Goal: Task Accomplishment & Management: Manage account settings

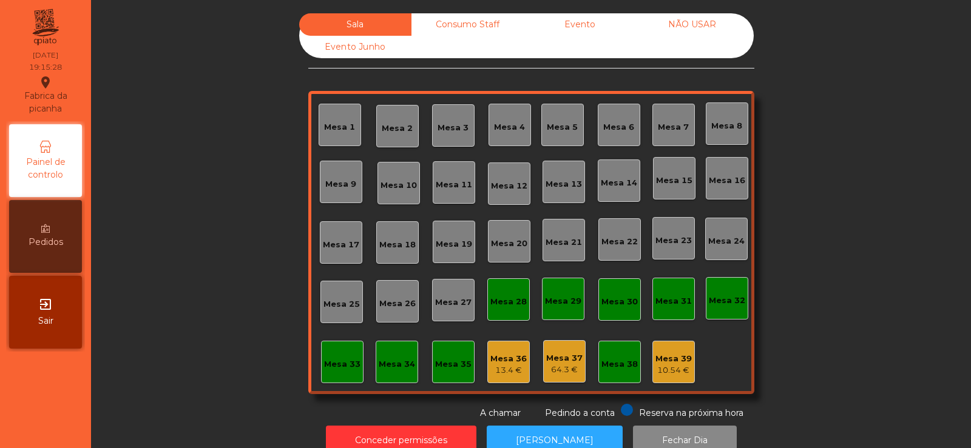
click at [673, 357] on div "Mesa 39" at bounding box center [673, 359] width 36 height 12
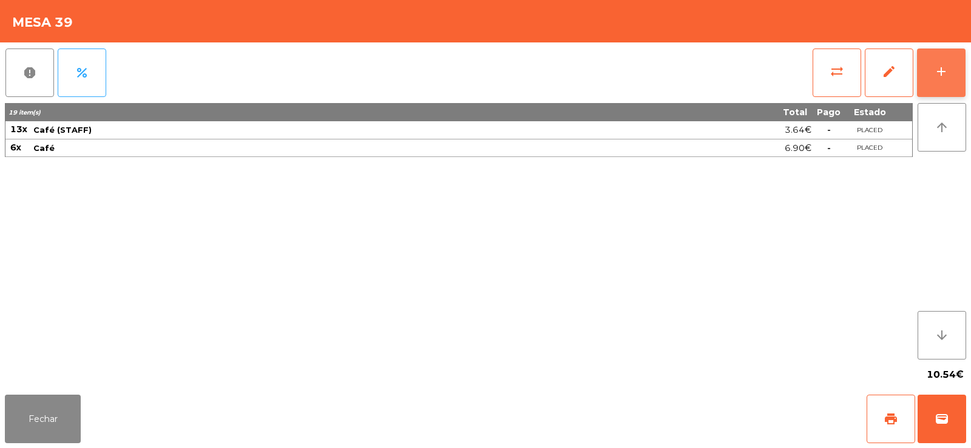
click at [940, 81] on button "add" at bounding box center [941, 73] width 49 height 49
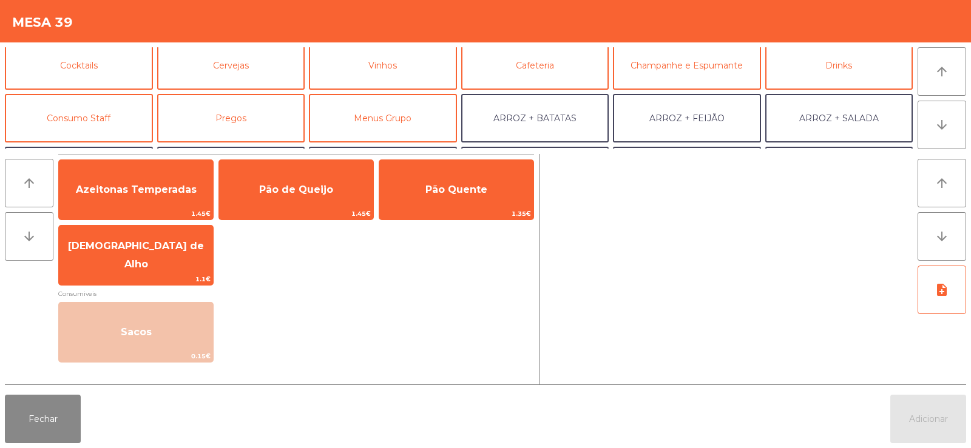
scroll to position [72, 0]
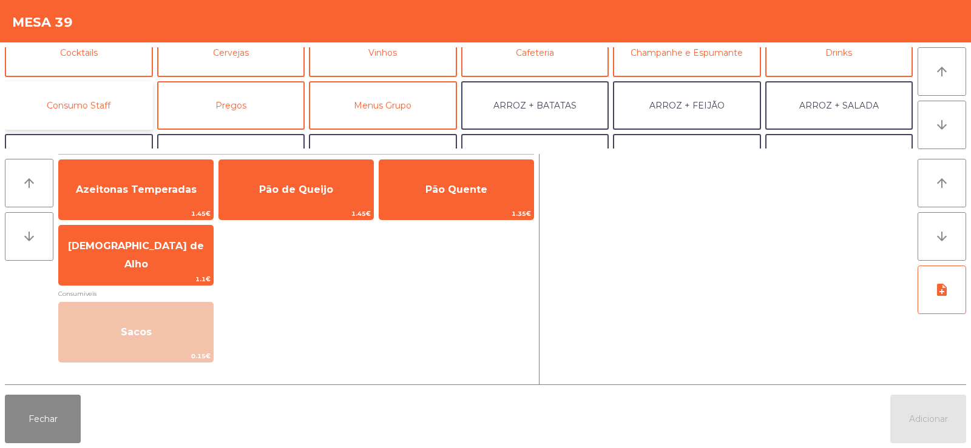
click at [92, 113] on button "Consumo Staff" at bounding box center [79, 105] width 148 height 49
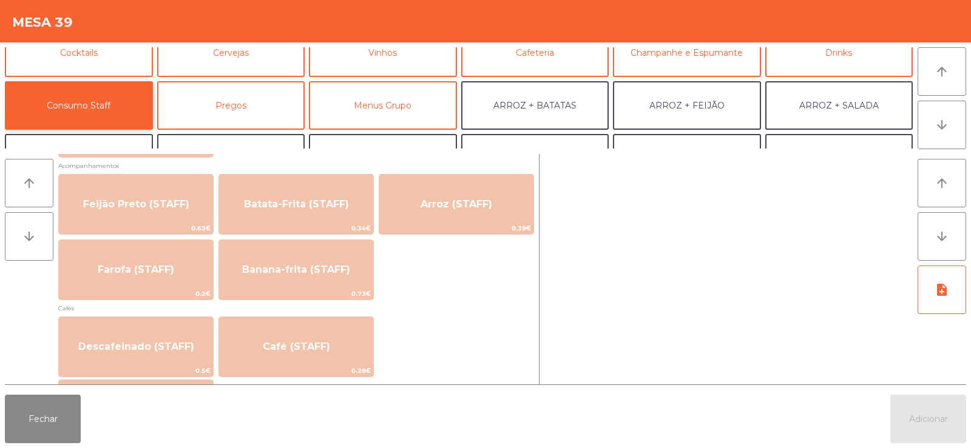
scroll to position [606, 0]
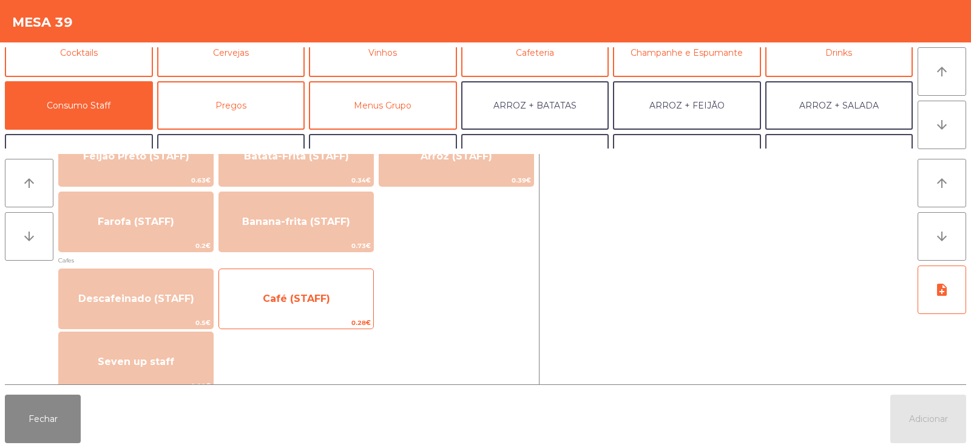
click at [319, 300] on span "Café (STAFF)" at bounding box center [296, 299] width 67 height 12
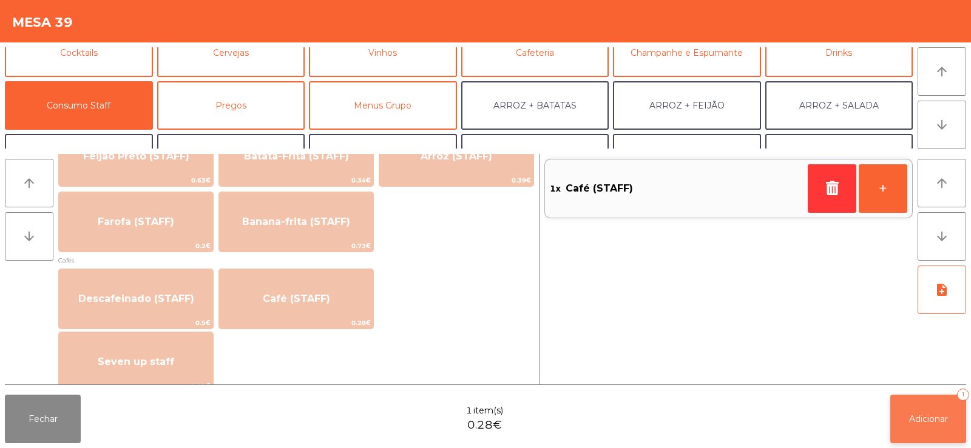
click at [932, 419] on span "Adicionar" at bounding box center [928, 419] width 39 height 11
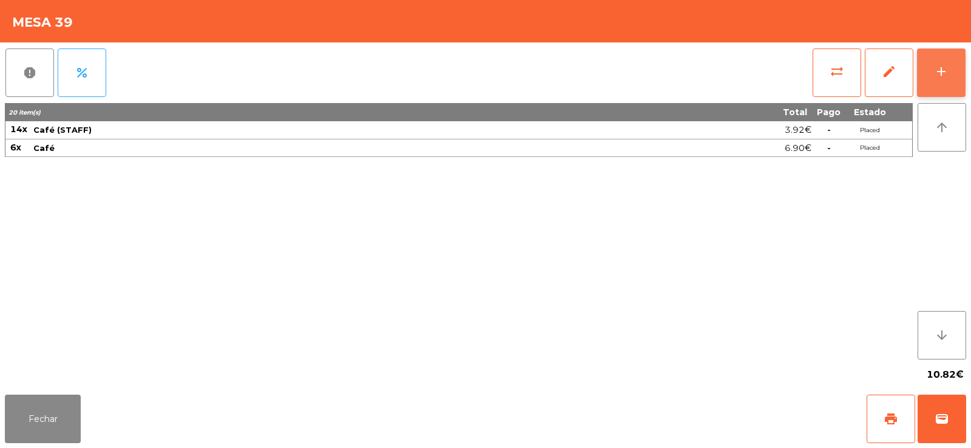
click at [922, 70] on button "add" at bounding box center [941, 73] width 49 height 49
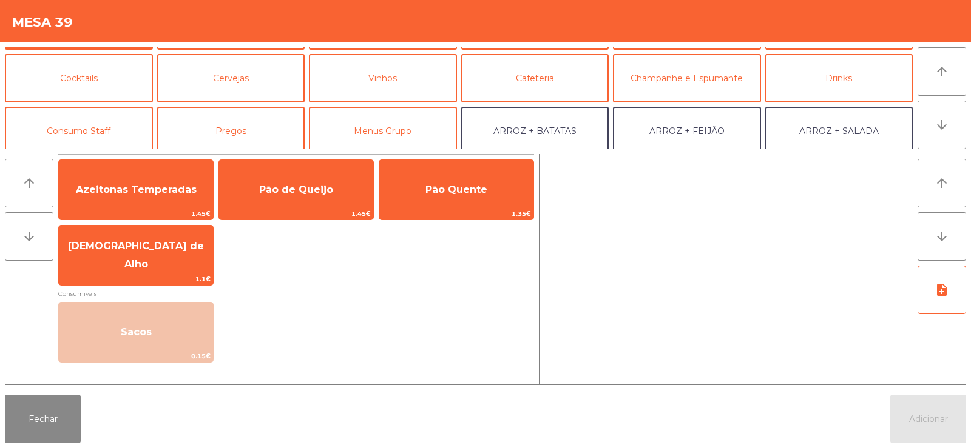
scroll to position [42, 0]
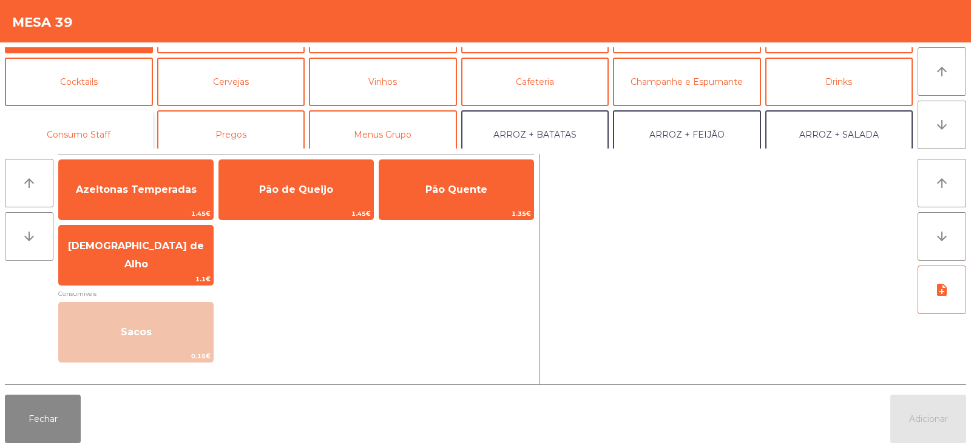
click at [90, 122] on button "Consumo Staff" at bounding box center [79, 134] width 148 height 49
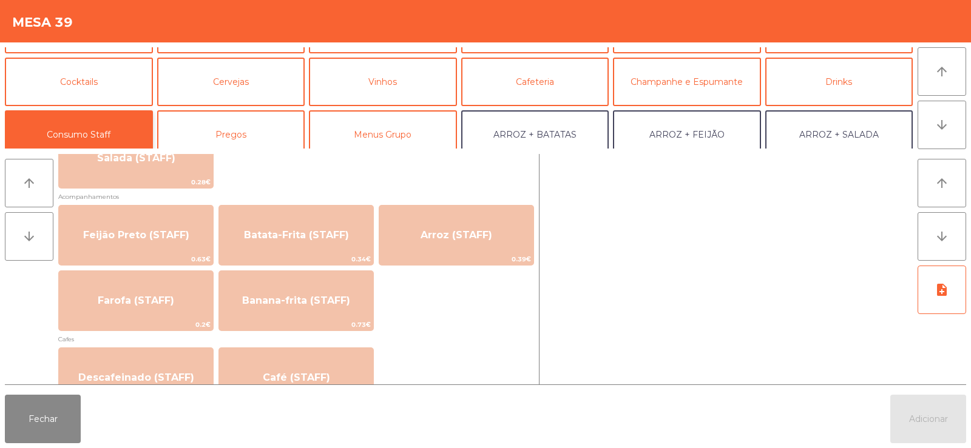
scroll to position [555, 0]
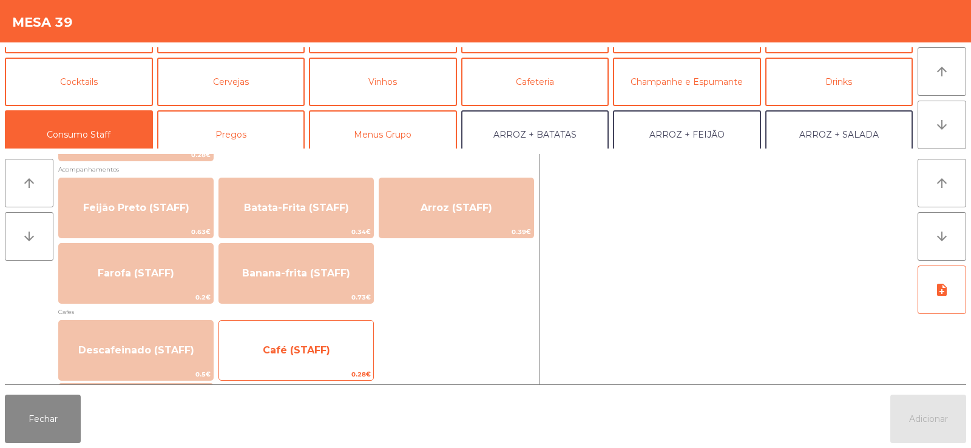
click at [296, 348] on span "Café (STAFF)" at bounding box center [296, 351] width 67 height 12
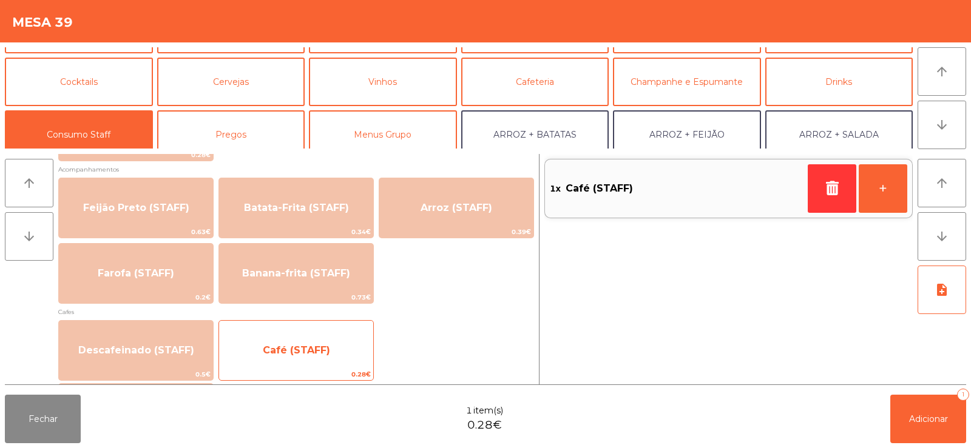
click at [327, 348] on span "Café (STAFF)" at bounding box center [296, 351] width 67 height 12
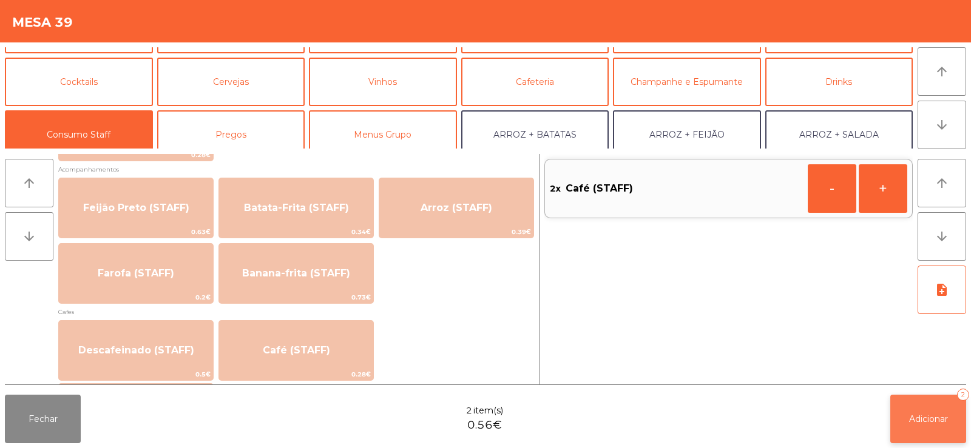
click at [923, 411] on button "Adicionar 2" at bounding box center [928, 419] width 76 height 49
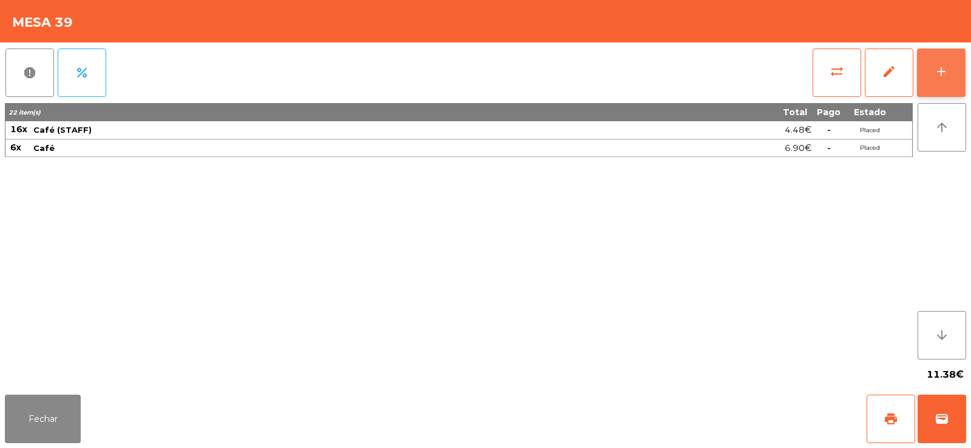
click at [948, 86] on button "add" at bounding box center [941, 73] width 49 height 49
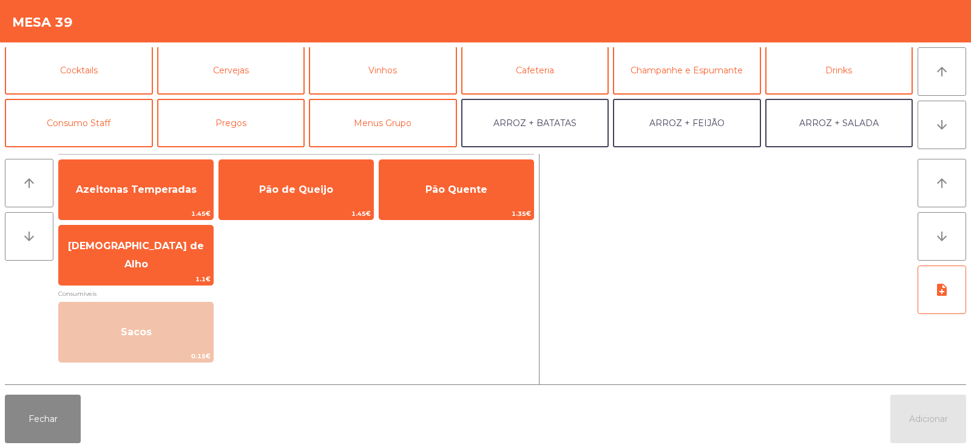
scroll to position [58, 0]
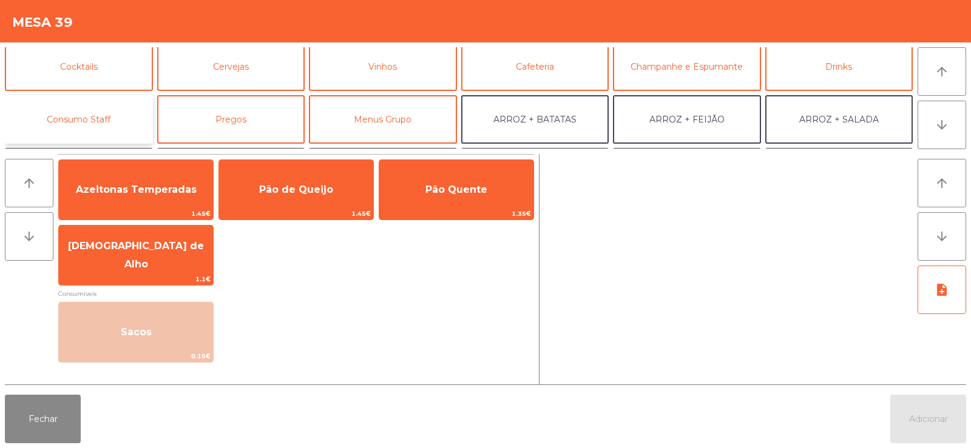
click at [81, 109] on button "Consumo Staff" at bounding box center [79, 119] width 148 height 49
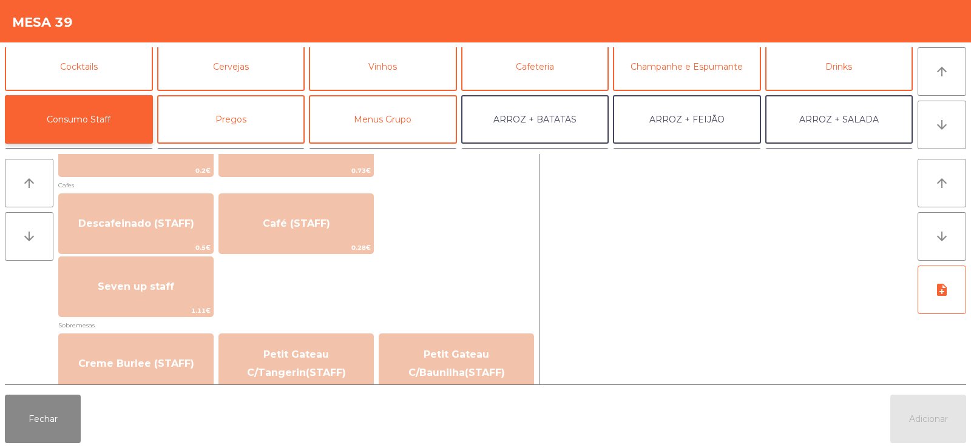
scroll to position [683, 0]
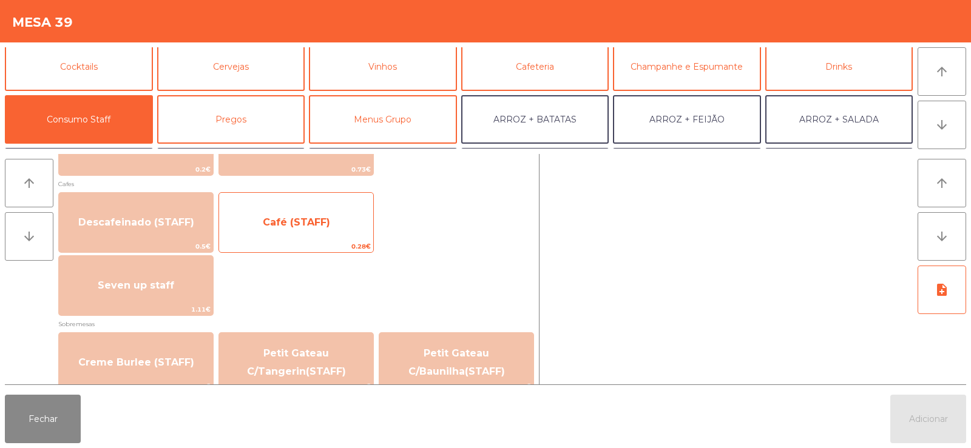
click at [336, 224] on span "Café (STAFF)" at bounding box center [296, 222] width 154 height 33
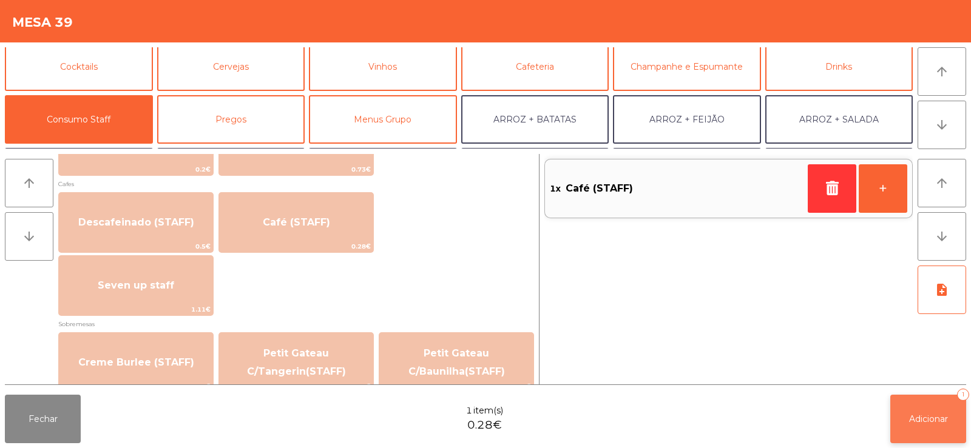
click at [922, 425] on button "Adicionar 1" at bounding box center [928, 419] width 76 height 49
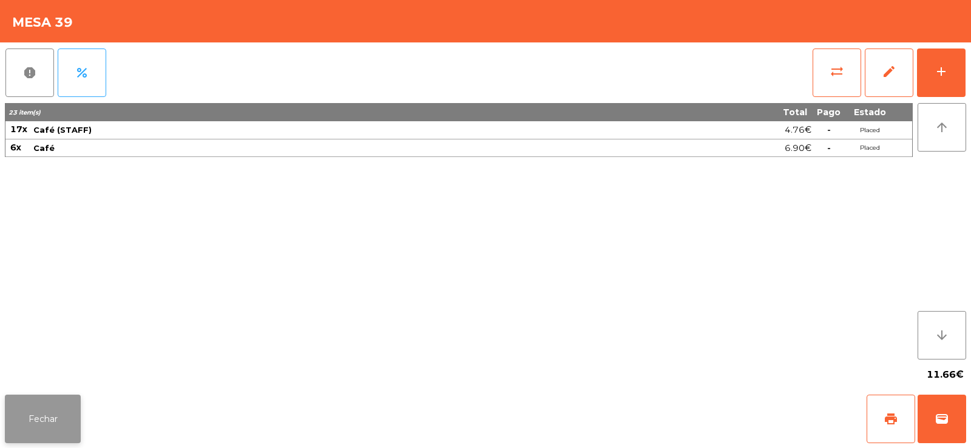
click at [56, 411] on button "Fechar" at bounding box center [43, 419] width 76 height 49
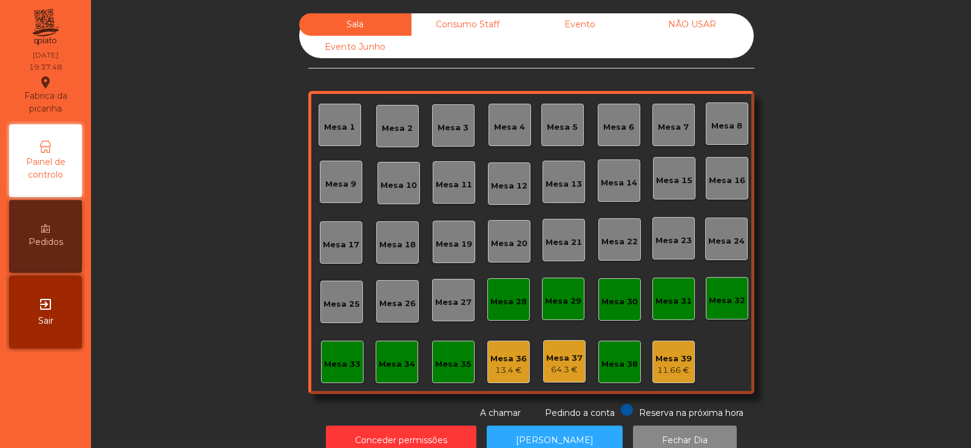
click at [442, 181] on div "Mesa 11" at bounding box center [454, 185] width 36 height 12
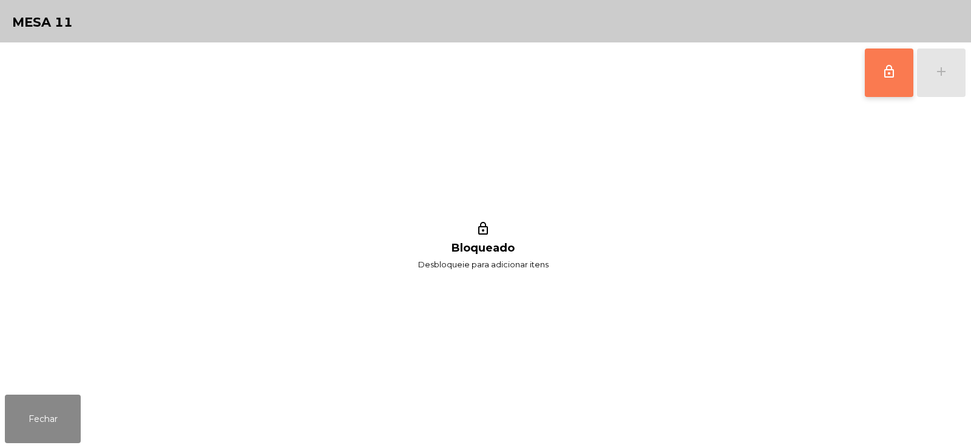
click at [889, 81] on button "lock_outline" at bounding box center [889, 73] width 49 height 49
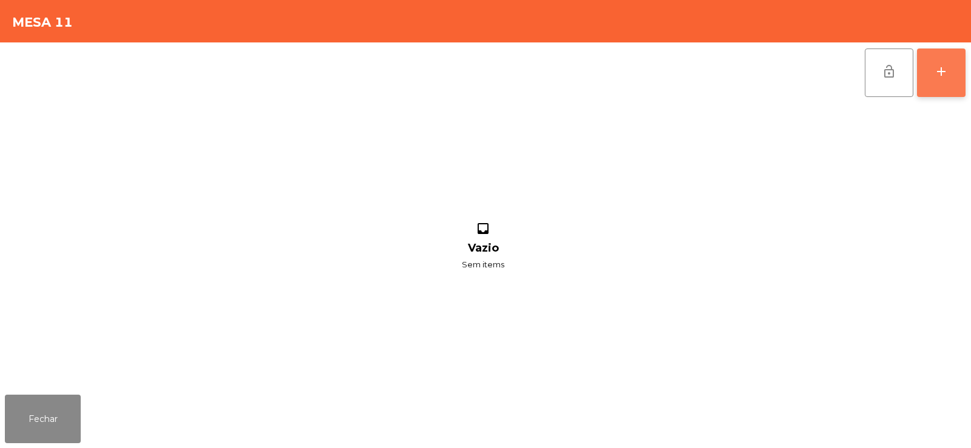
click at [929, 79] on button "add" at bounding box center [941, 73] width 49 height 49
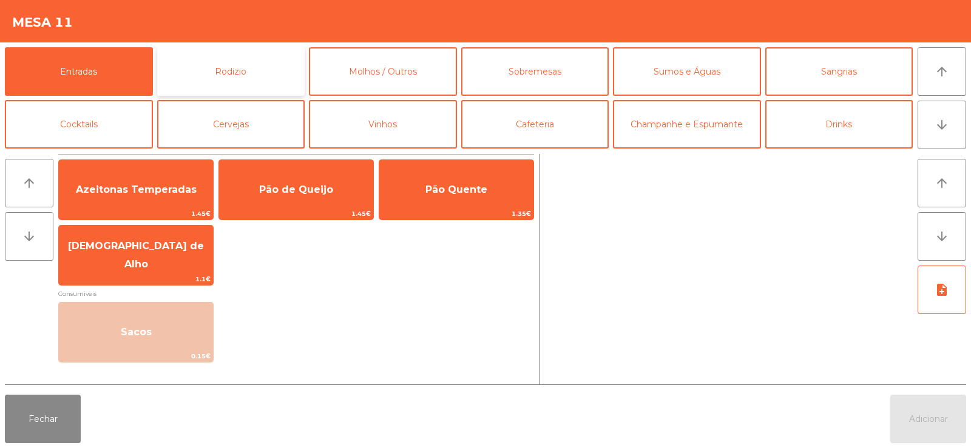
click at [223, 65] on button "Rodizio" at bounding box center [231, 71] width 148 height 49
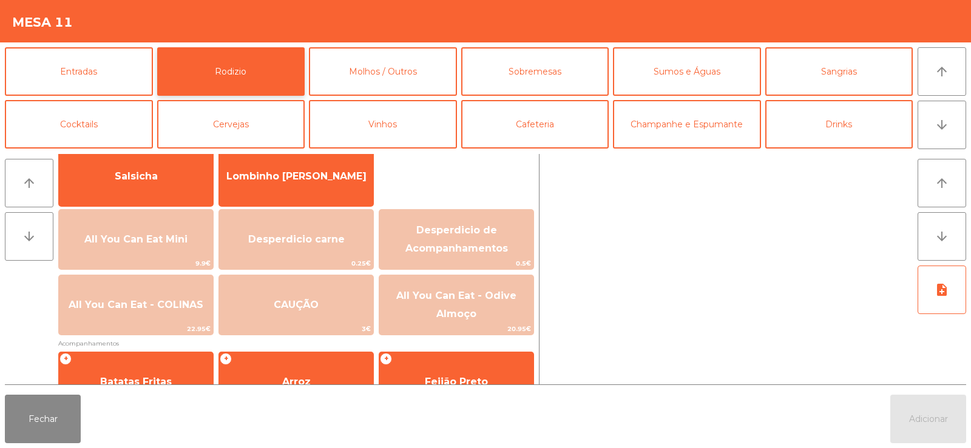
scroll to position [122, 0]
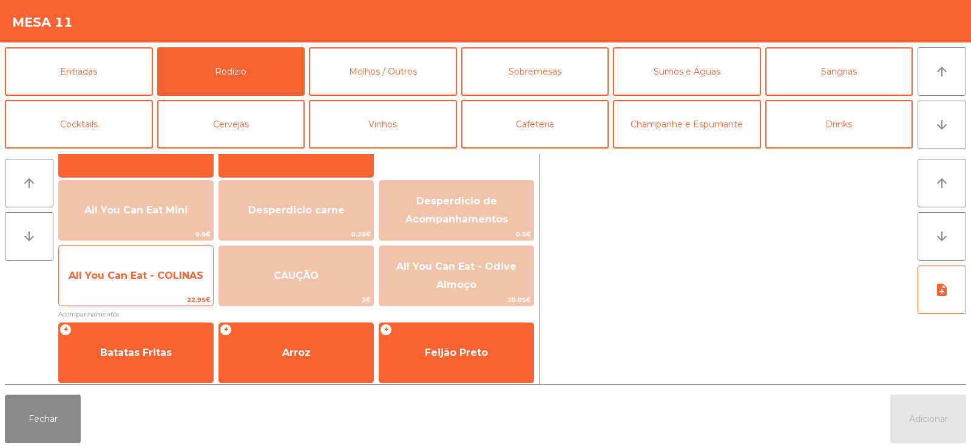
click at [150, 279] on span "All You Can Eat - COLINAS" at bounding box center [136, 276] width 135 height 12
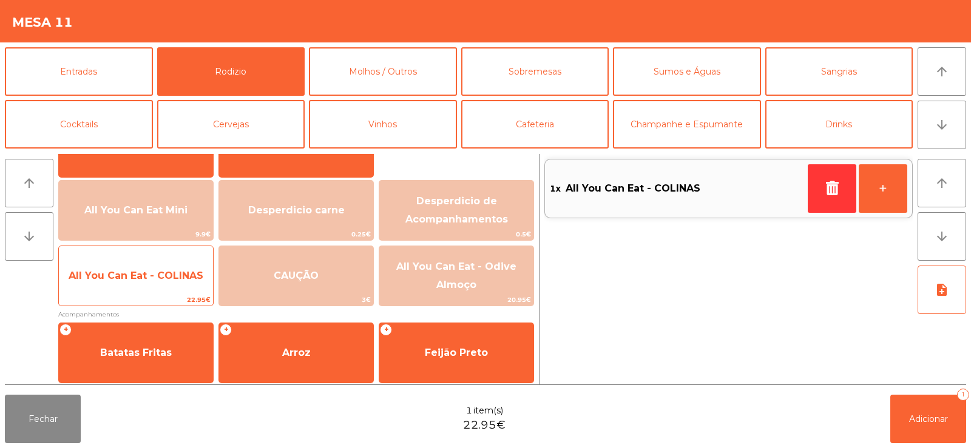
click at [144, 280] on span "All You Can Eat - COLINAS" at bounding box center [136, 276] width 135 height 12
click at [149, 282] on span "All You Can Eat - COLINAS" at bounding box center [136, 276] width 154 height 33
click at [145, 274] on span "All You Can Eat - COLINAS" at bounding box center [136, 276] width 135 height 12
click at [147, 274] on span "All You Can Eat - COLINAS" at bounding box center [136, 276] width 135 height 12
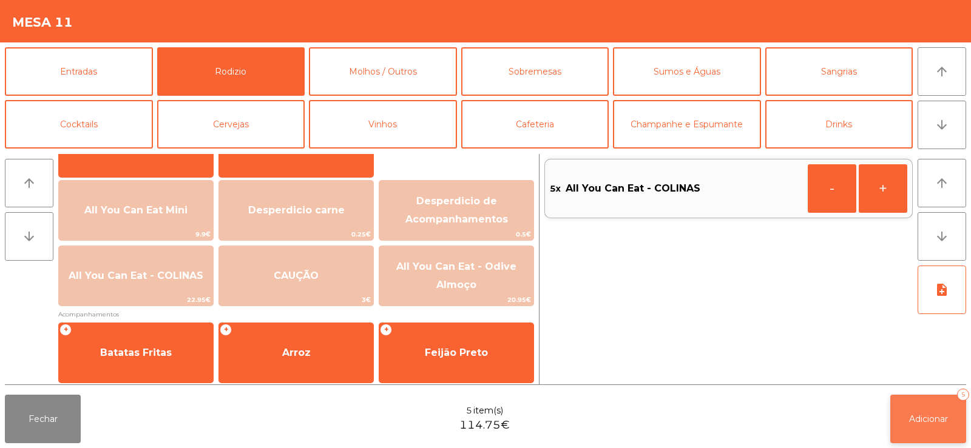
click at [919, 416] on span "Adicionar" at bounding box center [928, 419] width 39 height 11
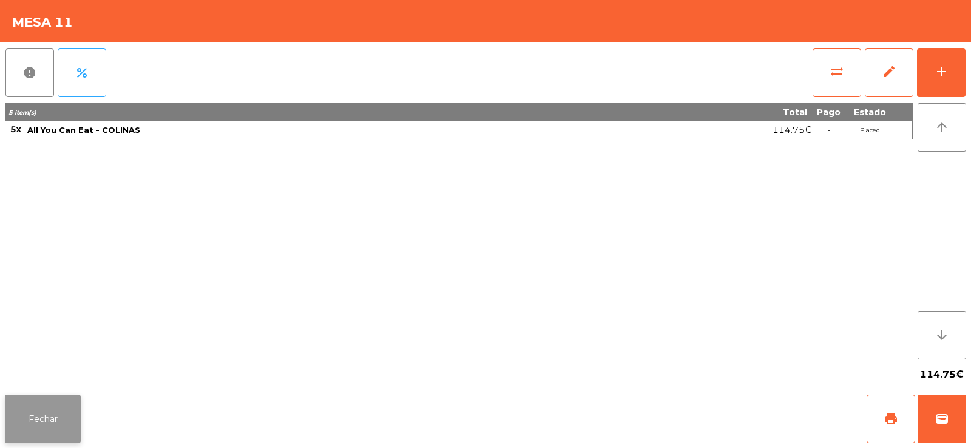
click at [32, 415] on button "Fechar" at bounding box center [43, 419] width 76 height 49
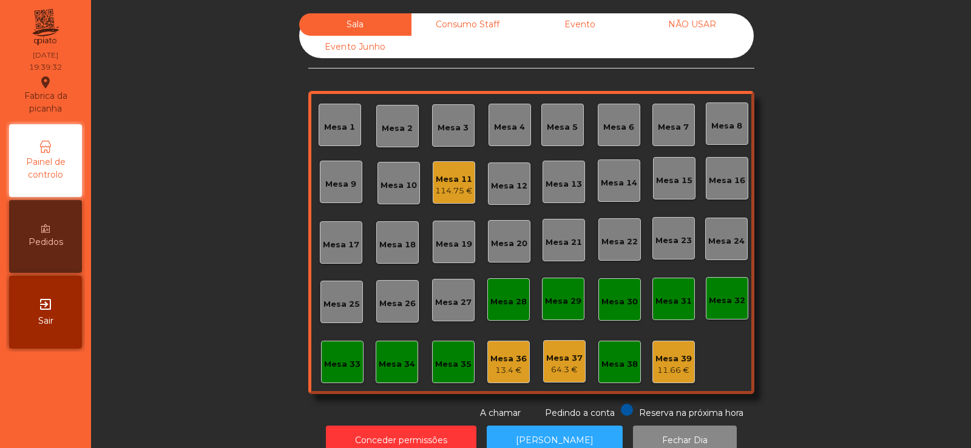
click at [659, 138] on div "Mesa 7" at bounding box center [673, 125] width 42 height 42
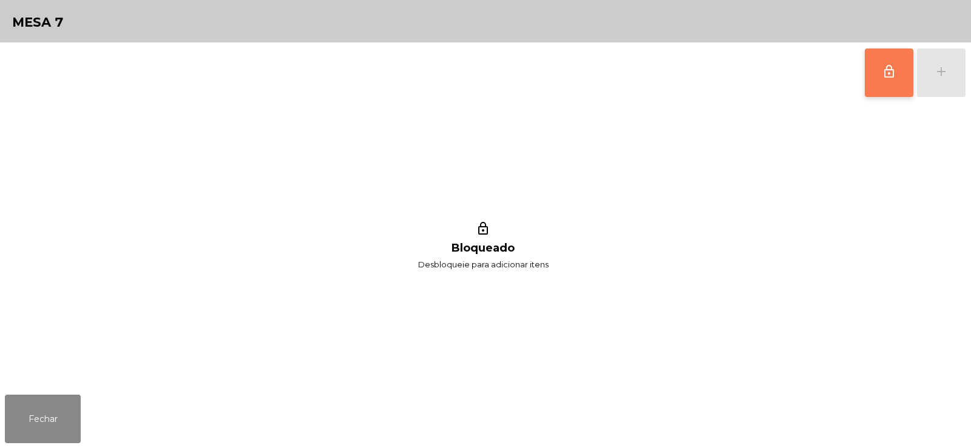
click at [883, 92] on button "lock_outline" at bounding box center [889, 73] width 49 height 49
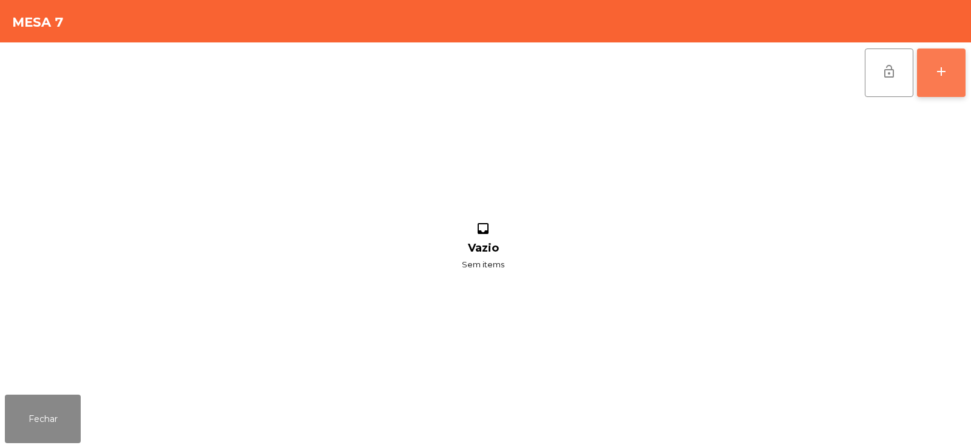
click at [936, 73] on div "add" at bounding box center [941, 71] width 15 height 15
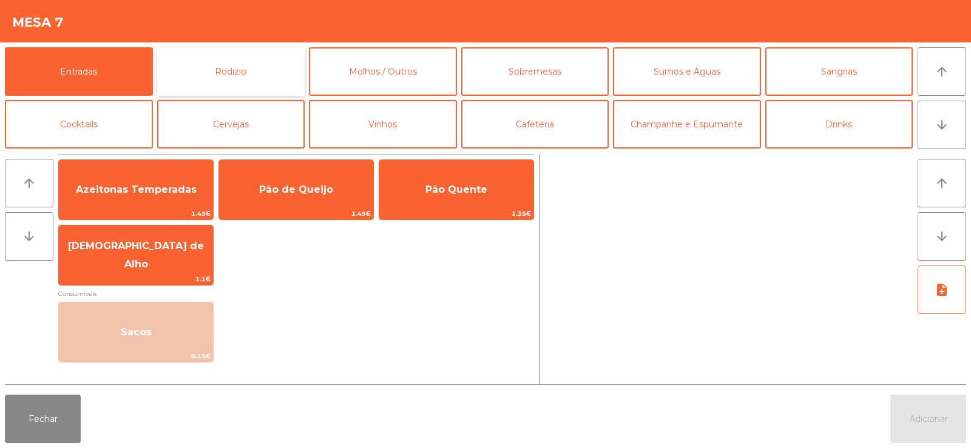
click at [241, 76] on button "Rodizio" at bounding box center [231, 71] width 148 height 49
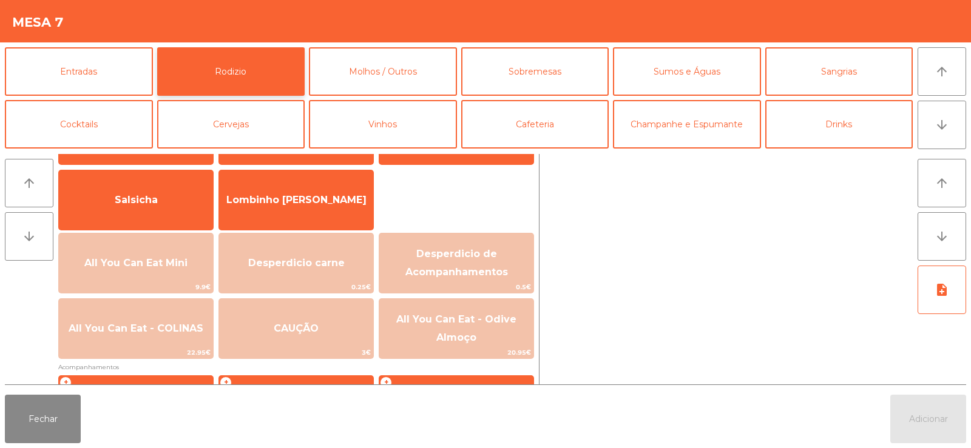
scroll to position [83, 0]
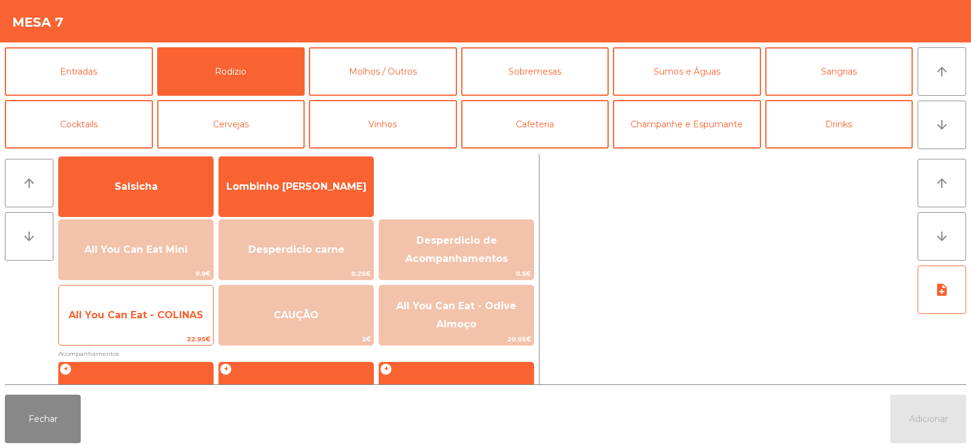
click at [143, 319] on span "All You Can Eat - COLINAS" at bounding box center [136, 315] width 135 height 12
click at [137, 326] on span "All You Can Eat - COLINAS" at bounding box center [136, 315] width 154 height 33
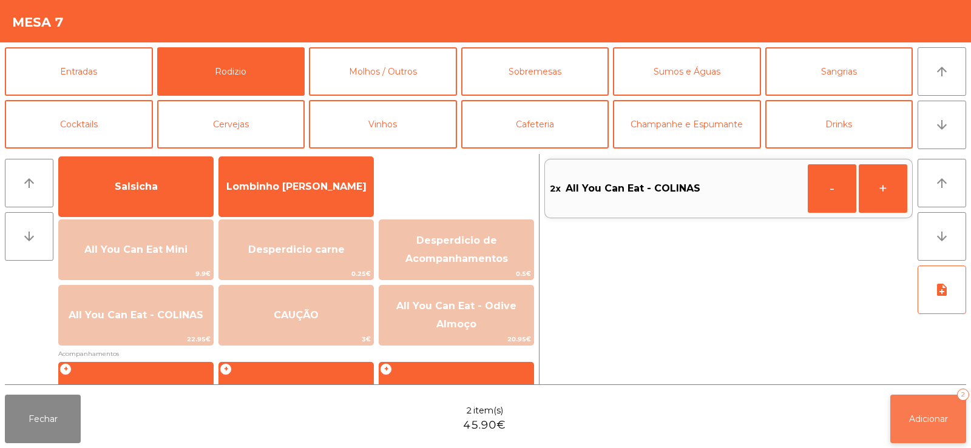
click at [908, 408] on button "Adicionar 2" at bounding box center [928, 419] width 76 height 49
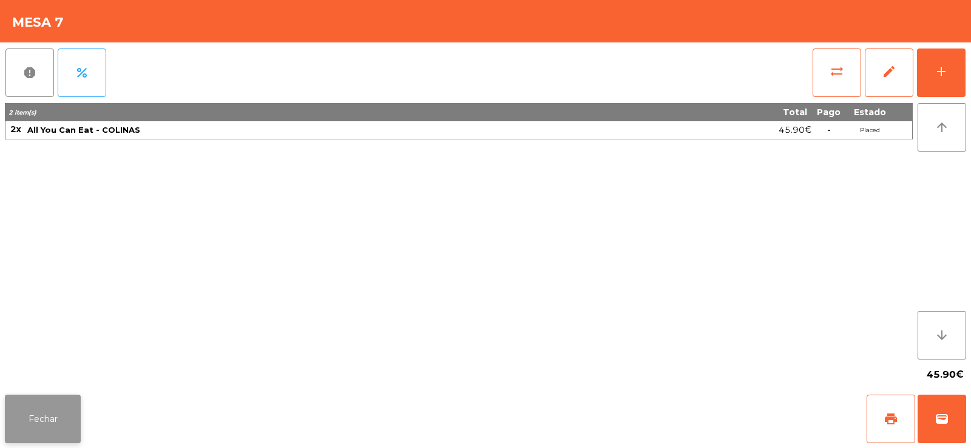
click at [58, 425] on button "Fechar" at bounding box center [43, 419] width 76 height 49
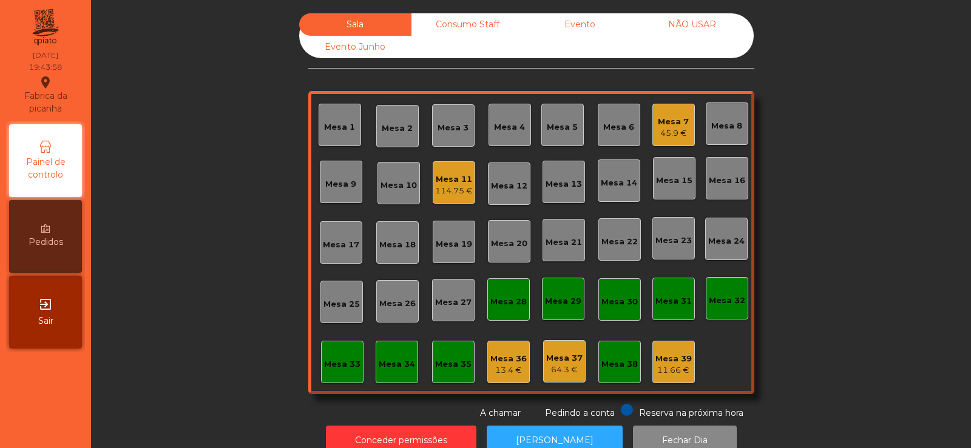
click at [672, 133] on div "45.9 €" at bounding box center [673, 133] width 31 height 12
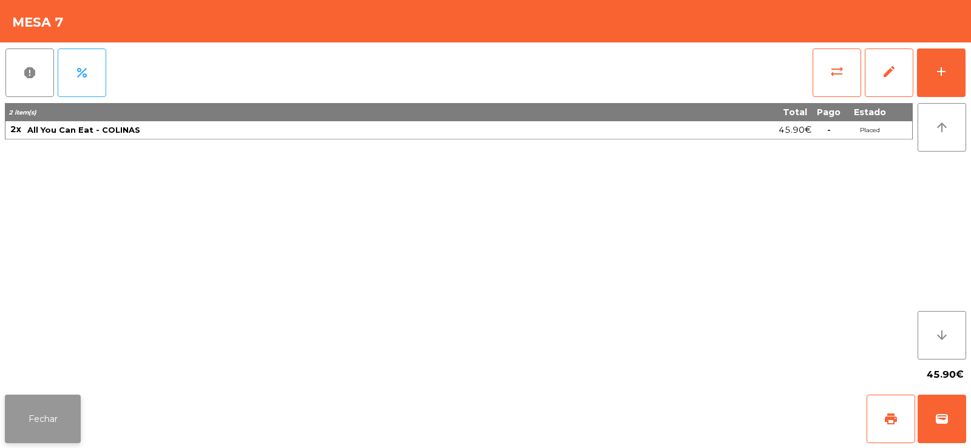
click at [44, 422] on button "Fechar" at bounding box center [43, 419] width 76 height 49
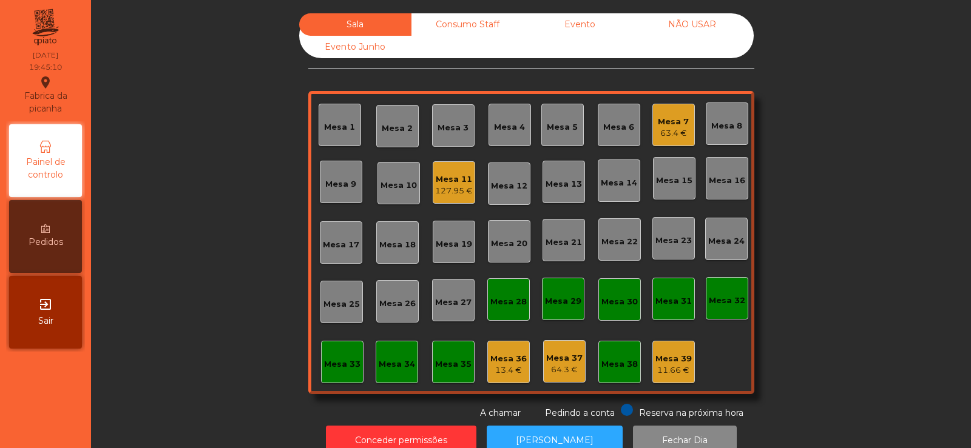
click at [670, 186] on div "Mesa 15" at bounding box center [674, 181] width 36 height 12
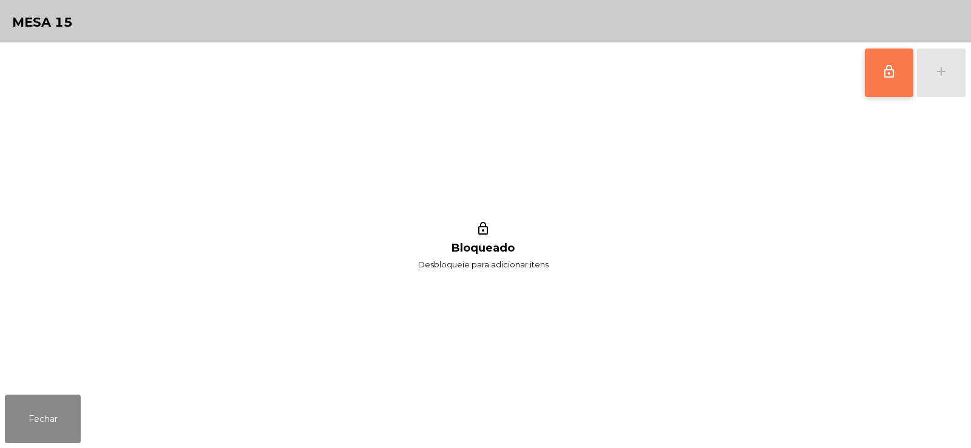
click at [894, 73] on span "lock_outline" at bounding box center [888, 71] width 15 height 15
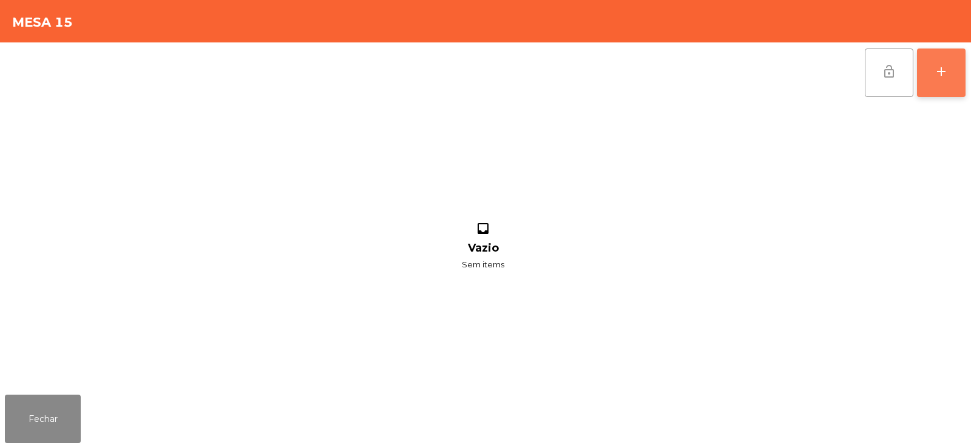
click at [941, 78] on div "add" at bounding box center [941, 71] width 15 height 15
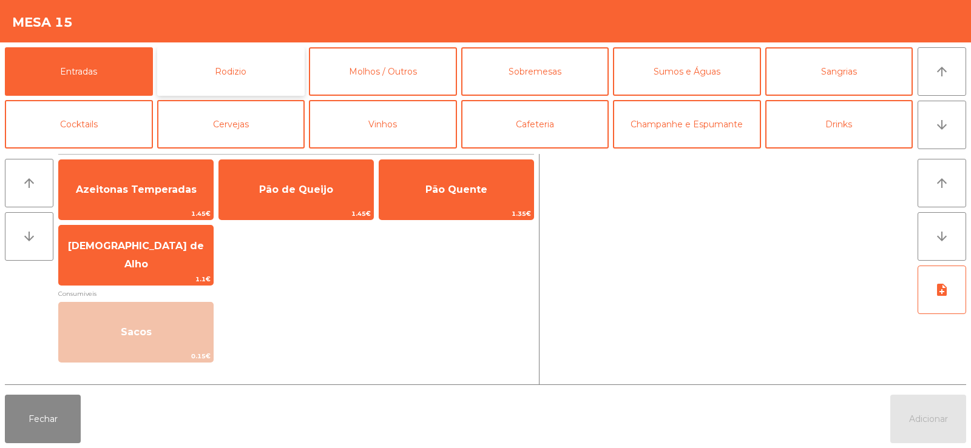
click at [226, 81] on button "Rodizio" at bounding box center [231, 71] width 148 height 49
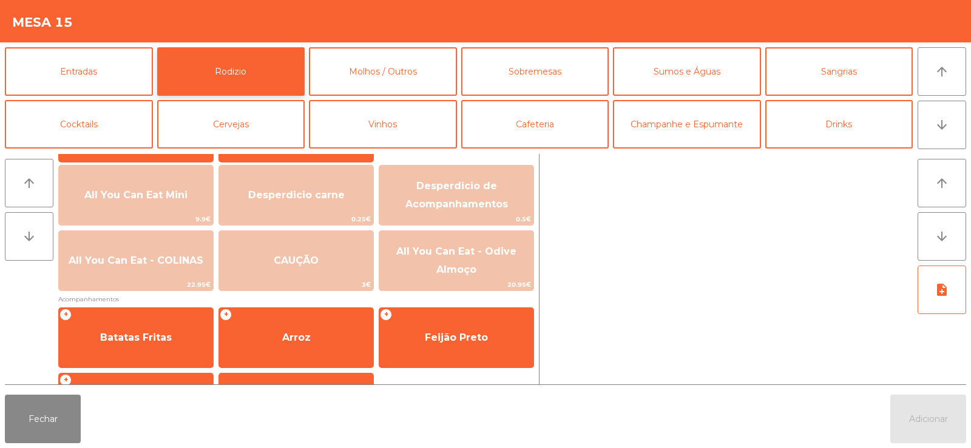
scroll to position [161, 0]
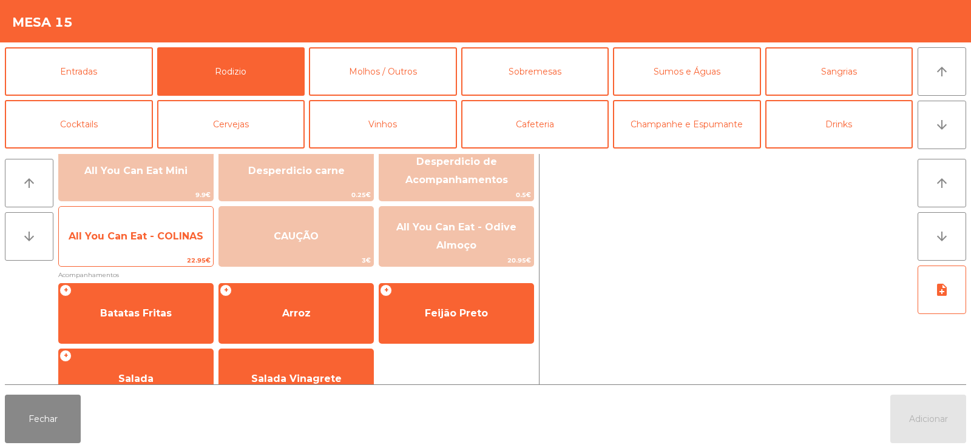
click at [141, 231] on span "All You Can Eat - COLINAS" at bounding box center [136, 237] width 135 height 12
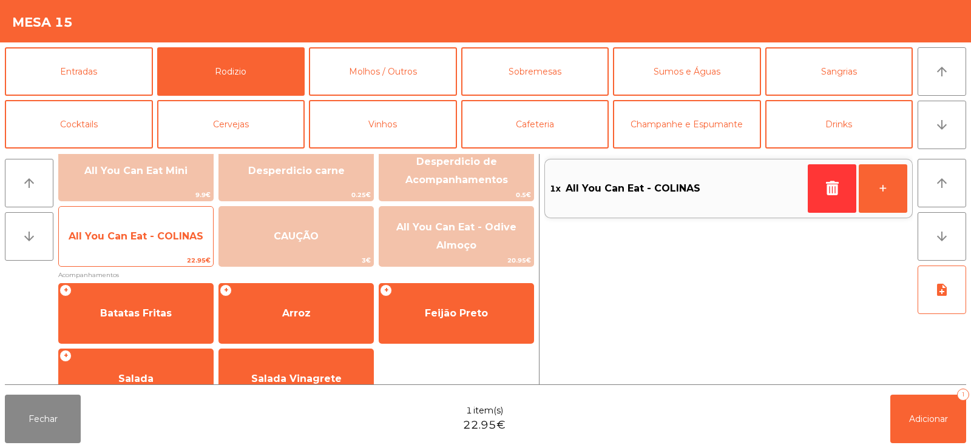
click at [146, 242] on span "All You Can Eat - COLINAS" at bounding box center [136, 236] width 154 height 33
click at [137, 247] on span "All You Can Eat - COLINAS" at bounding box center [136, 236] width 154 height 33
click at [133, 238] on span "All You Can Eat - COLINAS" at bounding box center [136, 237] width 135 height 12
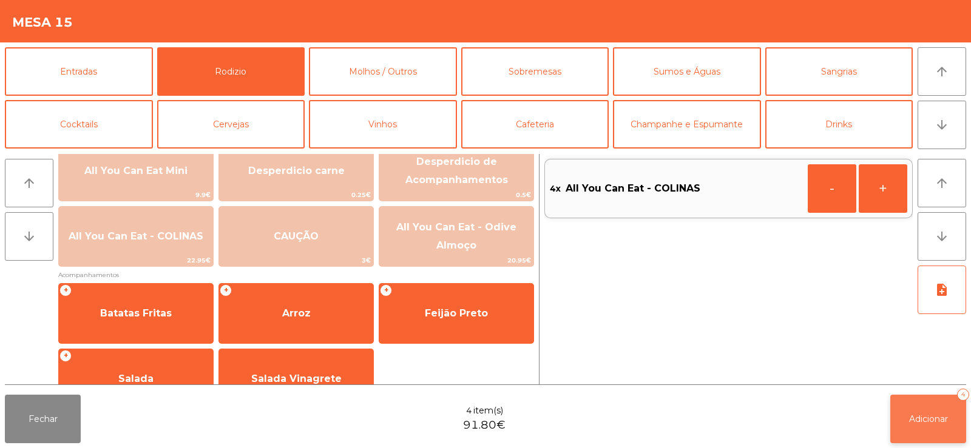
click at [932, 425] on button "Adicionar 4" at bounding box center [928, 419] width 76 height 49
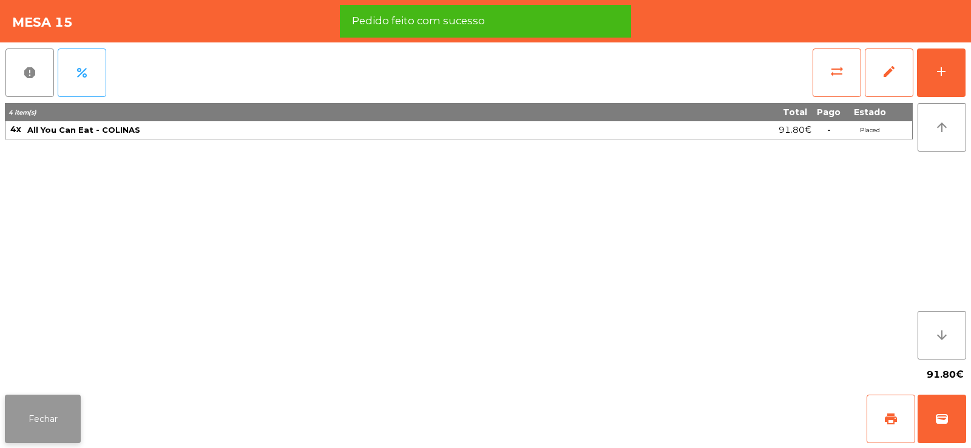
click at [8, 419] on button "Fechar" at bounding box center [43, 419] width 76 height 49
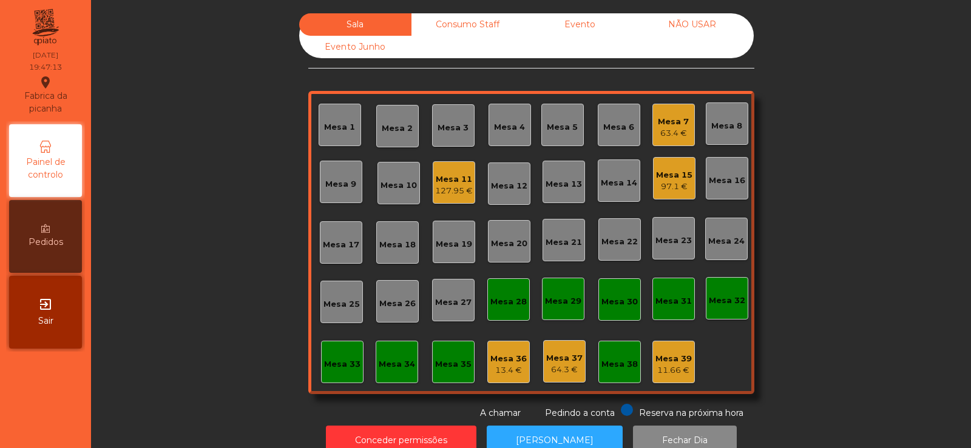
click at [672, 129] on div "63.4 €" at bounding box center [673, 133] width 31 height 12
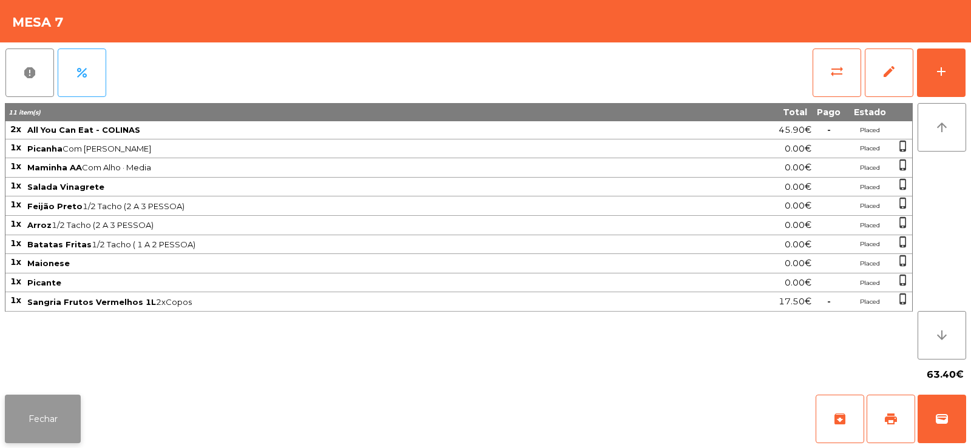
click at [39, 428] on button "Fechar" at bounding box center [43, 419] width 76 height 49
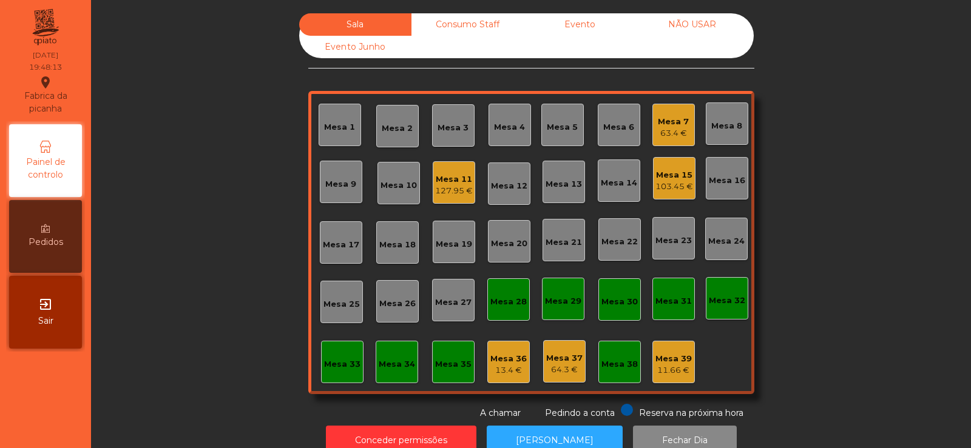
click at [328, 309] on div "Mesa 25" at bounding box center [341, 304] width 36 height 12
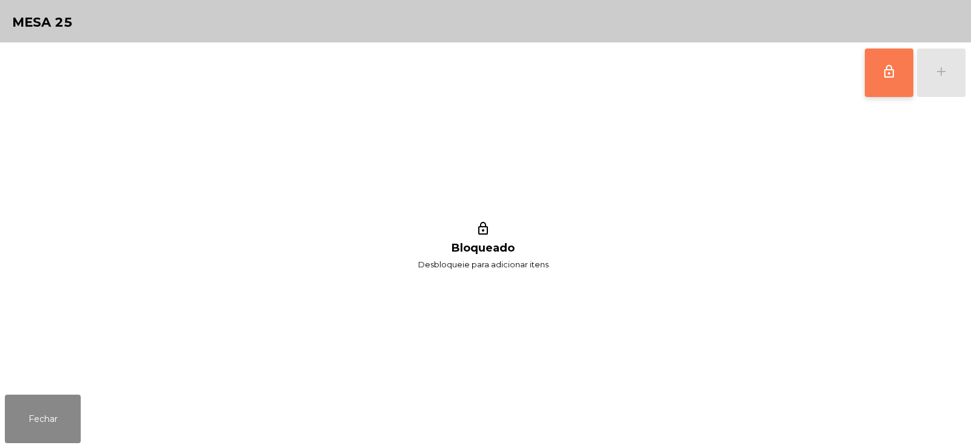
click at [876, 66] on button "lock_outline" at bounding box center [889, 73] width 49 height 49
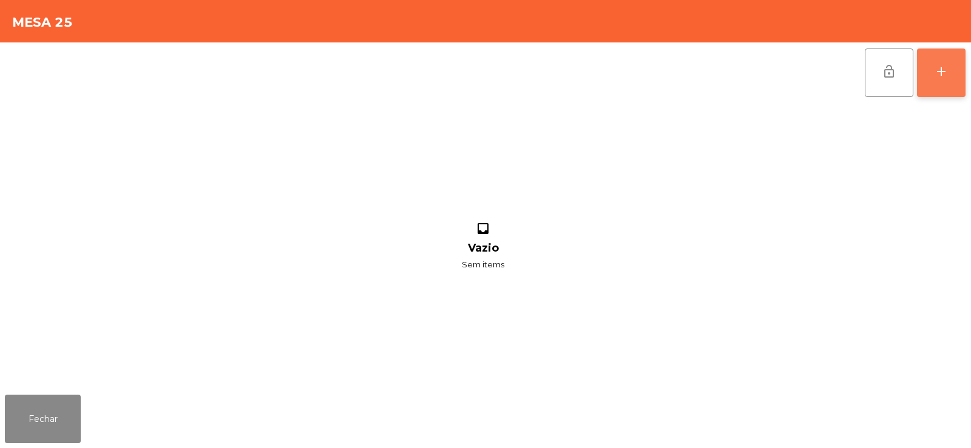
click at [951, 68] on button "add" at bounding box center [941, 73] width 49 height 49
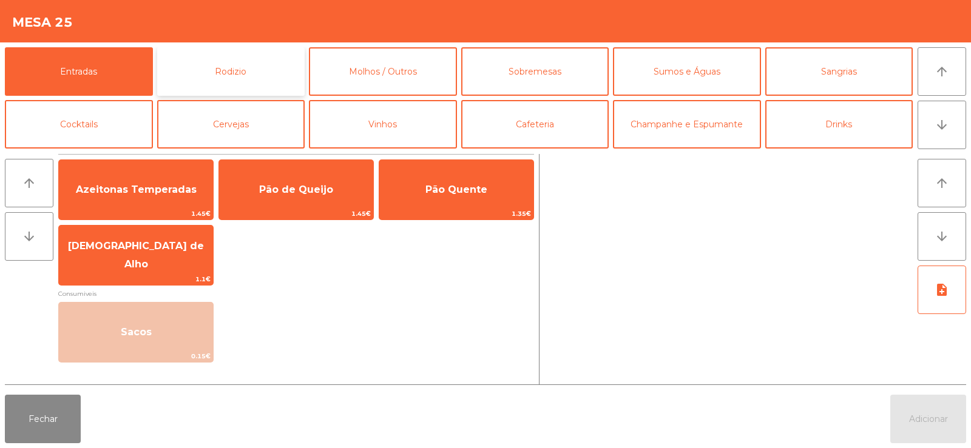
click at [226, 82] on button "Rodizio" at bounding box center [231, 71] width 148 height 49
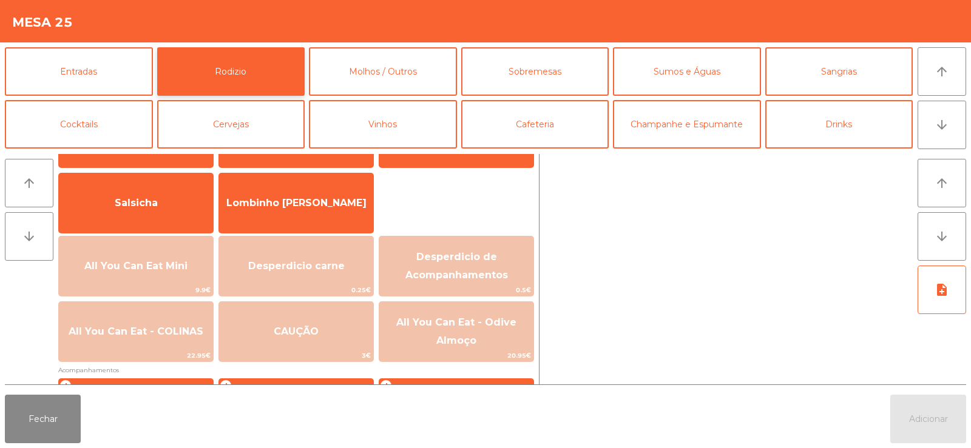
scroll to position [66, 0]
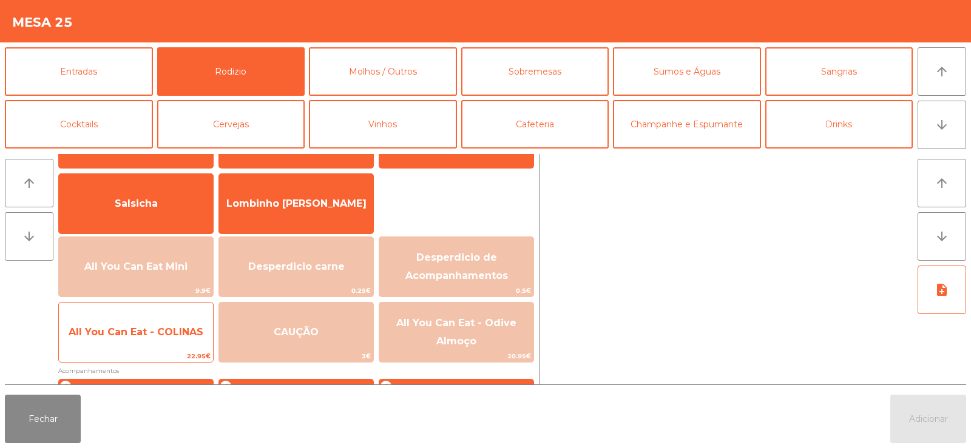
click at [174, 322] on span "All You Can Eat - COLINAS" at bounding box center [136, 332] width 154 height 33
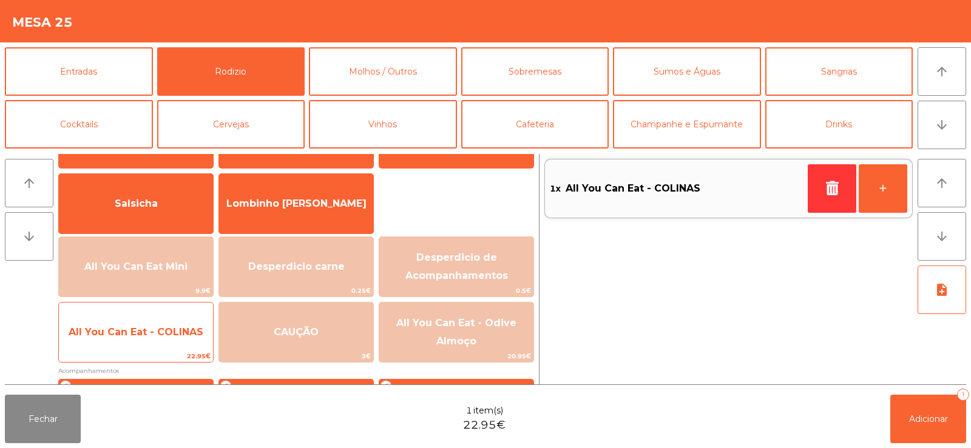
click at [171, 343] on span "All You Can Eat - COLINAS" at bounding box center [136, 332] width 154 height 33
click at [169, 346] on span "All You Can Eat - COLINAS" at bounding box center [136, 332] width 154 height 33
click at [170, 345] on span "All You Can Eat - COLINAS" at bounding box center [136, 332] width 154 height 33
click at [166, 342] on span "All You Can Eat - COLINAS" at bounding box center [136, 332] width 154 height 33
click at [163, 344] on span "All You Can Eat - COLINAS" at bounding box center [136, 332] width 154 height 33
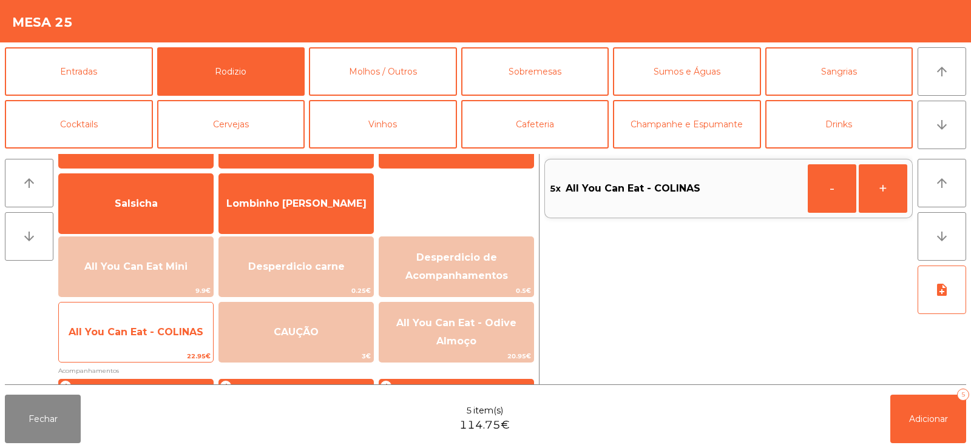
click at [166, 338] on span "All You Can Eat - COLINAS" at bounding box center [136, 332] width 154 height 33
click at [169, 339] on span "All You Can Eat - COLINAS" at bounding box center [136, 332] width 154 height 33
click at [174, 343] on span "All You Can Eat - COLINAS" at bounding box center [136, 332] width 154 height 33
click at [169, 344] on span "All You Can Eat - COLINAS" at bounding box center [136, 332] width 154 height 33
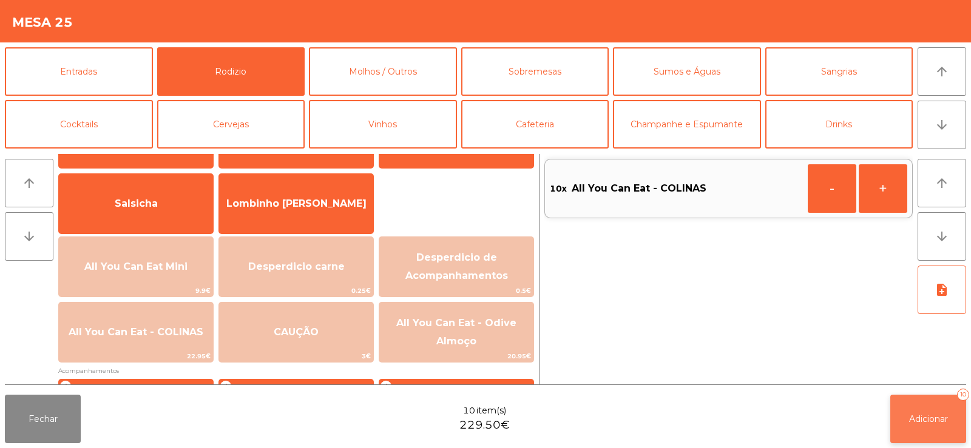
click at [947, 419] on span "Adicionar" at bounding box center [928, 419] width 39 height 11
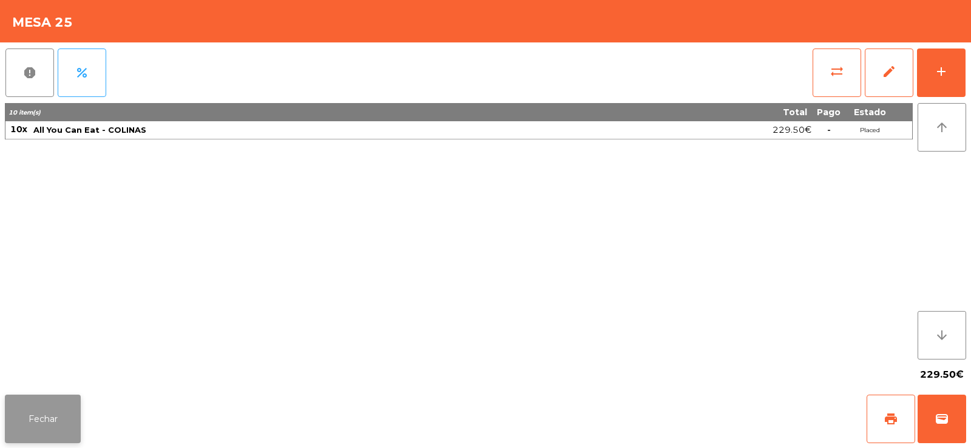
click at [48, 417] on button "Fechar" at bounding box center [43, 419] width 76 height 49
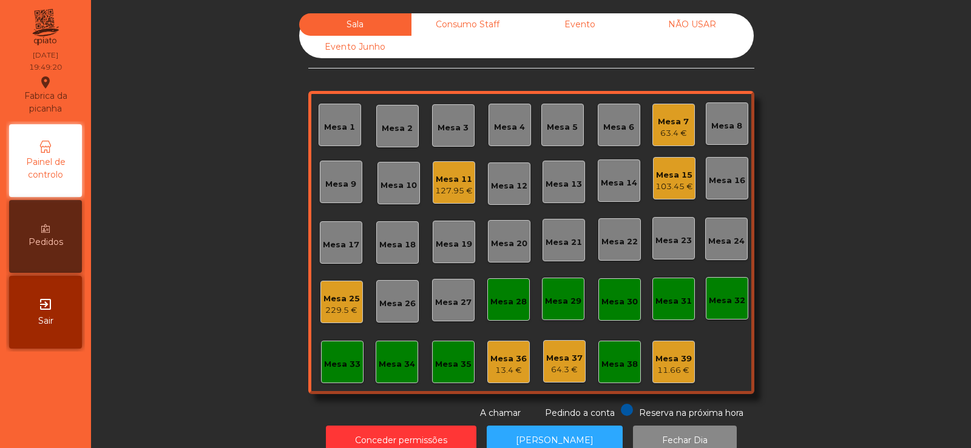
click at [348, 302] on div "Mesa 25" at bounding box center [341, 299] width 36 height 12
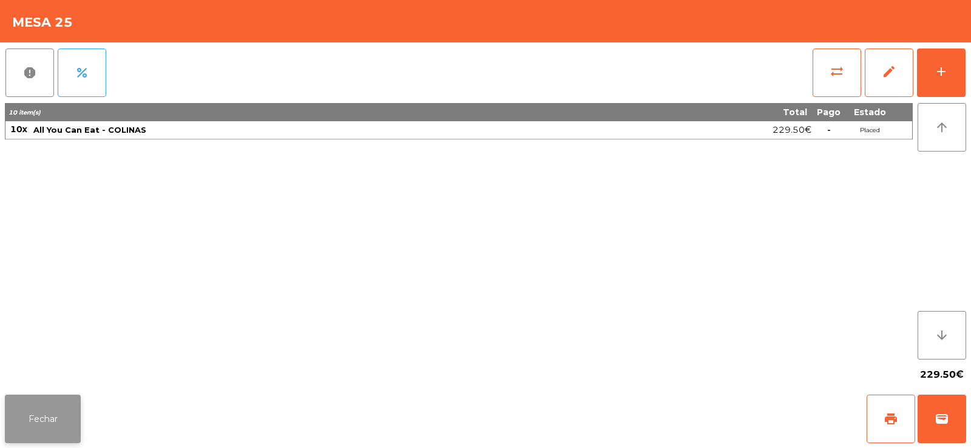
click at [55, 396] on button "Fechar" at bounding box center [43, 419] width 76 height 49
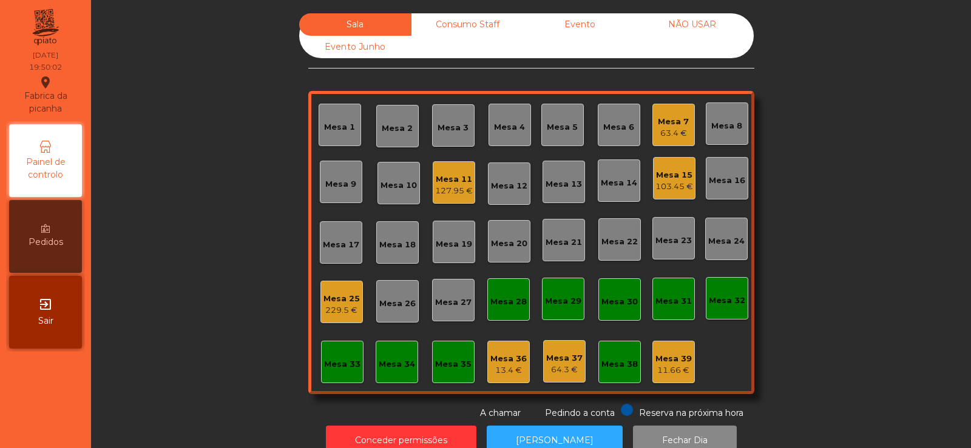
click at [437, 184] on div "Mesa 11" at bounding box center [454, 180] width 38 height 12
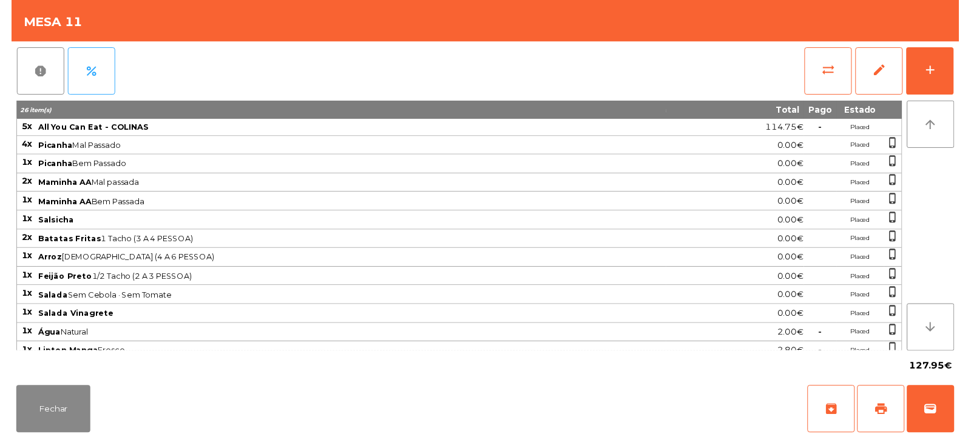
scroll to position [87, 0]
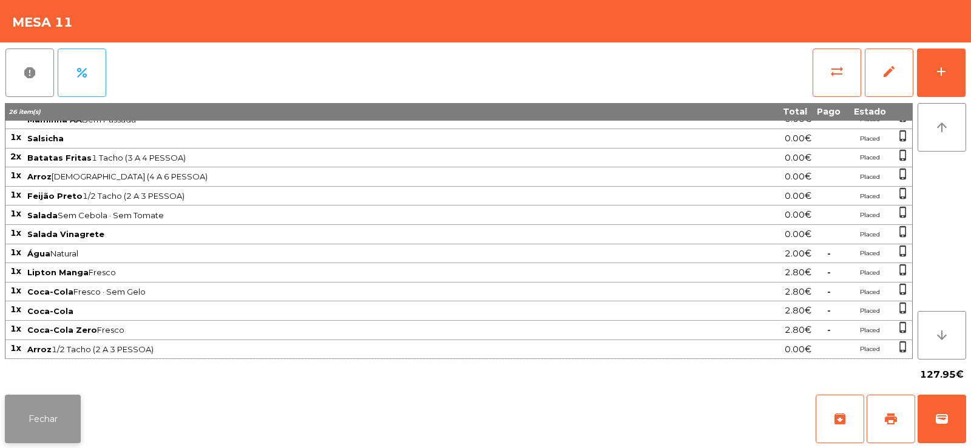
click at [67, 425] on button "Fechar" at bounding box center [43, 419] width 76 height 49
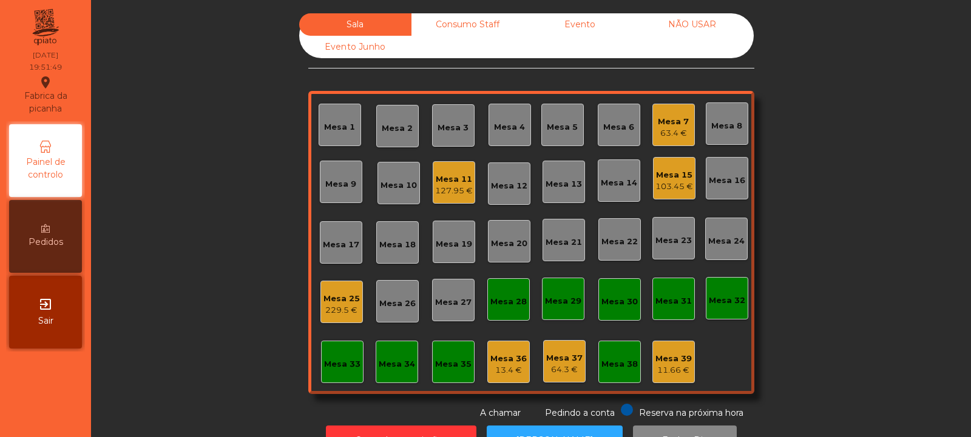
click at [728, 123] on div "Mesa 8" at bounding box center [726, 126] width 31 height 12
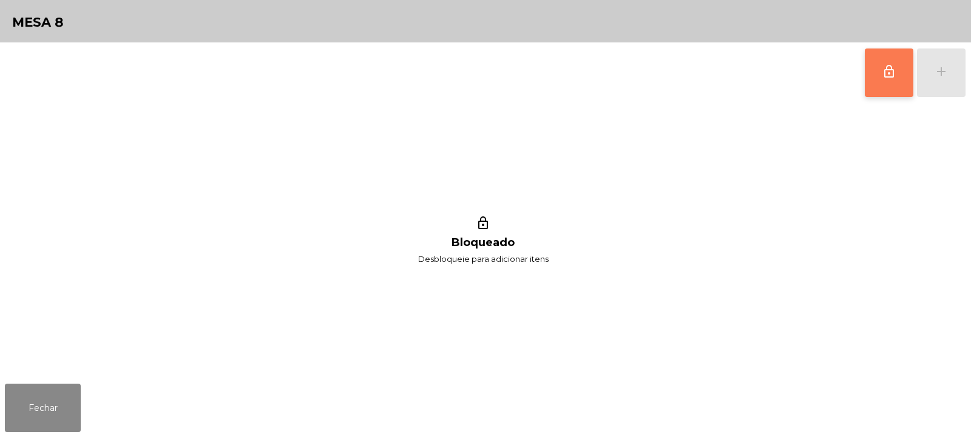
click at [878, 83] on button "lock_outline" at bounding box center [889, 73] width 49 height 49
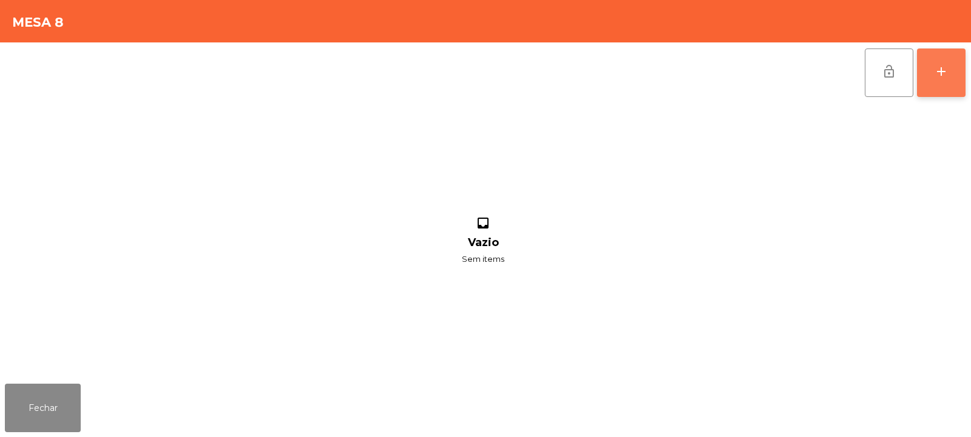
click at [952, 70] on button "add" at bounding box center [941, 73] width 49 height 49
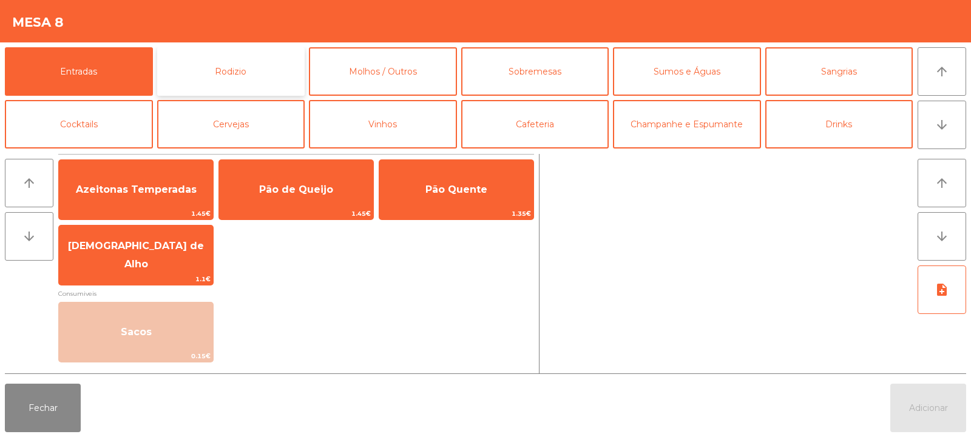
click at [231, 72] on button "Rodizio" at bounding box center [231, 71] width 148 height 49
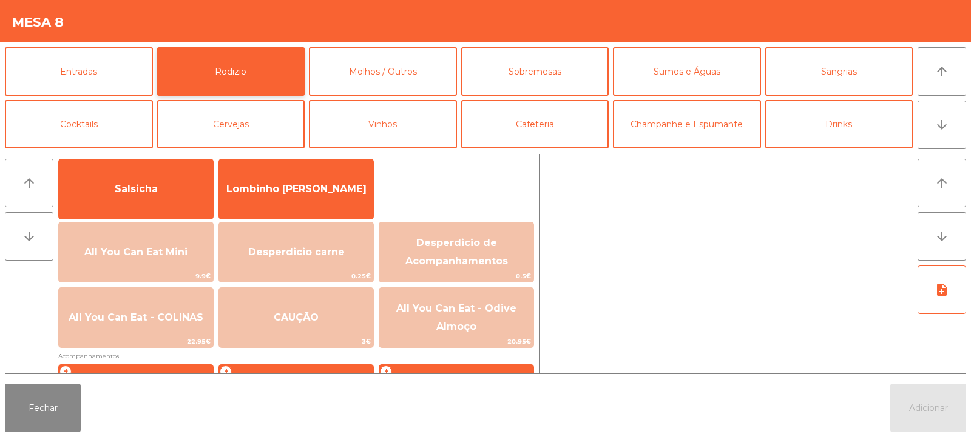
scroll to position [95, 0]
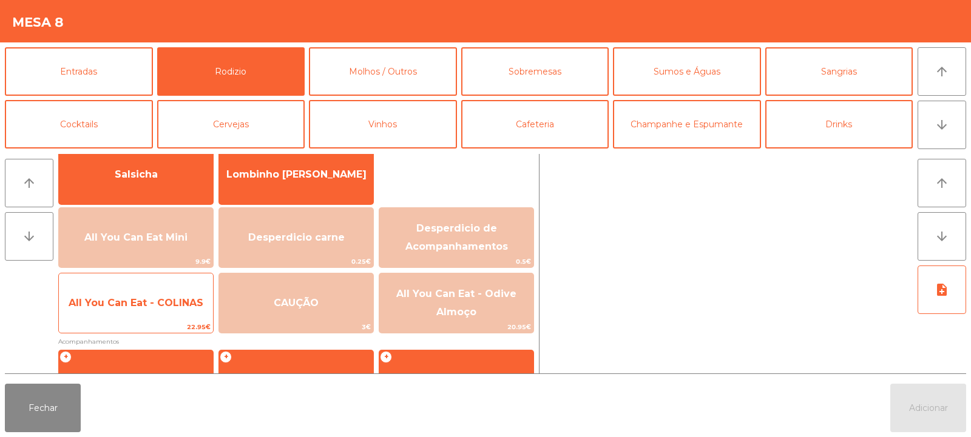
click at [158, 315] on span "All You Can Eat - COLINAS" at bounding box center [136, 303] width 154 height 33
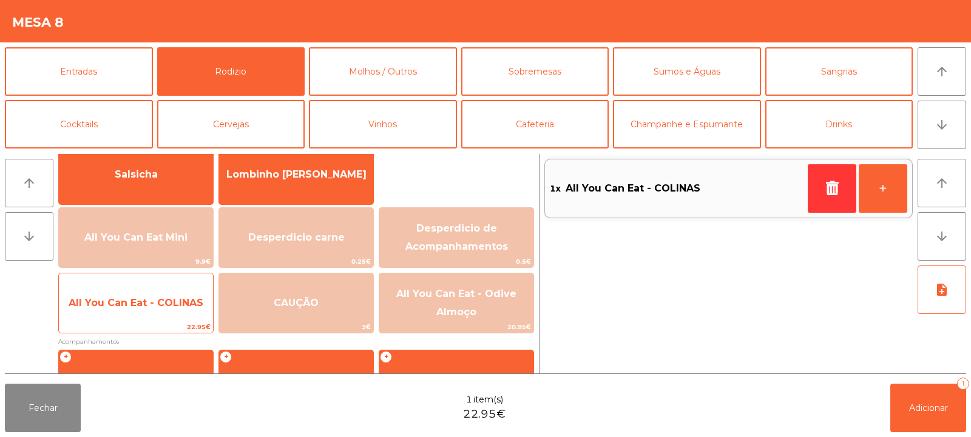
click at [155, 321] on div "All You Can Eat - COLINAS 22.95€" at bounding box center [135, 303] width 155 height 61
click at [152, 321] on div "All You Can Eat - COLINAS 22.95€" at bounding box center [135, 303] width 155 height 61
click at [153, 317] on span "All You Can Eat - COLINAS" at bounding box center [136, 303] width 154 height 33
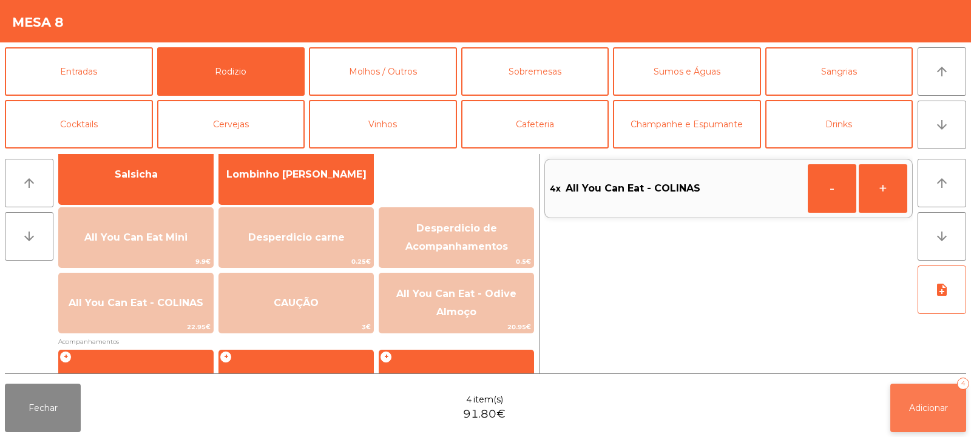
click at [940, 410] on span "Adicionar" at bounding box center [928, 408] width 39 height 11
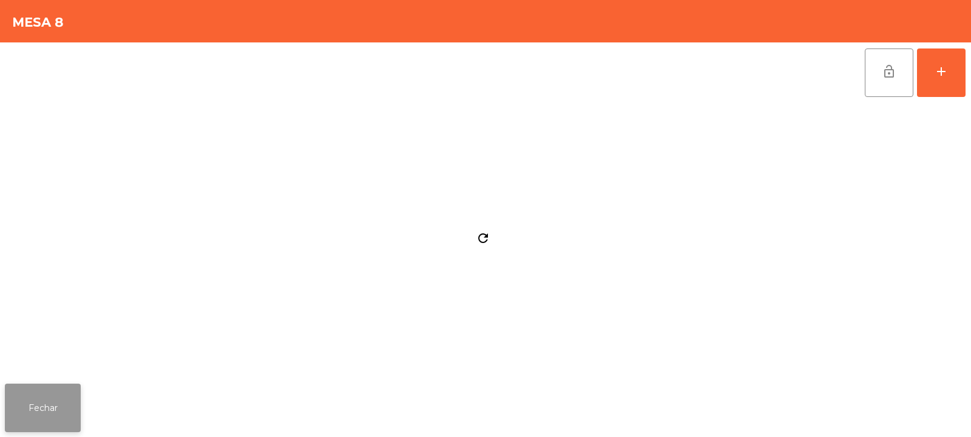
click at [38, 408] on button "Fechar" at bounding box center [43, 408] width 76 height 49
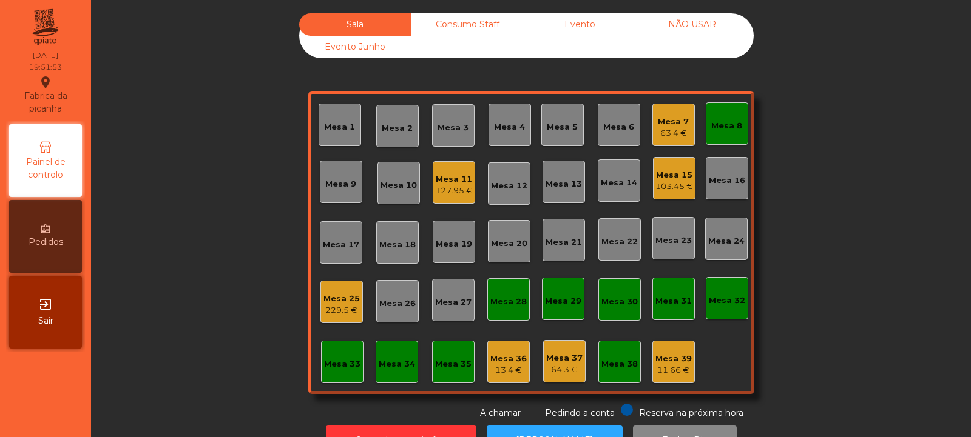
click at [683, 369] on div "11.66 €" at bounding box center [673, 371] width 36 height 12
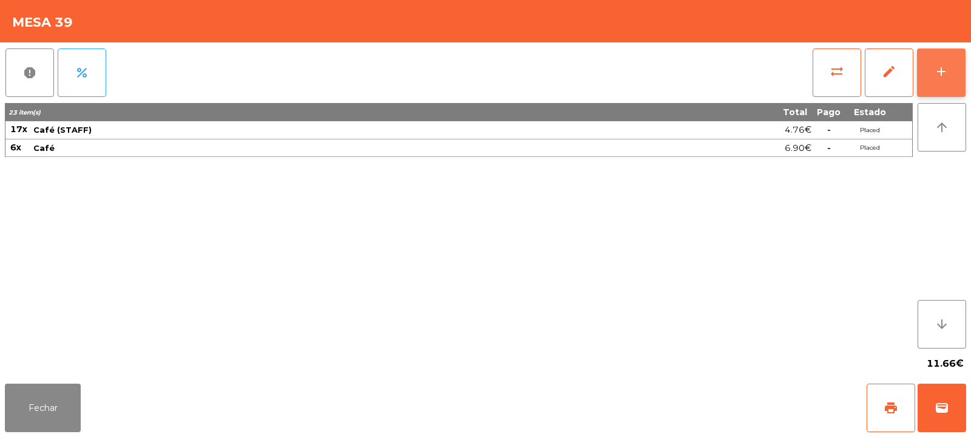
click at [944, 84] on button "add" at bounding box center [941, 73] width 49 height 49
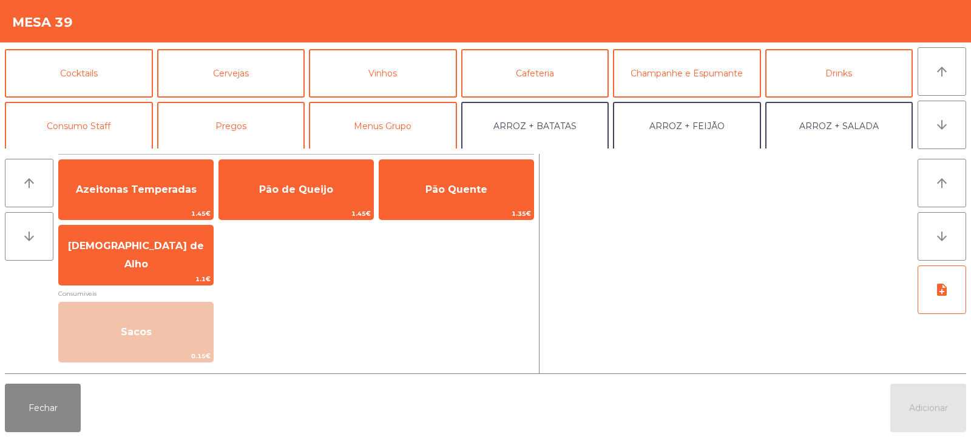
scroll to position [53, 0]
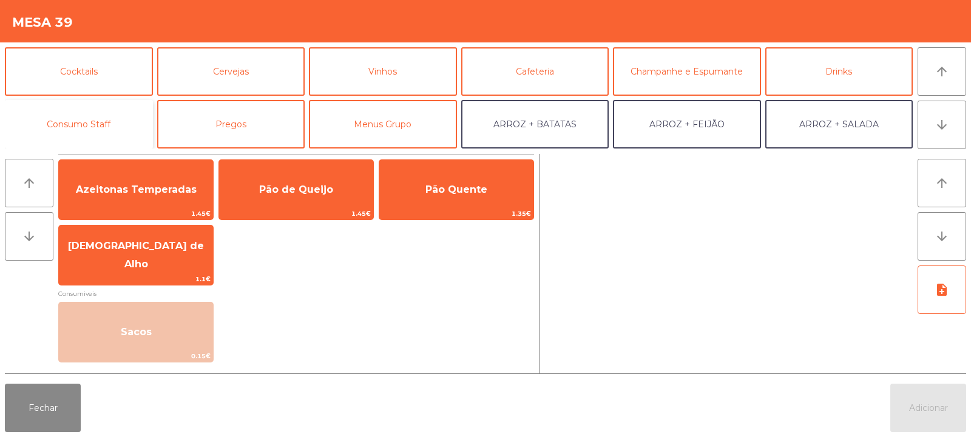
click at [111, 132] on button "Consumo Staff" at bounding box center [79, 124] width 148 height 49
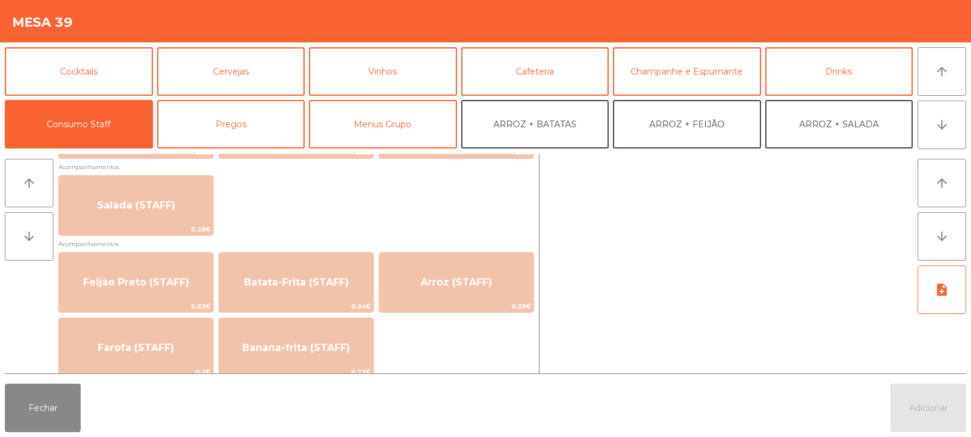
scroll to position [554, 0]
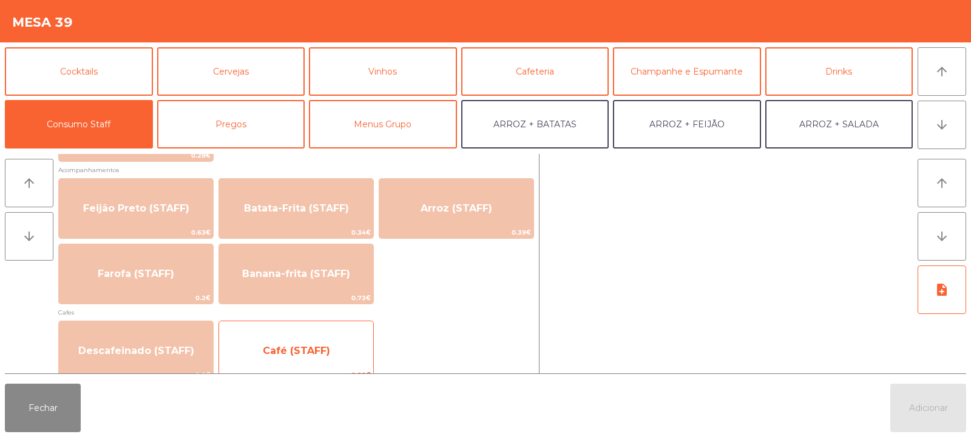
click at [304, 345] on span "Café (STAFF)" at bounding box center [296, 351] width 67 height 12
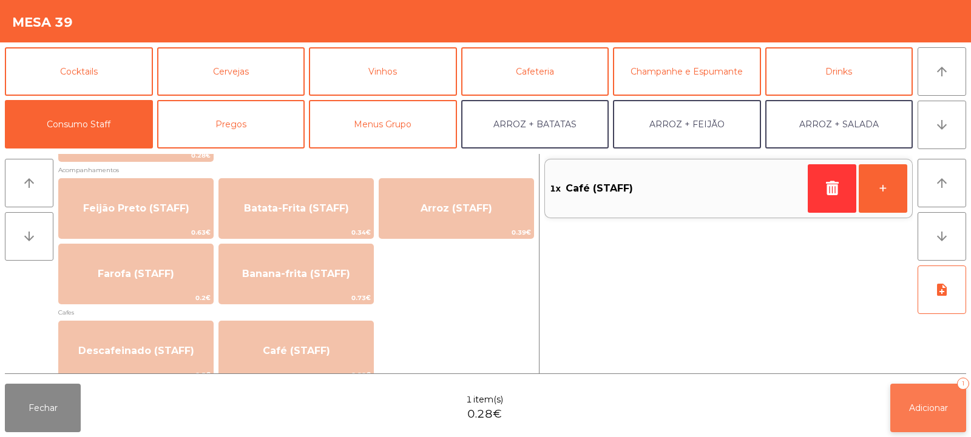
click at [903, 413] on button "Adicionar 1" at bounding box center [928, 408] width 76 height 49
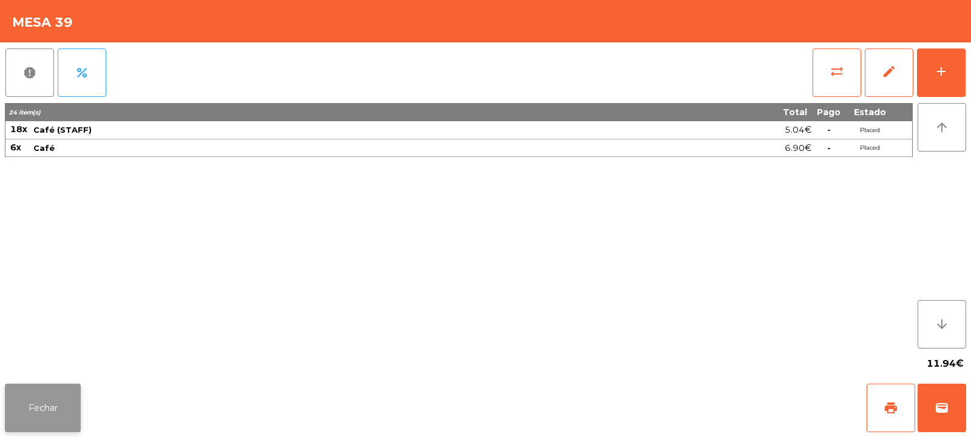
click at [70, 396] on button "Fechar" at bounding box center [43, 408] width 76 height 49
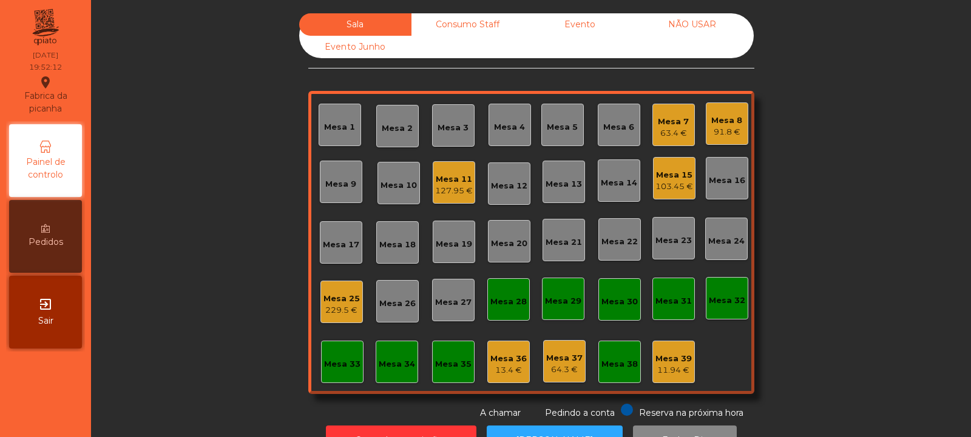
click at [324, 362] on div "Mesa 33" at bounding box center [342, 365] width 36 height 12
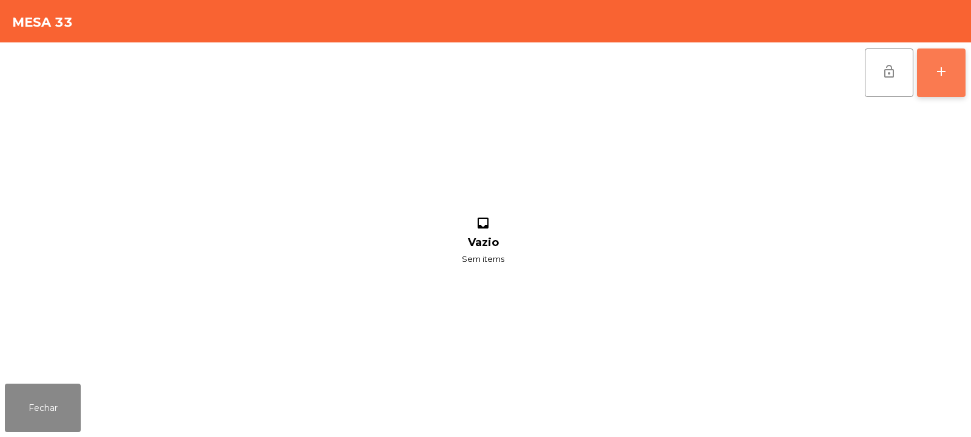
click at [945, 81] on button "add" at bounding box center [941, 73] width 49 height 49
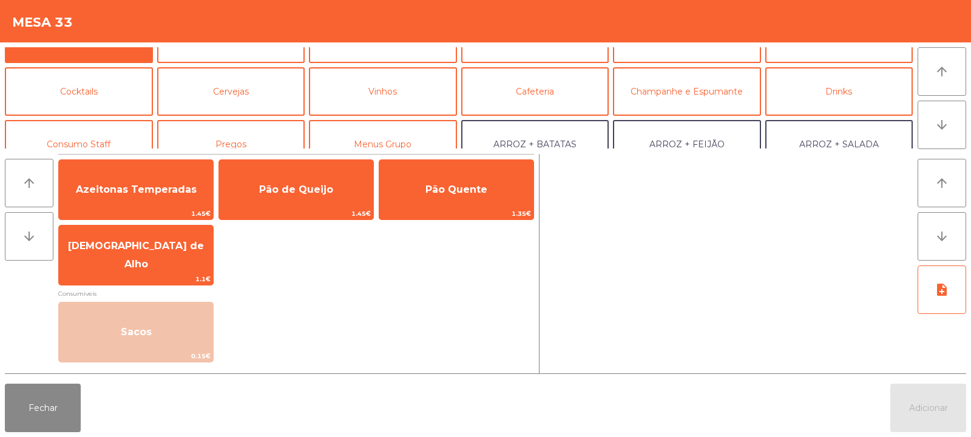
scroll to position [39, 0]
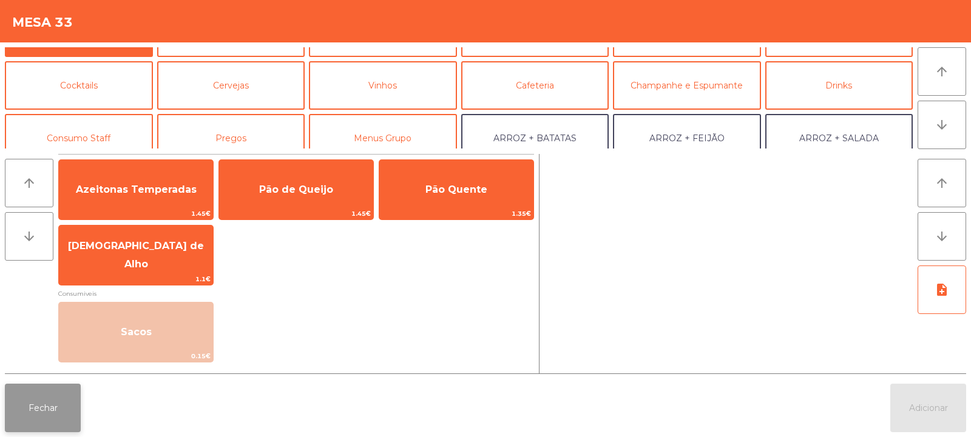
click at [55, 416] on button "Fechar" at bounding box center [43, 408] width 76 height 49
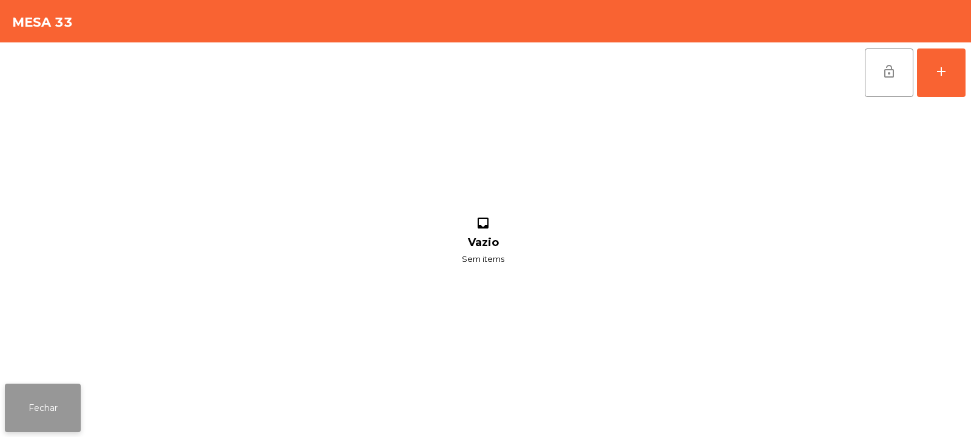
click at [39, 402] on button "Fechar" at bounding box center [43, 408] width 76 height 49
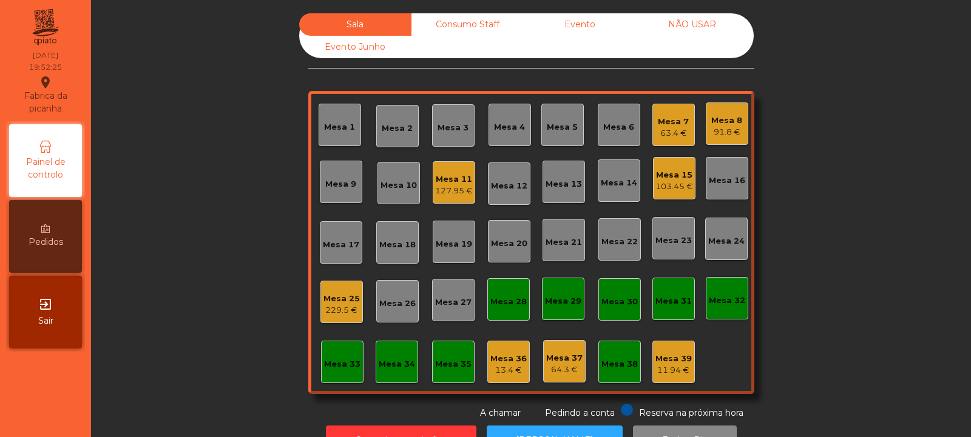
click at [383, 246] on div "Mesa 18" at bounding box center [397, 245] width 36 height 12
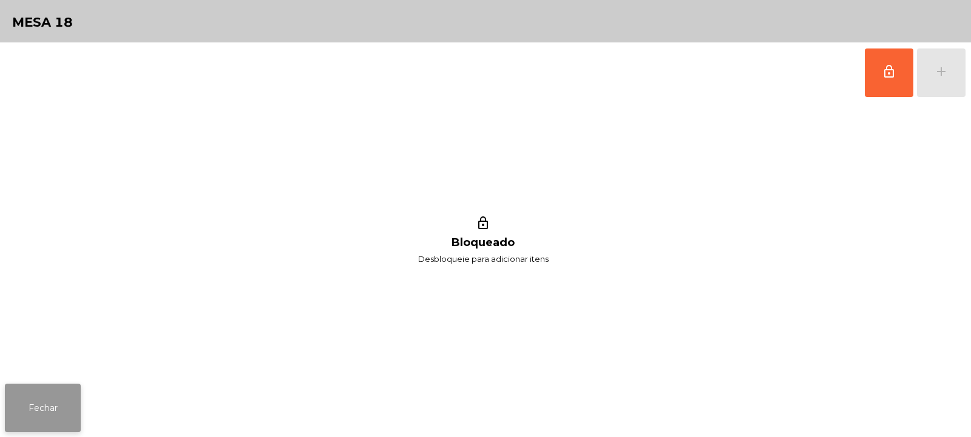
click at [48, 412] on button "Fechar" at bounding box center [43, 408] width 76 height 49
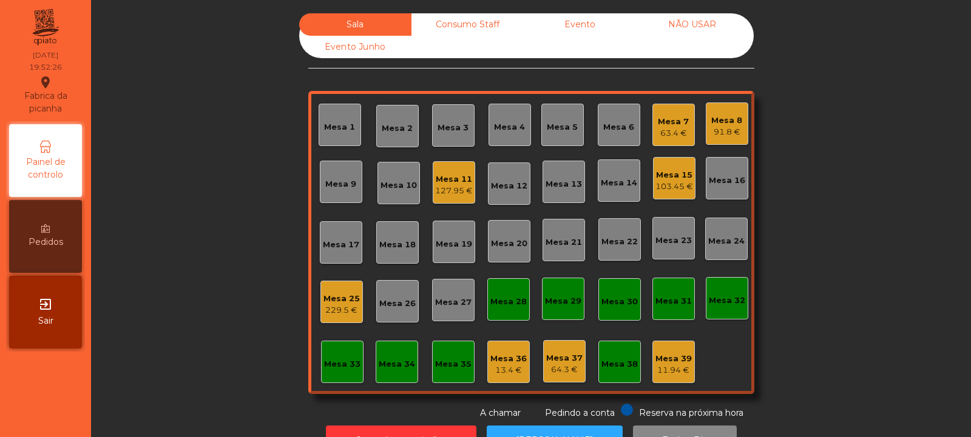
click at [706, 192] on div "Mesa 16" at bounding box center [727, 178] width 42 height 42
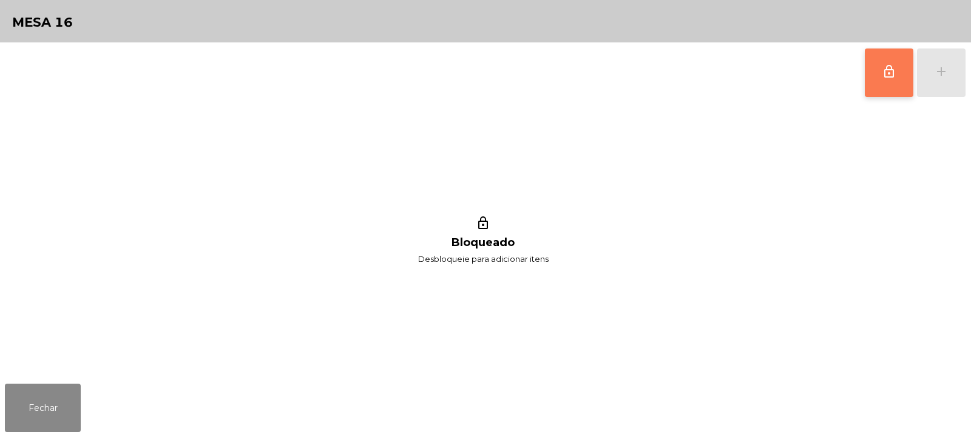
click at [884, 93] on button "lock_outline" at bounding box center [889, 73] width 49 height 49
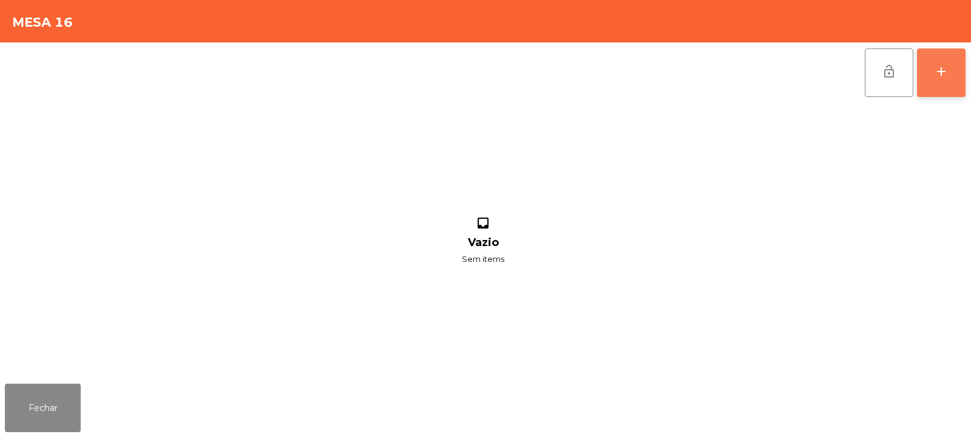
click at [936, 78] on div "add" at bounding box center [941, 71] width 15 height 15
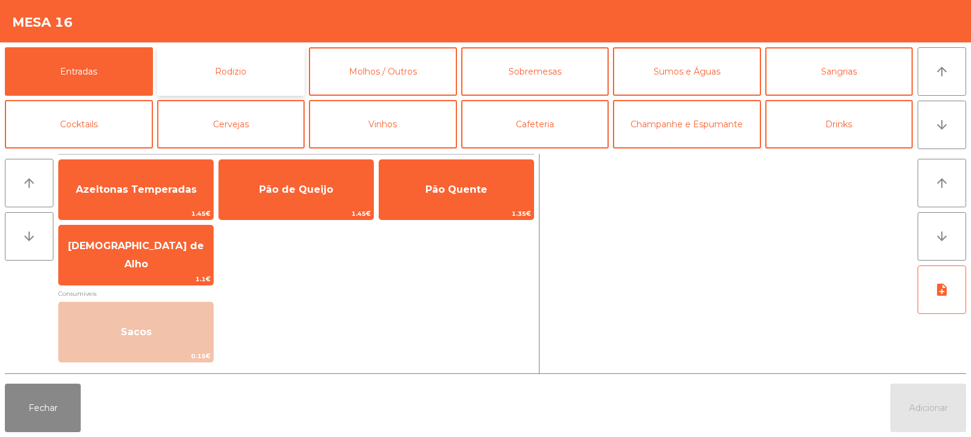
click at [207, 81] on button "Rodizio" at bounding box center [231, 71] width 148 height 49
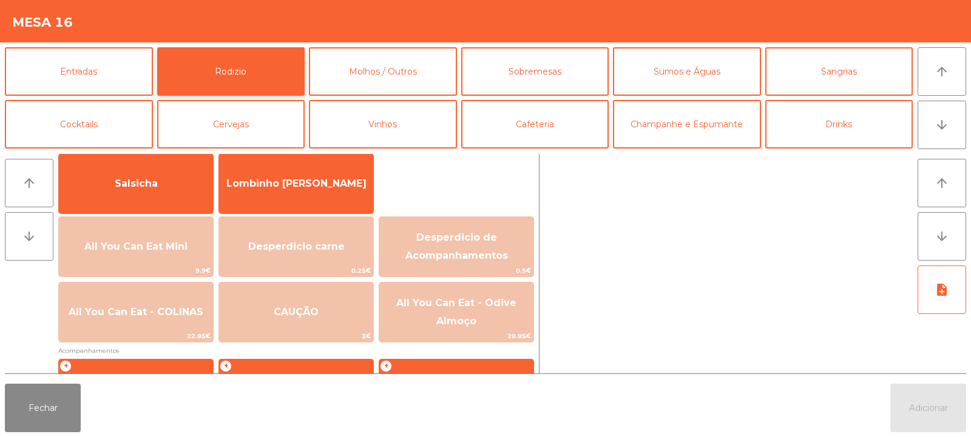
scroll to position [87, 0]
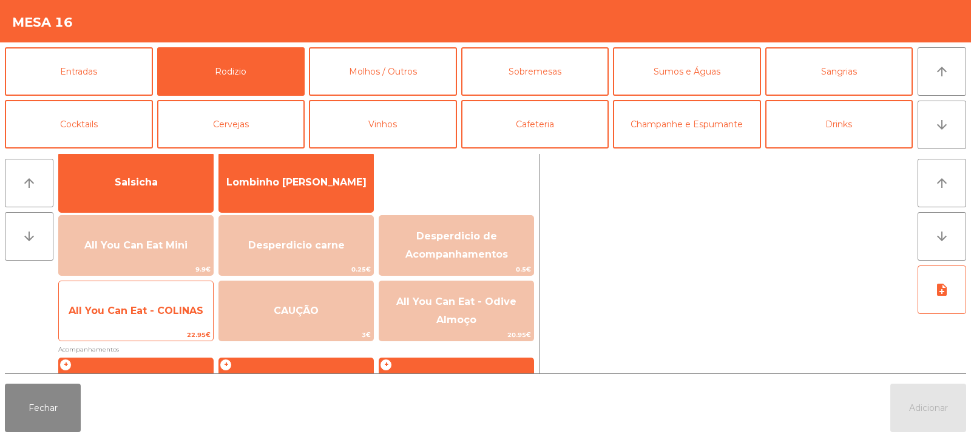
click at [165, 340] on span "22.95€" at bounding box center [136, 335] width 154 height 12
click at [170, 337] on span "22.95€" at bounding box center [136, 335] width 154 height 12
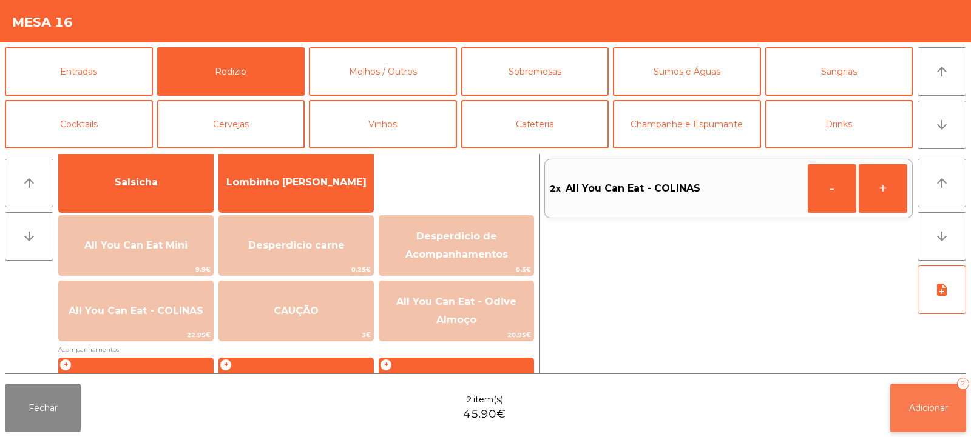
click at [924, 407] on span "Adicionar" at bounding box center [928, 408] width 39 height 11
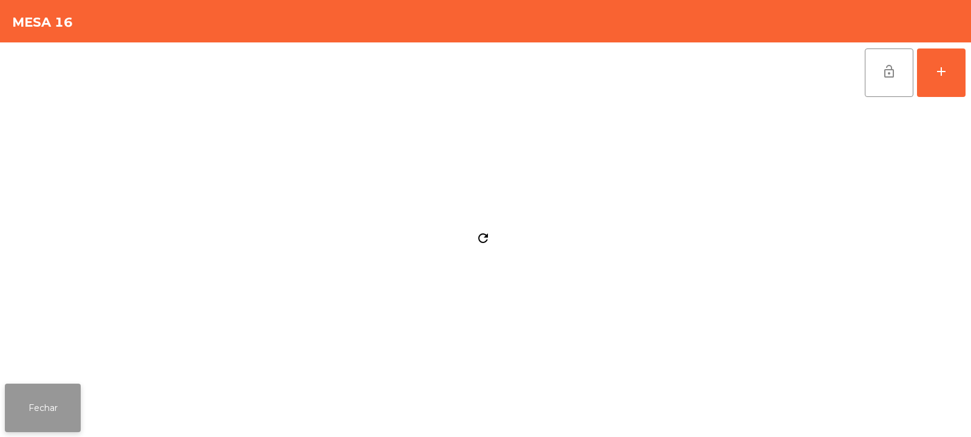
click at [52, 416] on button "Fechar" at bounding box center [43, 408] width 76 height 49
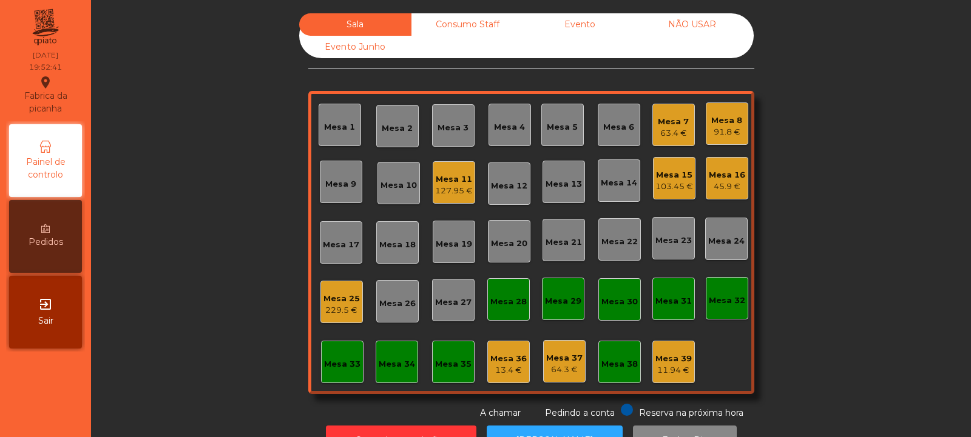
click at [343, 359] on div "Mesa 33" at bounding box center [342, 365] width 36 height 12
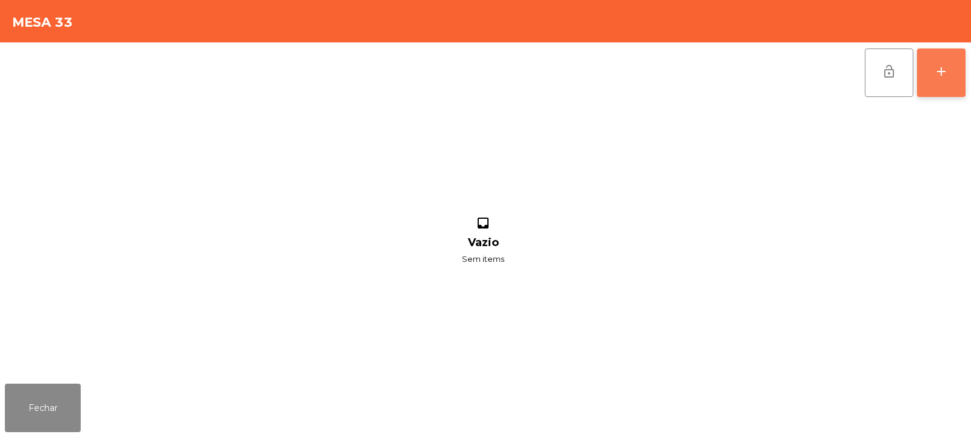
click at [946, 75] on div "add" at bounding box center [941, 71] width 15 height 15
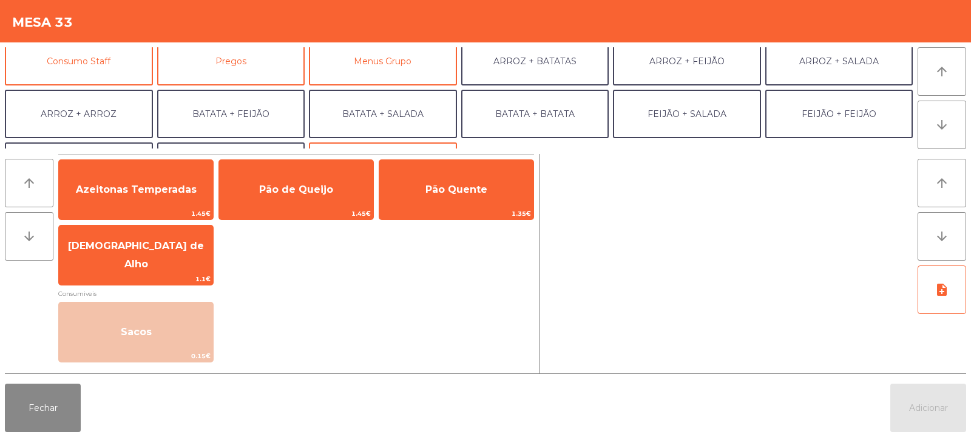
scroll to position [118, 0]
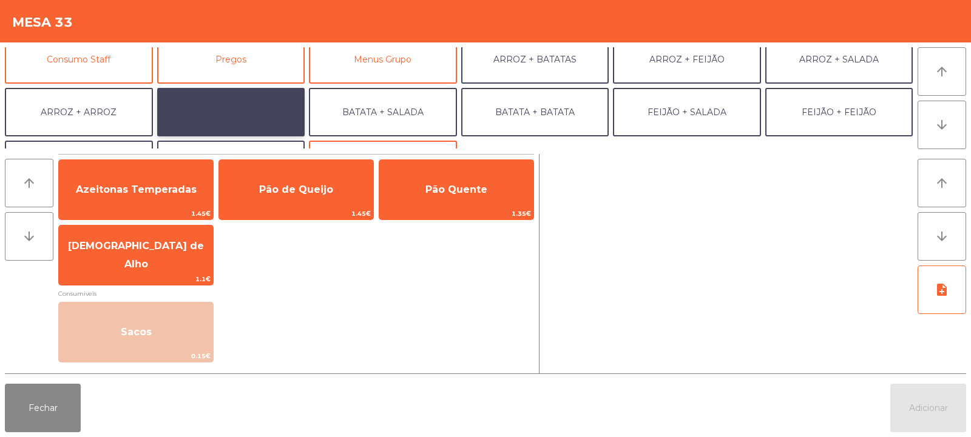
click at [257, 112] on button "BATATA + FEIJÃO" at bounding box center [231, 112] width 148 height 49
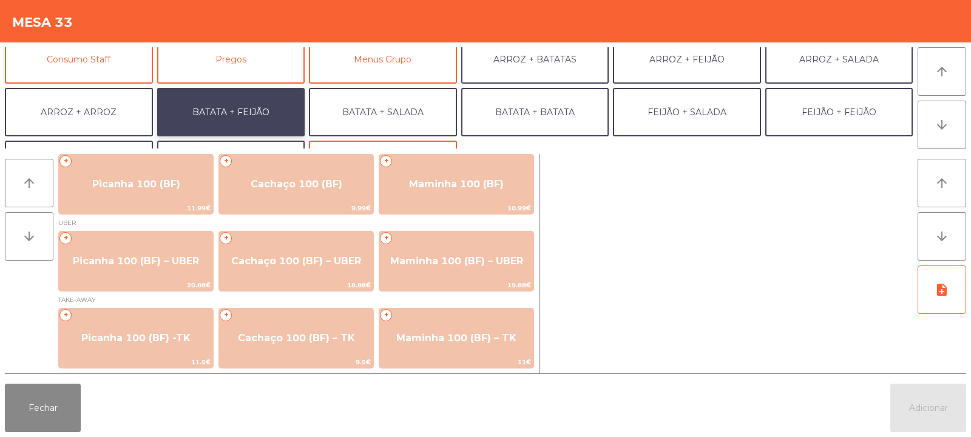
scroll to position [5, 0]
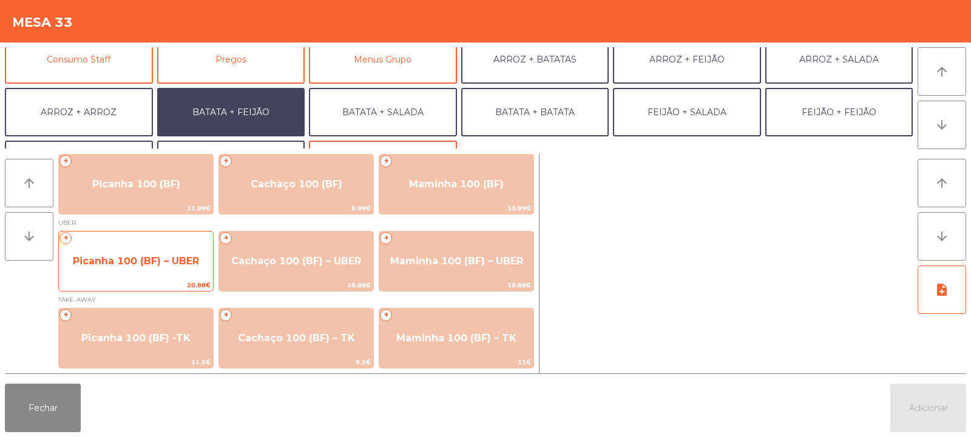
click at [150, 267] on span "Picanha 100 (BF) – UBER" at bounding box center [136, 261] width 154 height 33
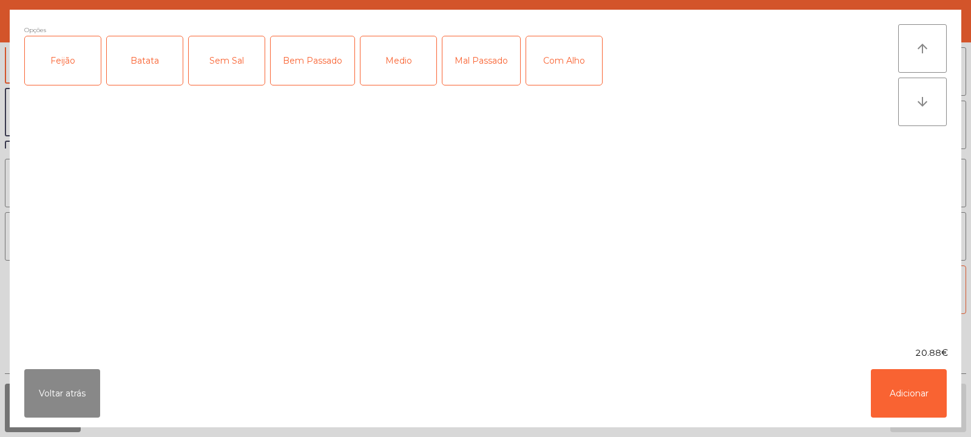
click at [83, 75] on div "Feijão" at bounding box center [63, 60] width 76 height 49
click at [133, 80] on div "Batata" at bounding box center [145, 60] width 76 height 49
click at [399, 61] on div "Medio" at bounding box center [398, 60] width 76 height 49
click at [919, 383] on button "Adicionar" at bounding box center [909, 393] width 76 height 49
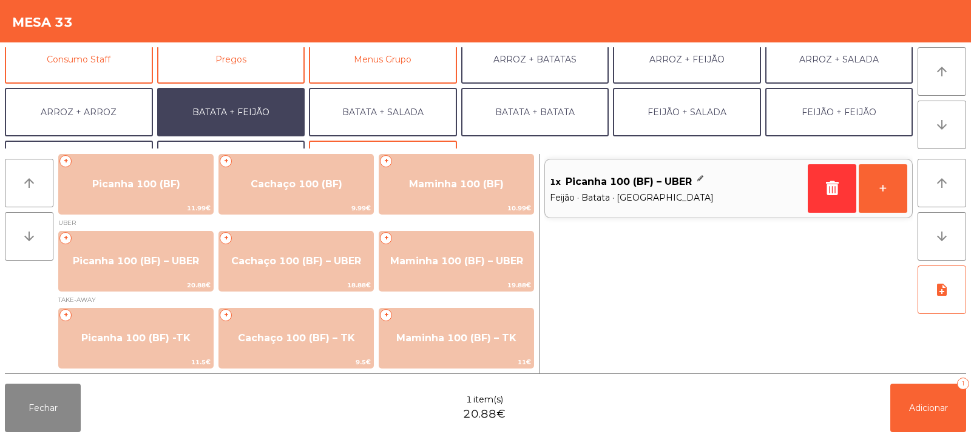
scroll to position [158, 0]
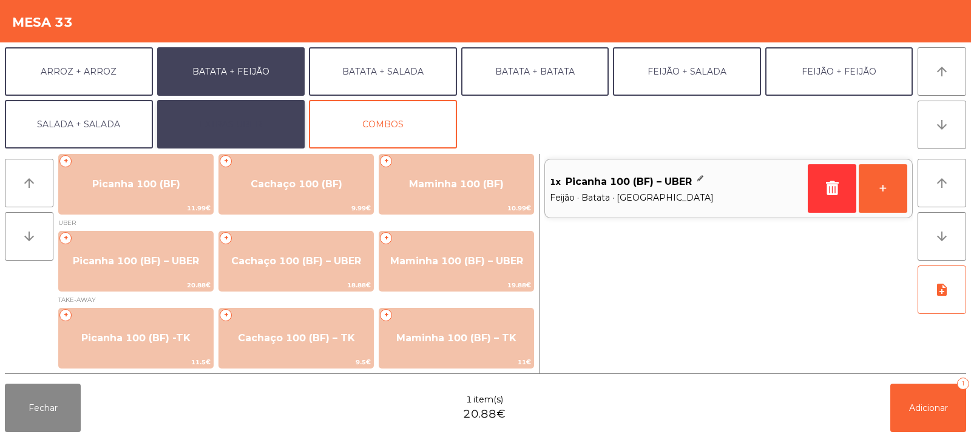
click at [249, 122] on button "EXTRAS UBER" at bounding box center [231, 124] width 148 height 49
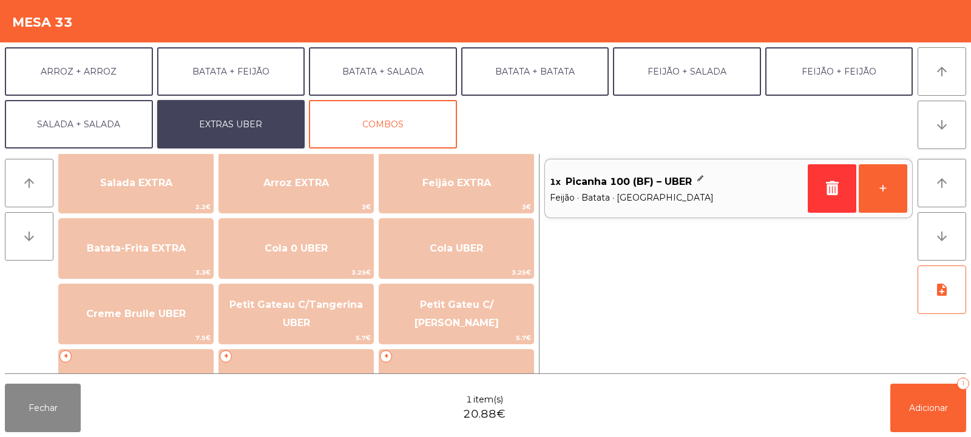
scroll to position [151, 0]
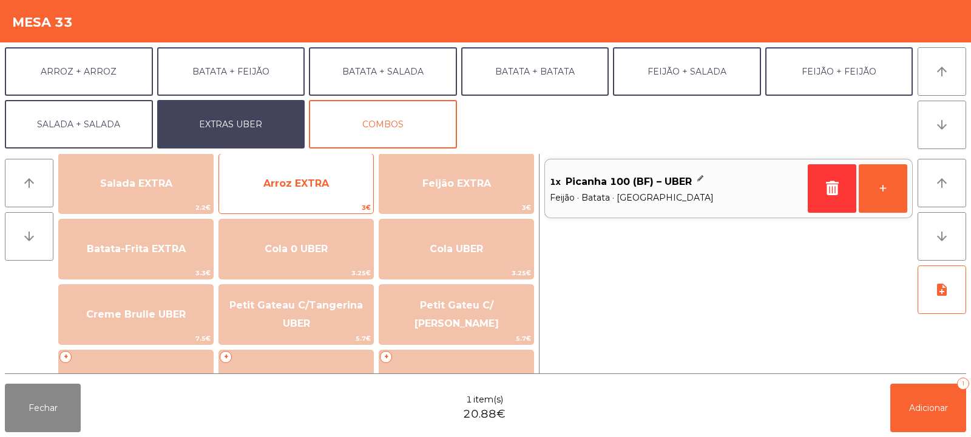
click at [316, 186] on span "Arroz EXTRA" at bounding box center [296, 184] width 66 height 12
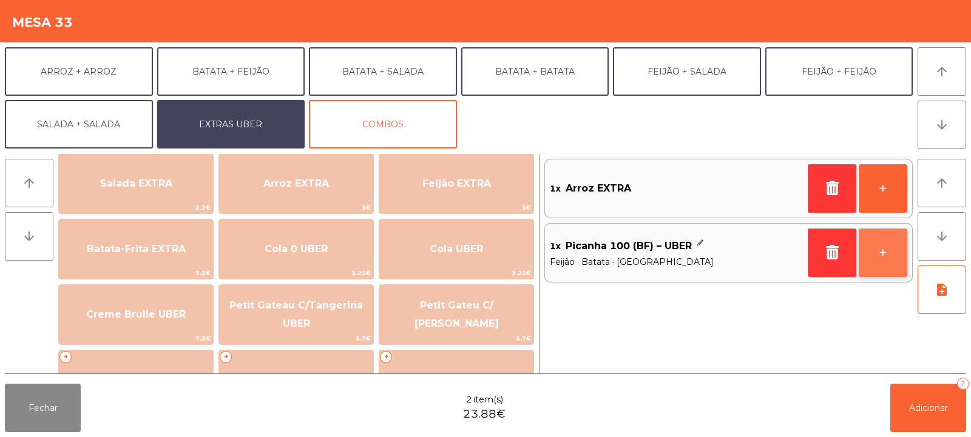
click at [886, 262] on button "+" at bounding box center [882, 253] width 49 height 49
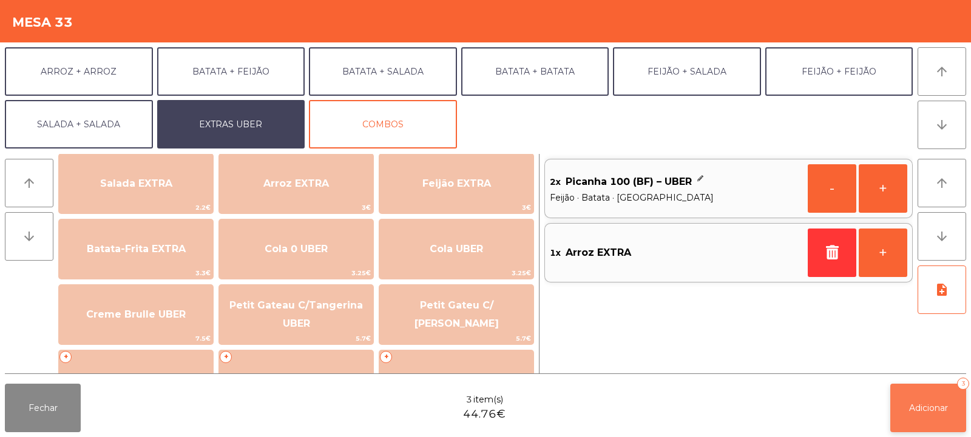
click at [912, 411] on span "Adicionar" at bounding box center [928, 408] width 39 height 11
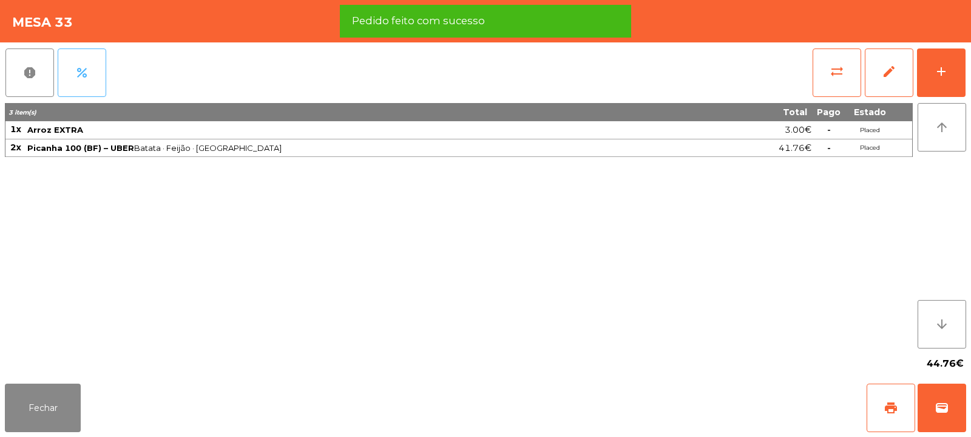
click at [92, 72] on button "percent" at bounding box center [82, 73] width 49 height 49
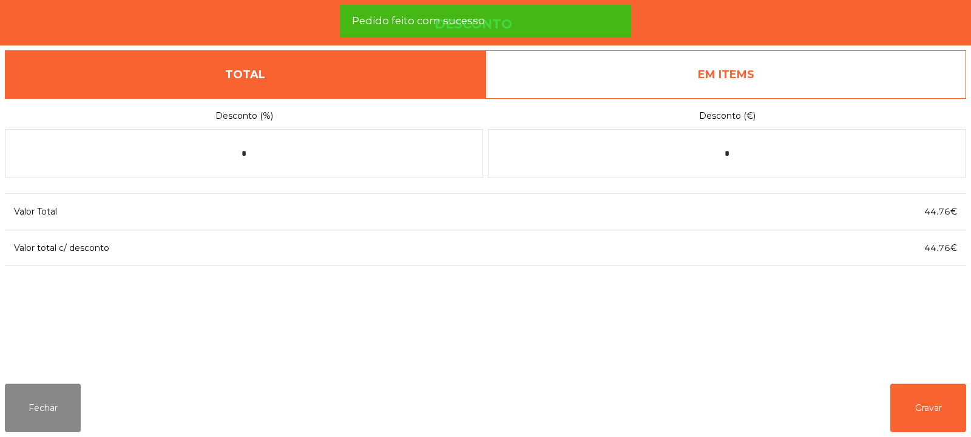
click at [764, 79] on link "EM ITEMS" at bounding box center [725, 74] width 480 height 49
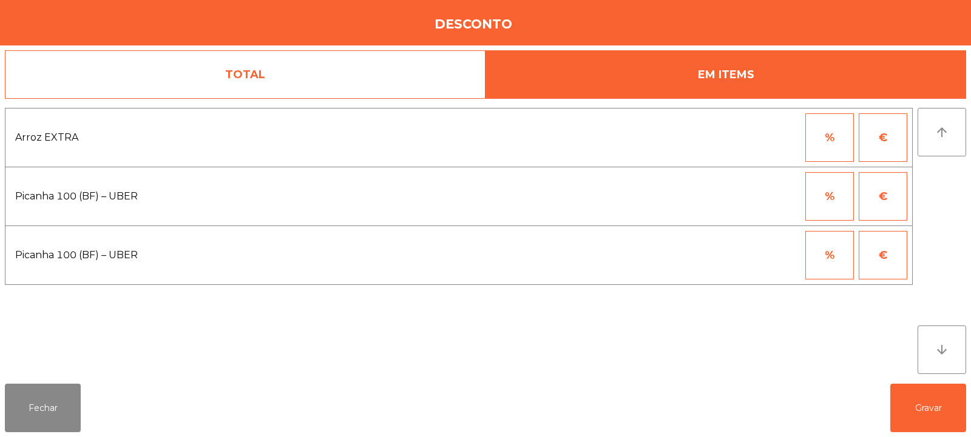
click at [816, 211] on button "%" at bounding box center [829, 196] width 49 height 49
click at [751, 197] on input "*" at bounding box center [770, 196] width 61 height 49
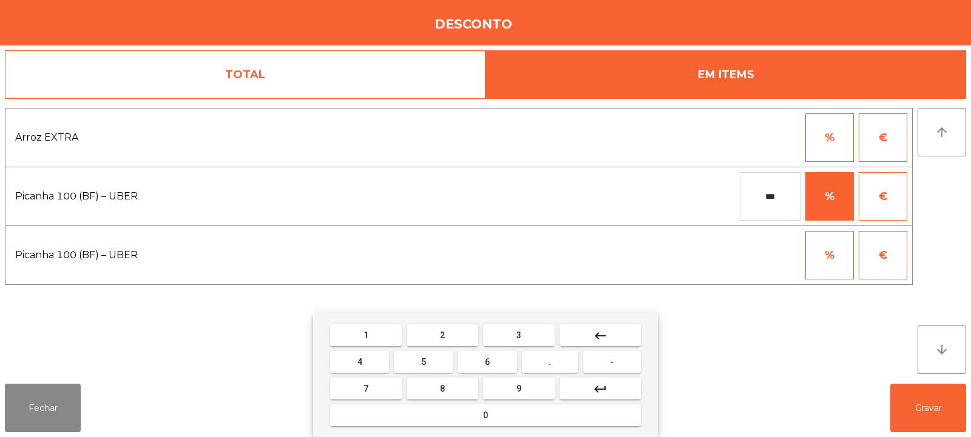
type input "***"
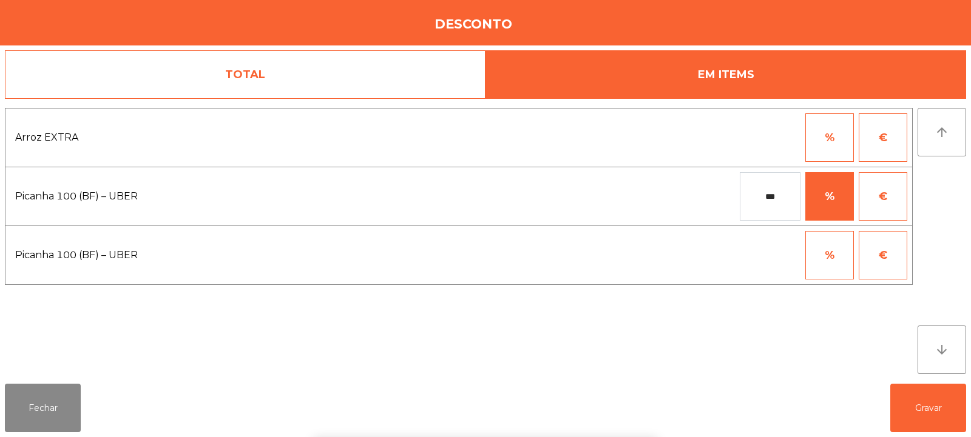
click at [909, 402] on div "1 2 3 keyboard_backspace 4 5 6 . - 7 8 9 keyboard_return 0" at bounding box center [485, 376] width 971 height 124
click at [923, 408] on button "Gravar" at bounding box center [928, 408] width 76 height 49
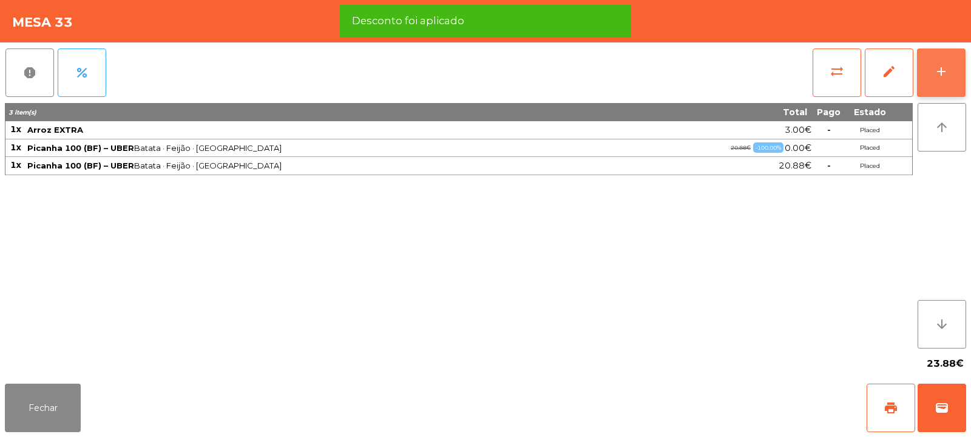
click at [926, 68] on button "add" at bounding box center [941, 73] width 49 height 49
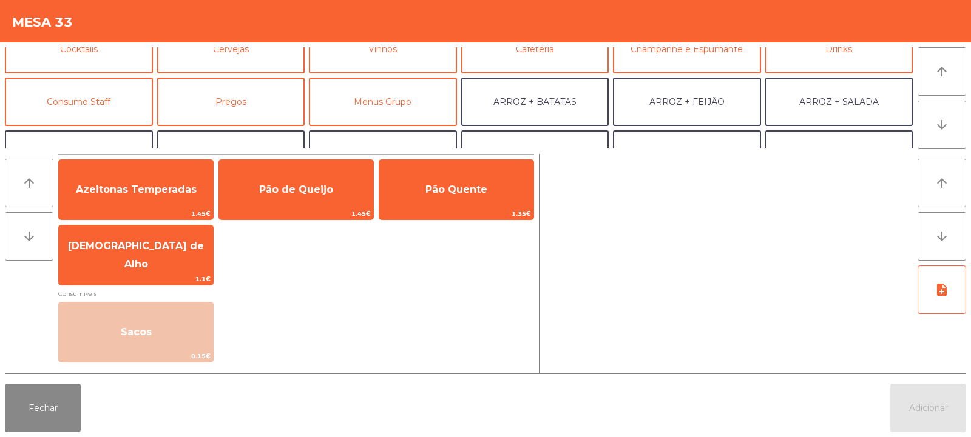
scroll to position [78, 0]
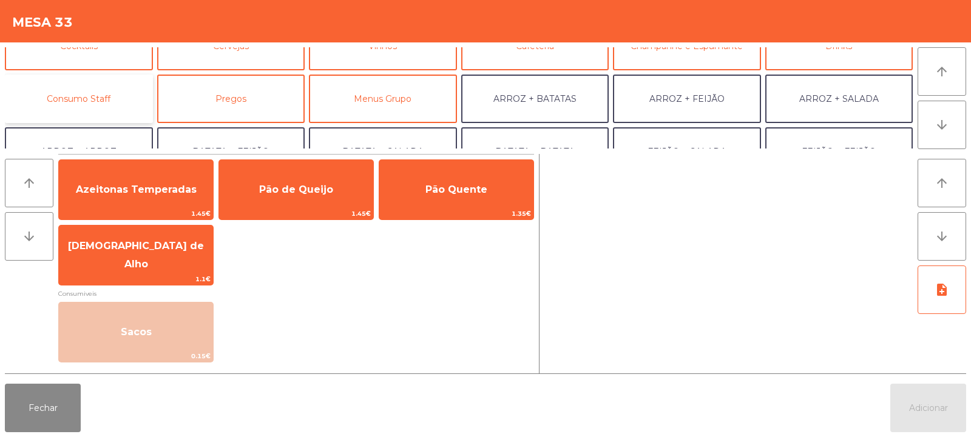
click at [93, 104] on button "Consumo Staff" at bounding box center [79, 99] width 148 height 49
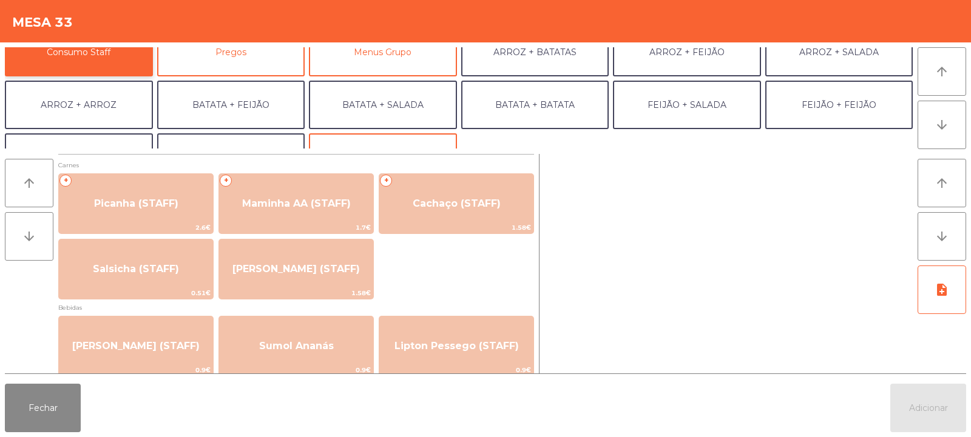
scroll to position [158, 0]
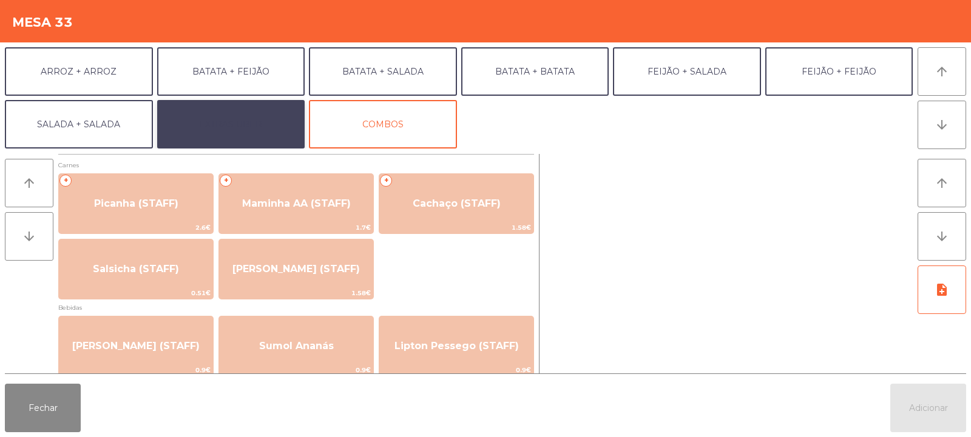
click at [249, 132] on button "EXTRAS UBER" at bounding box center [231, 124] width 148 height 49
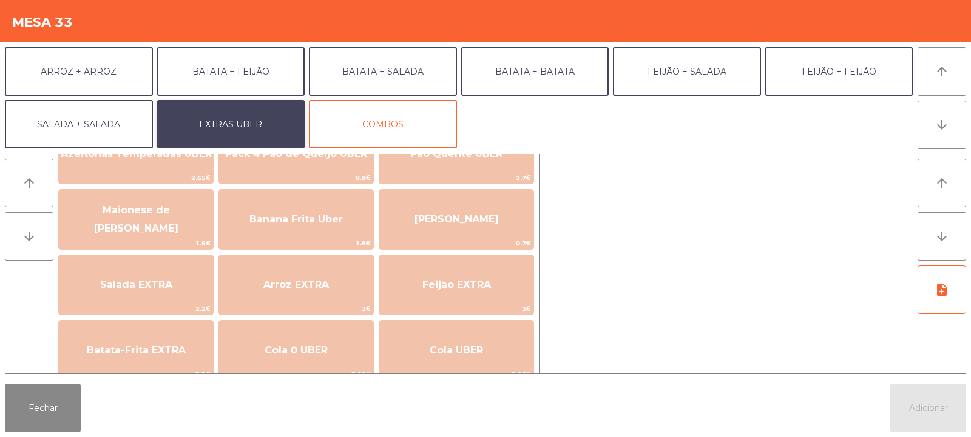
scroll to position [55, 0]
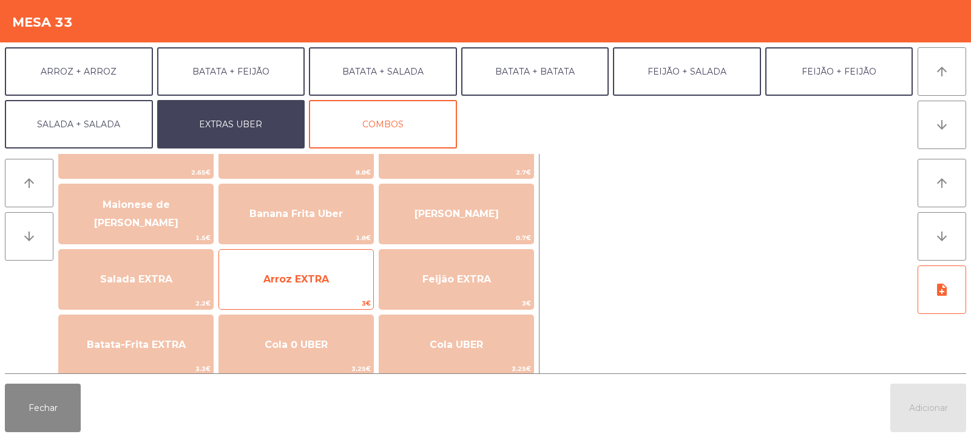
click at [298, 293] on span "Arroz EXTRA" at bounding box center [296, 279] width 154 height 33
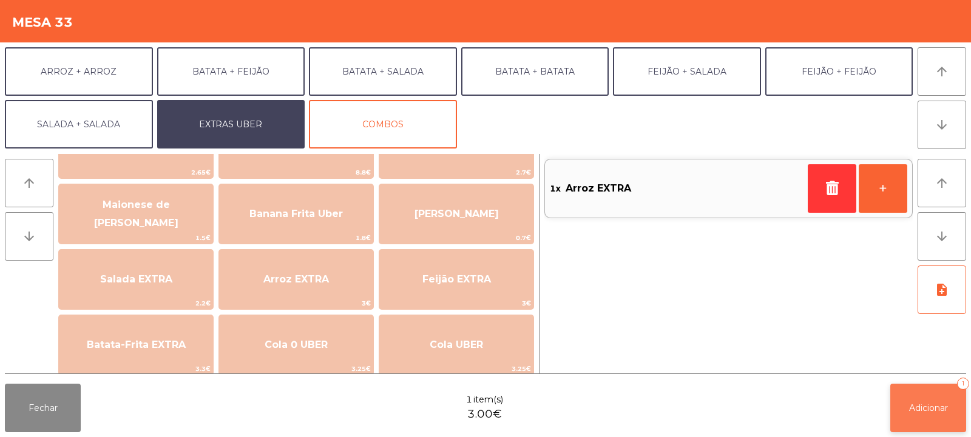
click at [945, 406] on span "Adicionar" at bounding box center [928, 408] width 39 height 11
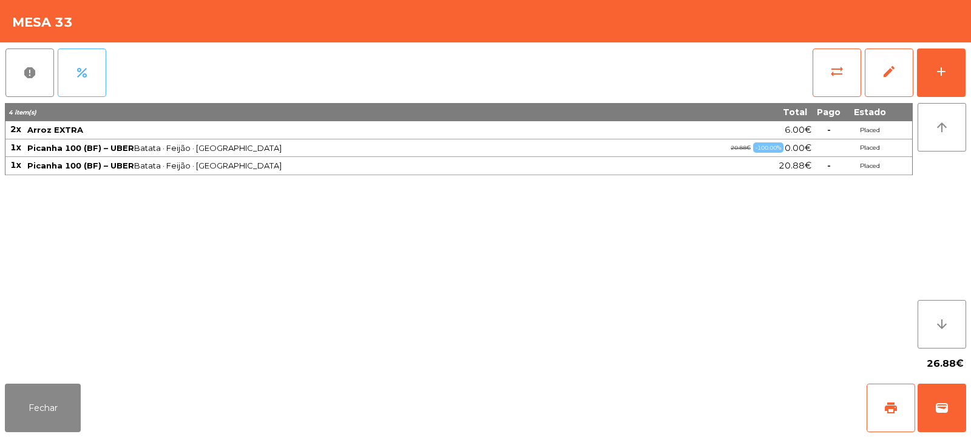
click at [74, 73] on button "percent" at bounding box center [82, 73] width 49 height 49
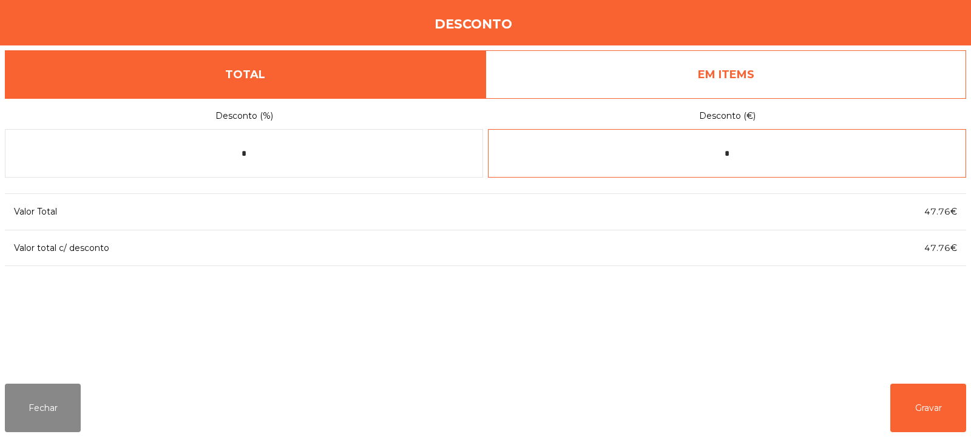
click at [746, 157] on input "*" at bounding box center [727, 153] width 478 height 49
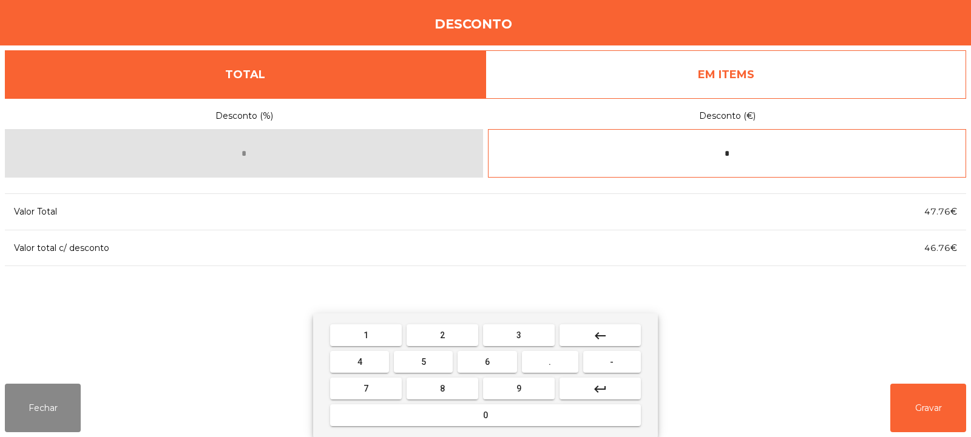
type input "*"
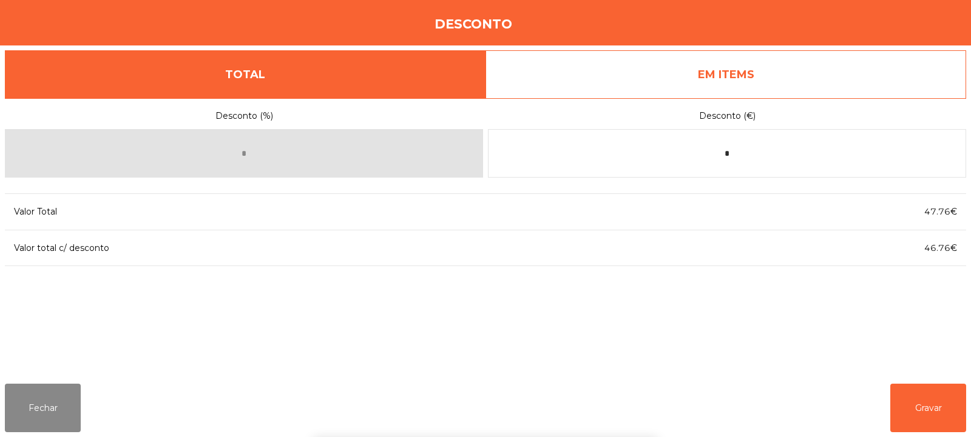
click at [916, 412] on div "1 2 3 keyboard_backspace 4 5 6 . - 7 8 9 keyboard_return 0" at bounding box center [485, 376] width 971 height 124
click at [918, 402] on button "Gravar" at bounding box center [928, 408] width 76 height 49
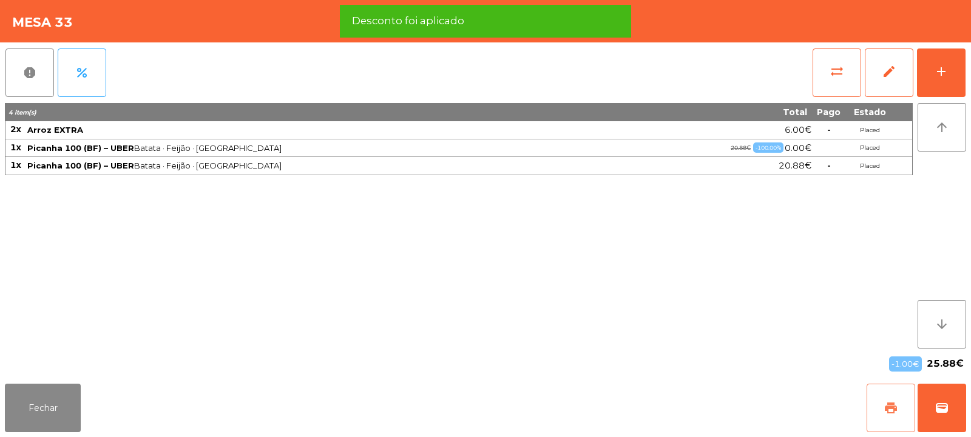
click at [900, 411] on button "print" at bounding box center [890, 408] width 49 height 49
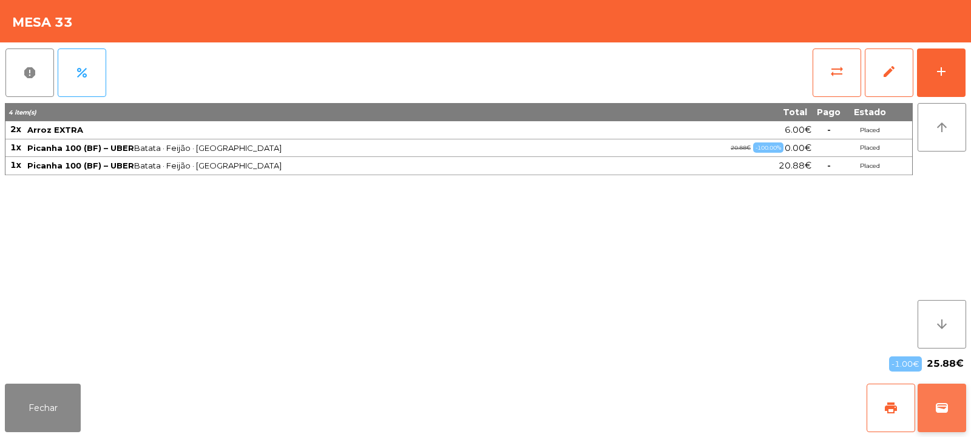
click at [951, 406] on button "wallet" at bounding box center [941, 408] width 49 height 49
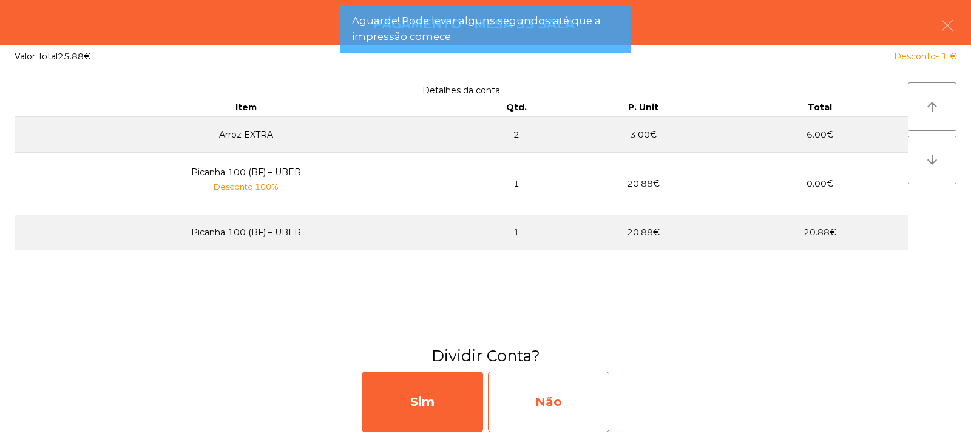
click at [538, 388] on div "Não" at bounding box center [548, 402] width 121 height 61
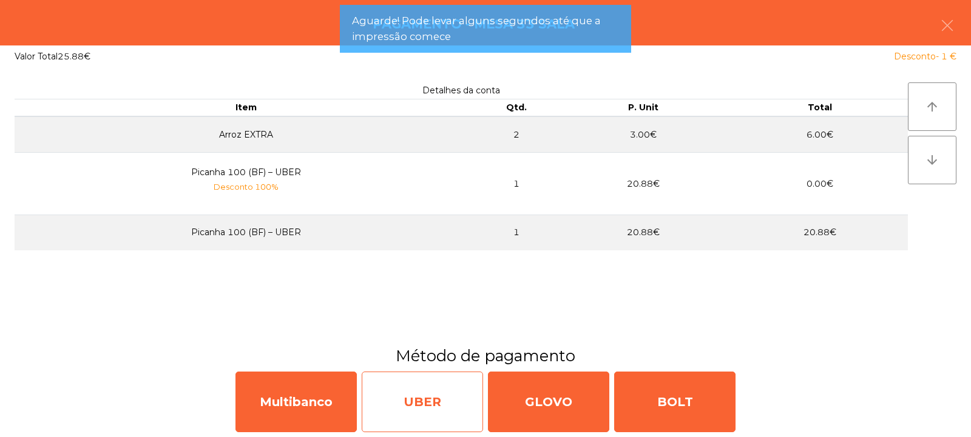
click at [405, 398] on div "UBER" at bounding box center [422, 402] width 121 height 61
select select "**"
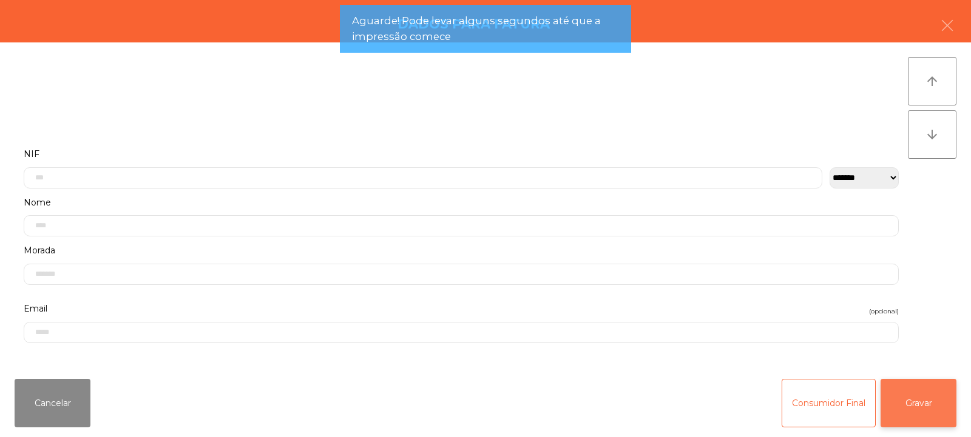
click at [904, 404] on button "Gravar" at bounding box center [918, 403] width 76 height 49
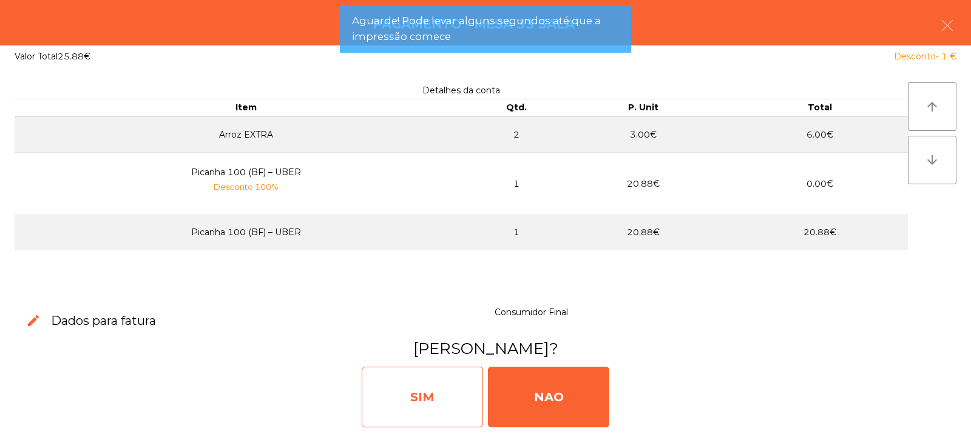
click at [386, 405] on div "SIM" at bounding box center [422, 397] width 121 height 61
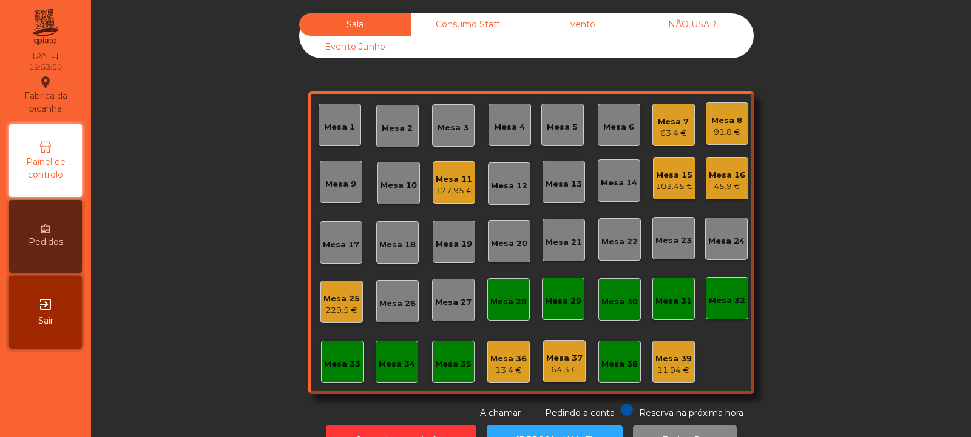
scroll to position [41, 0]
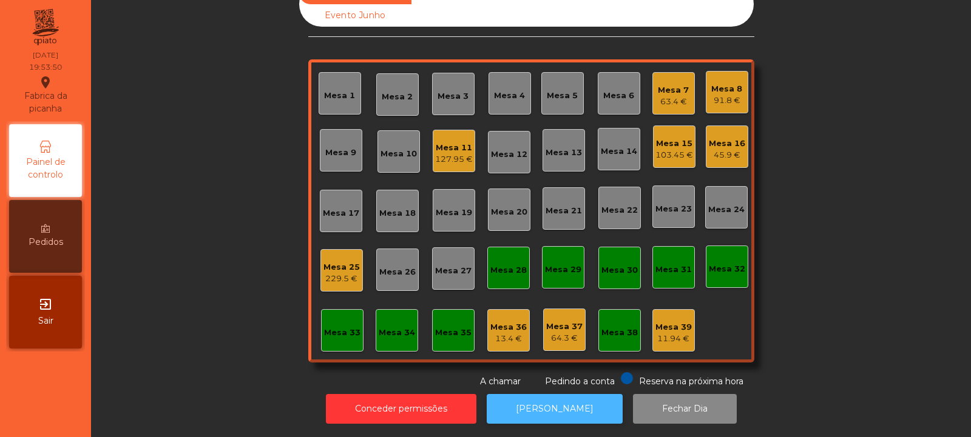
click at [547, 399] on button "[PERSON_NAME]" at bounding box center [555, 409] width 136 height 30
click at [612, 90] on div "Mesa 6" at bounding box center [618, 96] width 31 height 12
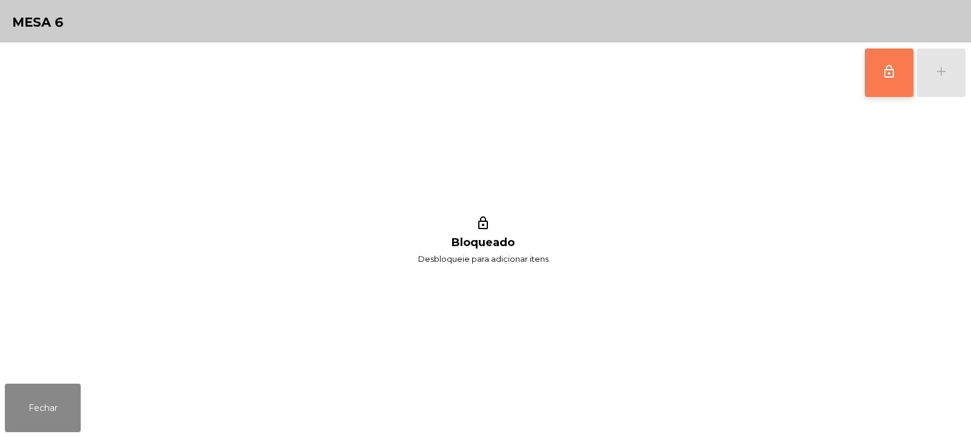
click at [881, 79] on button "lock_outline" at bounding box center [889, 73] width 49 height 49
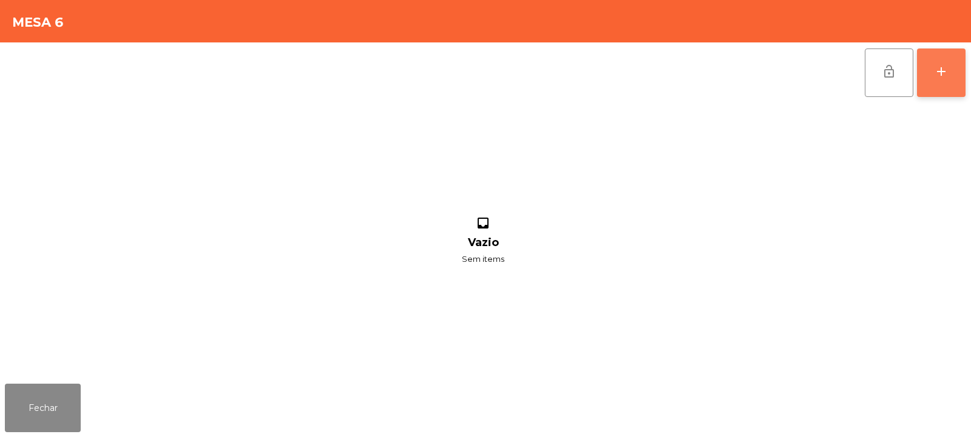
click at [939, 68] on div "add" at bounding box center [941, 71] width 15 height 15
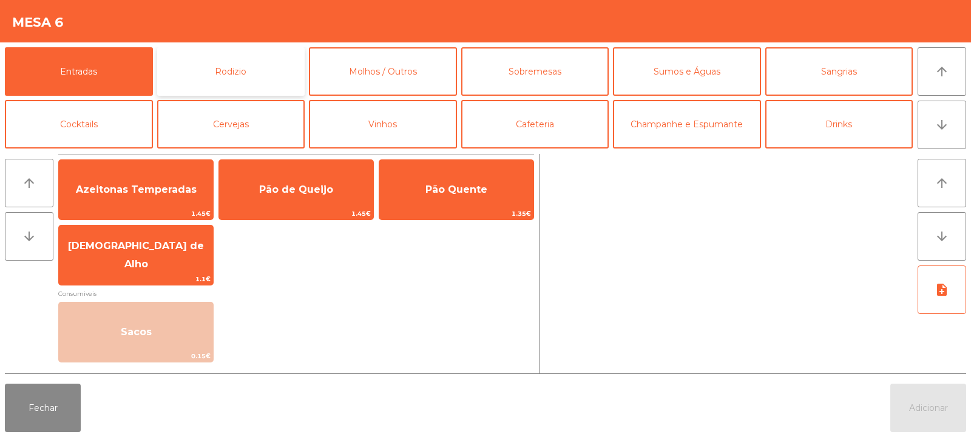
click at [239, 82] on button "Rodizio" at bounding box center [231, 71] width 148 height 49
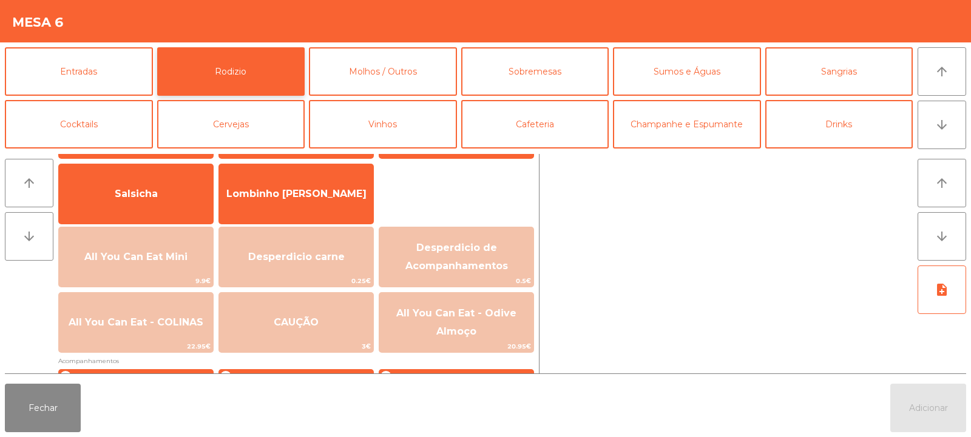
scroll to position [94, 0]
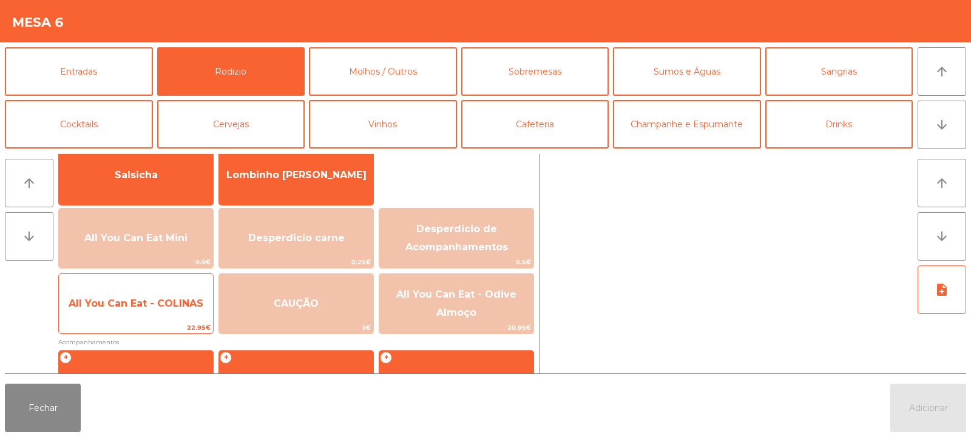
click at [157, 296] on span "All You Can Eat - COLINAS" at bounding box center [136, 304] width 154 height 33
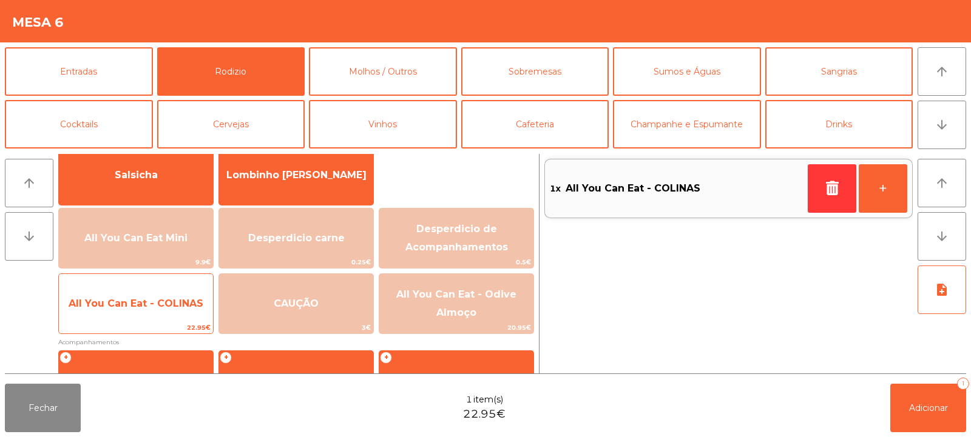
click at [144, 293] on span "All You Can Eat - COLINAS" at bounding box center [136, 304] width 154 height 33
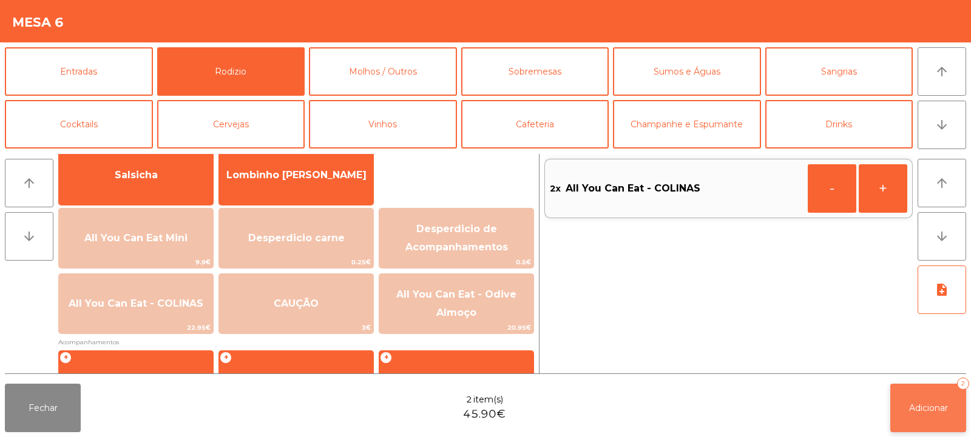
click at [912, 416] on button "Adicionar 2" at bounding box center [928, 408] width 76 height 49
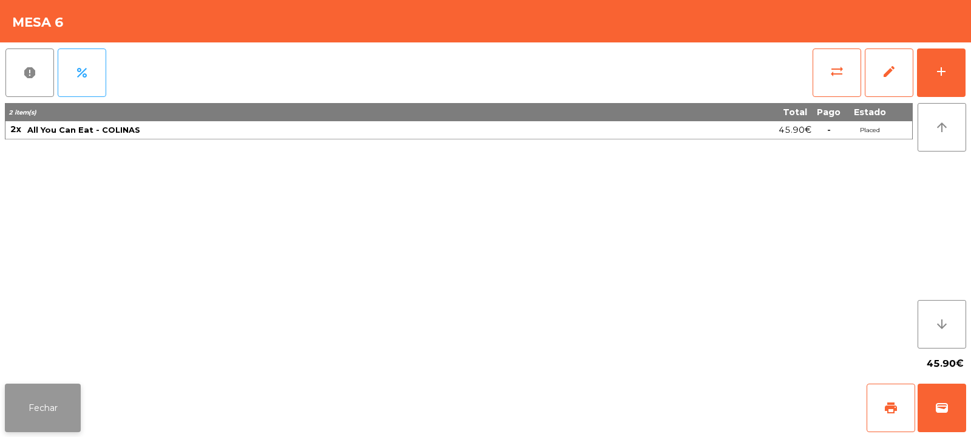
click at [52, 405] on button "Fechar" at bounding box center [43, 408] width 76 height 49
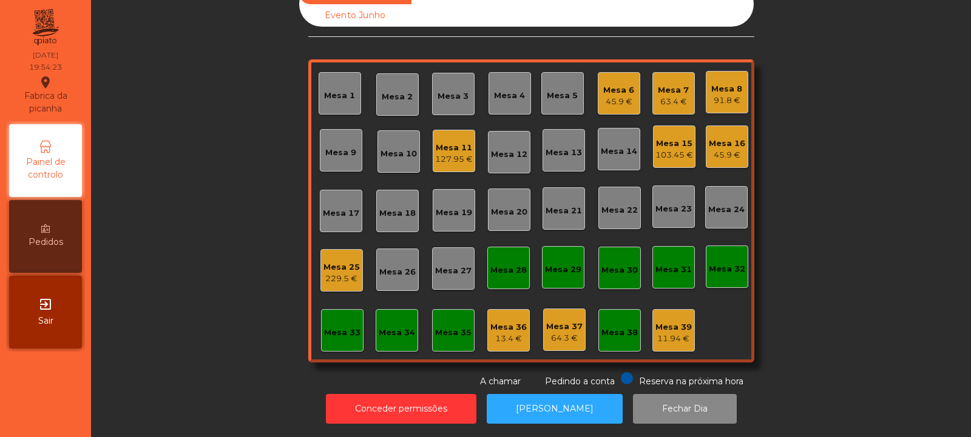
click at [674, 207] on div "Mesa 23" at bounding box center [673, 207] width 42 height 42
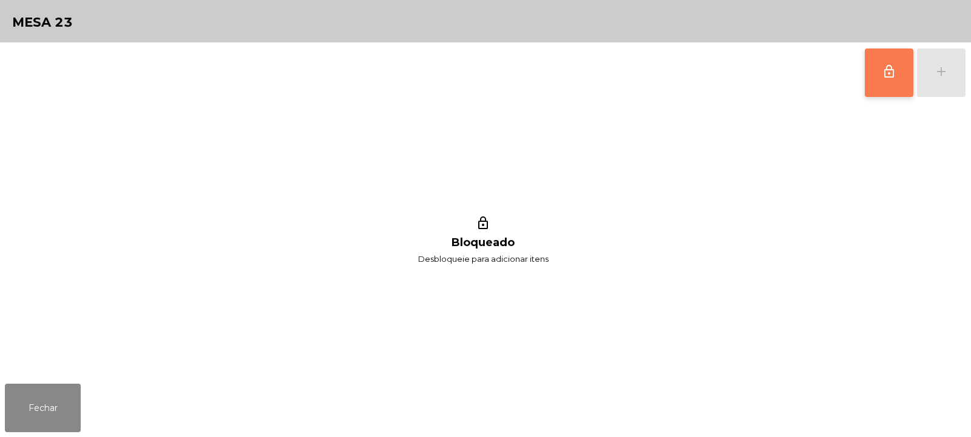
click at [882, 73] on span "lock_outline" at bounding box center [888, 71] width 15 height 15
click at [933, 69] on div "lock_outline add" at bounding box center [915, 72] width 102 height 61
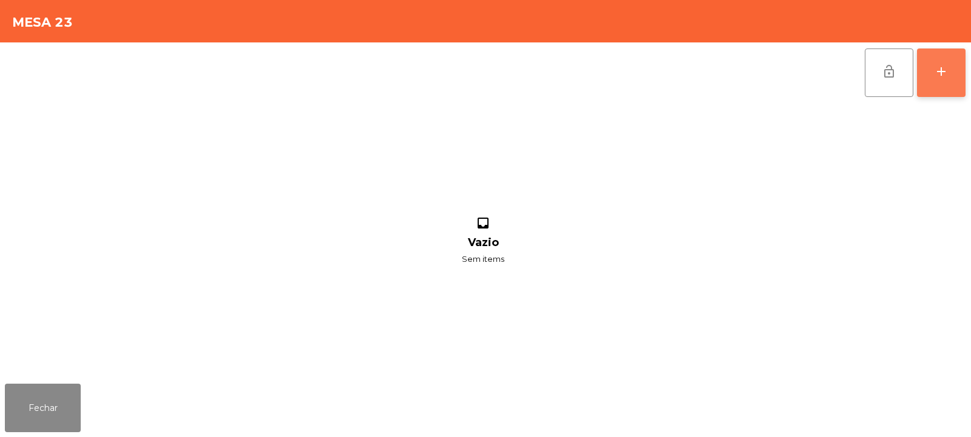
click at [963, 75] on button "add" at bounding box center [941, 73] width 49 height 49
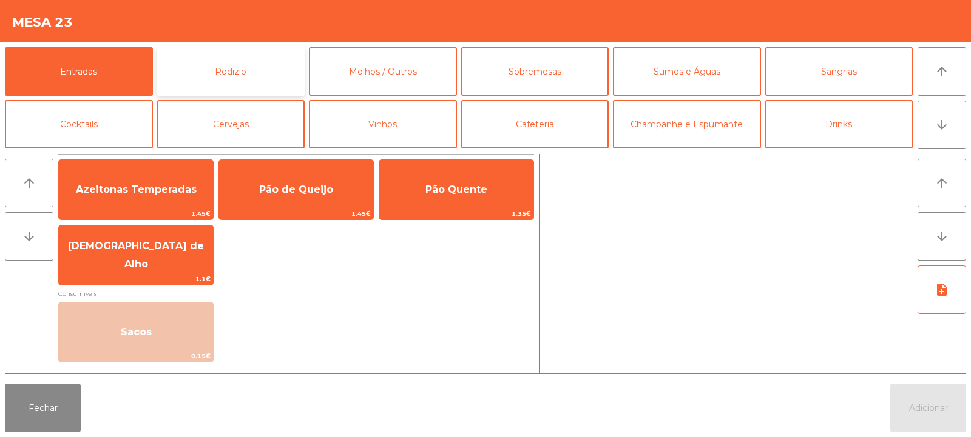
click at [247, 73] on button "Rodizio" at bounding box center [231, 71] width 148 height 49
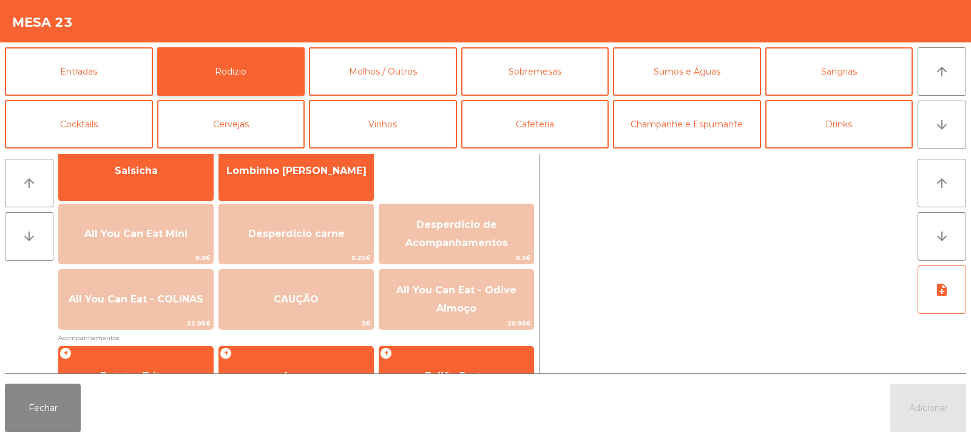
scroll to position [99, 0]
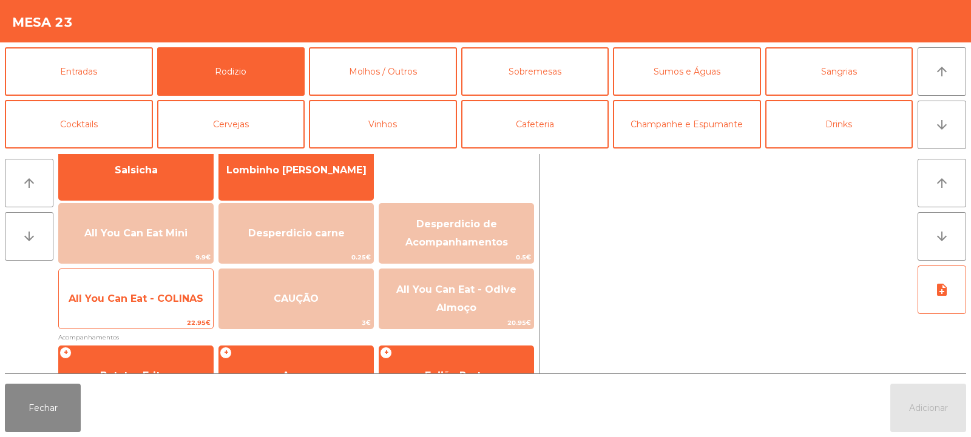
click at [169, 317] on span "22.95€" at bounding box center [136, 323] width 154 height 12
click at [163, 314] on span "All You Can Eat - COLINAS" at bounding box center [136, 299] width 154 height 33
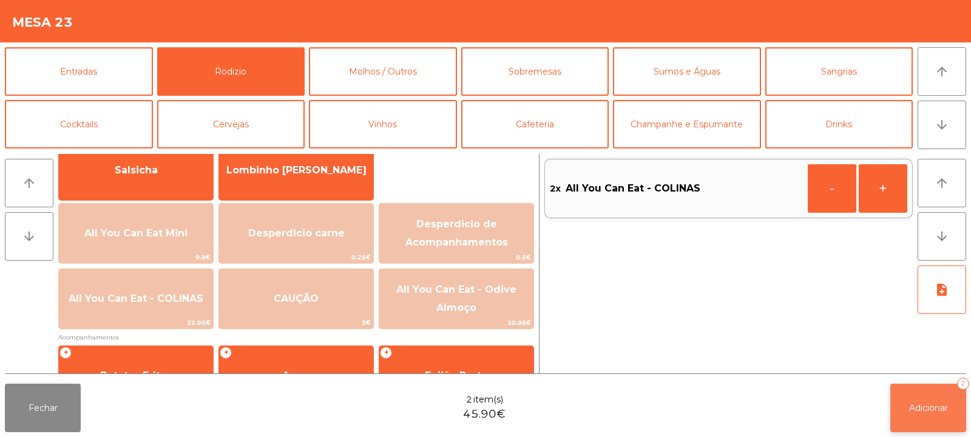
click at [920, 388] on button "Adicionar 2" at bounding box center [928, 408] width 76 height 49
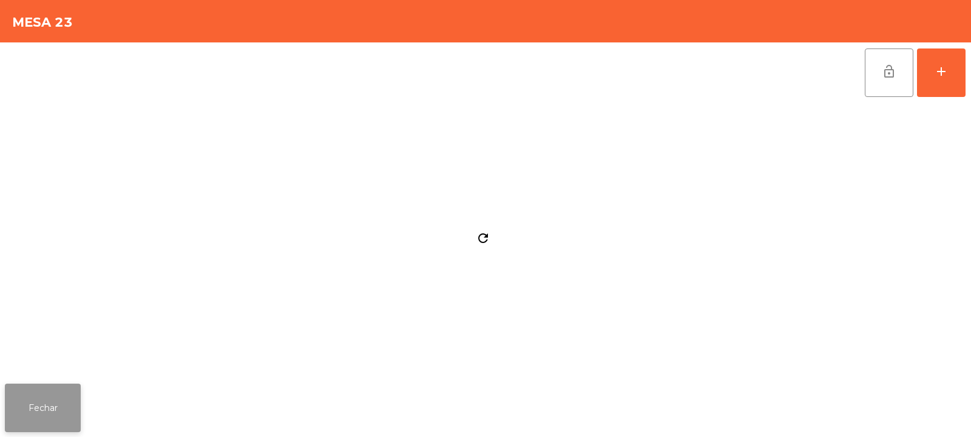
click at [39, 414] on button "Fechar" at bounding box center [43, 408] width 76 height 49
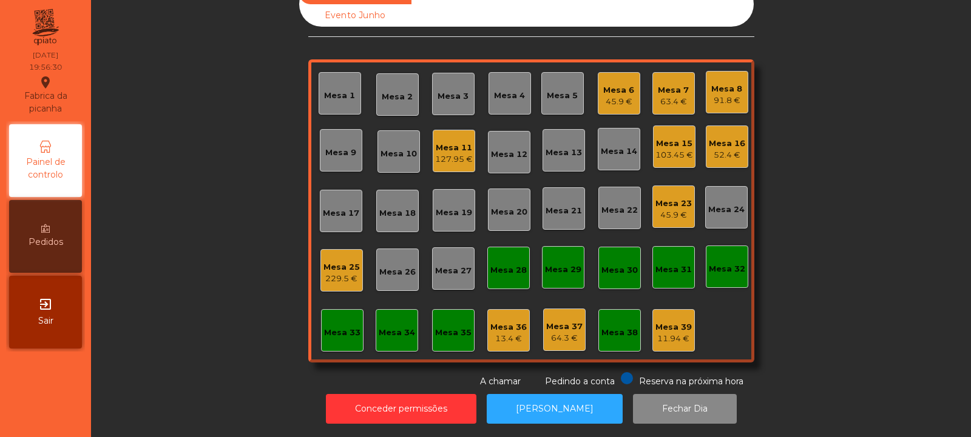
click at [684, 138] on div "Mesa 15" at bounding box center [674, 144] width 38 height 12
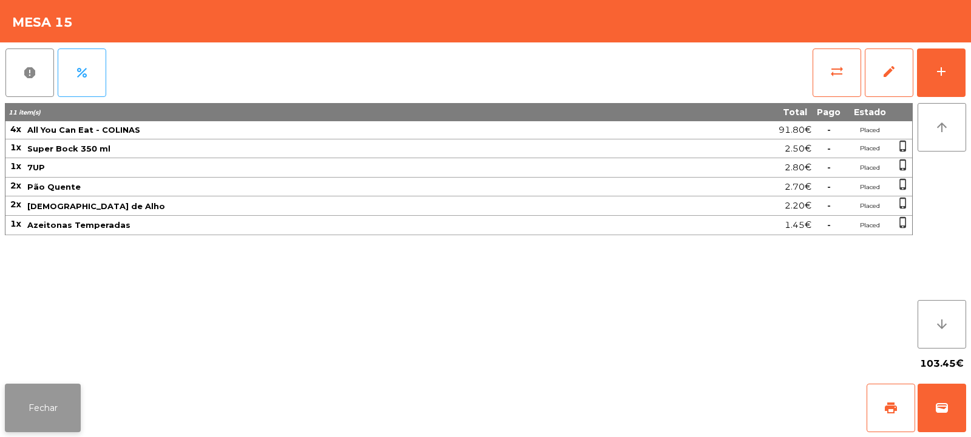
click at [35, 397] on button "Fechar" at bounding box center [43, 408] width 76 height 49
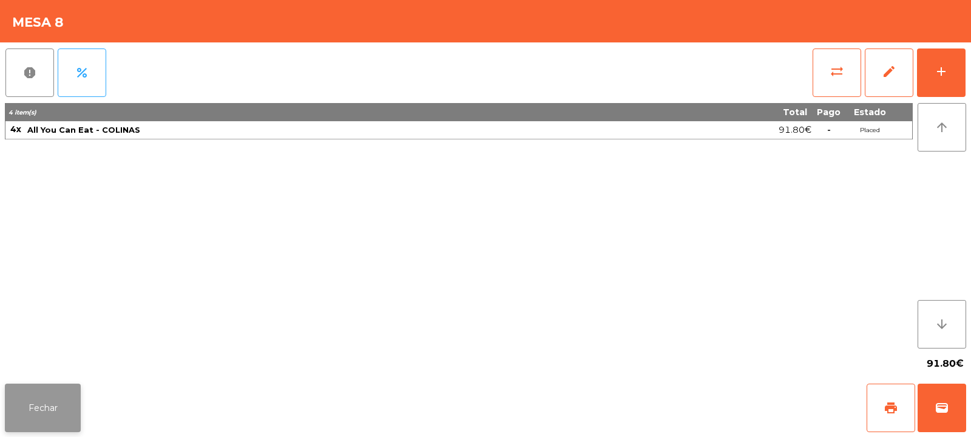
click at [46, 404] on button "Fechar" at bounding box center [43, 408] width 76 height 49
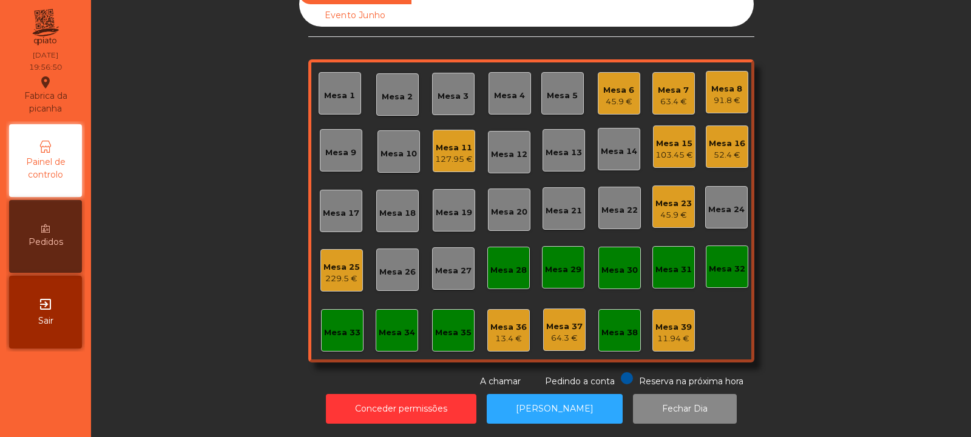
click at [662, 84] on div "Mesa 7" at bounding box center [673, 90] width 31 height 12
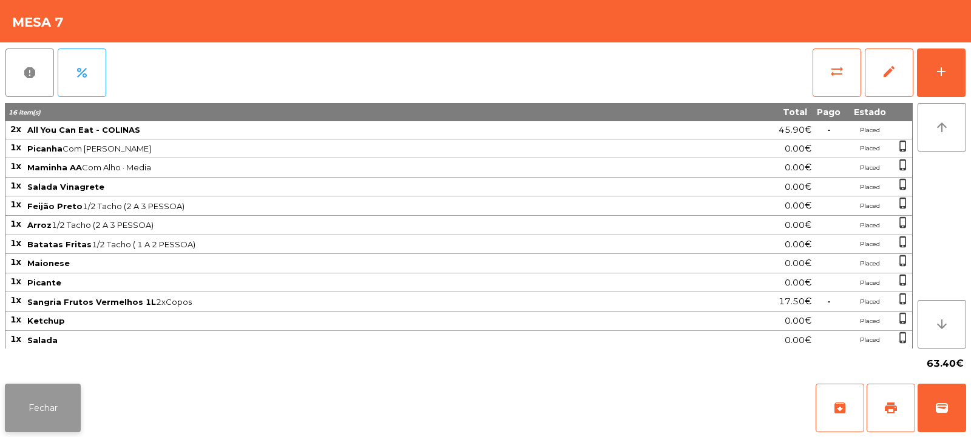
click at [58, 403] on button "Fechar" at bounding box center [43, 408] width 76 height 49
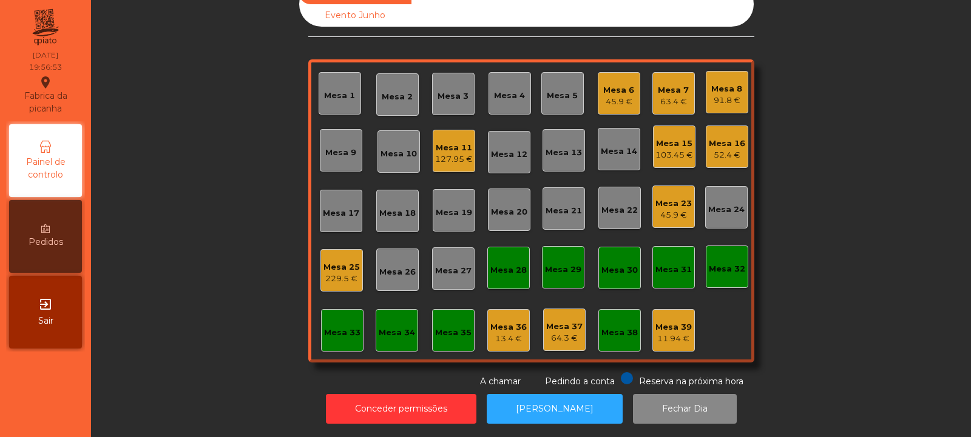
click at [618, 85] on div "Mesa 6" at bounding box center [618, 90] width 31 height 12
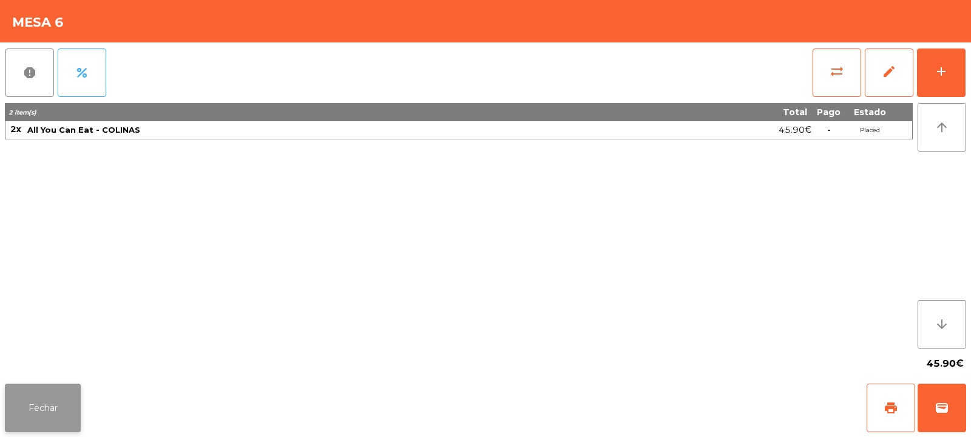
click at [38, 408] on button "Fechar" at bounding box center [43, 408] width 76 height 49
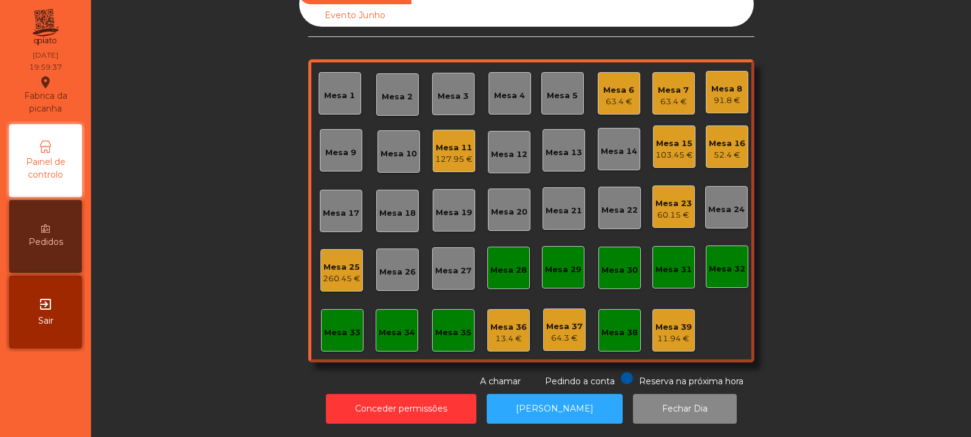
click at [331, 207] on div "Mesa 17" at bounding box center [341, 213] width 36 height 12
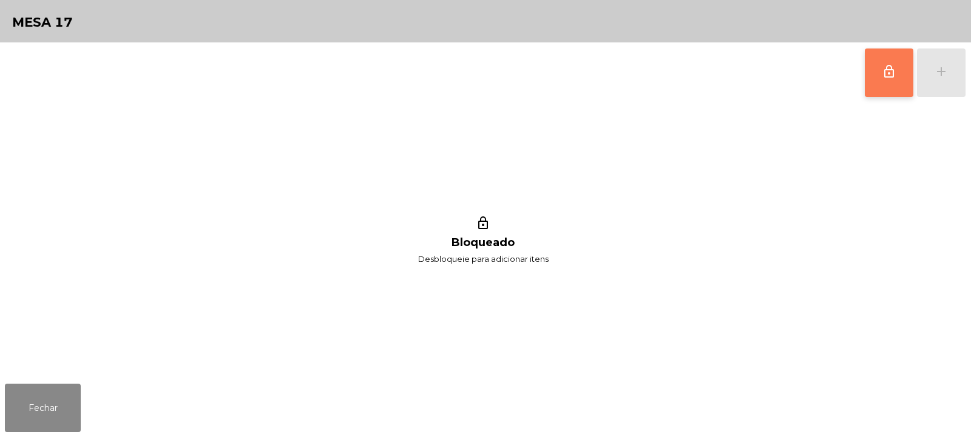
click at [886, 74] on span "lock_outline" at bounding box center [888, 71] width 15 height 15
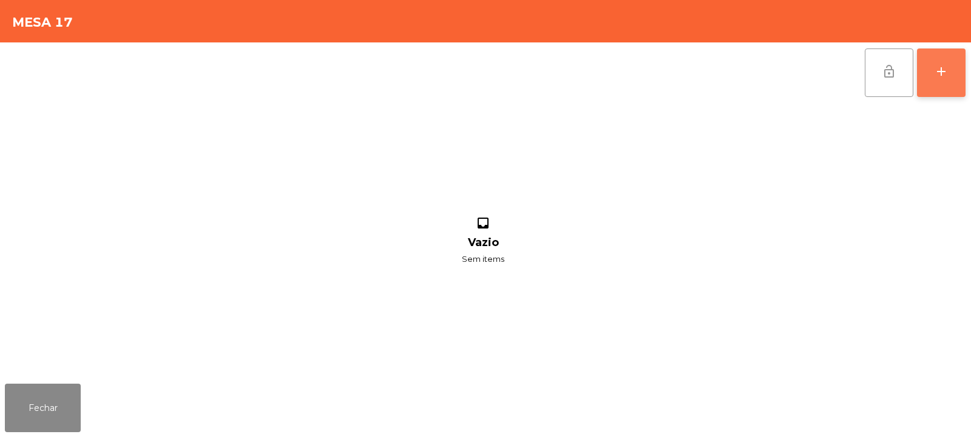
click at [935, 67] on div "add" at bounding box center [941, 71] width 15 height 15
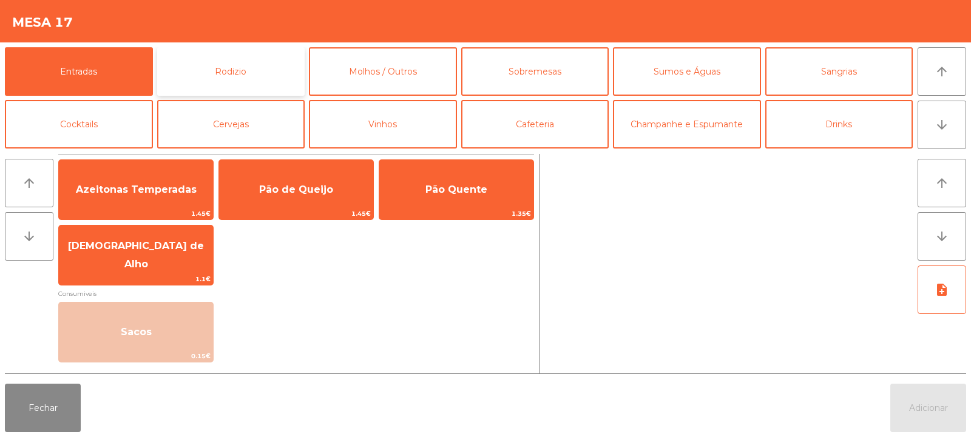
click at [240, 81] on button "Rodizio" at bounding box center [231, 71] width 148 height 49
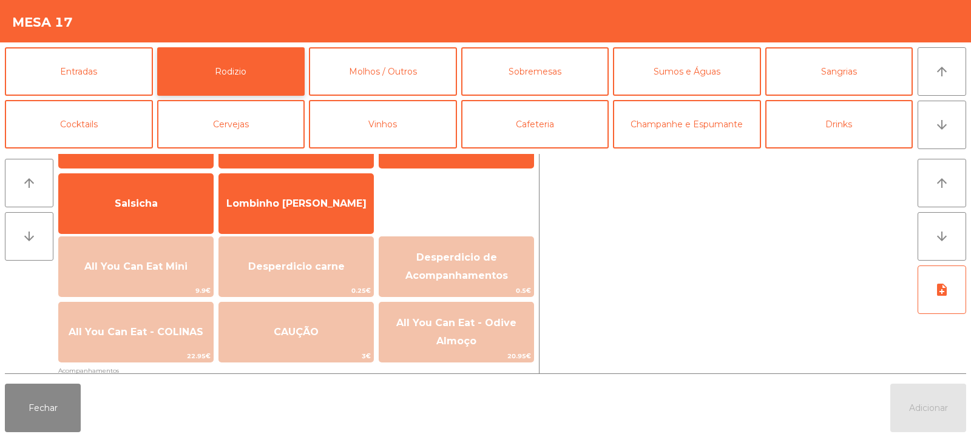
scroll to position [78, 0]
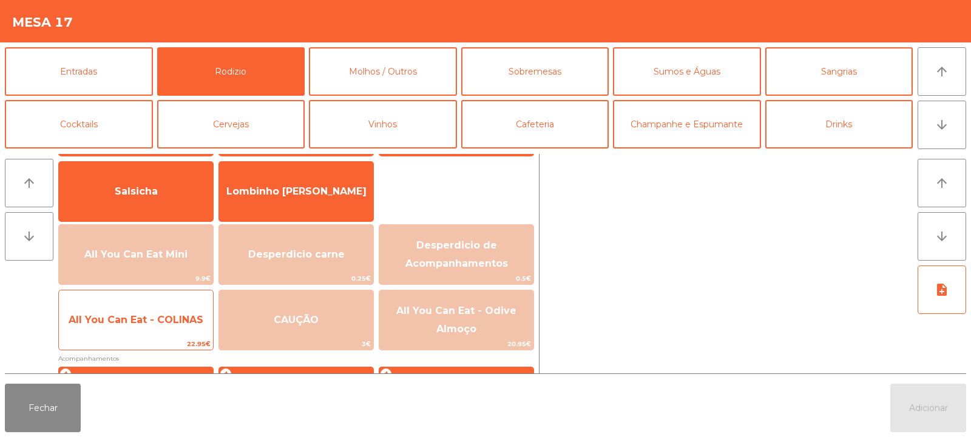
click at [152, 319] on span "All You Can Eat - COLINAS" at bounding box center [136, 320] width 135 height 12
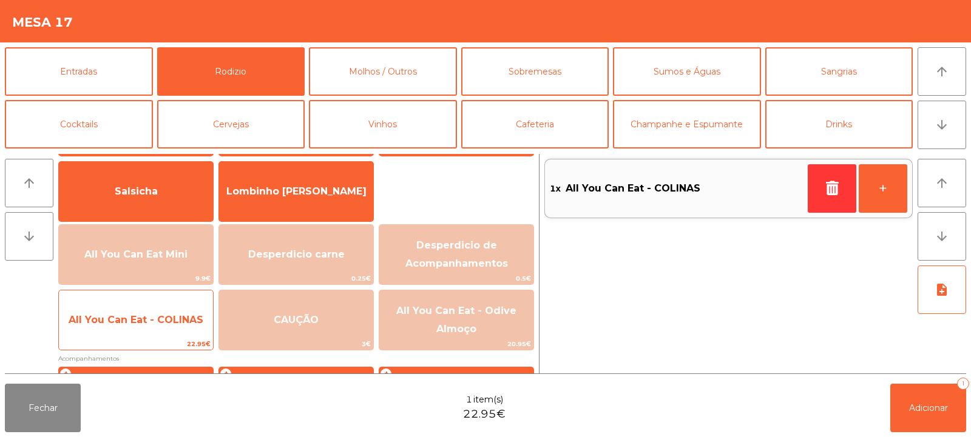
click at [158, 314] on span "All You Can Eat - COLINAS" at bounding box center [136, 320] width 135 height 12
click at [154, 304] on span "All You Can Eat - COLINAS" at bounding box center [136, 320] width 154 height 33
click at [156, 317] on span "All You Can Eat - COLINAS" at bounding box center [136, 320] width 135 height 12
click at [140, 308] on span "All You Can Eat - COLINAS" at bounding box center [136, 320] width 154 height 33
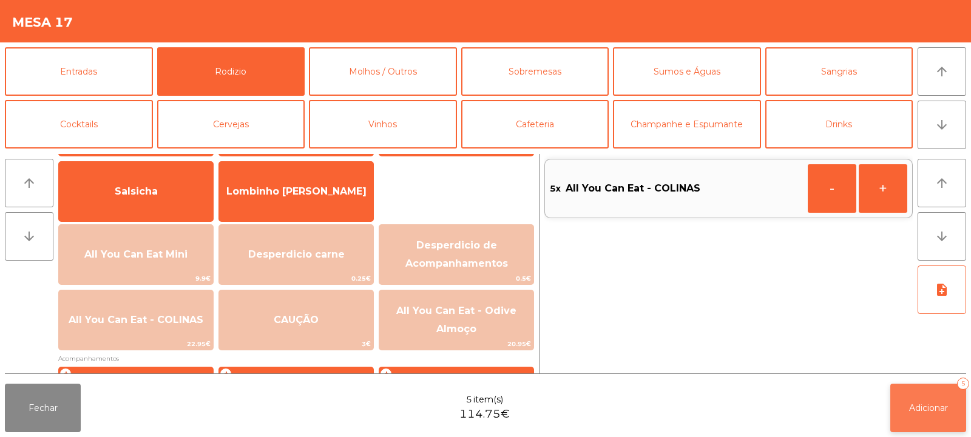
click at [932, 408] on span "Adicionar" at bounding box center [928, 408] width 39 height 11
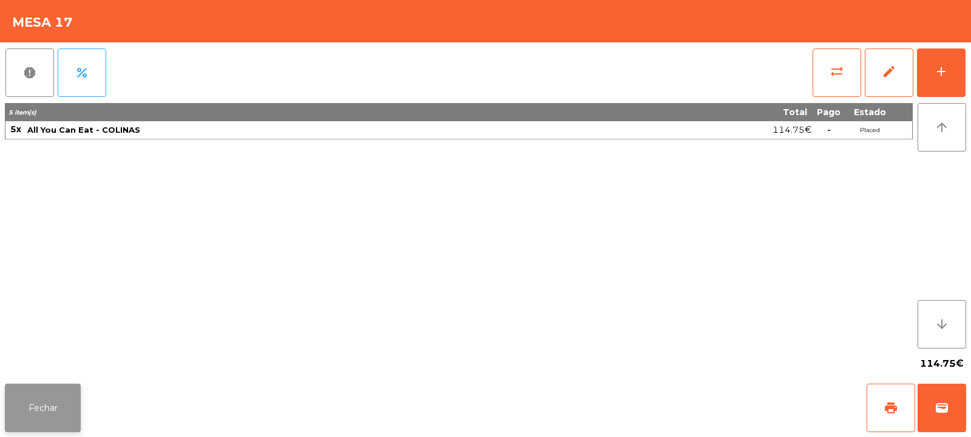
click at [50, 394] on button "Fechar" at bounding box center [43, 408] width 76 height 49
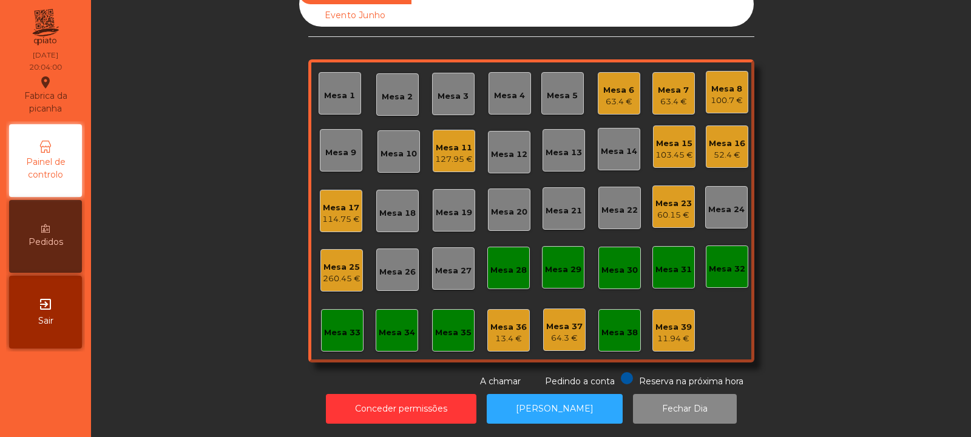
click at [551, 211] on div "Mesa 21" at bounding box center [563, 208] width 42 height 42
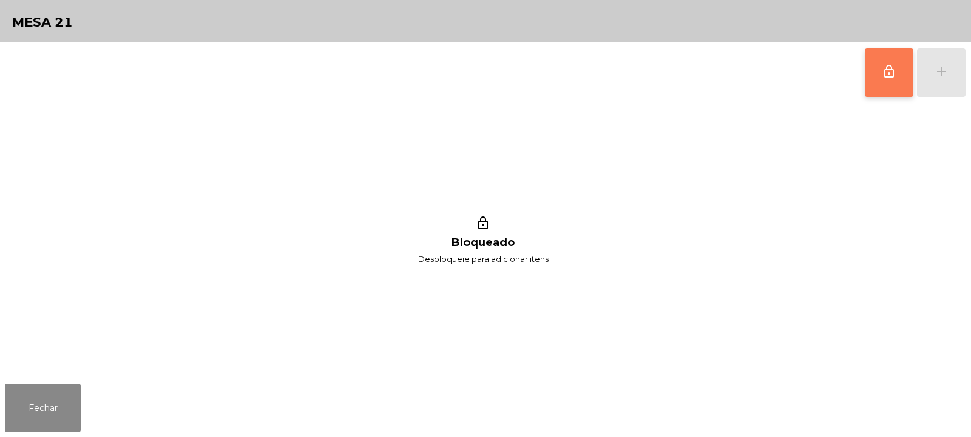
click at [888, 82] on button "lock_outline" at bounding box center [889, 73] width 49 height 49
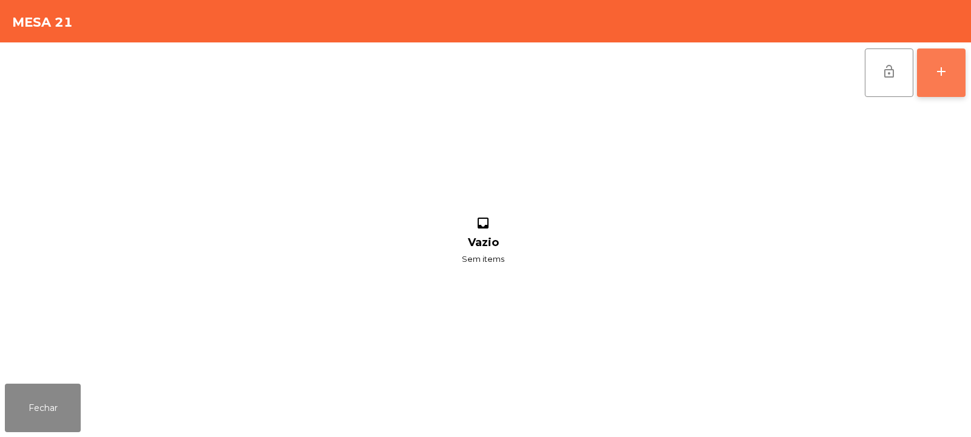
click at [951, 79] on button "add" at bounding box center [941, 73] width 49 height 49
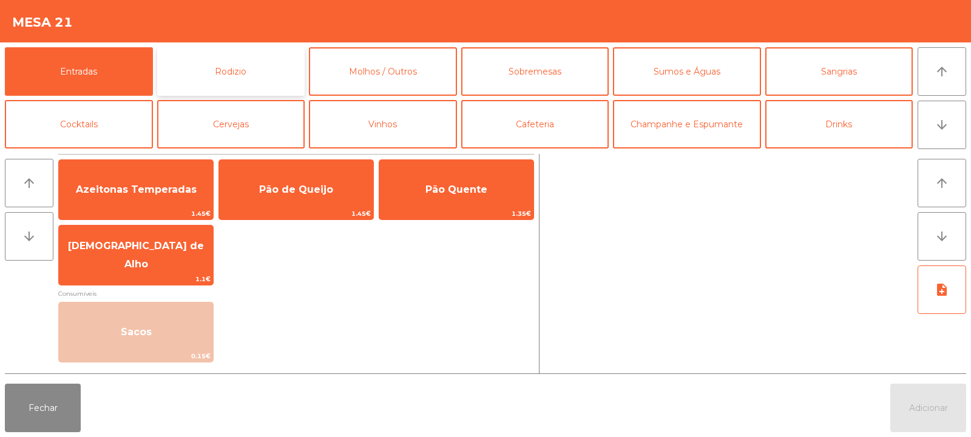
click at [223, 66] on button "Rodizio" at bounding box center [231, 71] width 148 height 49
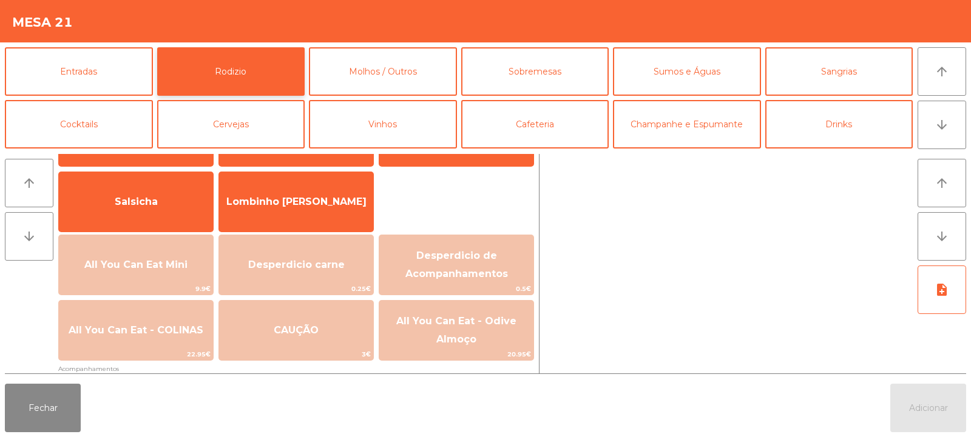
scroll to position [79, 0]
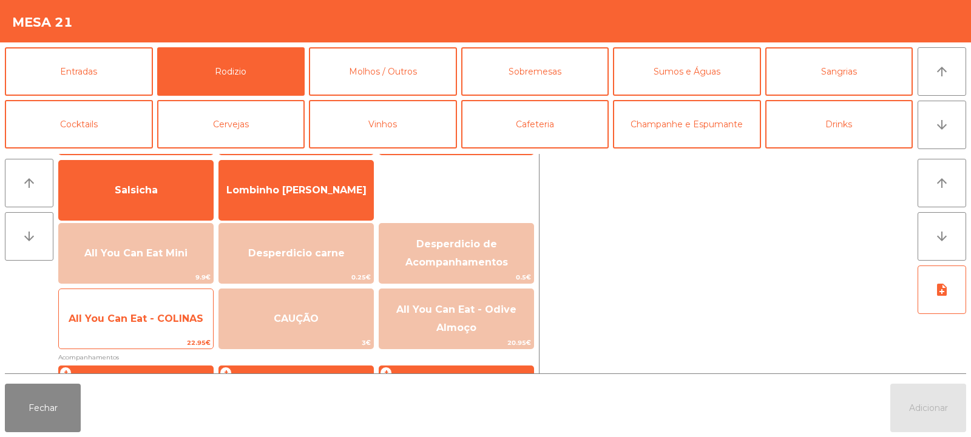
click at [138, 307] on span "All You Can Eat - COLINAS" at bounding box center [136, 319] width 154 height 33
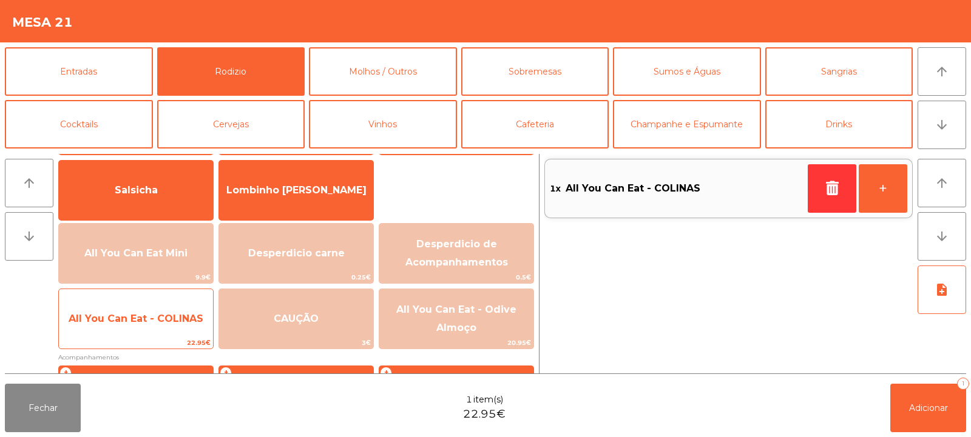
click at [134, 314] on span "All You Can Eat - COLINAS" at bounding box center [136, 319] width 135 height 12
click at [135, 322] on span "All You Can Eat - COLINAS" at bounding box center [136, 319] width 135 height 12
click at [138, 313] on span "All You Can Eat - COLINAS" at bounding box center [136, 319] width 135 height 12
click at [139, 317] on span "All You Can Eat - COLINAS" at bounding box center [136, 319] width 135 height 12
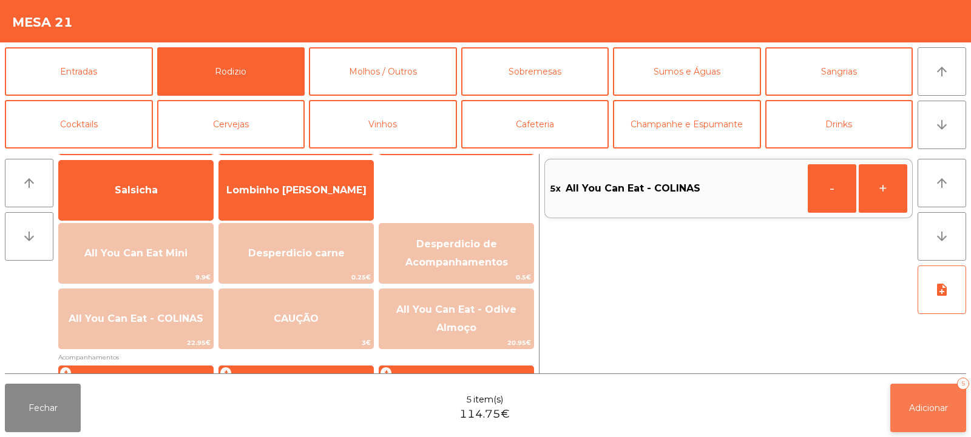
click at [923, 405] on span "Adicionar" at bounding box center [928, 408] width 39 height 11
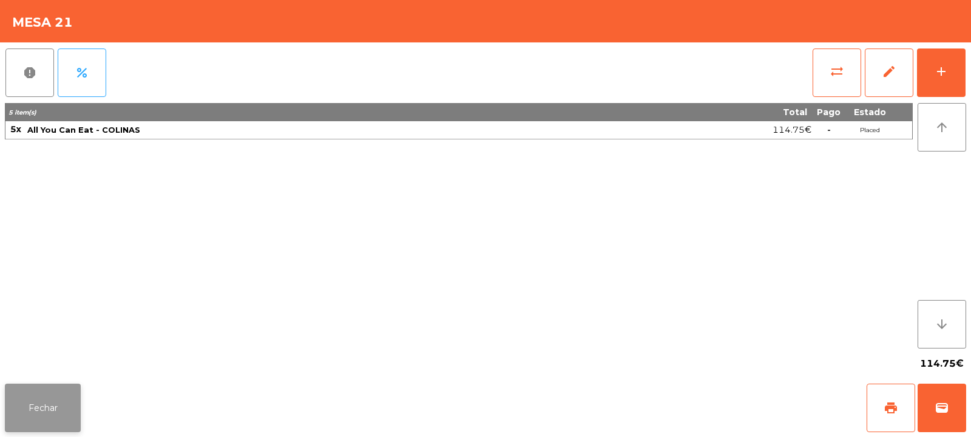
click at [54, 387] on button "Fechar" at bounding box center [43, 408] width 76 height 49
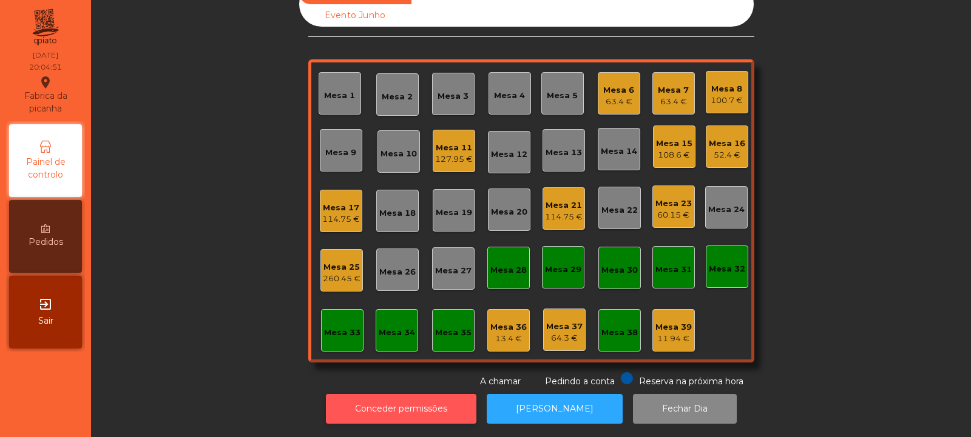
click at [401, 400] on button "Conceder permissões" at bounding box center [401, 409] width 150 height 30
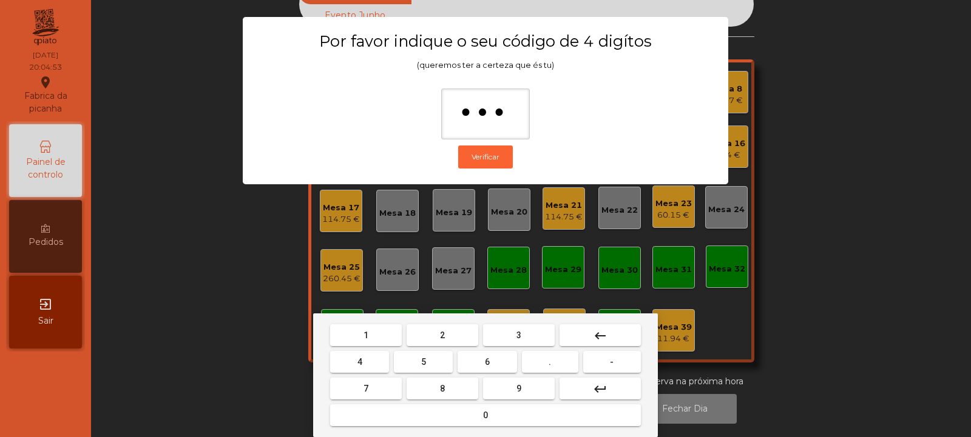
type input "****"
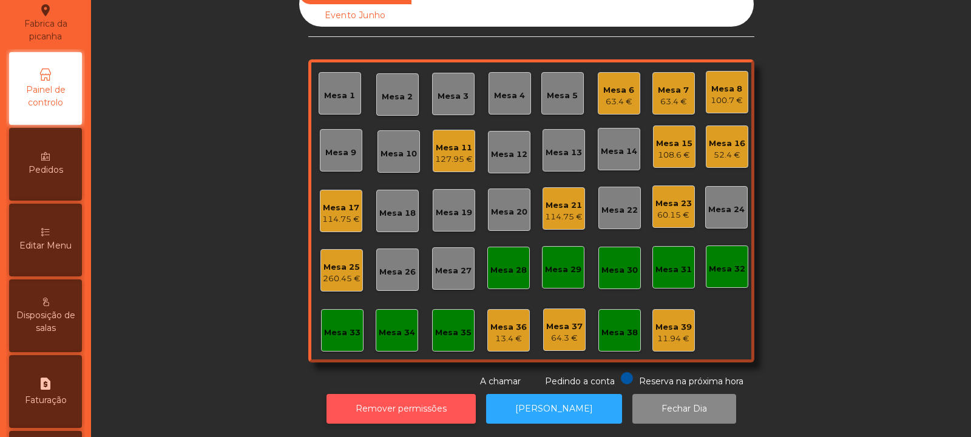
scroll to position [72, 0]
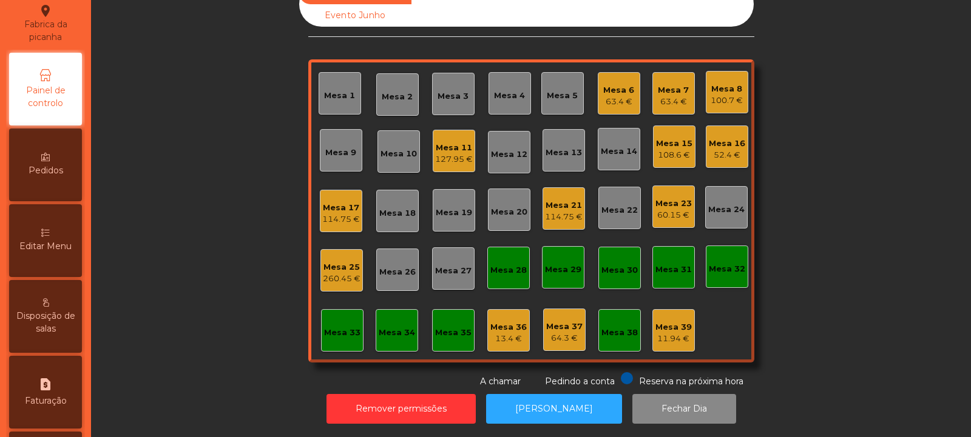
click at [48, 260] on div "Editar Menu" at bounding box center [45, 240] width 73 height 73
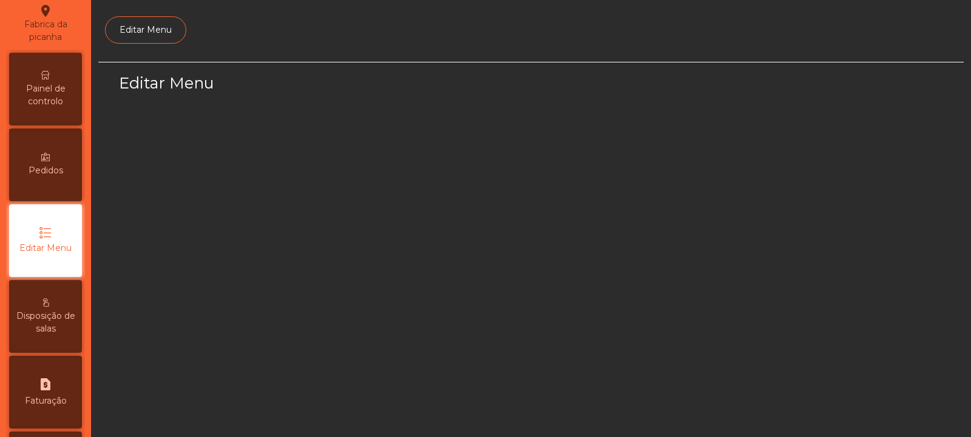
scroll to position [94, 0]
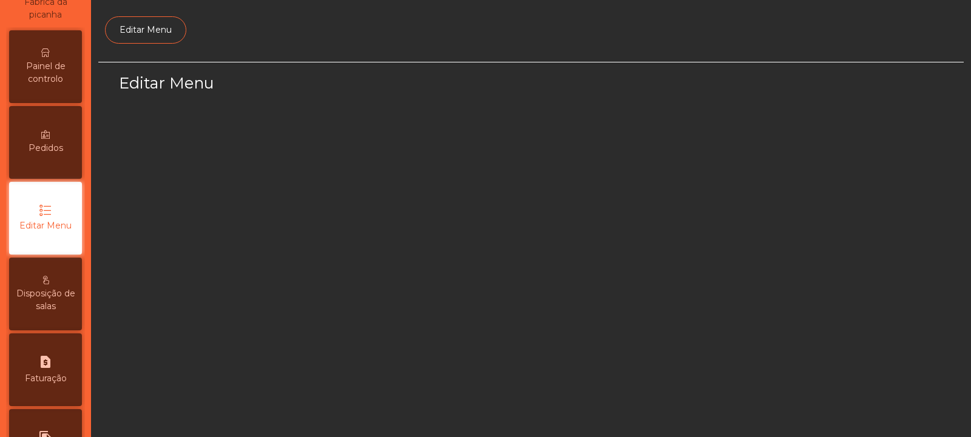
select select "*"
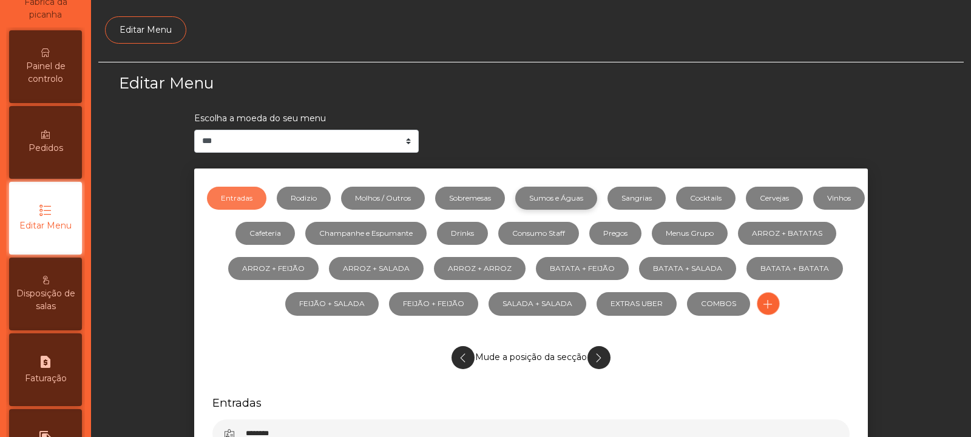
click at [587, 201] on link "Sumos e Águas" at bounding box center [556, 198] width 82 height 23
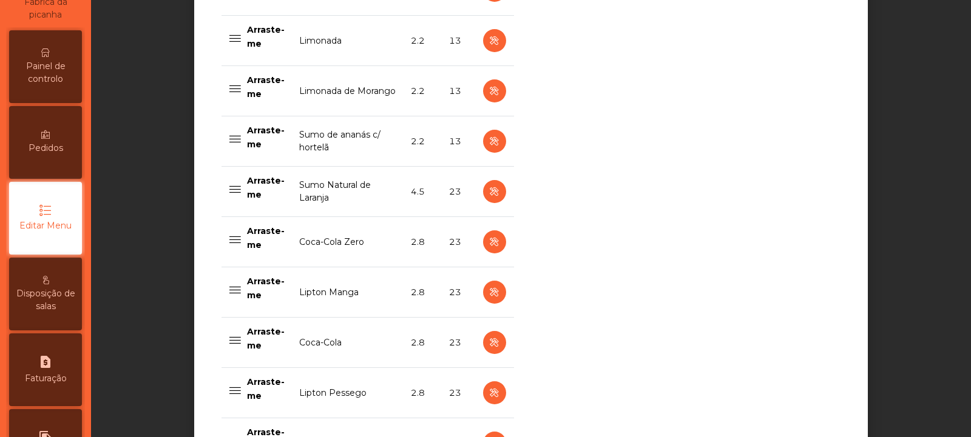
scroll to position [709, 0]
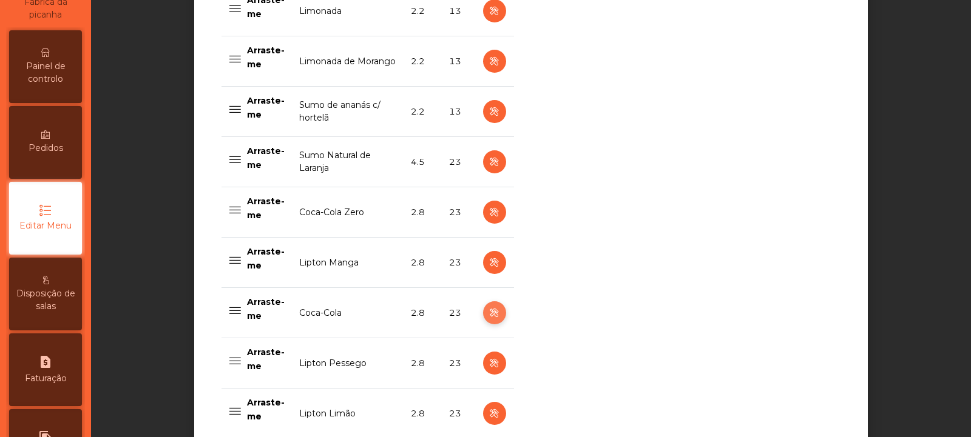
click at [491, 315] on icon "button" at bounding box center [494, 313] width 14 height 15
select select "***"
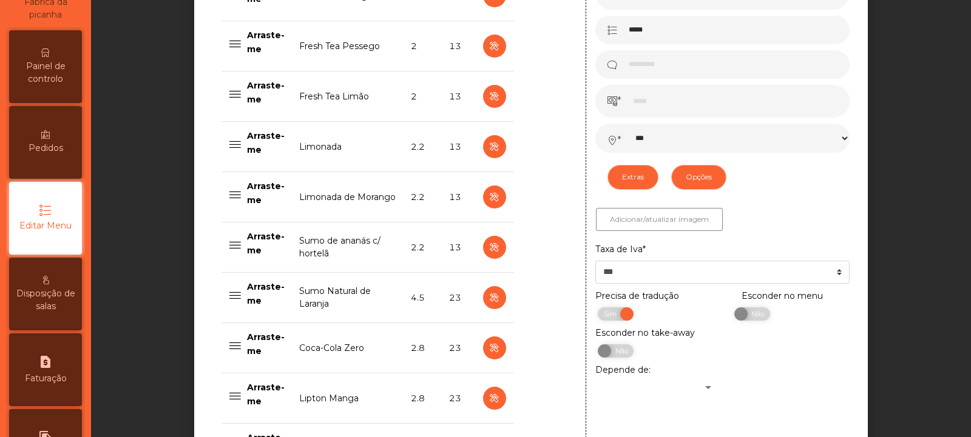
click at [50, 79] on span "Painel de controlo" at bounding box center [45, 72] width 67 height 25
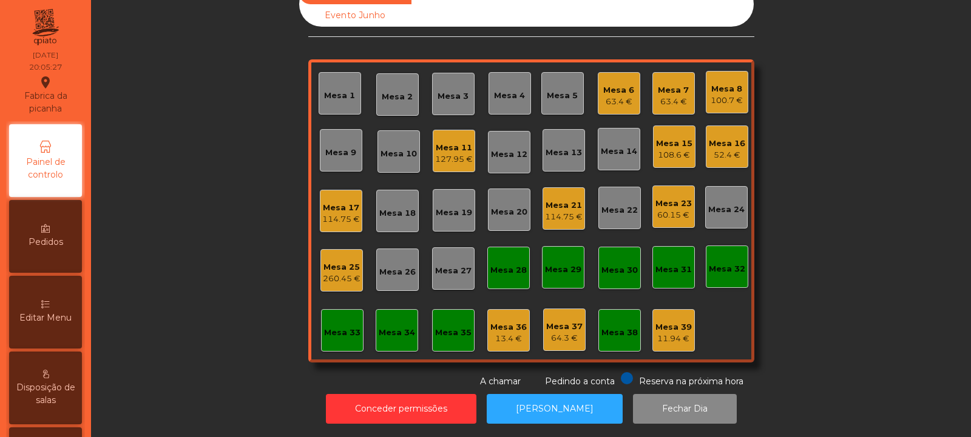
click at [444, 207] on div "Mesa 19" at bounding box center [454, 213] width 36 height 12
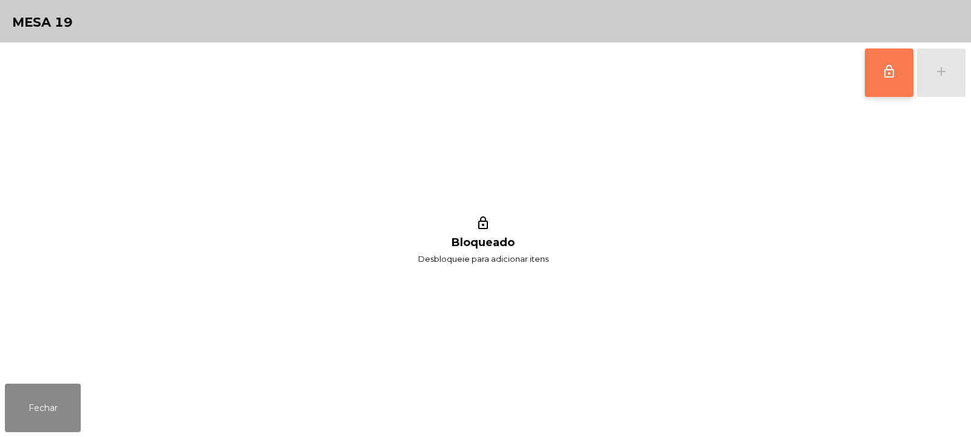
click at [885, 55] on button "lock_outline" at bounding box center [889, 73] width 49 height 49
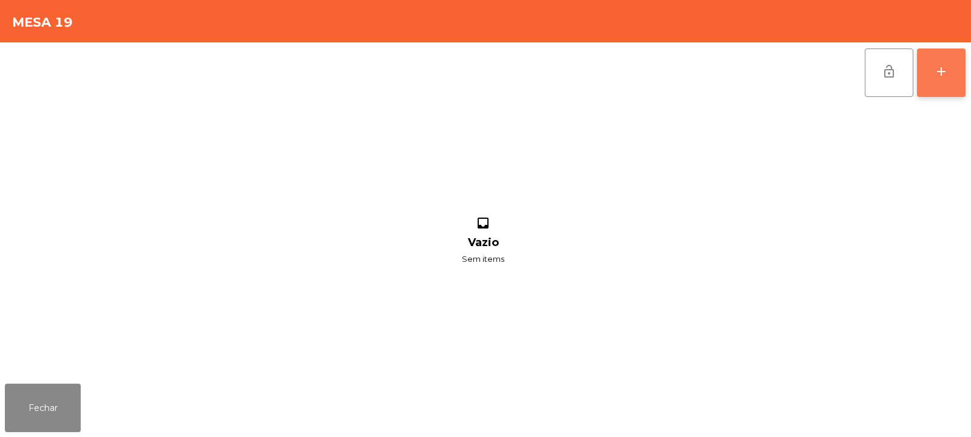
click at [938, 76] on div "add" at bounding box center [941, 71] width 15 height 15
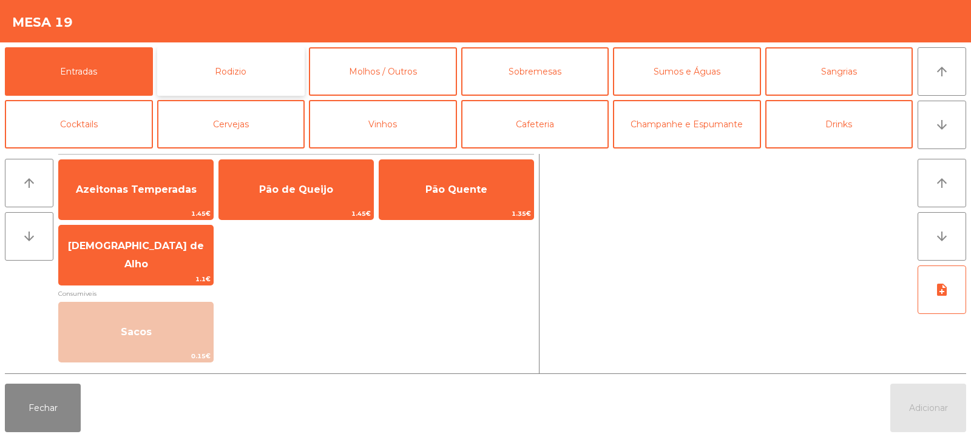
click at [249, 66] on button "Rodizio" at bounding box center [231, 71] width 148 height 49
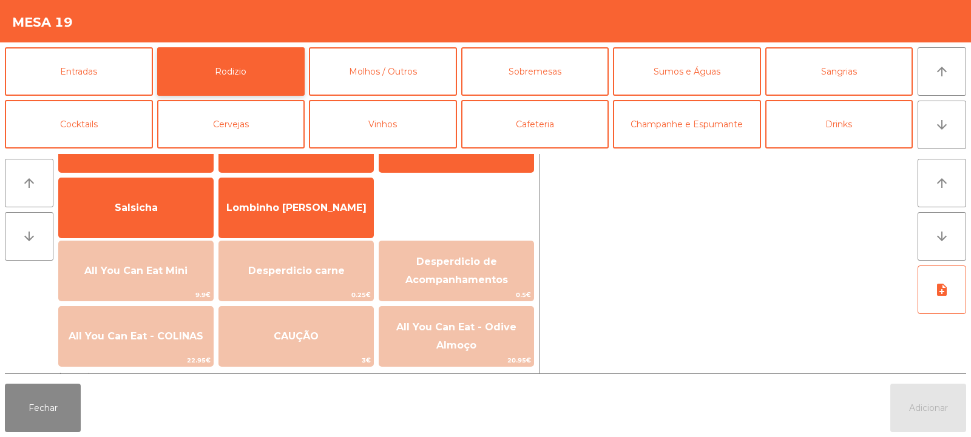
scroll to position [87, 0]
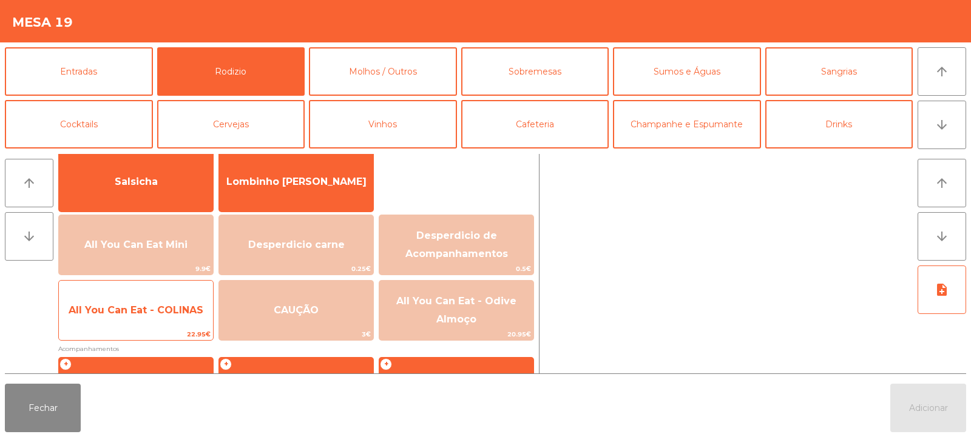
click at [167, 314] on span "All You Can Eat - COLINAS" at bounding box center [136, 311] width 135 height 12
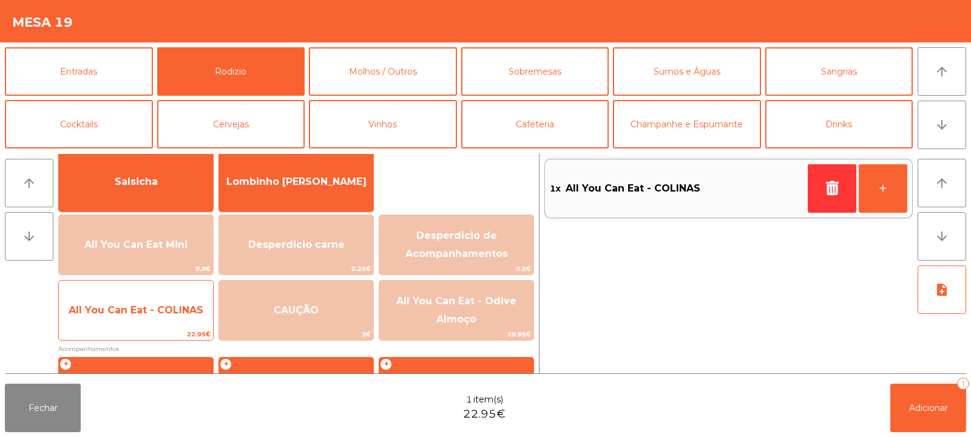
click at [174, 314] on span "All You Can Eat - COLINAS" at bounding box center [136, 311] width 135 height 12
click at [171, 317] on span "All You Can Eat - COLINAS" at bounding box center [136, 310] width 154 height 33
click at [160, 326] on span "All You Can Eat - COLINAS" at bounding box center [136, 310] width 154 height 33
click at [149, 328] on div "All You Can Eat - COLINAS 22.95€" at bounding box center [135, 310] width 155 height 61
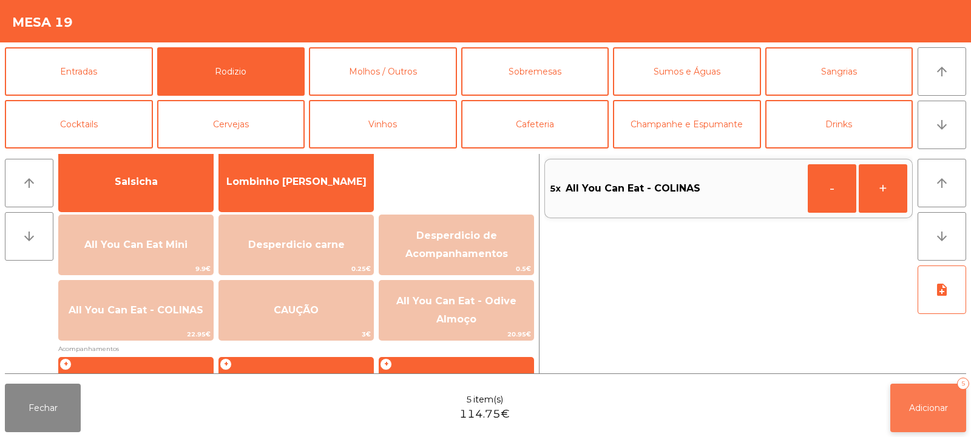
click at [924, 420] on button "Adicionar 5" at bounding box center [928, 408] width 76 height 49
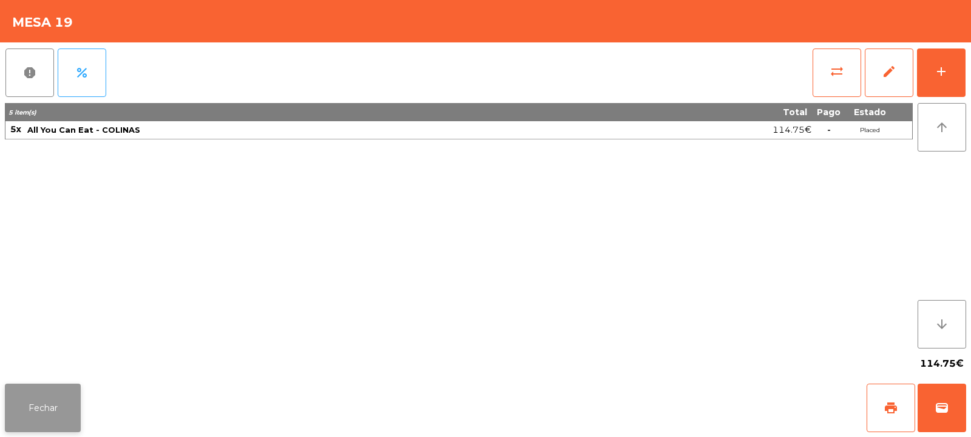
click at [46, 403] on button "Fechar" at bounding box center [43, 408] width 76 height 49
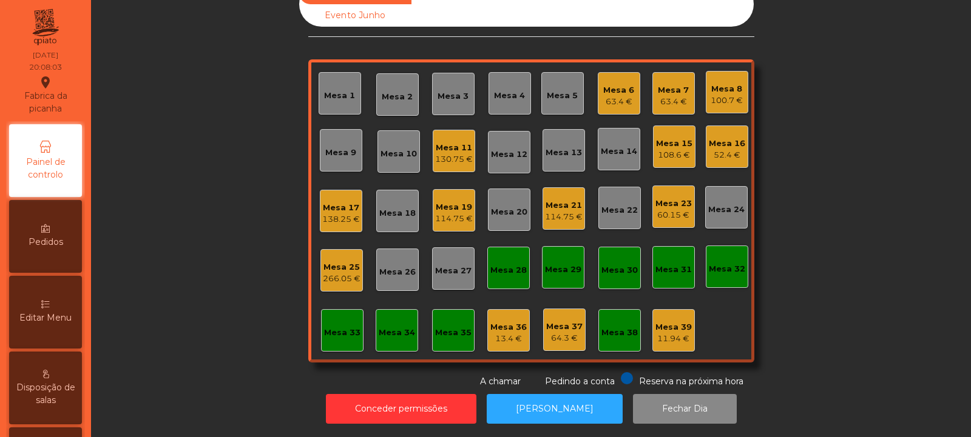
click at [331, 202] on div "Mesa 17" at bounding box center [341, 208] width 38 height 12
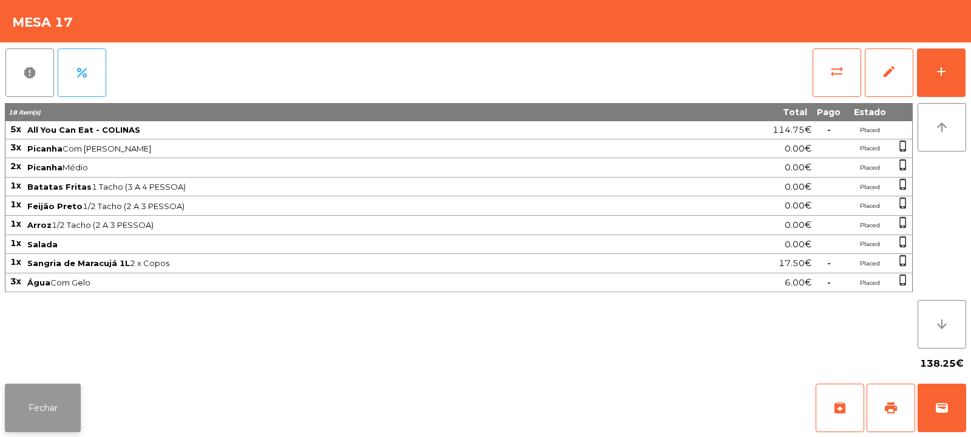
click at [23, 392] on button "Fechar" at bounding box center [43, 408] width 76 height 49
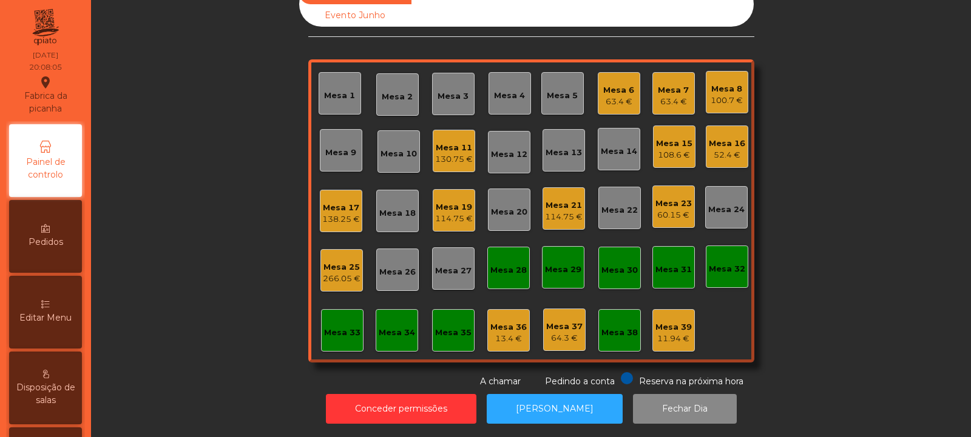
click at [329, 261] on div "Mesa 25" at bounding box center [342, 267] width 38 height 12
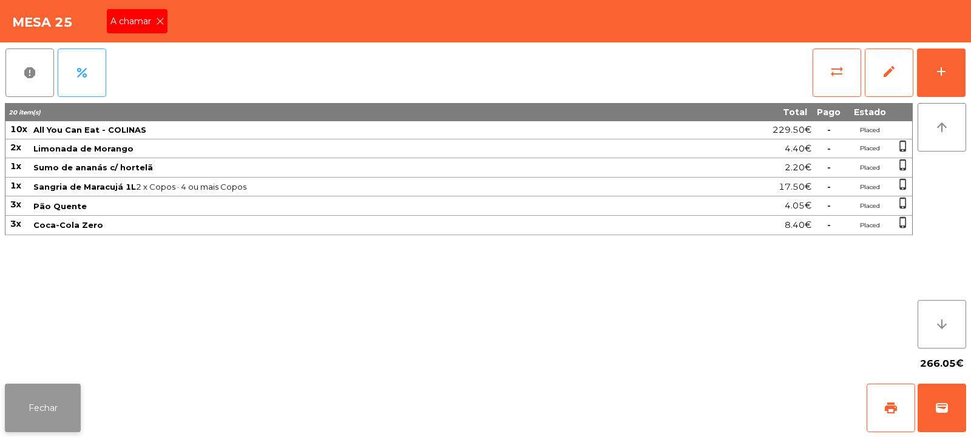
click at [39, 414] on button "Fechar" at bounding box center [43, 408] width 76 height 49
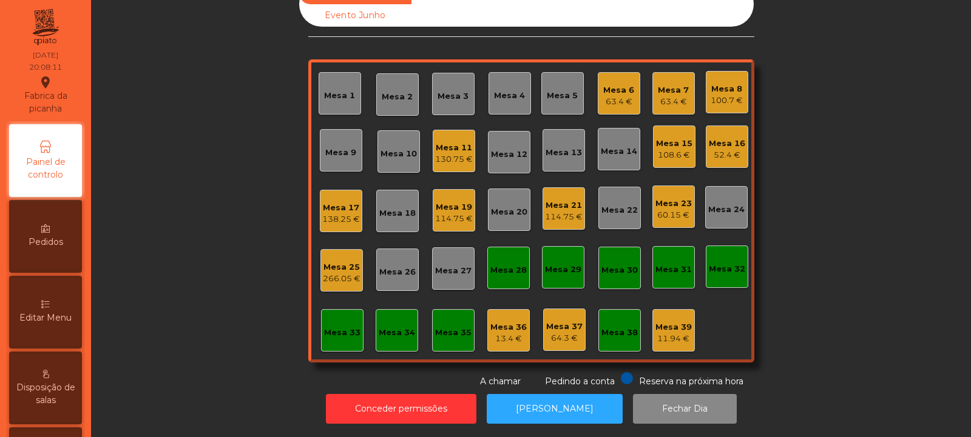
click at [713, 150] on div "52.4 €" at bounding box center [727, 155] width 36 height 12
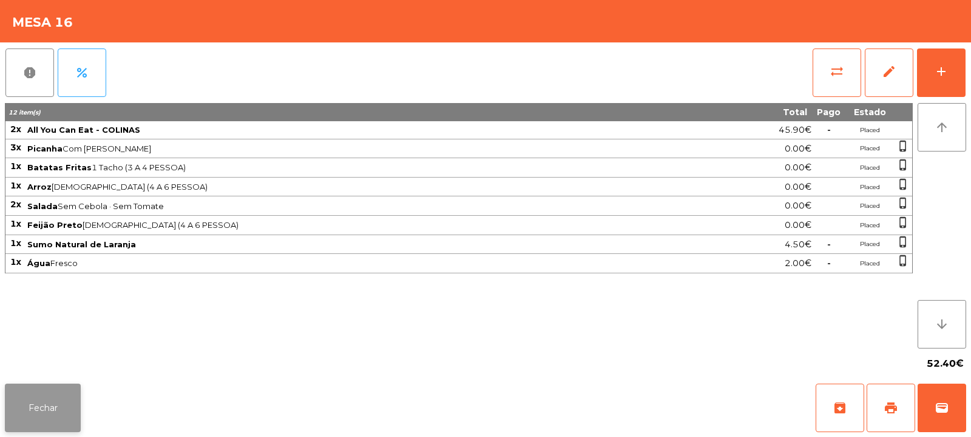
click at [44, 432] on button "Fechar" at bounding box center [43, 408] width 76 height 49
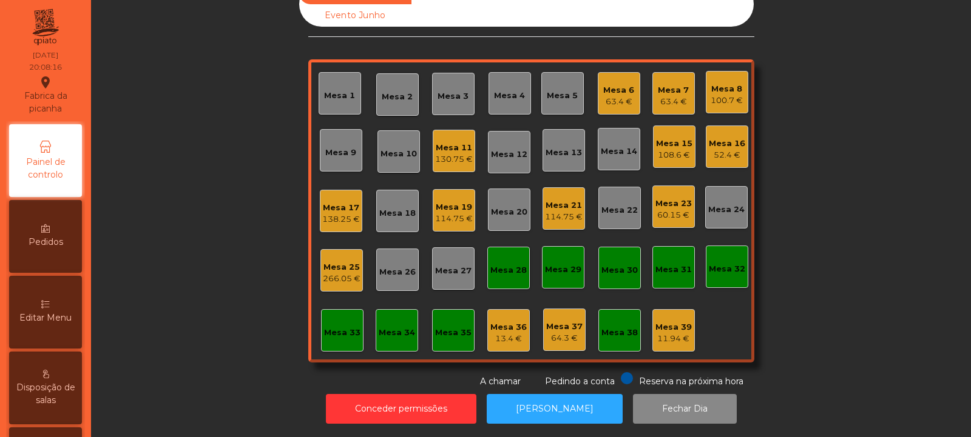
click at [346, 214] on div "138.25 €" at bounding box center [341, 220] width 38 height 12
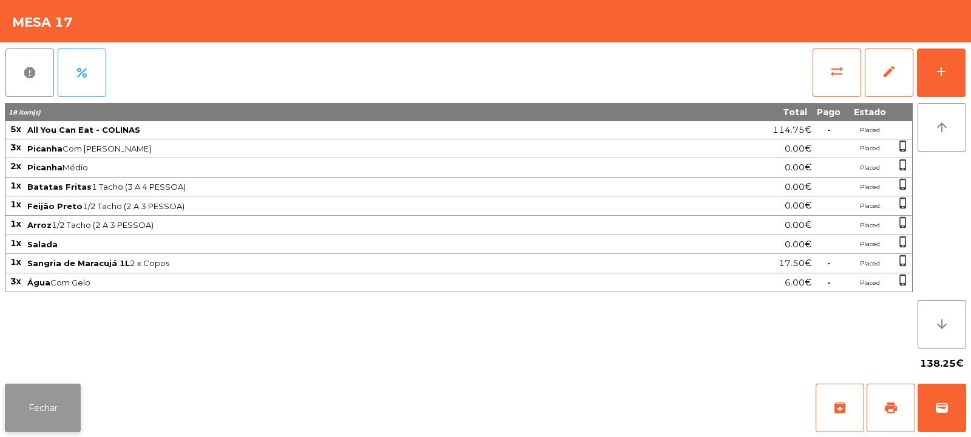
click at [59, 410] on button "Fechar" at bounding box center [43, 408] width 76 height 49
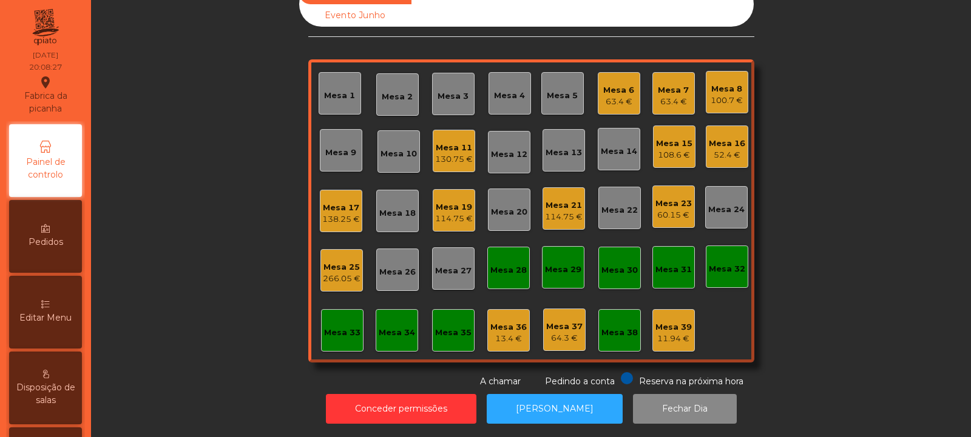
click at [343, 261] on div "Mesa 25" at bounding box center [342, 267] width 38 height 12
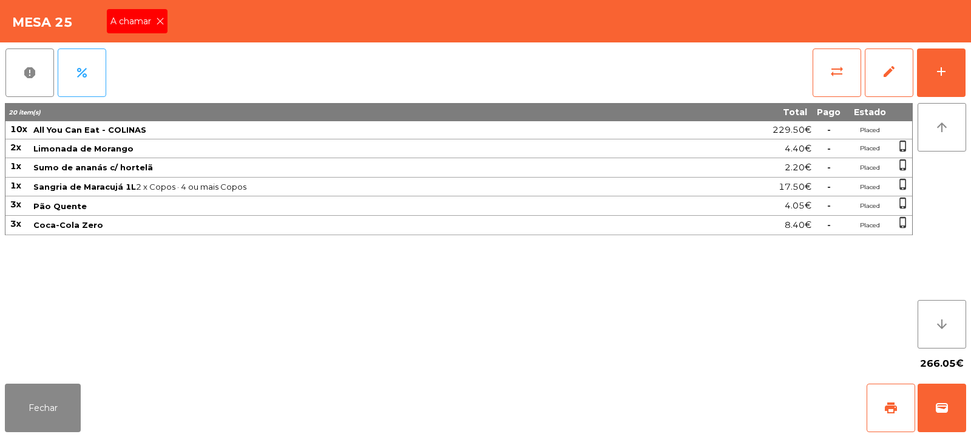
click at [158, 25] on icon at bounding box center [160, 21] width 8 height 8
click at [56, 409] on button "Fechar" at bounding box center [43, 408] width 76 height 49
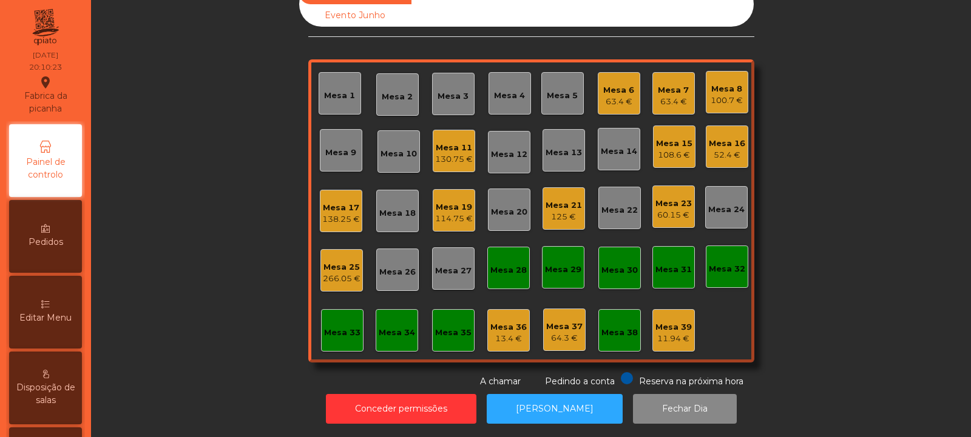
click at [344, 322] on div "Mesa 33" at bounding box center [342, 330] width 36 height 17
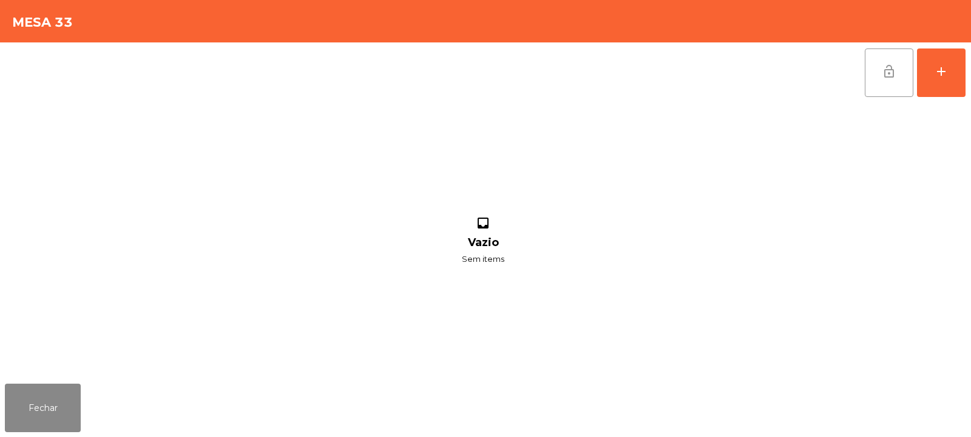
click at [898, 75] on button "lock_open" at bounding box center [889, 73] width 49 height 49
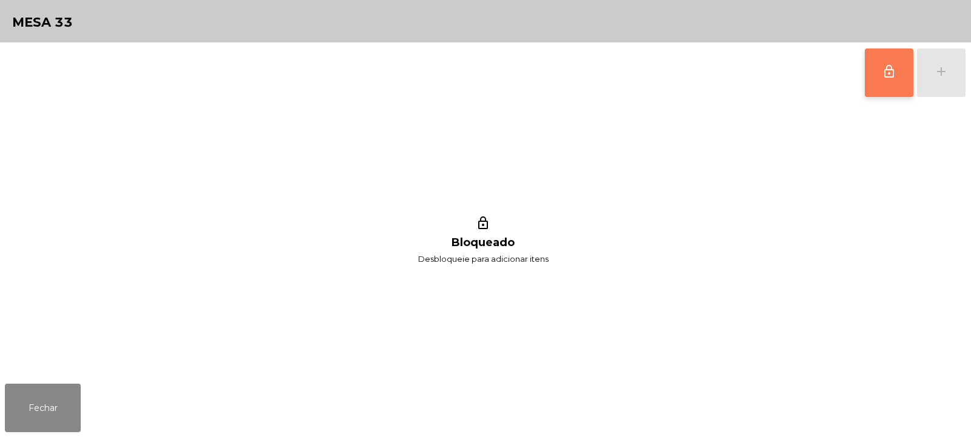
click at [890, 75] on span "lock_outline" at bounding box center [888, 71] width 15 height 15
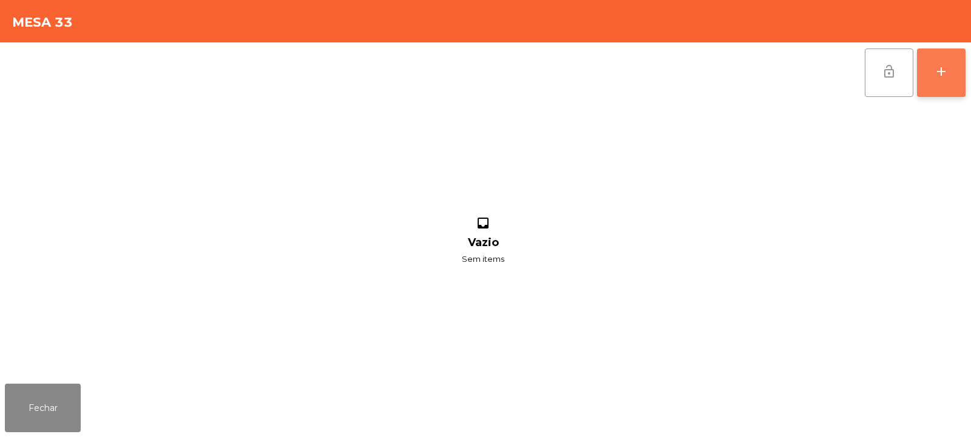
click at [939, 73] on div "add" at bounding box center [941, 71] width 15 height 15
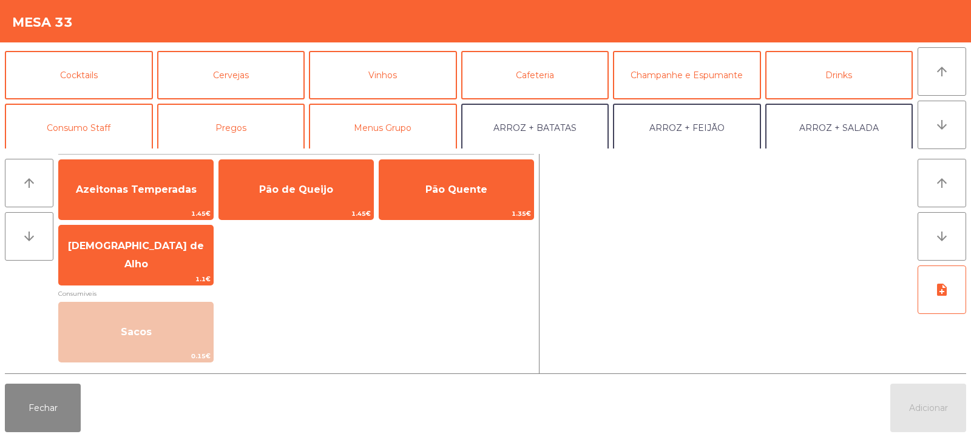
scroll to position [70, 0]
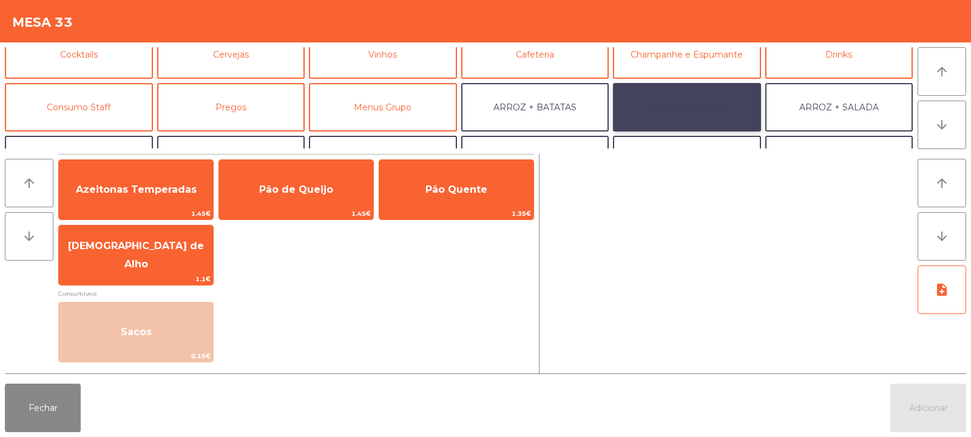
click at [715, 106] on button "ARROZ + FEIJÃO" at bounding box center [687, 107] width 148 height 49
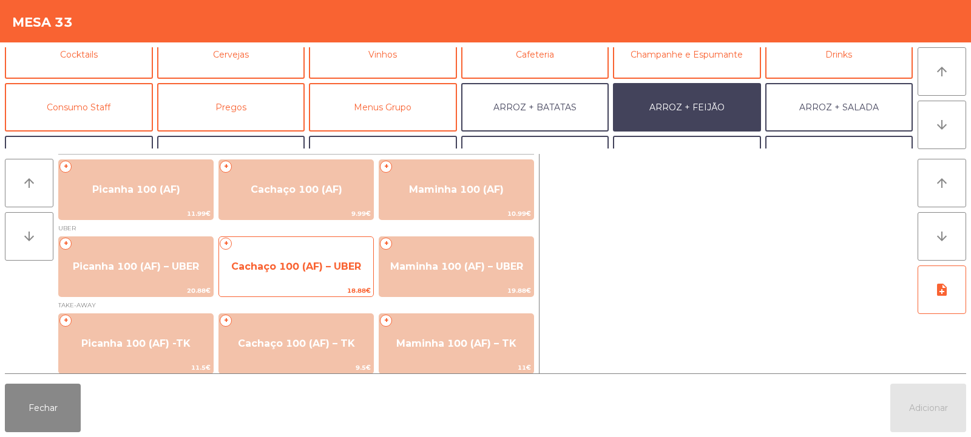
click at [325, 258] on span "Cachaço 100 (AF) – UBER" at bounding box center [296, 267] width 154 height 33
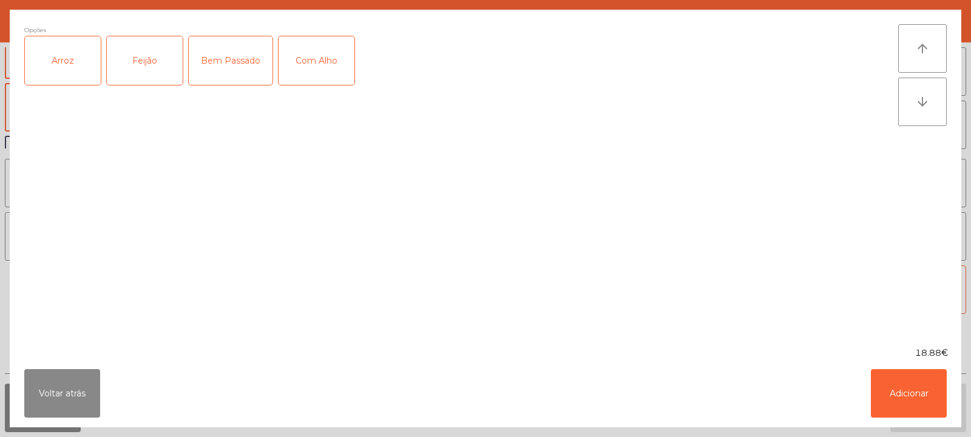
click at [64, 67] on div "Arroz" at bounding box center [63, 60] width 76 height 49
click at [156, 56] on div "Feijão" at bounding box center [145, 60] width 76 height 49
click at [911, 393] on button "Adicionar" at bounding box center [909, 393] width 76 height 49
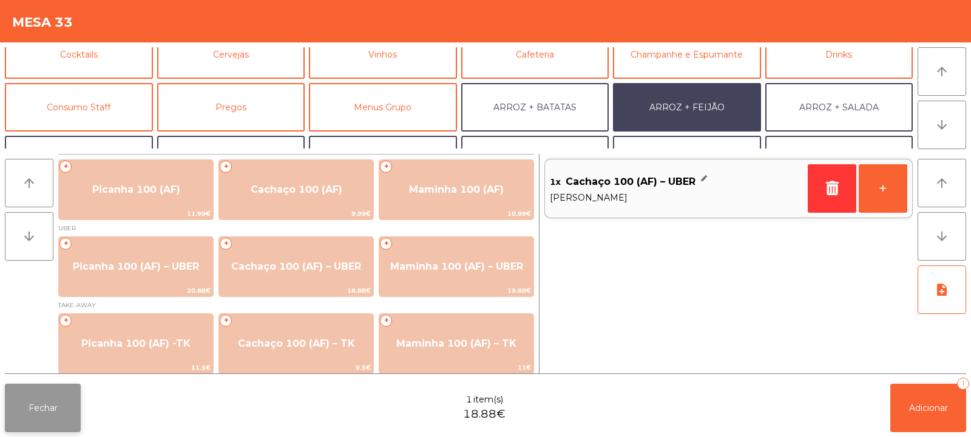
click at [63, 392] on button "Fechar" at bounding box center [43, 408] width 76 height 49
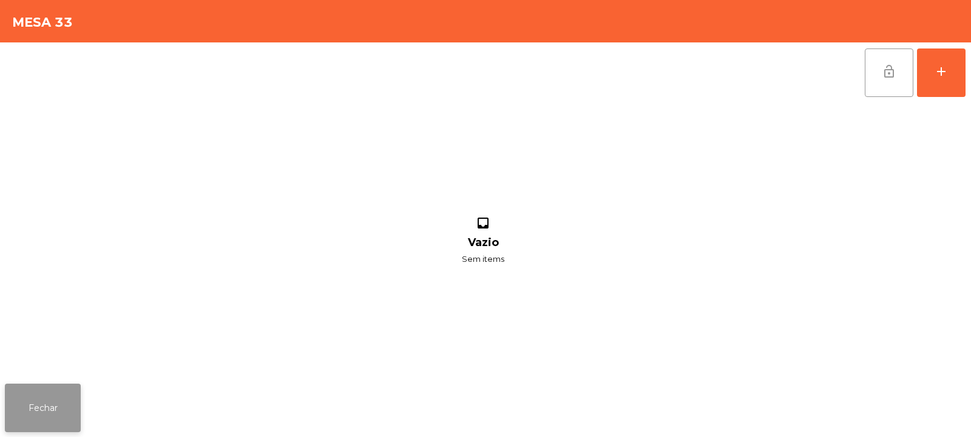
click at [51, 403] on button "Fechar" at bounding box center [43, 408] width 76 height 49
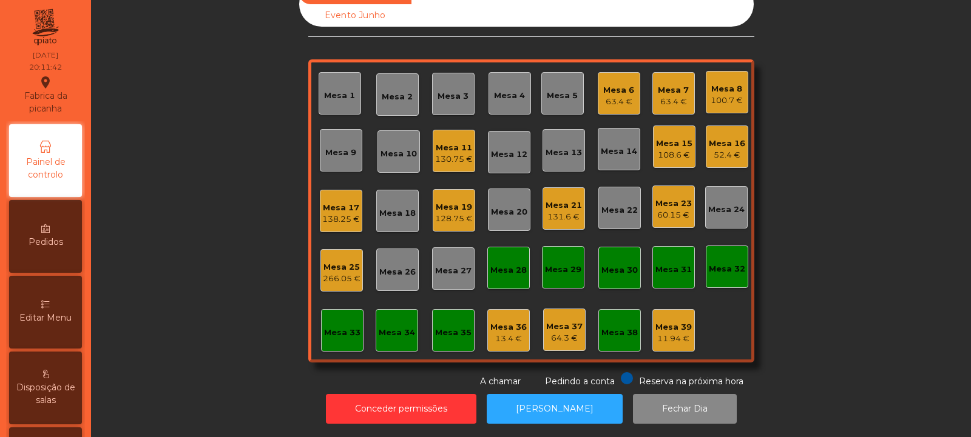
click at [507, 149] on div "Mesa 12" at bounding box center [509, 155] width 36 height 12
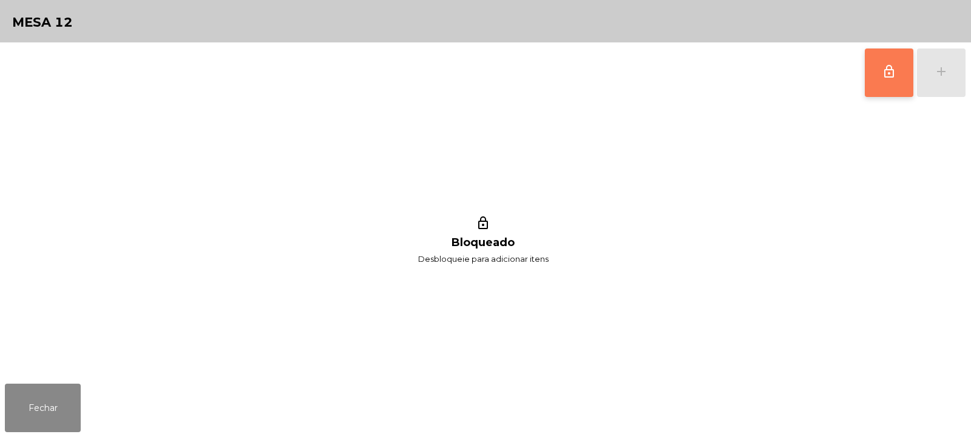
click at [880, 75] on button "lock_outline" at bounding box center [889, 73] width 49 height 49
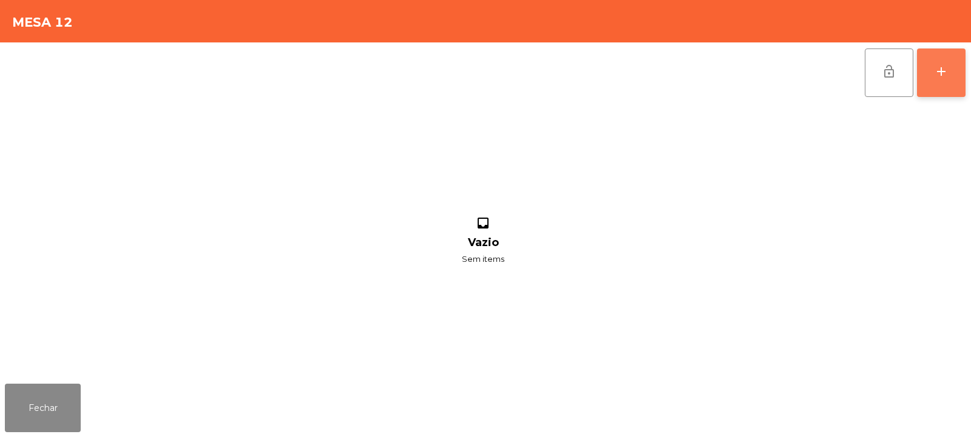
click at [944, 72] on div "add" at bounding box center [941, 71] width 15 height 15
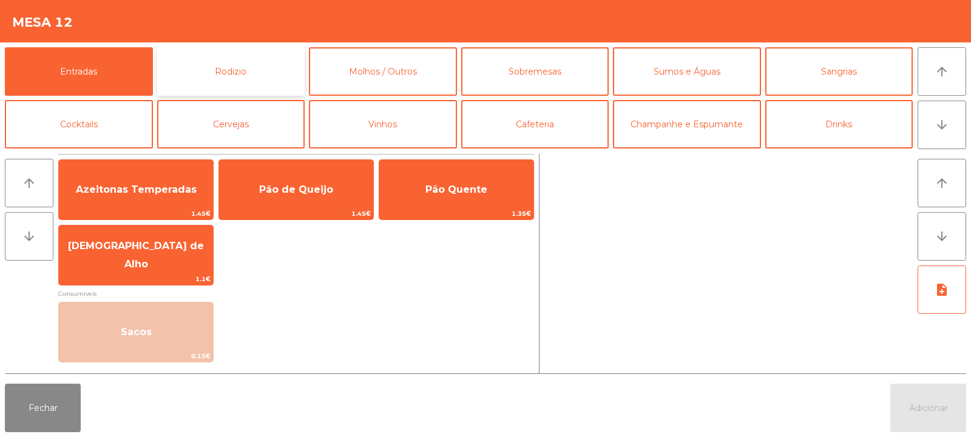
click at [235, 76] on button "Rodizio" at bounding box center [231, 71] width 148 height 49
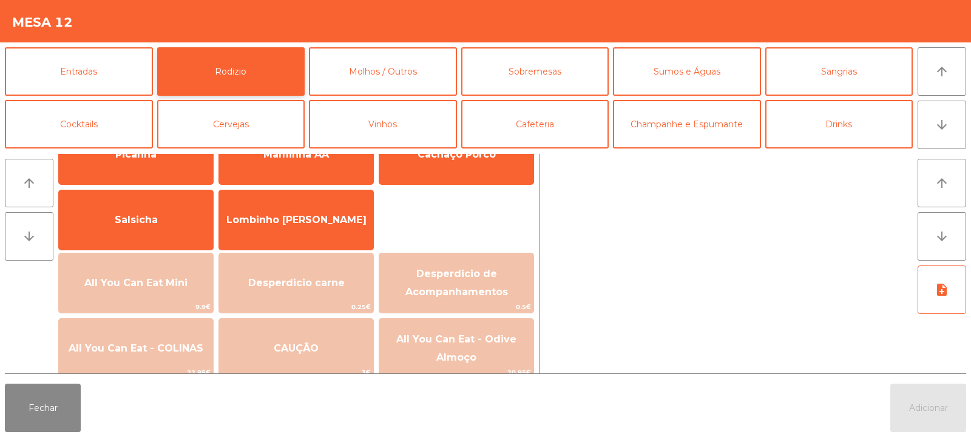
scroll to position [51, 0]
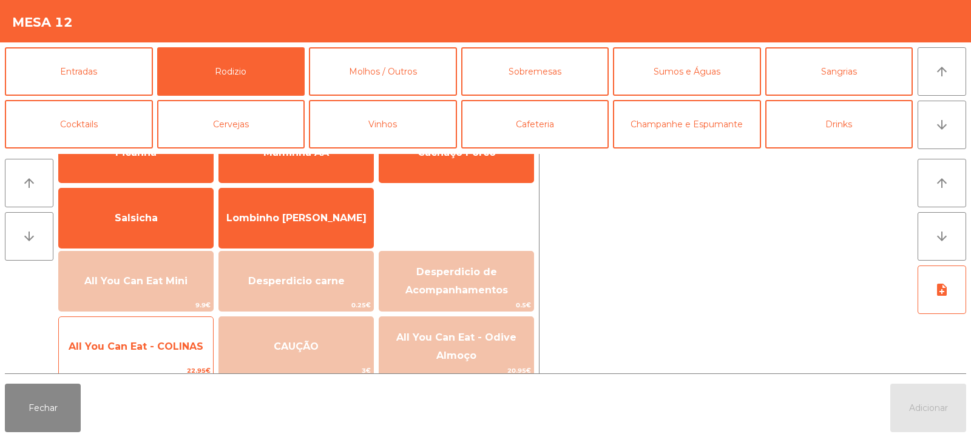
click at [157, 328] on div "All You Can Eat - COLINAS 22.95€" at bounding box center [135, 347] width 155 height 61
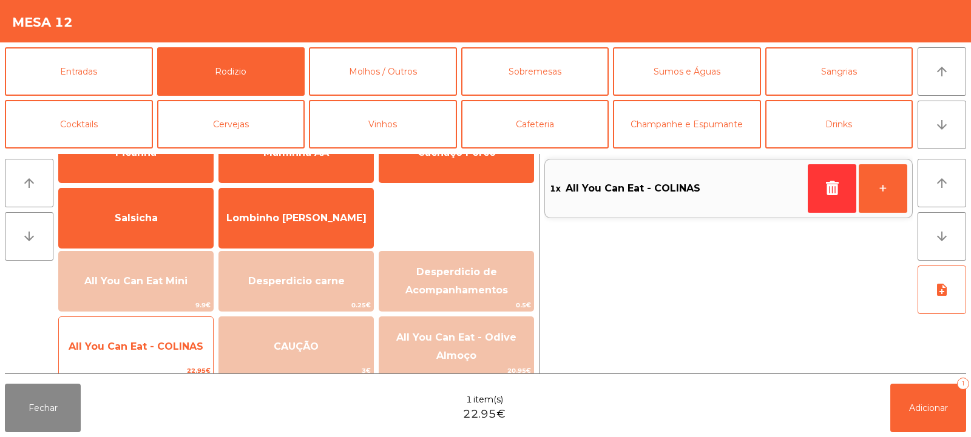
click at [158, 348] on span "All You Can Eat - COLINAS" at bounding box center [136, 347] width 135 height 12
click at [158, 342] on span "All You Can Eat - COLINAS" at bounding box center [136, 347] width 135 height 12
click at [146, 334] on span "All You Can Eat - COLINAS" at bounding box center [136, 347] width 154 height 33
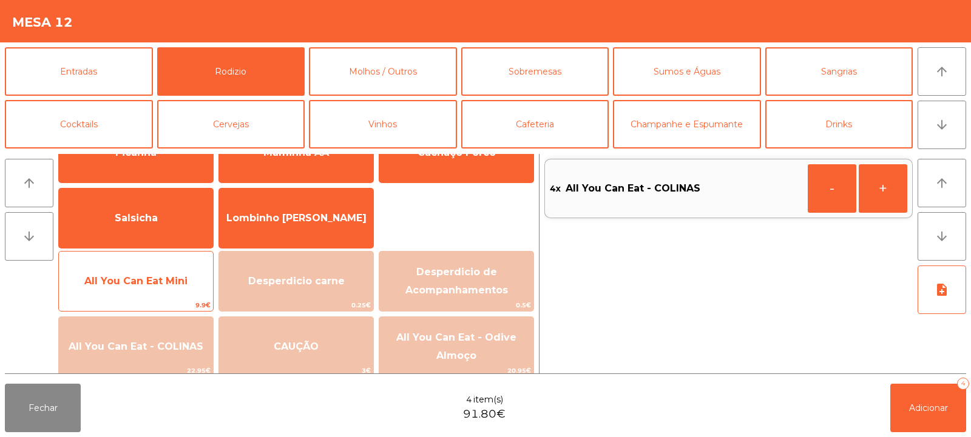
click at [174, 286] on span "All You Can Eat Mini" at bounding box center [135, 281] width 103 height 12
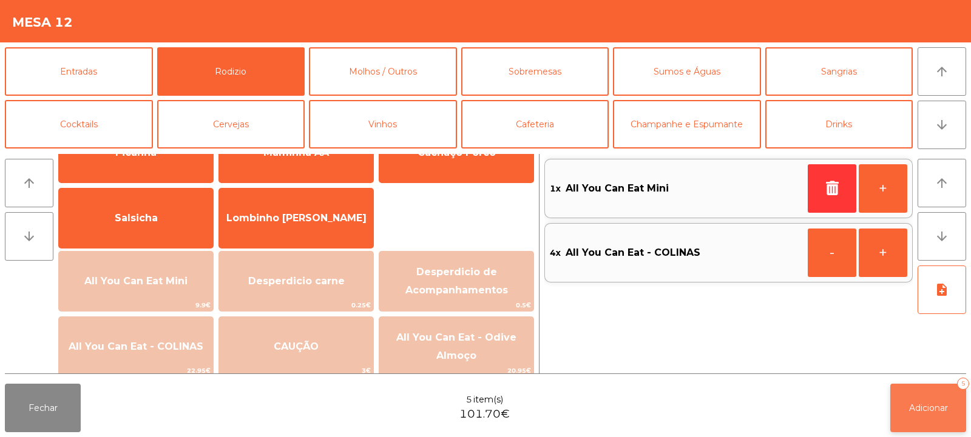
click at [920, 410] on span "Adicionar" at bounding box center [928, 408] width 39 height 11
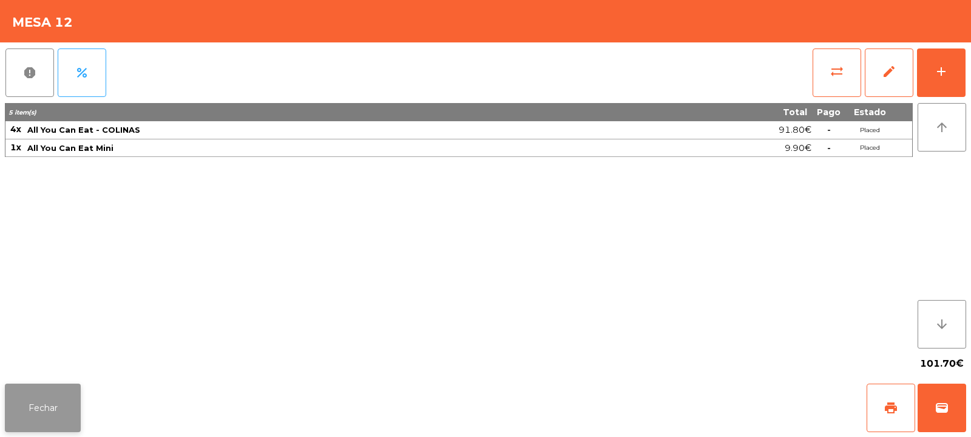
click at [46, 410] on button "Fechar" at bounding box center [43, 408] width 76 height 49
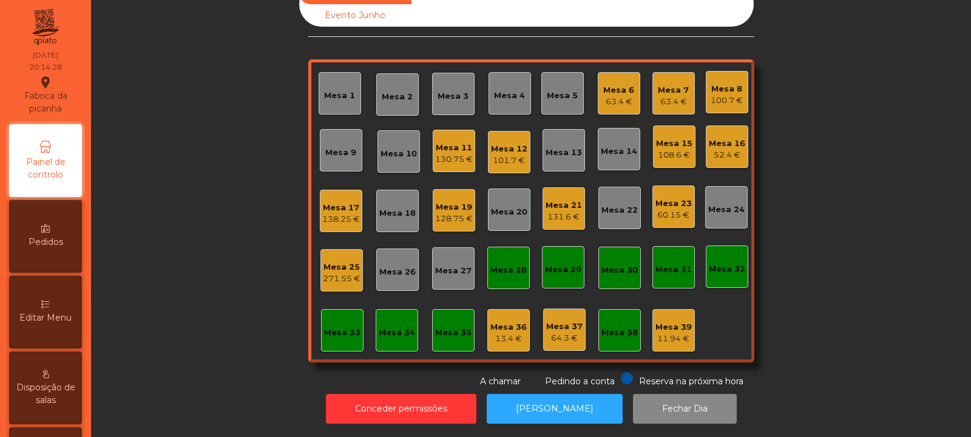
click at [339, 147] on div "Mesa 9" at bounding box center [340, 153] width 31 height 12
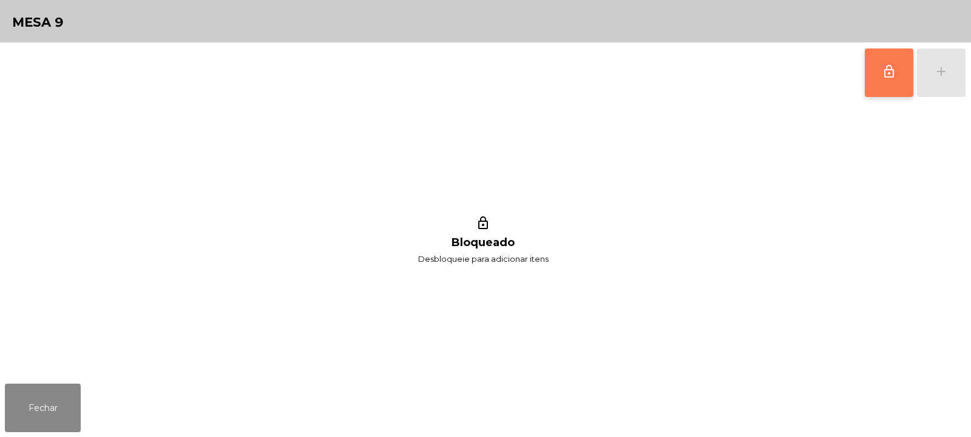
click at [886, 68] on span "lock_outline" at bounding box center [888, 71] width 15 height 15
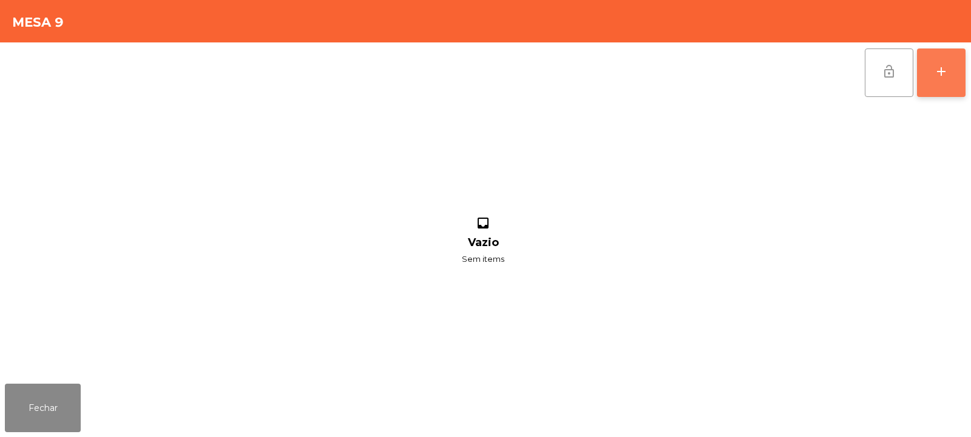
click at [941, 72] on div "add" at bounding box center [941, 71] width 15 height 15
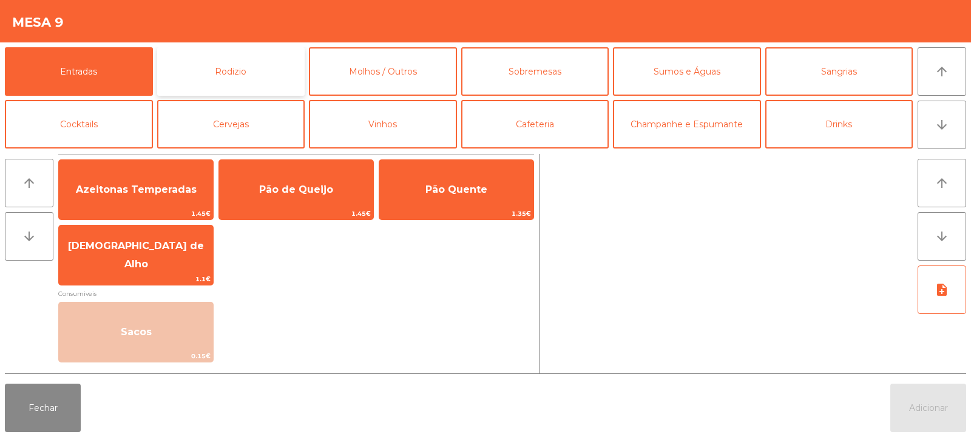
click at [234, 67] on button "Rodizio" at bounding box center [231, 71] width 148 height 49
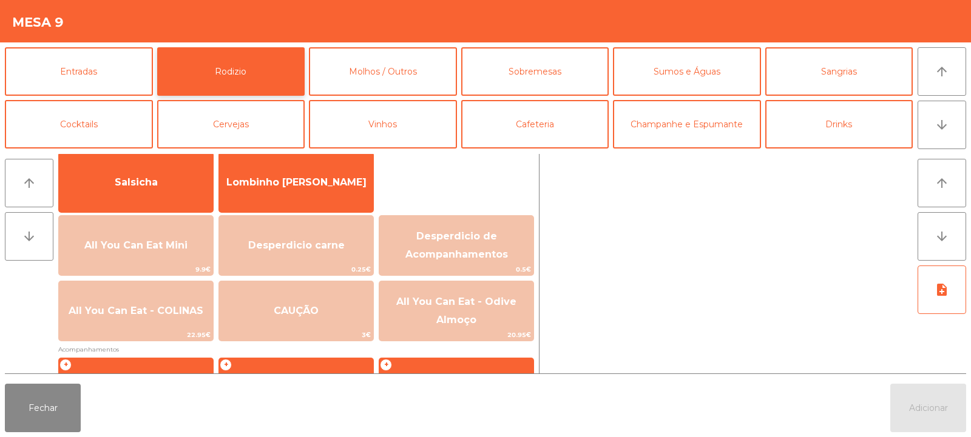
scroll to position [116, 0]
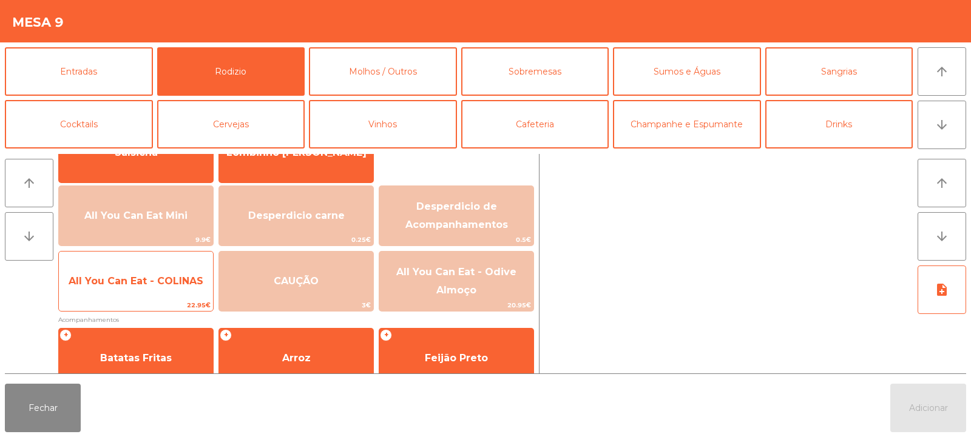
click at [146, 287] on span "All You Can Eat - COLINAS" at bounding box center [136, 281] width 154 height 33
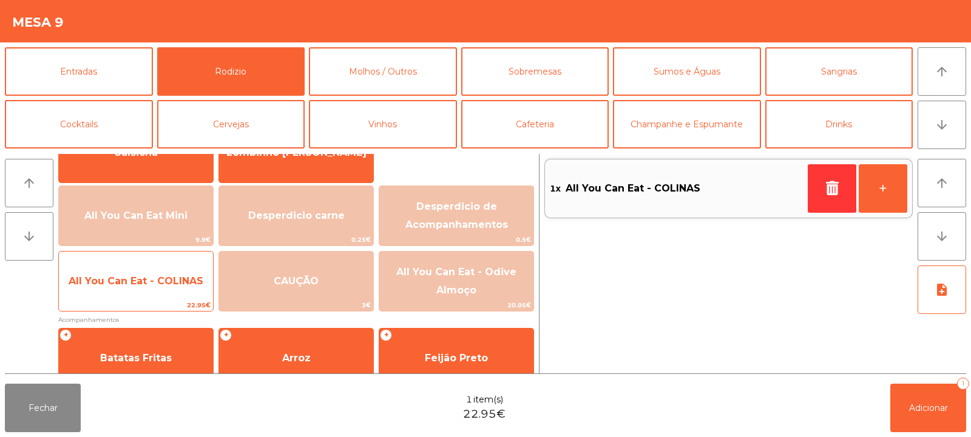
click at [139, 279] on span "All You Can Eat - COLINAS" at bounding box center [136, 281] width 135 height 12
click at [138, 279] on span "All You Can Eat - COLINAS" at bounding box center [136, 281] width 135 height 12
click at [135, 288] on span "All You Can Eat - COLINAS" at bounding box center [136, 281] width 154 height 33
click at [130, 276] on span "All You Can Eat - COLINAS" at bounding box center [136, 281] width 135 height 12
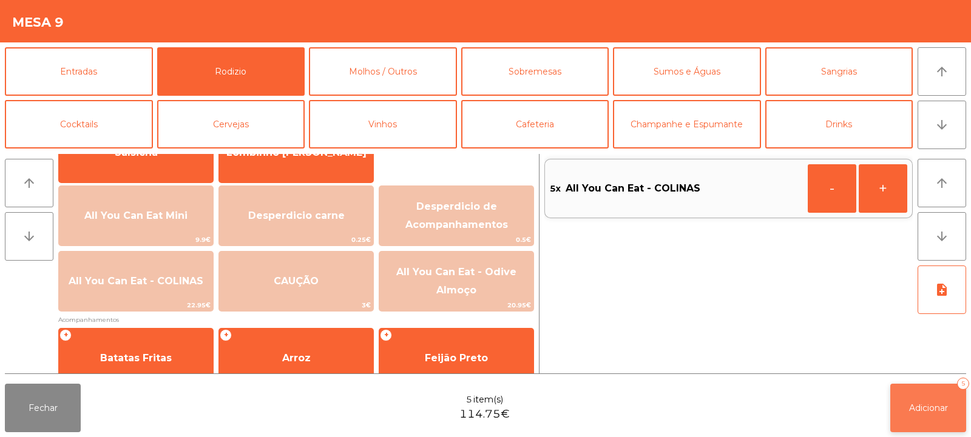
click at [929, 403] on span "Adicionar" at bounding box center [928, 408] width 39 height 11
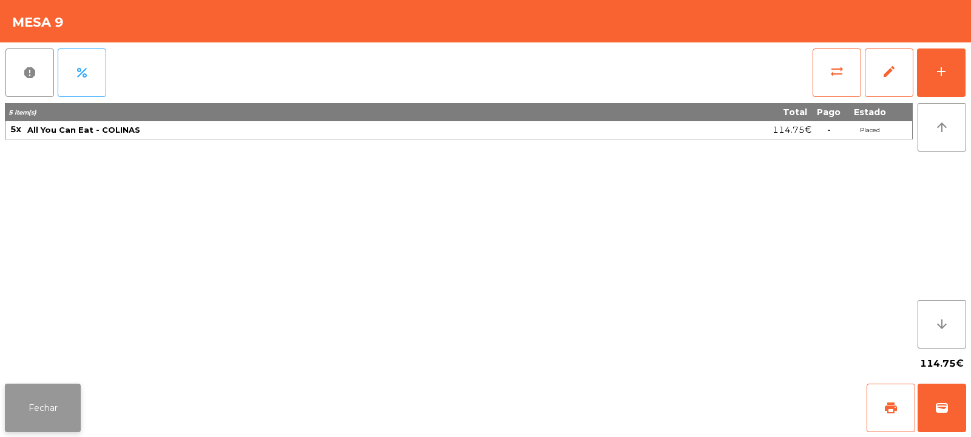
click at [41, 398] on button "Fechar" at bounding box center [43, 408] width 76 height 49
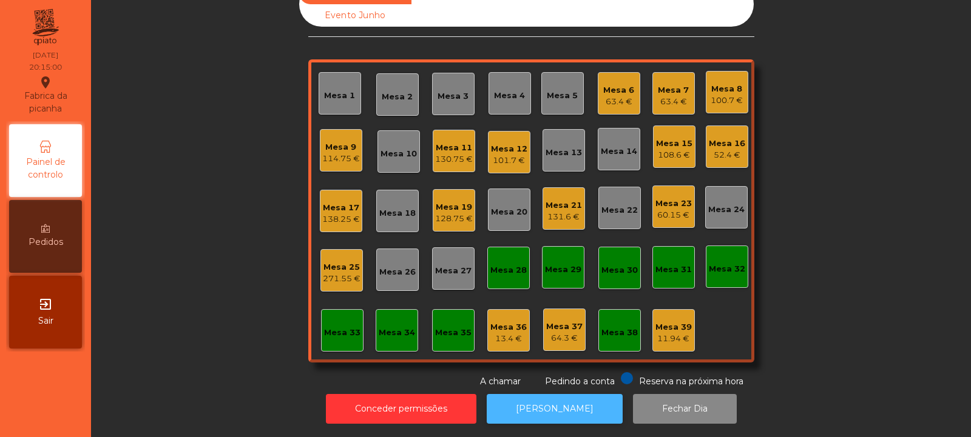
click at [540, 394] on button "[PERSON_NAME]" at bounding box center [555, 409] width 136 height 30
click at [629, 146] on div "Mesa 14" at bounding box center [619, 152] width 36 height 12
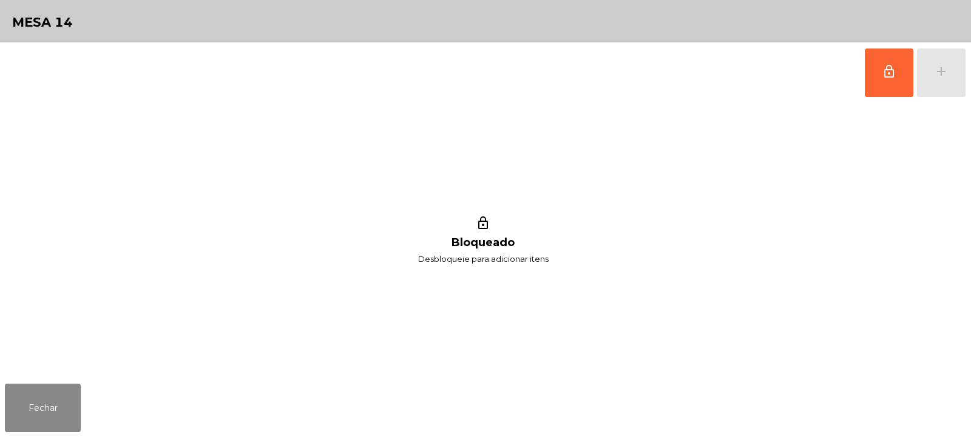
click at [881, 78] on button "lock_outline" at bounding box center [889, 73] width 49 height 49
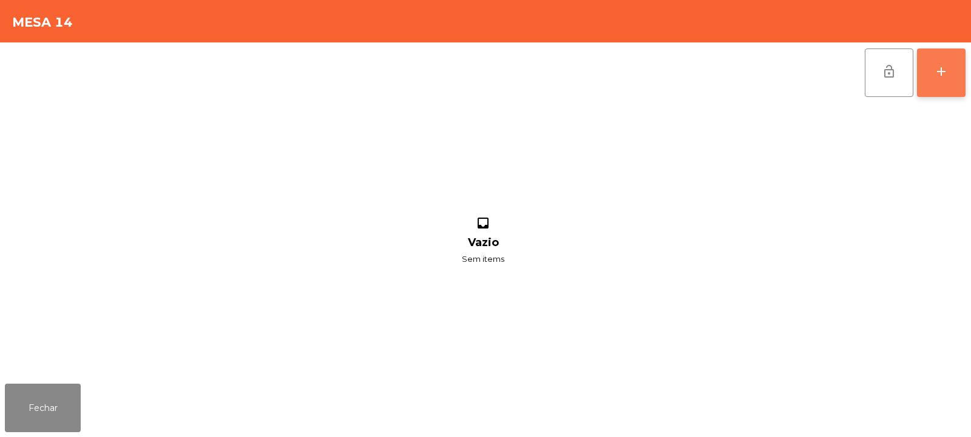
click at [951, 69] on button "add" at bounding box center [941, 73] width 49 height 49
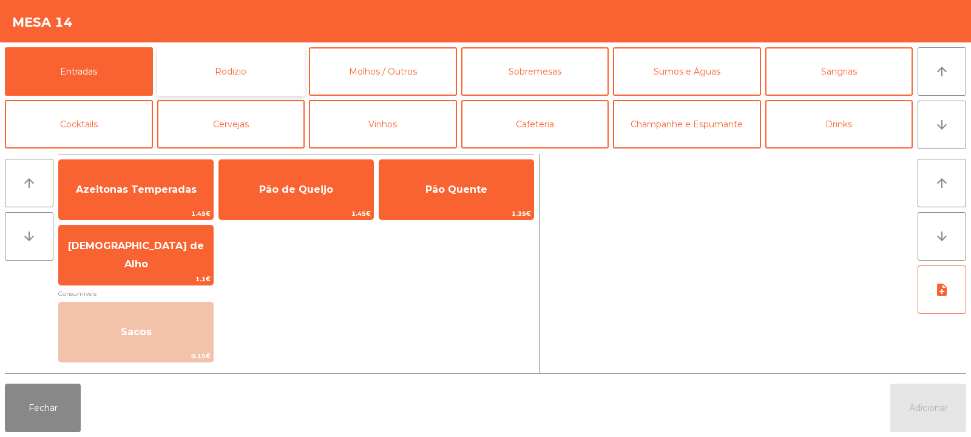
click at [230, 67] on button "Rodizio" at bounding box center [231, 71] width 148 height 49
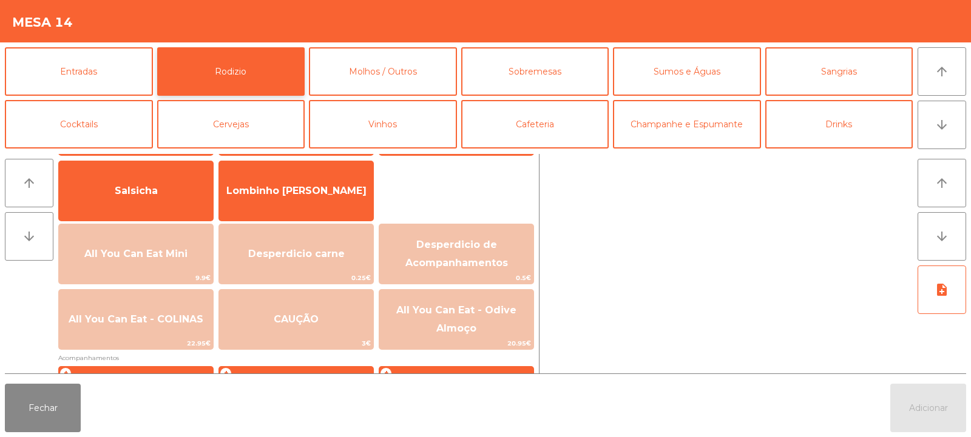
scroll to position [98, 0]
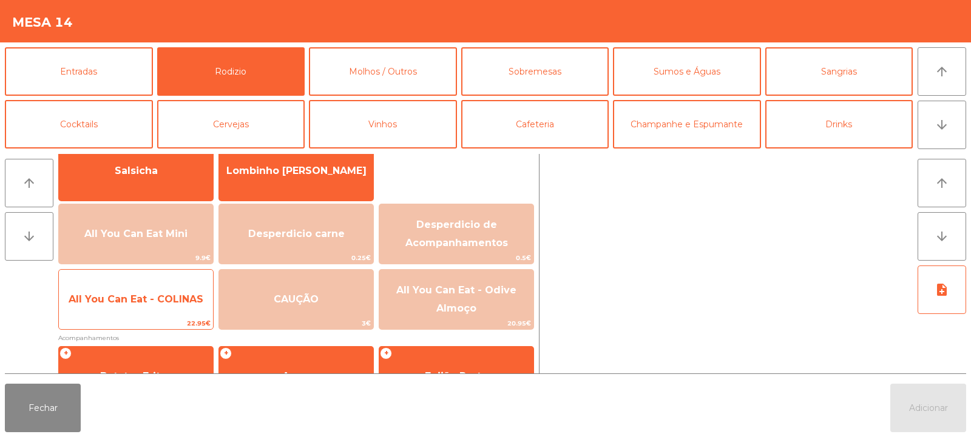
click at [140, 298] on span "All You Can Eat - COLINAS" at bounding box center [136, 300] width 135 height 12
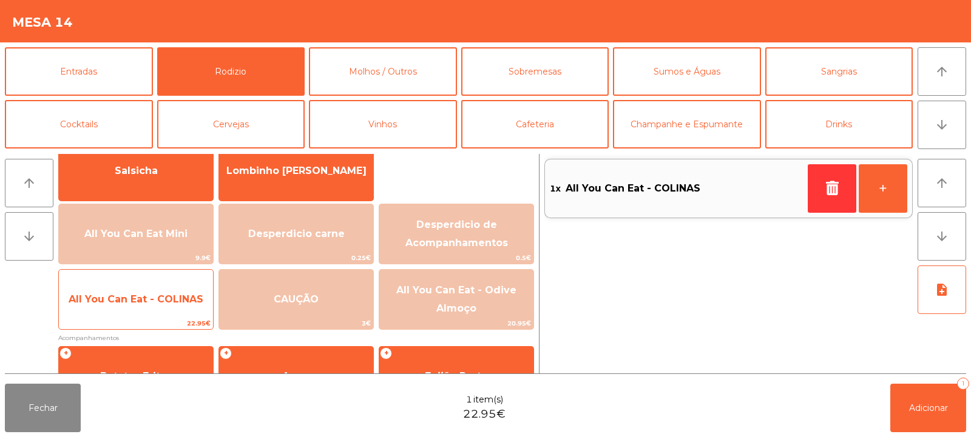
click at [137, 300] on span "All You Can Eat - COLINAS" at bounding box center [136, 300] width 135 height 12
click at [132, 309] on span "All You Can Eat - COLINAS" at bounding box center [136, 299] width 154 height 33
click at [128, 309] on span "All You Can Eat - COLINAS" at bounding box center [136, 299] width 154 height 33
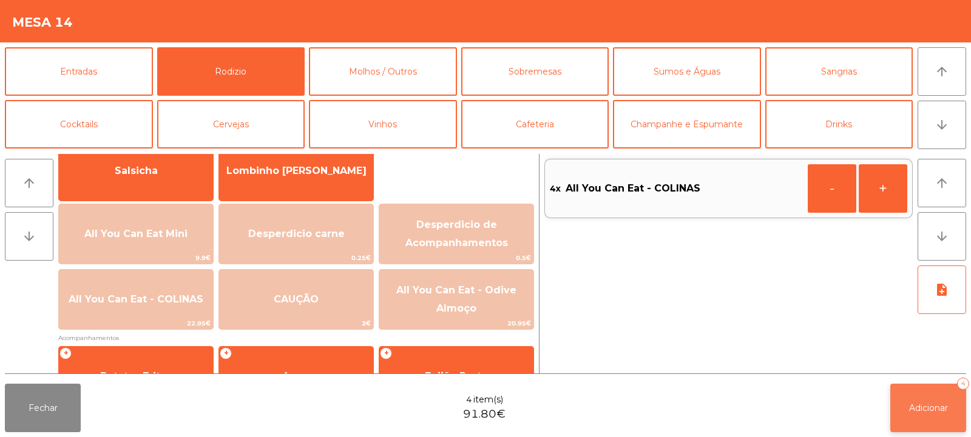
click at [931, 403] on span "Adicionar" at bounding box center [928, 408] width 39 height 11
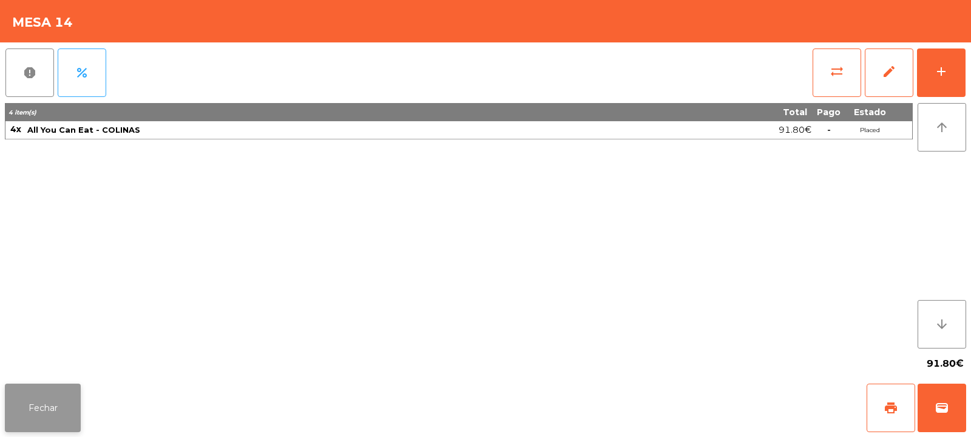
click at [29, 387] on button "Fechar" at bounding box center [43, 408] width 76 height 49
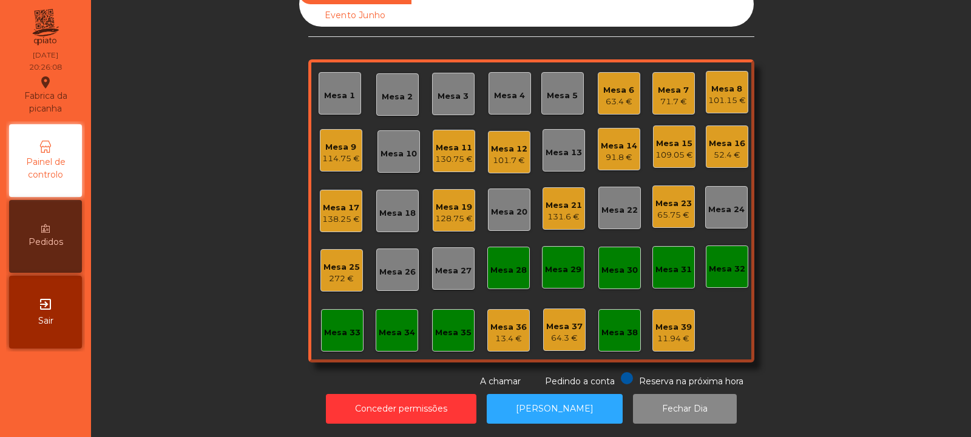
click at [599, 157] on div "Mesa 14 91.8 €" at bounding box center [619, 149] width 42 height 42
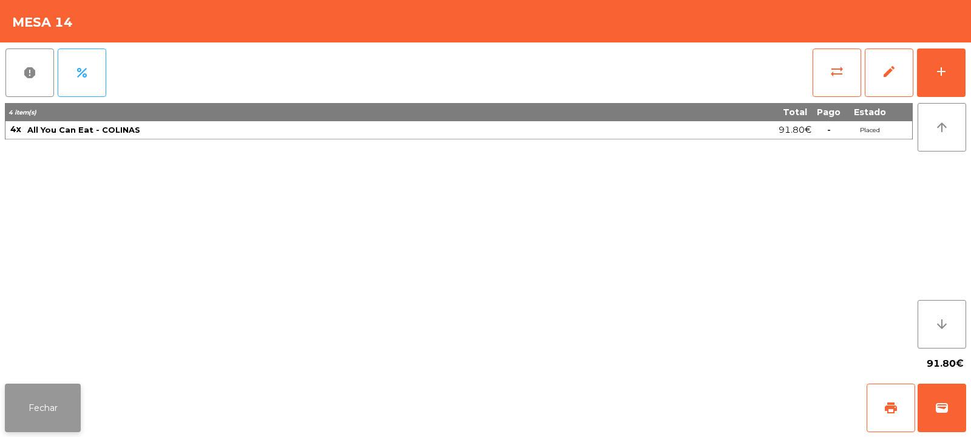
click at [69, 428] on button "Fechar" at bounding box center [43, 408] width 76 height 49
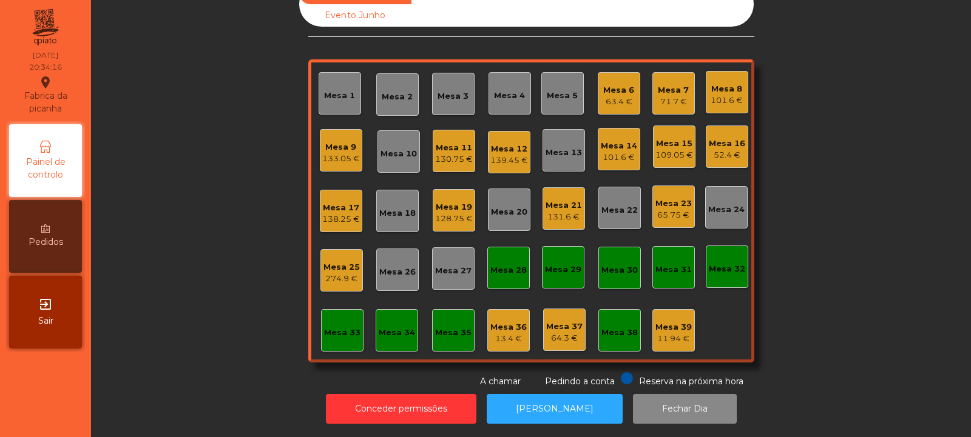
click at [681, 84] on div "Mesa 7" at bounding box center [673, 90] width 31 height 12
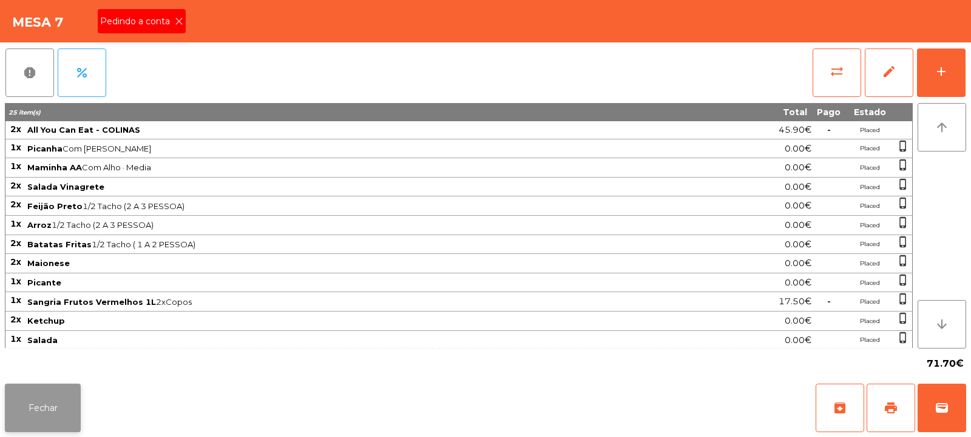
click at [44, 426] on button "Fechar" at bounding box center [43, 408] width 76 height 49
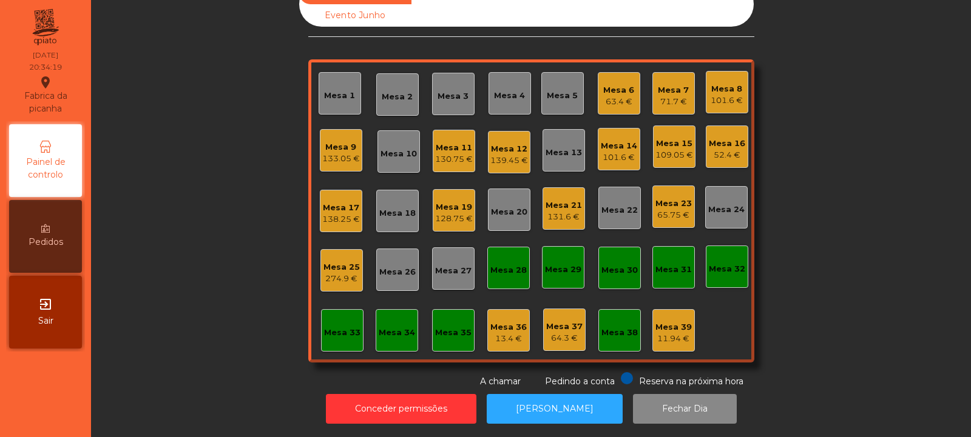
click at [741, 139] on div "Mesa 16 52.4 €" at bounding box center [727, 147] width 42 height 42
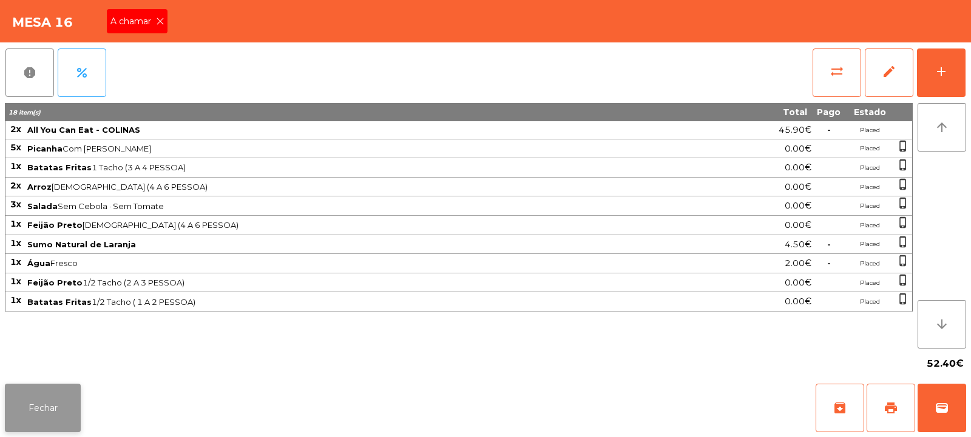
click at [47, 411] on button "Fechar" at bounding box center [43, 408] width 76 height 49
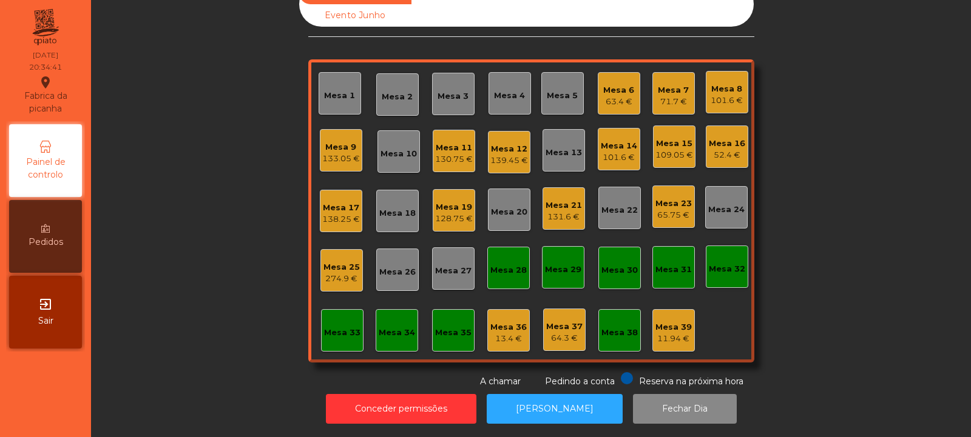
click at [335, 217] on div "Mesa 17 138.25 €" at bounding box center [341, 211] width 42 height 42
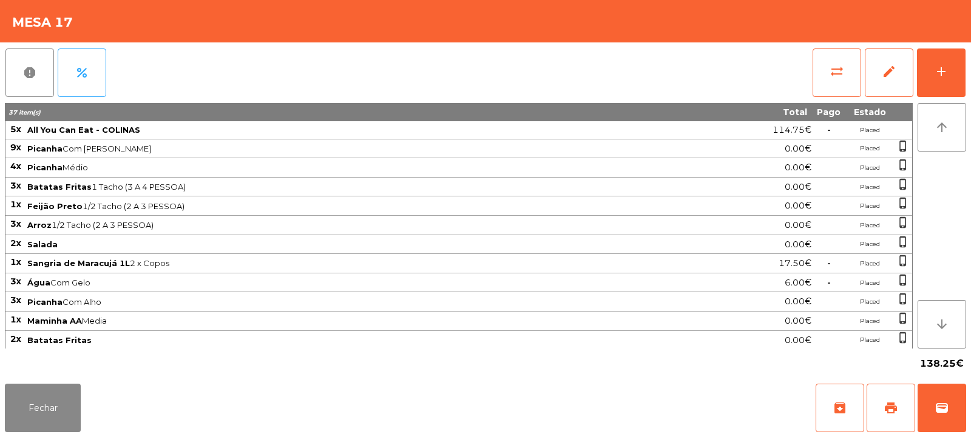
scroll to position [1, 0]
click at [69, 398] on button "Fechar" at bounding box center [43, 408] width 76 height 49
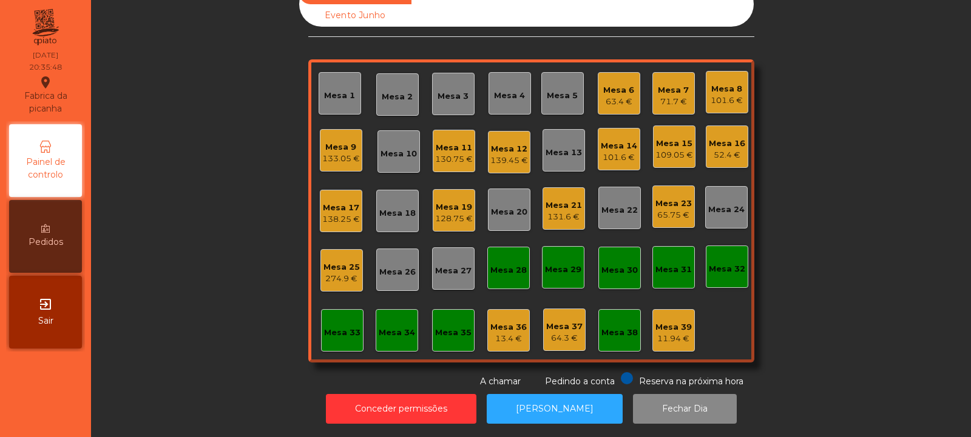
click at [675, 79] on div "Mesa 7 71.7 €" at bounding box center [673, 93] width 31 height 29
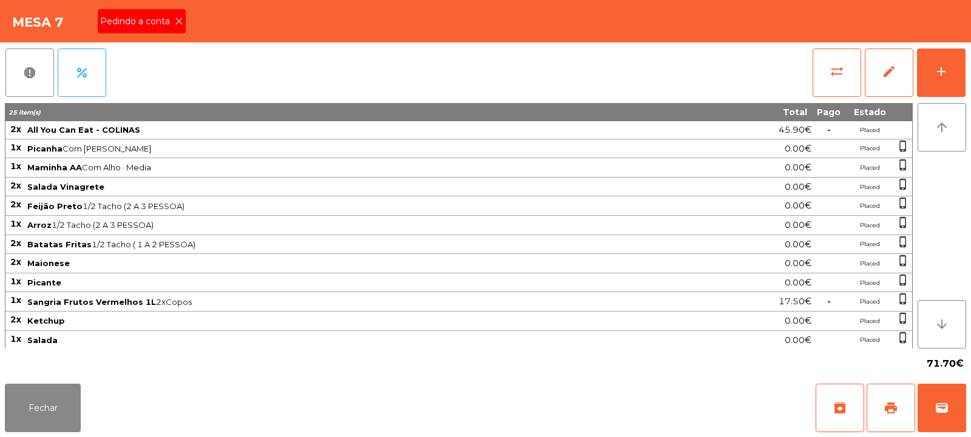
click at [173, 24] on span "Pedindo a conta" at bounding box center [137, 21] width 75 height 13
click at [180, 19] on div "Mesa 7" at bounding box center [485, 21] width 971 height 42
click at [183, 19] on div "Mesa 7" at bounding box center [485, 21] width 971 height 42
click at [894, 393] on button "print" at bounding box center [890, 408] width 49 height 49
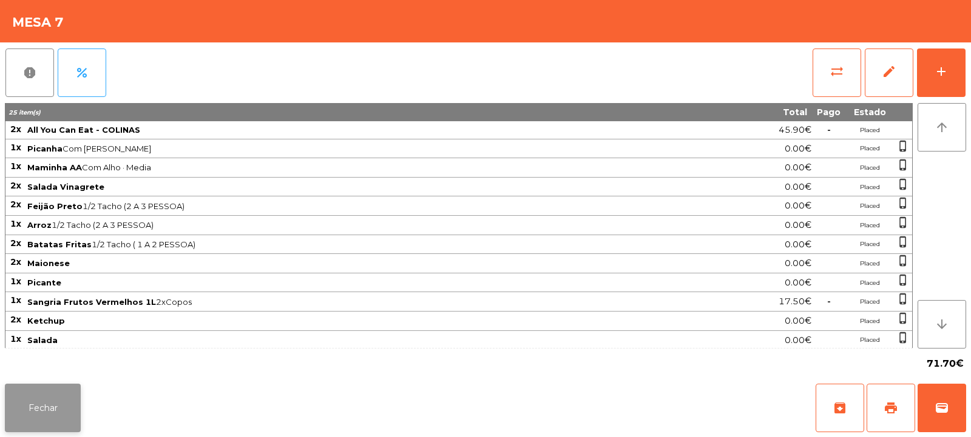
click at [33, 410] on button "Fechar" at bounding box center [43, 408] width 76 height 49
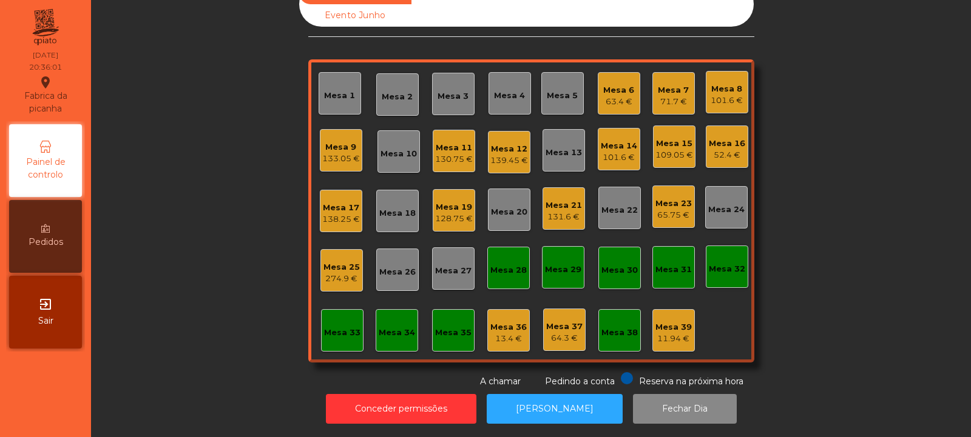
click at [733, 133] on div "Mesa 16 52.4 €" at bounding box center [727, 147] width 36 height 29
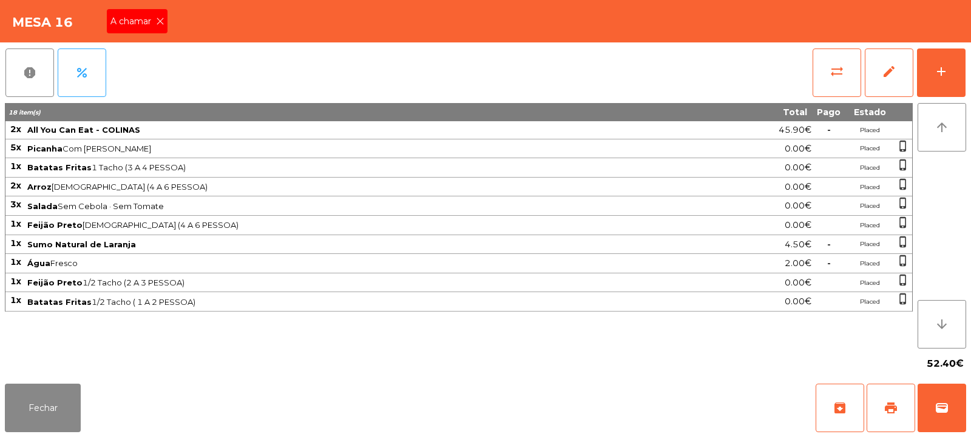
click at [163, 22] on icon at bounding box center [160, 21] width 8 height 8
click at [949, 80] on button "add" at bounding box center [941, 73] width 49 height 49
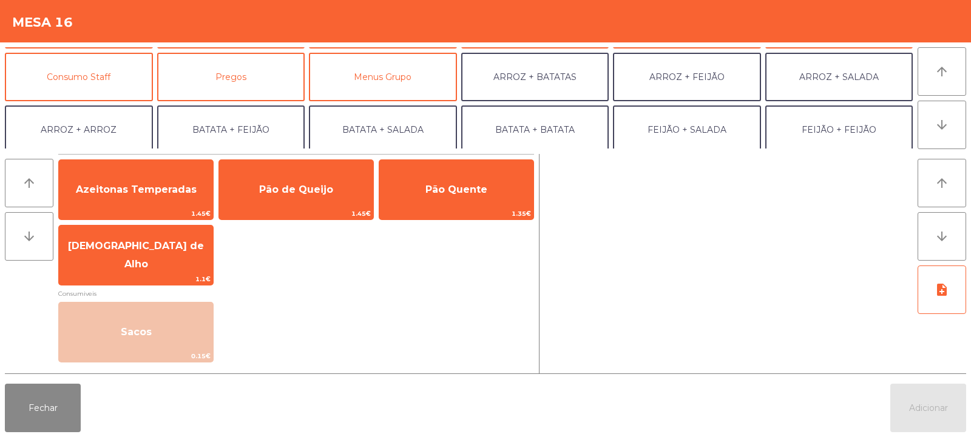
scroll to position [0, 0]
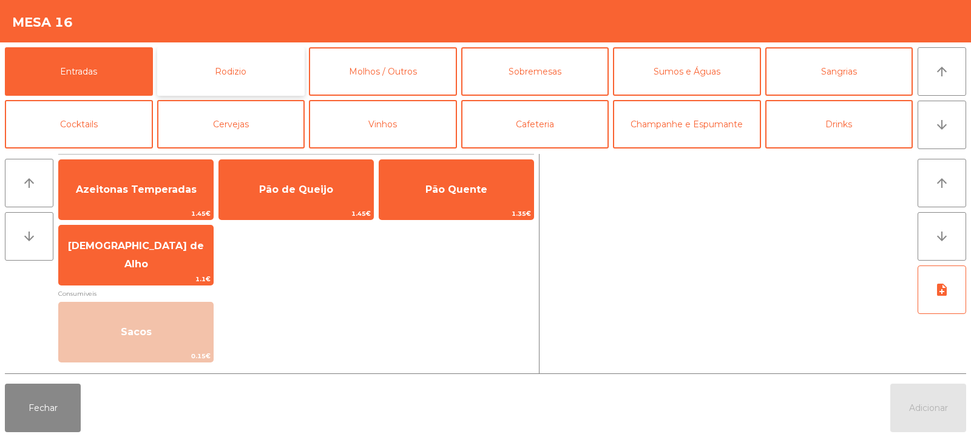
click at [221, 69] on button "Rodizio" at bounding box center [231, 71] width 148 height 49
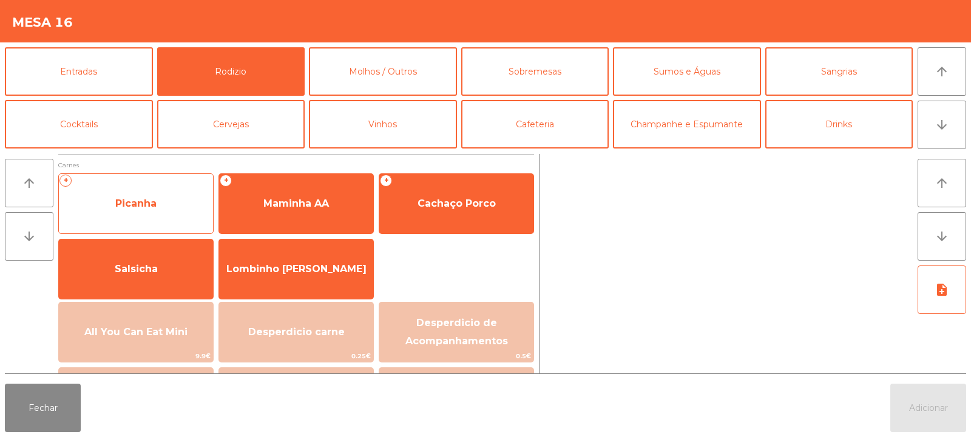
click at [152, 204] on span "Picanha" at bounding box center [135, 204] width 41 height 12
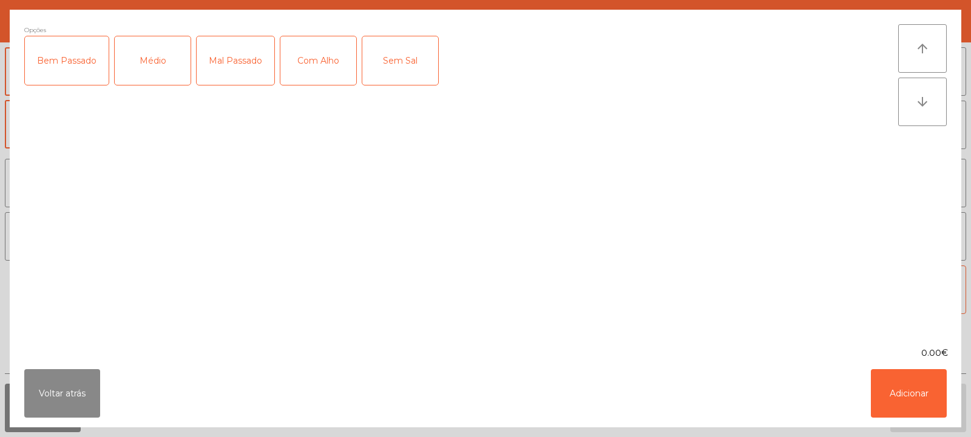
click at [157, 64] on div "Médio" at bounding box center [153, 60] width 76 height 49
click at [314, 64] on div "Com Alho" at bounding box center [318, 60] width 76 height 49
click at [908, 394] on button "Adicionar" at bounding box center [909, 393] width 76 height 49
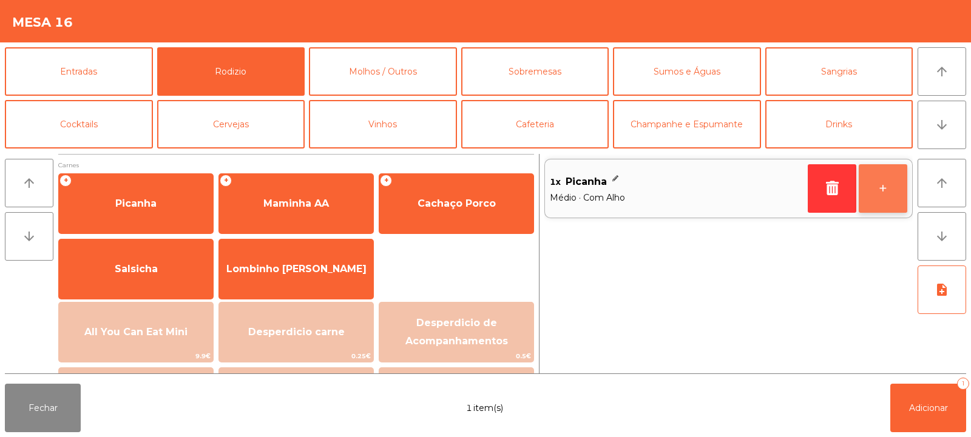
click at [885, 196] on button "+" at bounding box center [882, 188] width 49 height 49
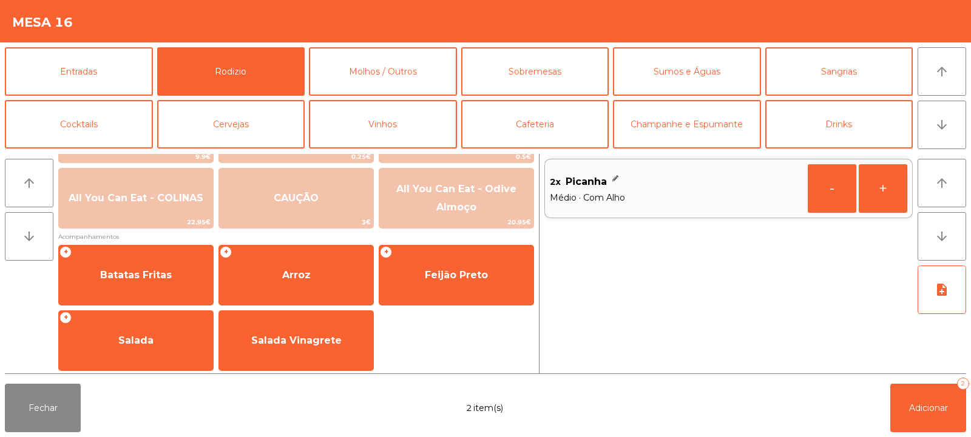
scroll to position [202, 0]
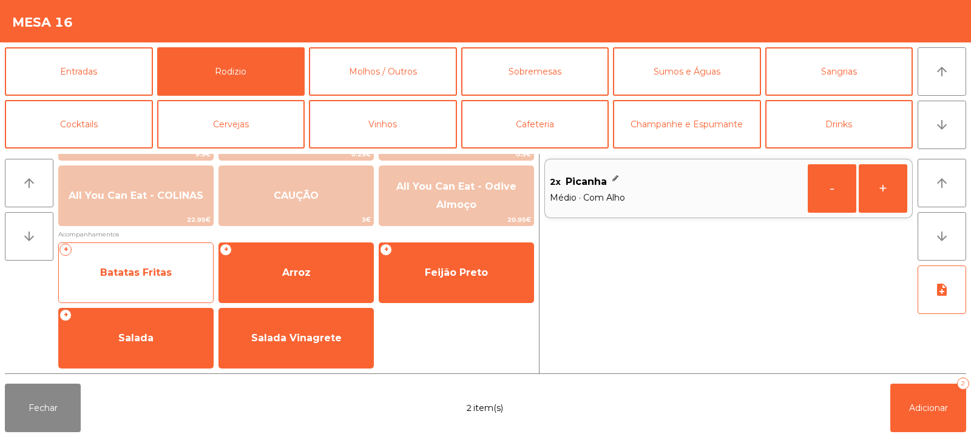
click at [160, 277] on span "Batatas Fritas" at bounding box center [136, 273] width 72 height 12
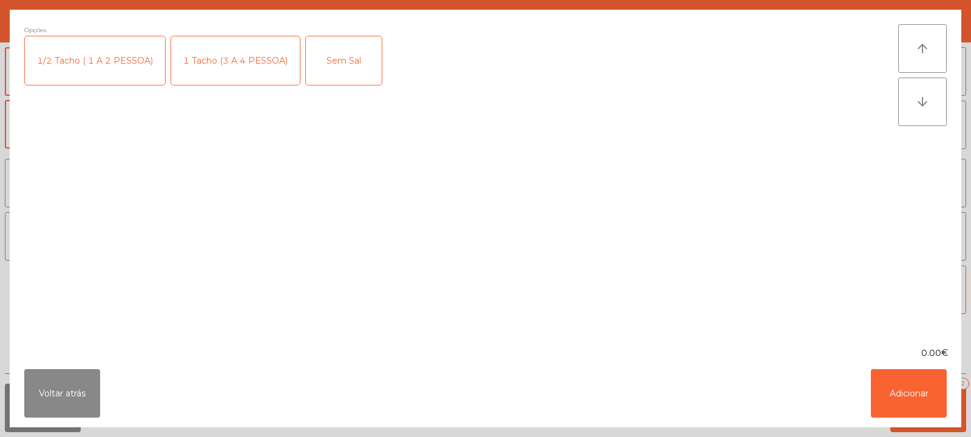
click at [106, 68] on div "1/2 Tacho ( 1 A 2 PESSOA)" at bounding box center [95, 60] width 140 height 49
click at [897, 386] on button "Adicionar" at bounding box center [909, 393] width 76 height 49
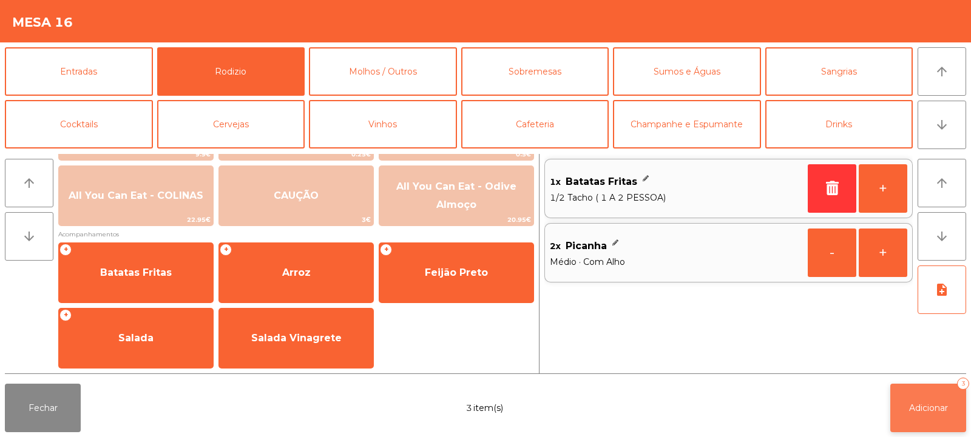
click at [927, 413] on span "Adicionar" at bounding box center [928, 408] width 39 height 11
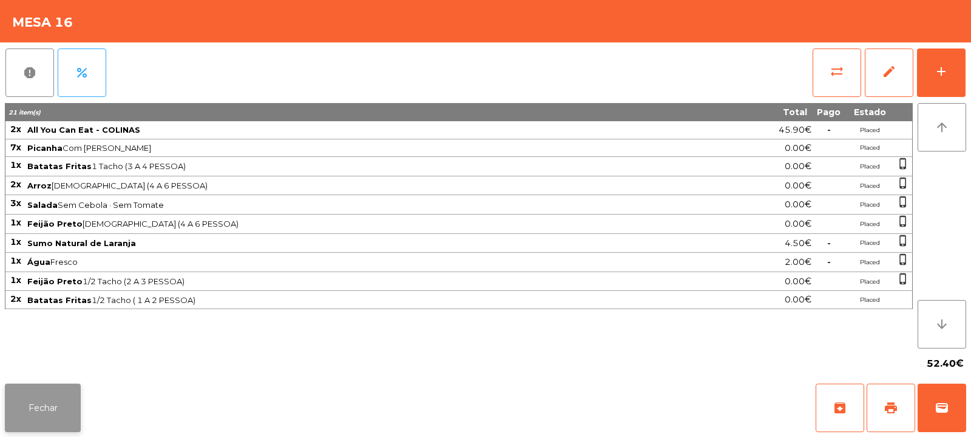
click at [55, 418] on button "Fechar" at bounding box center [43, 408] width 76 height 49
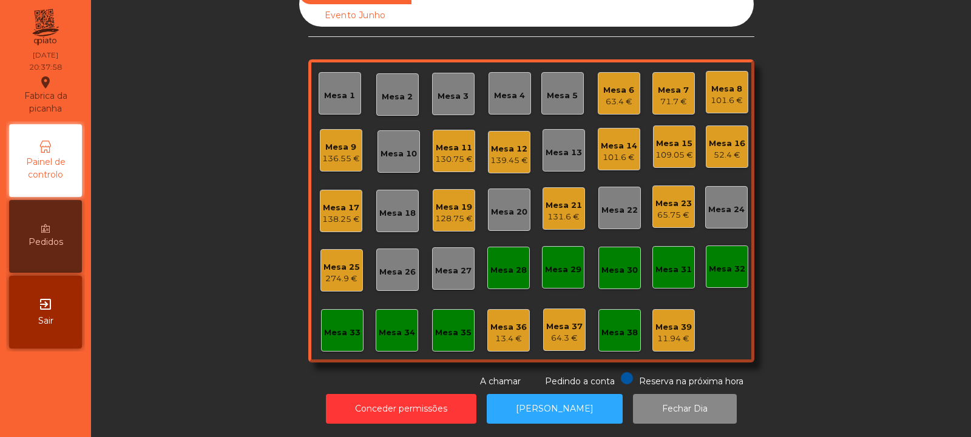
click at [663, 96] on div "71.7 €" at bounding box center [673, 102] width 31 height 12
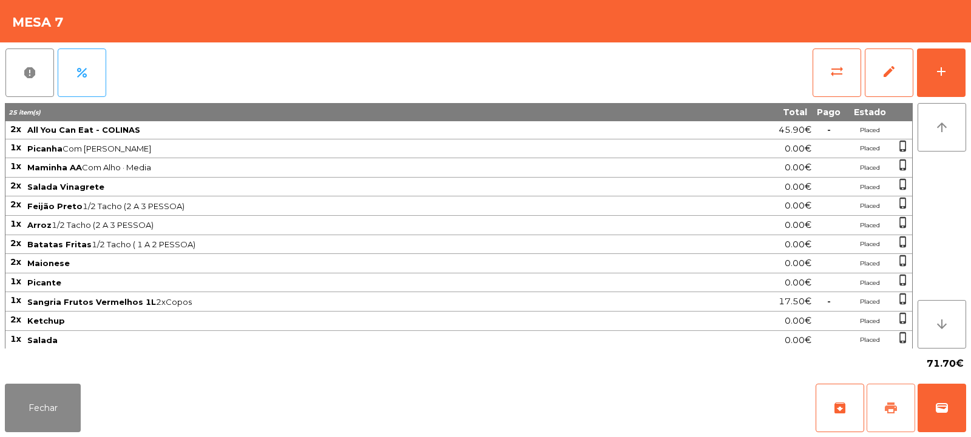
click at [891, 408] on span "print" at bounding box center [890, 408] width 15 height 15
click at [940, 402] on span "wallet" at bounding box center [941, 408] width 15 height 15
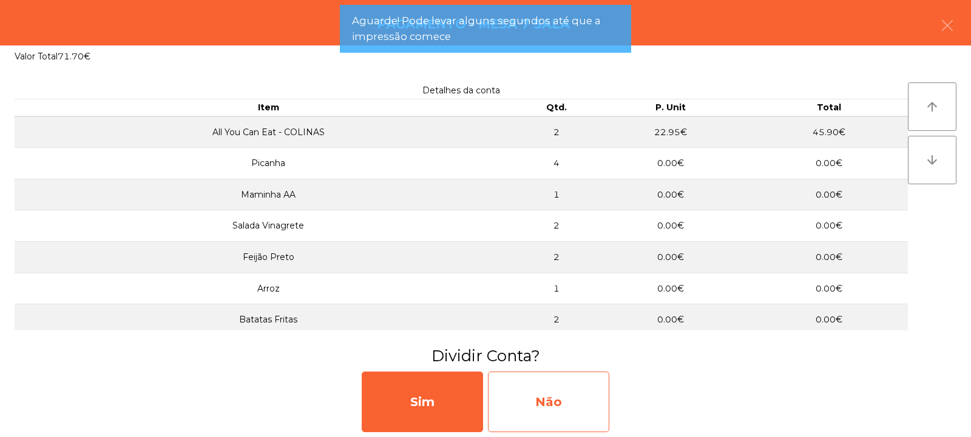
click at [556, 407] on div "Não" at bounding box center [548, 402] width 121 height 61
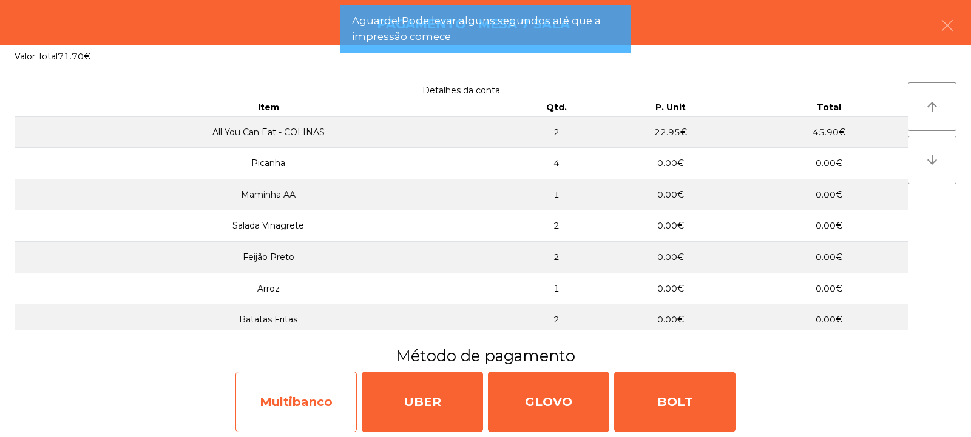
click at [288, 414] on div "Multibanco" at bounding box center [295, 402] width 121 height 61
select select "**"
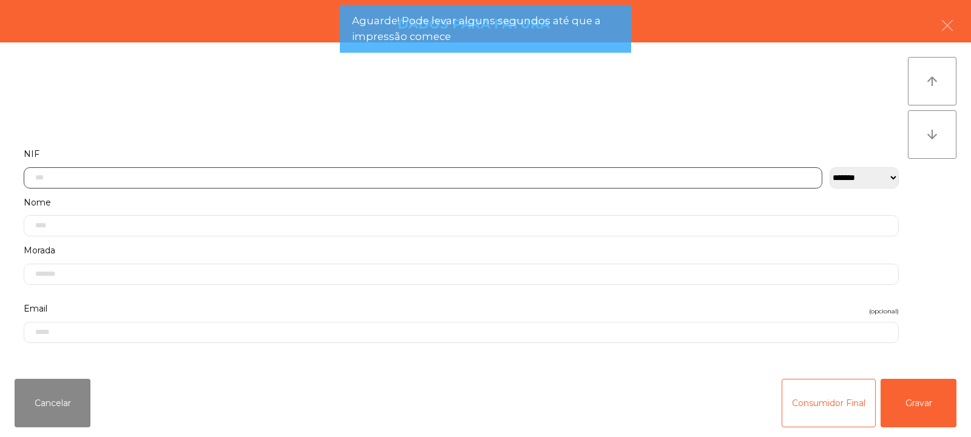
click at [263, 176] on input "text" at bounding box center [423, 177] width 798 height 21
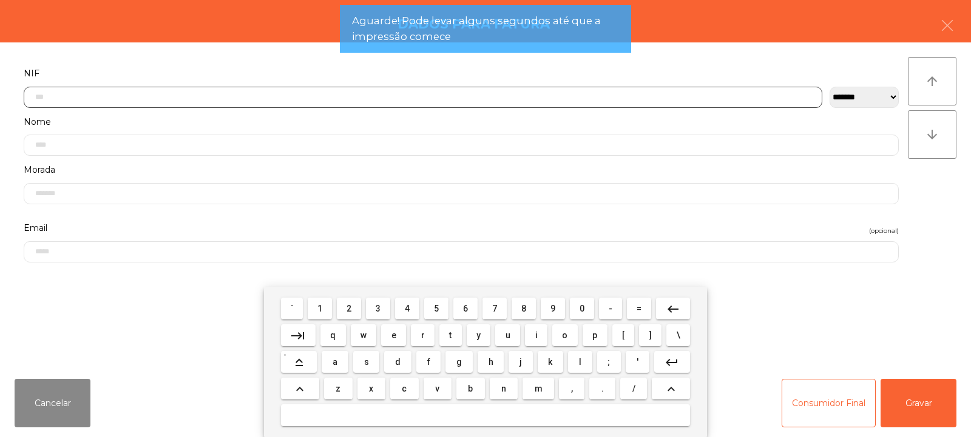
scroll to position [89, 0]
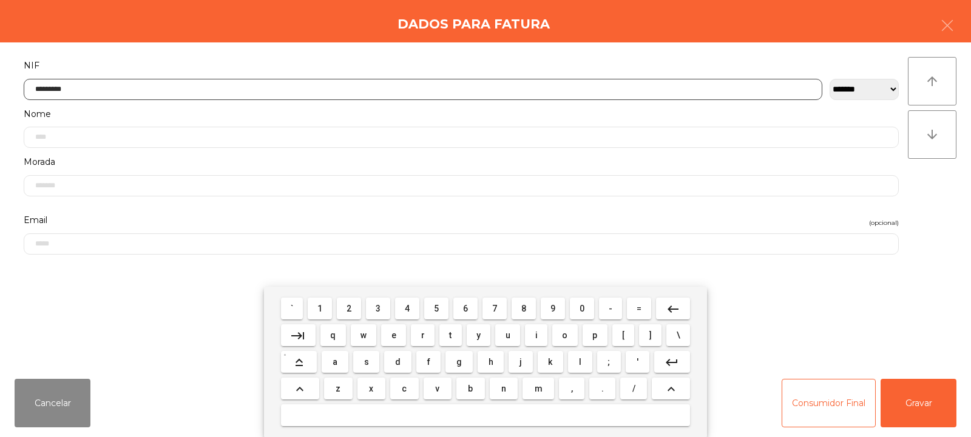
type input "*********"
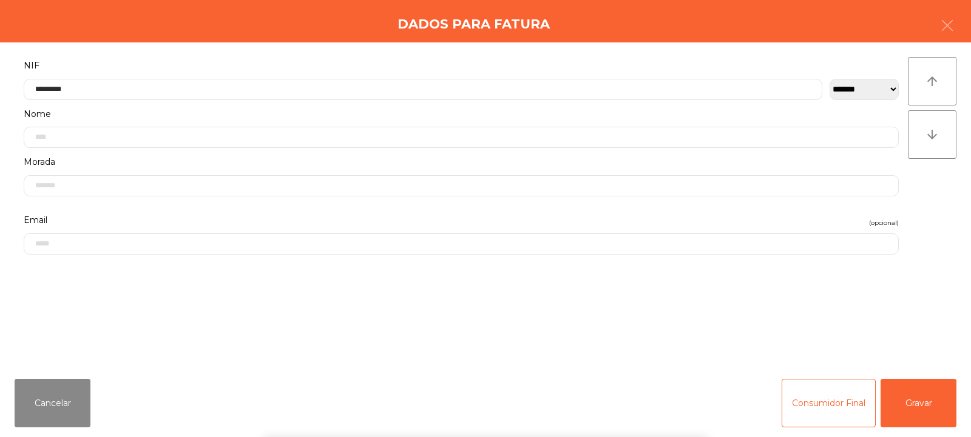
click at [938, 391] on div "` 1 2 3 4 5 6 7 8 9 0 - = keyboard_backspace keyboard_tab q w e r t y u i o p […" at bounding box center [485, 362] width 971 height 150
click at [946, 395] on button "Gravar" at bounding box center [918, 403] width 76 height 49
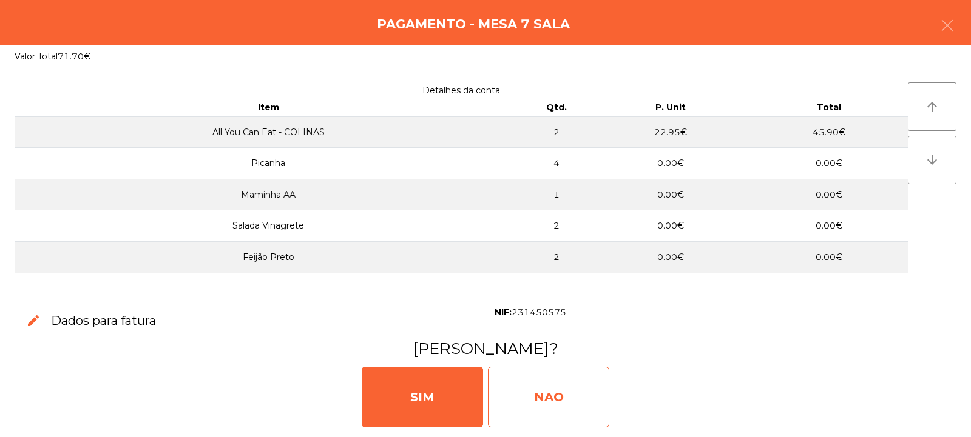
click at [564, 374] on div "NAO" at bounding box center [548, 397] width 121 height 61
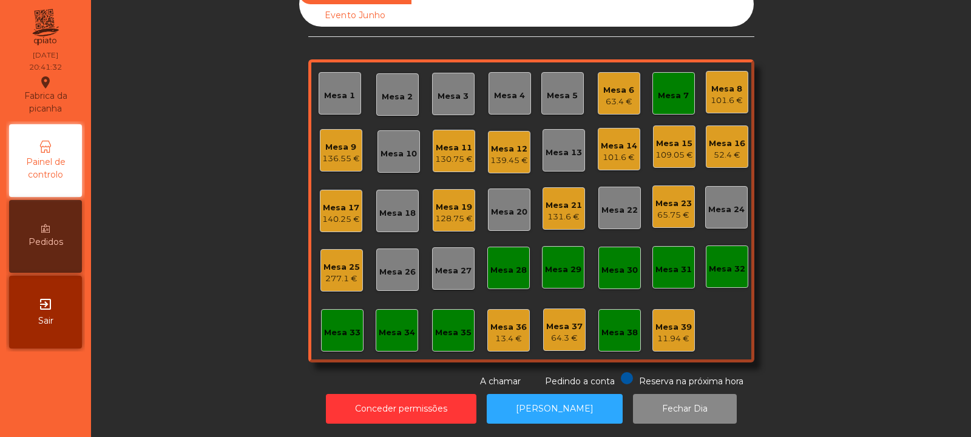
click at [724, 101] on div "Mesa 8 101.6 €" at bounding box center [727, 92] width 42 height 42
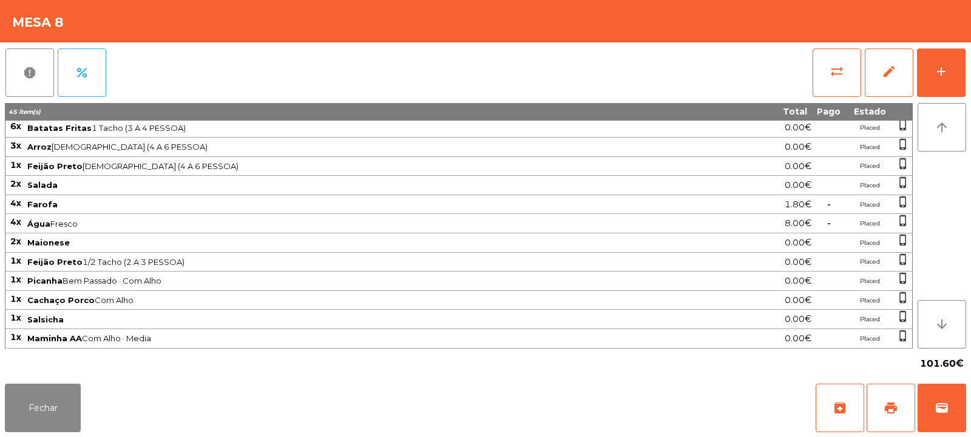
scroll to position [0, 0]
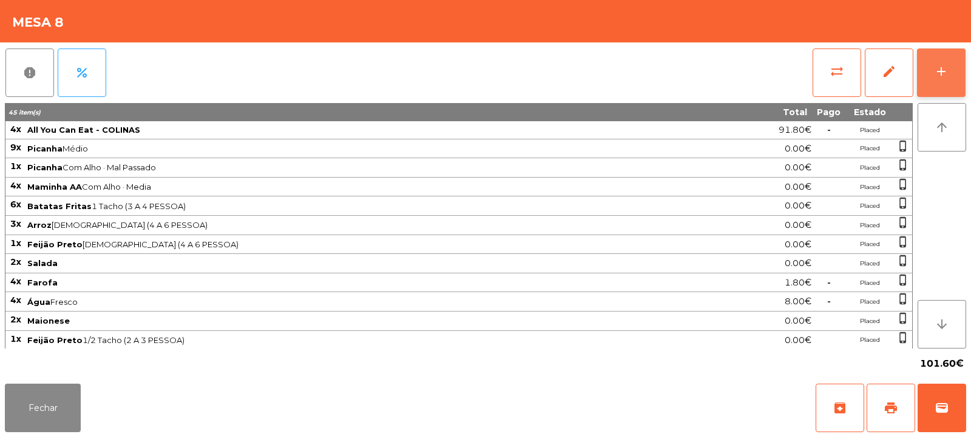
click at [958, 73] on button "add" at bounding box center [941, 73] width 49 height 49
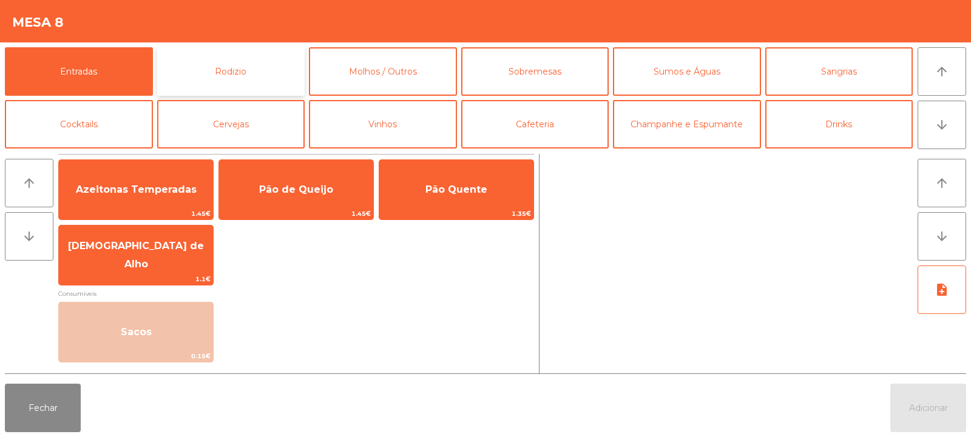
click at [257, 69] on button "Rodizio" at bounding box center [231, 71] width 148 height 49
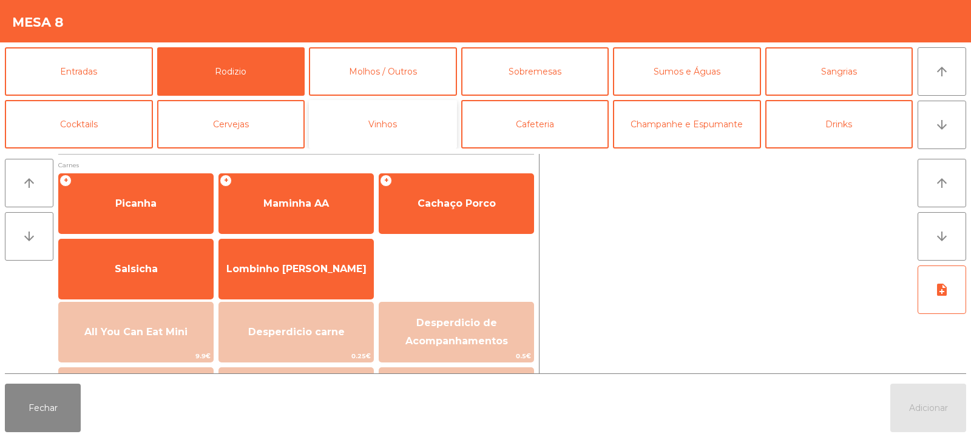
click at [388, 125] on button "Vinhos" at bounding box center [383, 124] width 148 height 49
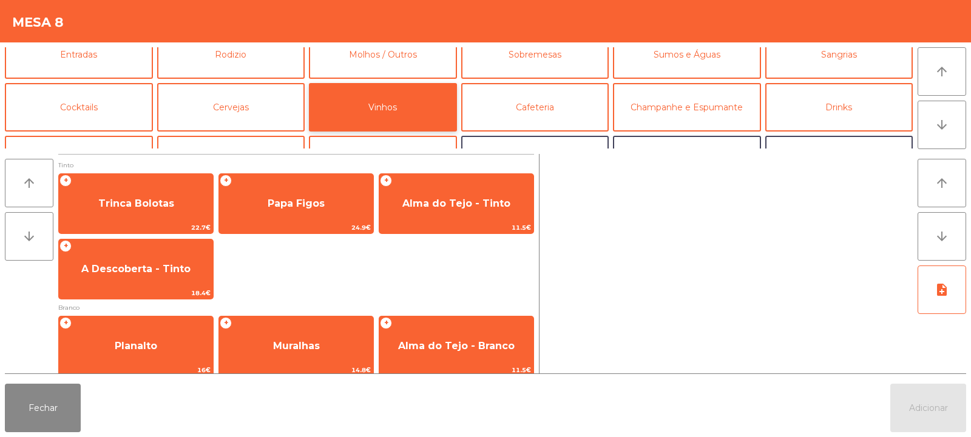
scroll to position [21, 0]
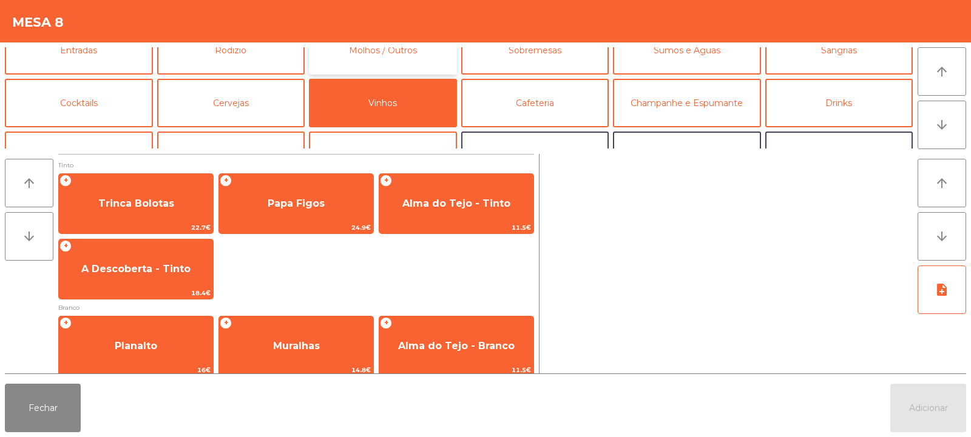
click at [389, 51] on button "Molhos / Outros" at bounding box center [383, 50] width 148 height 49
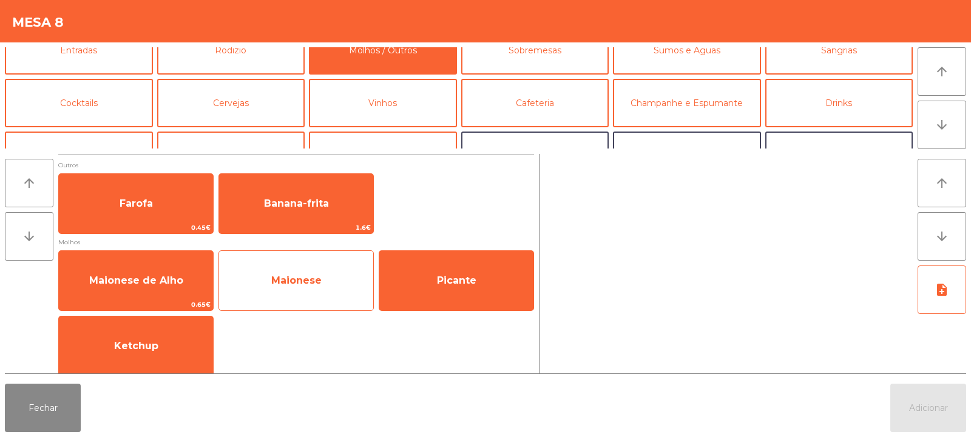
click at [325, 291] on span "Maionese" at bounding box center [296, 281] width 154 height 33
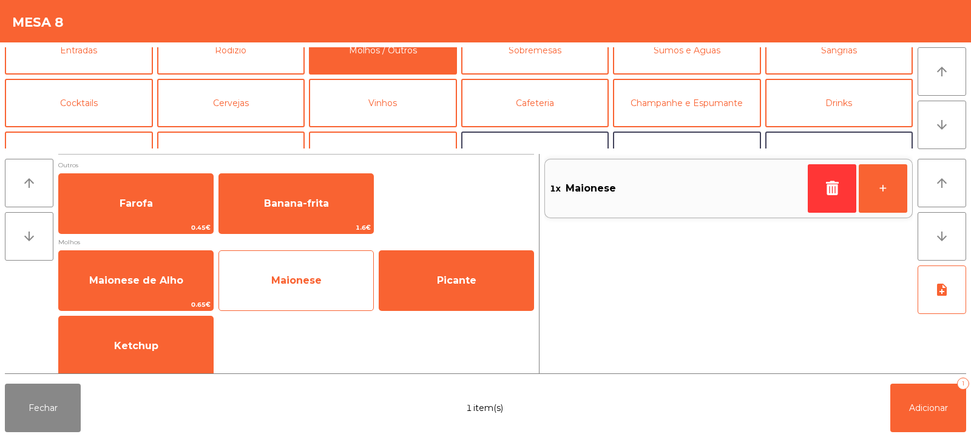
click at [310, 279] on span "Maionese" at bounding box center [296, 281] width 50 height 12
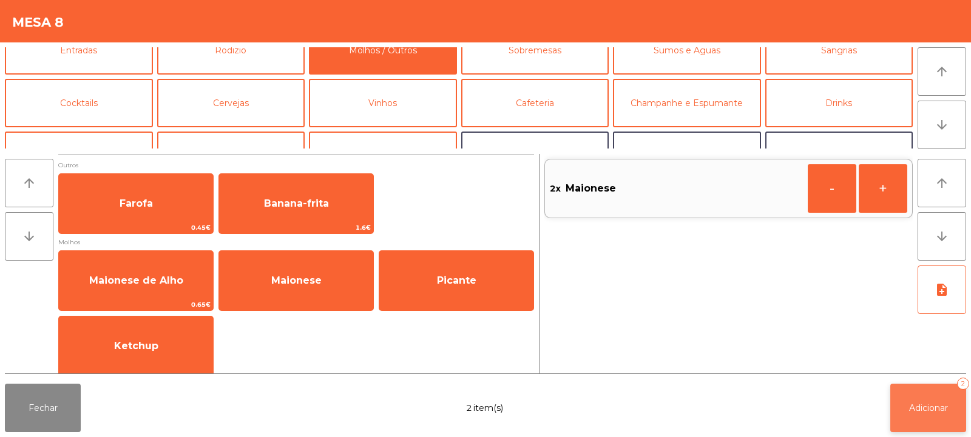
click at [924, 414] on button "Adicionar 2" at bounding box center [928, 408] width 76 height 49
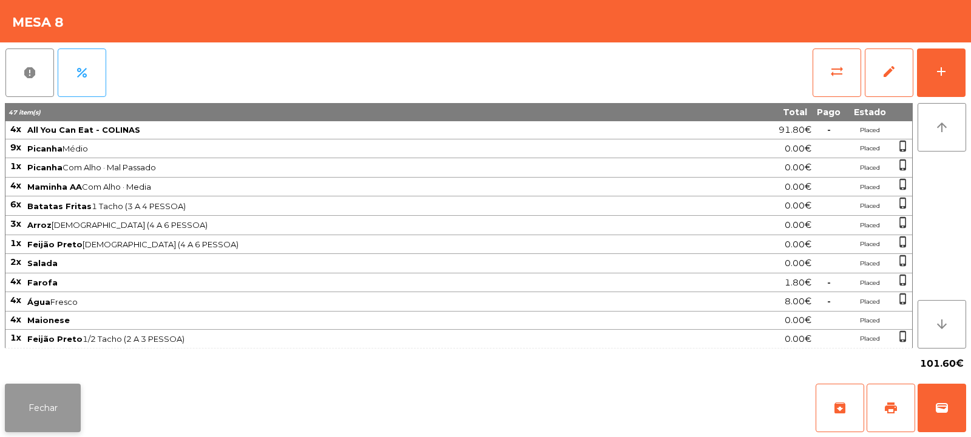
click at [57, 426] on button "Fechar" at bounding box center [43, 408] width 76 height 49
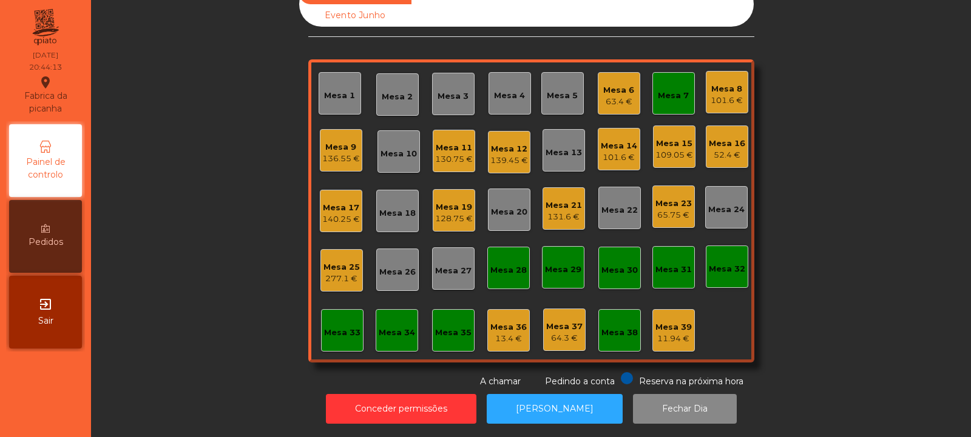
click at [660, 90] on div "Mesa 7" at bounding box center [673, 96] width 31 height 12
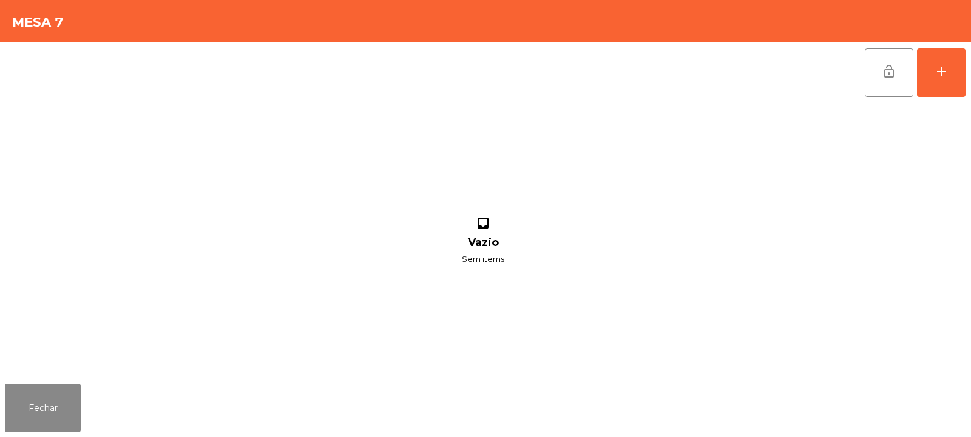
click at [888, 69] on span "lock_open" at bounding box center [888, 71] width 15 height 15
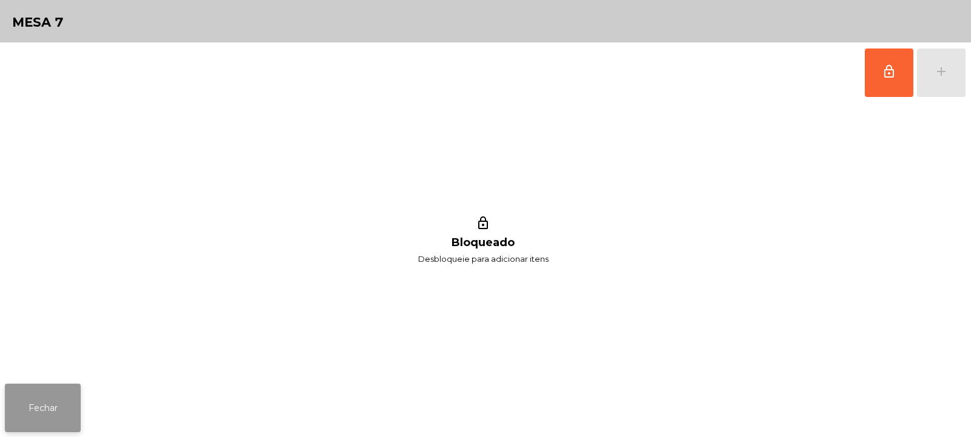
click at [49, 411] on button "Fechar" at bounding box center [43, 408] width 76 height 49
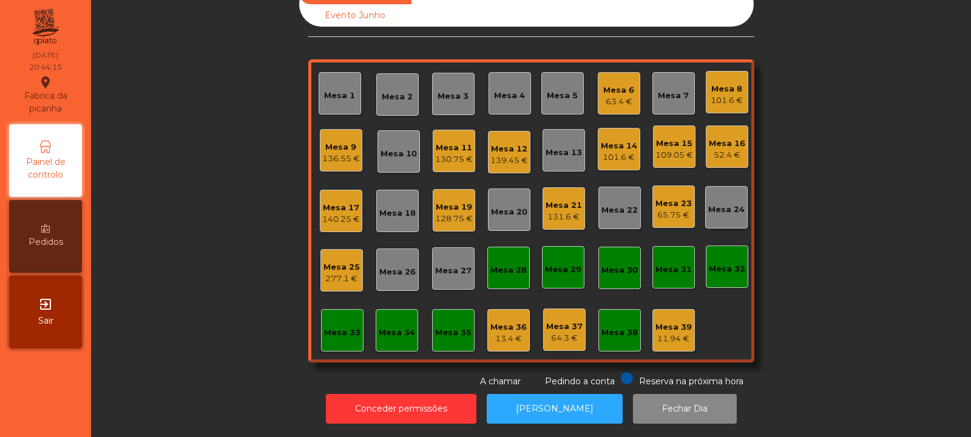
click at [723, 83] on div "Mesa 8" at bounding box center [726, 89] width 32 height 12
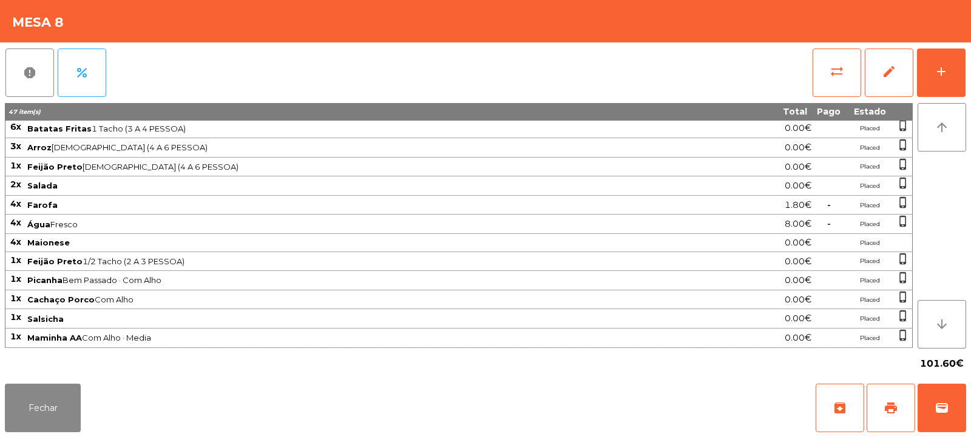
scroll to position [0, 0]
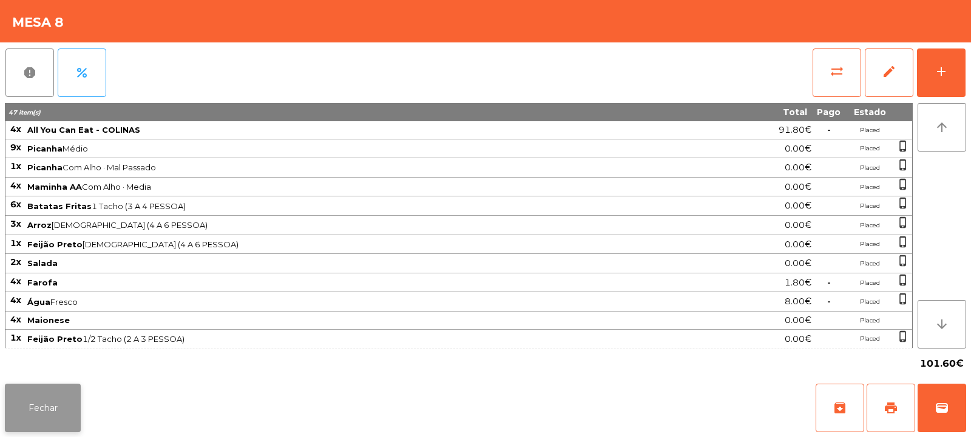
click at [49, 406] on button "Fechar" at bounding box center [43, 408] width 76 height 49
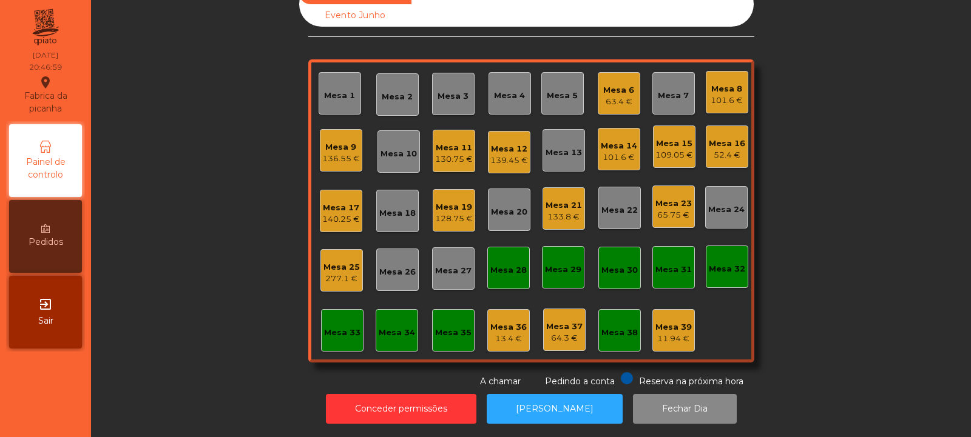
click at [753, 81] on div "Sala Consumo Staff Evento NÃO USAR Evento Junho Mesa 1 Mesa 2 Mesa 3 [GEOGRAPHI…" at bounding box center [530, 185] width 847 height 406
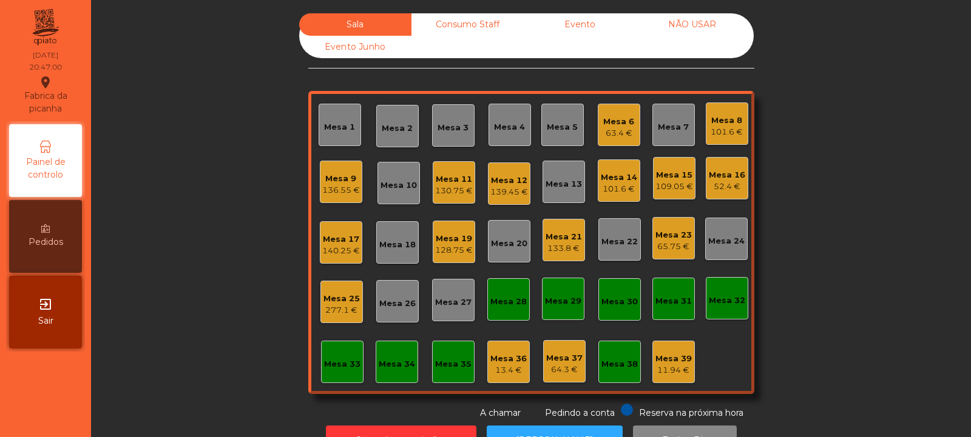
click at [732, 126] on div "Mesa 8" at bounding box center [726, 121] width 32 height 12
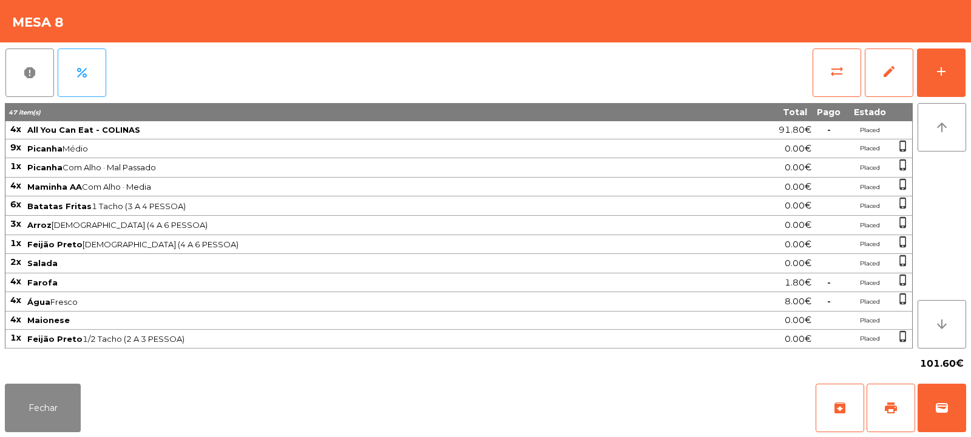
click at [970, 72] on div "report percent sync_alt edit add 47 item(s) Total Pago Estado 4x All You Can Ea…" at bounding box center [485, 210] width 971 height 337
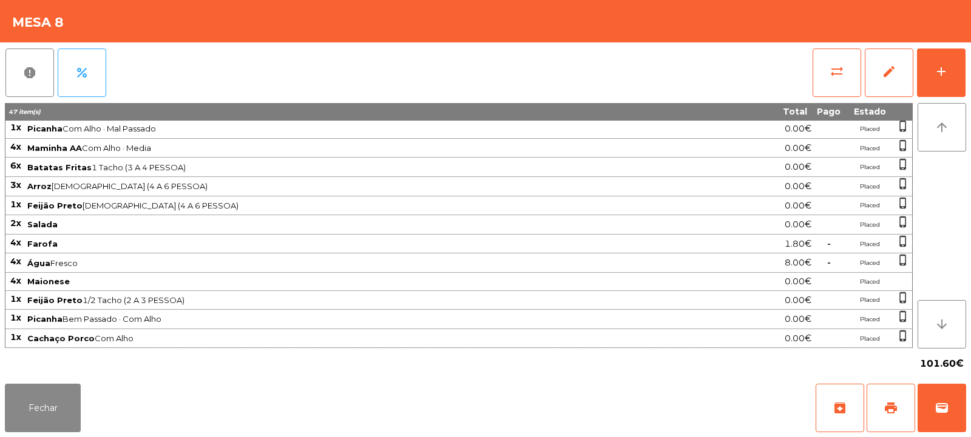
scroll to position [78, 0]
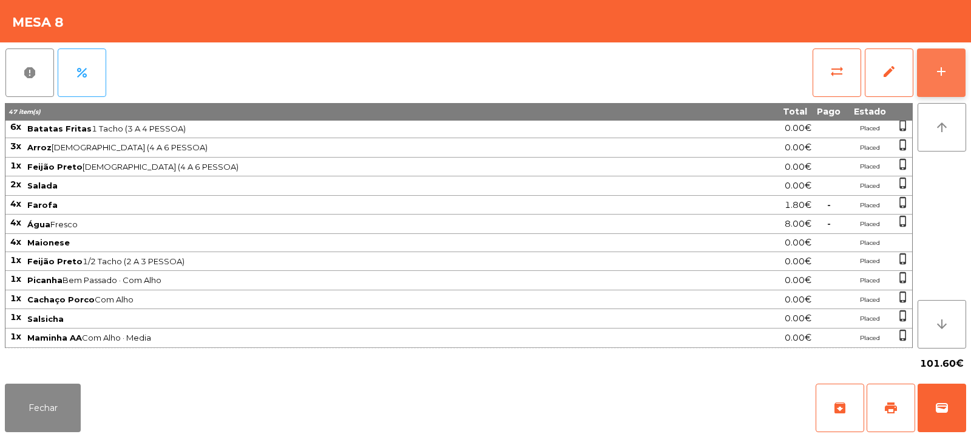
click at [932, 70] on button "add" at bounding box center [941, 73] width 49 height 49
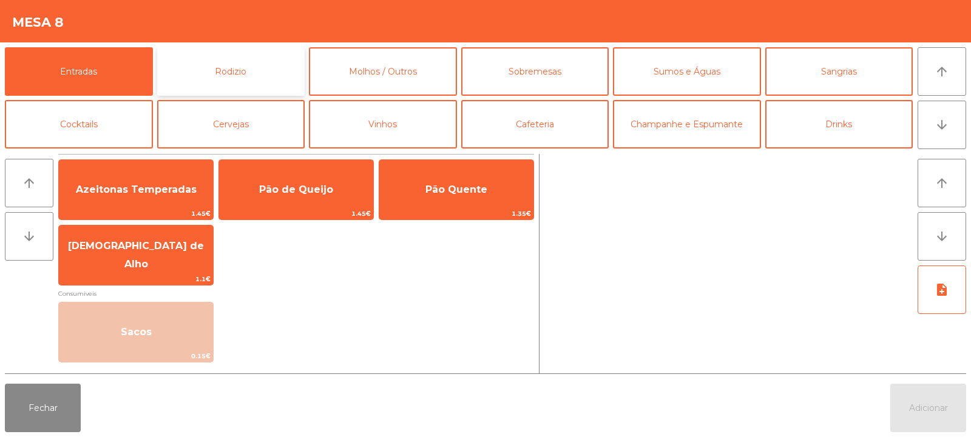
click at [271, 75] on button "Rodizio" at bounding box center [231, 71] width 148 height 49
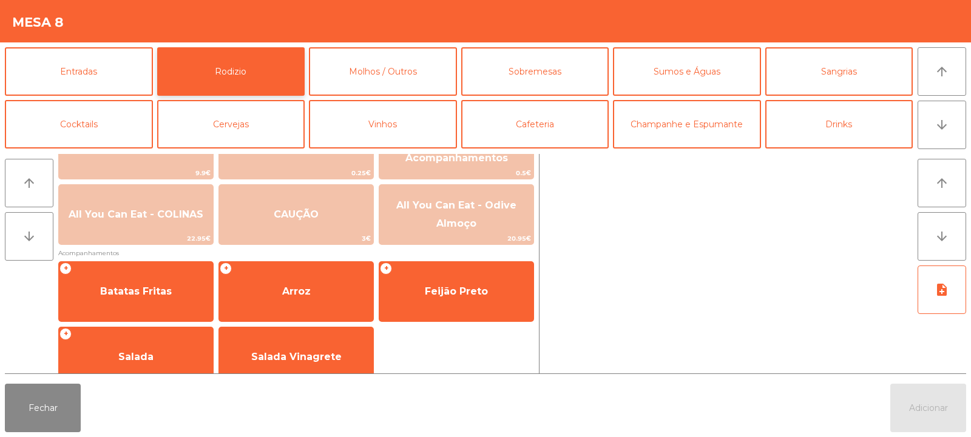
scroll to position [202, 0]
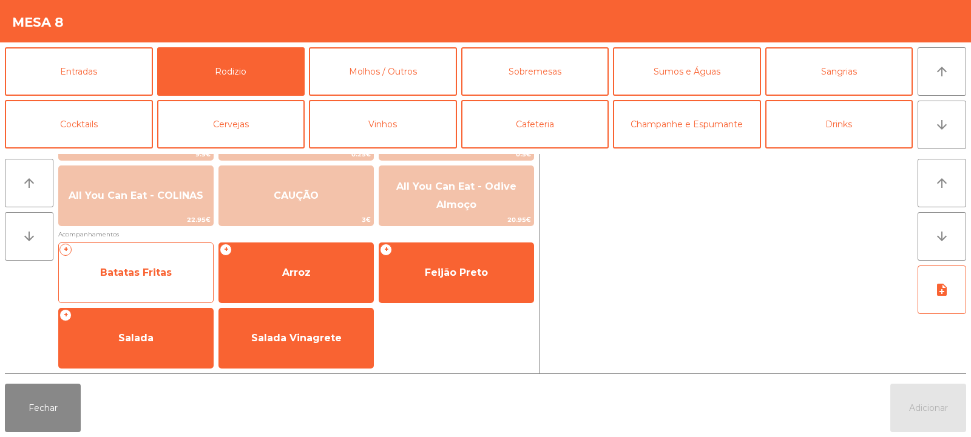
click at [174, 273] on span "Batatas Fritas" at bounding box center [136, 273] width 154 height 33
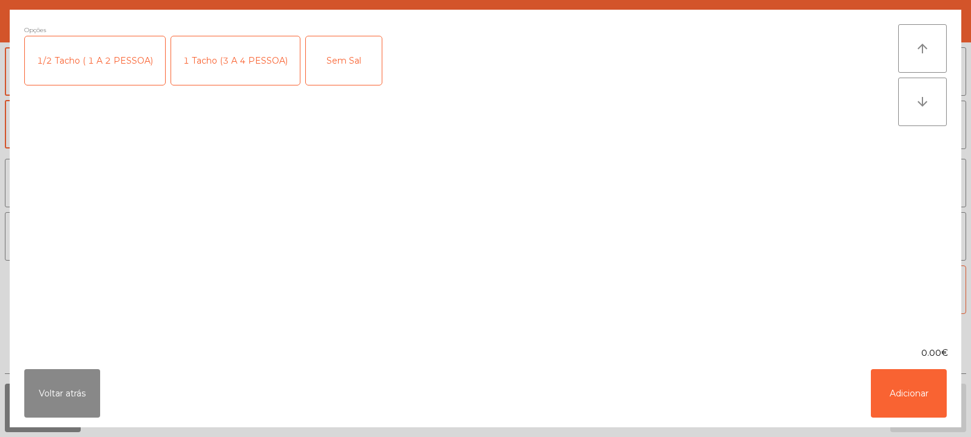
click at [173, 268] on div "Opções 1/2 Tacho ( 1 A 2 PESSOA) 1 Tacho (3 A 4 PESSOA) Sem Sal" at bounding box center [461, 178] width 874 height 308
click at [255, 64] on div "1 Tacho (3 A 4 PESSOA)" at bounding box center [235, 60] width 129 height 49
click at [898, 397] on button "Adicionar" at bounding box center [909, 393] width 76 height 49
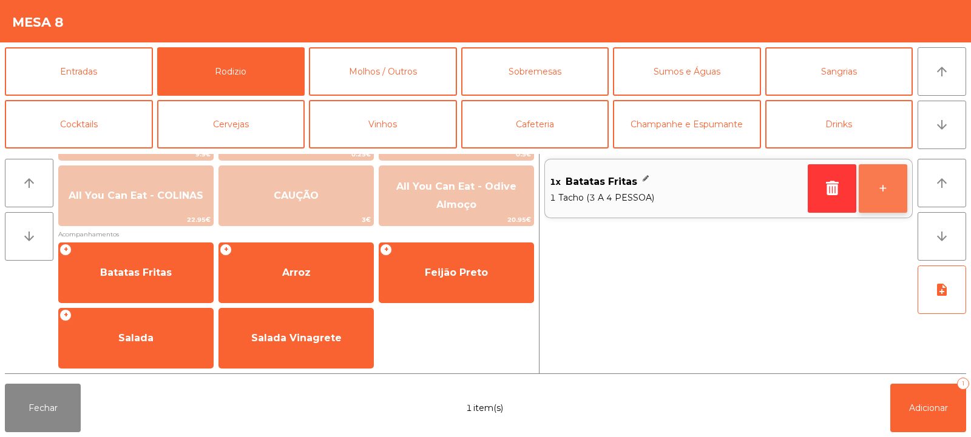
click at [896, 184] on button "+" at bounding box center [882, 188] width 49 height 49
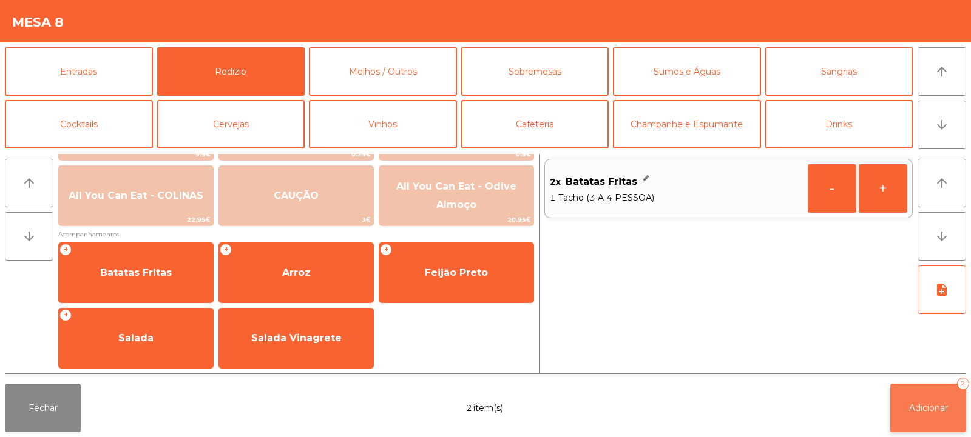
click at [931, 403] on span "Adicionar" at bounding box center [928, 408] width 39 height 11
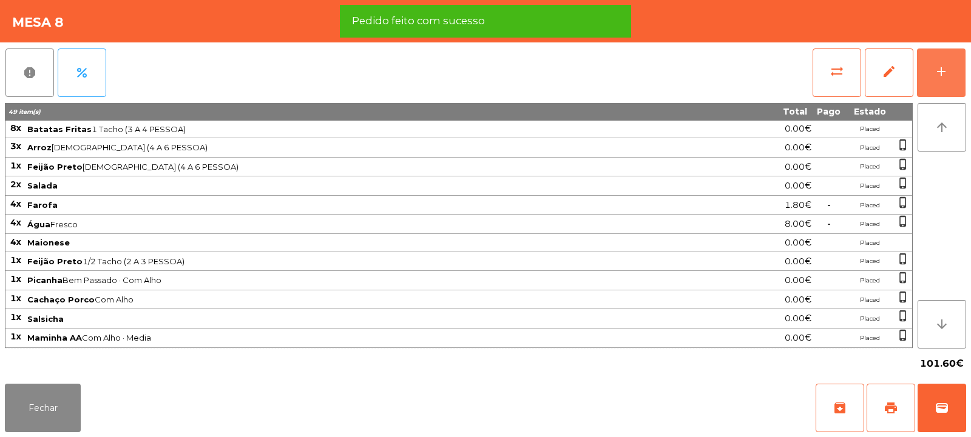
scroll to position [76, 0]
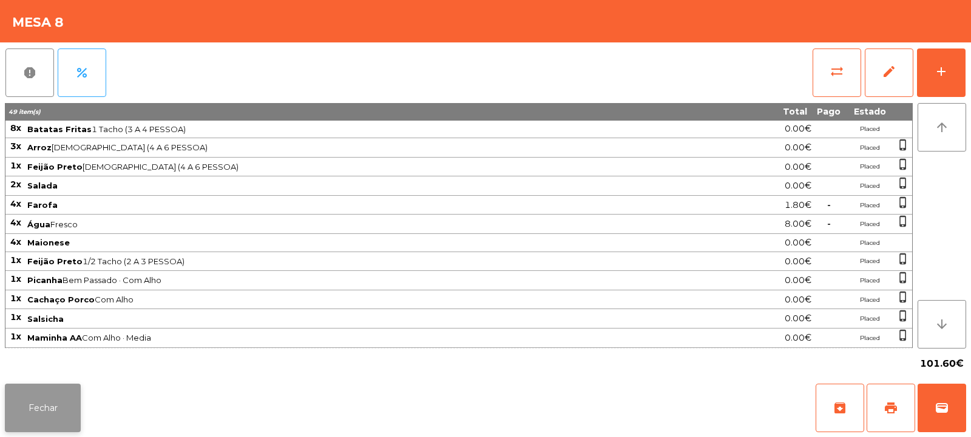
click at [49, 428] on button "Fechar" at bounding box center [43, 408] width 76 height 49
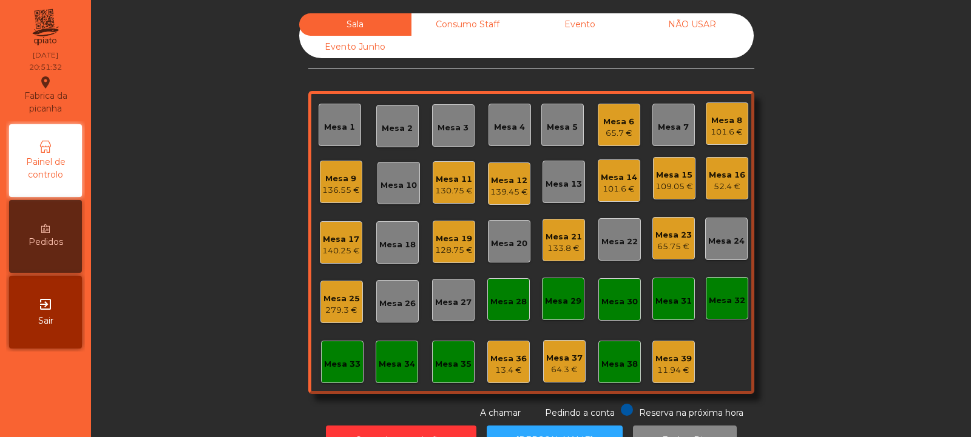
click at [322, 170] on div "Mesa 9 136.55 €" at bounding box center [341, 182] width 38 height 29
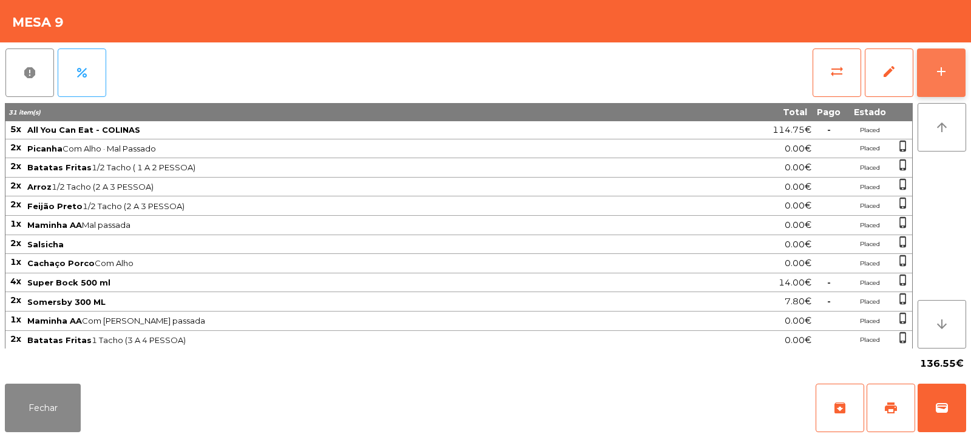
click at [937, 73] on div "add" at bounding box center [941, 71] width 15 height 15
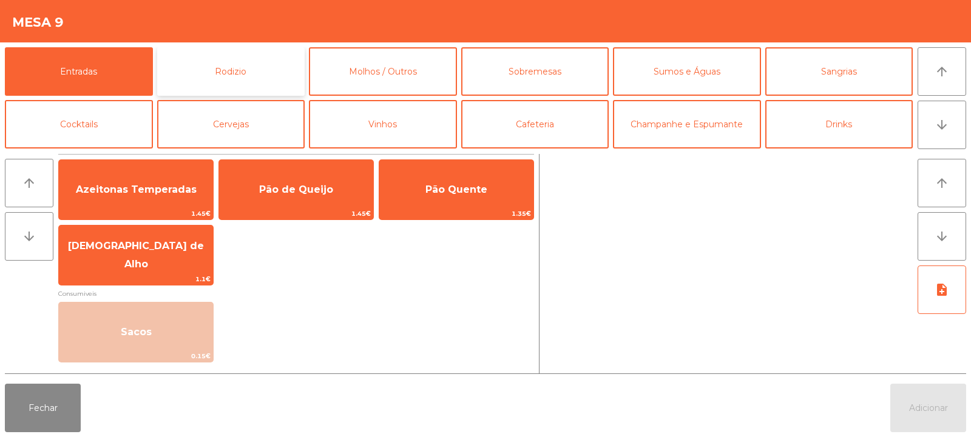
click at [240, 70] on button "Rodizio" at bounding box center [231, 71] width 148 height 49
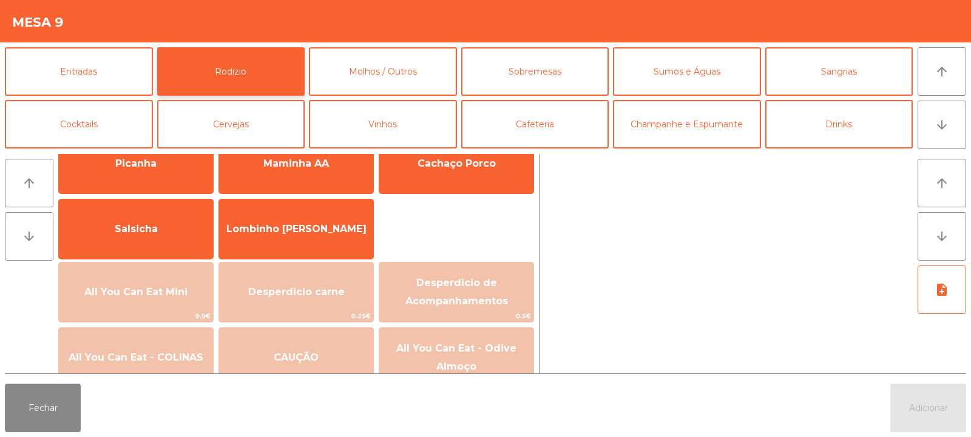
scroll to position [53, 0]
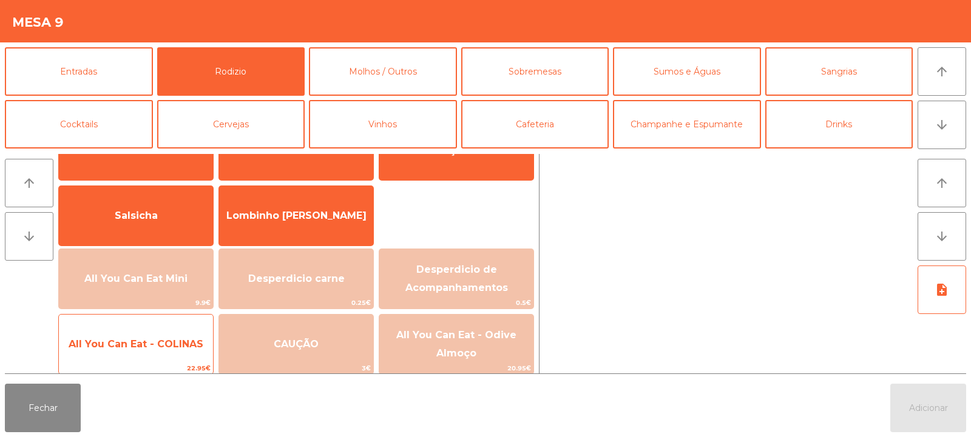
click at [173, 351] on span "All You Can Eat - COLINAS" at bounding box center [136, 344] width 154 height 33
click at [169, 357] on span "All You Can Eat - COLINAS" at bounding box center [136, 344] width 154 height 33
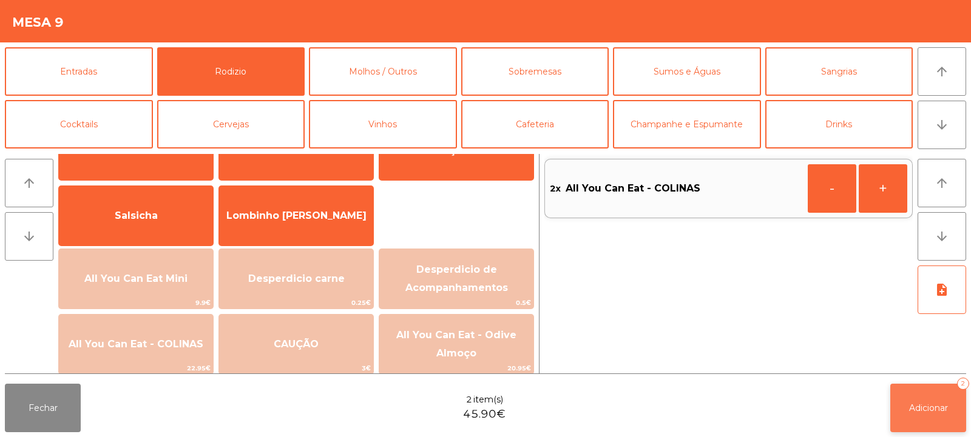
click at [900, 393] on button "Adicionar 2" at bounding box center [928, 408] width 76 height 49
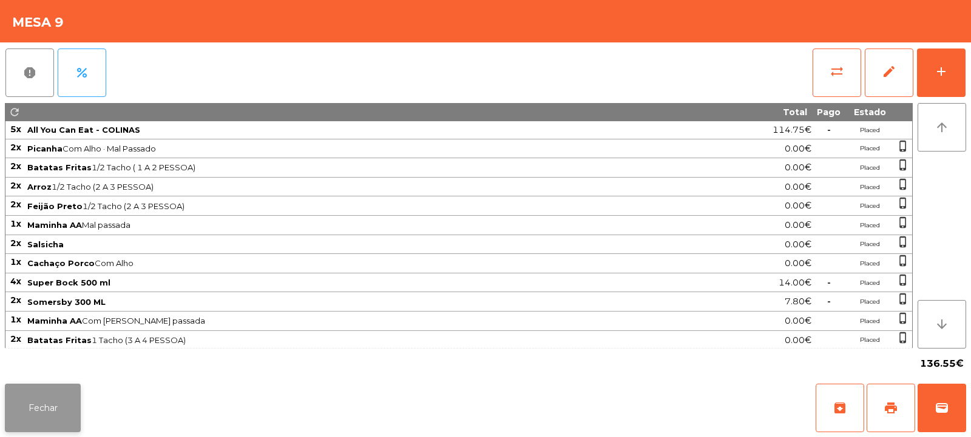
click at [44, 396] on button "Fechar" at bounding box center [43, 408] width 76 height 49
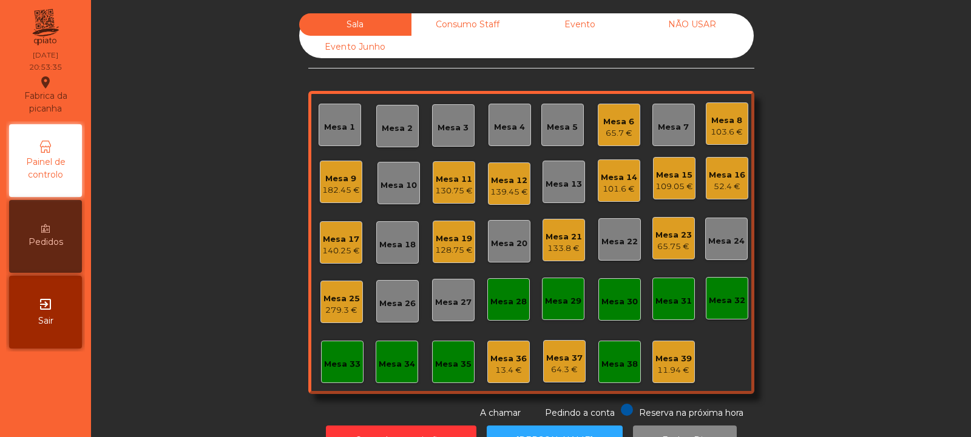
click at [437, 130] on div "Mesa 3" at bounding box center [452, 128] width 31 height 12
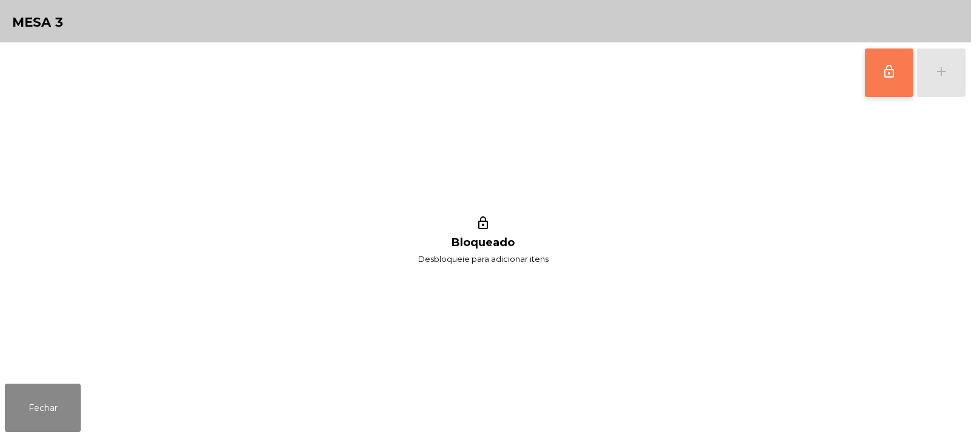
click at [889, 76] on span "lock_outline" at bounding box center [888, 71] width 15 height 15
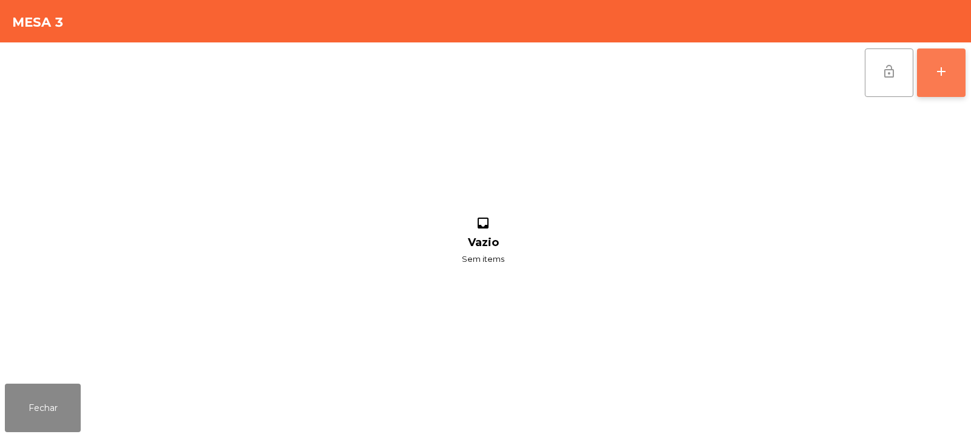
click at [945, 75] on div "add" at bounding box center [941, 71] width 15 height 15
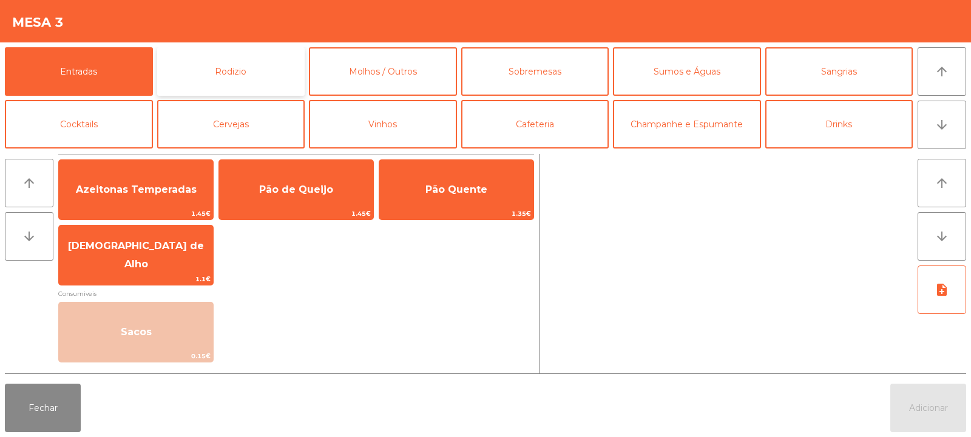
click at [232, 70] on button "Rodizio" at bounding box center [231, 71] width 148 height 49
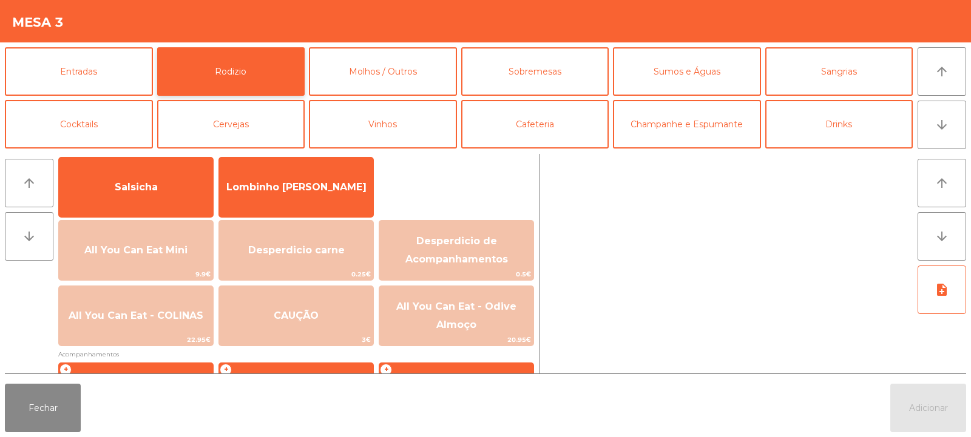
scroll to position [93, 0]
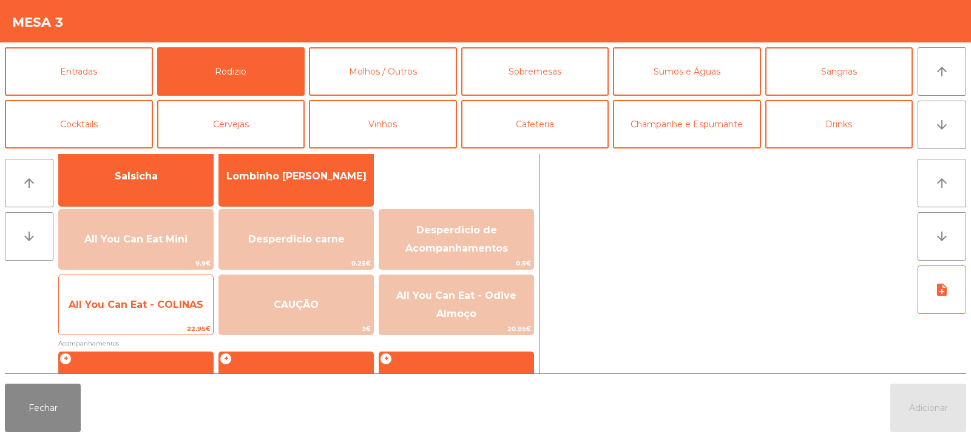
click at [155, 315] on span "All You Can Eat - COLINAS" at bounding box center [136, 305] width 154 height 33
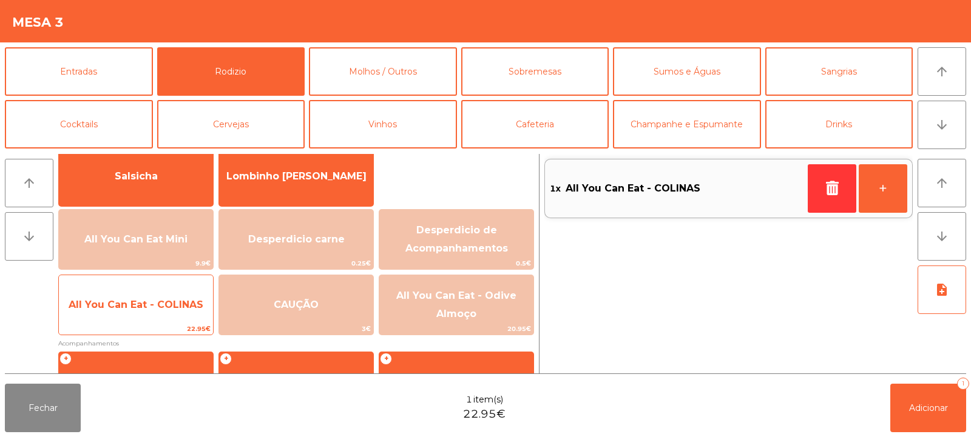
click at [147, 325] on span "22.95€" at bounding box center [136, 329] width 154 height 12
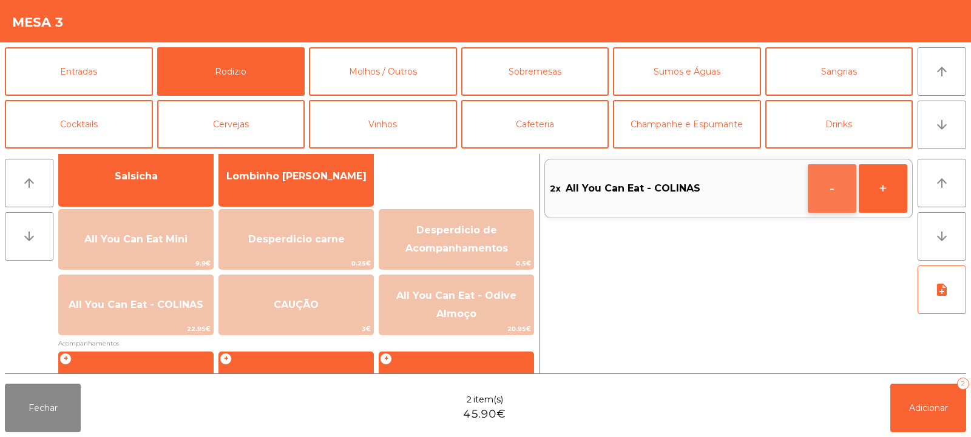
click at [825, 196] on button "-" at bounding box center [831, 188] width 49 height 49
click at [814, 184] on button "button" at bounding box center [831, 188] width 49 height 49
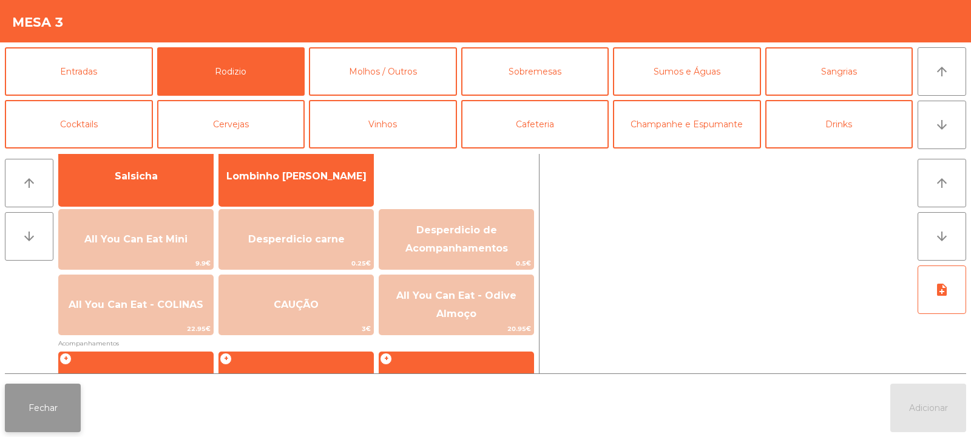
click at [35, 405] on button "Fechar" at bounding box center [43, 408] width 76 height 49
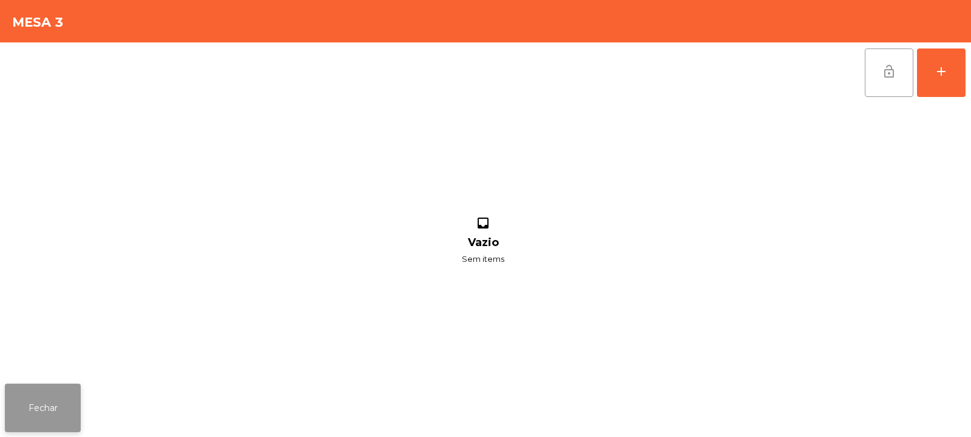
click at [46, 407] on button "Fechar" at bounding box center [43, 408] width 76 height 49
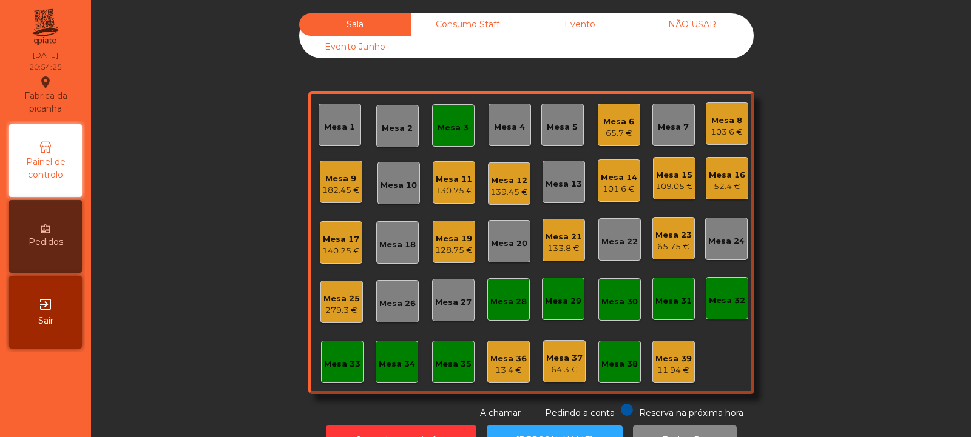
click at [456, 143] on div "Mesa 3" at bounding box center [453, 125] width 42 height 42
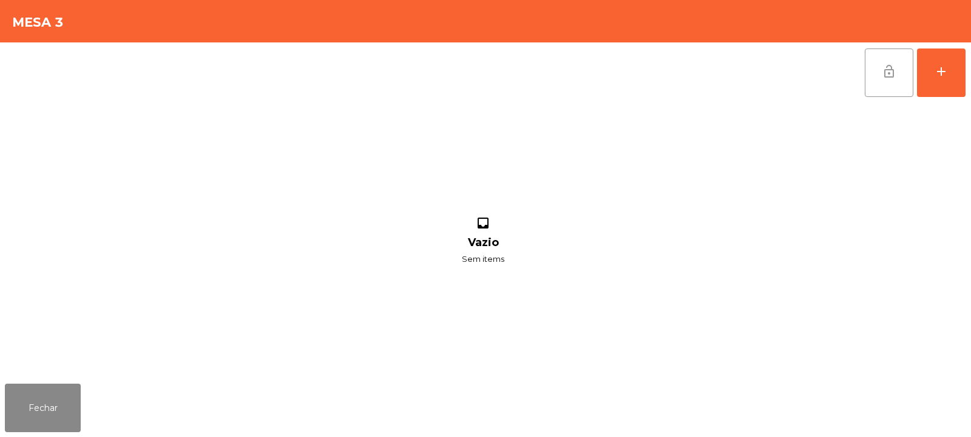
click at [880, 57] on button "lock_open" at bounding box center [889, 73] width 49 height 49
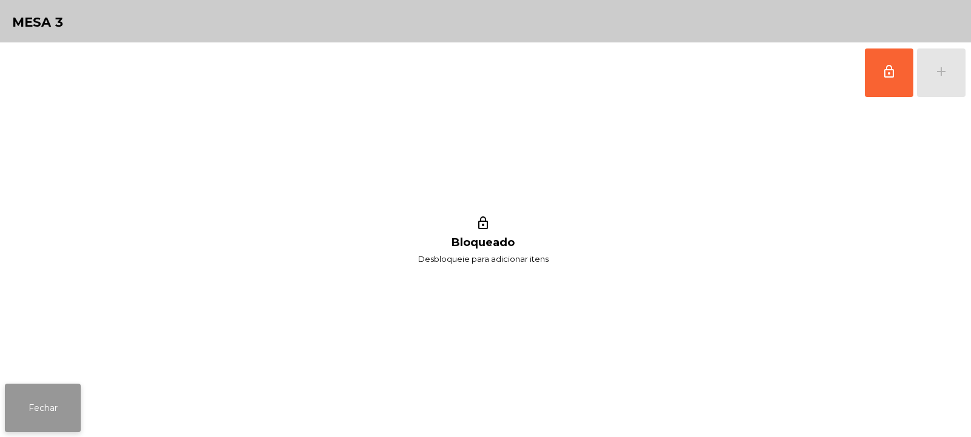
click at [49, 414] on button "Fechar" at bounding box center [43, 408] width 76 height 49
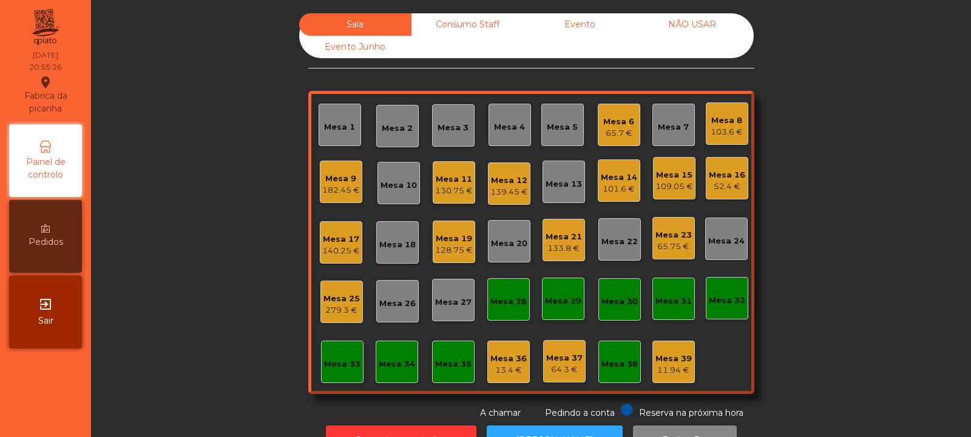
click at [622, 141] on div "Mesa 6 65.7 €" at bounding box center [619, 125] width 42 height 42
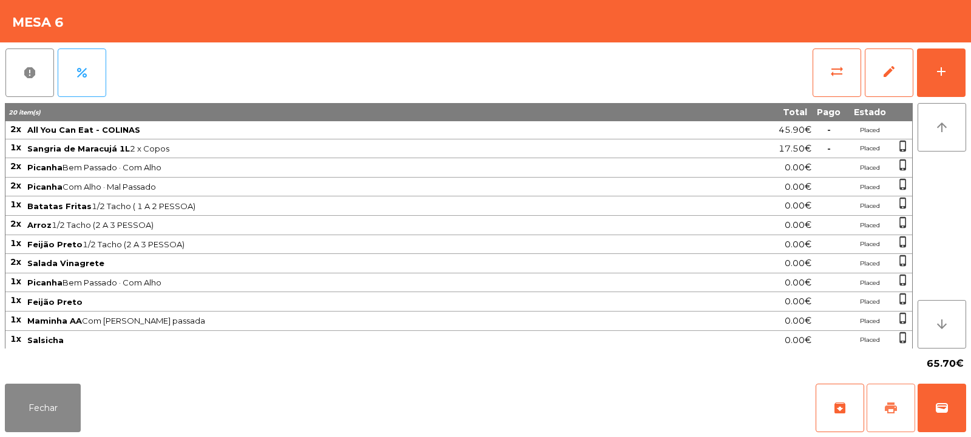
click at [900, 412] on button "print" at bounding box center [890, 408] width 49 height 49
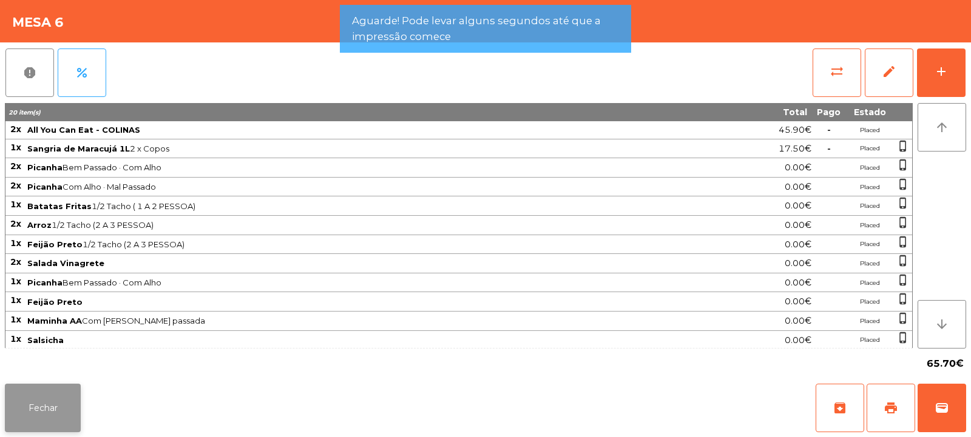
click at [76, 430] on button "Fechar" at bounding box center [43, 408] width 76 height 49
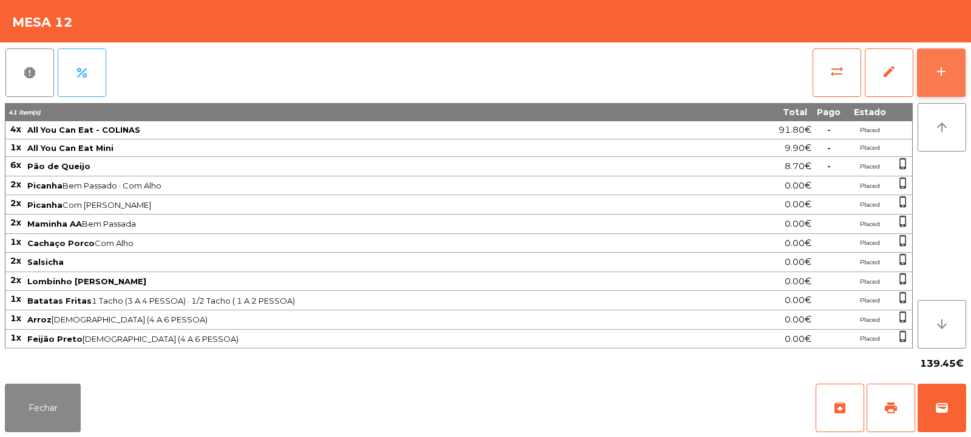
click at [959, 87] on button "add" at bounding box center [941, 73] width 49 height 49
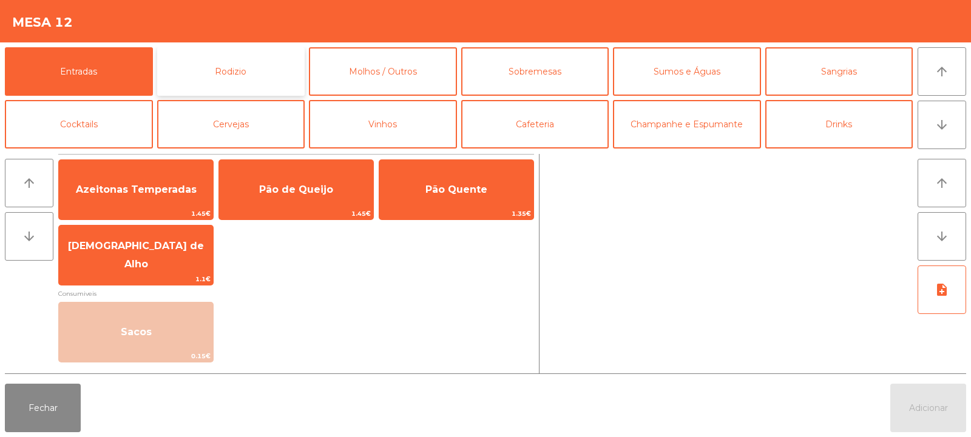
click at [260, 57] on button "Rodizio" at bounding box center [231, 71] width 148 height 49
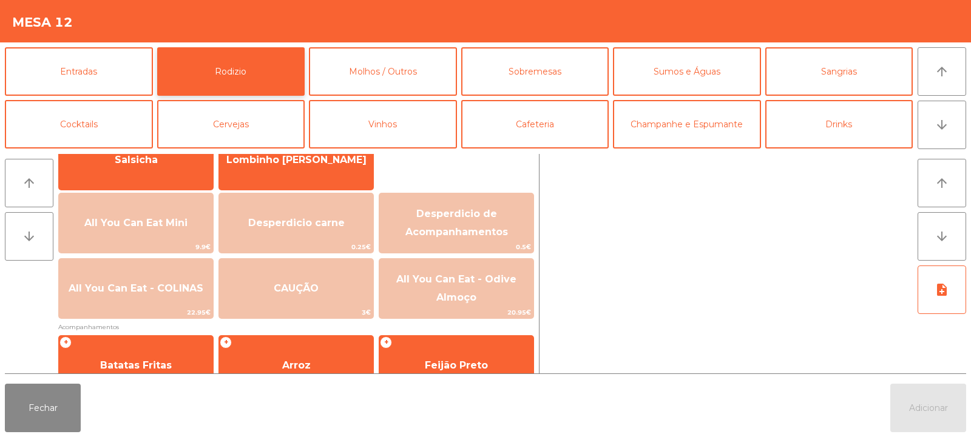
scroll to position [202, 0]
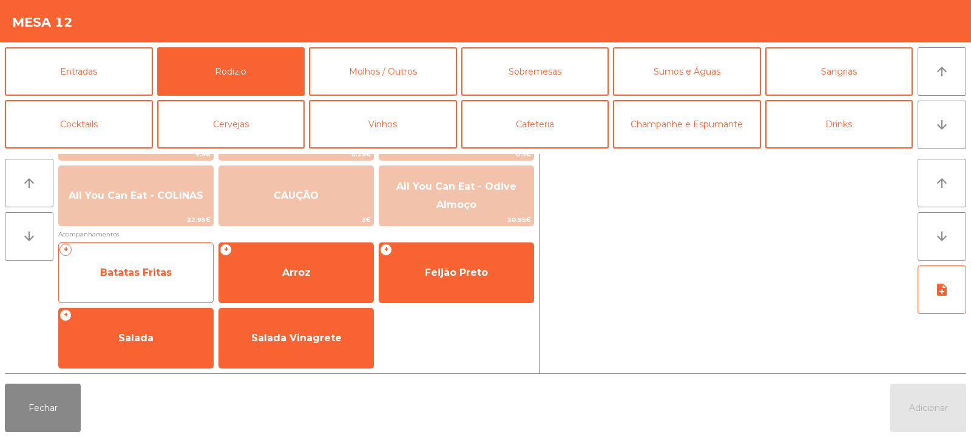
click at [133, 265] on span "Batatas Fritas" at bounding box center [136, 273] width 154 height 33
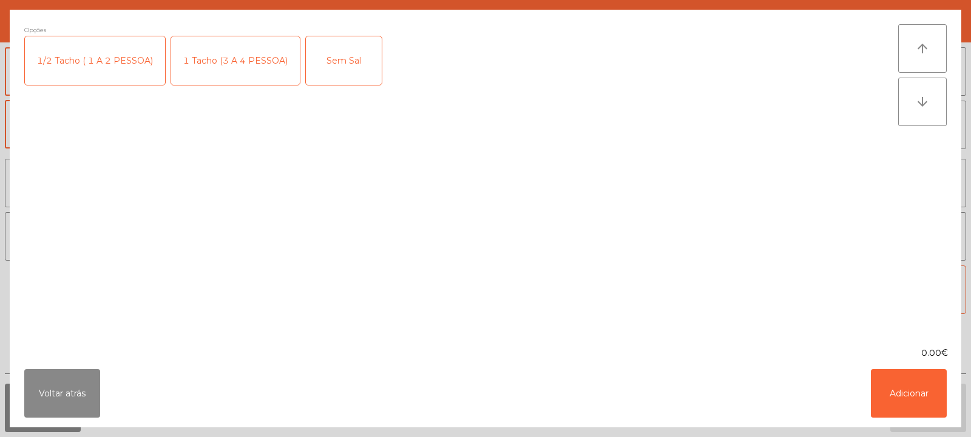
click at [227, 66] on div "1 Tacho (3 A 4 PESSOA)" at bounding box center [235, 60] width 129 height 49
click at [931, 382] on button "Adicionar" at bounding box center [909, 393] width 76 height 49
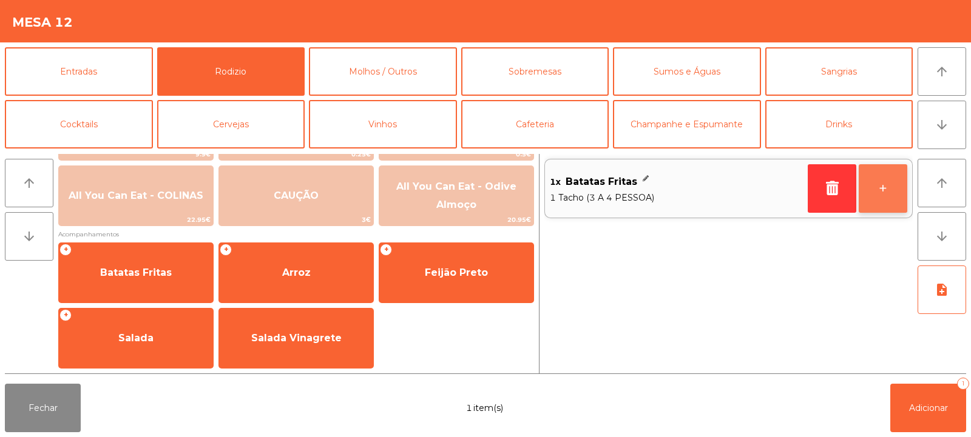
click at [886, 191] on button "+" at bounding box center [882, 188] width 49 height 49
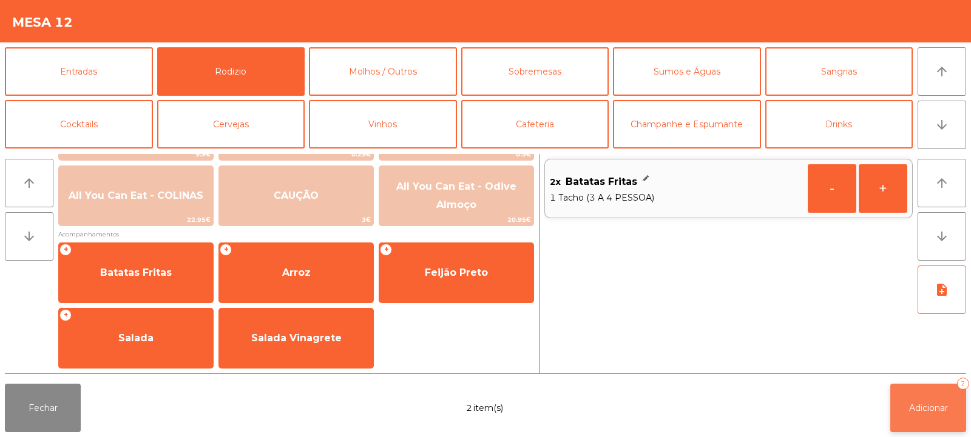
click at [922, 403] on span "Adicionar" at bounding box center [928, 408] width 39 height 11
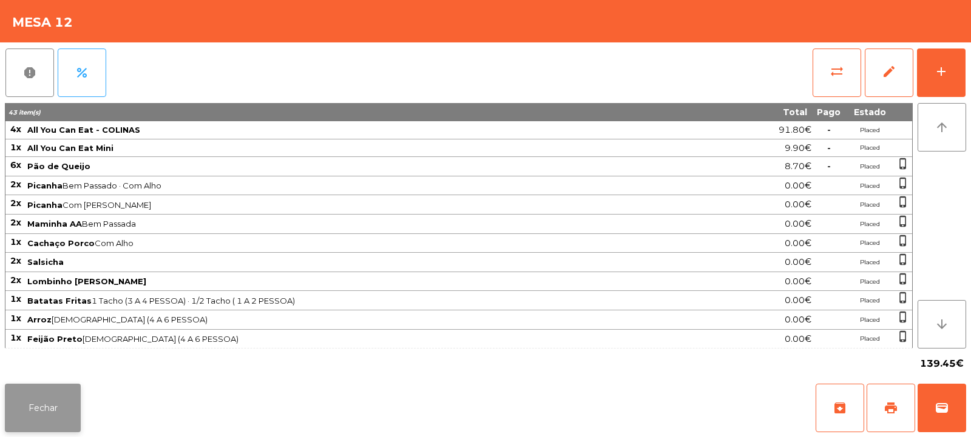
click at [57, 421] on button "Fechar" at bounding box center [43, 408] width 76 height 49
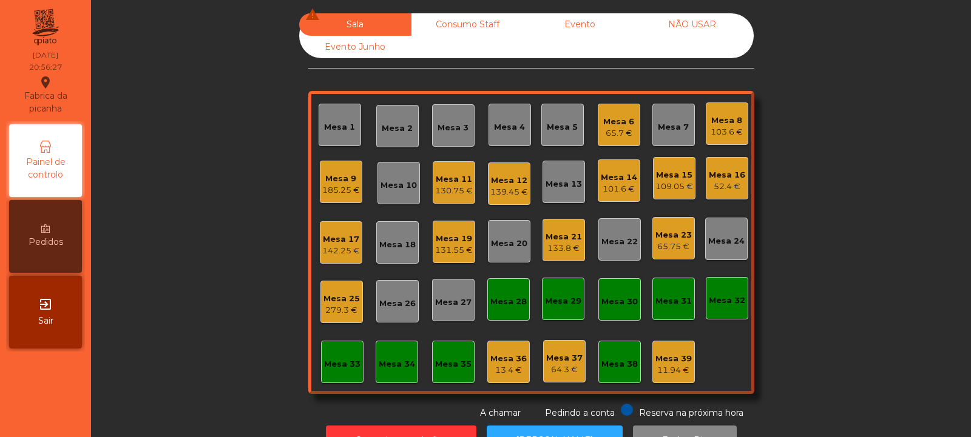
click at [325, 304] on div "Mesa 25" at bounding box center [341, 299] width 36 height 12
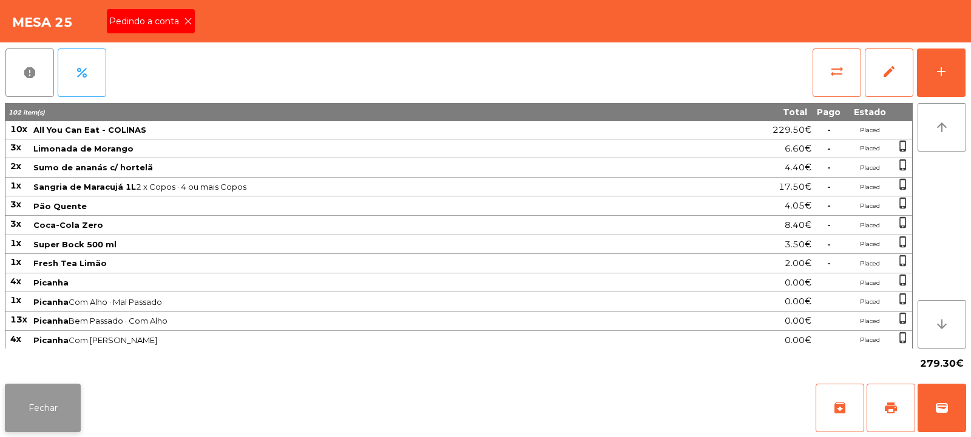
click at [55, 384] on button "Fechar" at bounding box center [43, 408] width 76 height 49
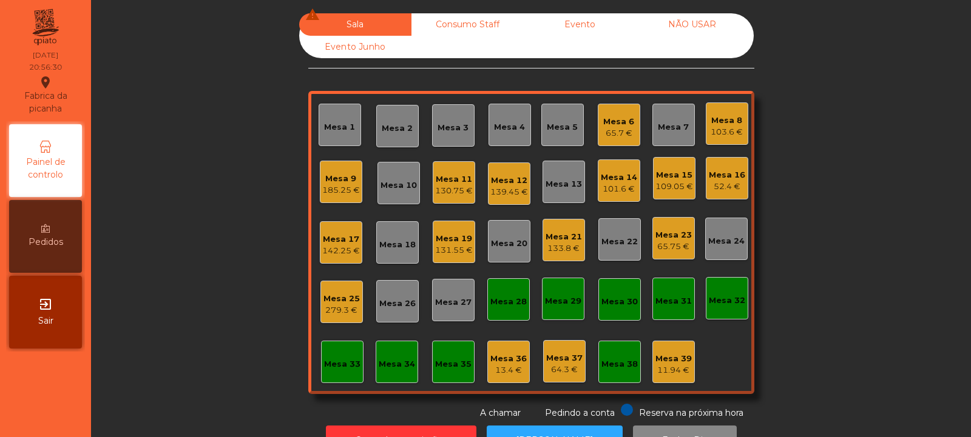
click at [616, 126] on div "Mesa 6" at bounding box center [618, 122] width 31 height 12
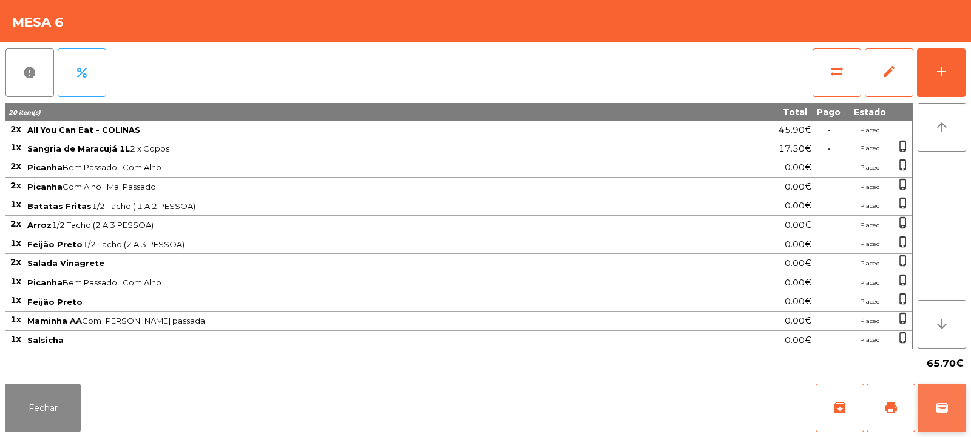
click at [945, 410] on span "wallet" at bounding box center [941, 408] width 15 height 15
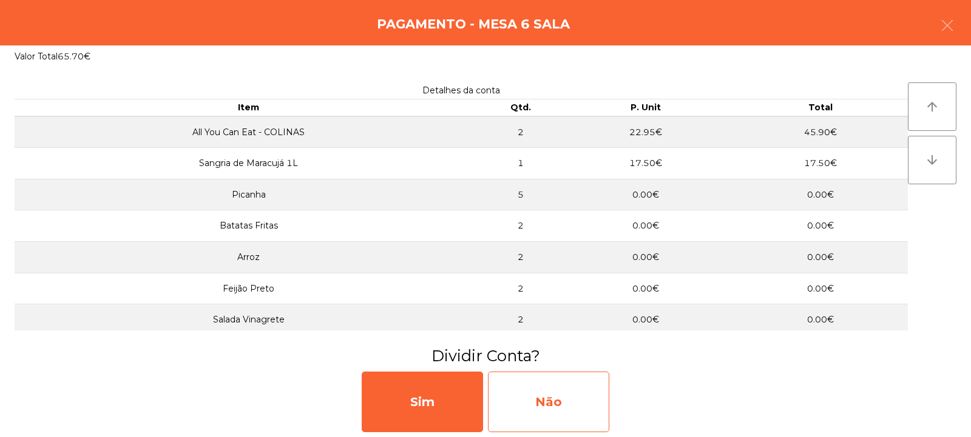
click at [518, 376] on div "Não" at bounding box center [548, 402] width 121 height 61
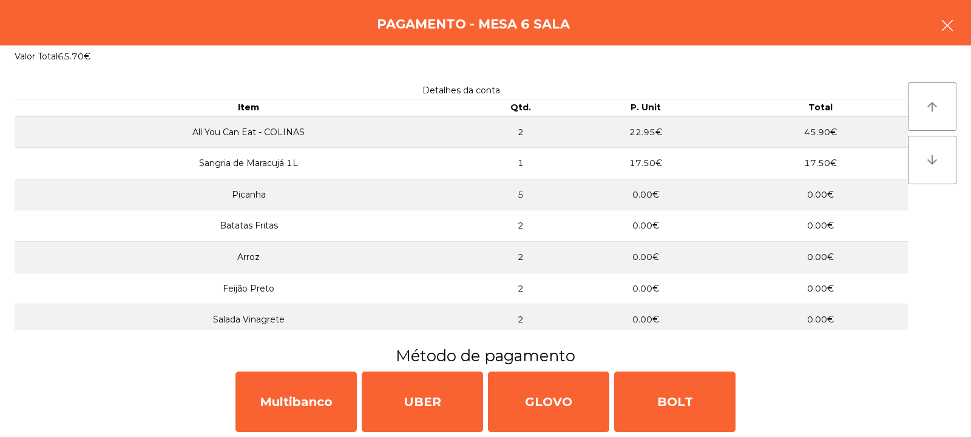
click at [943, 32] on icon "button" at bounding box center [947, 25] width 15 height 15
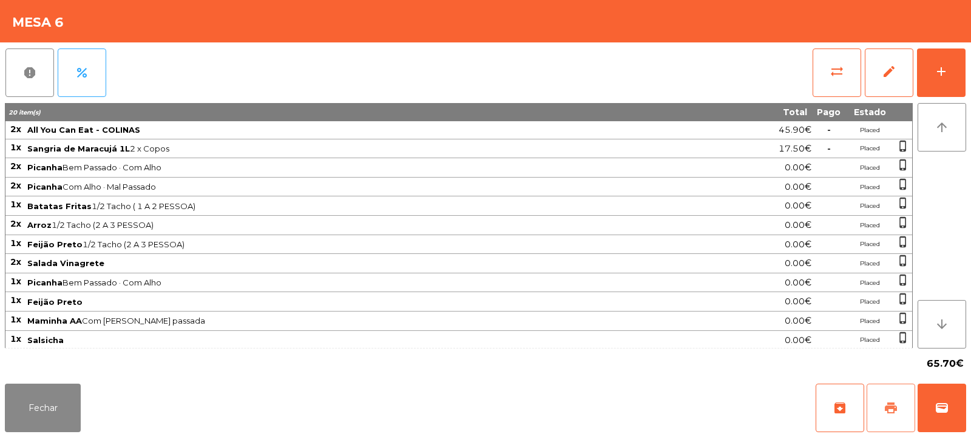
click at [892, 416] on button "print" at bounding box center [890, 408] width 49 height 49
click at [946, 408] on span "wallet" at bounding box center [941, 408] width 15 height 15
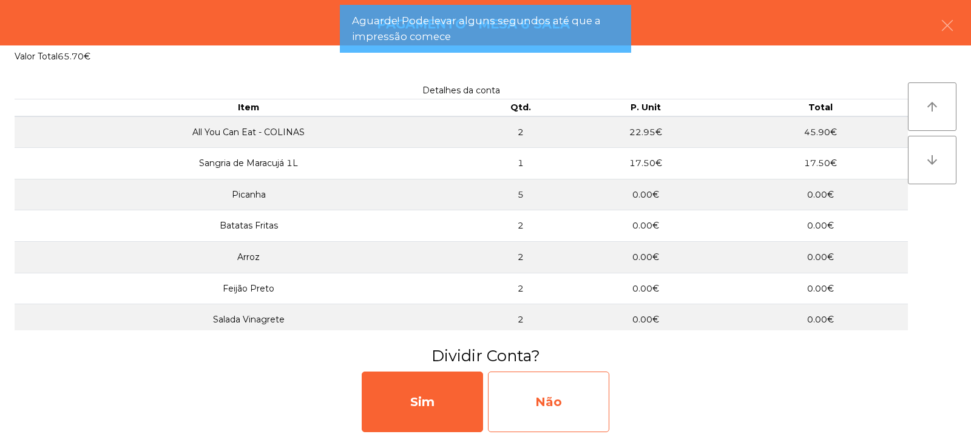
click at [544, 380] on div "Não" at bounding box center [548, 402] width 121 height 61
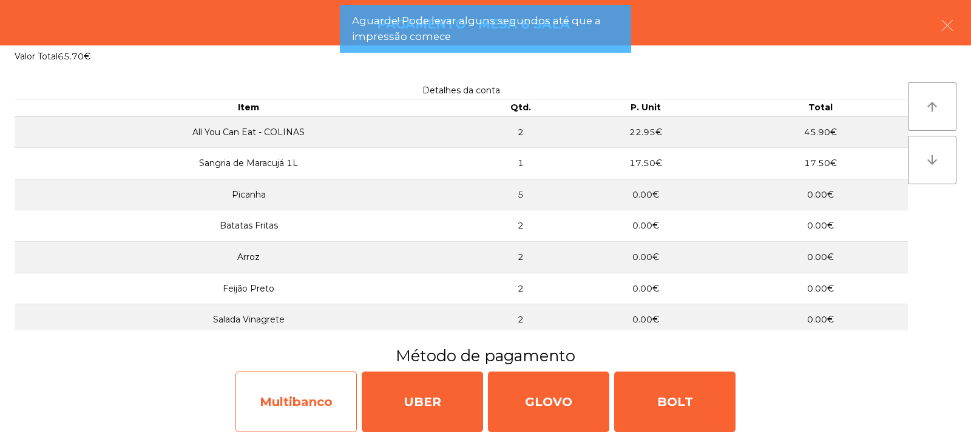
click at [296, 406] on div "Multibanco" at bounding box center [295, 402] width 121 height 61
select select "**"
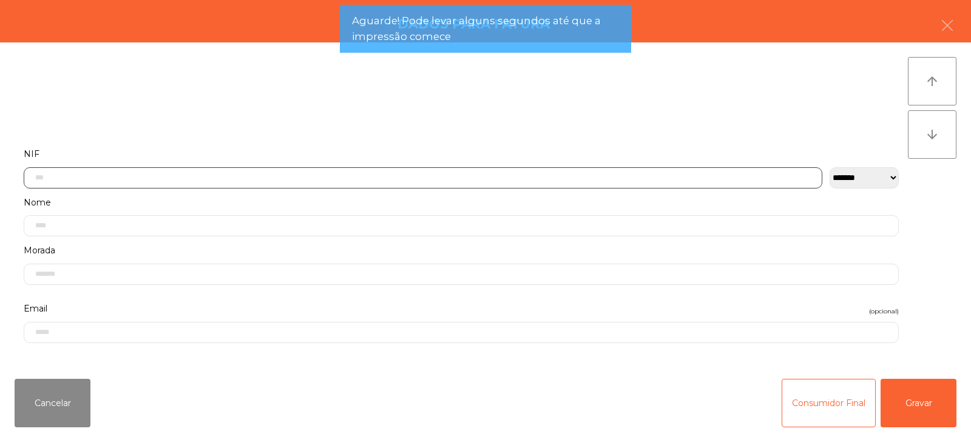
click at [228, 168] on input "text" at bounding box center [423, 177] width 798 height 21
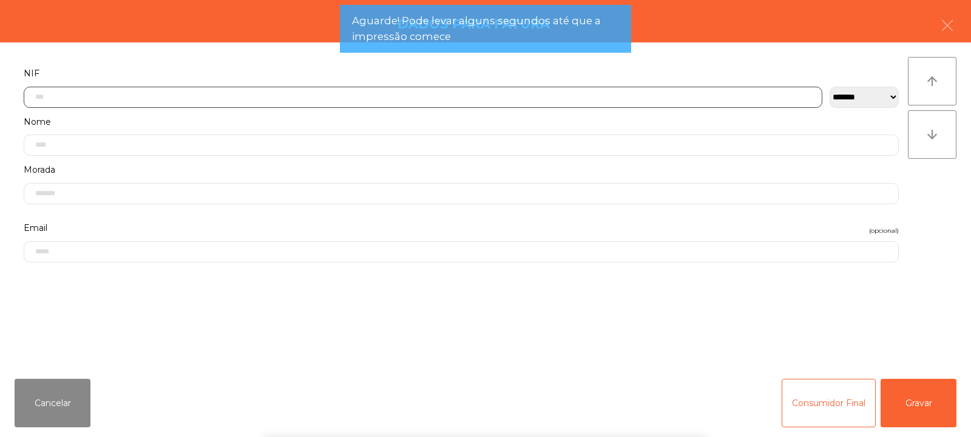
scroll to position [89, 0]
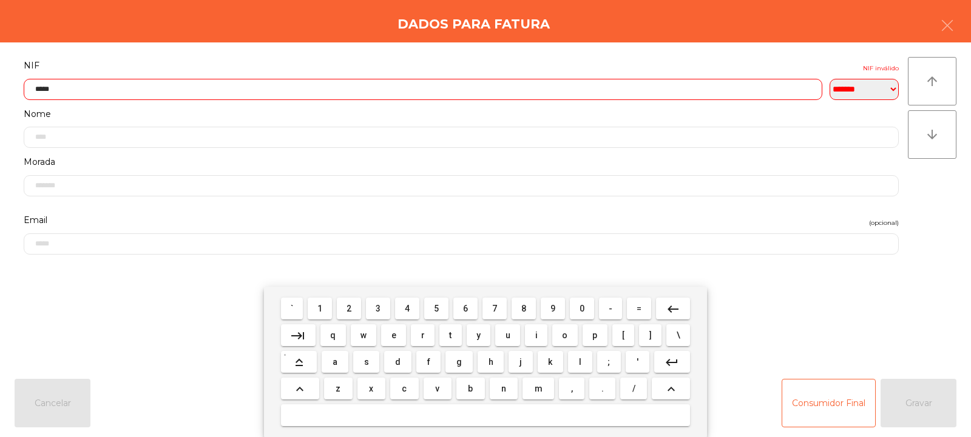
click at [201, 86] on input "*****" at bounding box center [423, 89] width 798 height 21
click at [307, 81] on input "*********" at bounding box center [423, 89] width 798 height 21
type input "*"
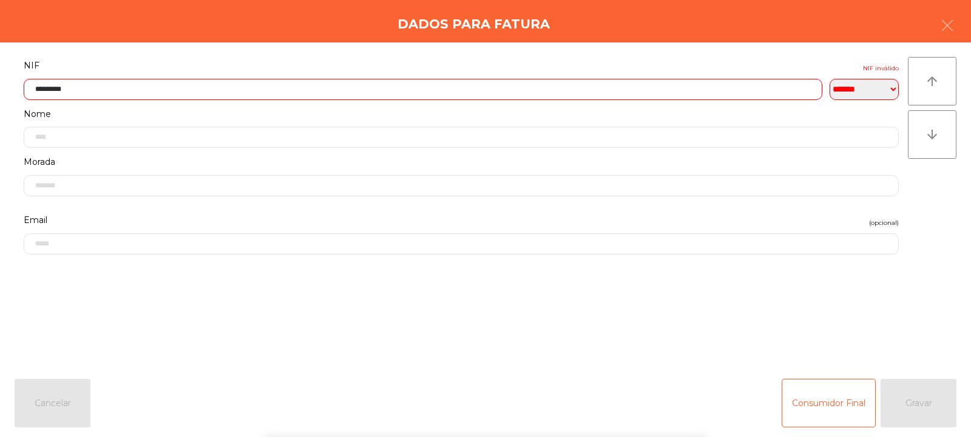
click at [943, 385] on div "` 1 2 3 4 5 6 7 8 9 0 - = keyboard_backspace keyboard_tab q w e r t y u i o p […" at bounding box center [485, 362] width 971 height 150
click at [937, 386] on div "Consumidor Final Gravar" at bounding box center [868, 403] width 175 height 49
click at [155, 92] on input "*********" at bounding box center [423, 89] width 798 height 21
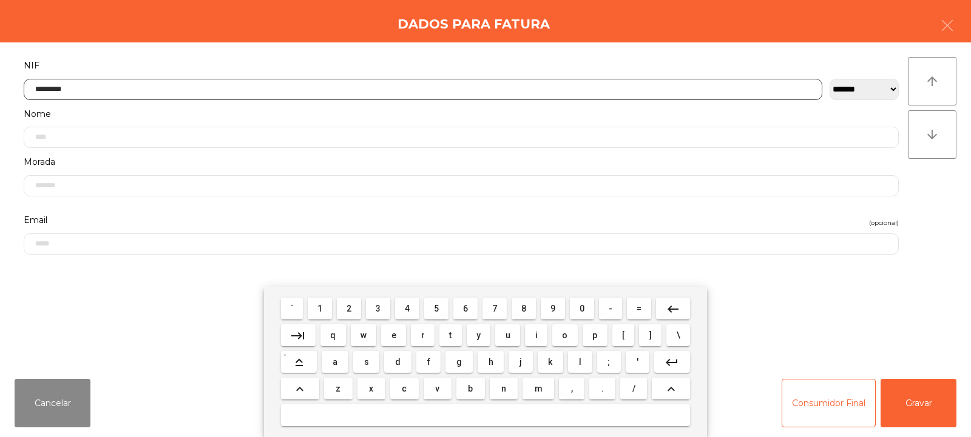
type input "*********"
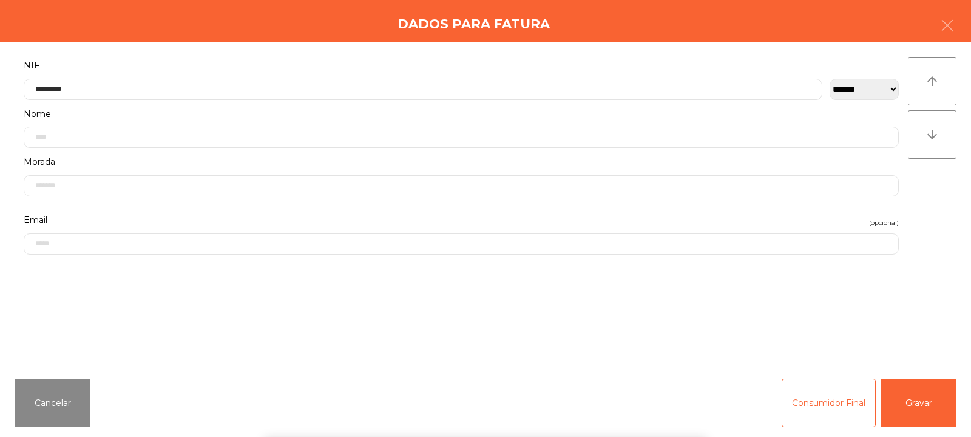
click at [922, 405] on div "` 1 2 3 4 5 6 7 8 9 0 - = keyboard_backspace keyboard_tab q w e r t y u i o p […" at bounding box center [485, 362] width 971 height 150
click at [930, 408] on button "Gravar" at bounding box center [918, 403] width 76 height 49
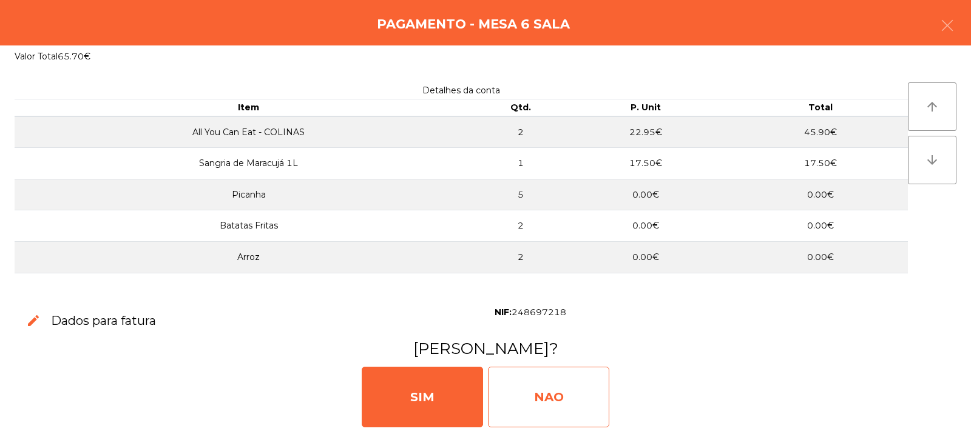
click at [551, 388] on div "NAO" at bounding box center [548, 397] width 121 height 61
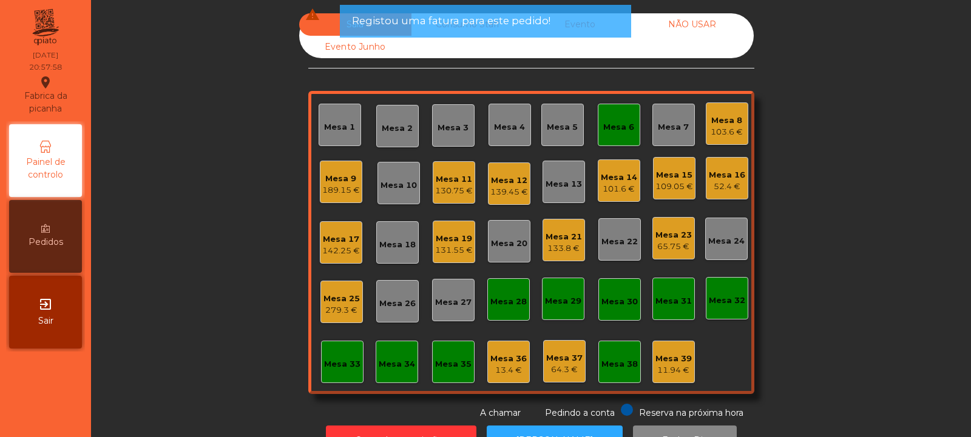
click at [454, 132] on div "Mesa 3" at bounding box center [452, 128] width 31 height 12
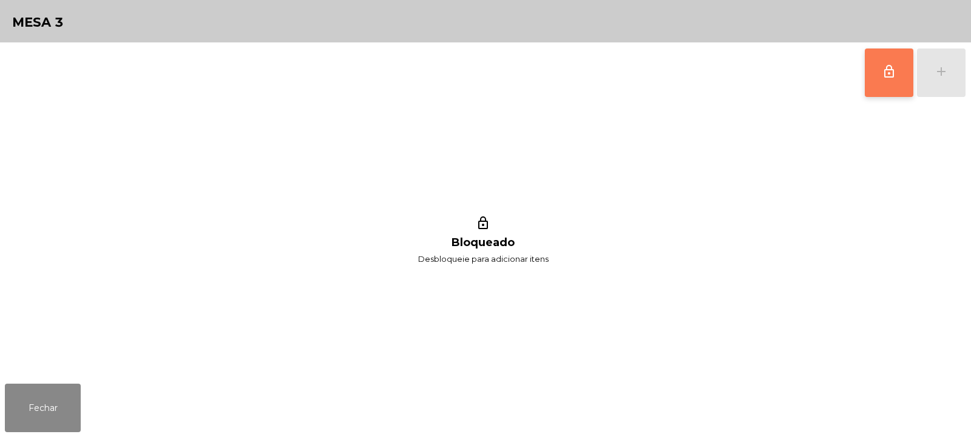
click at [885, 66] on span "lock_outline" at bounding box center [888, 71] width 15 height 15
click at [947, 67] on div "add" at bounding box center [941, 71] width 15 height 15
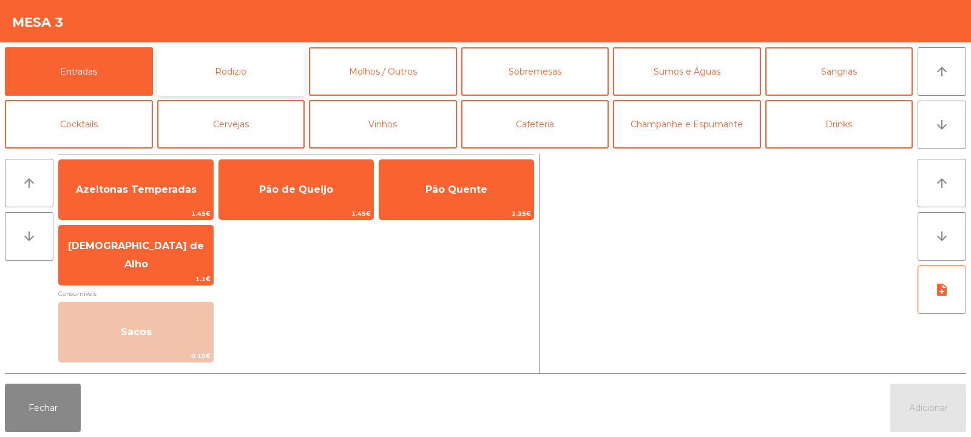
click at [188, 71] on button "Rodizio" at bounding box center [231, 71] width 148 height 49
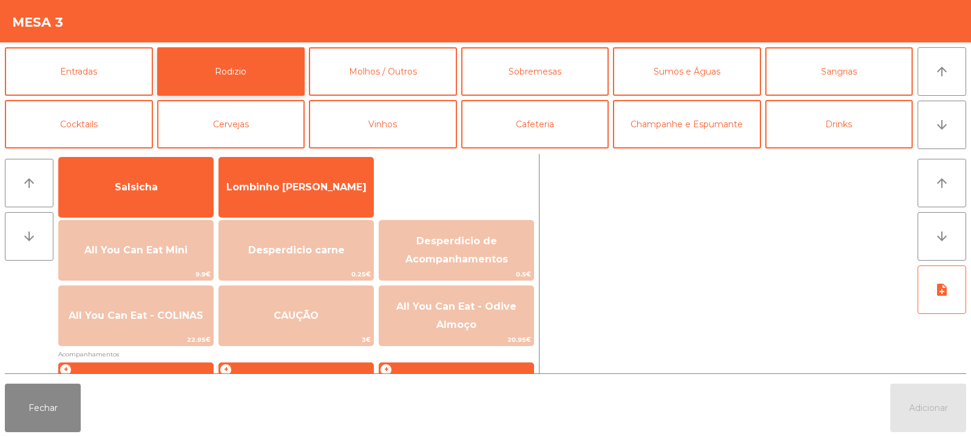
scroll to position [95, 0]
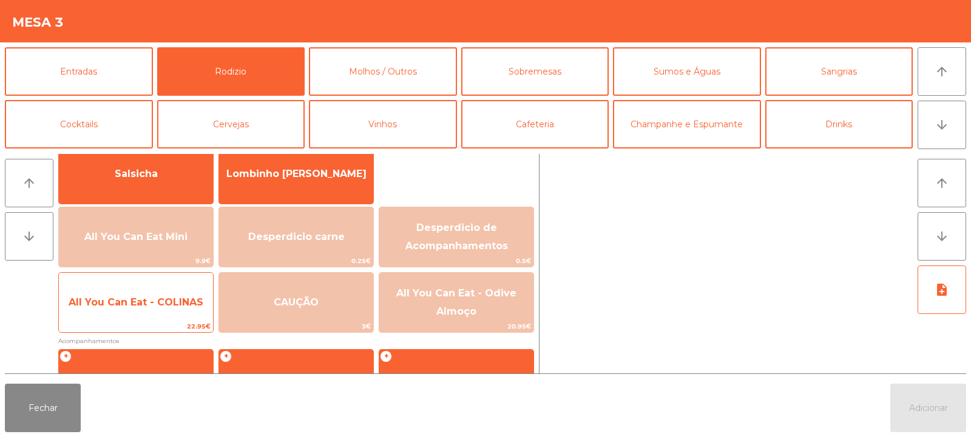
click at [168, 319] on span "All You Can Eat - COLINAS" at bounding box center [136, 302] width 154 height 33
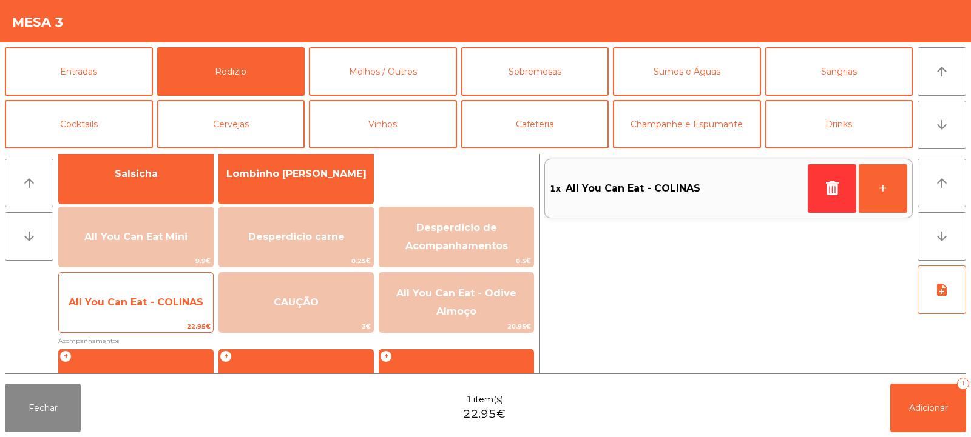
click at [163, 320] on div "All You Can Eat - COLINAS 22.95€" at bounding box center [135, 302] width 155 height 61
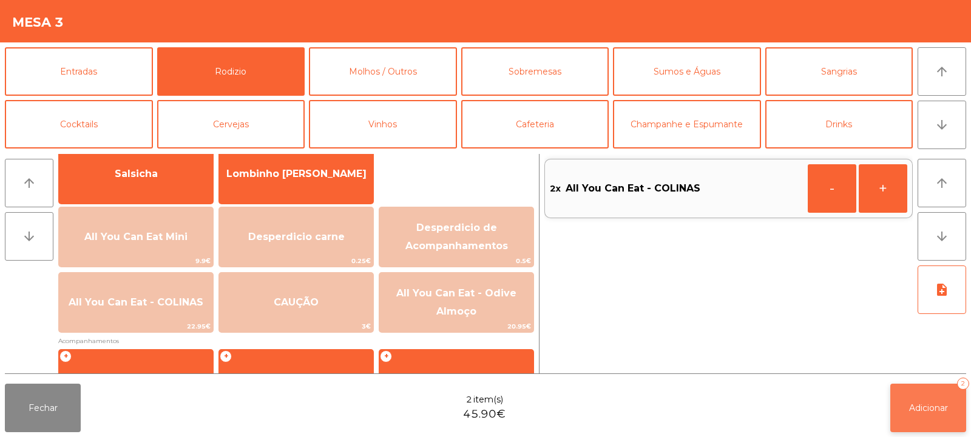
click at [902, 403] on button "Adicionar 2" at bounding box center [928, 408] width 76 height 49
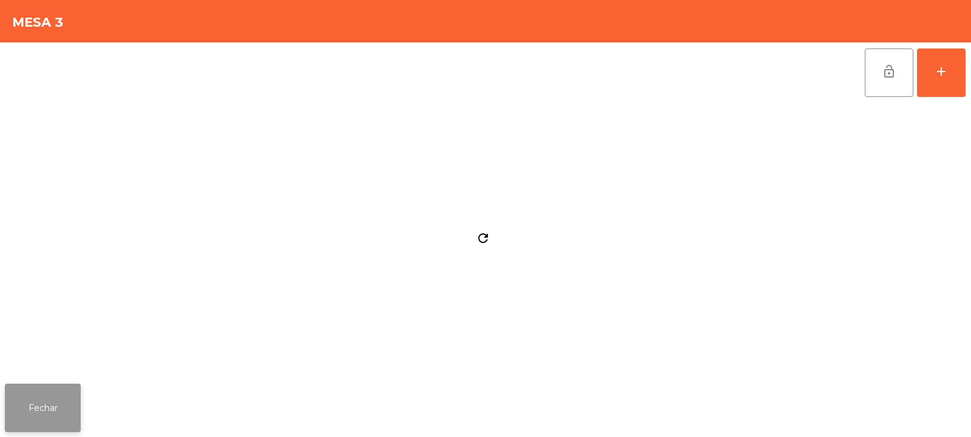
click at [52, 414] on button "Fechar" at bounding box center [43, 408] width 76 height 49
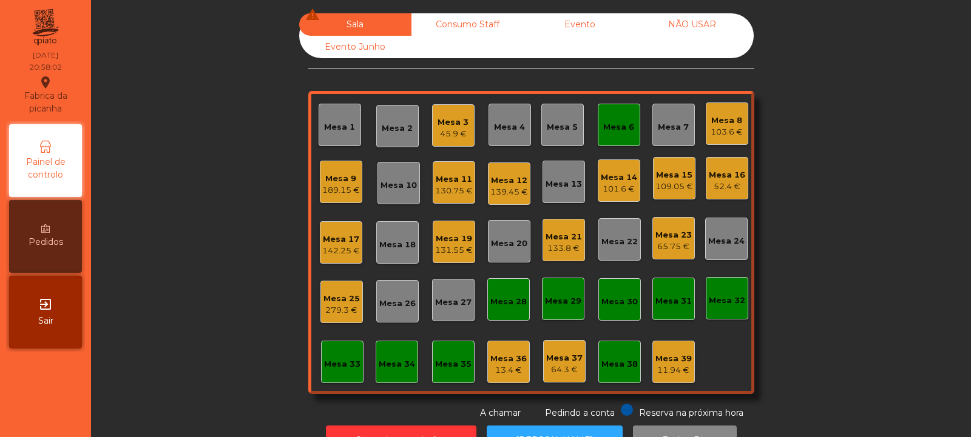
click at [504, 121] on div "Mesa 4" at bounding box center [509, 127] width 31 height 12
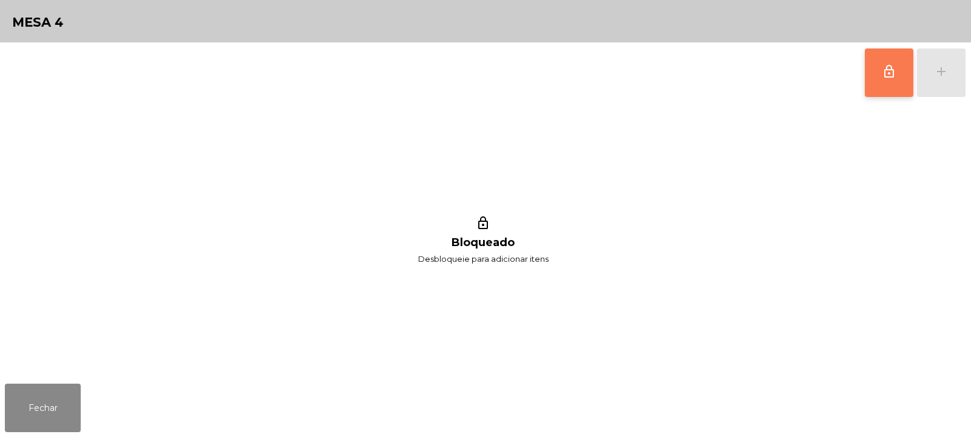
click at [890, 70] on span "lock_outline" at bounding box center [888, 71] width 15 height 15
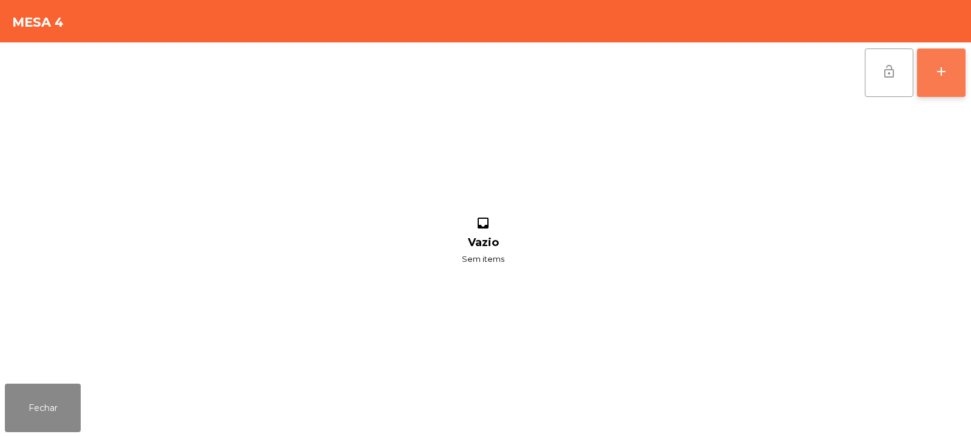
click at [933, 66] on button "add" at bounding box center [941, 73] width 49 height 49
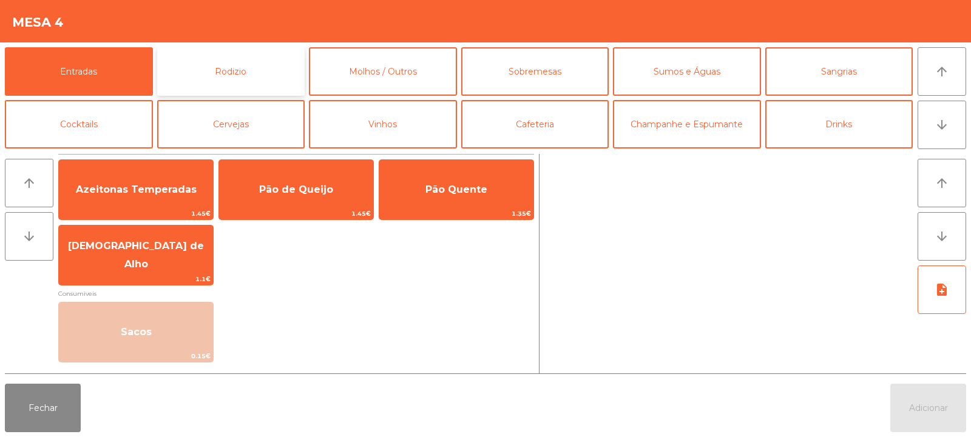
click at [261, 72] on button "Rodizio" at bounding box center [231, 71] width 148 height 49
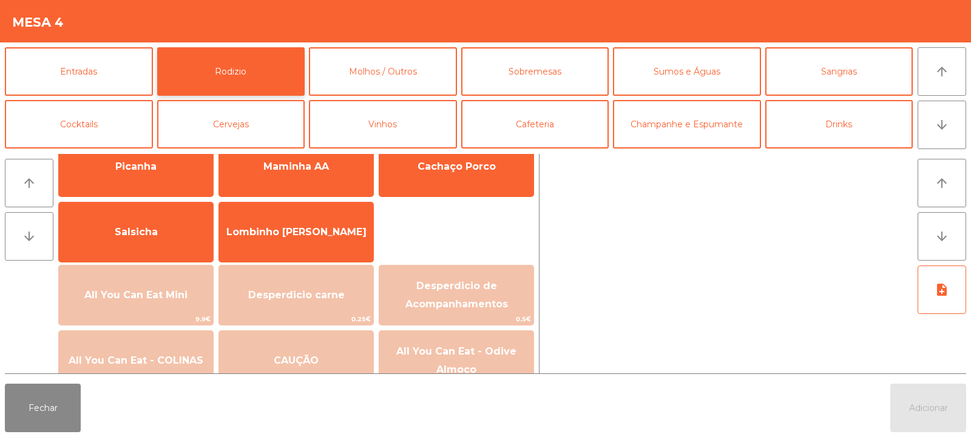
scroll to position [38, 0]
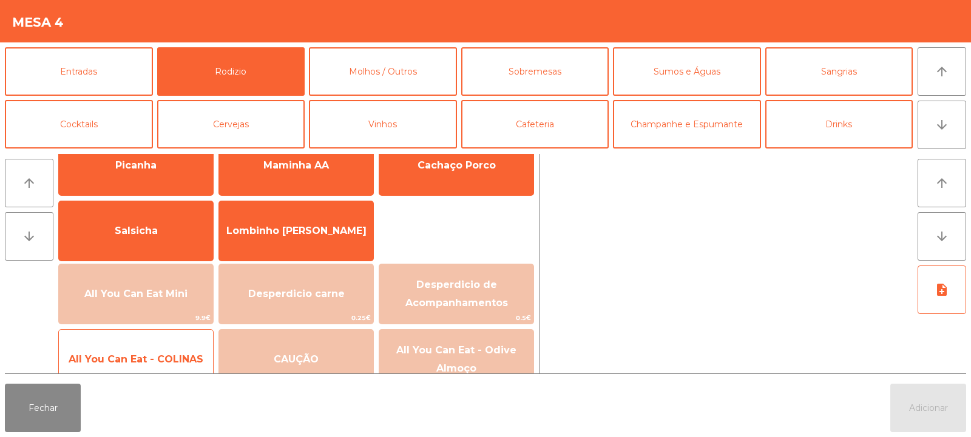
click at [166, 357] on span "All You Can Eat - COLINAS" at bounding box center [136, 360] width 135 height 12
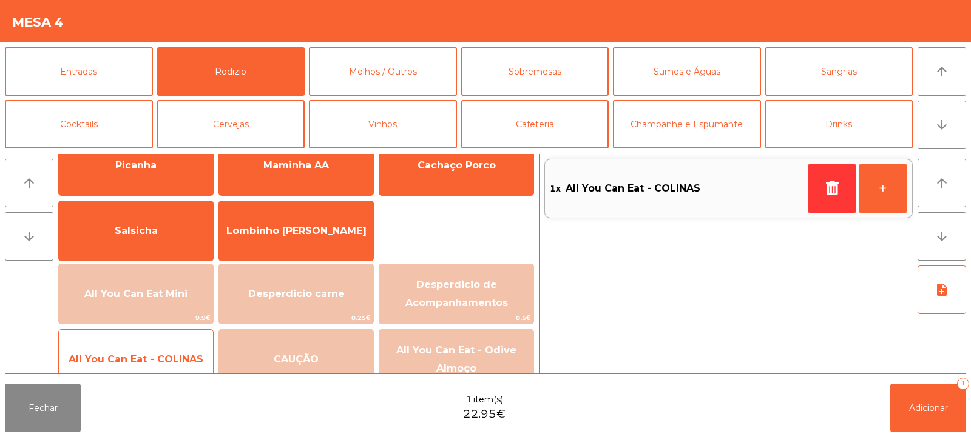
click at [164, 360] on span "All You Can Eat - COLINAS" at bounding box center [136, 360] width 135 height 12
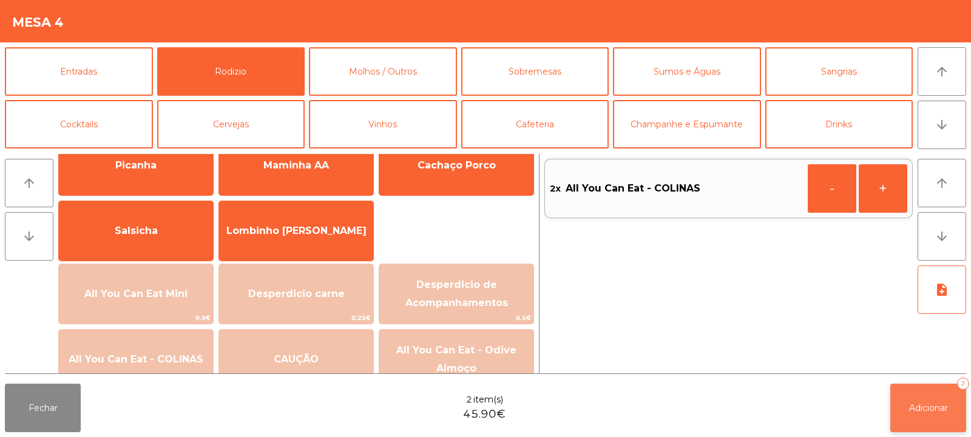
click at [911, 391] on button "Adicionar 2" at bounding box center [928, 408] width 76 height 49
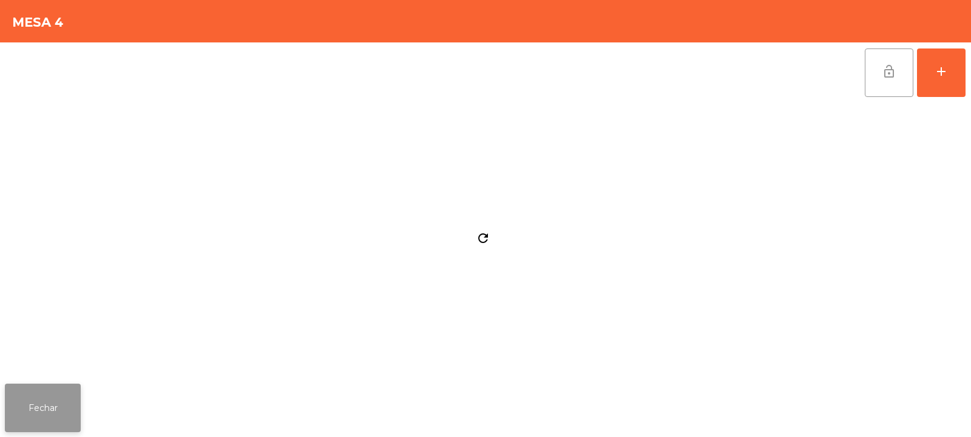
click at [34, 425] on button "Fechar" at bounding box center [43, 408] width 76 height 49
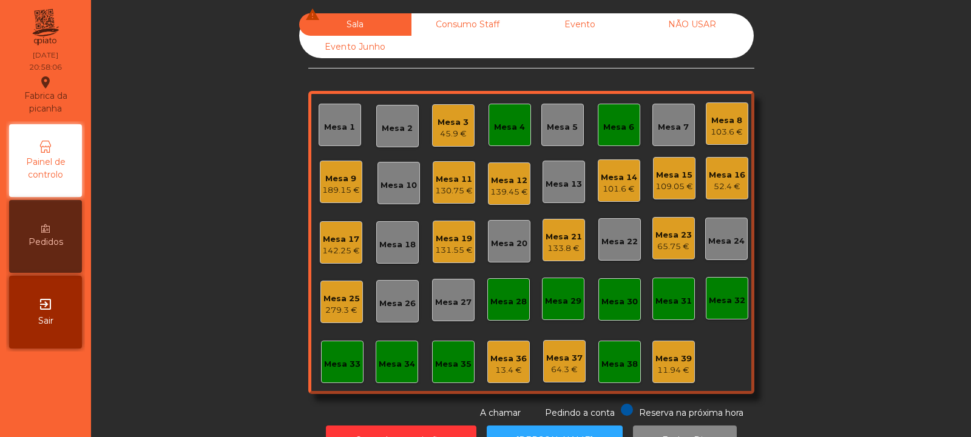
click at [452, 126] on div "Mesa 3" at bounding box center [452, 122] width 31 height 12
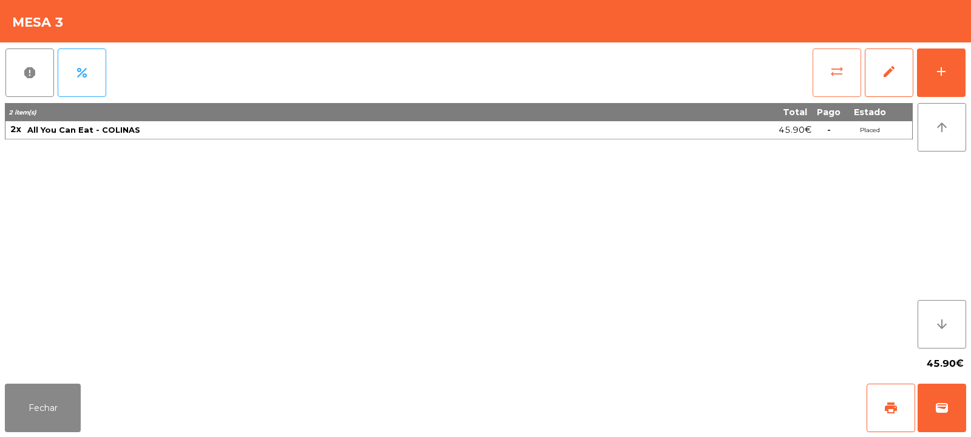
click at [822, 70] on button "sync_alt" at bounding box center [836, 73] width 49 height 49
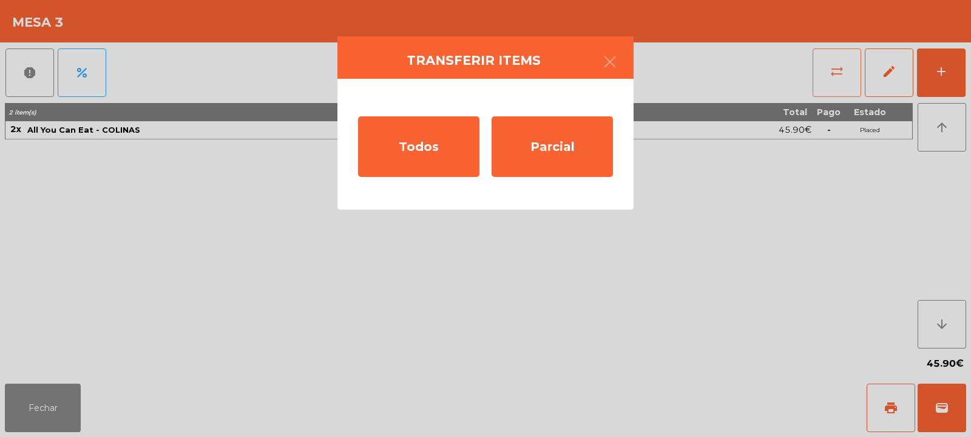
click at [595, 46] on button "button" at bounding box center [610, 63] width 34 height 36
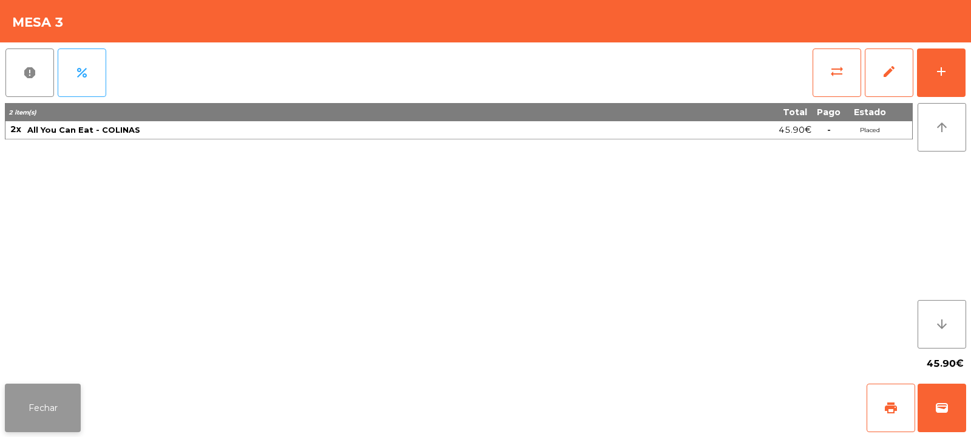
click at [76, 384] on button "Fechar" at bounding box center [43, 408] width 76 height 49
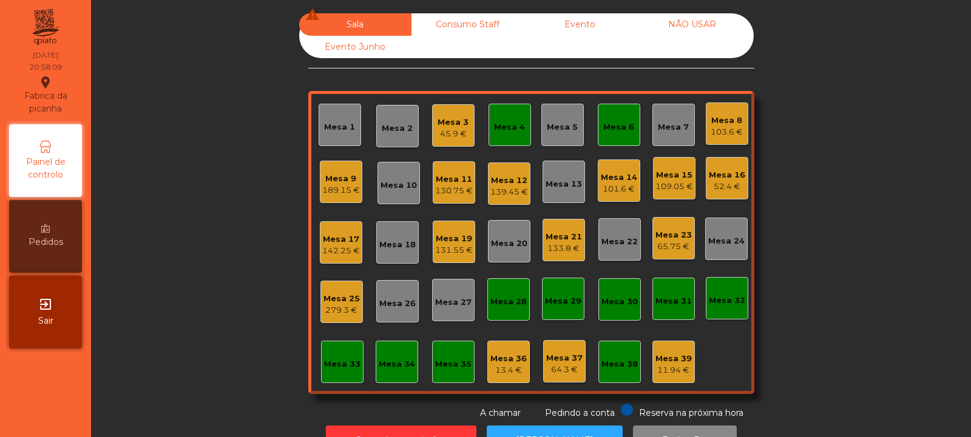
click at [516, 127] on div "Mesa 4" at bounding box center [509, 127] width 31 height 12
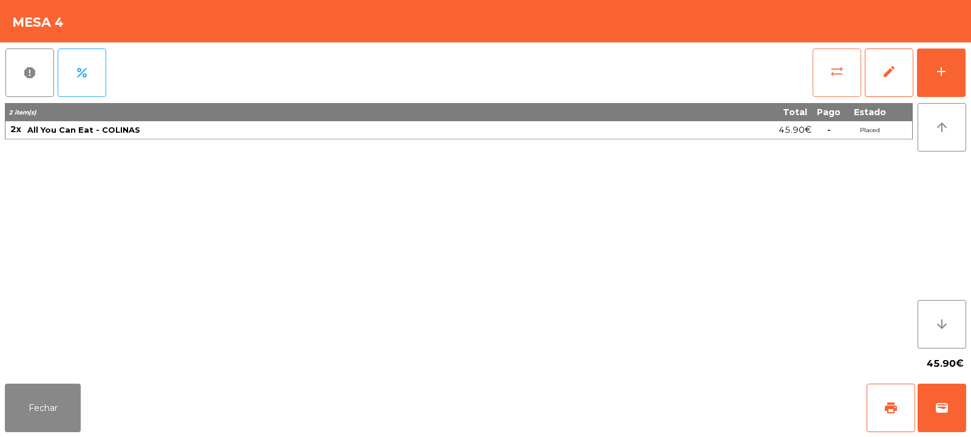
click at [848, 69] on button "sync_alt" at bounding box center [836, 73] width 49 height 49
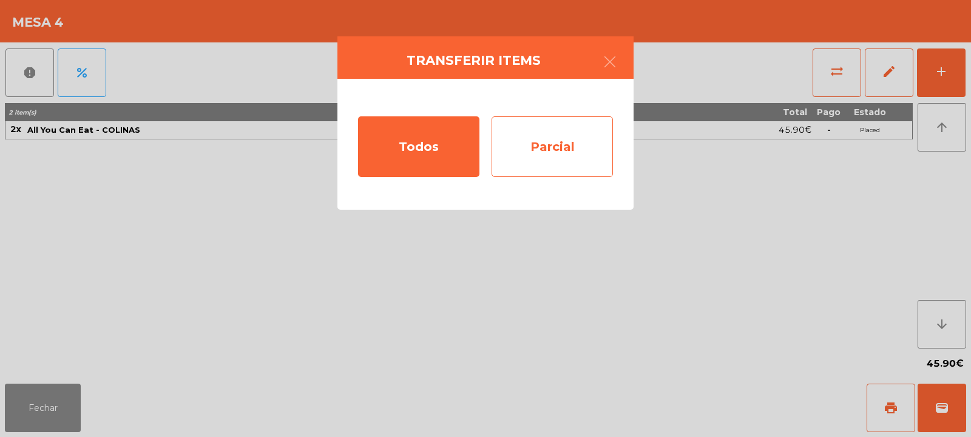
click at [558, 155] on div "Parcial" at bounding box center [551, 146] width 121 height 61
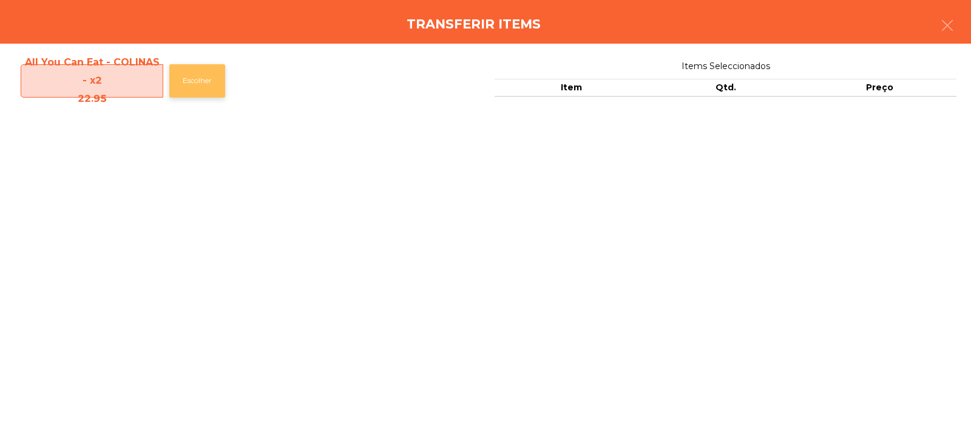
click at [194, 82] on button "Escolher" at bounding box center [197, 80] width 56 height 33
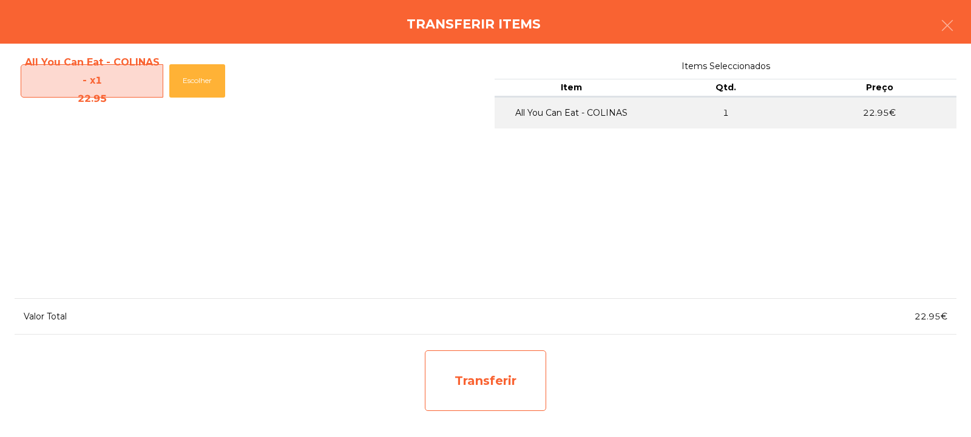
click at [508, 376] on div "Transferir" at bounding box center [485, 381] width 121 height 61
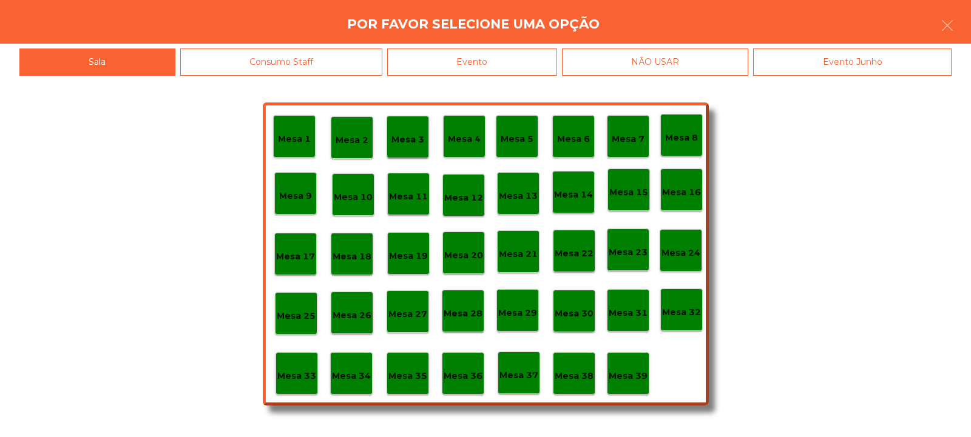
click at [514, 376] on p "Mesa 37" at bounding box center [518, 376] width 39 height 14
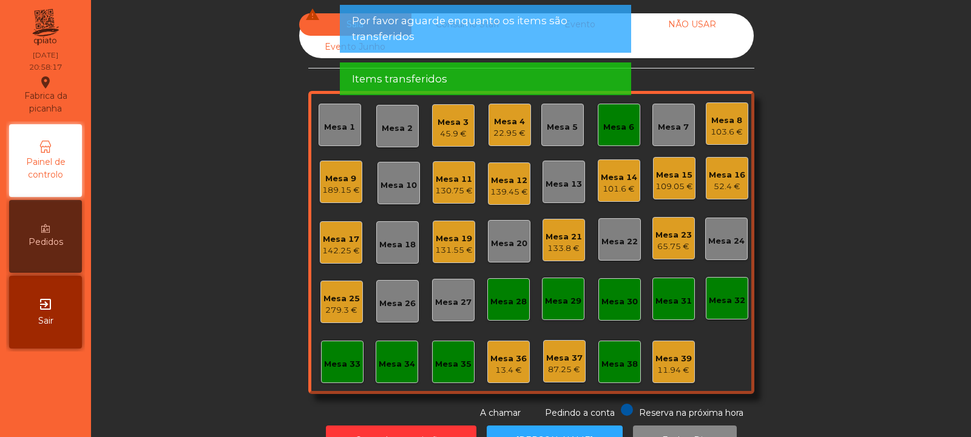
click at [499, 126] on div "Mesa 4" at bounding box center [509, 122] width 32 height 12
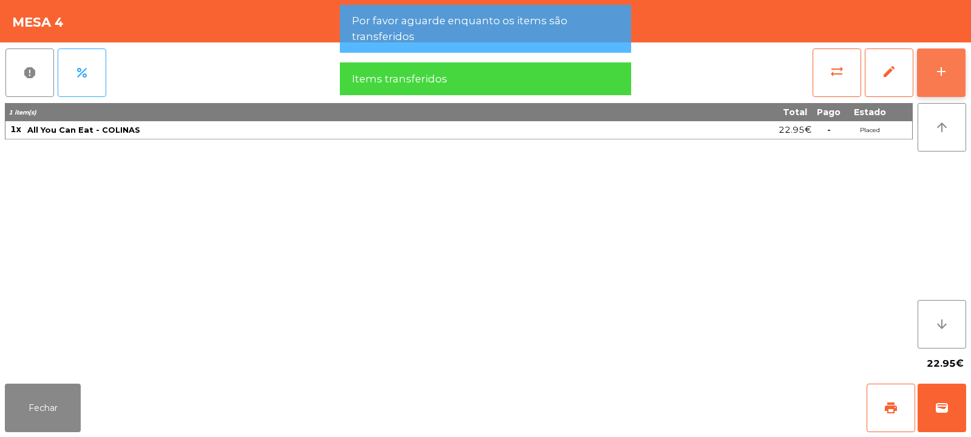
click at [943, 64] on div "add" at bounding box center [941, 71] width 15 height 15
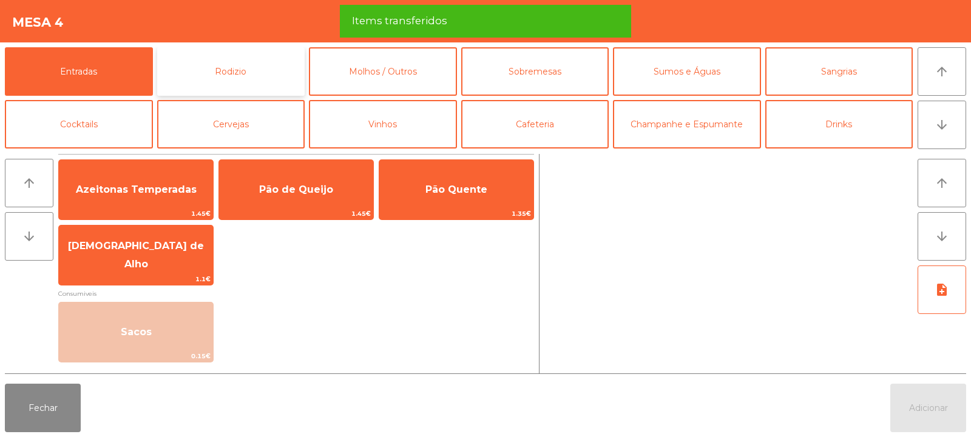
click at [198, 70] on button "Rodizio" at bounding box center [231, 71] width 148 height 49
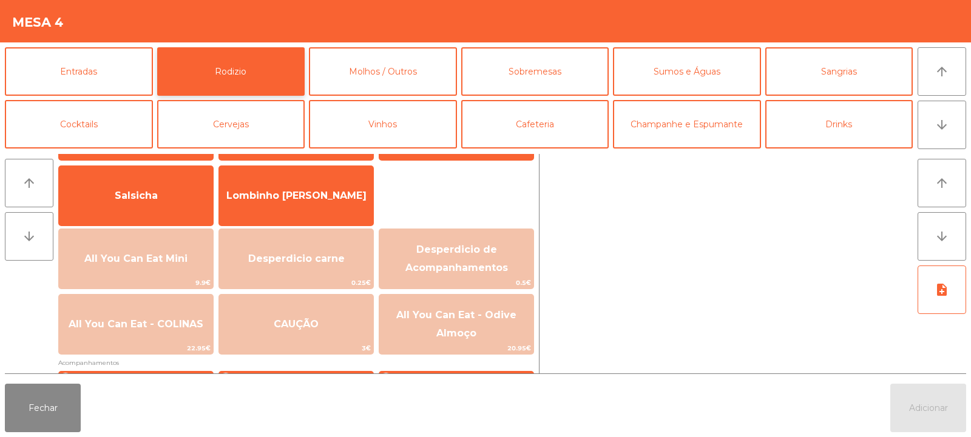
scroll to position [79, 0]
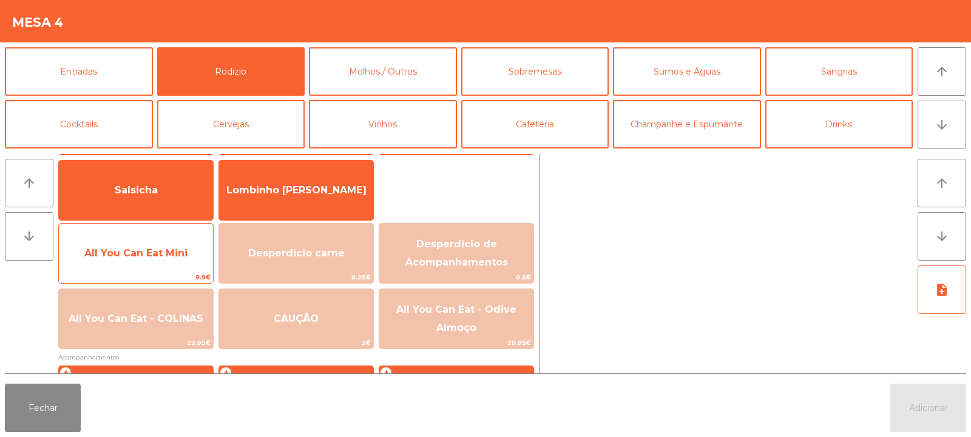
click at [164, 283] on span "9.9€" at bounding box center [136, 278] width 154 height 12
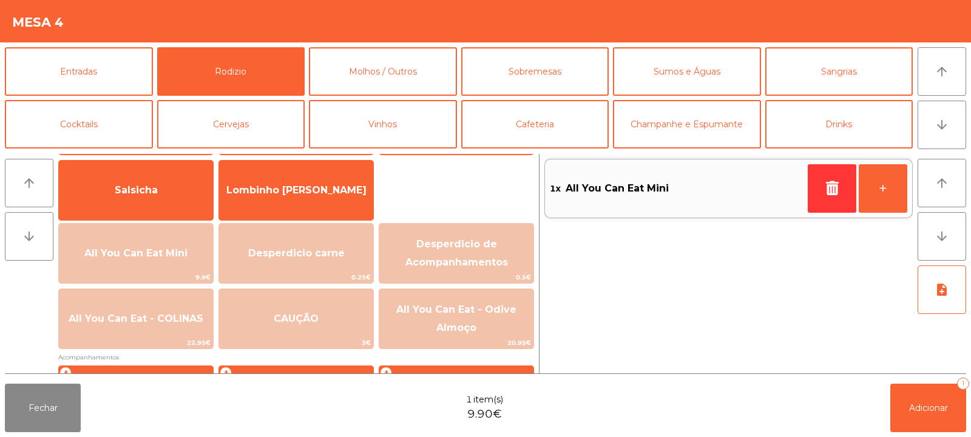
click at [878, 405] on div "Fechar 1 item(s) 9.90€ Adicionar 1" at bounding box center [485, 408] width 971 height 58
click at [902, 410] on button "Adicionar 1" at bounding box center [928, 408] width 76 height 49
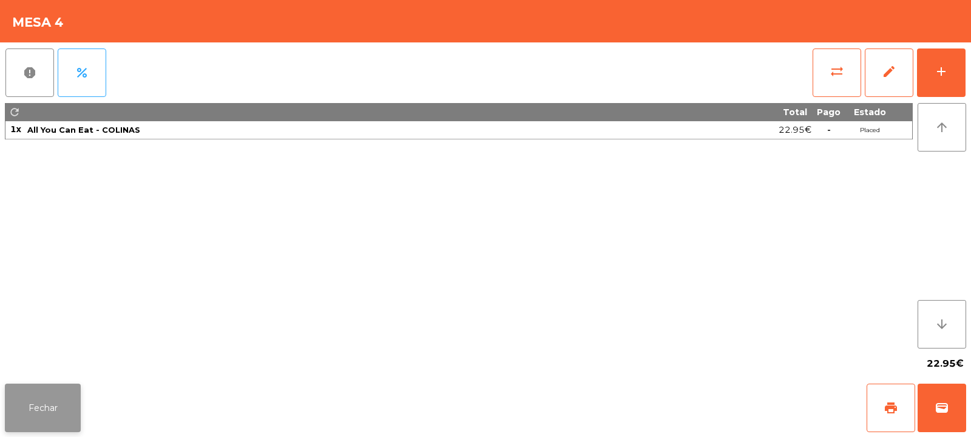
click at [38, 423] on button "Fechar" at bounding box center [43, 408] width 76 height 49
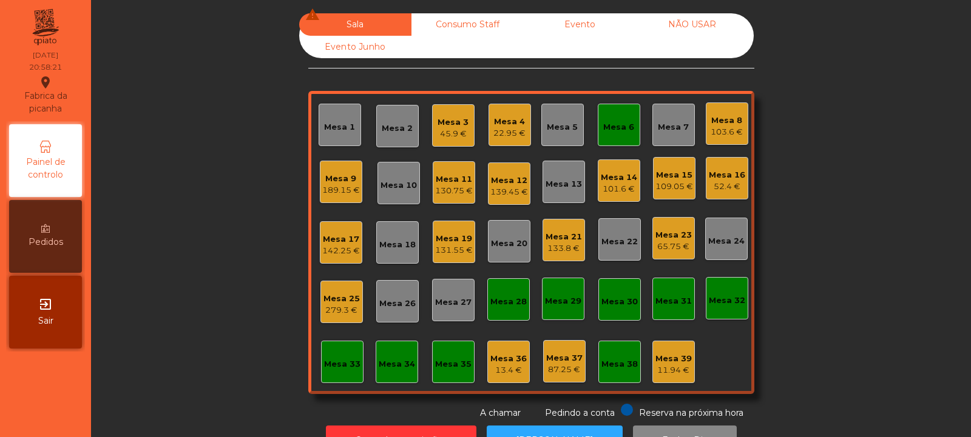
click at [323, 306] on div "279.3 €" at bounding box center [341, 311] width 36 height 12
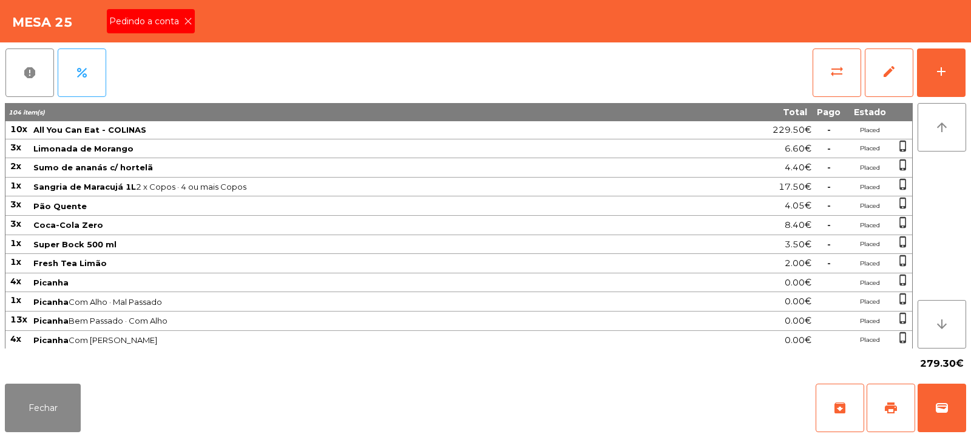
click at [180, 24] on span "Pedindo a conta" at bounding box center [146, 21] width 75 height 13
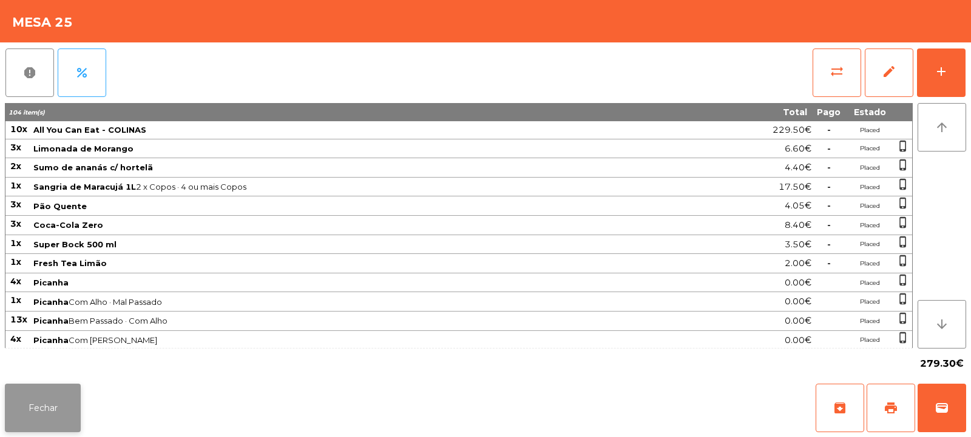
click at [25, 403] on button "Fechar" at bounding box center [43, 408] width 76 height 49
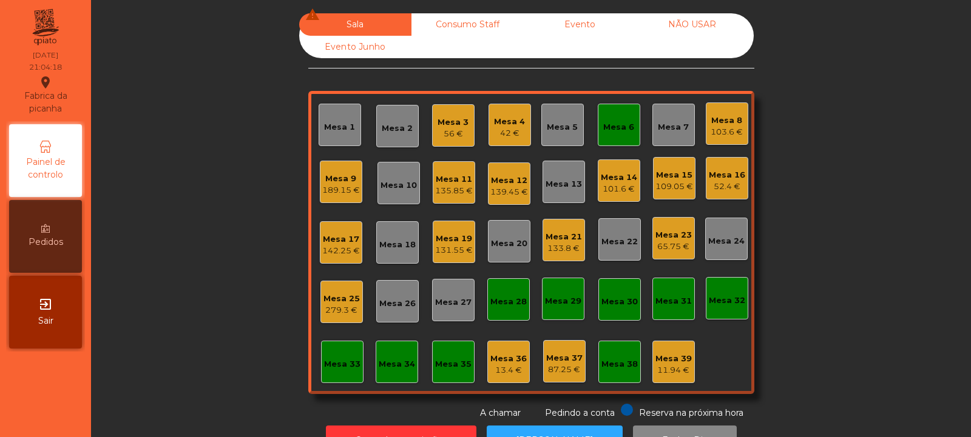
click at [348, 311] on div "279.3 €" at bounding box center [341, 311] width 36 height 12
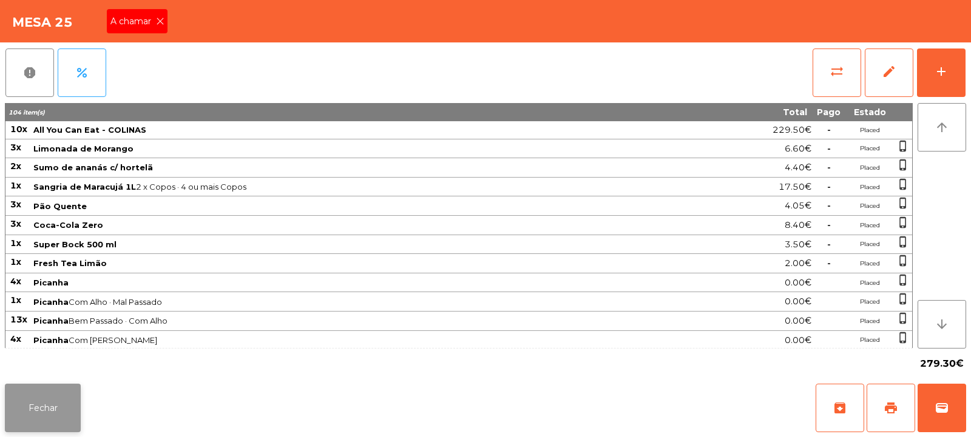
click at [45, 423] on button "Fechar" at bounding box center [43, 408] width 76 height 49
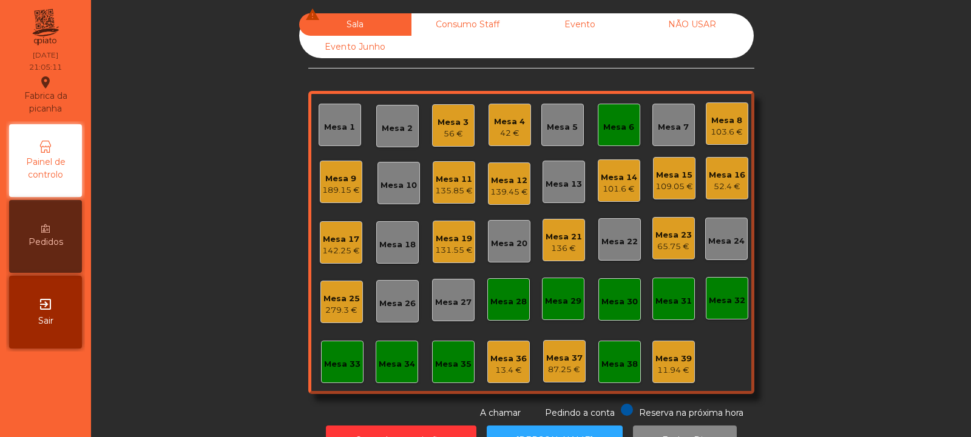
click at [723, 183] on div "52.4 €" at bounding box center [727, 187] width 36 height 12
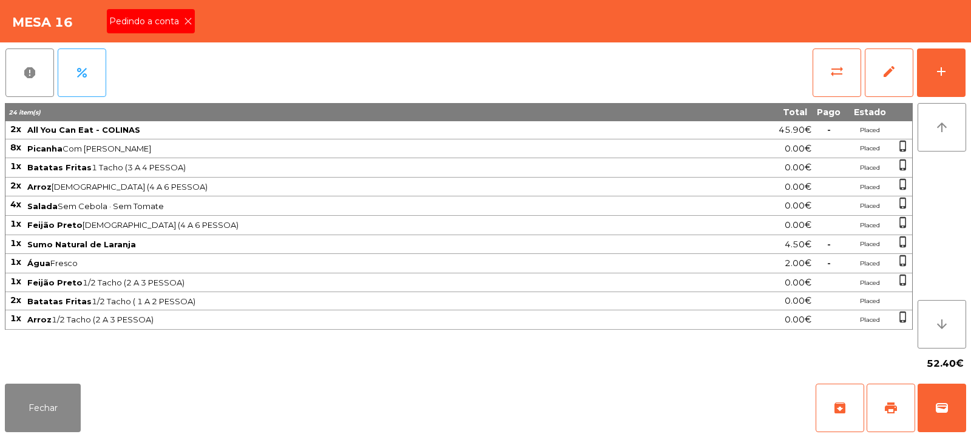
click at [187, 20] on icon at bounding box center [188, 21] width 8 height 8
click at [892, 400] on button "print" at bounding box center [890, 408] width 49 height 49
click at [885, 407] on span "print" at bounding box center [890, 408] width 15 height 15
click at [844, 75] on button "sync_alt" at bounding box center [836, 73] width 49 height 49
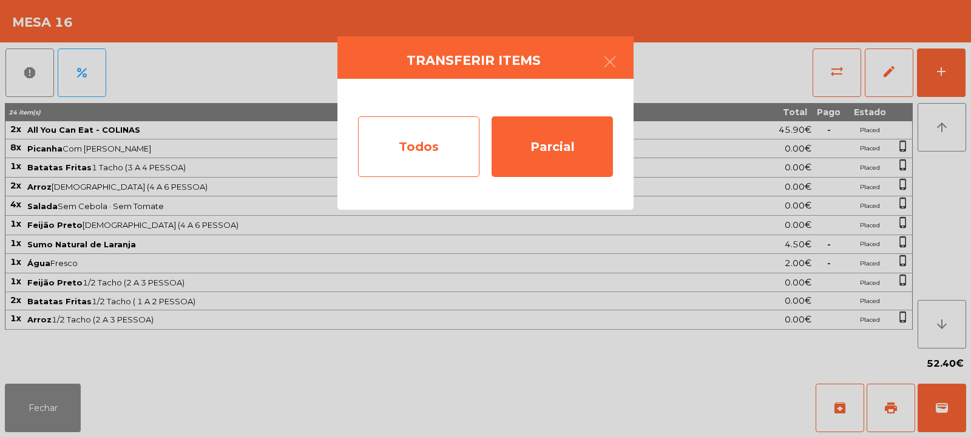
click at [428, 140] on div "Todos" at bounding box center [418, 146] width 121 height 61
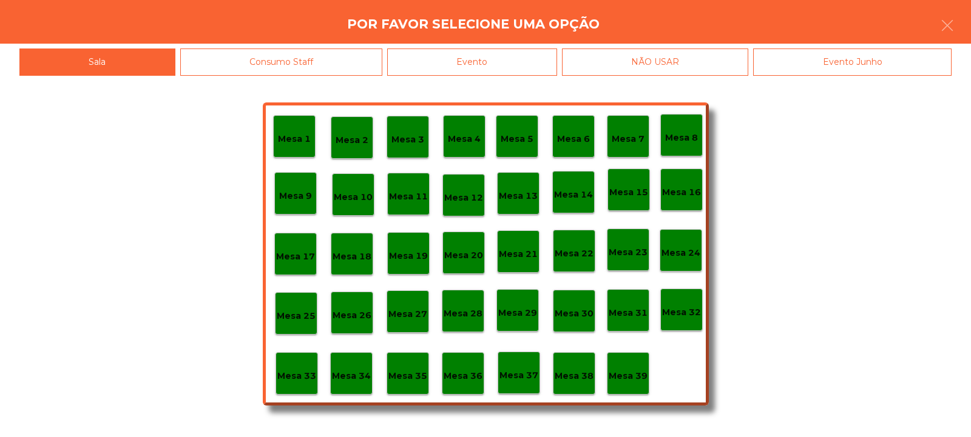
click at [480, 52] on div "Evento" at bounding box center [472, 62] width 170 height 27
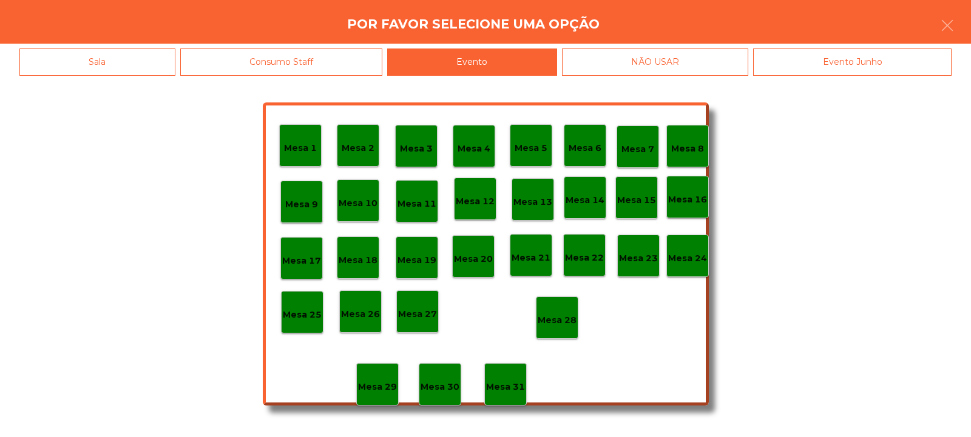
click at [560, 312] on div "Mesa 28" at bounding box center [557, 318] width 39 height 19
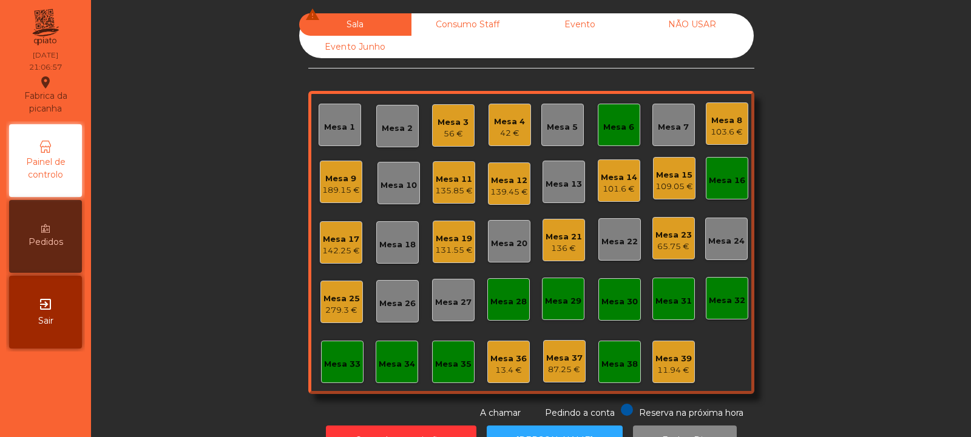
click at [341, 302] on div "Mesa 25" at bounding box center [341, 299] width 36 height 12
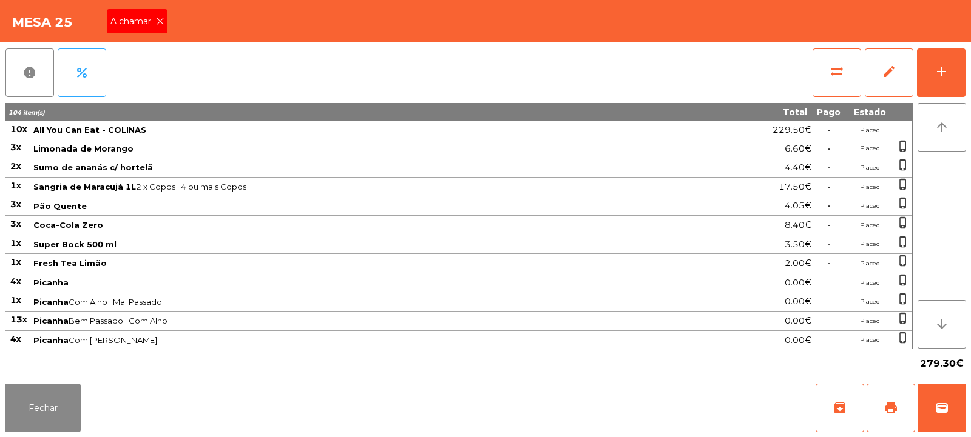
click at [152, 24] on span "A chamar" at bounding box center [133, 21] width 46 height 13
click at [38, 403] on button "Fechar" at bounding box center [43, 408] width 76 height 49
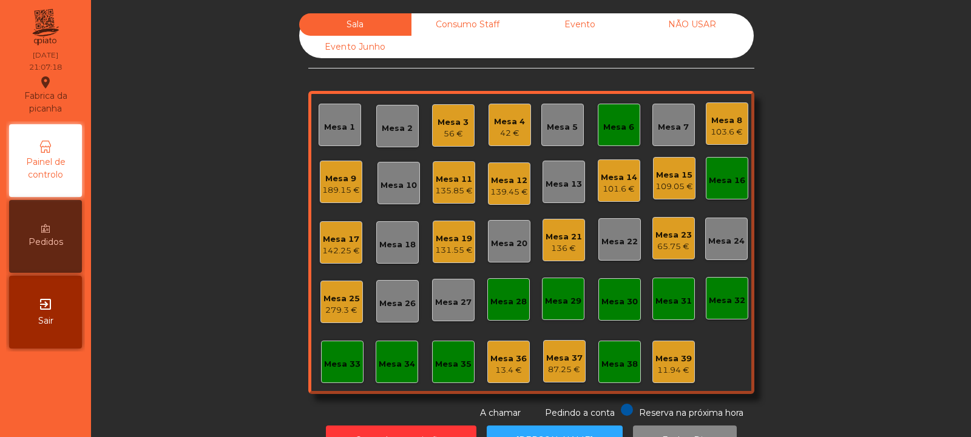
click at [447, 129] on div "56 €" at bounding box center [452, 134] width 31 height 12
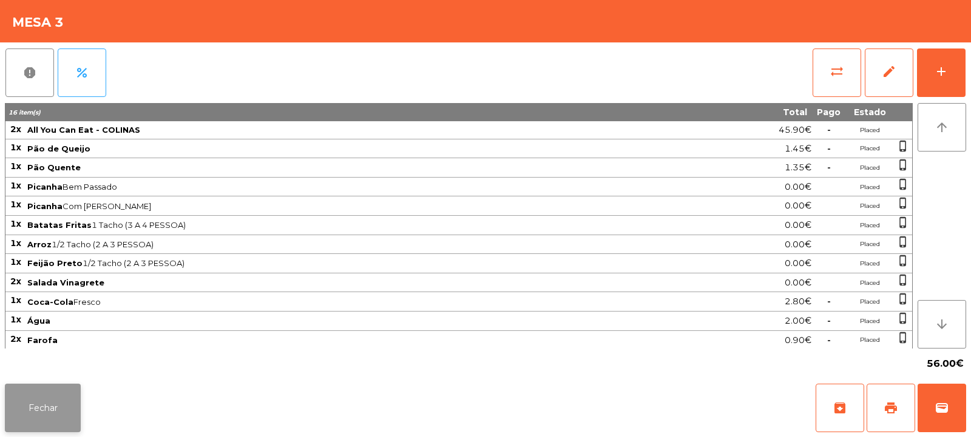
click at [37, 424] on button "Fechar" at bounding box center [43, 408] width 76 height 49
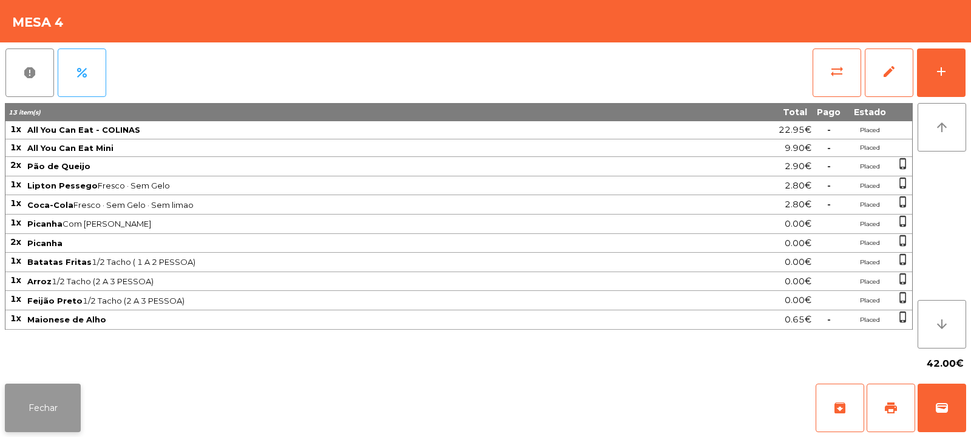
click at [49, 422] on button "Fechar" at bounding box center [43, 408] width 76 height 49
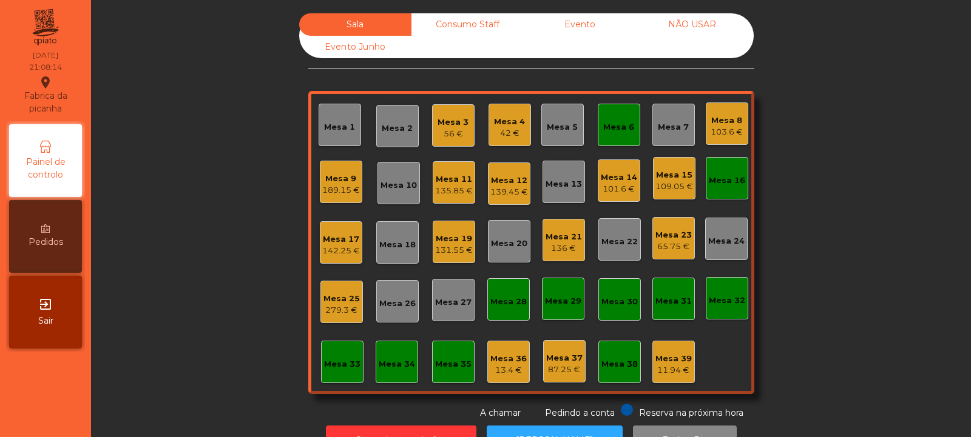
click at [629, 125] on div "Mesa 6" at bounding box center [619, 125] width 42 height 42
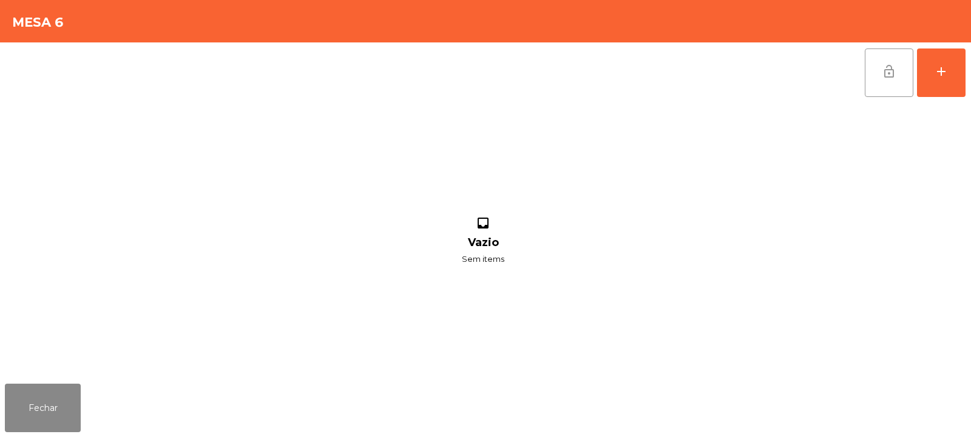
click at [889, 64] on span "lock_open" at bounding box center [888, 71] width 15 height 15
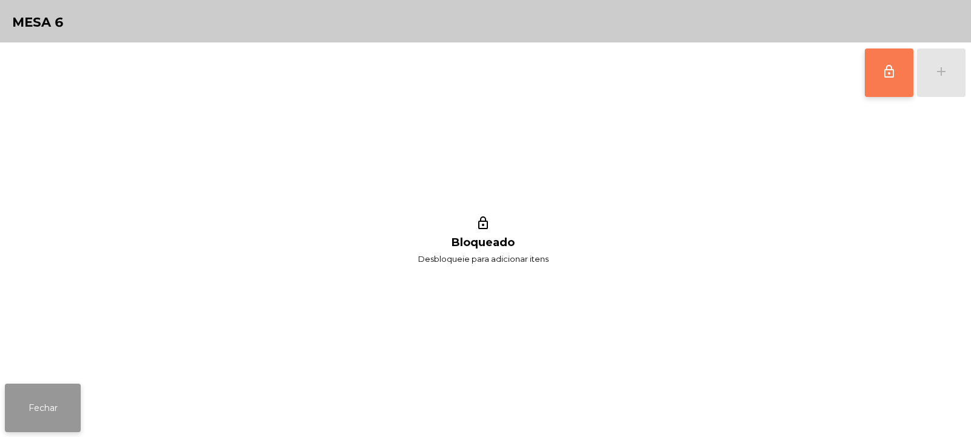
click at [45, 399] on button "Fechar" at bounding box center [43, 408] width 76 height 49
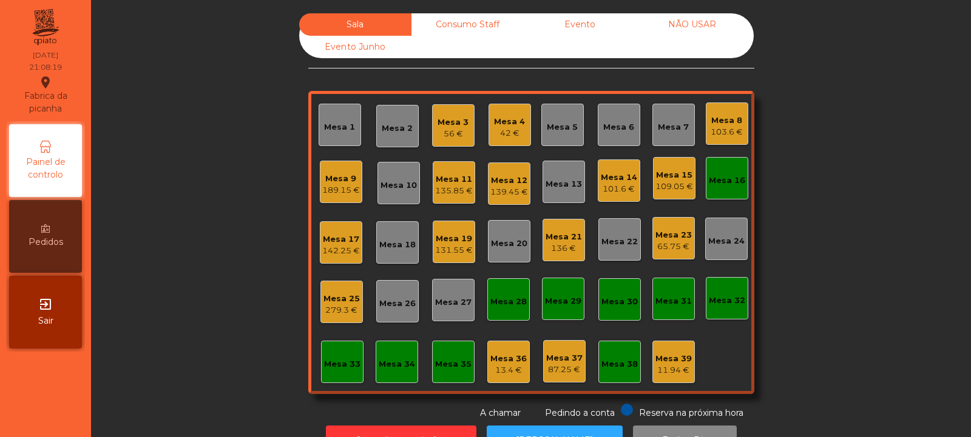
click at [728, 167] on div "Mesa 16" at bounding box center [727, 178] width 42 height 42
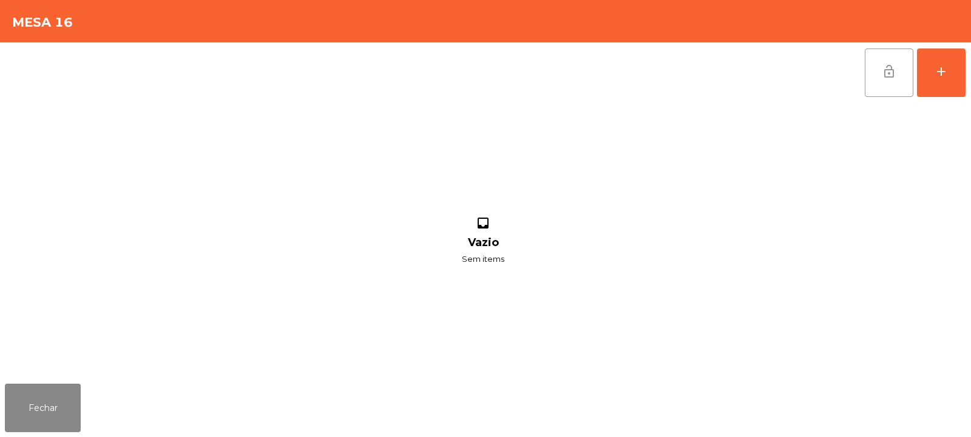
click at [884, 79] on button "lock_open" at bounding box center [889, 73] width 49 height 49
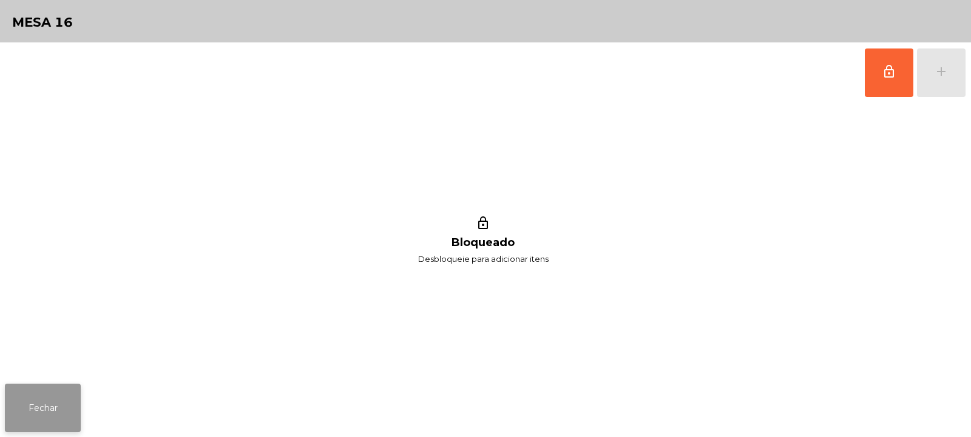
click at [48, 391] on button "Fechar" at bounding box center [43, 408] width 76 height 49
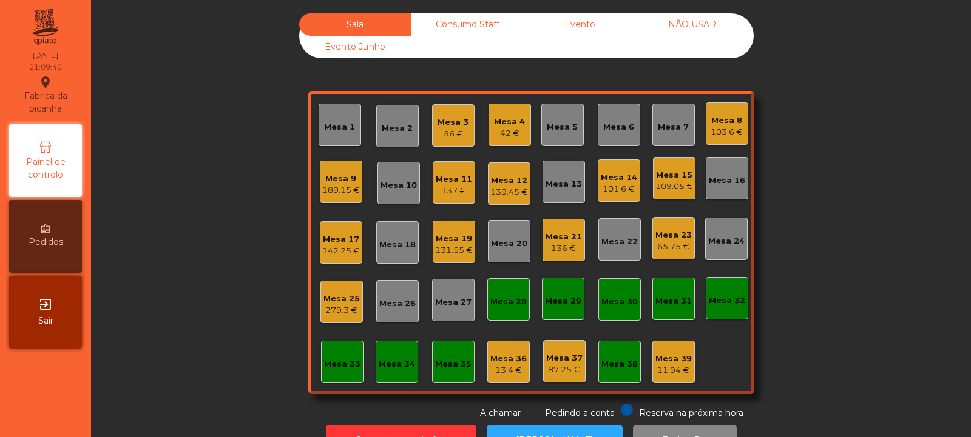
click at [340, 295] on div "Mesa 25" at bounding box center [341, 299] width 36 height 12
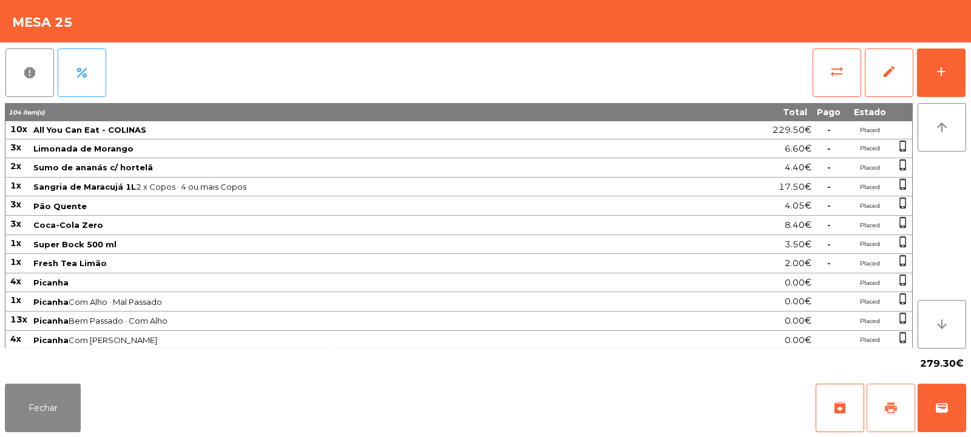
click at [878, 416] on button "print" at bounding box center [890, 408] width 49 height 49
click at [41, 408] on button "Fechar" at bounding box center [43, 408] width 76 height 49
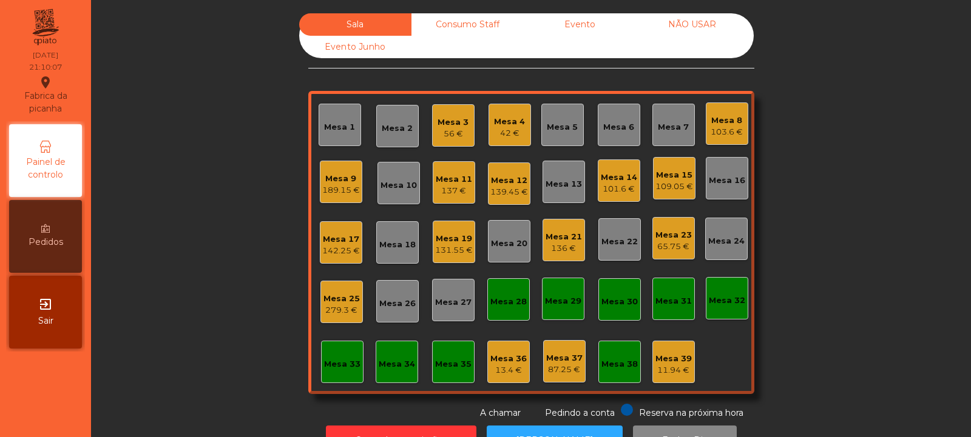
click at [510, 190] on div "139.45 €" at bounding box center [509, 192] width 38 height 12
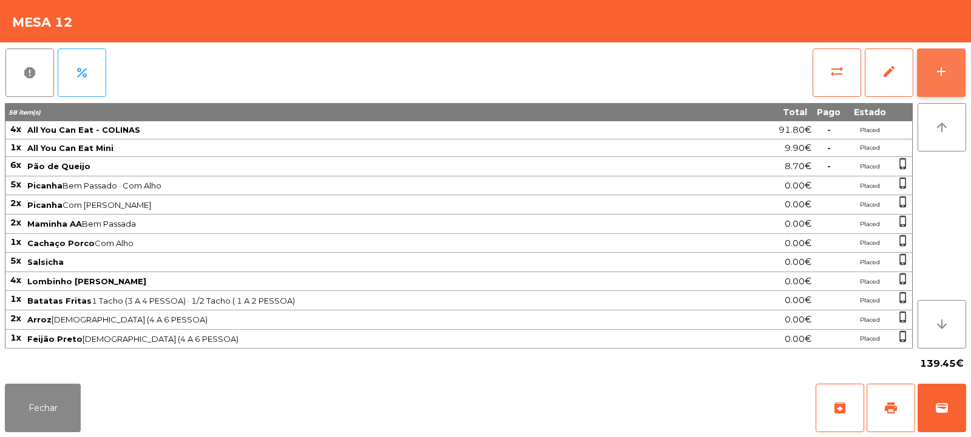
click at [946, 78] on div "add" at bounding box center [941, 71] width 15 height 15
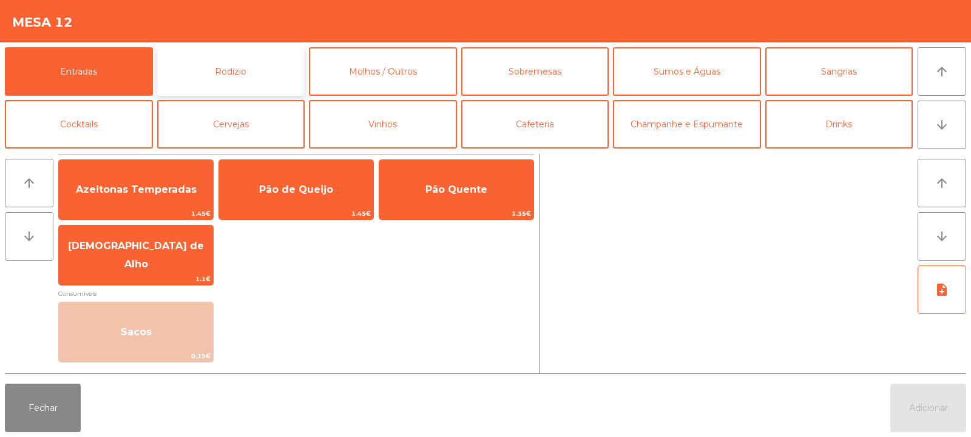
click at [281, 63] on button "Rodizio" at bounding box center [231, 71] width 148 height 49
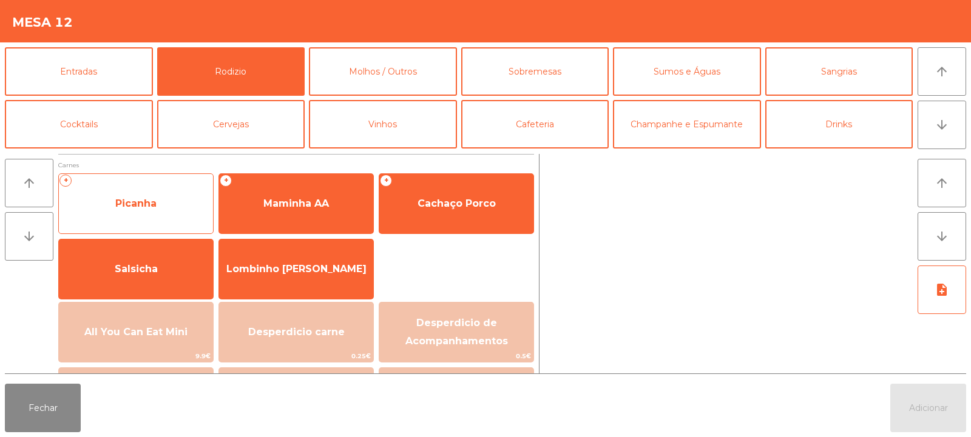
click at [189, 201] on span "Picanha" at bounding box center [136, 203] width 154 height 33
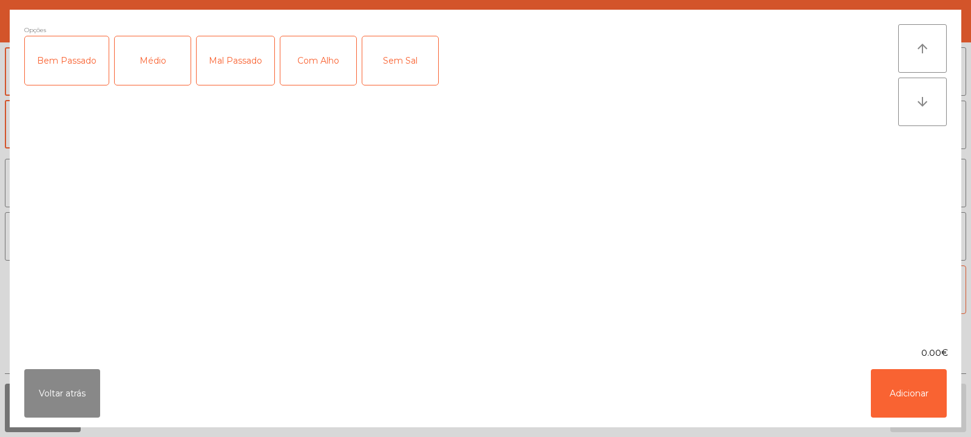
click at [84, 59] on div "Bem Passado" at bounding box center [67, 60] width 84 height 49
click at [81, 393] on button "Voltar atrás" at bounding box center [62, 393] width 76 height 49
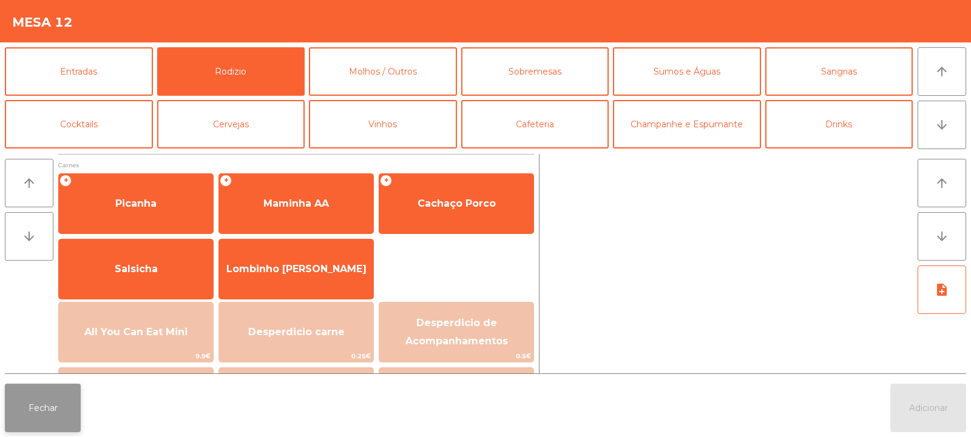
click at [48, 408] on button "Fechar" at bounding box center [43, 408] width 76 height 49
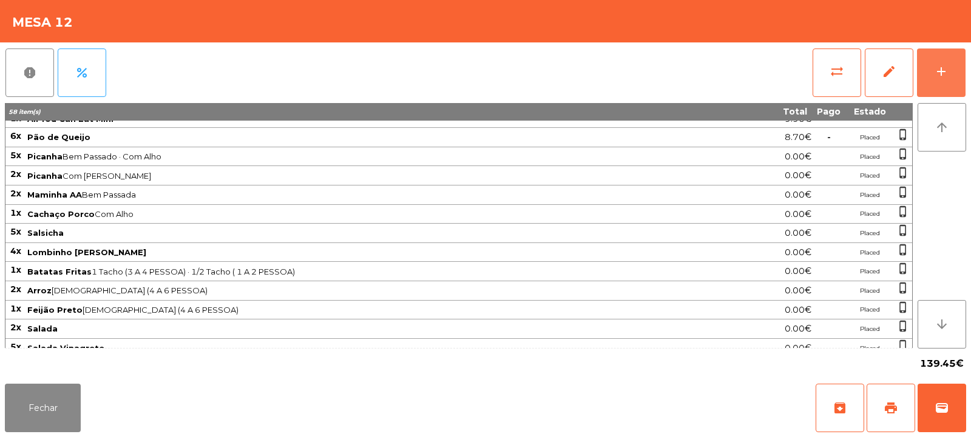
scroll to position [25, 0]
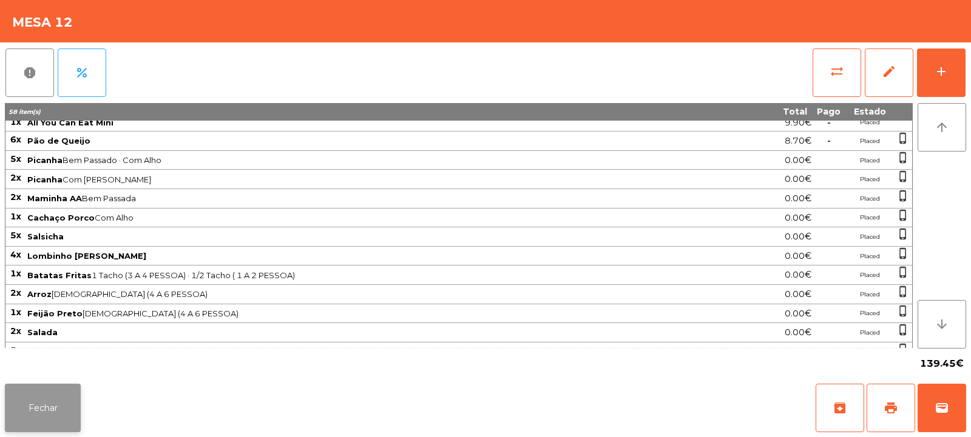
click at [24, 406] on button "Fechar" at bounding box center [43, 408] width 76 height 49
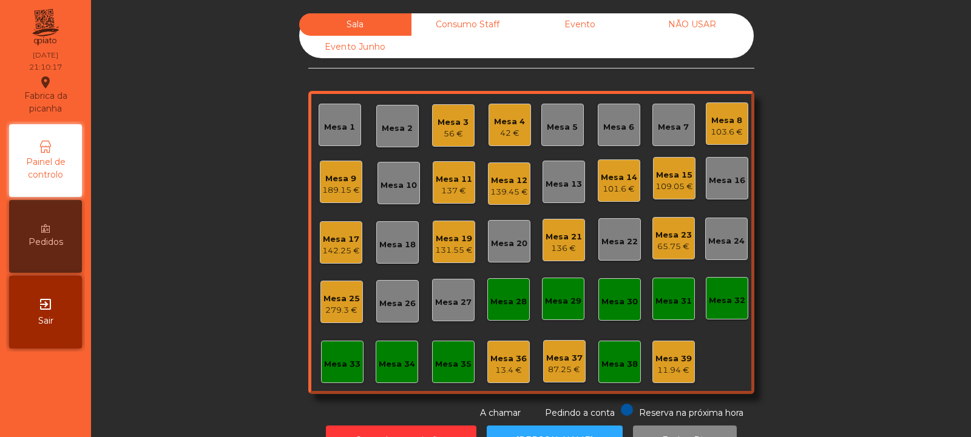
click at [505, 170] on div "Mesa 12 139.45 €" at bounding box center [509, 184] width 38 height 29
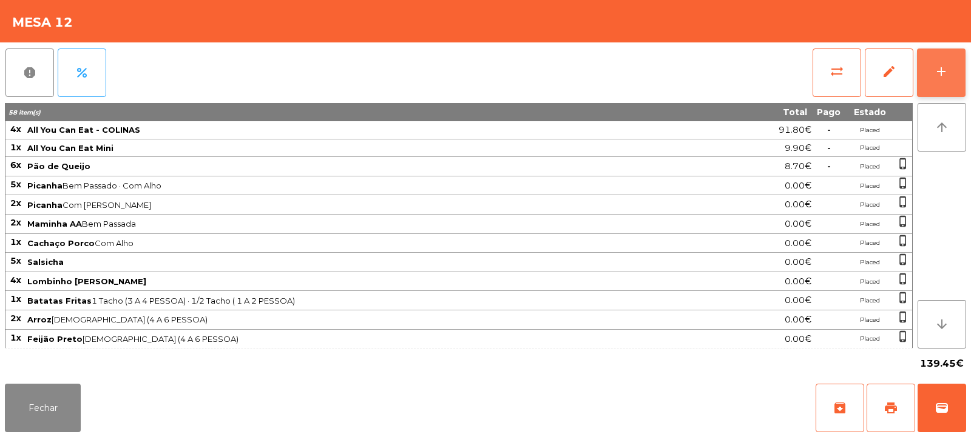
click at [946, 70] on div "add" at bounding box center [941, 71] width 15 height 15
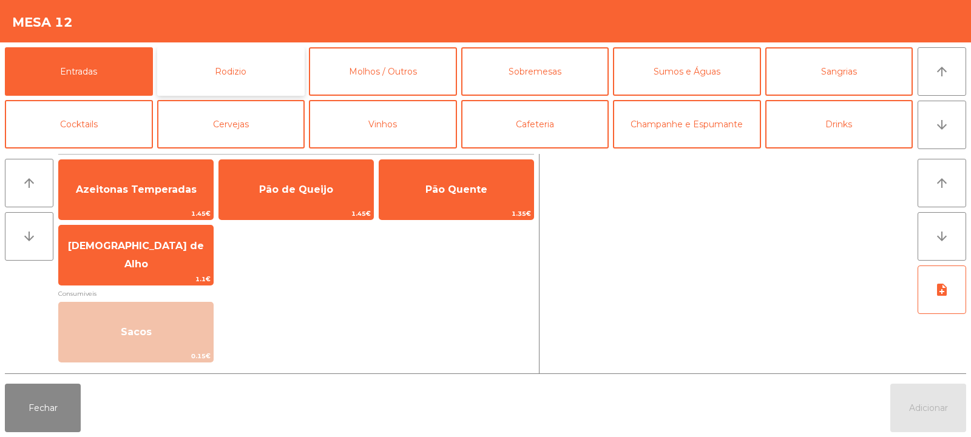
click at [223, 60] on button "Rodizio" at bounding box center [231, 71] width 148 height 49
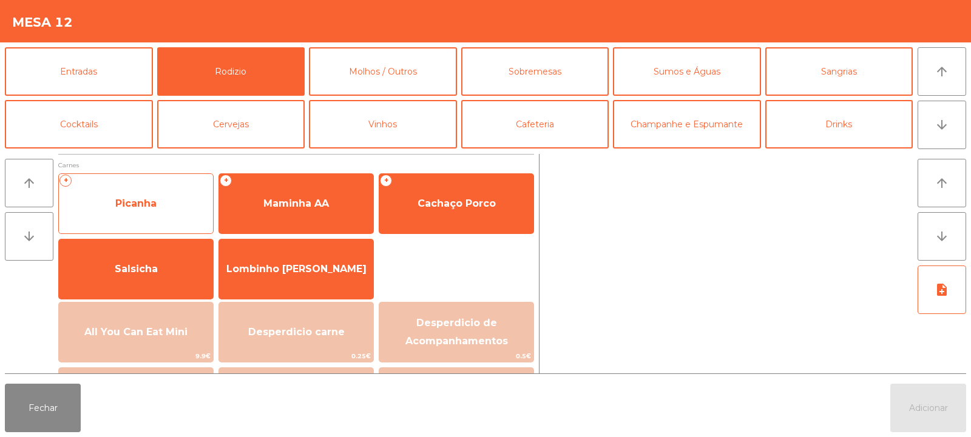
click at [179, 203] on span "Picanha" at bounding box center [136, 203] width 154 height 33
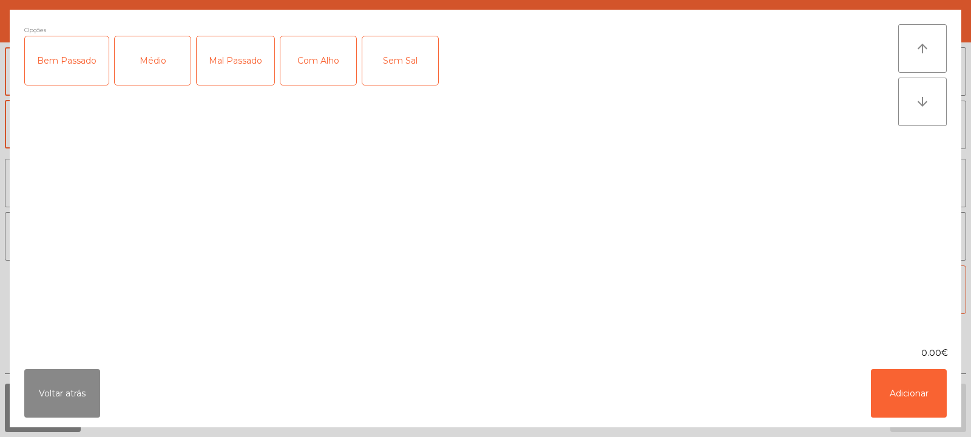
click at [69, 56] on div "Bem Passado" at bounding box center [67, 60] width 84 height 49
click at [323, 66] on div "Com Alho" at bounding box center [318, 60] width 76 height 49
click at [917, 391] on button "Adicionar" at bounding box center [909, 393] width 76 height 49
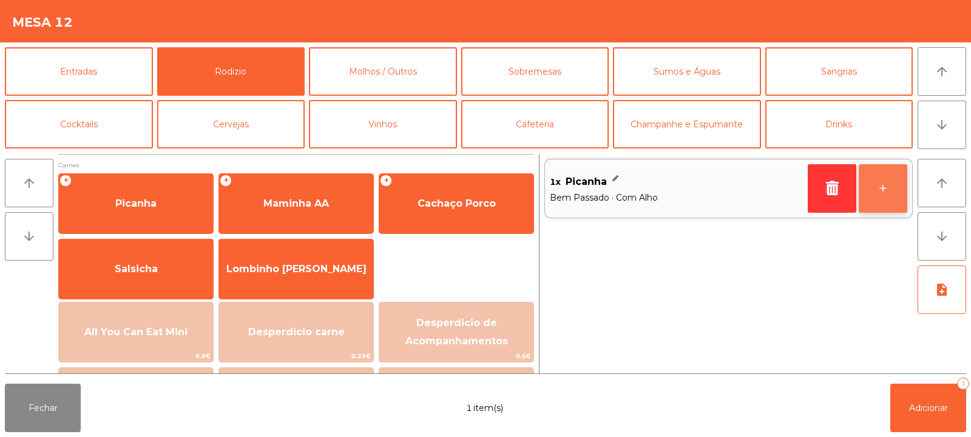
click at [886, 183] on button "+" at bounding box center [882, 188] width 49 height 49
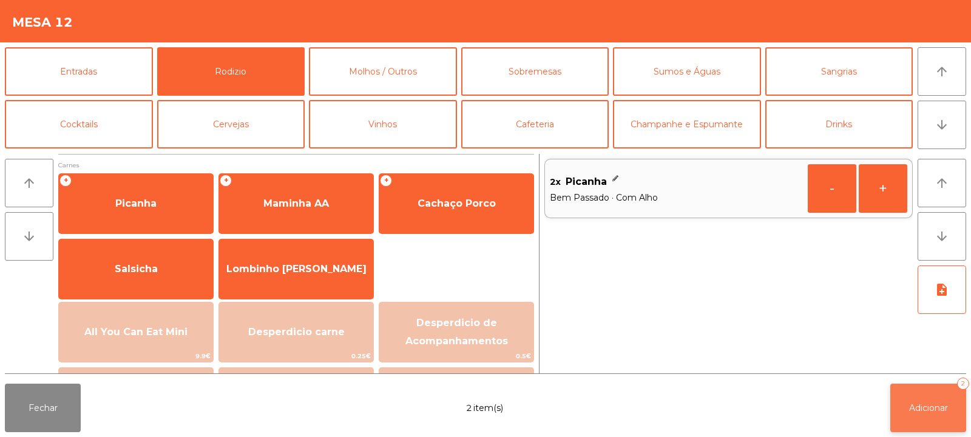
click at [912, 415] on button "Adicionar 2" at bounding box center [928, 408] width 76 height 49
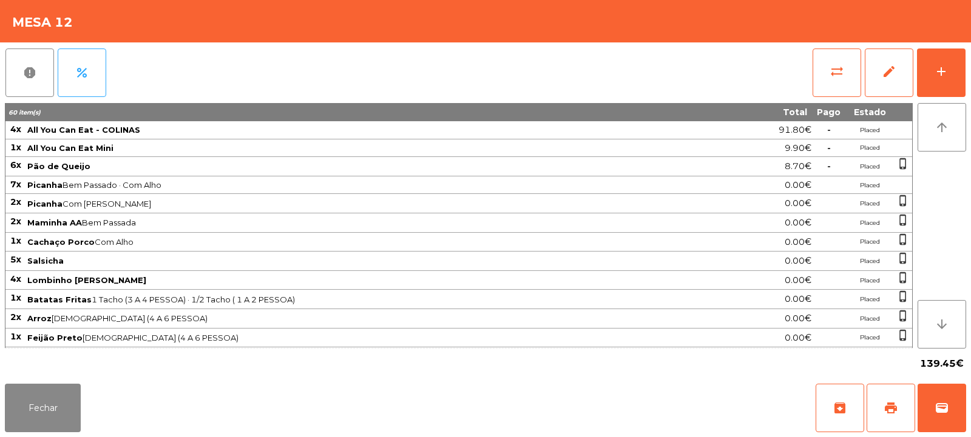
click at [35, 365] on div "139.45€" at bounding box center [485, 364] width 961 height 30
click at [62, 423] on button "Fechar" at bounding box center [43, 408] width 76 height 49
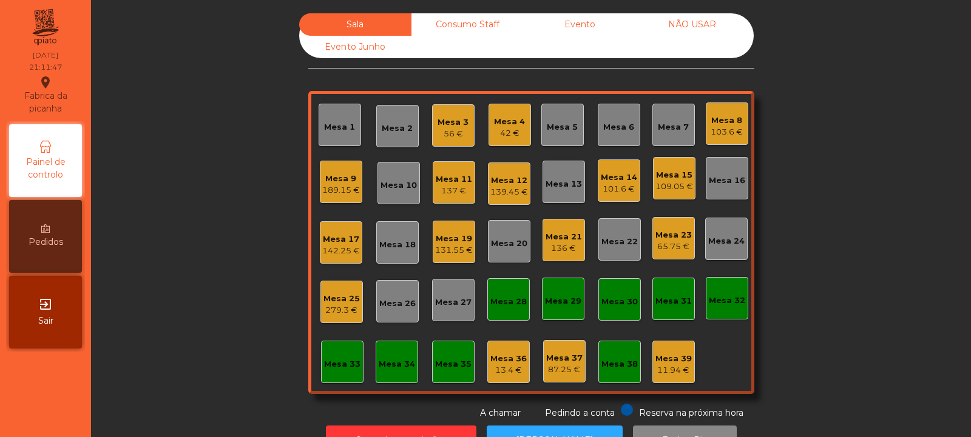
click at [341, 296] on div "Mesa 25" at bounding box center [341, 299] width 36 height 12
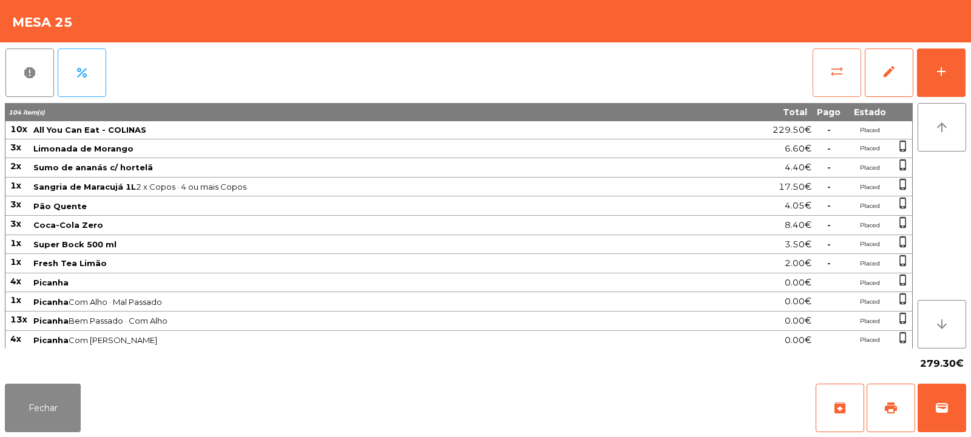
click at [844, 80] on button "sync_alt" at bounding box center [836, 73] width 49 height 49
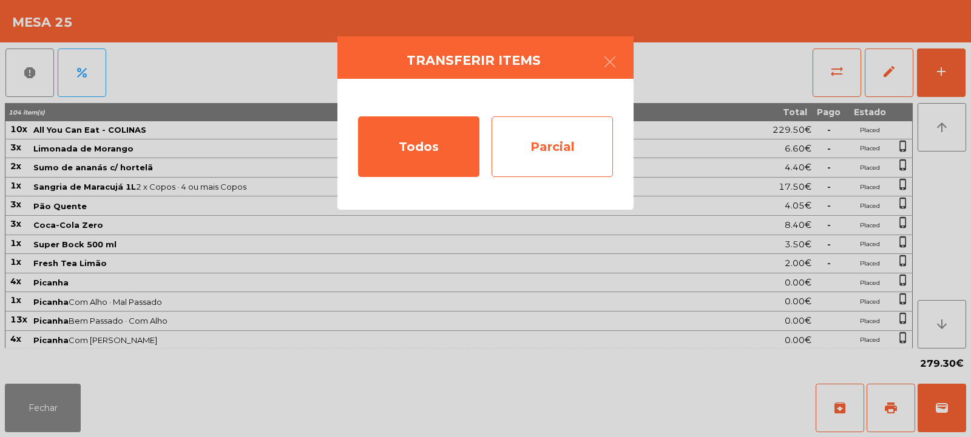
click at [583, 171] on div "Parcial" at bounding box center [551, 146] width 121 height 61
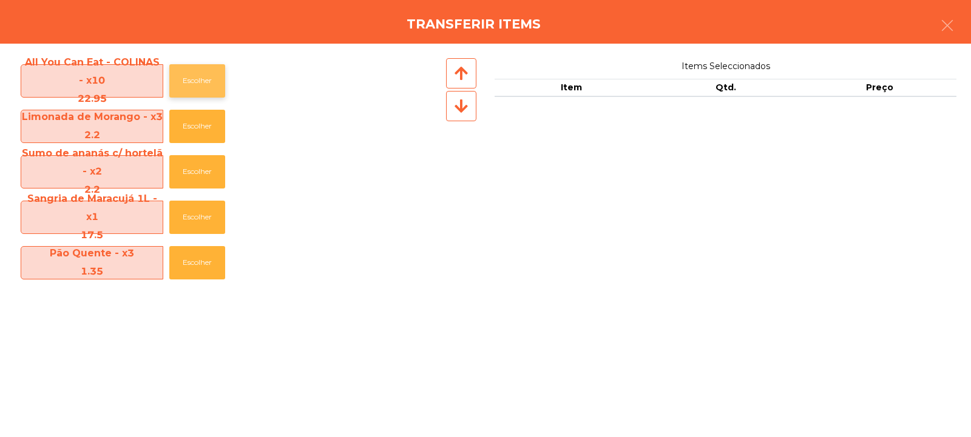
click at [171, 70] on button "Escolher" at bounding box center [197, 80] width 56 height 33
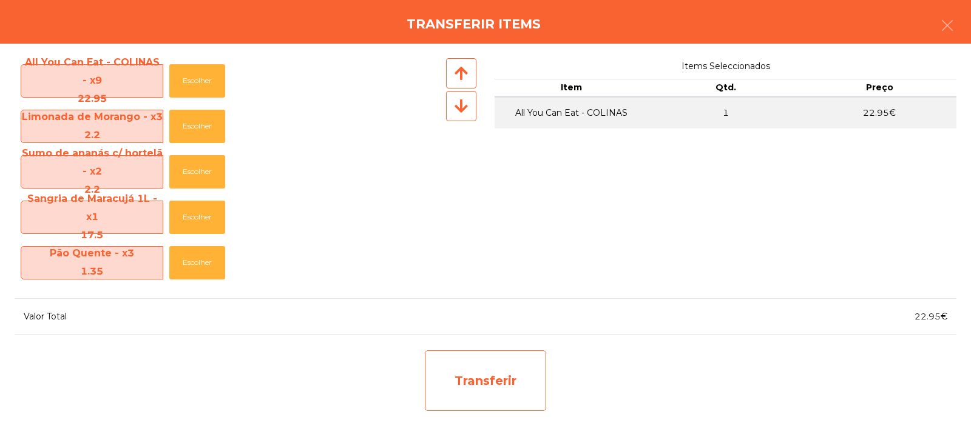
click at [478, 383] on div "Transferir" at bounding box center [485, 381] width 121 height 61
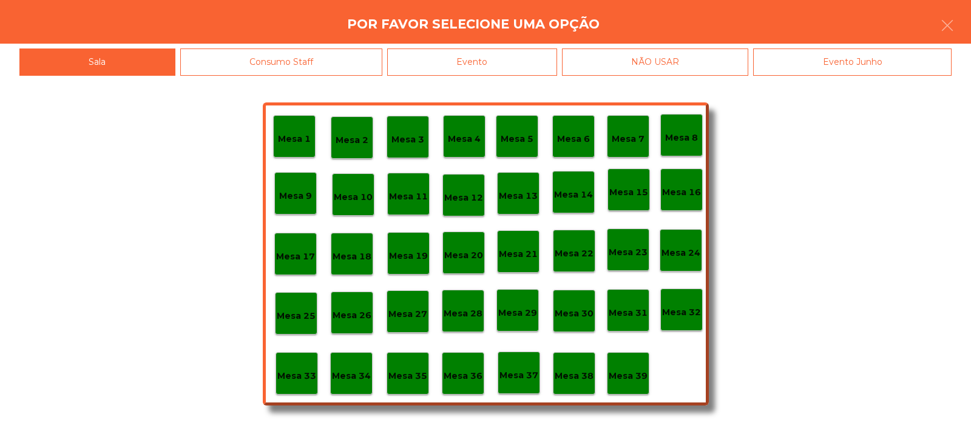
click at [516, 371] on p "Mesa 37" at bounding box center [518, 376] width 39 height 14
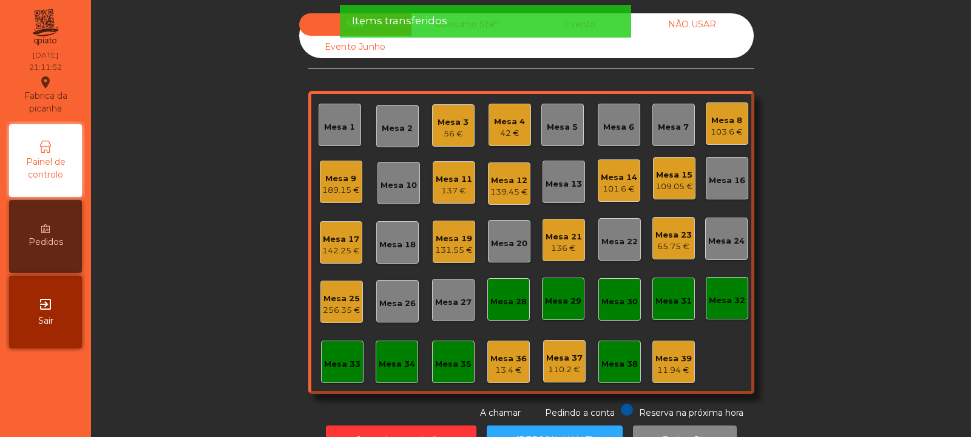
click at [340, 311] on div "256.35 €" at bounding box center [342, 311] width 38 height 12
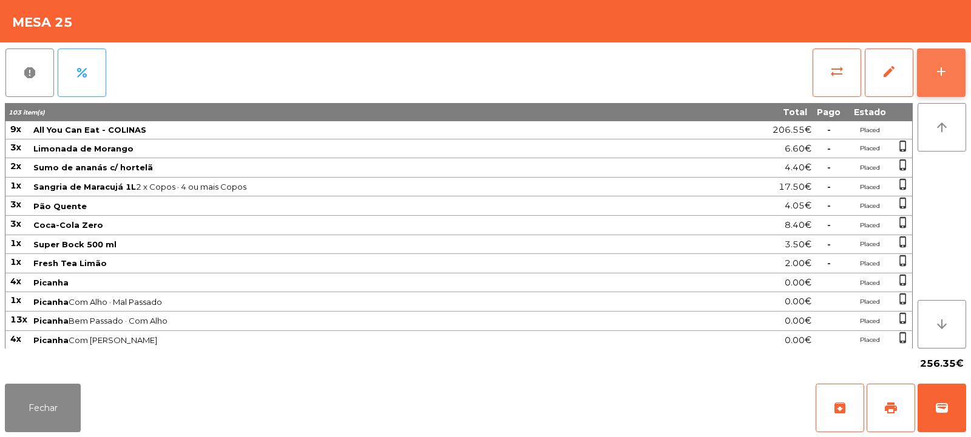
click at [944, 66] on div "add" at bounding box center [941, 71] width 15 height 15
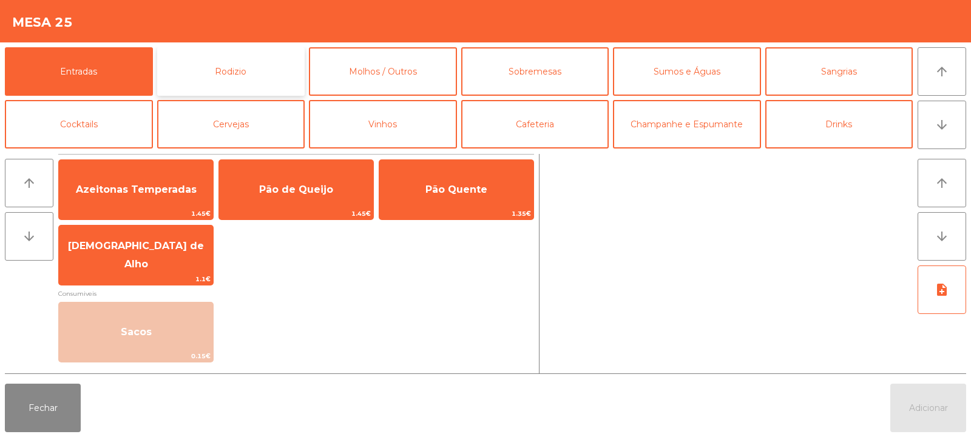
click at [229, 81] on button "Rodizio" at bounding box center [231, 71] width 148 height 49
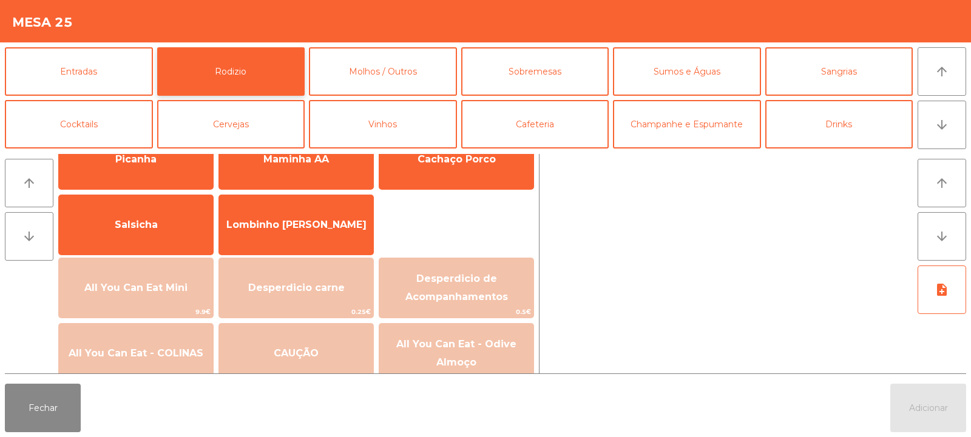
scroll to position [49, 0]
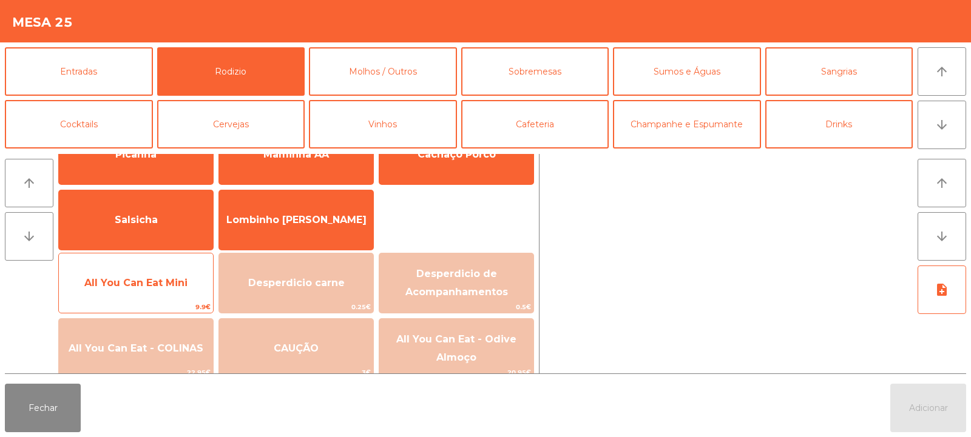
click at [166, 297] on span "All You Can Eat Mini" at bounding box center [136, 283] width 154 height 33
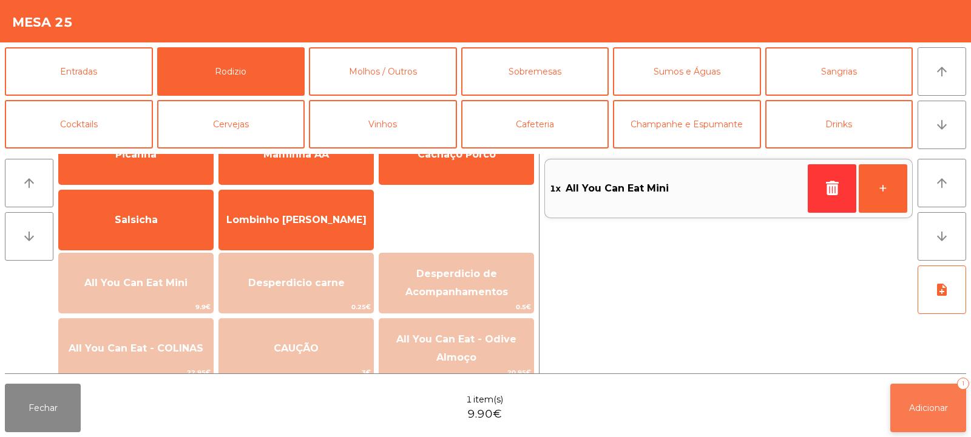
click at [923, 406] on span "Adicionar" at bounding box center [928, 408] width 39 height 11
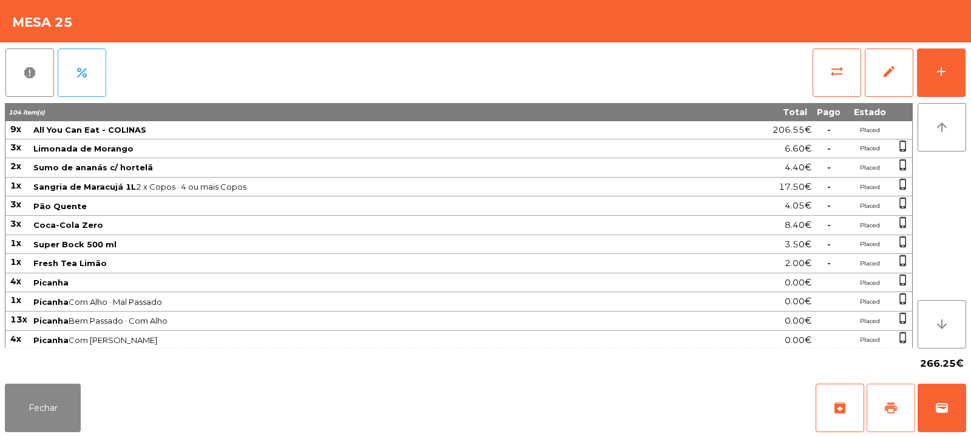
click at [886, 400] on button "print" at bounding box center [890, 408] width 49 height 49
click at [35, 398] on button "Fechar" at bounding box center [43, 408] width 76 height 49
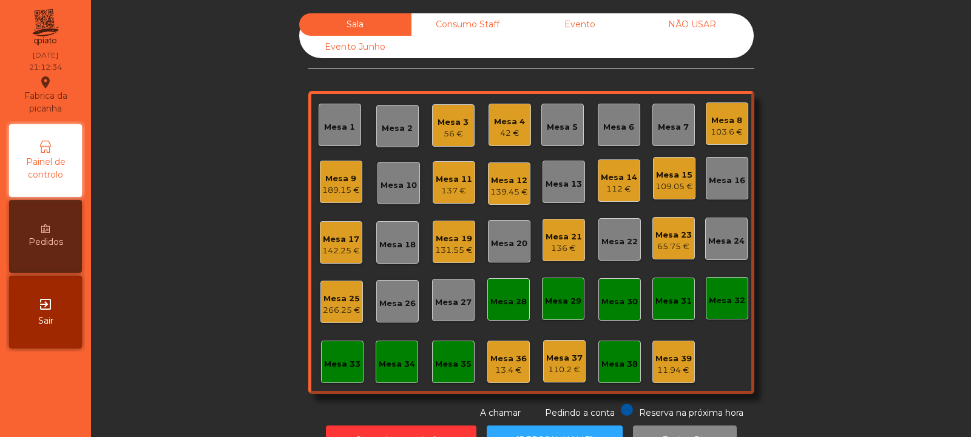
click at [448, 124] on div "Mesa 3" at bounding box center [452, 122] width 31 height 12
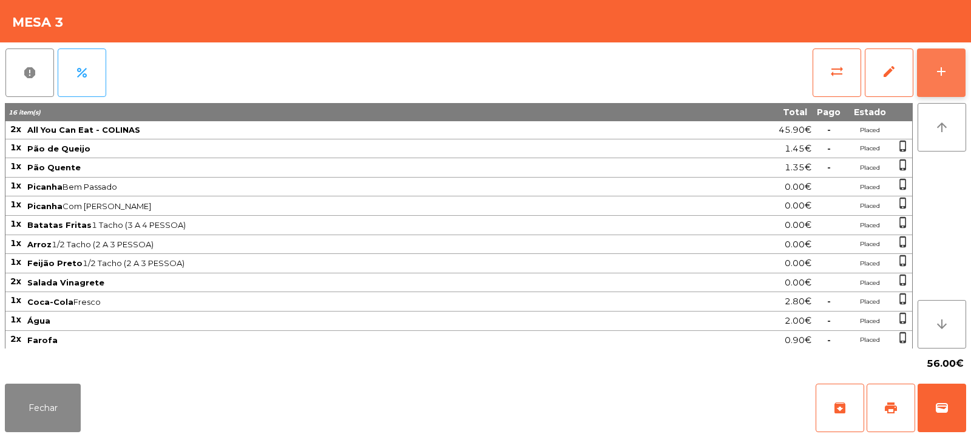
click at [949, 75] on button "add" at bounding box center [941, 73] width 49 height 49
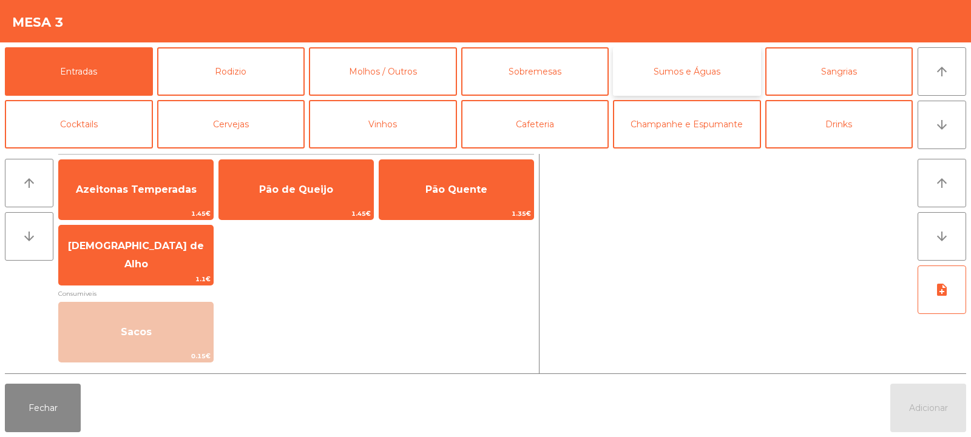
click at [706, 75] on button "Sumos e Águas" at bounding box center [687, 71] width 148 height 49
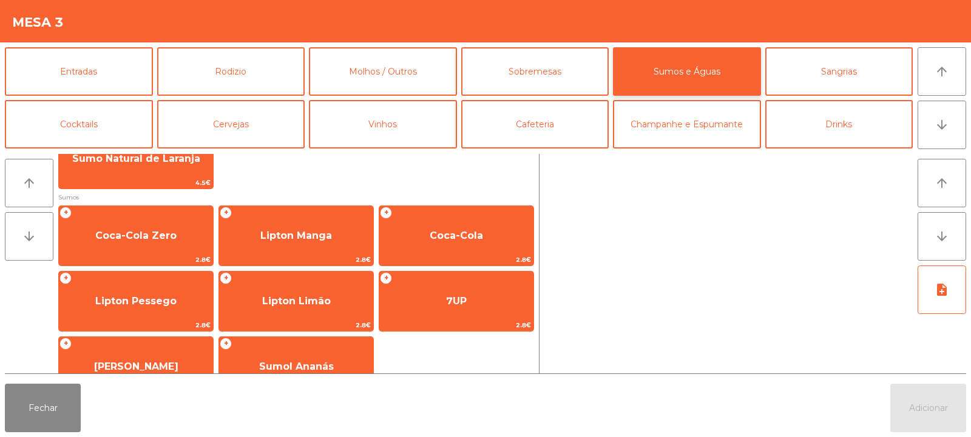
scroll to position [174, 0]
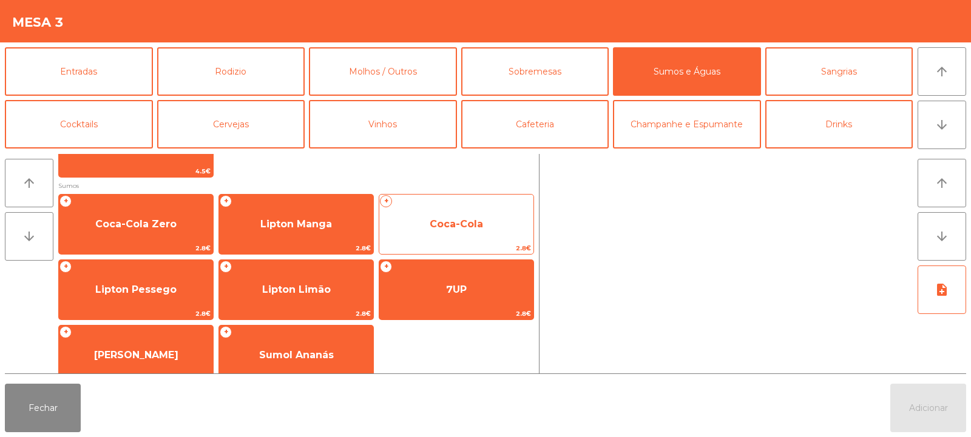
click at [464, 227] on span "Coca-Cola" at bounding box center [456, 224] width 53 height 12
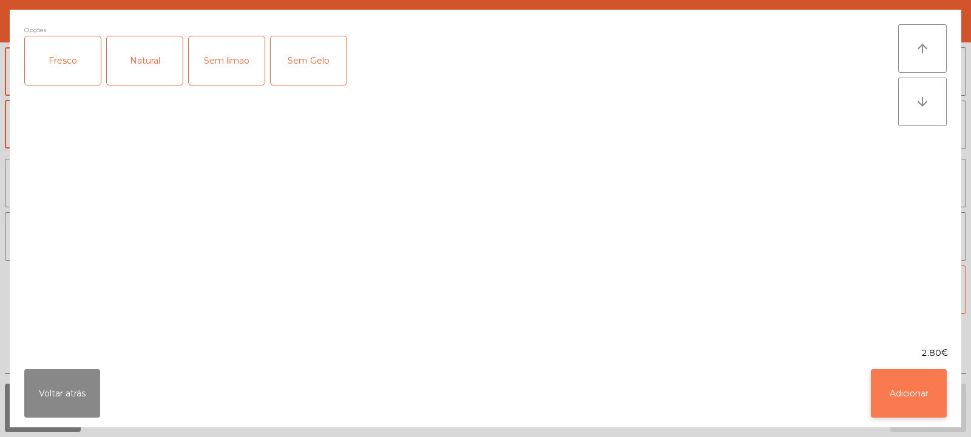
click at [912, 393] on button "Adicionar" at bounding box center [909, 393] width 76 height 49
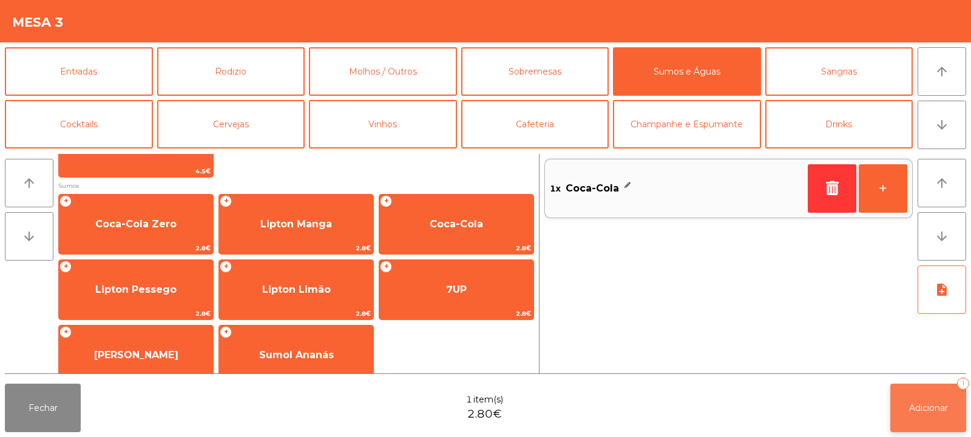
click at [922, 406] on span "Adicionar" at bounding box center [928, 408] width 39 height 11
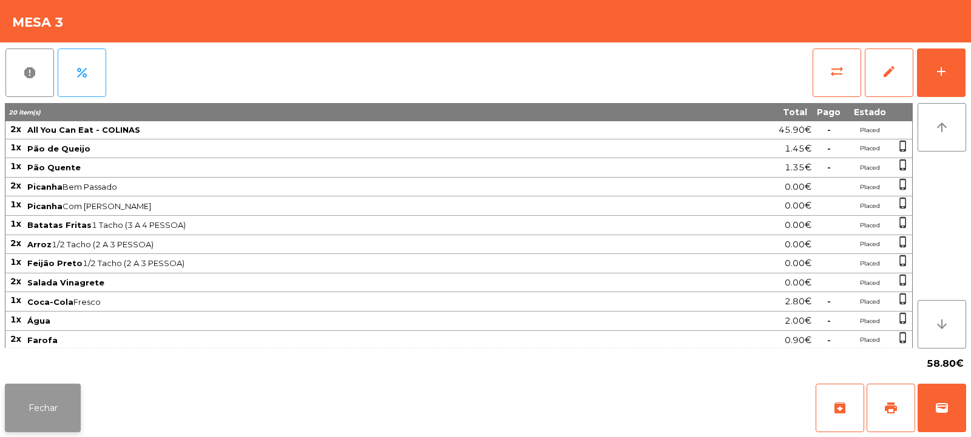
click at [39, 399] on button "Fechar" at bounding box center [43, 408] width 76 height 49
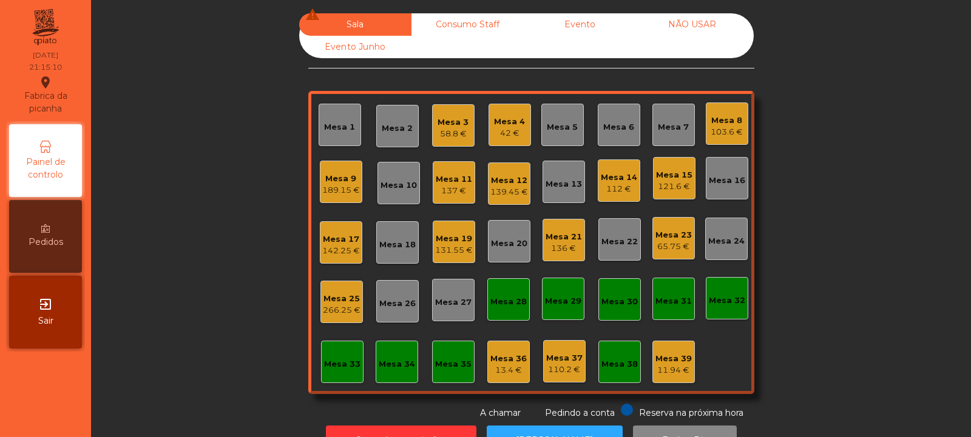
click at [454, 235] on div "Mesa 19" at bounding box center [454, 239] width 38 height 12
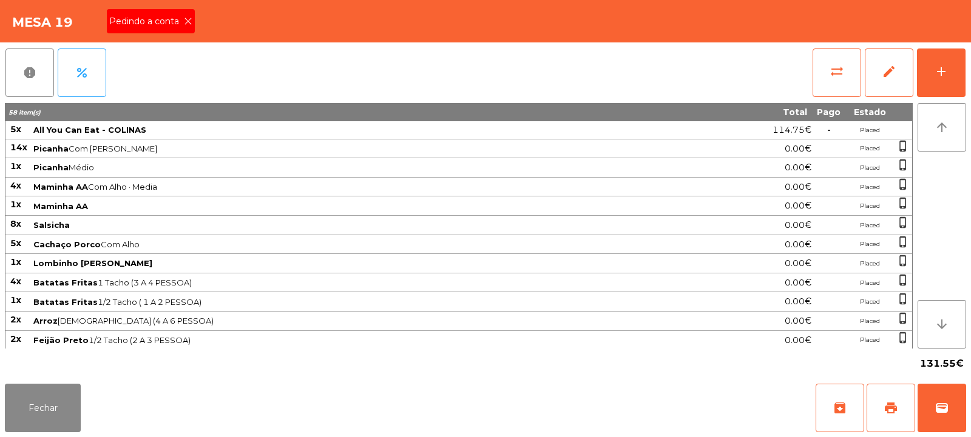
click at [187, 21] on icon at bounding box center [188, 21] width 8 height 8
click at [888, 404] on span "print" at bounding box center [890, 408] width 15 height 15
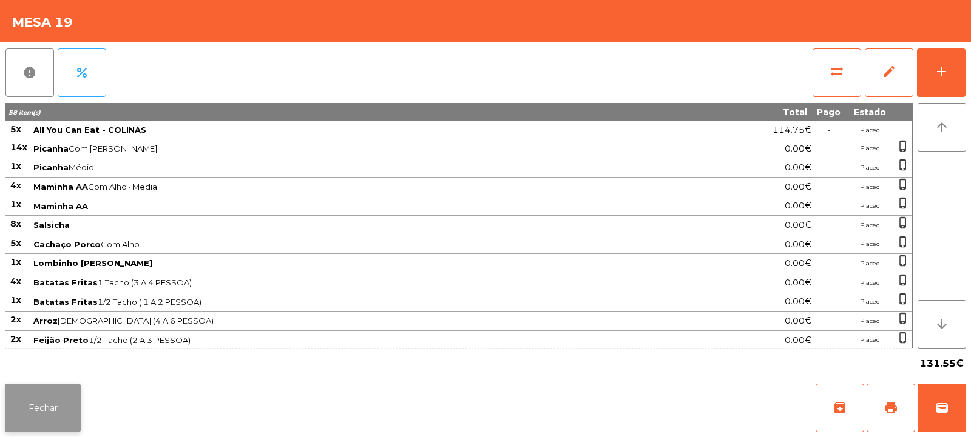
click at [69, 426] on button "Fechar" at bounding box center [43, 408] width 76 height 49
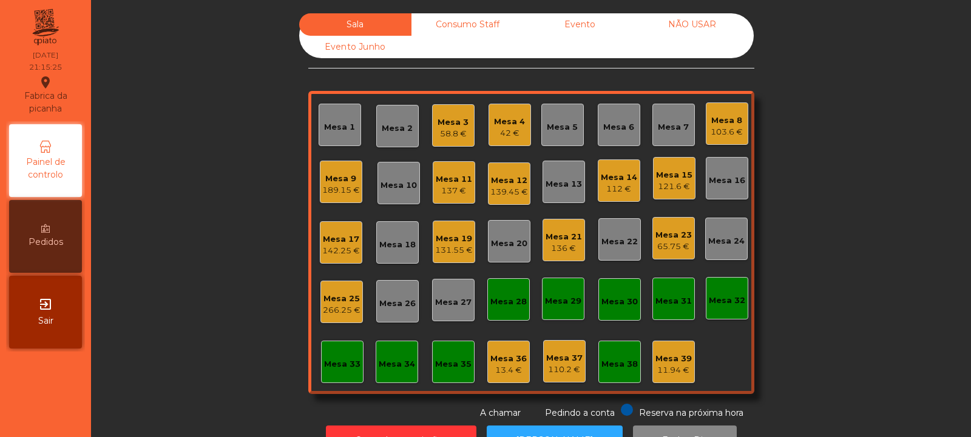
click at [325, 318] on div "Mesa 25 266.25 €" at bounding box center [341, 302] width 42 height 42
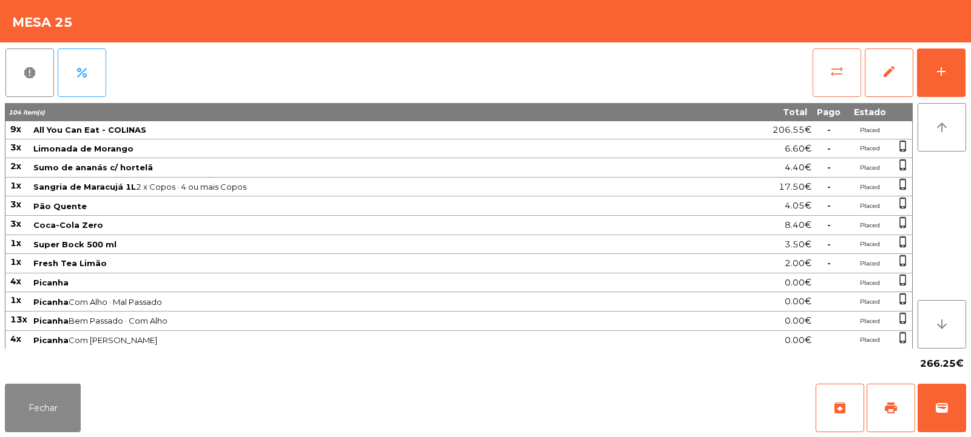
click at [837, 72] on span "sync_alt" at bounding box center [836, 71] width 15 height 15
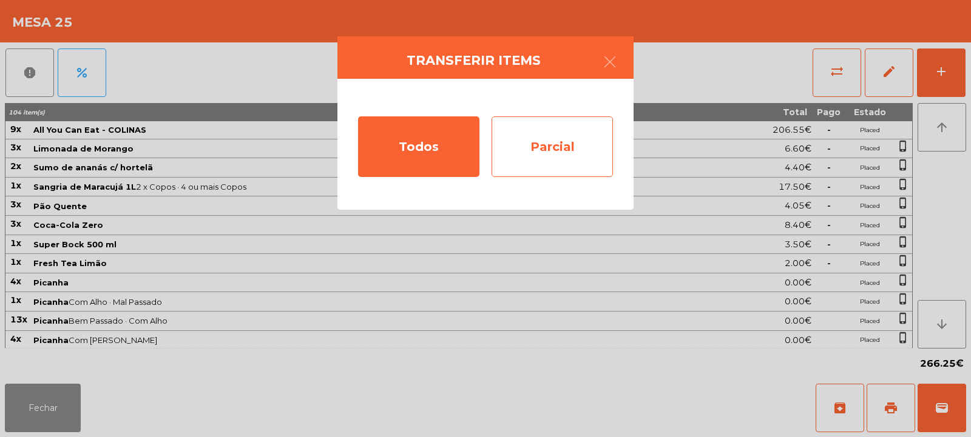
click at [569, 133] on div "Parcial" at bounding box center [551, 146] width 121 height 61
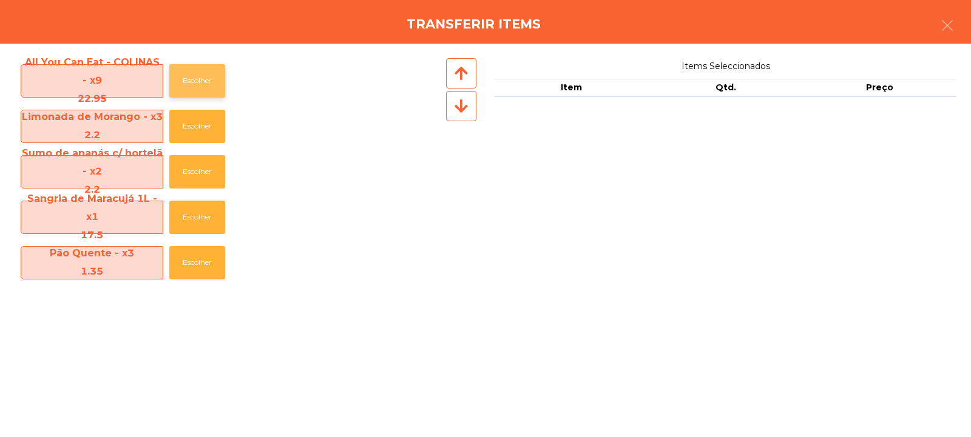
click at [206, 84] on button "Escolher" at bounding box center [197, 80] width 56 height 33
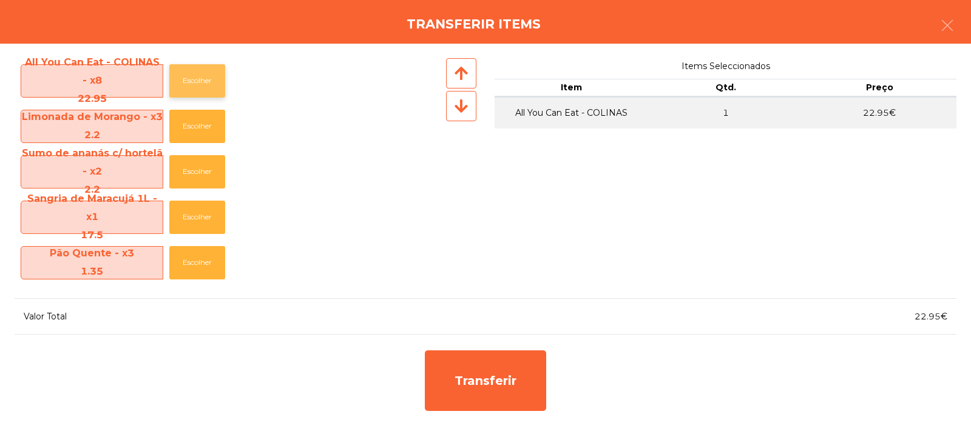
click at [205, 90] on button "Escolher" at bounding box center [197, 80] width 56 height 33
click at [194, 83] on button "Escolher" at bounding box center [197, 80] width 56 height 33
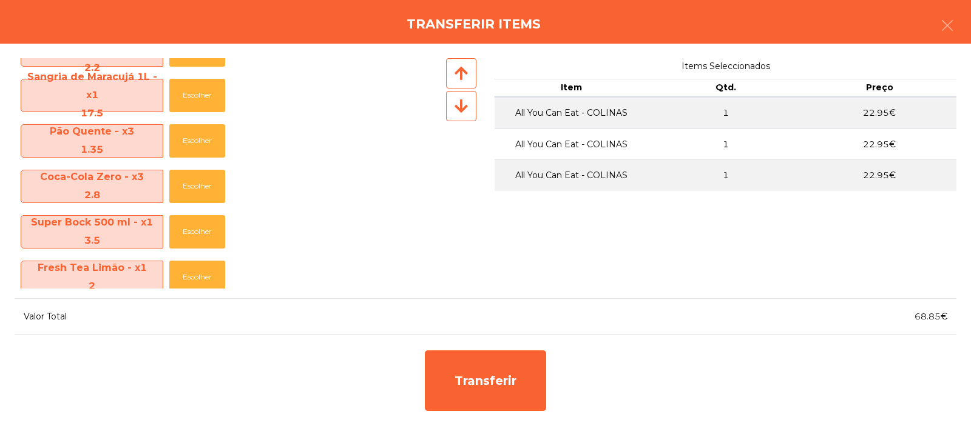
scroll to position [125, 0]
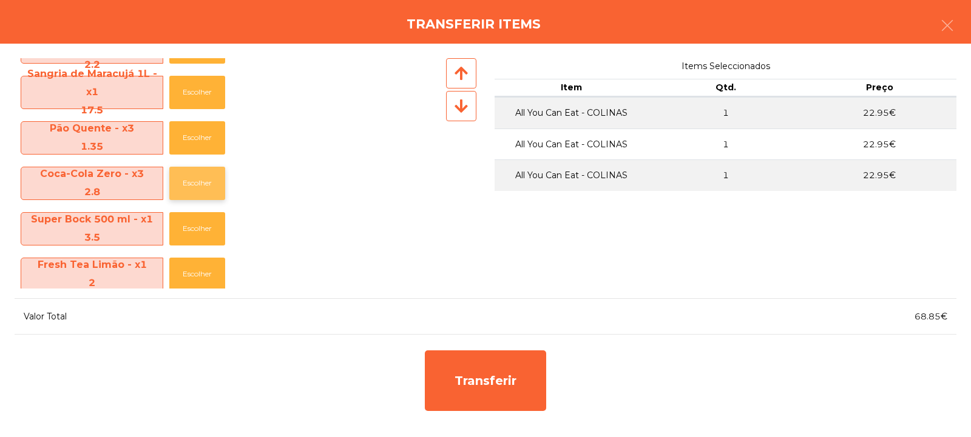
click at [193, 186] on button "Escolher" at bounding box center [197, 183] width 56 height 33
click at [192, 186] on button "Escolher" at bounding box center [197, 183] width 56 height 33
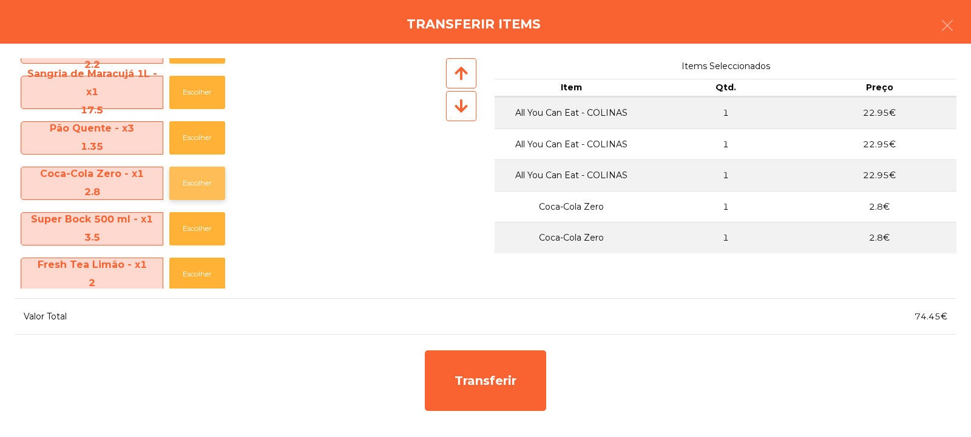
click at [191, 184] on button "Escolher" at bounding box center [197, 183] width 56 height 33
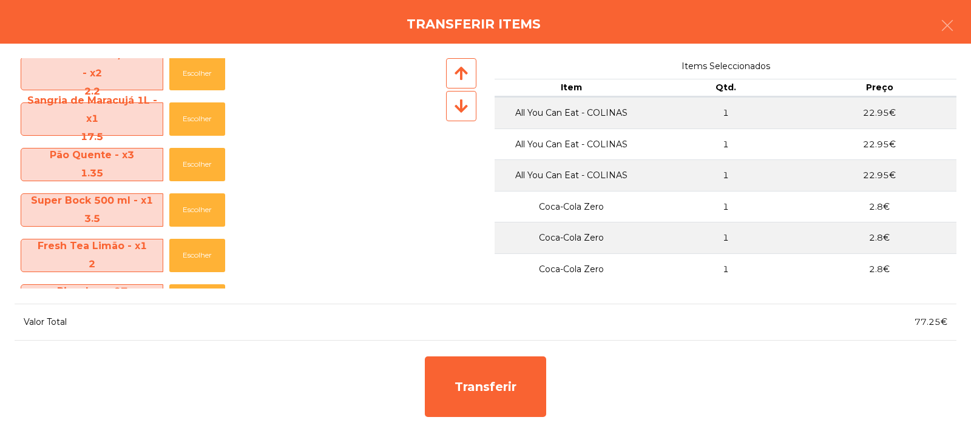
scroll to position [103, 0]
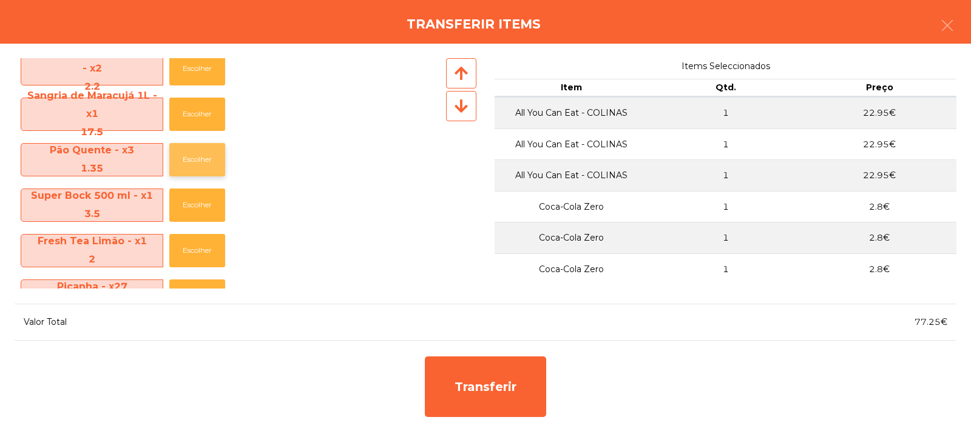
click at [184, 170] on button "Escolher" at bounding box center [197, 159] width 56 height 33
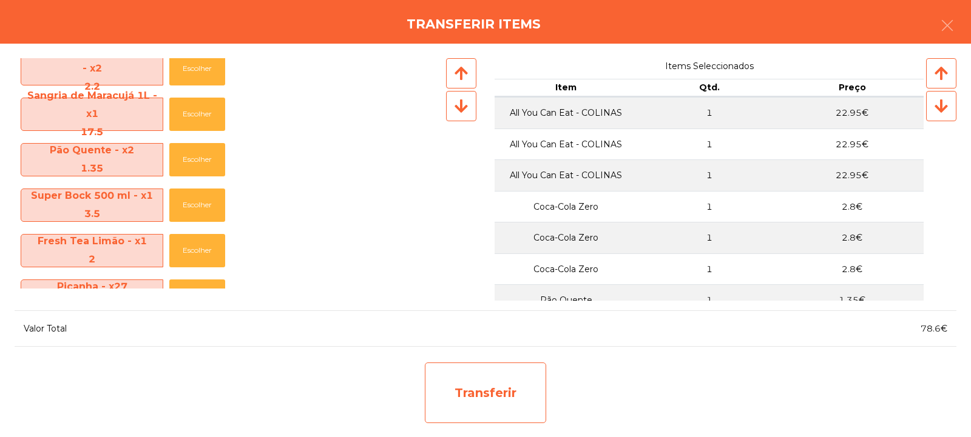
click at [494, 376] on div "Transferir" at bounding box center [485, 393] width 121 height 61
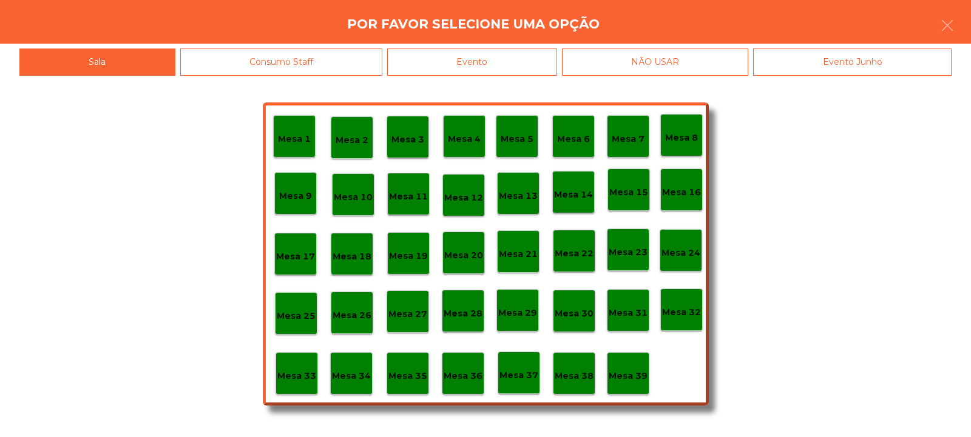
click at [300, 378] on p "Mesa 33" at bounding box center [296, 376] width 39 height 14
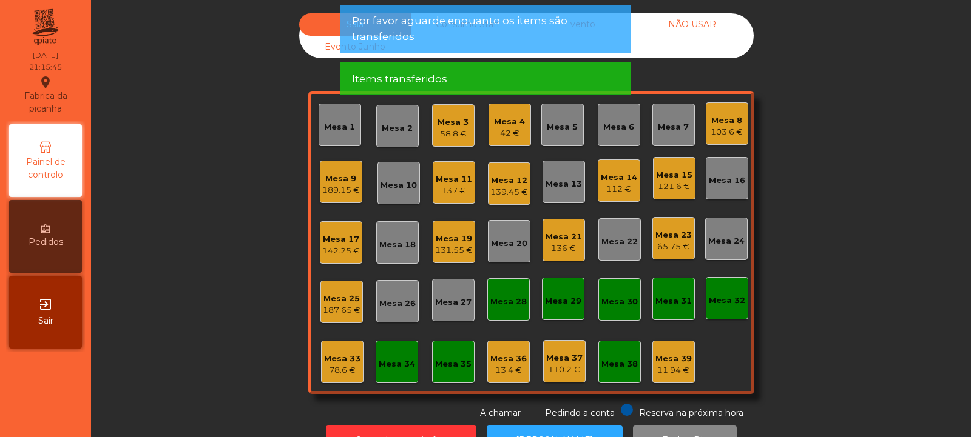
click at [324, 368] on div "78.6 €" at bounding box center [342, 371] width 36 height 12
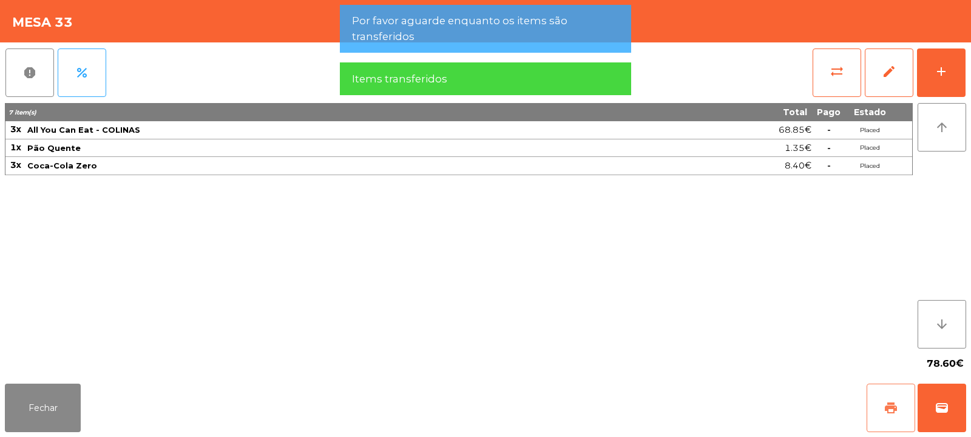
click at [892, 412] on span "print" at bounding box center [890, 408] width 15 height 15
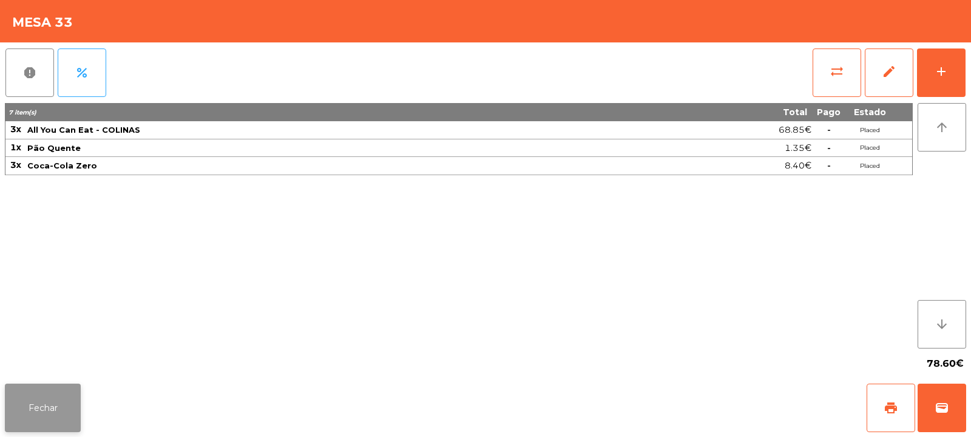
click at [30, 410] on button "Fechar" at bounding box center [43, 408] width 76 height 49
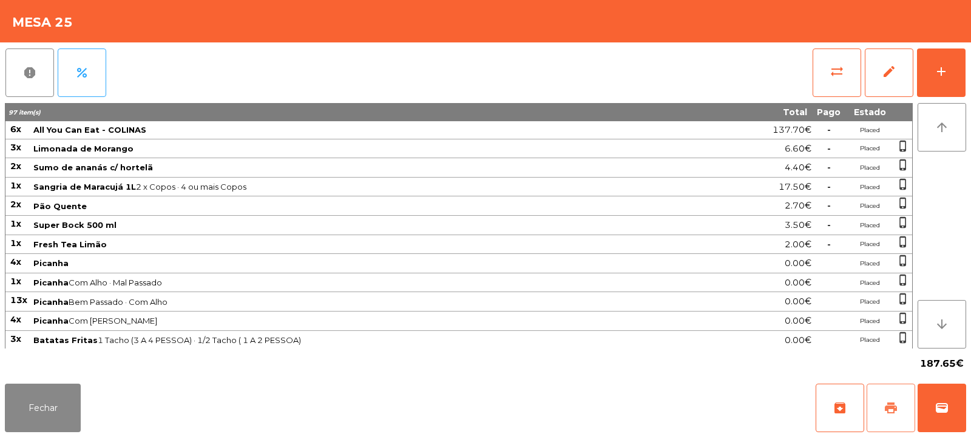
click at [894, 414] on span "print" at bounding box center [890, 408] width 15 height 15
click at [41, 397] on button "Fechar" at bounding box center [43, 408] width 76 height 49
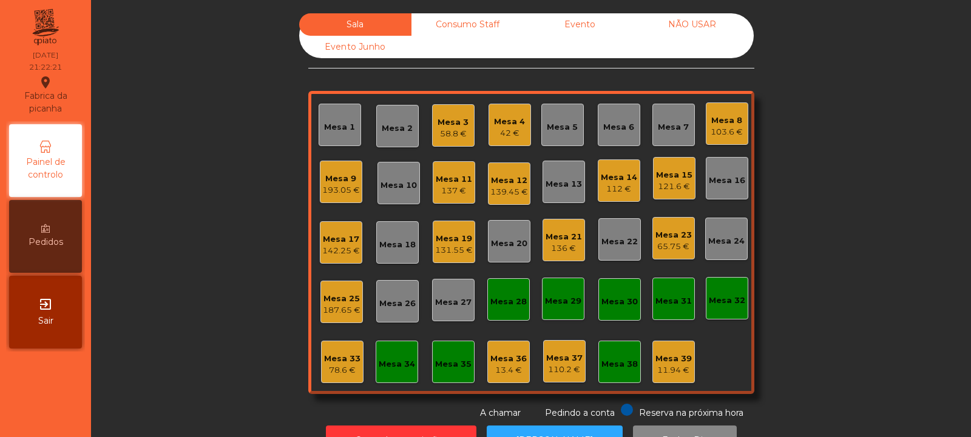
click at [457, 183] on div "Mesa 11" at bounding box center [454, 180] width 36 height 12
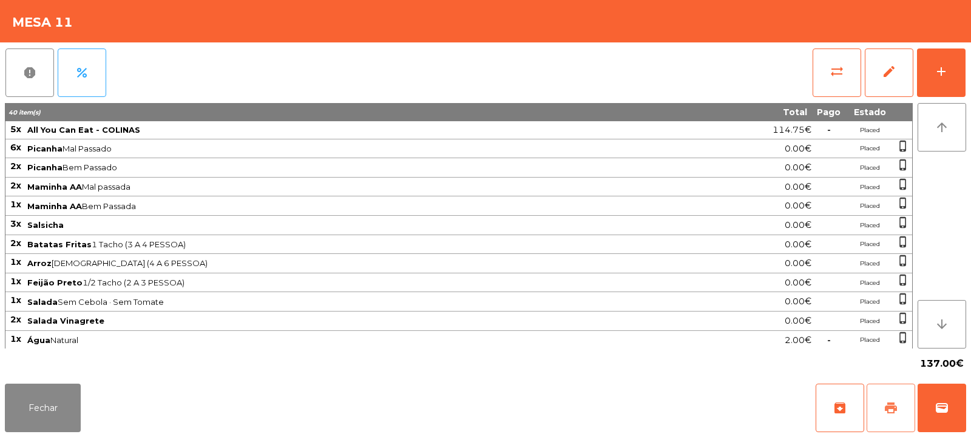
click at [895, 410] on span "print" at bounding box center [890, 408] width 15 height 15
click at [47, 410] on button "Fechar" at bounding box center [43, 408] width 76 height 49
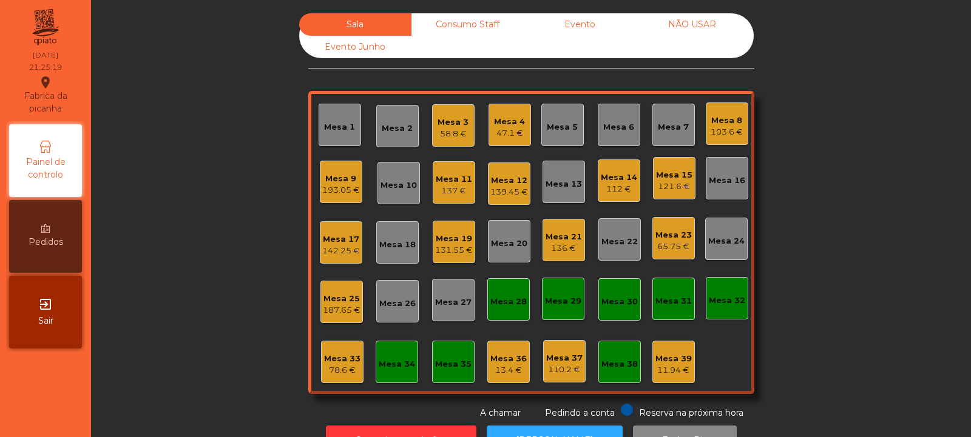
click at [718, 120] on div "Mesa 8" at bounding box center [726, 121] width 32 height 12
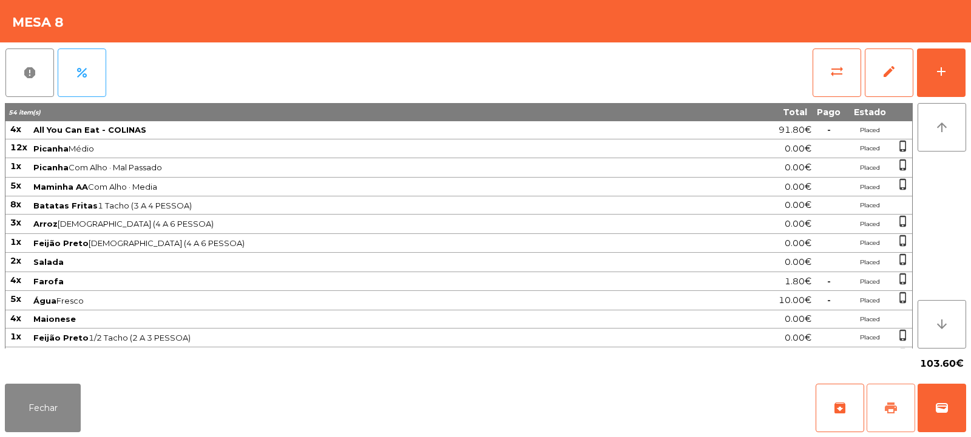
click at [881, 402] on button "print" at bounding box center [890, 408] width 49 height 49
click at [815, 75] on button "sync_alt" at bounding box center [836, 73] width 49 height 49
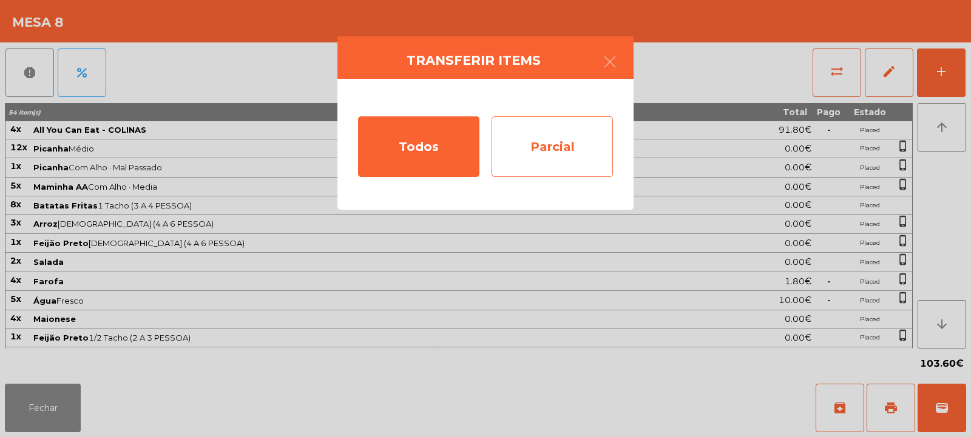
click at [550, 156] on div "Parcial" at bounding box center [551, 146] width 121 height 61
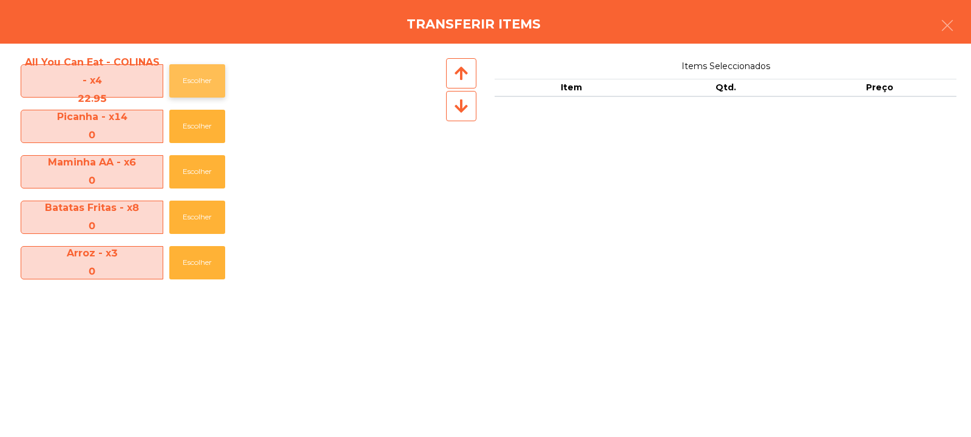
click at [192, 75] on button "Escolher" at bounding box center [197, 80] width 56 height 33
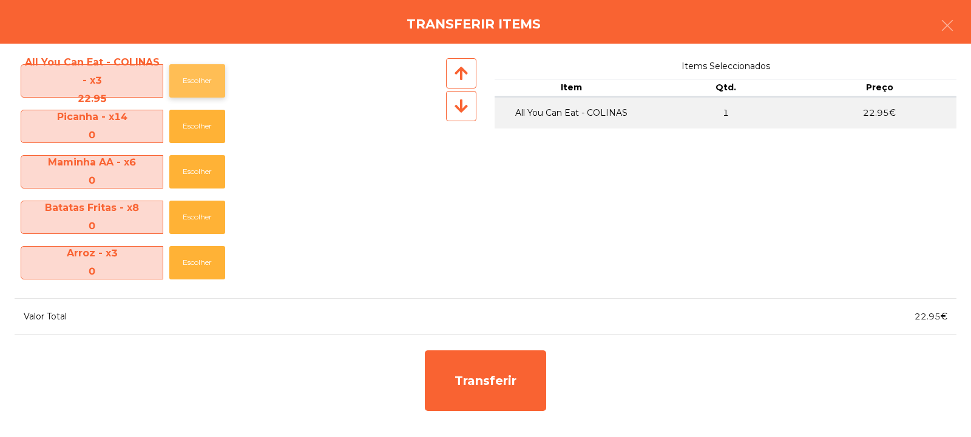
click at [194, 71] on button "Escolher" at bounding box center [197, 80] width 56 height 33
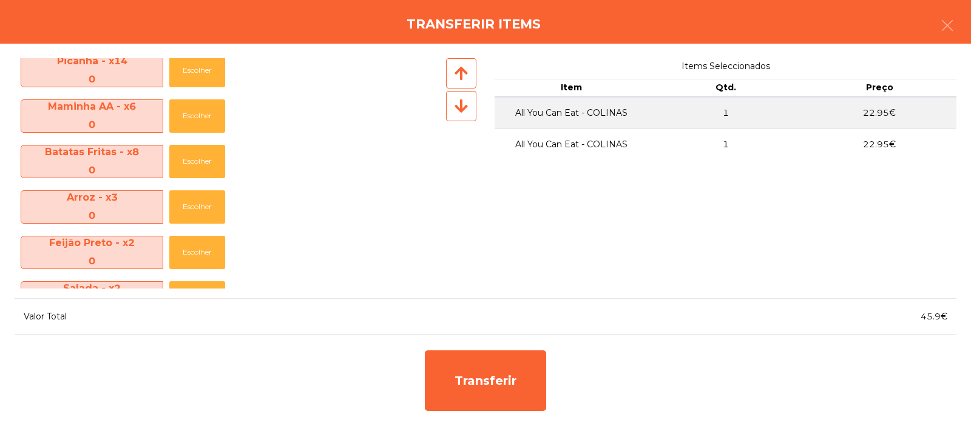
scroll to position [68, 0]
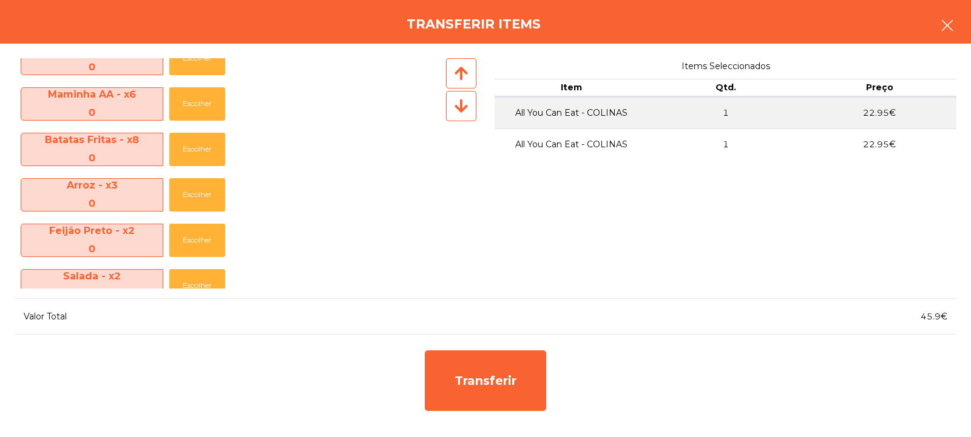
click at [962, 33] on button "button" at bounding box center [947, 26] width 34 height 36
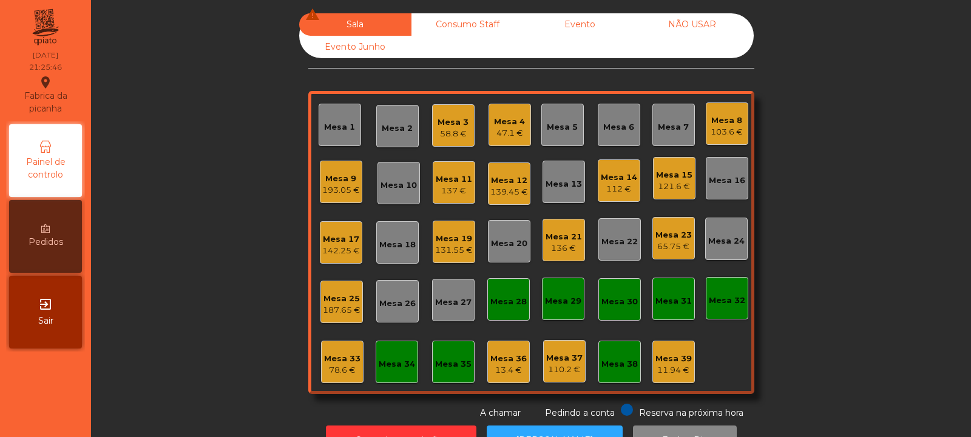
click at [720, 131] on div "103.6 €" at bounding box center [726, 132] width 32 height 12
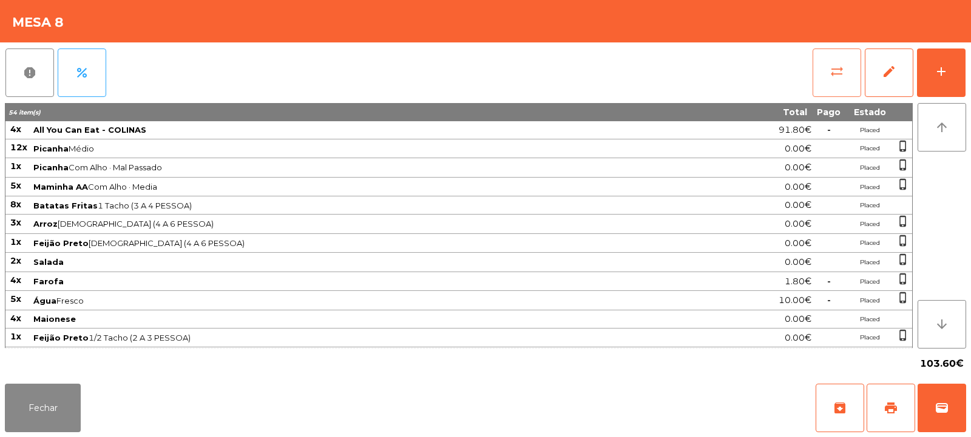
click at [838, 60] on button "sync_alt" at bounding box center [836, 73] width 49 height 49
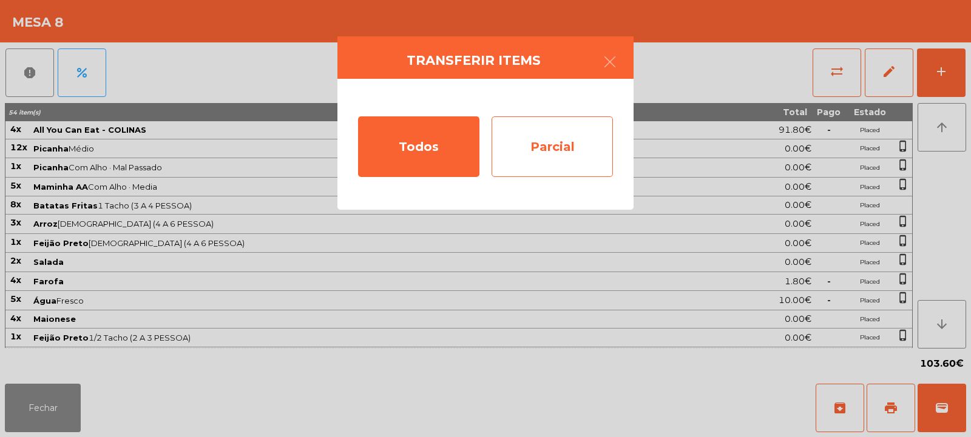
click at [546, 146] on div "Parcial" at bounding box center [551, 146] width 121 height 61
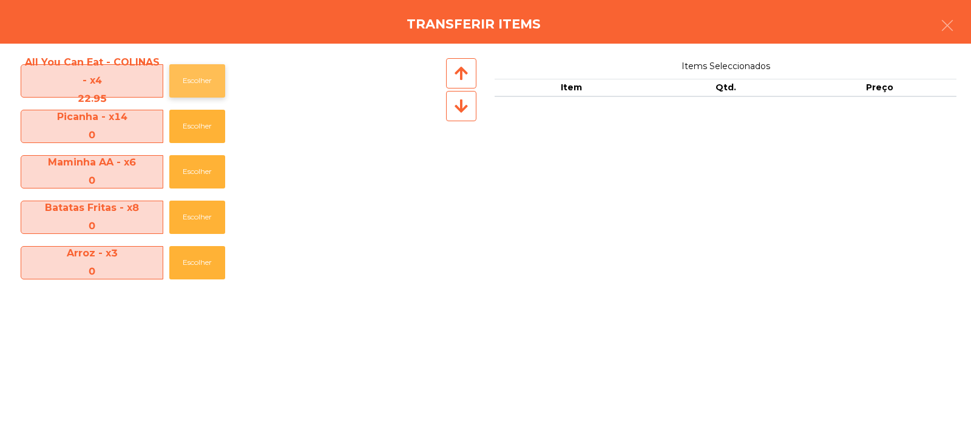
click at [189, 90] on button "Escolher" at bounding box center [197, 80] width 56 height 33
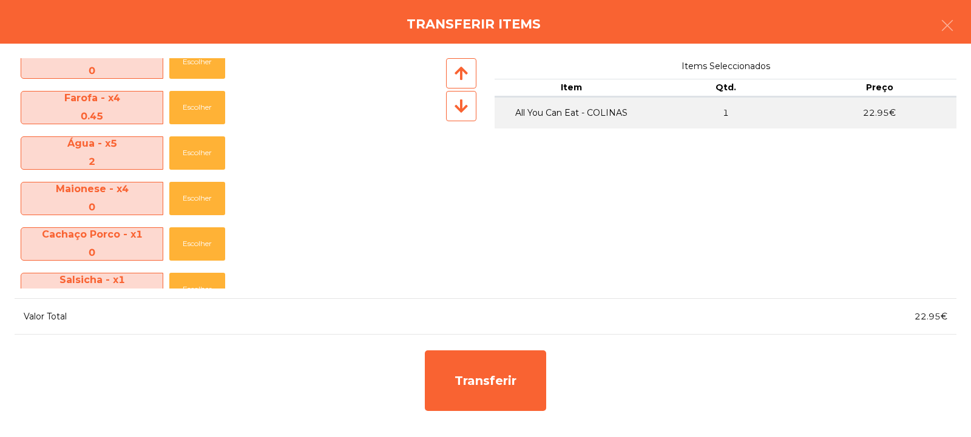
scroll to position [303, 0]
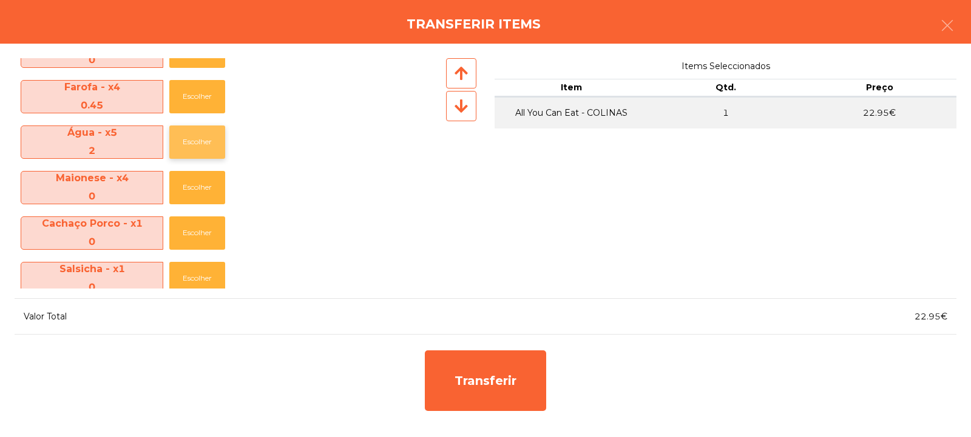
click at [191, 149] on button "Escolher" at bounding box center [197, 142] width 56 height 33
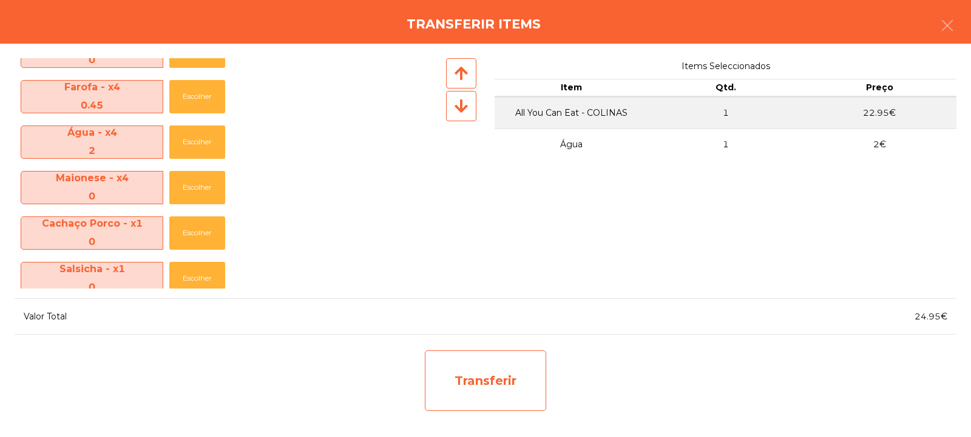
click at [486, 371] on div "Transferir" at bounding box center [485, 381] width 121 height 61
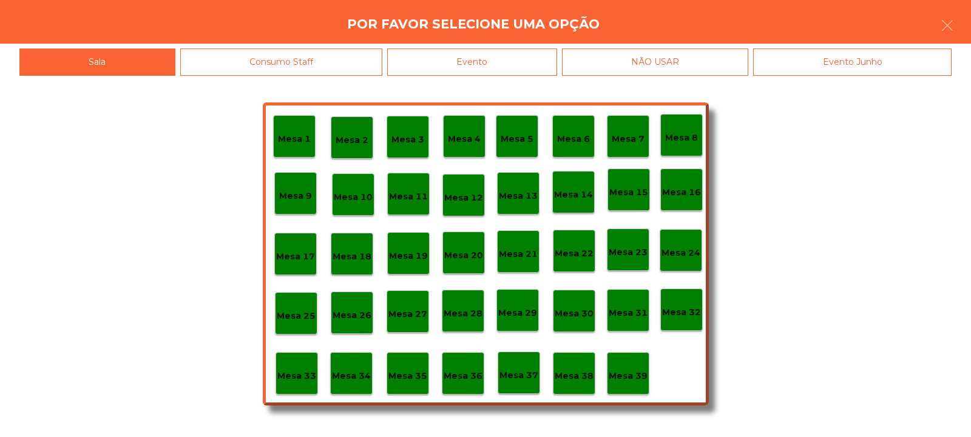
click at [413, 369] on p "Mesa 35" at bounding box center [407, 376] width 39 height 14
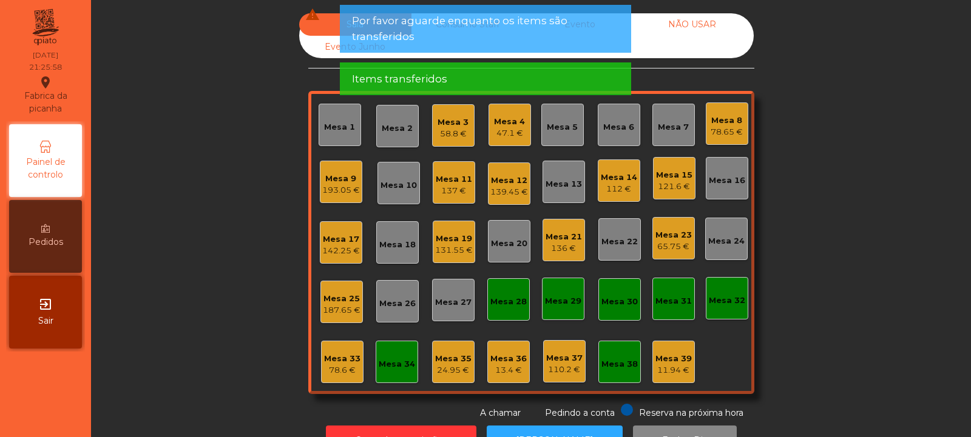
click at [721, 129] on div "78.65 €" at bounding box center [726, 132] width 32 height 12
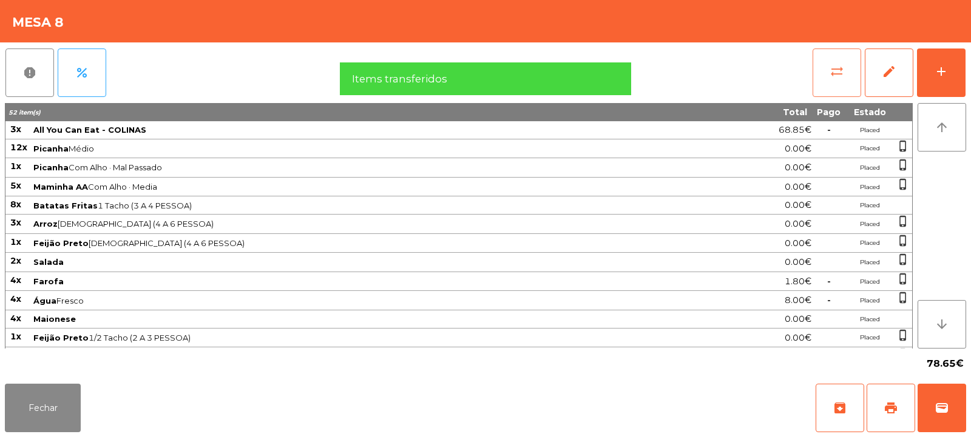
click at [823, 72] on button "sync_alt" at bounding box center [836, 73] width 49 height 49
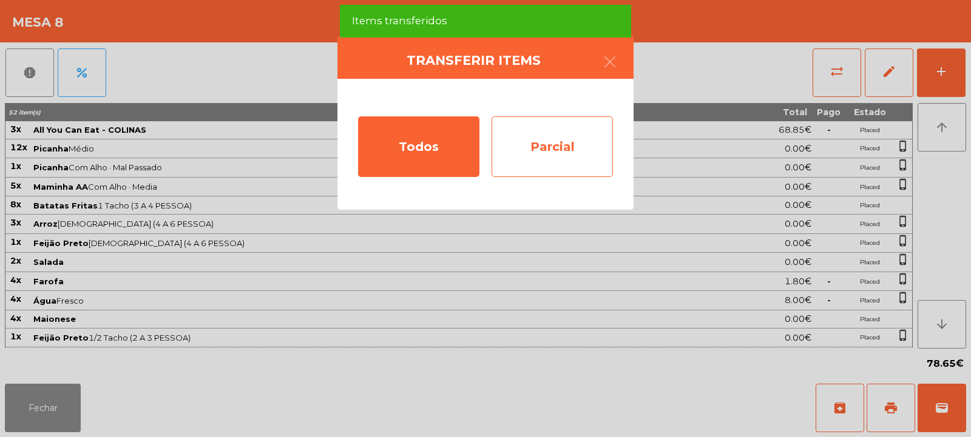
click at [591, 156] on div "Parcial" at bounding box center [551, 146] width 121 height 61
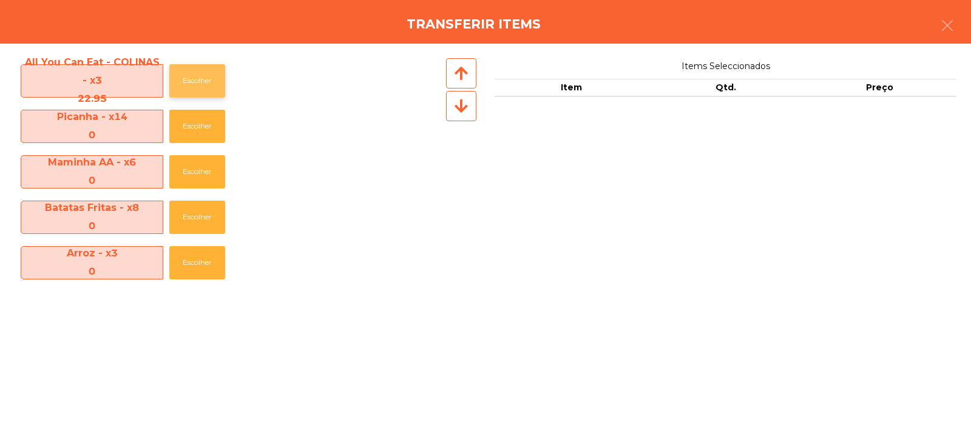
click at [186, 76] on button "Escolher" at bounding box center [197, 80] width 56 height 33
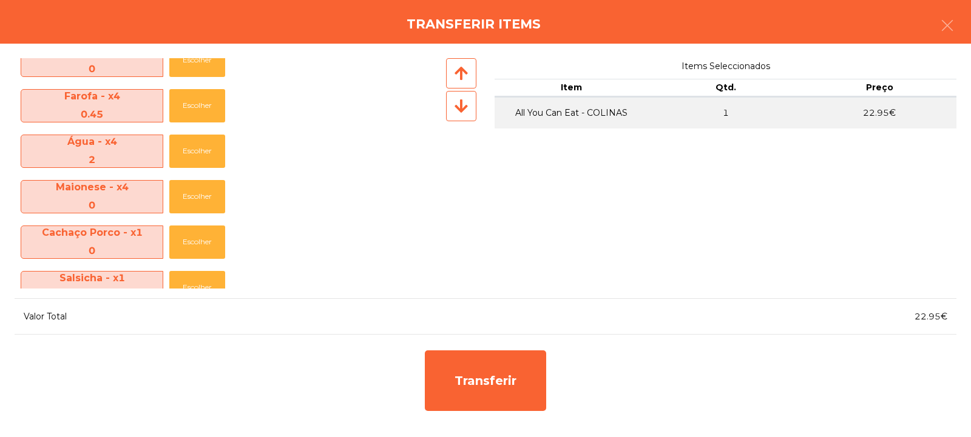
scroll to position [295, 0]
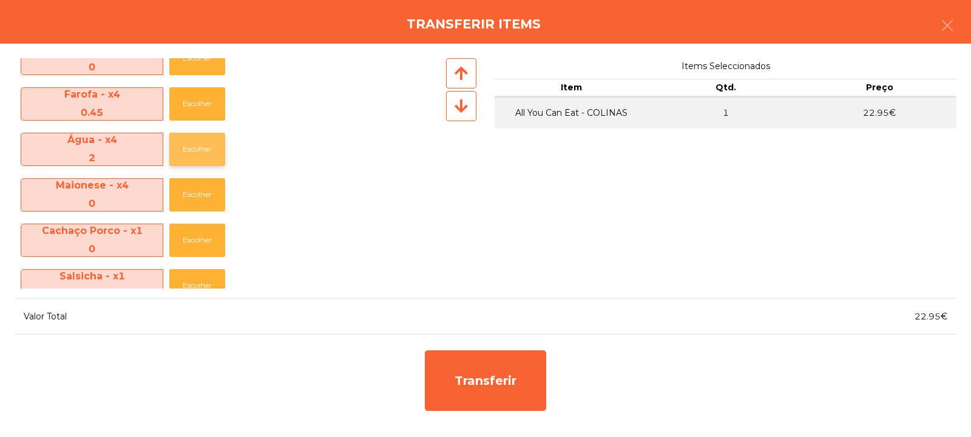
click at [174, 149] on button "Escolher" at bounding box center [197, 149] width 56 height 33
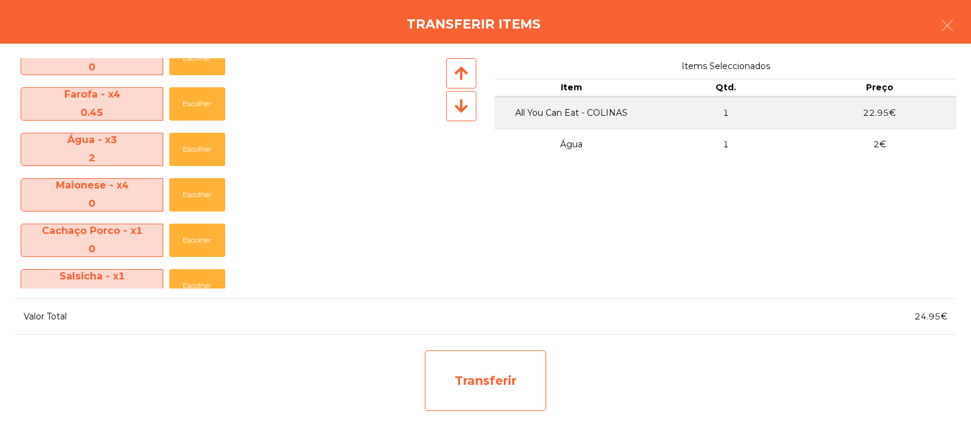
click at [487, 380] on div "Transferir" at bounding box center [485, 381] width 121 height 61
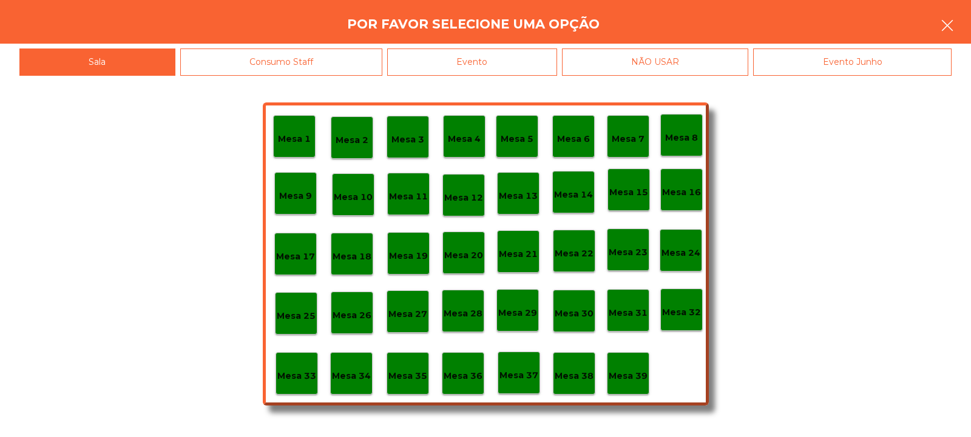
click at [961, 18] on button "button" at bounding box center [947, 26] width 34 height 36
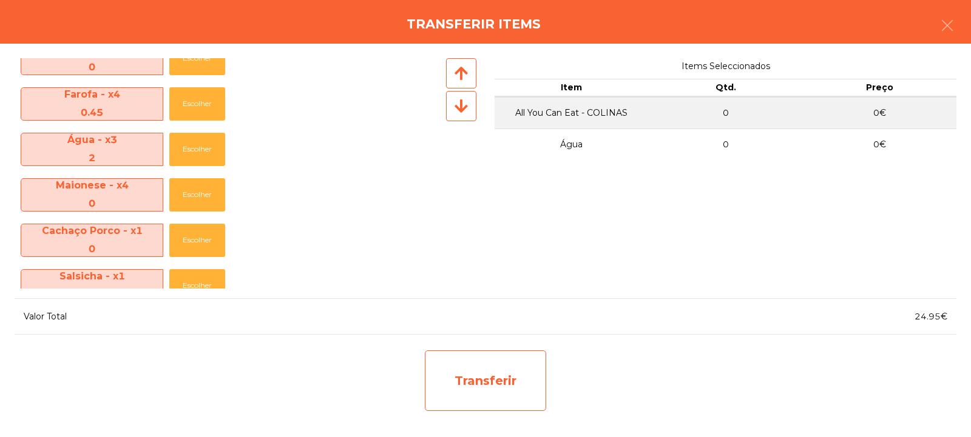
click at [482, 362] on div "Transferir" at bounding box center [485, 381] width 121 height 61
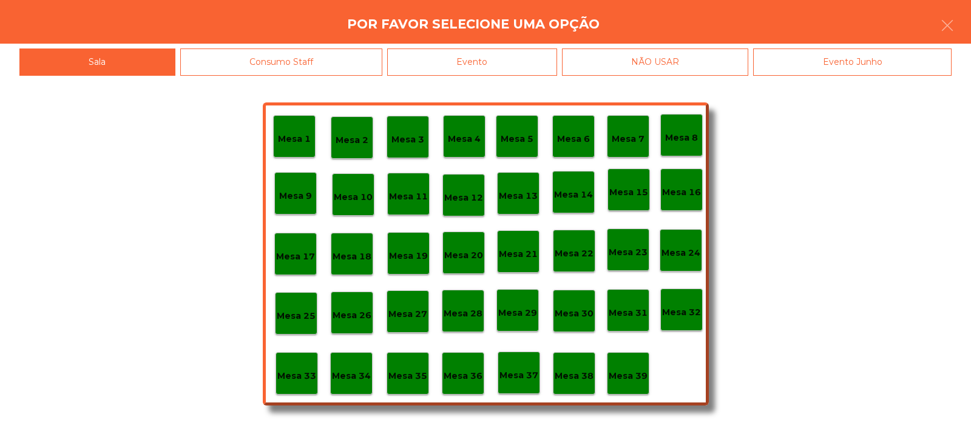
click at [346, 380] on p "Mesa 34" at bounding box center [351, 376] width 39 height 14
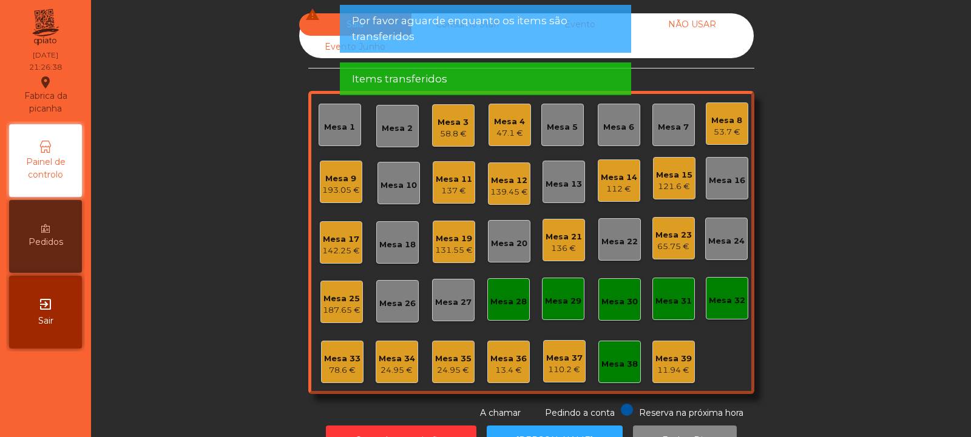
click at [392, 373] on div "24.95 €" at bounding box center [397, 371] width 36 height 12
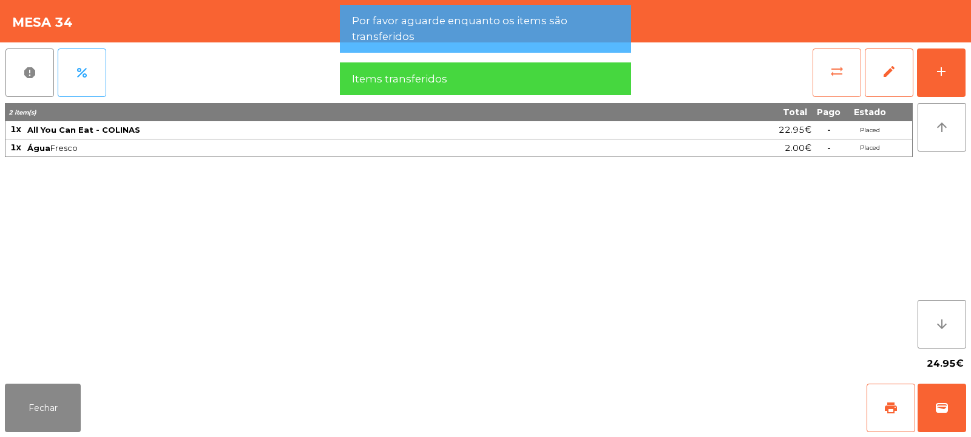
click at [817, 81] on button "sync_alt" at bounding box center [836, 73] width 49 height 49
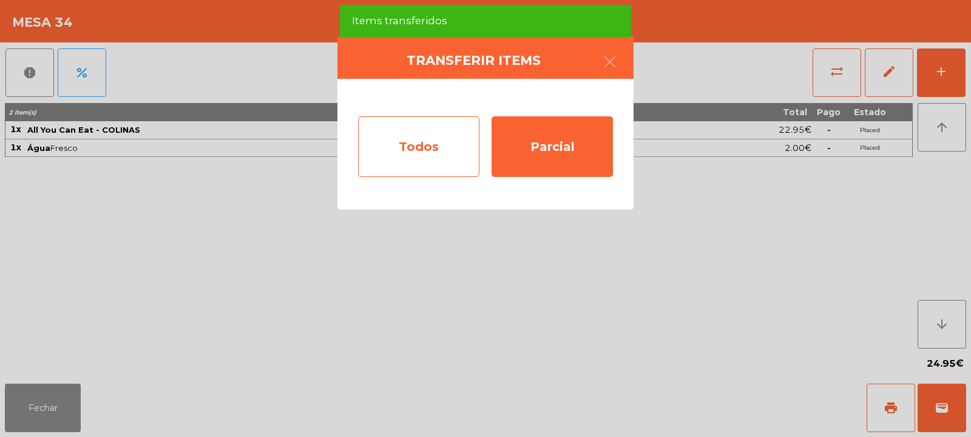
click at [396, 172] on div "Todos" at bounding box center [418, 146] width 121 height 61
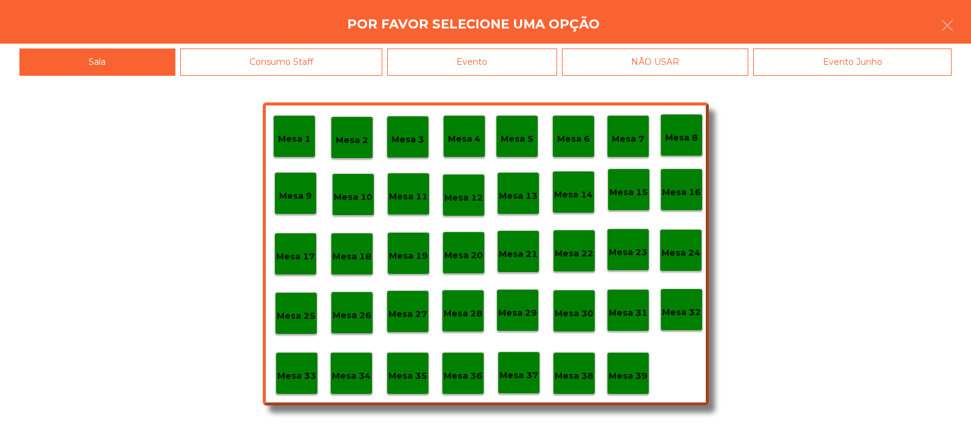
click at [397, 376] on p "Mesa 35" at bounding box center [407, 376] width 39 height 14
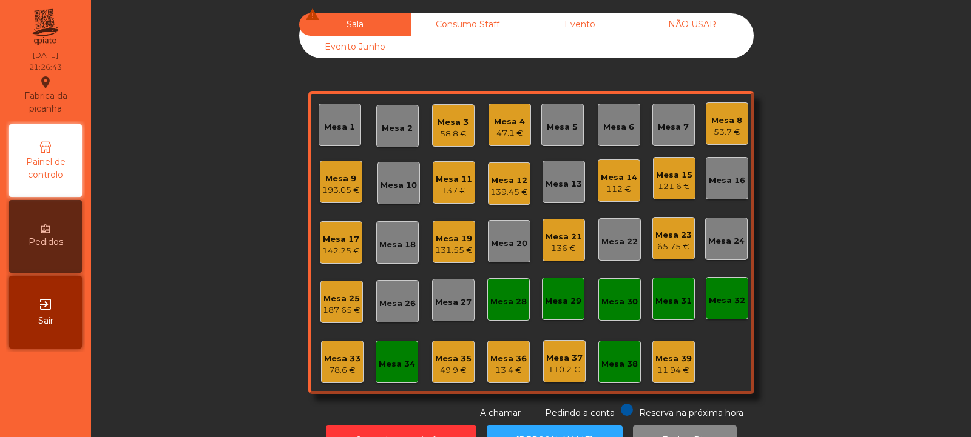
click at [723, 138] on div "Mesa 8 53.7 €" at bounding box center [727, 124] width 42 height 42
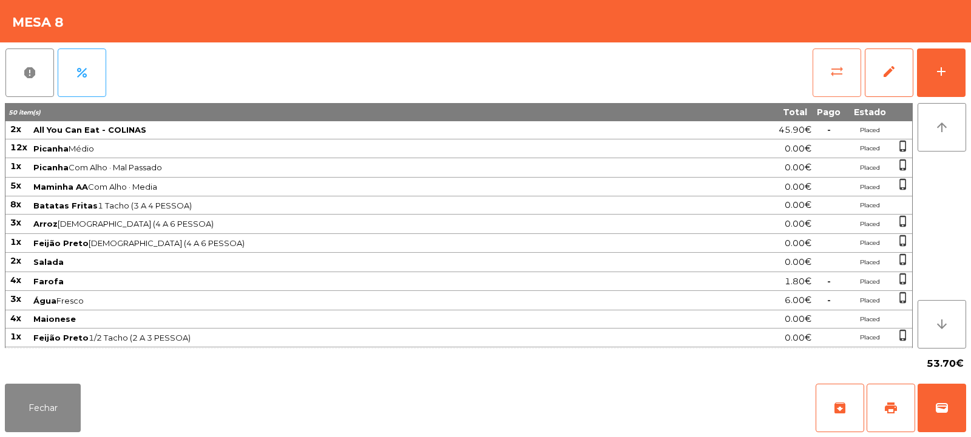
click at [829, 62] on button "sync_alt" at bounding box center [836, 73] width 49 height 49
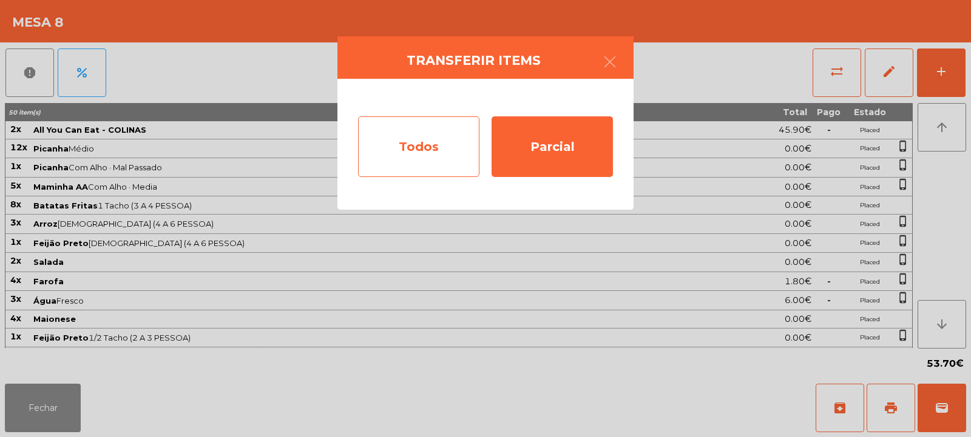
click at [405, 141] on div "Todos" at bounding box center [418, 146] width 121 height 61
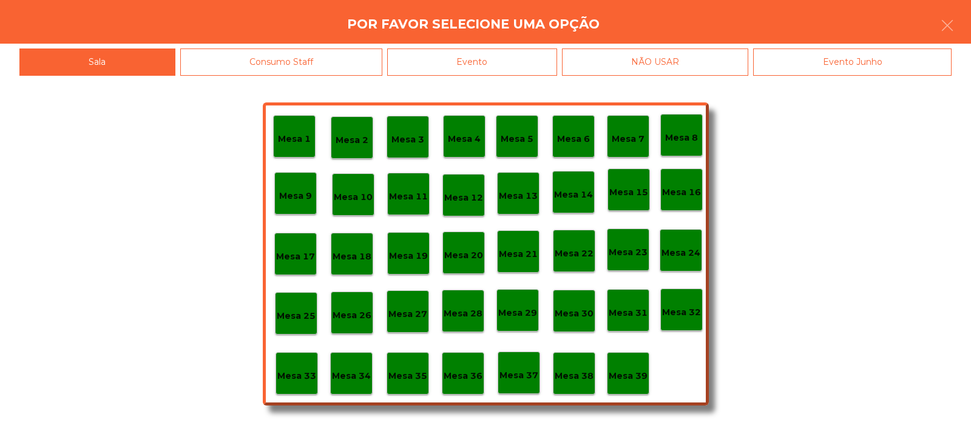
click at [401, 377] on p "Mesa 35" at bounding box center [407, 376] width 39 height 14
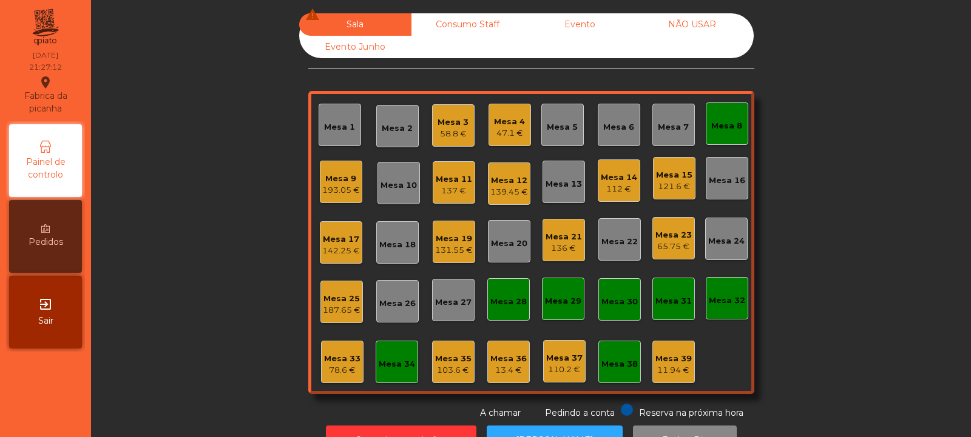
click at [451, 359] on div "Mesa 35" at bounding box center [453, 359] width 36 height 12
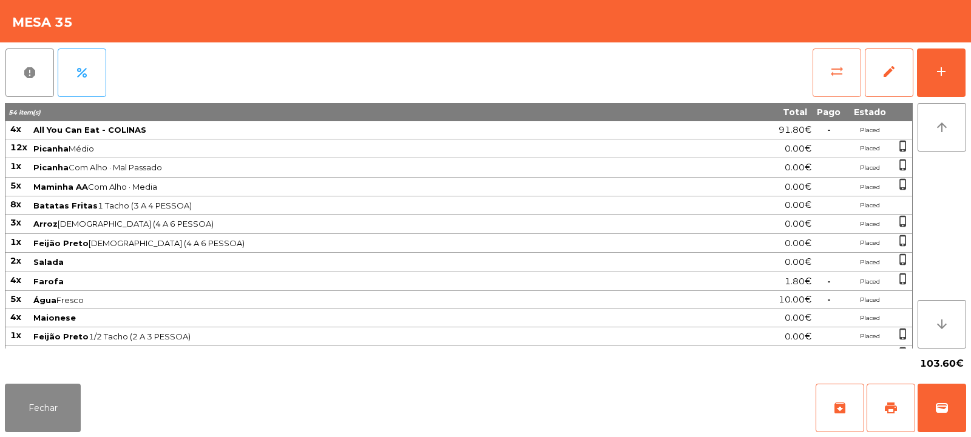
click at [832, 78] on span "sync_alt" at bounding box center [836, 71] width 15 height 15
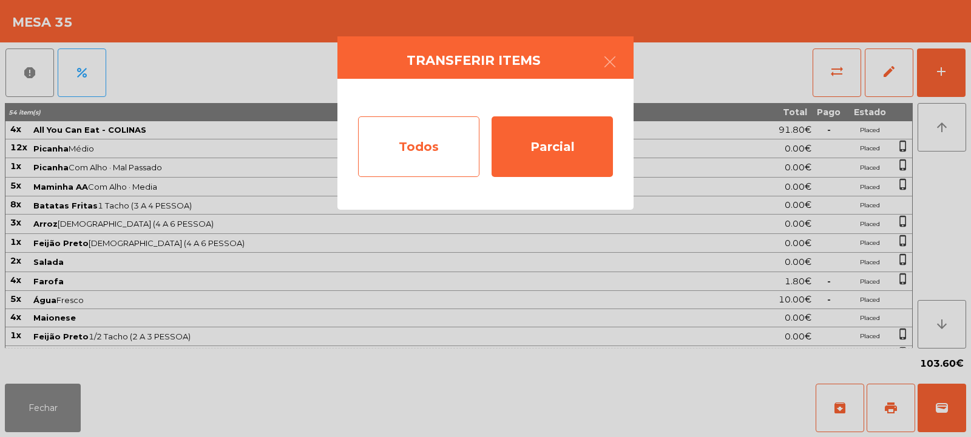
click at [400, 155] on div "Todos" at bounding box center [418, 146] width 121 height 61
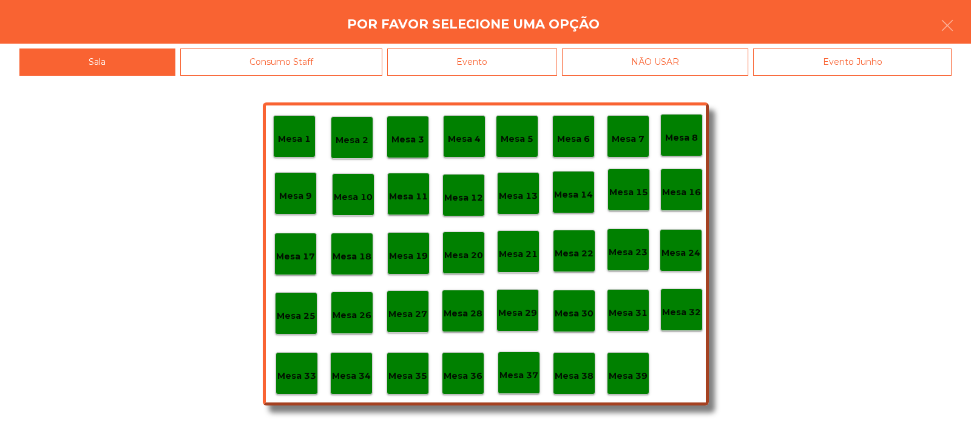
click at [477, 70] on div "Evento" at bounding box center [472, 62] width 170 height 27
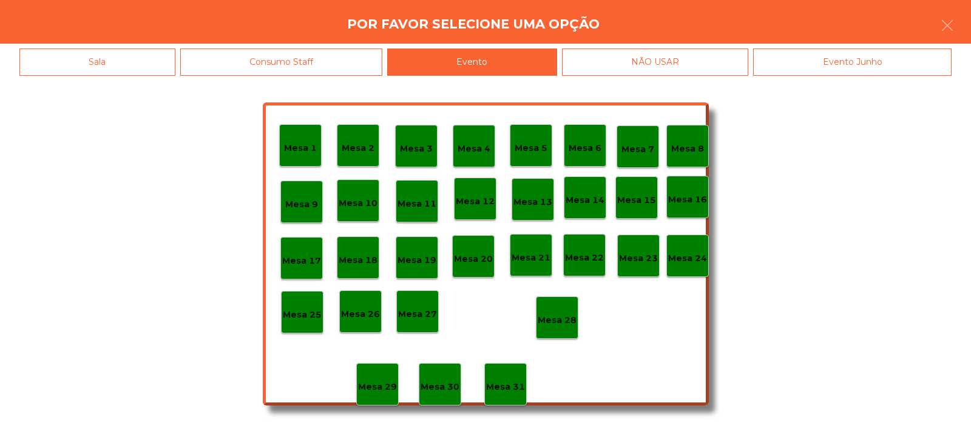
click at [561, 336] on div "Mesa 28" at bounding box center [557, 318] width 42 height 42
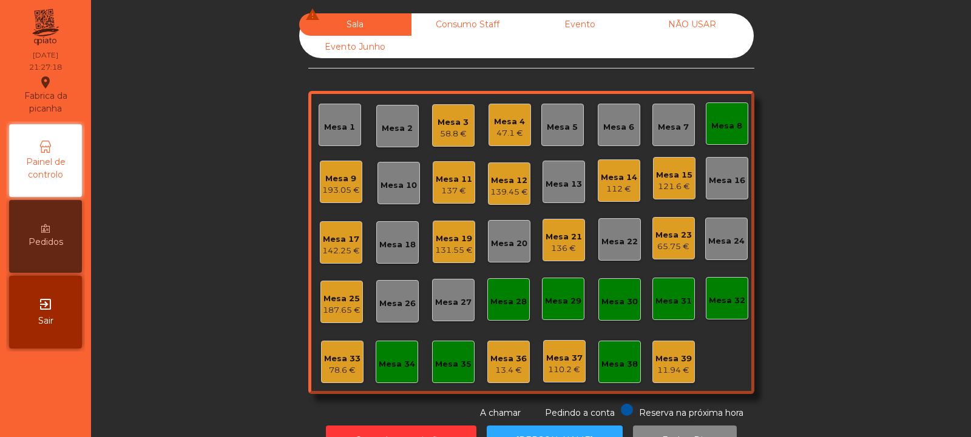
click at [346, 377] on div "Mesa 33 78.6 €" at bounding box center [342, 362] width 42 height 42
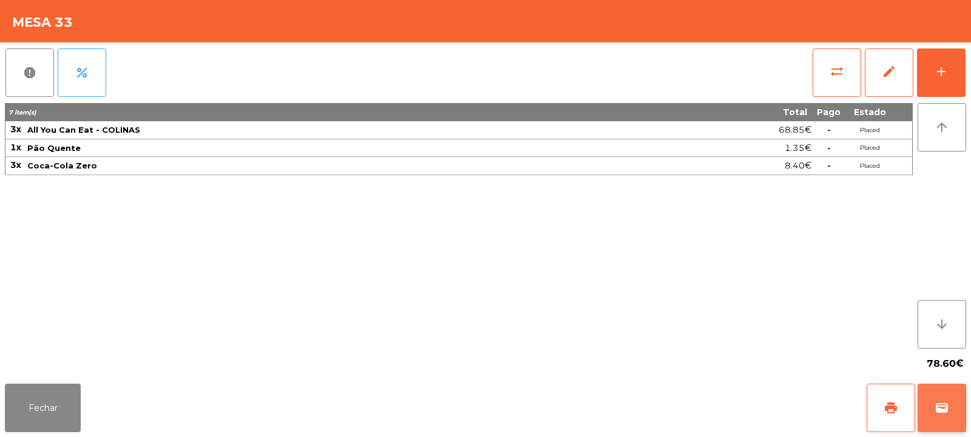
click at [944, 412] on span "wallet" at bounding box center [941, 408] width 15 height 15
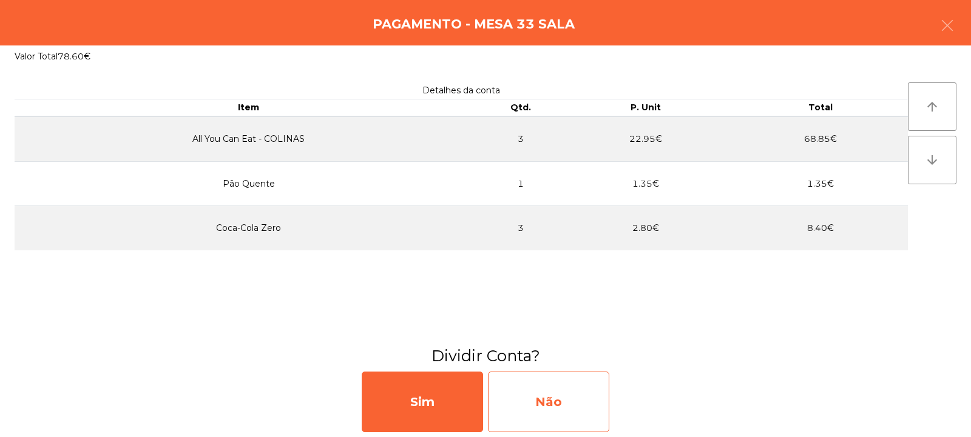
click at [548, 411] on div "Não" at bounding box center [548, 402] width 121 height 61
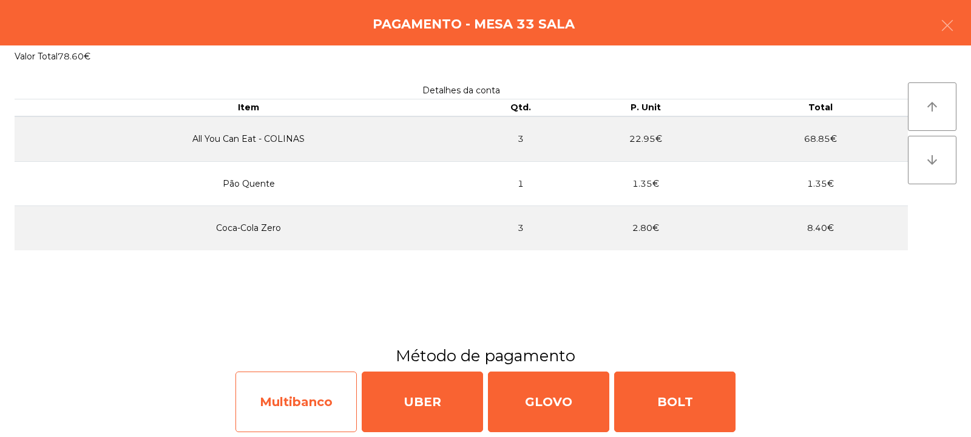
click at [279, 414] on div "Multibanco" at bounding box center [295, 402] width 121 height 61
select select "**"
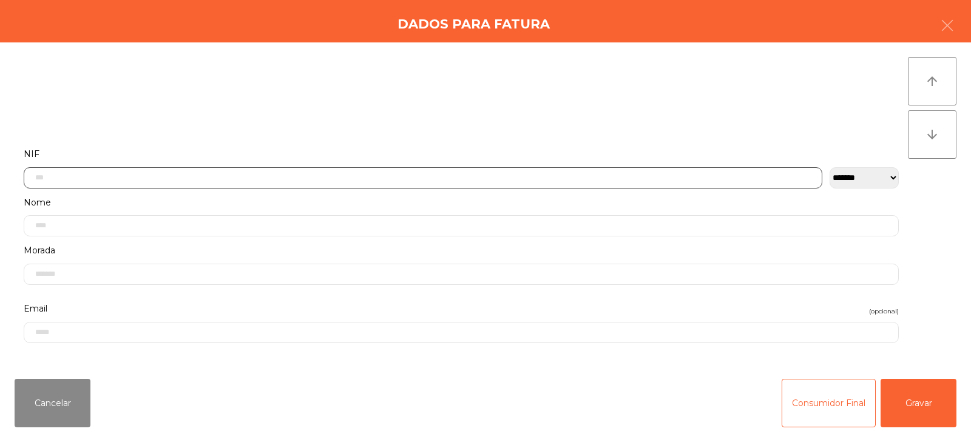
click at [218, 181] on input "text" at bounding box center [423, 177] width 798 height 21
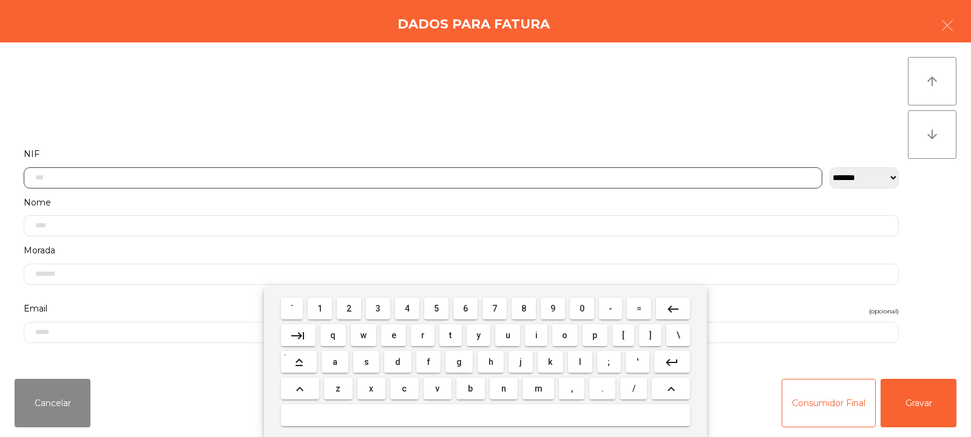
scroll to position [89, 0]
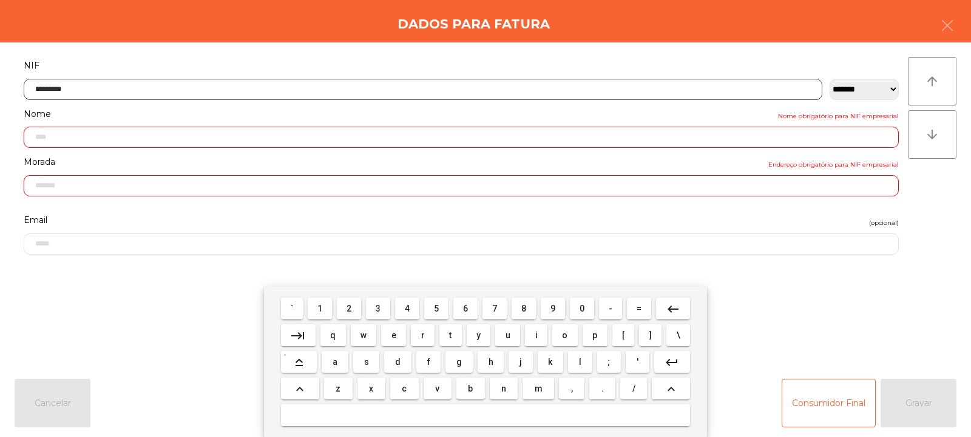
type input "*********"
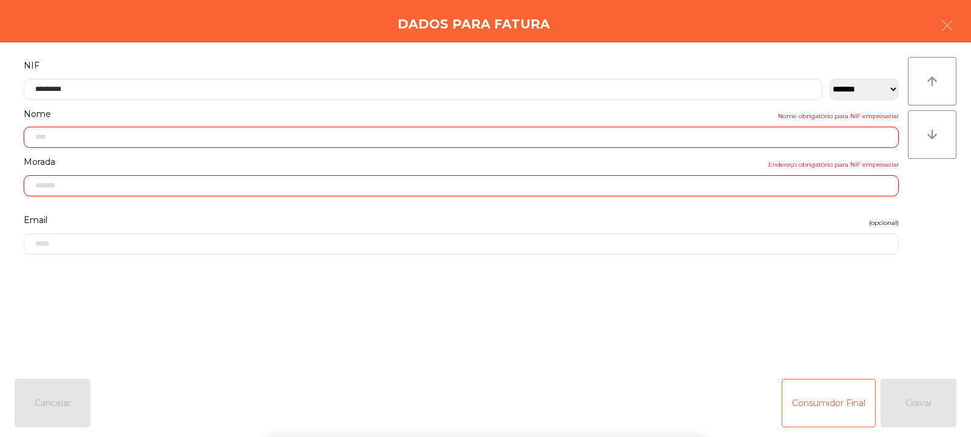
click at [902, 411] on div "` 1 2 3 4 5 6 7 8 9 0 - = keyboard_backspace keyboard_tab q w e r t y u i o p […" at bounding box center [485, 362] width 971 height 150
click at [912, 397] on button "Gravar" at bounding box center [918, 403] width 76 height 49
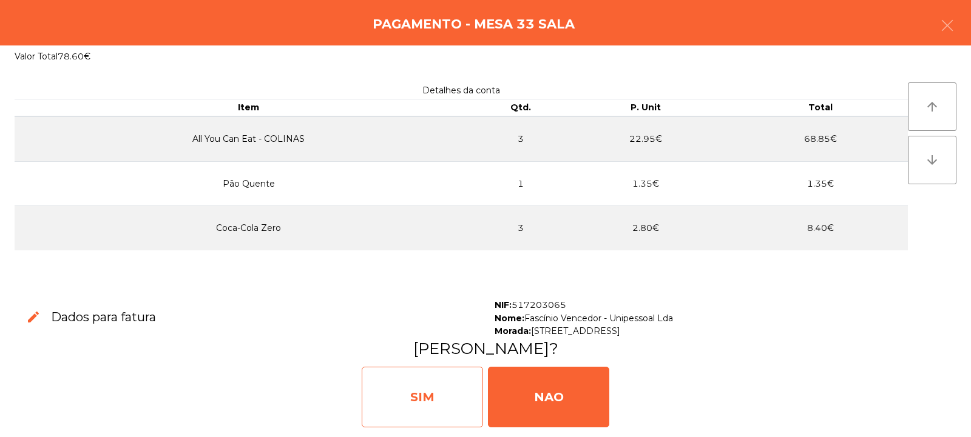
click at [433, 396] on div "SIM" at bounding box center [422, 397] width 121 height 61
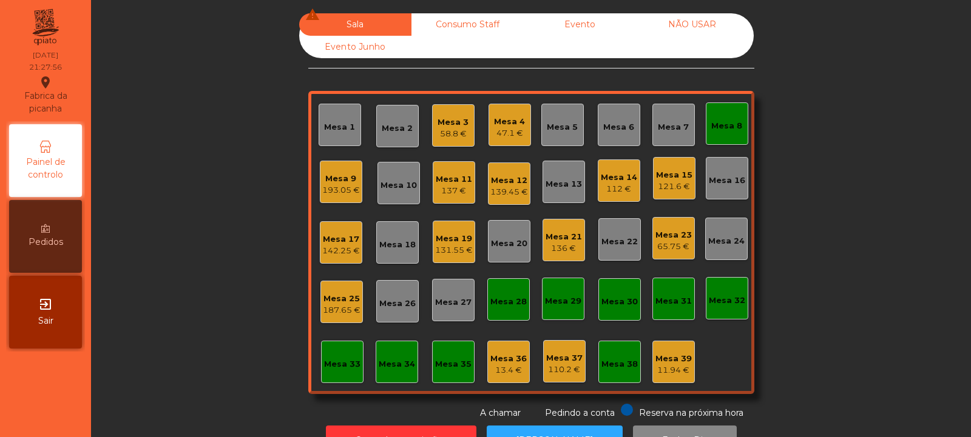
click at [337, 308] on div "187.65 €" at bounding box center [342, 311] width 38 height 12
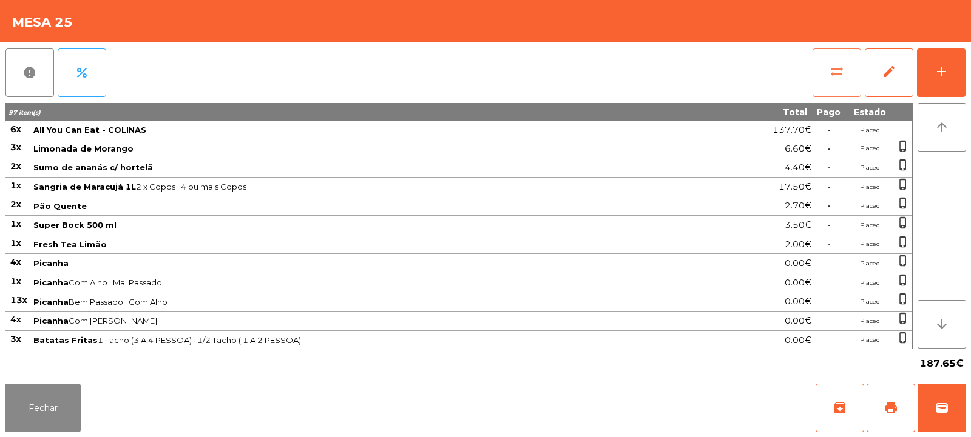
click at [834, 64] on span "sync_alt" at bounding box center [836, 71] width 15 height 15
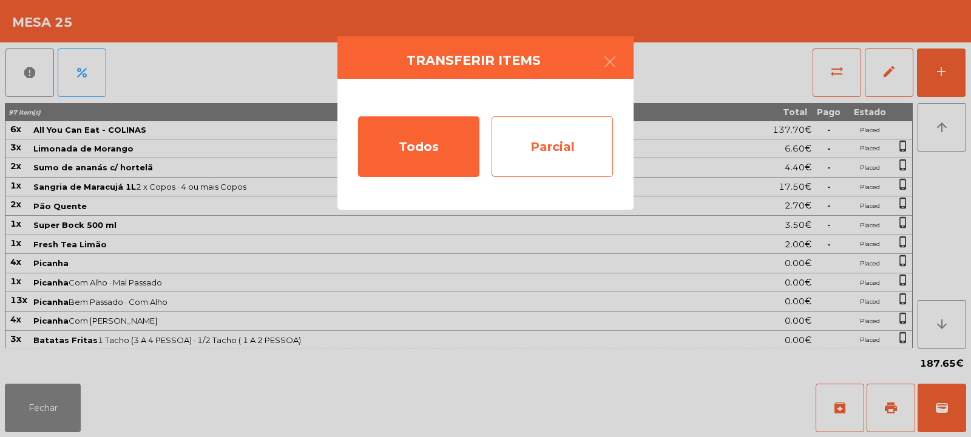
click at [539, 132] on div "Parcial" at bounding box center [551, 146] width 121 height 61
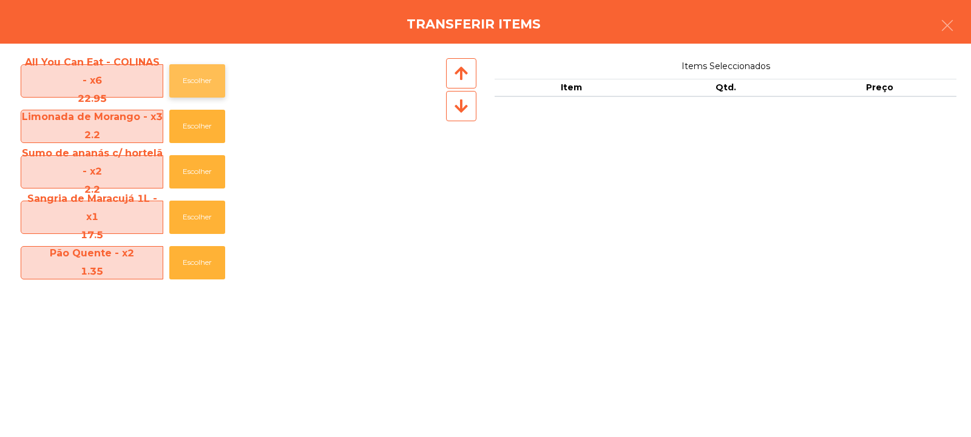
click at [201, 84] on button "Escolher" at bounding box center [197, 80] width 56 height 33
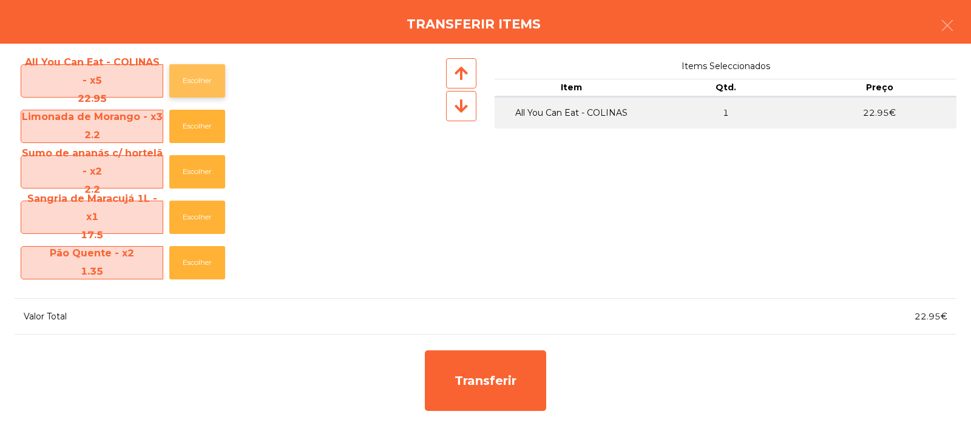
click at [197, 81] on button "Escolher" at bounding box center [197, 80] width 56 height 33
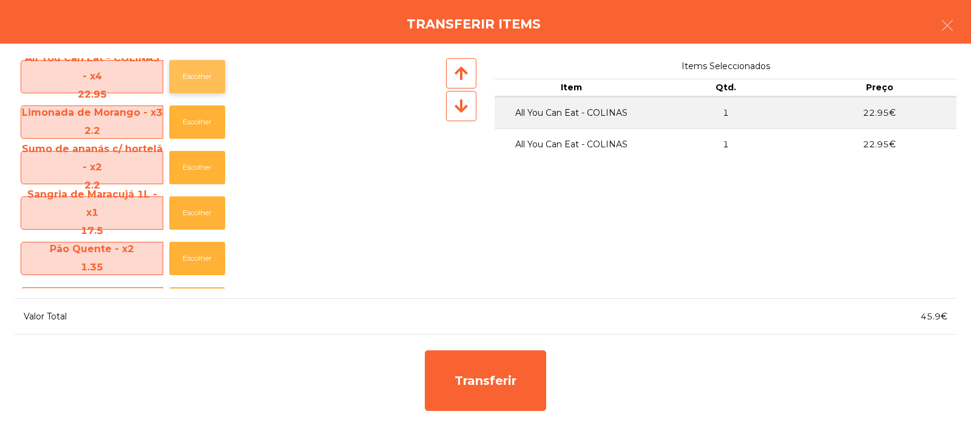
scroll to position [4, 0]
click at [180, 169] on button "Escolher" at bounding box center [197, 168] width 56 height 33
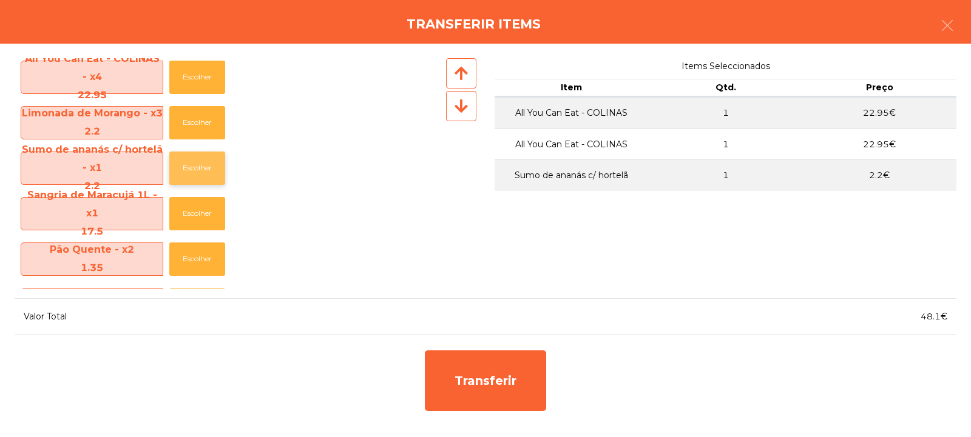
click at [181, 172] on button "Escolher" at bounding box center [197, 168] width 56 height 33
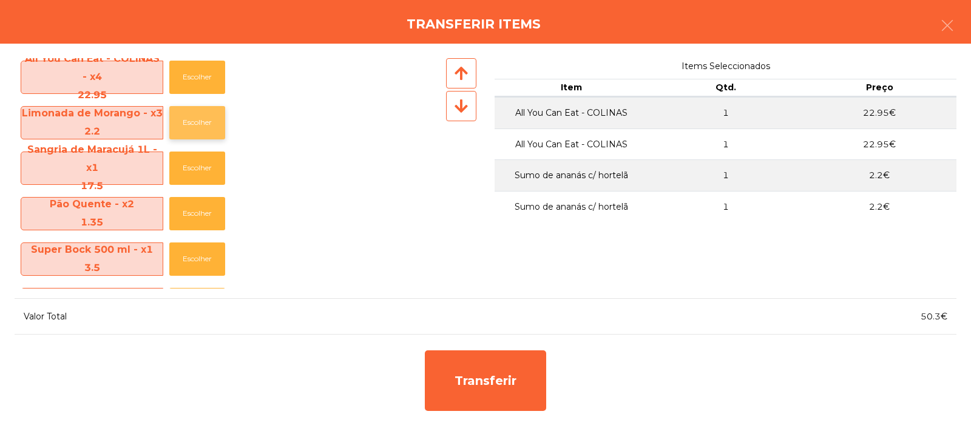
click at [192, 123] on button "Escolher" at bounding box center [197, 122] width 56 height 33
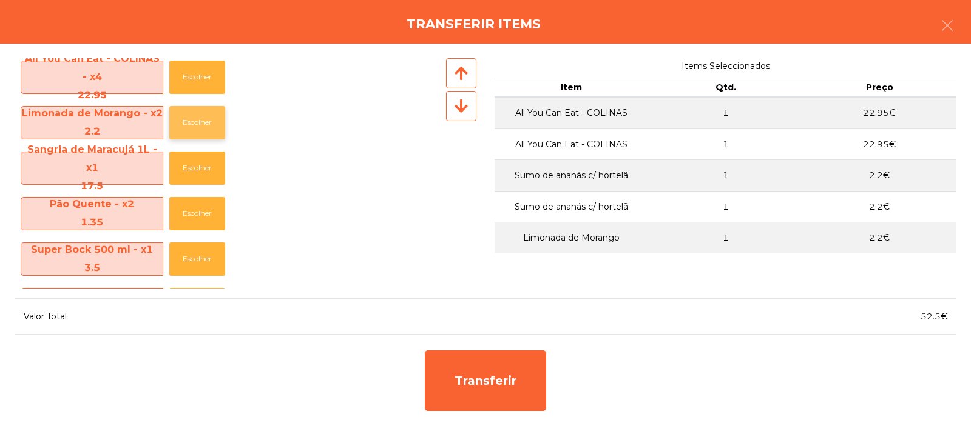
click at [193, 124] on button "Escolher" at bounding box center [197, 122] width 56 height 33
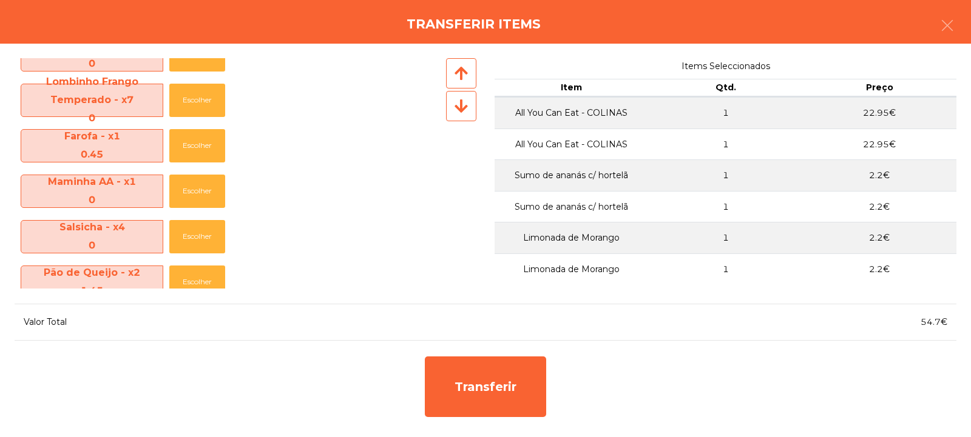
scroll to position [543, 0]
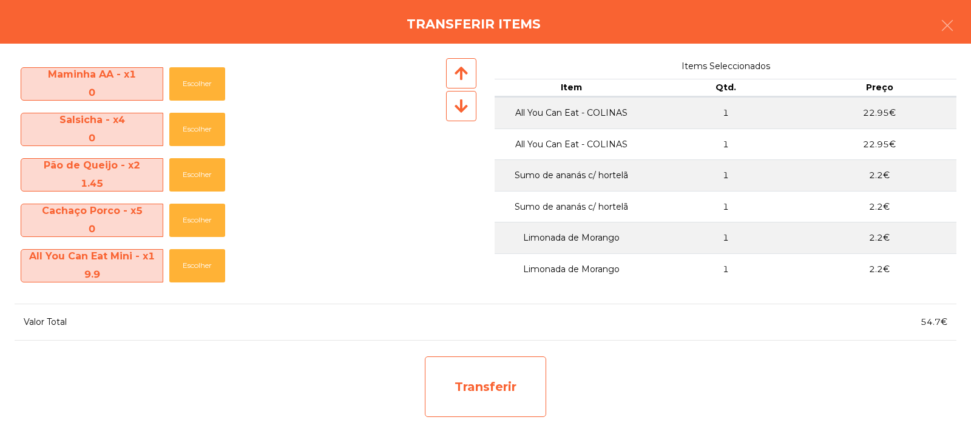
click at [480, 380] on div "Transferir" at bounding box center [485, 387] width 121 height 61
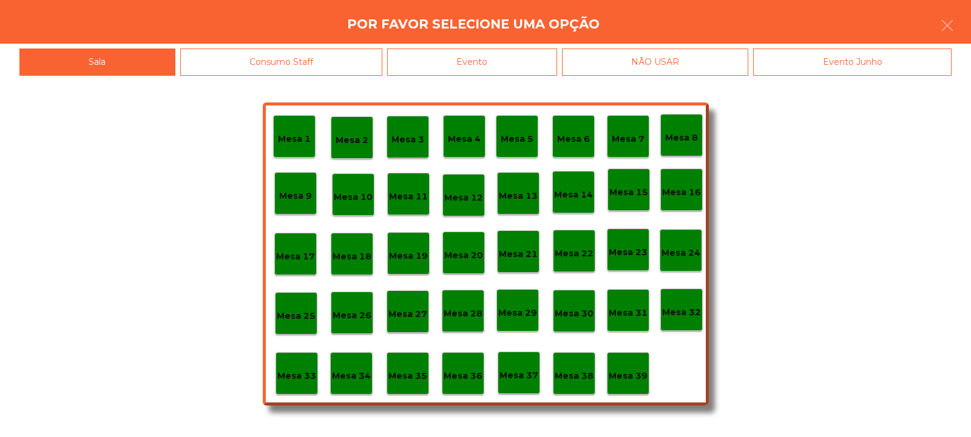
click at [354, 386] on div "Mesa 34" at bounding box center [351, 373] width 42 height 42
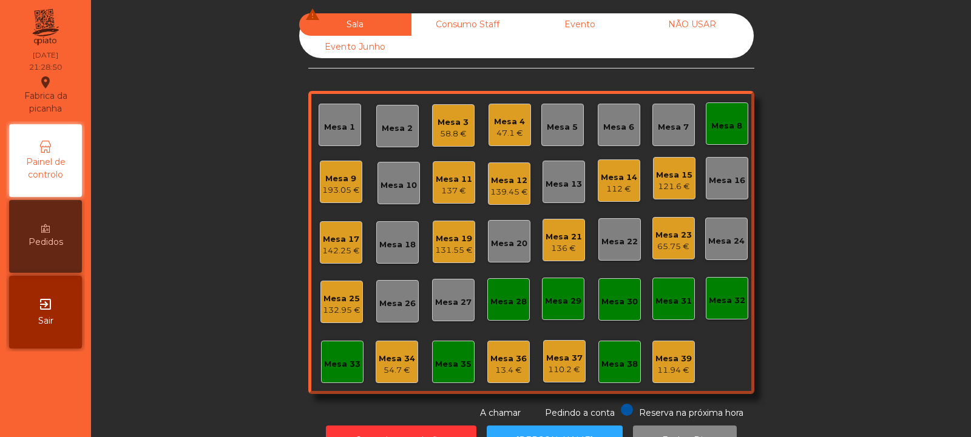
click at [335, 306] on div "132.95 €" at bounding box center [342, 311] width 38 height 12
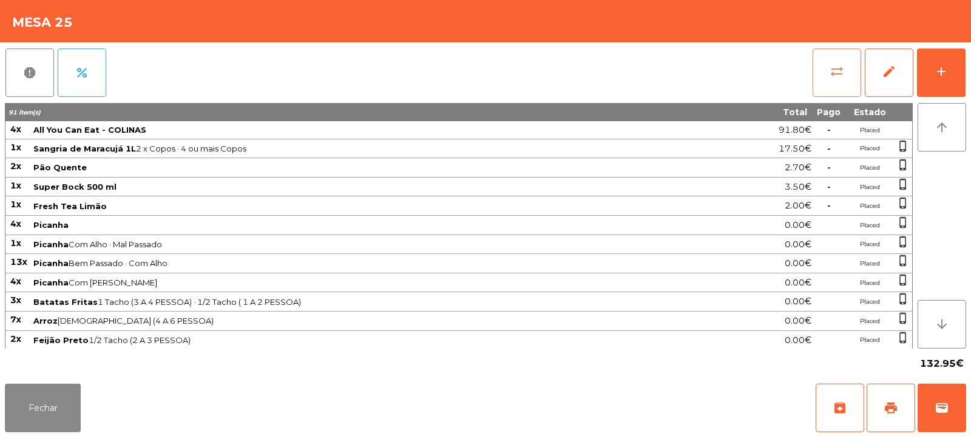
click at [824, 80] on button "sync_alt" at bounding box center [836, 73] width 49 height 49
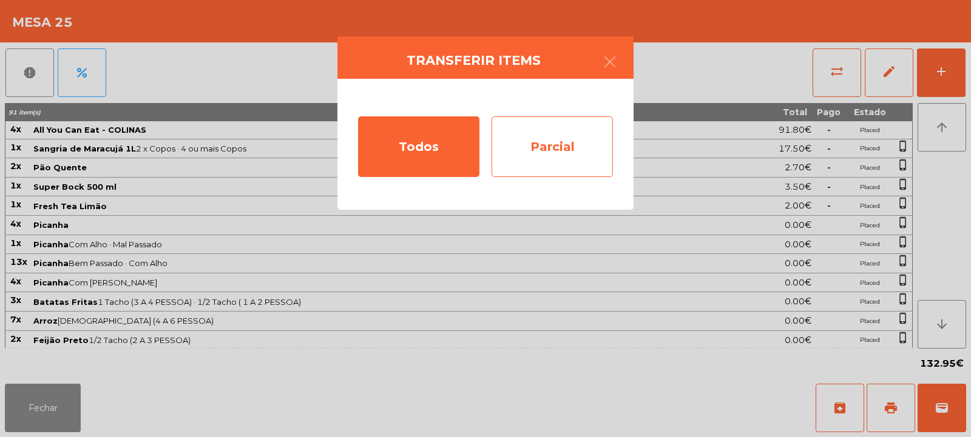
click at [556, 143] on div "Parcial" at bounding box center [551, 146] width 121 height 61
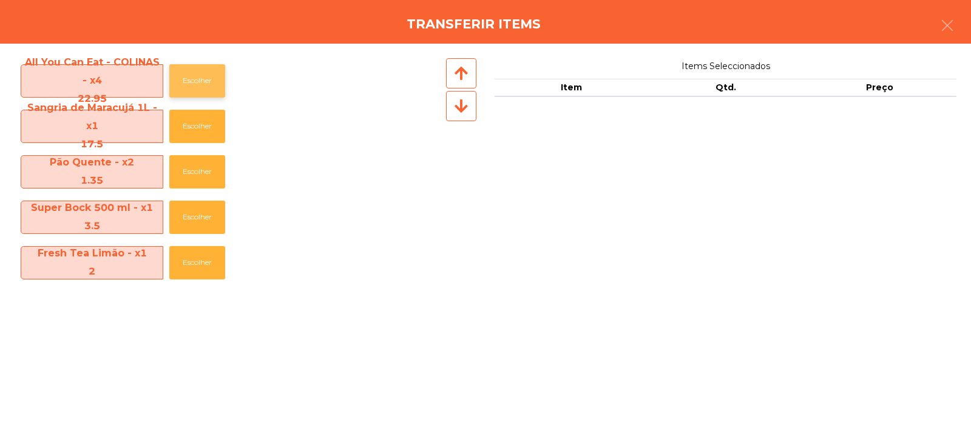
click at [208, 96] on button "Escolher" at bounding box center [197, 80] width 56 height 33
click at [193, 88] on button "Escolher" at bounding box center [197, 80] width 56 height 33
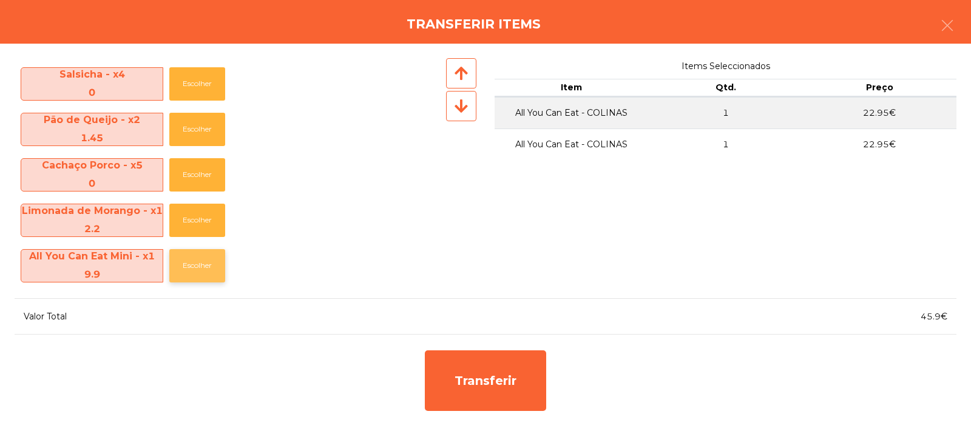
click at [181, 262] on button "Escolher" at bounding box center [197, 265] width 56 height 33
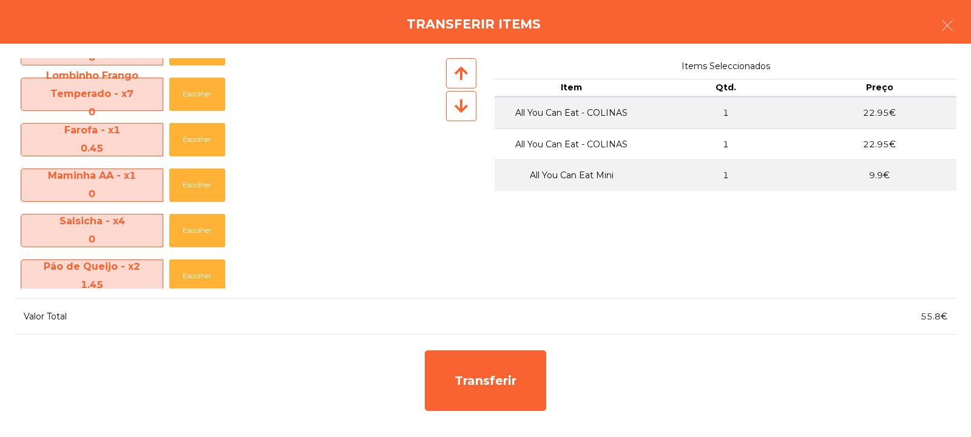
scroll to position [0, 0]
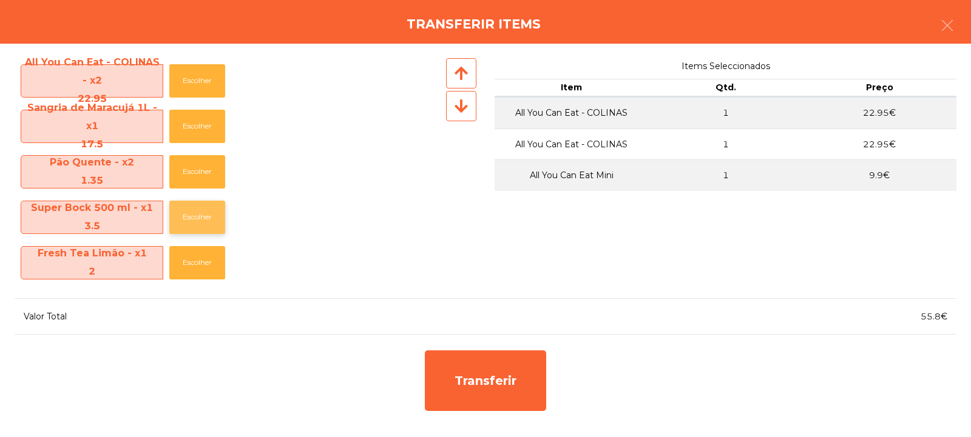
click at [194, 217] on button "Escolher" at bounding box center [197, 217] width 56 height 33
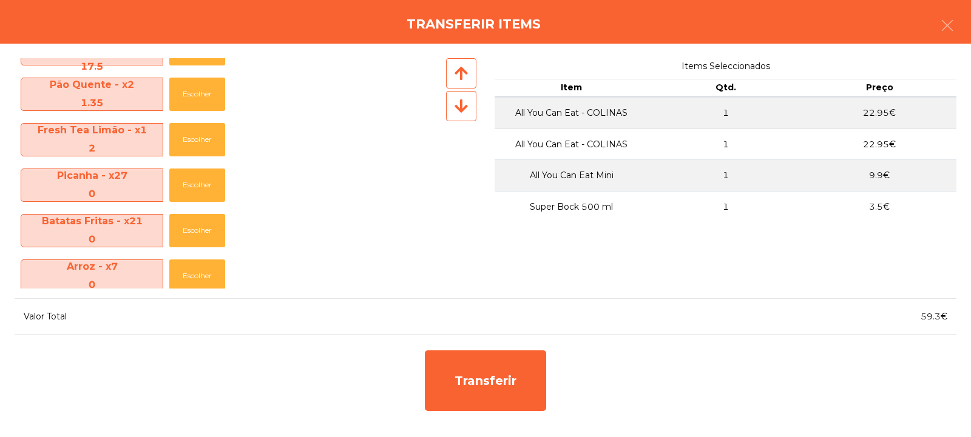
scroll to position [80, 0]
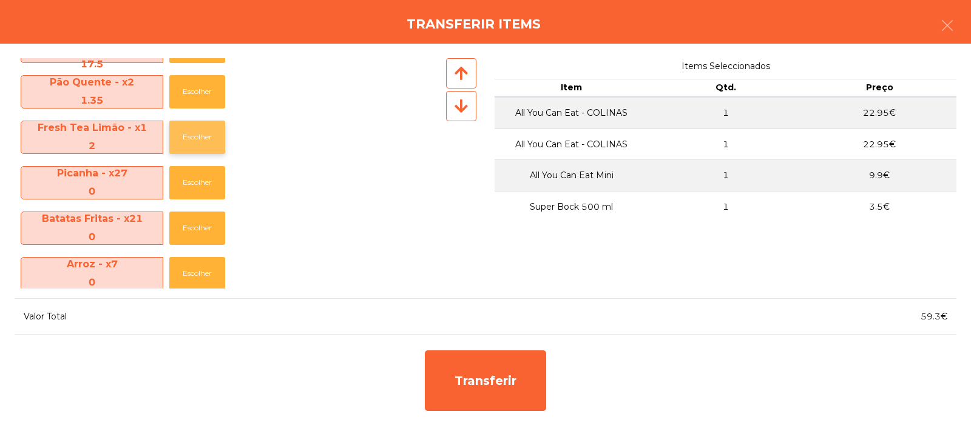
click at [198, 137] on button "Escolher" at bounding box center [197, 137] width 56 height 33
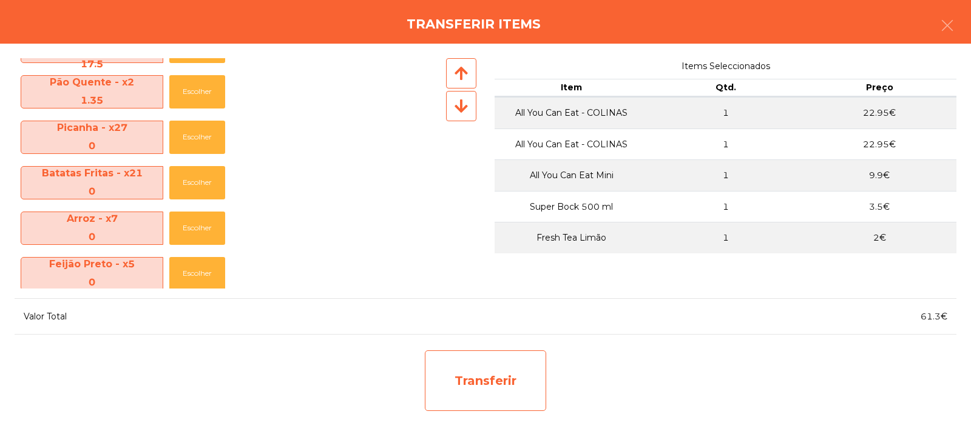
click at [447, 376] on div "Transferir" at bounding box center [485, 381] width 121 height 61
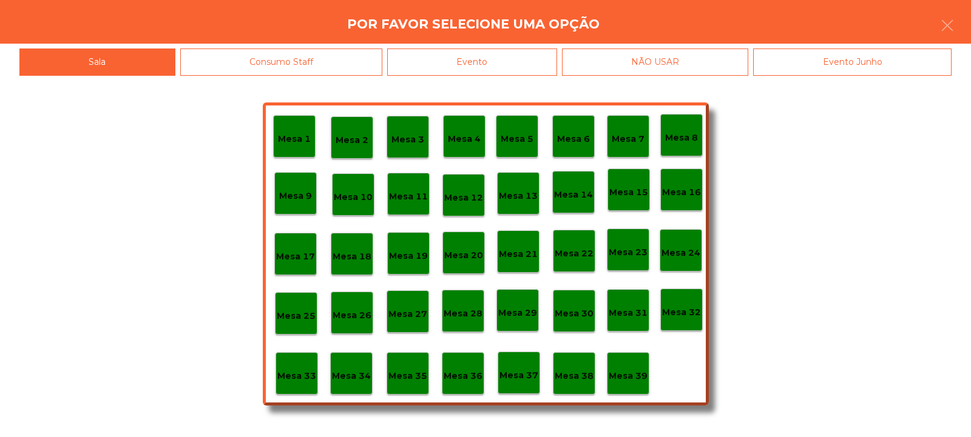
click at [352, 371] on p "Mesa 34" at bounding box center [351, 376] width 39 height 14
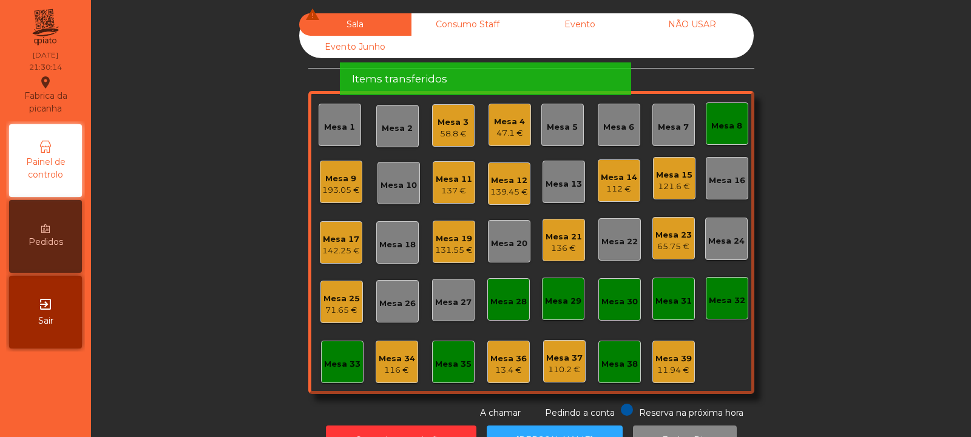
click at [333, 291] on div "Mesa 25 71.65 €" at bounding box center [341, 302] width 36 height 29
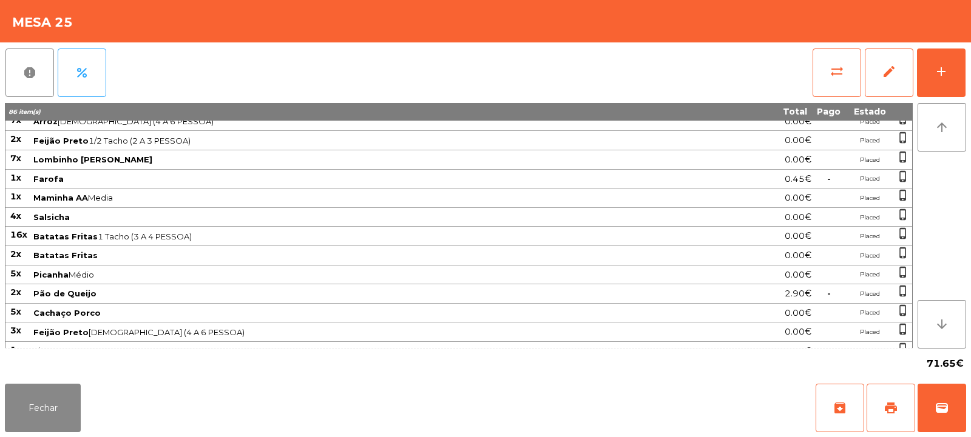
scroll to position [174, 0]
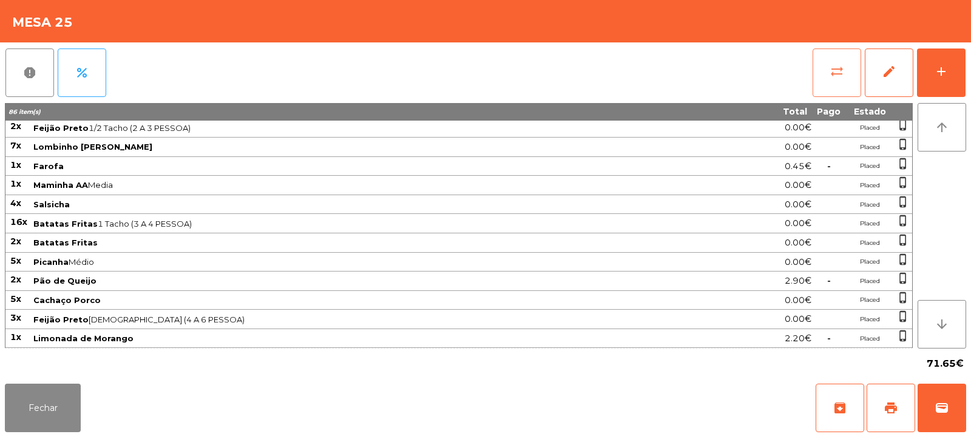
click at [825, 87] on button "sync_alt" at bounding box center [836, 73] width 49 height 49
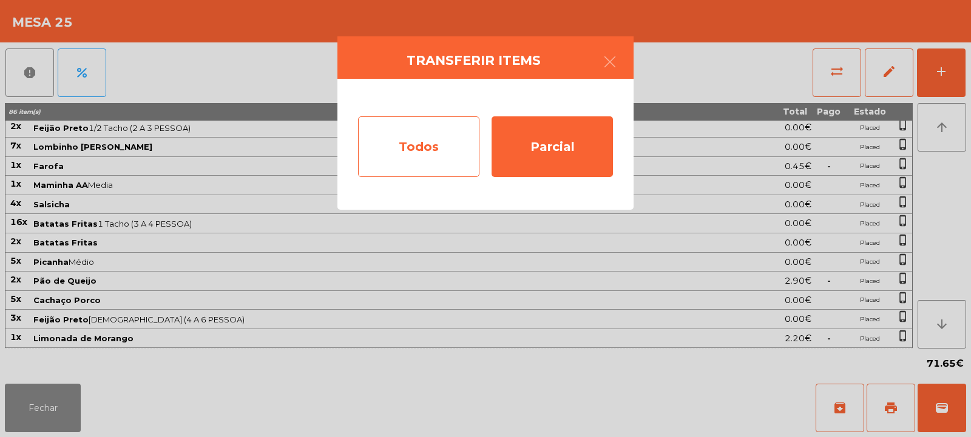
click at [417, 153] on div "Todos" at bounding box center [418, 146] width 121 height 61
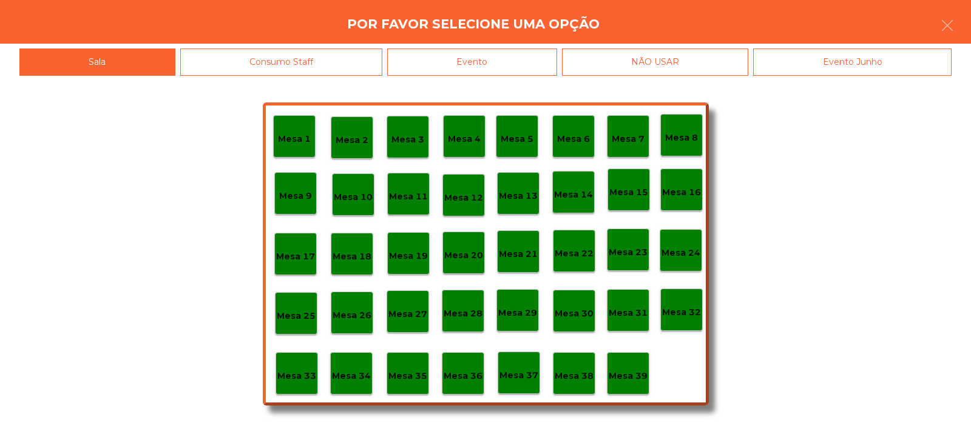
click at [363, 386] on div "Mesa 34" at bounding box center [351, 373] width 42 height 42
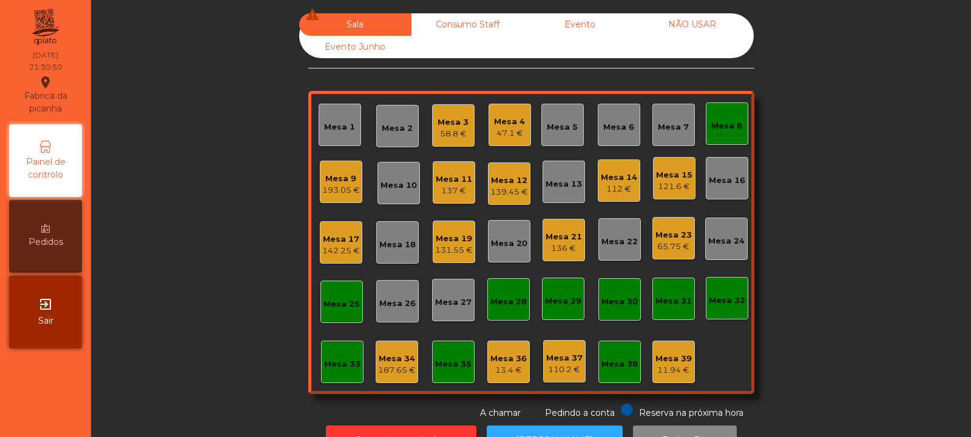
click at [394, 354] on div "Mesa 34" at bounding box center [397, 359] width 38 height 12
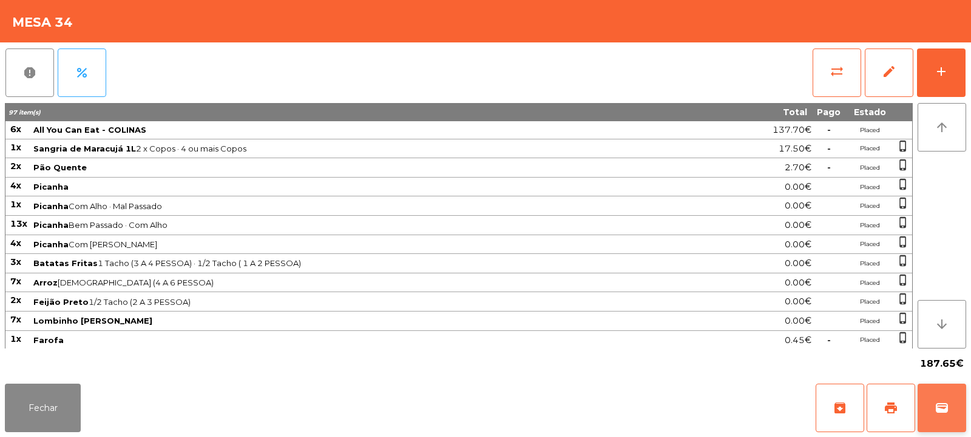
click at [956, 414] on button "wallet" at bounding box center [941, 408] width 49 height 49
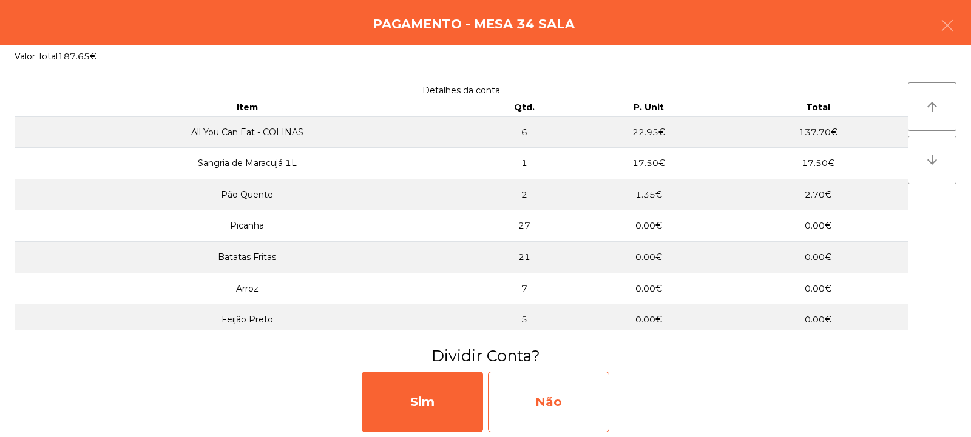
click at [581, 403] on div "Não" at bounding box center [548, 402] width 121 height 61
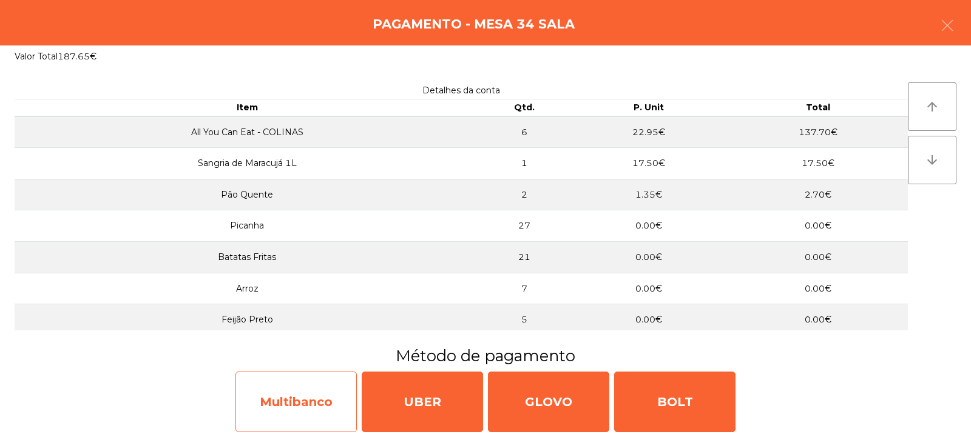
click at [290, 412] on div "Multibanco" at bounding box center [295, 402] width 121 height 61
select select "**"
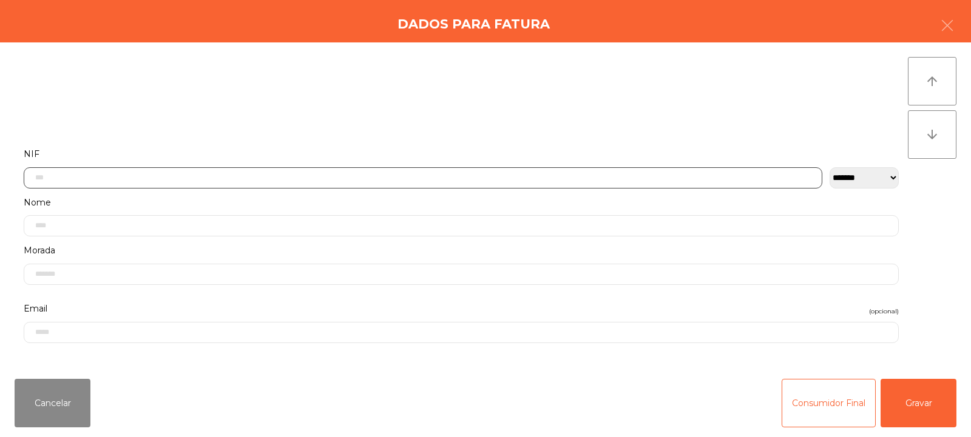
click at [243, 176] on input "text" at bounding box center [423, 177] width 798 height 21
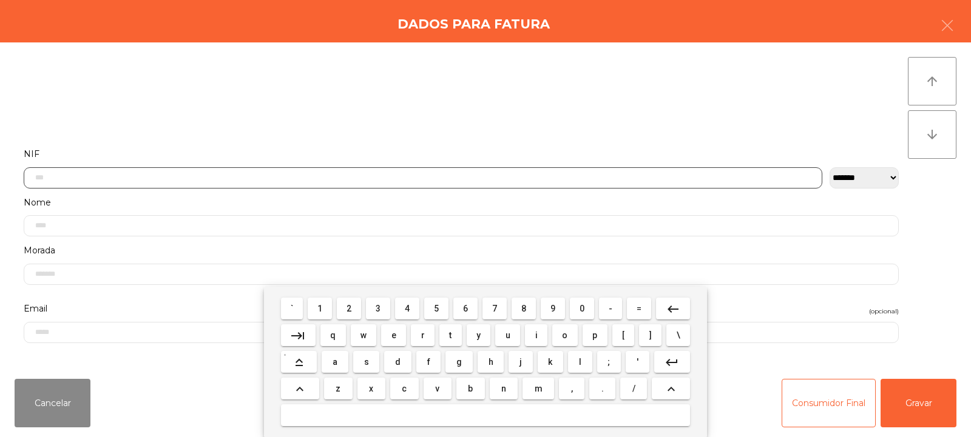
scroll to position [89, 0]
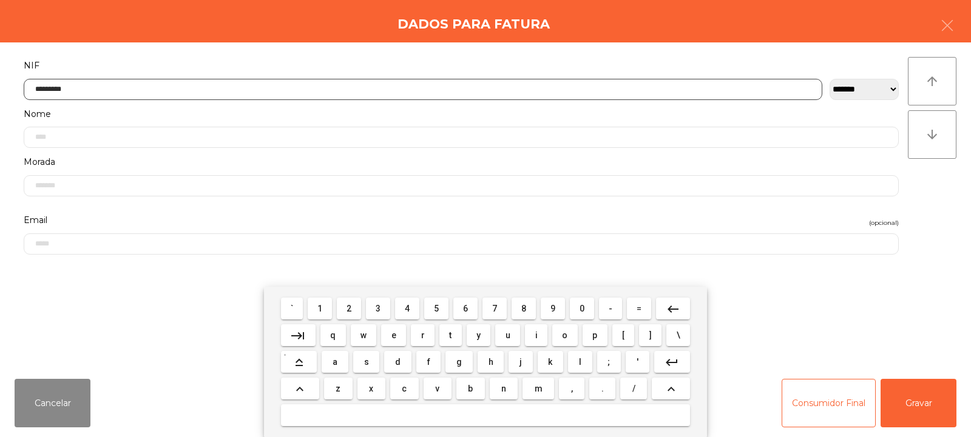
type input "*********"
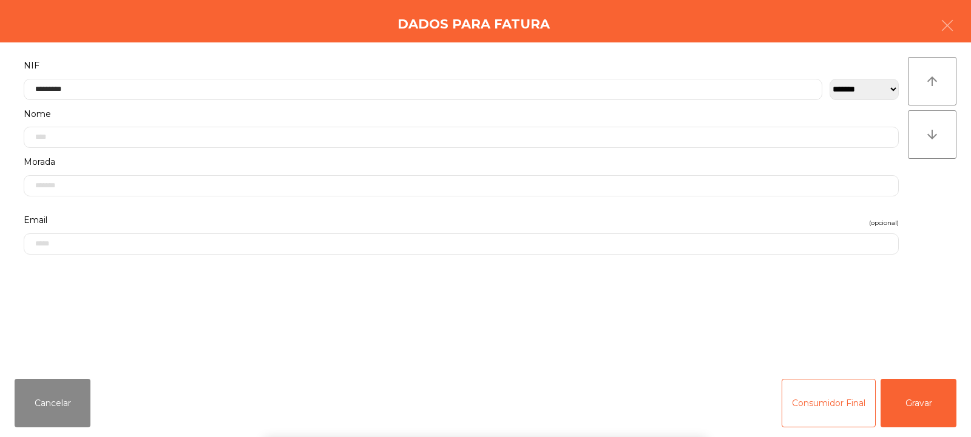
click at [902, 401] on div "` 1 2 3 4 5 6 7 8 9 0 - = keyboard_backspace keyboard_tab q w e r t y u i o p […" at bounding box center [485, 362] width 971 height 150
click at [924, 397] on button "Gravar" at bounding box center [918, 403] width 76 height 49
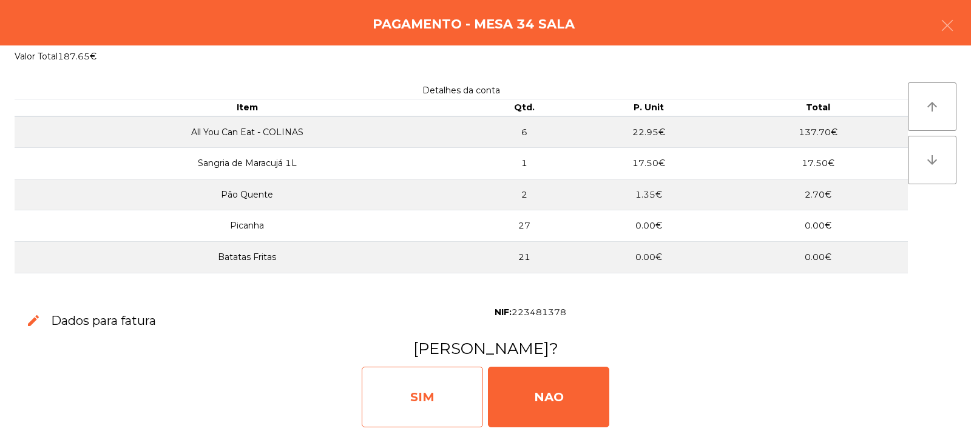
click at [413, 386] on div "SIM" at bounding box center [422, 397] width 121 height 61
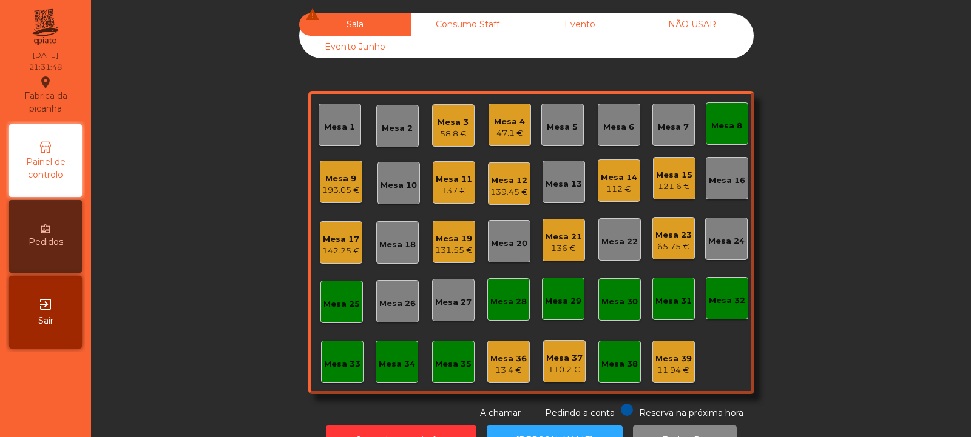
click at [442, 187] on div "137 €" at bounding box center [454, 191] width 36 height 12
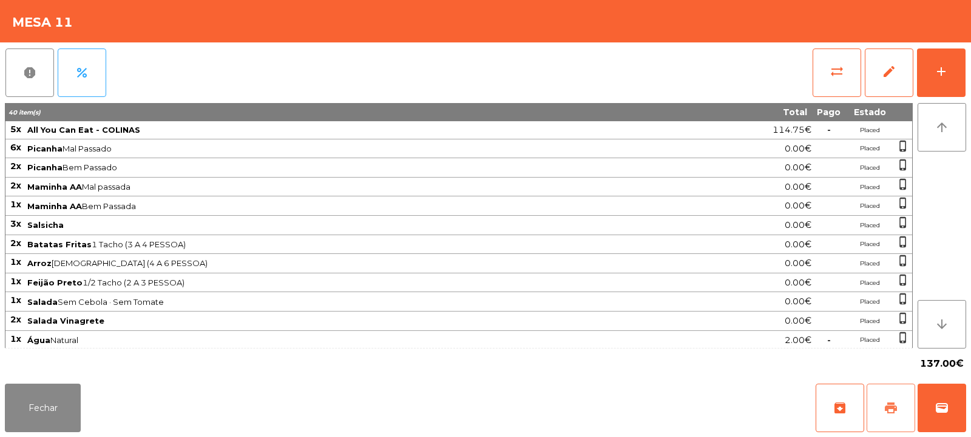
click at [910, 411] on button "print" at bounding box center [890, 408] width 49 height 49
click at [948, 414] on span "wallet" at bounding box center [941, 408] width 15 height 15
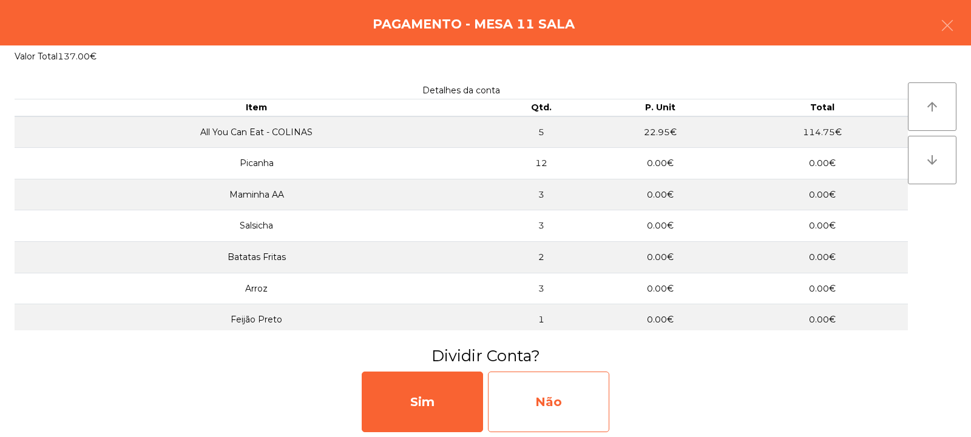
click at [560, 410] on div "Não" at bounding box center [548, 402] width 121 height 61
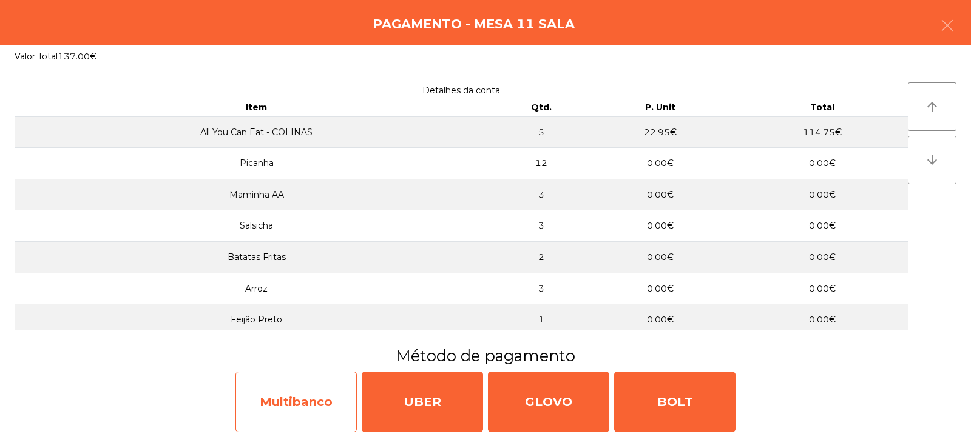
click at [289, 399] on div "Multibanco" at bounding box center [295, 402] width 121 height 61
select select "**"
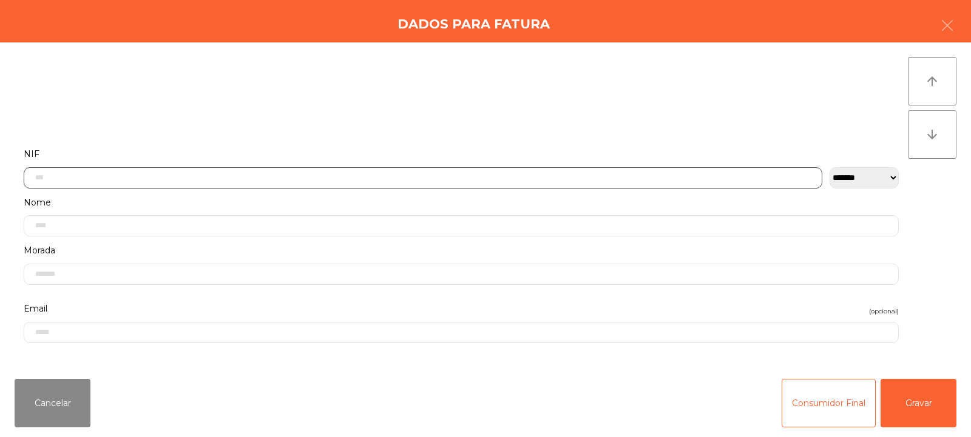
click at [61, 173] on input "text" at bounding box center [423, 177] width 798 height 21
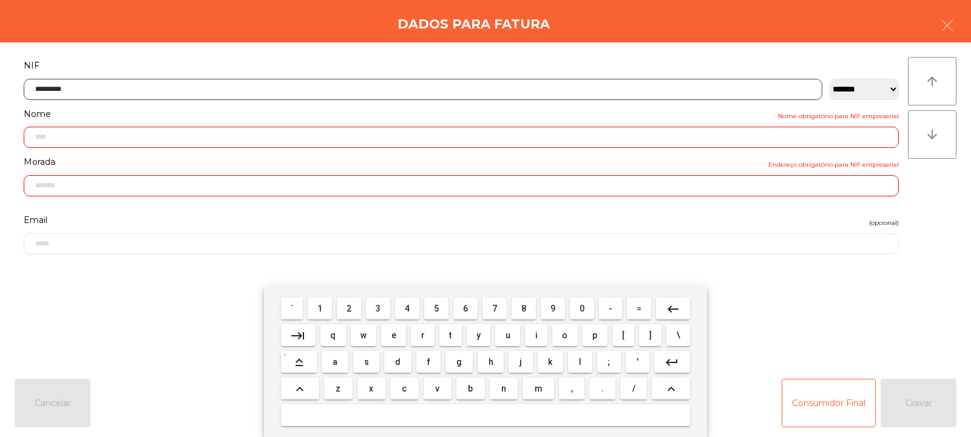
type input "*********"
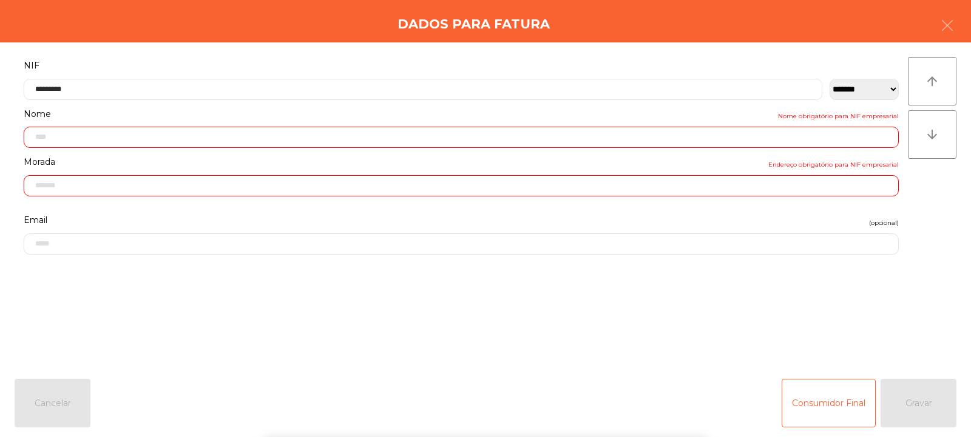
click at [934, 229] on div "arrow_upward arrow_downward" at bounding box center [932, 206] width 49 height 298
type input "**********"
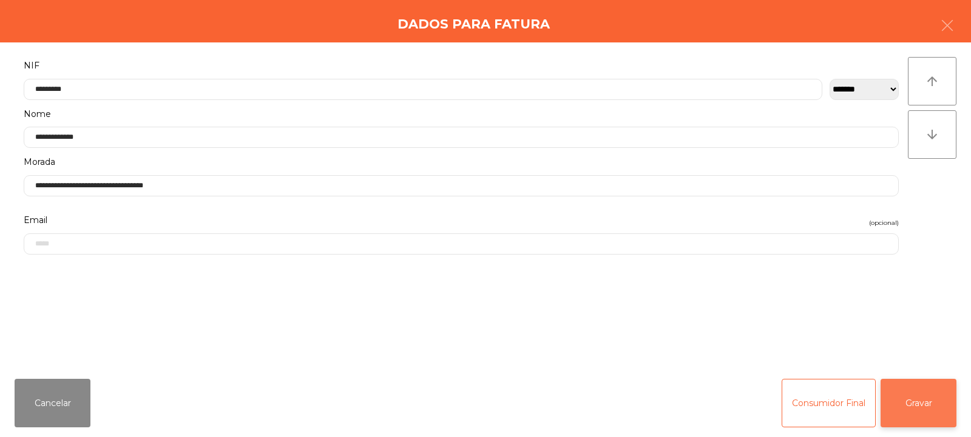
click at [935, 398] on button "Gravar" at bounding box center [918, 403] width 76 height 49
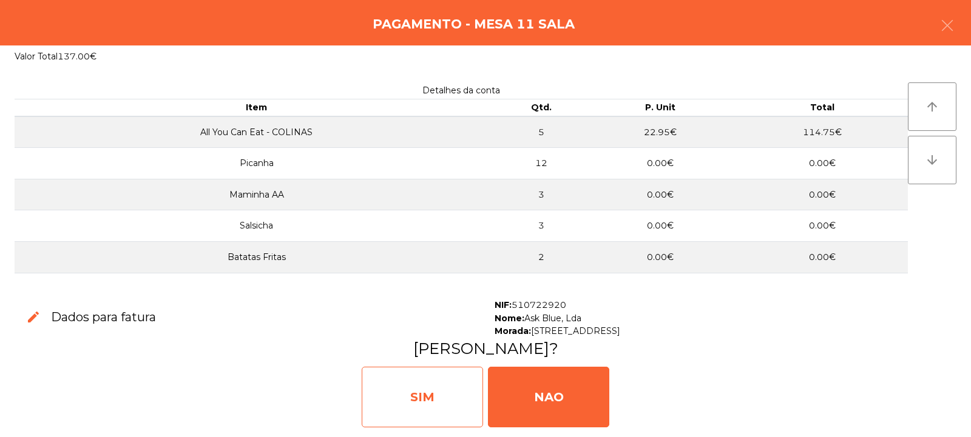
click at [414, 385] on div "SIM" at bounding box center [422, 397] width 121 height 61
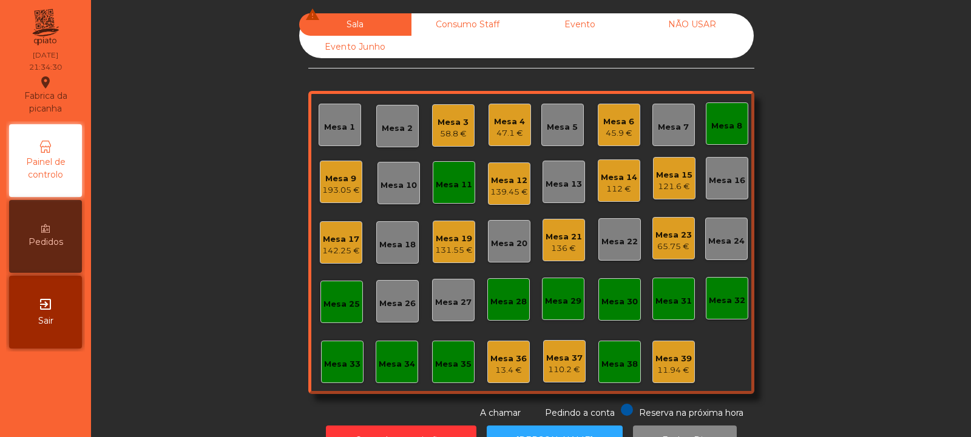
click at [447, 182] on div "Mesa 11" at bounding box center [454, 185] width 36 height 12
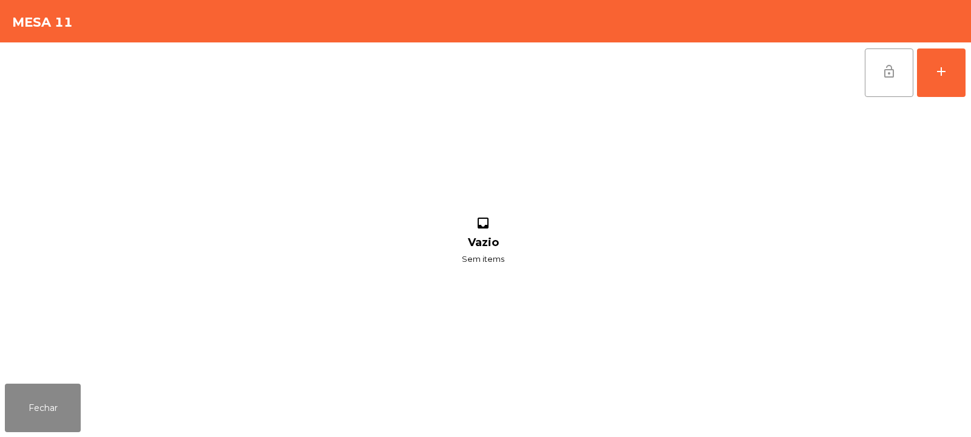
click at [874, 82] on button "lock_open" at bounding box center [889, 73] width 49 height 49
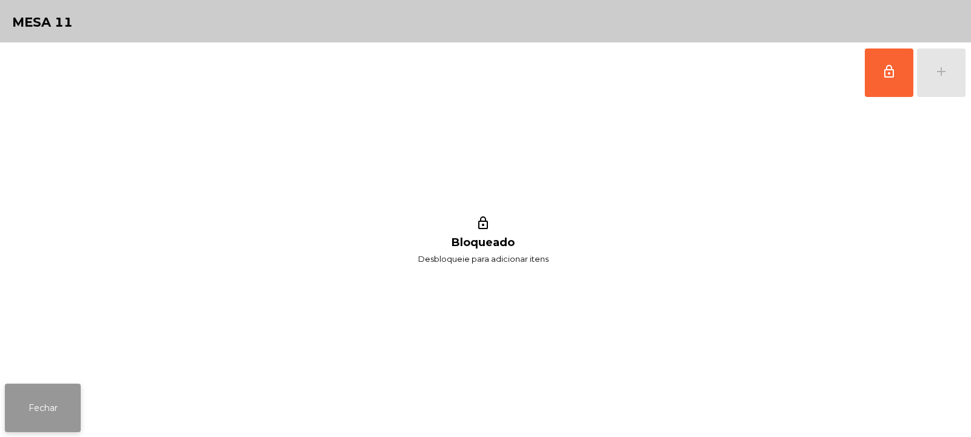
click at [49, 403] on button "Fechar" at bounding box center [43, 408] width 76 height 49
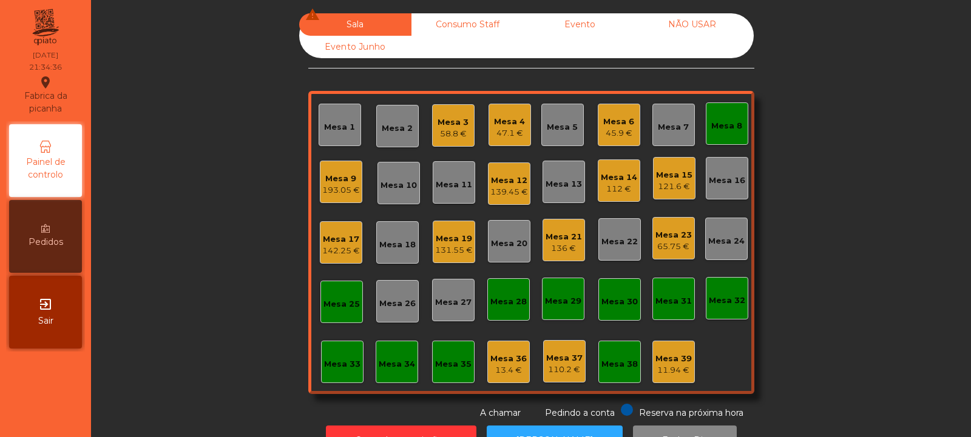
click at [557, 229] on div "Mesa 21 136 €" at bounding box center [563, 240] width 36 height 29
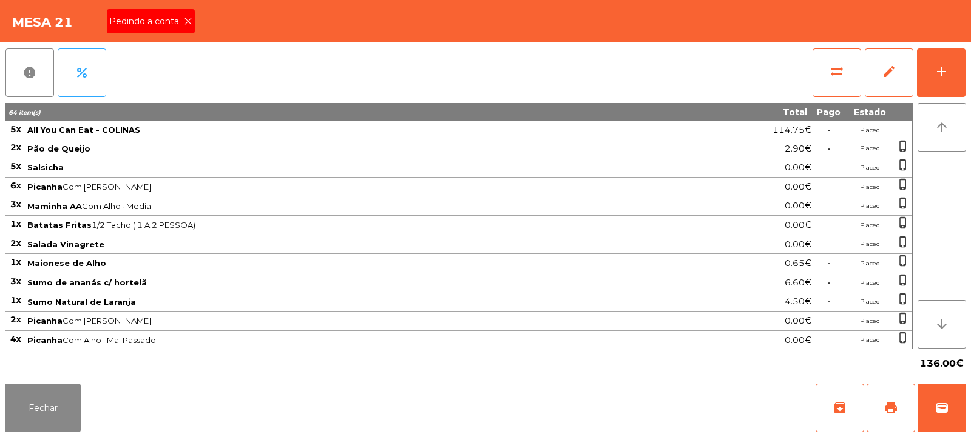
click at [184, 19] on icon at bounding box center [188, 21] width 8 height 8
click at [881, 403] on button "print" at bounding box center [890, 408] width 49 height 49
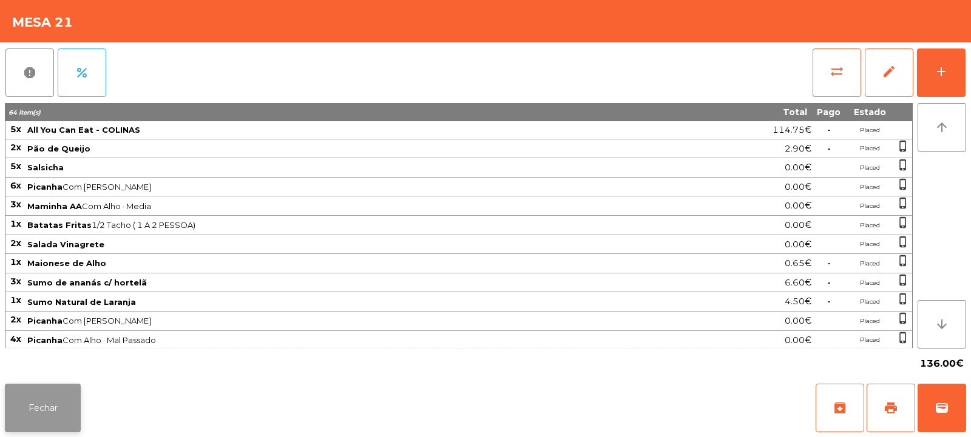
click at [41, 397] on button "Fechar" at bounding box center [43, 408] width 76 height 49
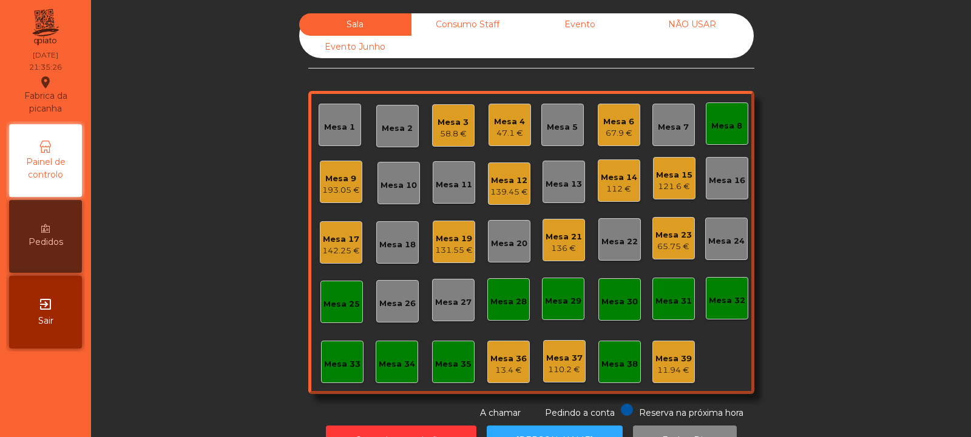
click at [440, 239] on div "Mesa 19" at bounding box center [454, 239] width 38 height 12
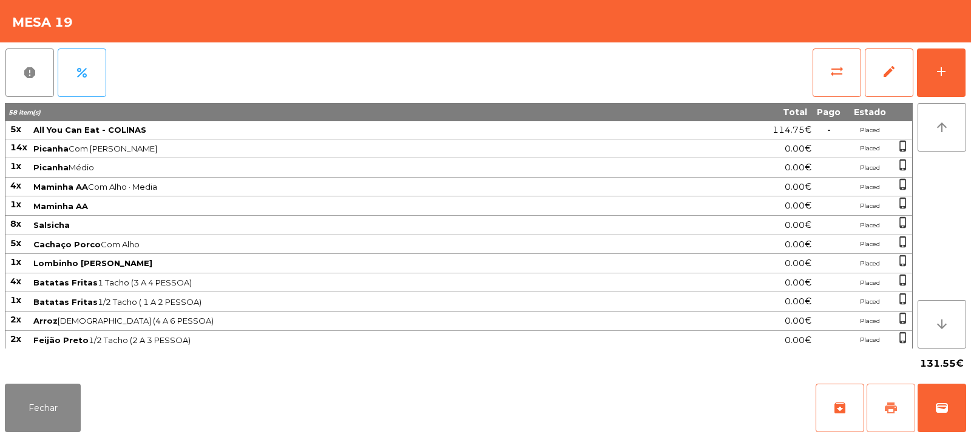
click at [888, 417] on button "print" at bounding box center [890, 408] width 49 height 49
click at [817, 96] on button "sync_alt" at bounding box center [836, 73] width 49 height 49
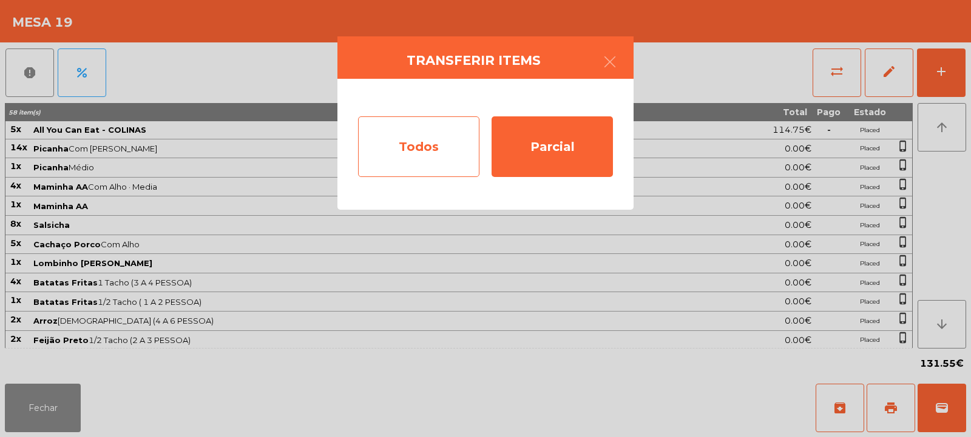
click at [386, 153] on div "Todos" at bounding box center [418, 146] width 121 height 61
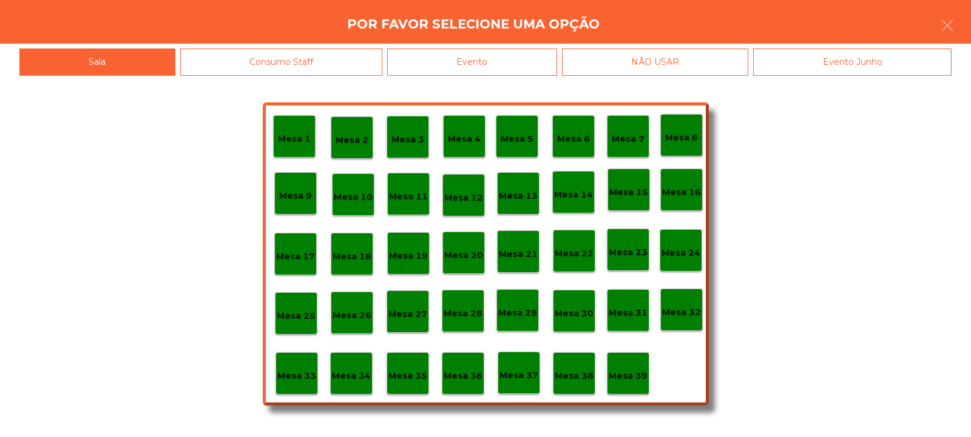
click at [471, 70] on div "Evento" at bounding box center [472, 62] width 170 height 27
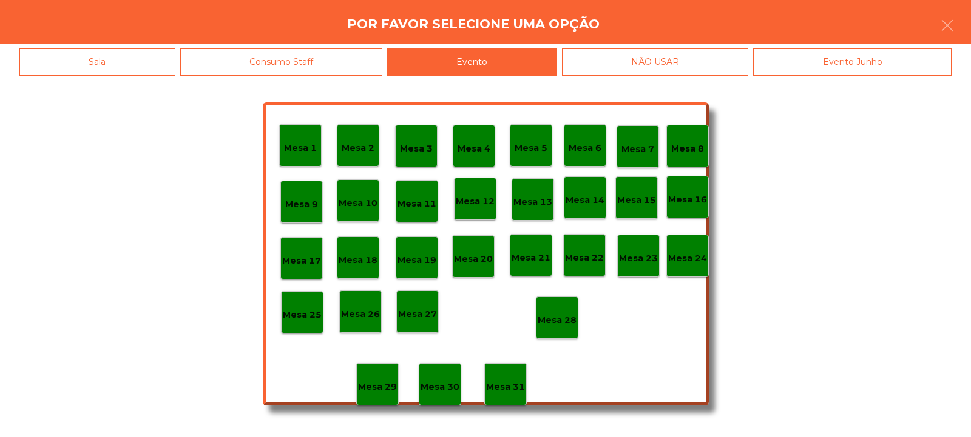
click at [553, 306] on div "Mesa 28" at bounding box center [557, 318] width 42 height 42
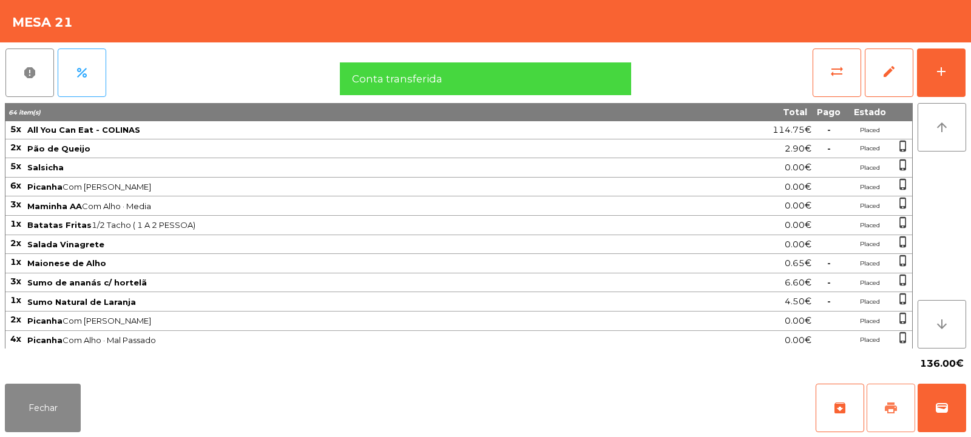
click at [892, 400] on button "print" at bounding box center [890, 408] width 49 height 49
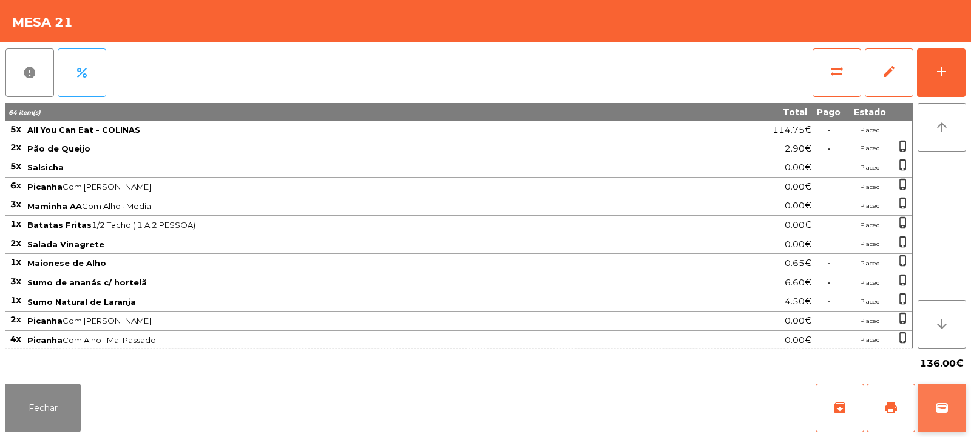
click at [940, 409] on span "wallet" at bounding box center [941, 408] width 15 height 15
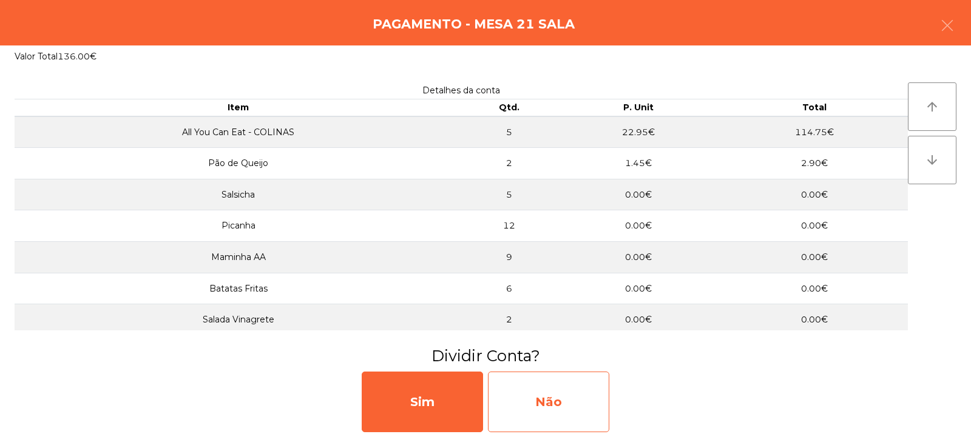
click at [538, 417] on div "Não" at bounding box center [548, 402] width 121 height 61
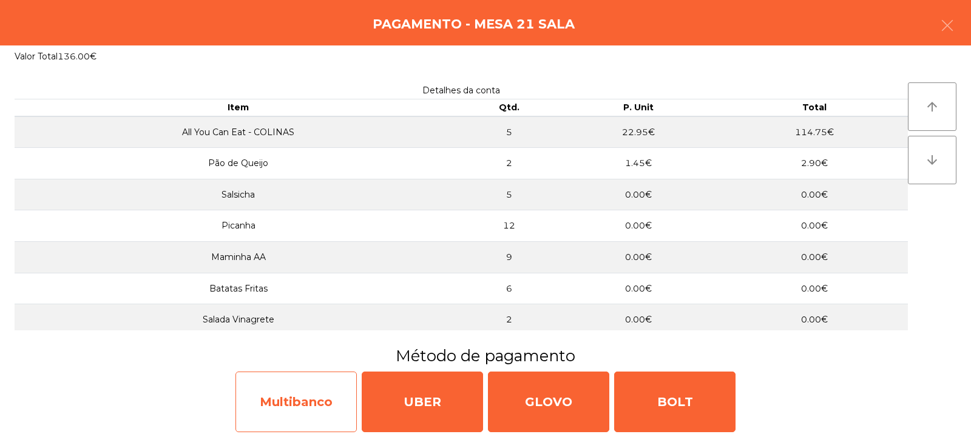
click at [291, 413] on div "Multibanco" at bounding box center [295, 402] width 121 height 61
select select "**"
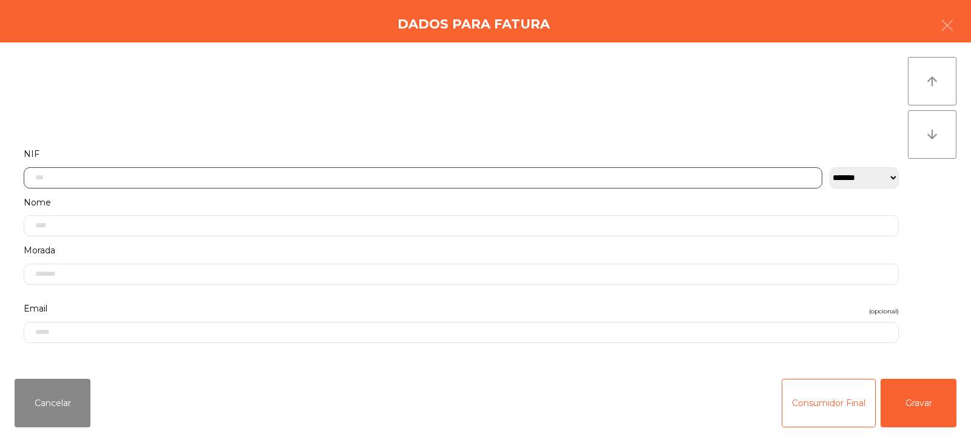
click at [79, 182] on input "text" at bounding box center [423, 177] width 798 height 21
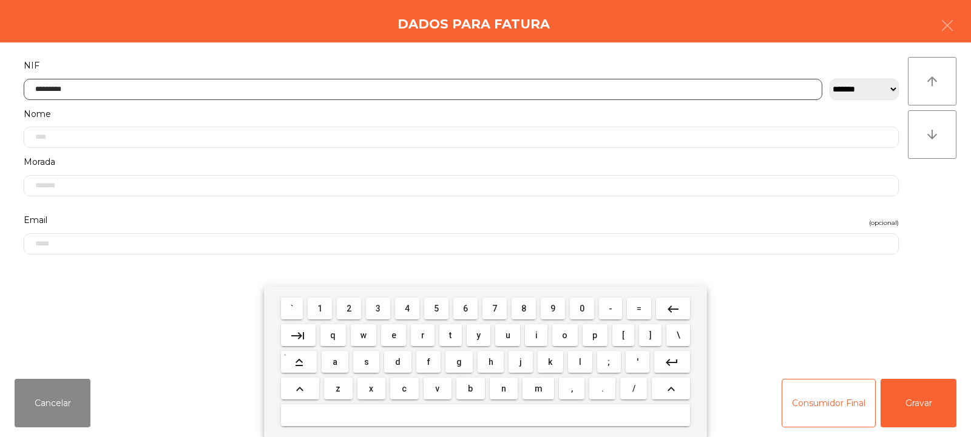
type input "*********"
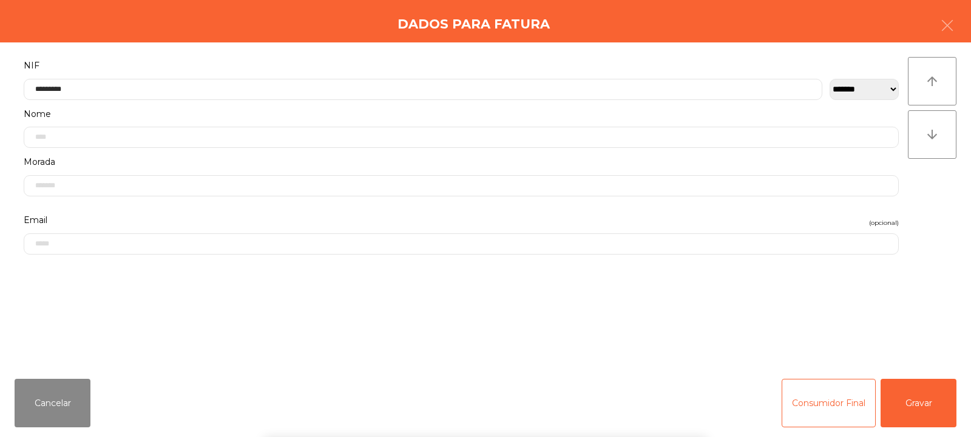
click at [945, 187] on div "arrow_upward arrow_downward" at bounding box center [932, 206] width 49 height 298
click at [916, 396] on button "Gravar" at bounding box center [918, 403] width 76 height 49
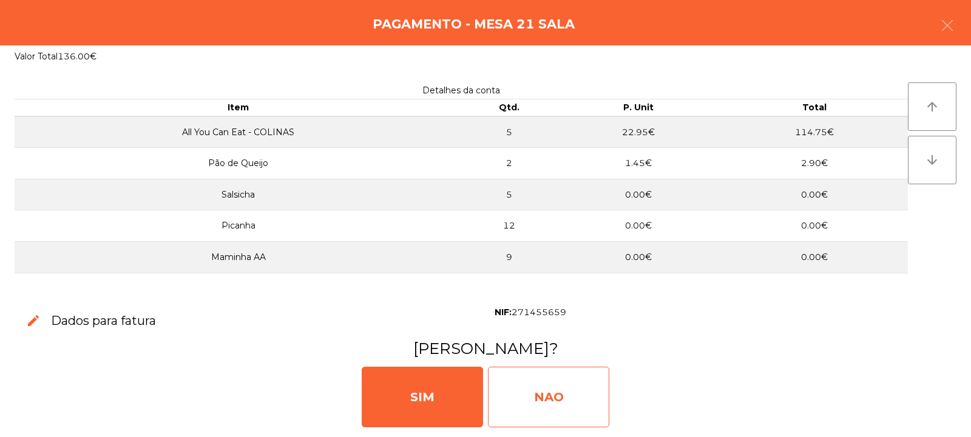
click at [557, 411] on div "NAO" at bounding box center [548, 397] width 121 height 61
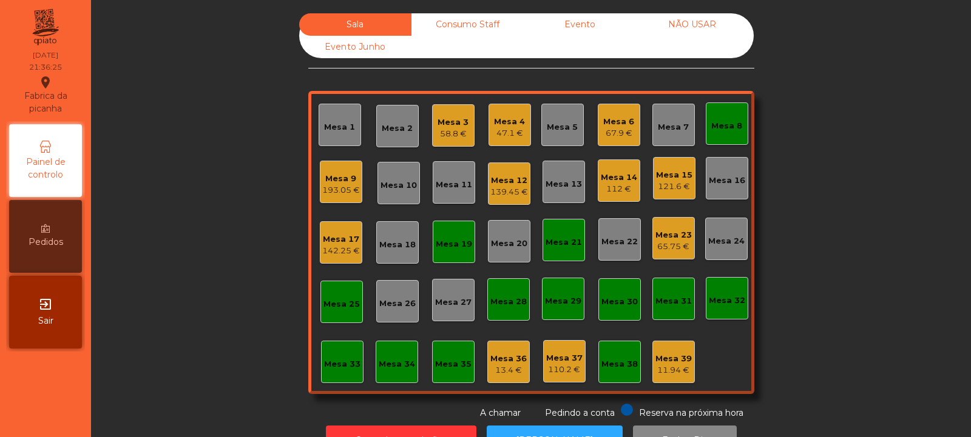
click at [325, 237] on div "Mesa 17" at bounding box center [341, 240] width 38 height 12
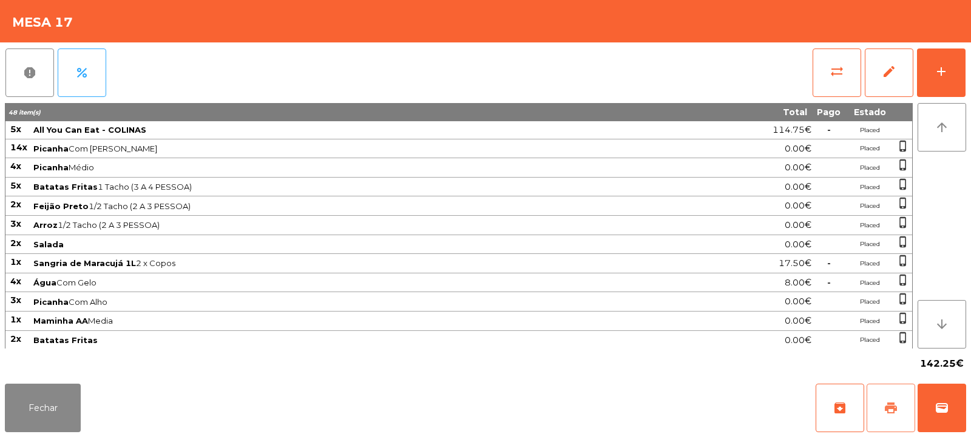
click at [901, 415] on button "print" at bounding box center [890, 408] width 49 height 49
click at [28, 416] on button "Fechar" at bounding box center [43, 408] width 76 height 49
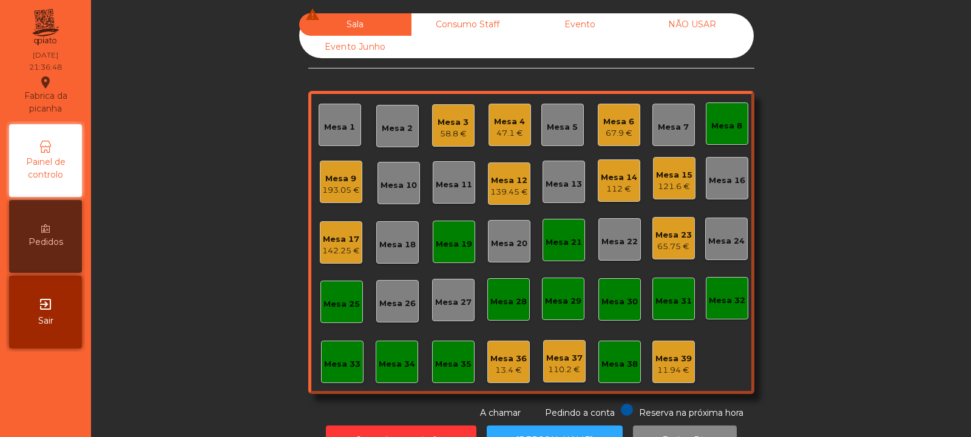
click at [349, 254] on div "142.25 €" at bounding box center [341, 251] width 38 height 12
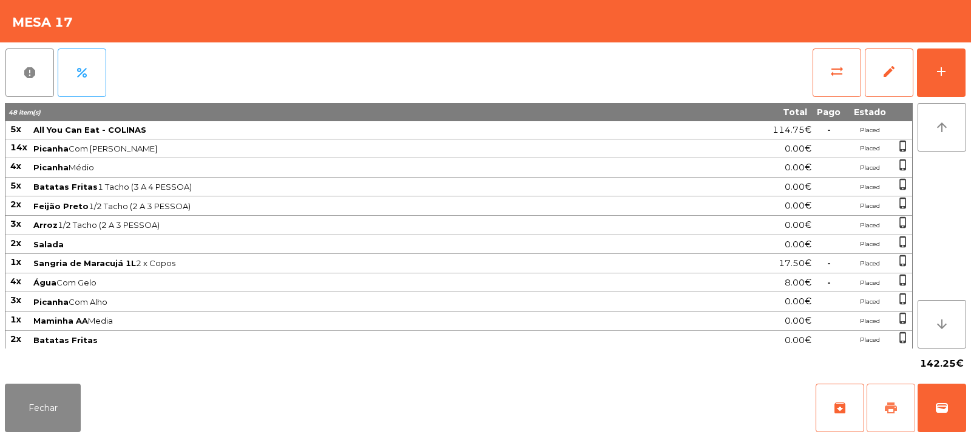
click at [891, 424] on button "print" at bounding box center [890, 408] width 49 height 49
click at [832, 83] on button "sync_alt" at bounding box center [836, 73] width 49 height 49
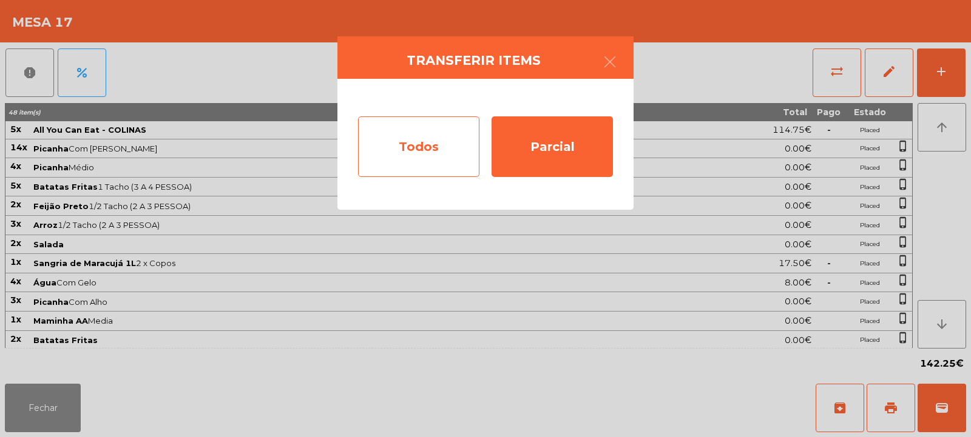
click at [427, 151] on div "Todos" at bounding box center [418, 146] width 121 height 61
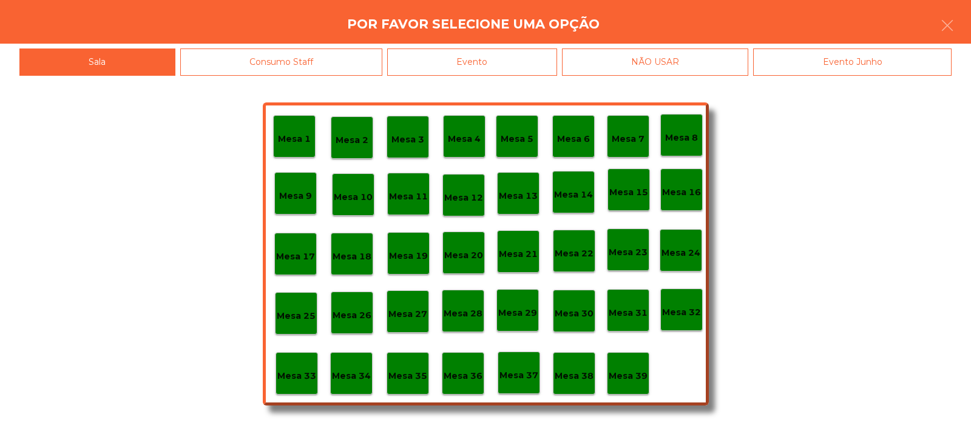
click at [504, 52] on div "Evento" at bounding box center [472, 62] width 170 height 27
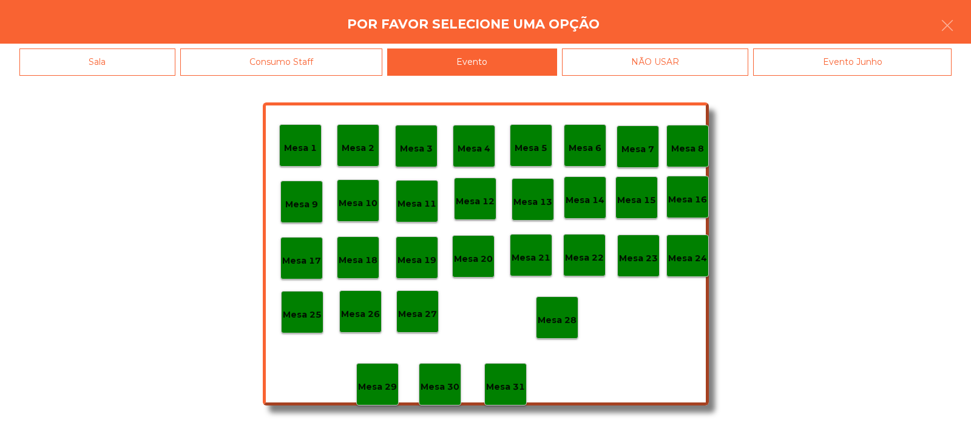
click at [554, 323] on p "Mesa 28" at bounding box center [557, 321] width 39 height 14
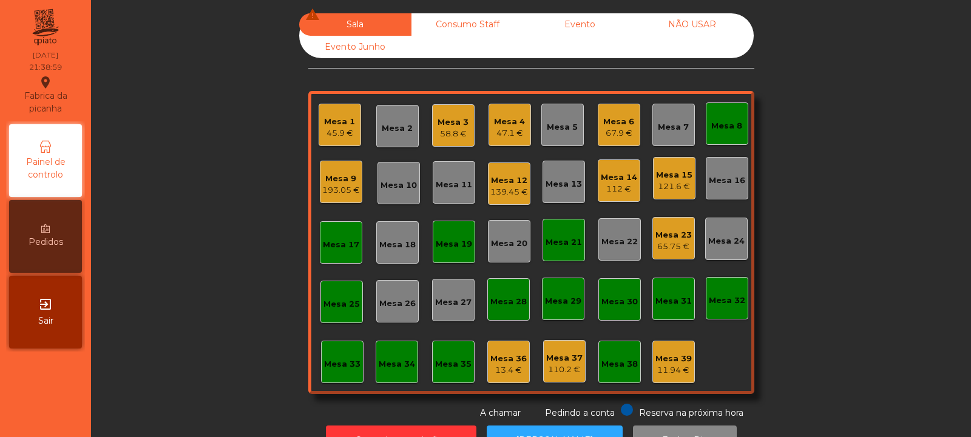
click at [520, 117] on div "Mesa 4 47.1 €" at bounding box center [509, 125] width 42 height 42
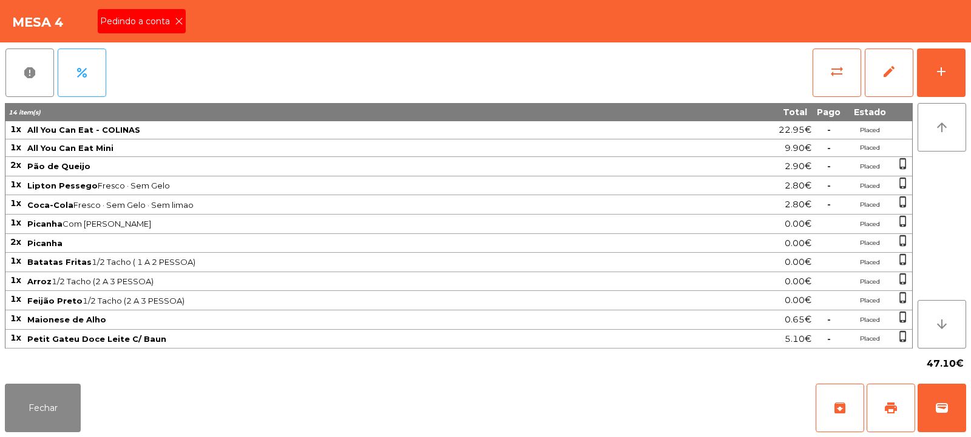
click at [175, 22] on icon at bounding box center [179, 21] width 8 height 8
click at [888, 407] on span "print" at bounding box center [890, 408] width 15 height 15
click at [885, 403] on span "print" at bounding box center [890, 408] width 15 height 15
click at [841, 73] on span "sync_alt" at bounding box center [836, 71] width 15 height 15
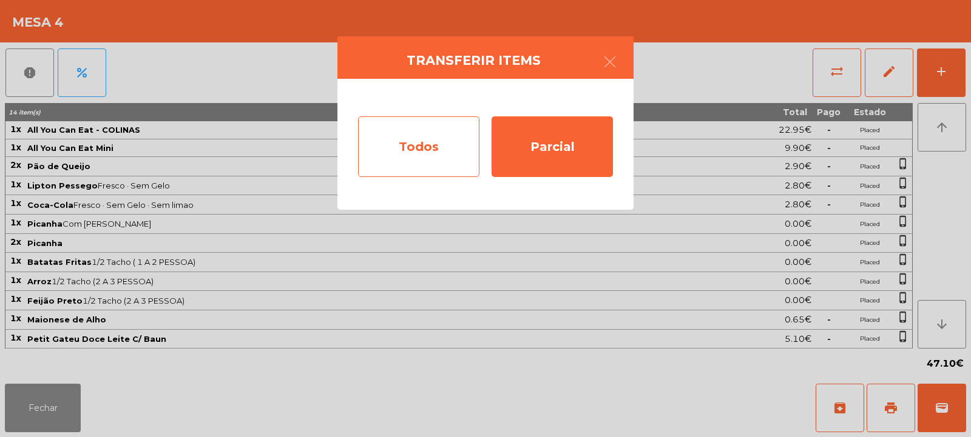
click at [410, 149] on div "Todos" at bounding box center [418, 146] width 121 height 61
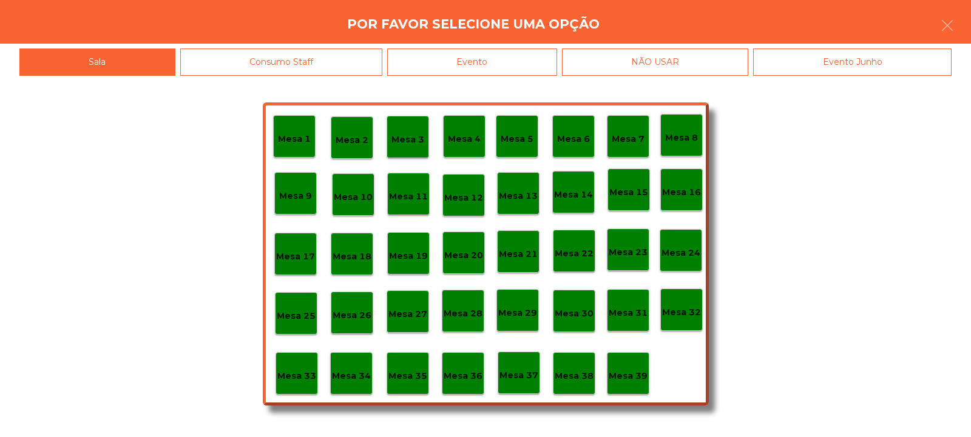
click at [485, 68] on div "Evento" at bounding box center [472, 62] width 170 height 27
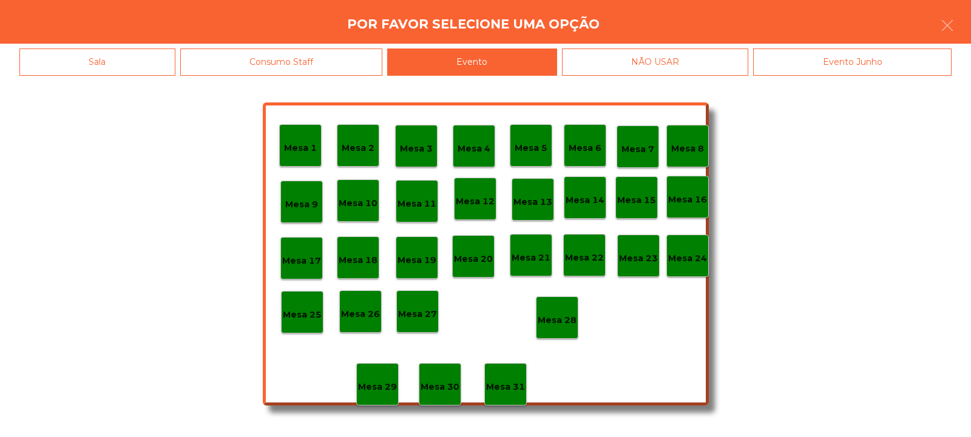
click at [558, 311] on div "Mesa 28" at bounding box center [557, 318] width 39 height 19
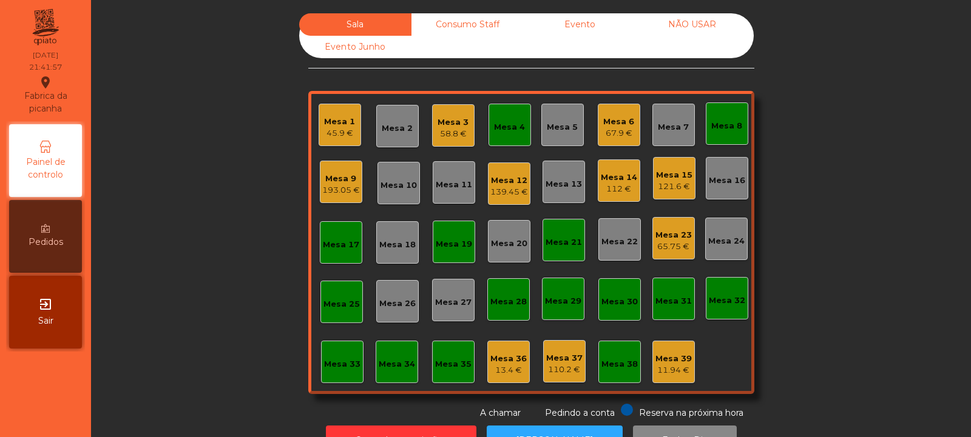
click at [672, 181] on div "121.6 €" at bounding box center [674, 187] width 36 height 12
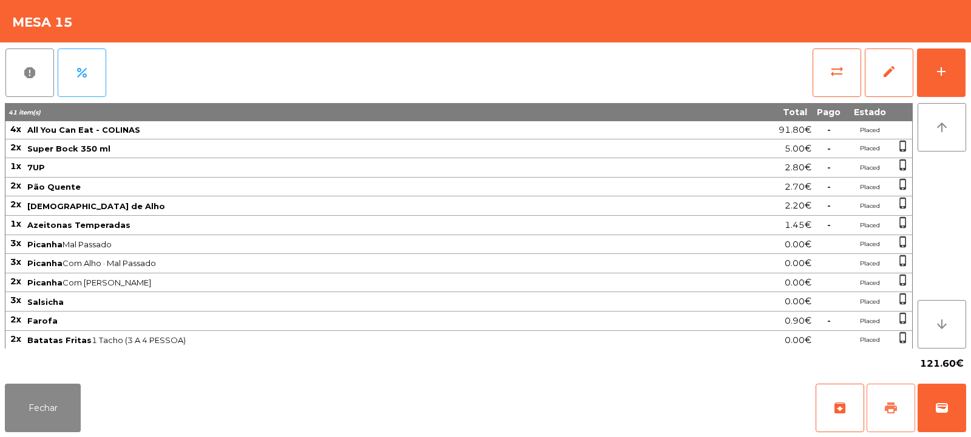
click at [883, 403] on span "print" at bounding box center [890, 408] width 15 height 15
click at [937, 412] on span "wallet" at bounding box center [941, 408] width 15 height 15
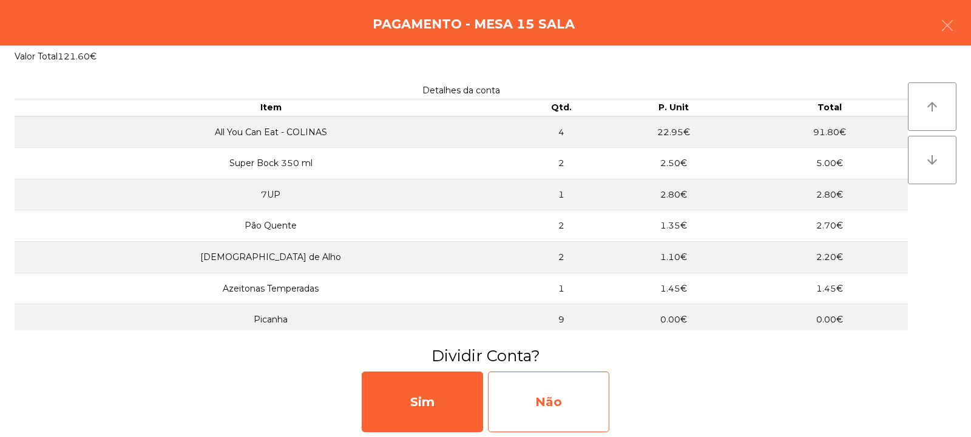
click at [554, 400] on div "Não" at bounding box center [548, 402] width 121 height 61
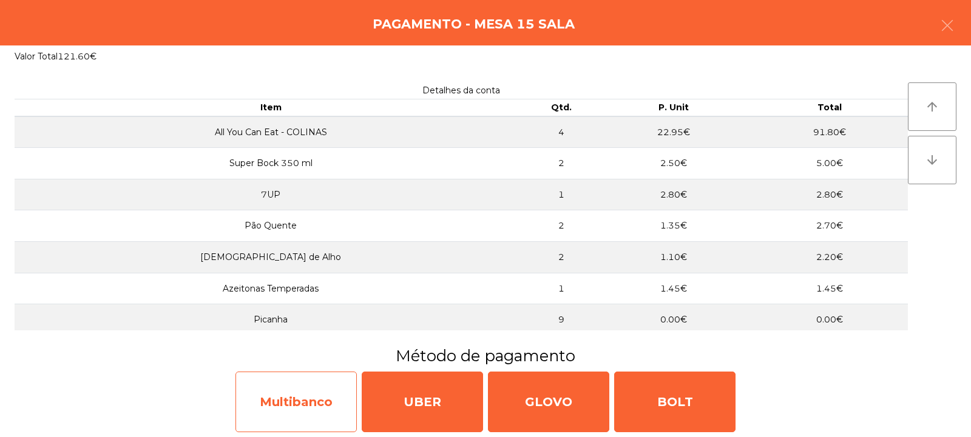
click at [290, 392] on div "Multibanco" at bounding box center [295, 402] width 121 height 61
select select "**"
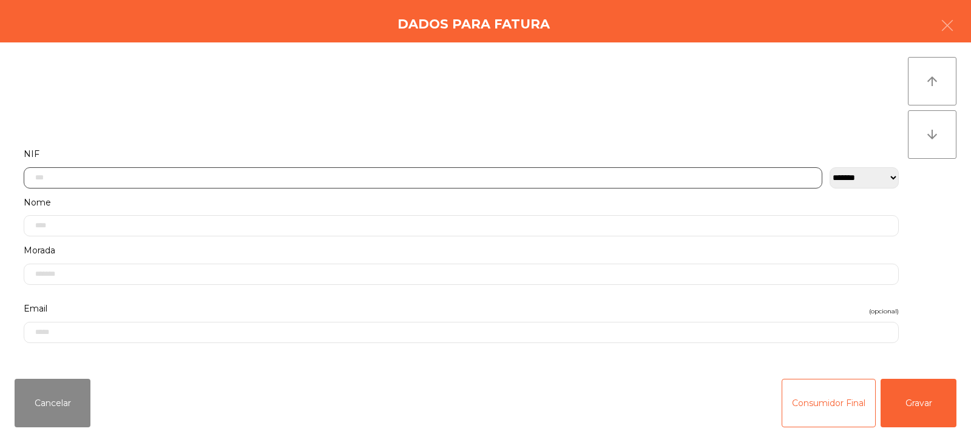
click at [66, 180] on input "text" at bounding box center [423, 177] width 798 height 21
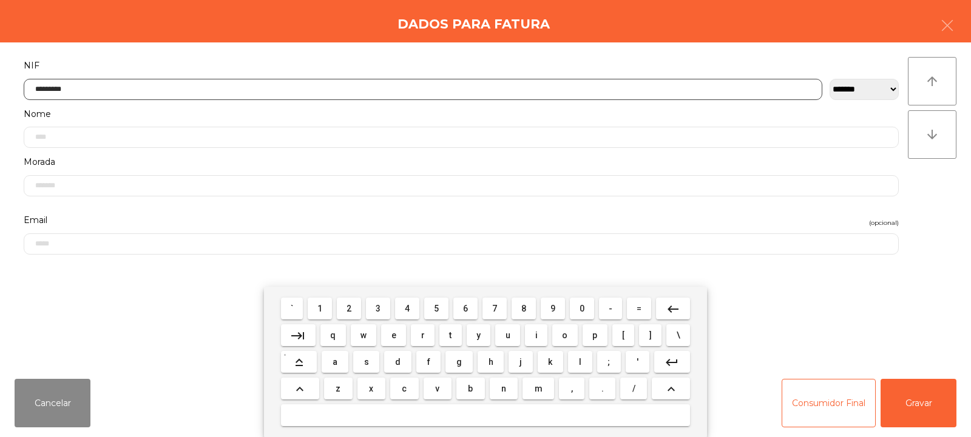
type input "*********"
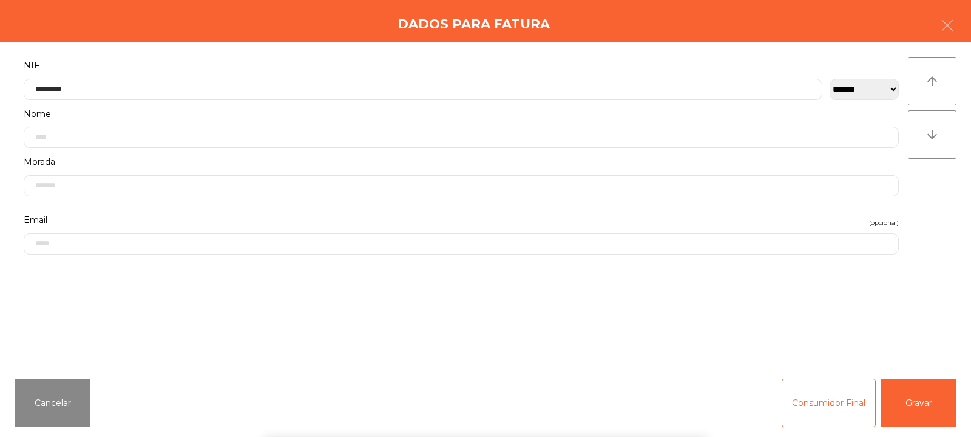
click at [943, 214] on div "arrow_upward arrow_downward" at bounding box center [932, 206] width 49 height 298
click at [912, 405] on button "Gravar" at bounding box center [918, 403] width 76 height 49
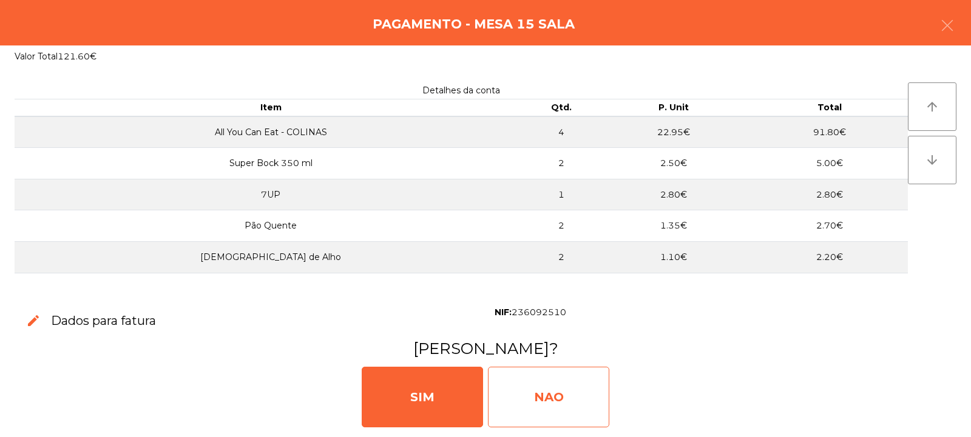
click at [580, 399] on div "NAO" at bounding box center [548, 397] width 121 height 61
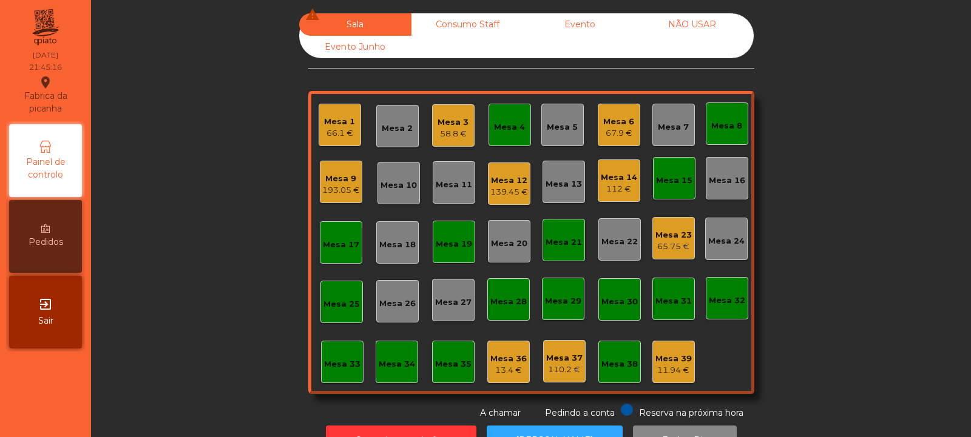
scroll to position [3, 0]
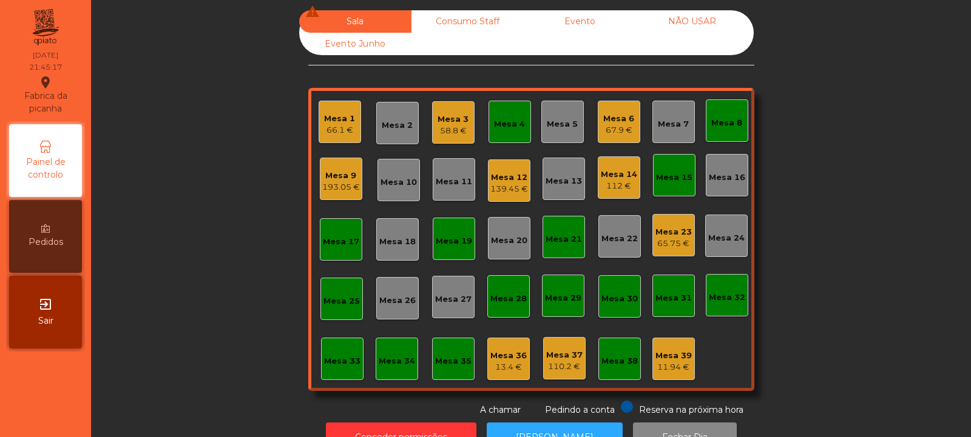
click at [664, 126] on div "Mesa 7" at bounding box center [673, 124] width 31 height 12
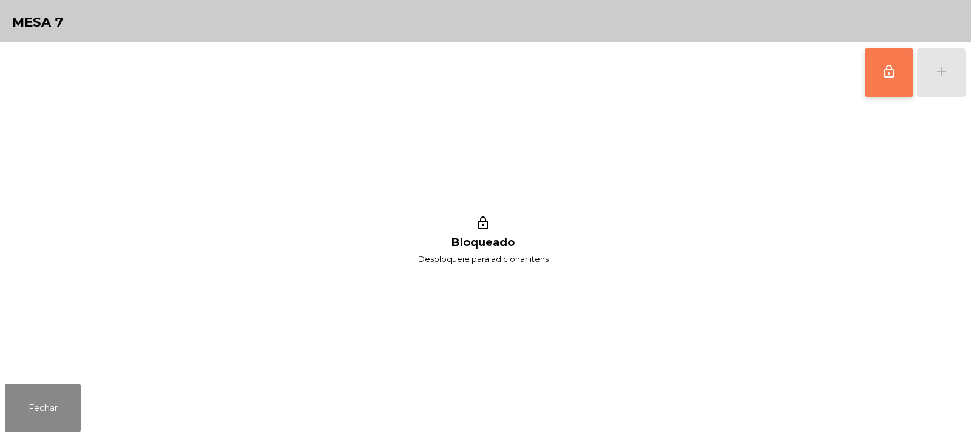
click at [885, 67] on span "lock_outline" at bounding box center [888, 71] width 15 height 15
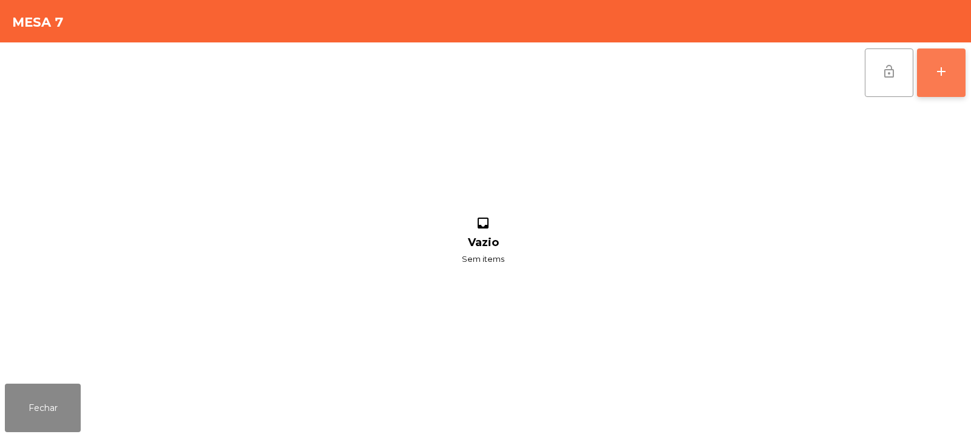
click at [935, 78] on div "add" at bounding box center [941, 71] width 15 height 15
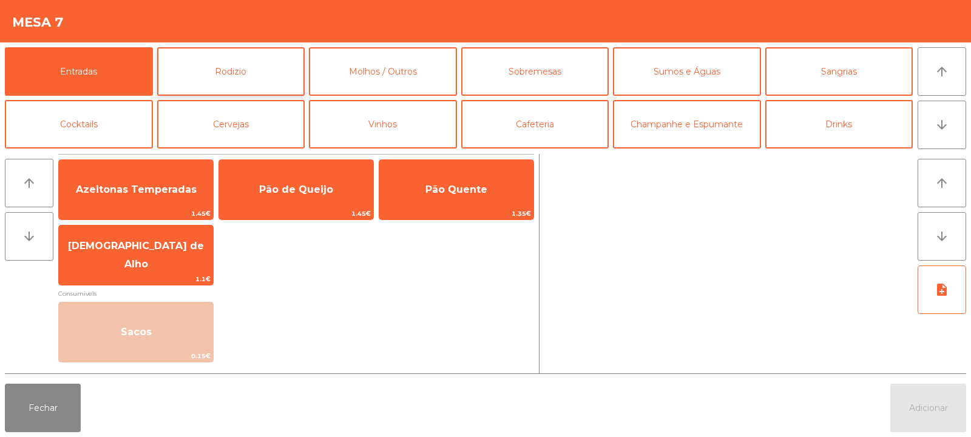
click at [243, 64] on button "Rodizio" at bounding box center [231, 71] width 148 height 49
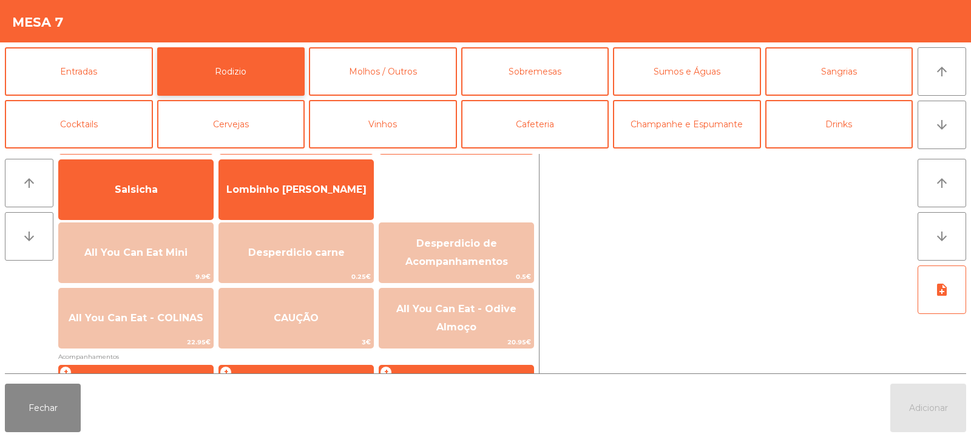
scroll to position [95, 0]
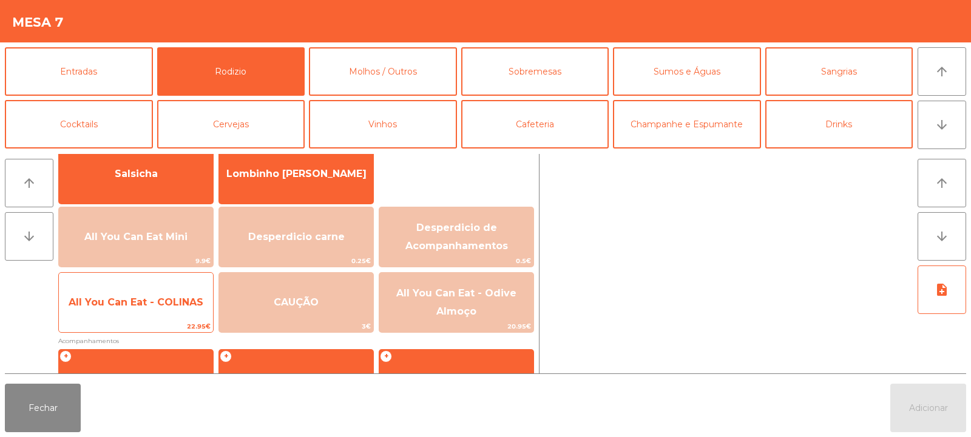
click at [143, 316] on span "All You Can Eat - COLINAS" at bounding box center [136, 302] width 154 height 33
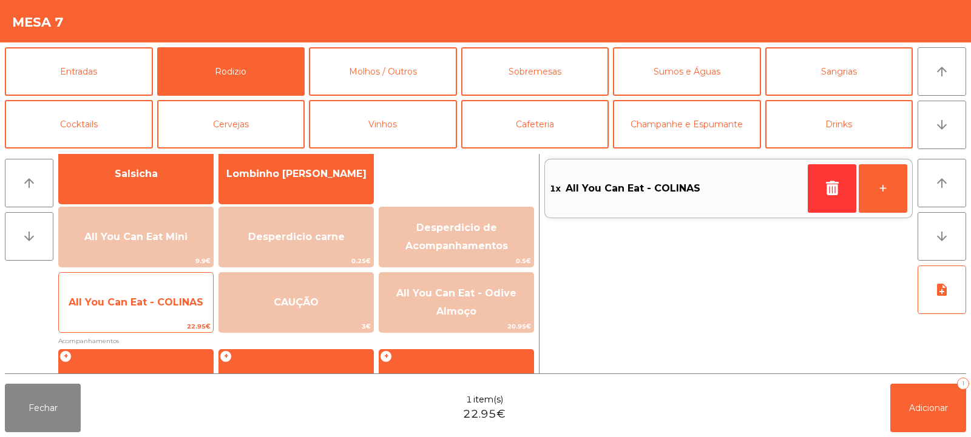
click at [143, 311] on span "All You Can Eat - COLINAS" at bounding box center [136, 302] width 154 height 33
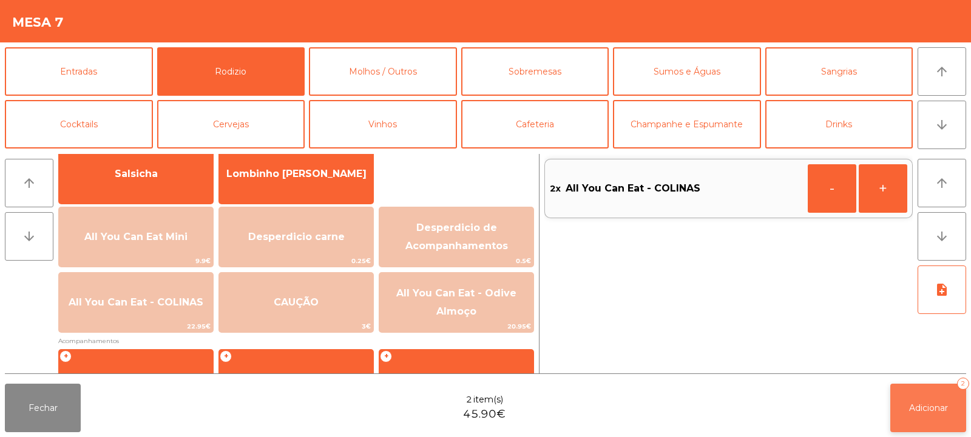
click at [920, 414] on button "Adicionar 2" at bounding box center [928, 408] width 76 height 49
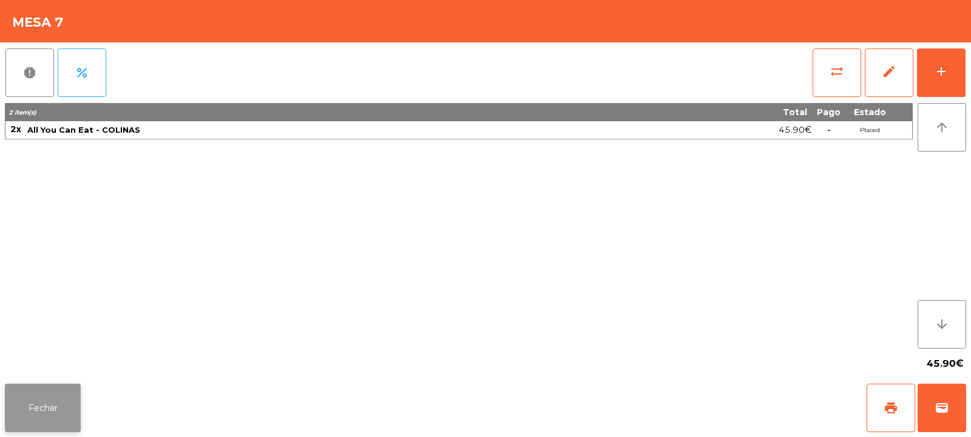
click at [43, 408] on button "Fechar" at bounding box center [43, 408] width 76 height 49
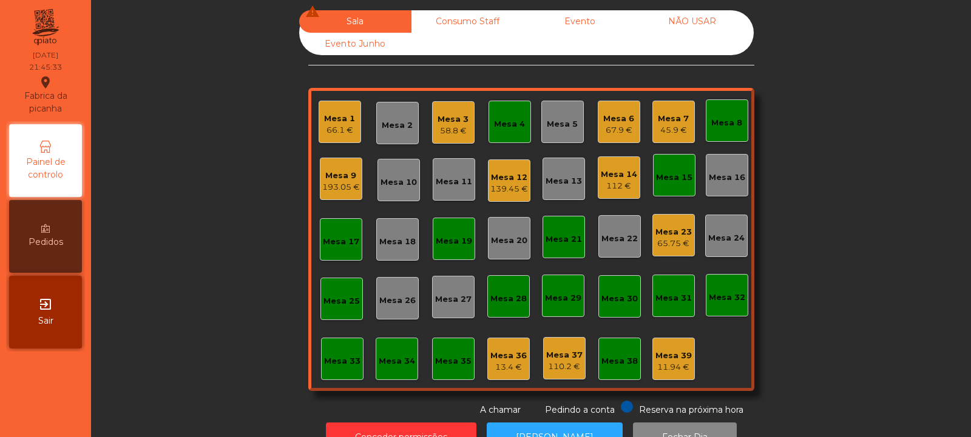
click at [619, 248] on div "Mesa 22" at bounding box center [619, 236] width 42 height 42
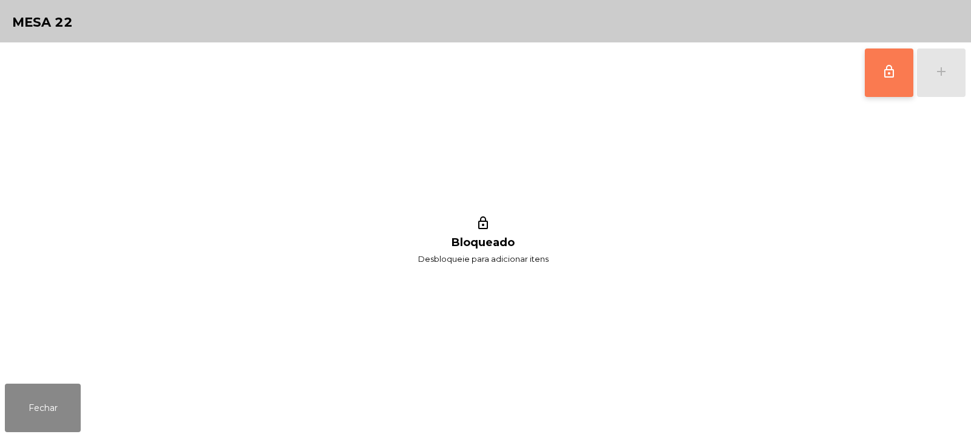
click at [873, 66] on button "lock_outline" at bounding box center [889, 73] width 49 height 49
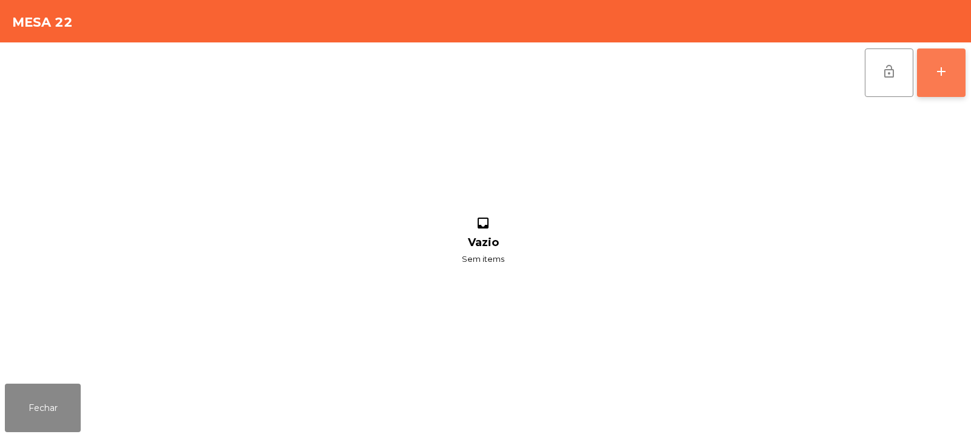
click at [932, 71] on button "add" at bounding box center [941, 73] width 49 height 49
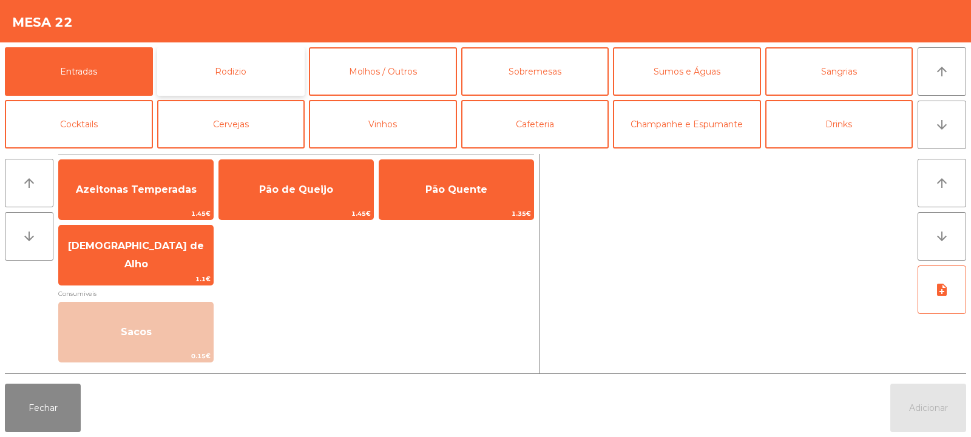
click at [235, 68] on button "Rodizio" at bounding box center [231, 71] width 148 height 49
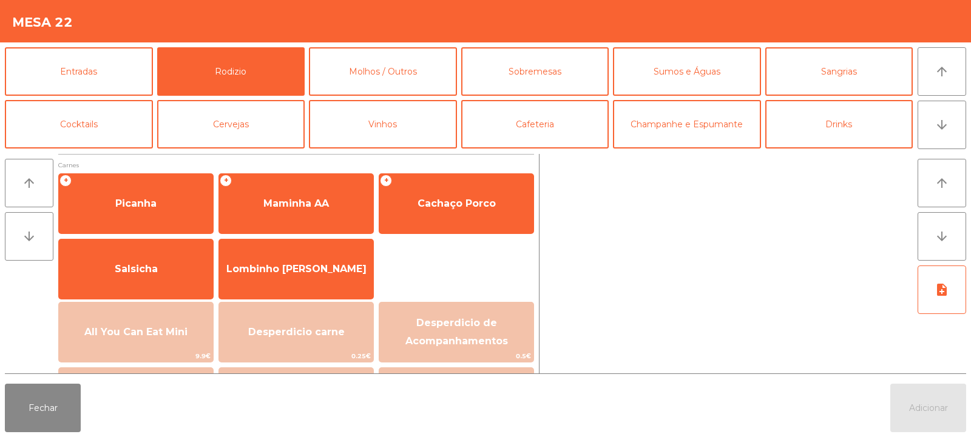
click at [545, 428] on div "Fechar Adicionar" at bounding box center [485, 408] width 971 height 58
click at [50, 408] on button "Fechar" at bounding box center [43, 408] width 76 height 49
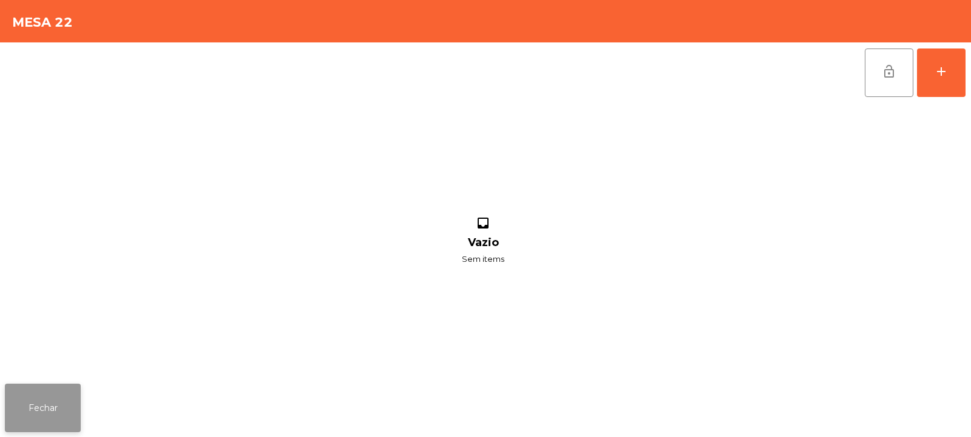
click at [41, 427] on button "Fechar" at bounding box center [43, 408] width 76 height 49
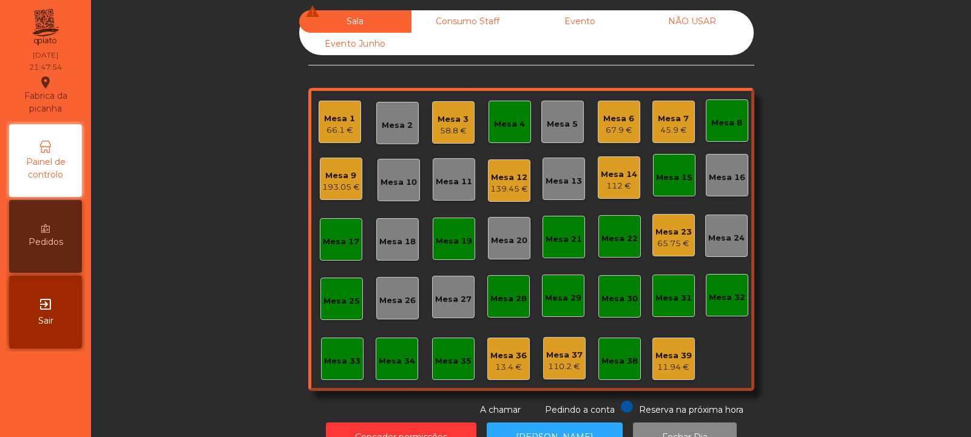
click at [609, 235] on div "Mesa 22" at bounding box center [619, 239] width 36 height 12
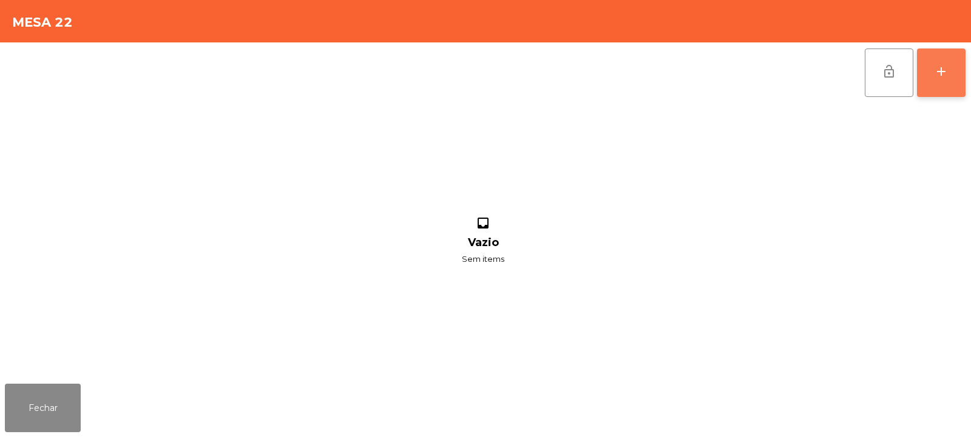
click at [947, 76] on div "add" at bounding box center [941, 71] width 15 height 15
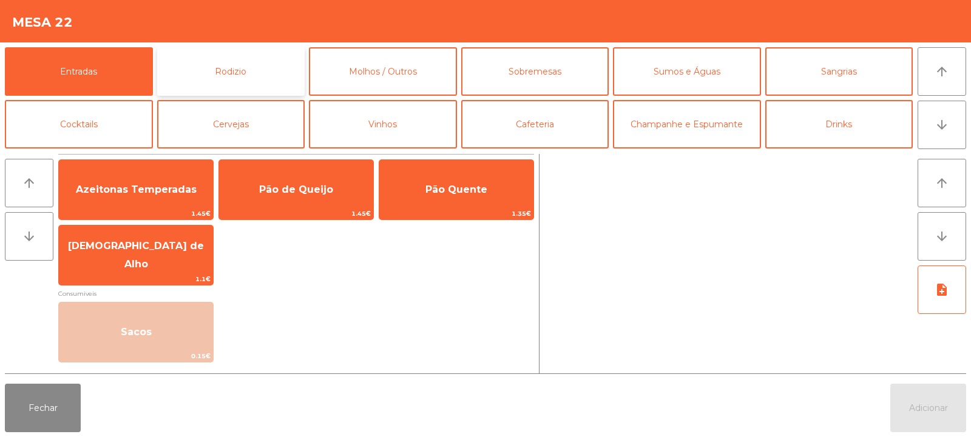
click at [214, 65] on button "Rodizio" at bounding box center [231, 71] width 148 height 49
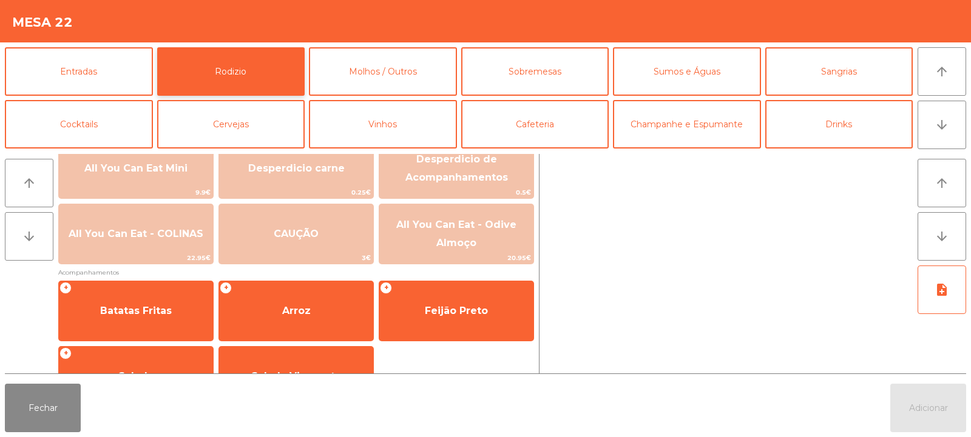
scroll to position [165, 0]
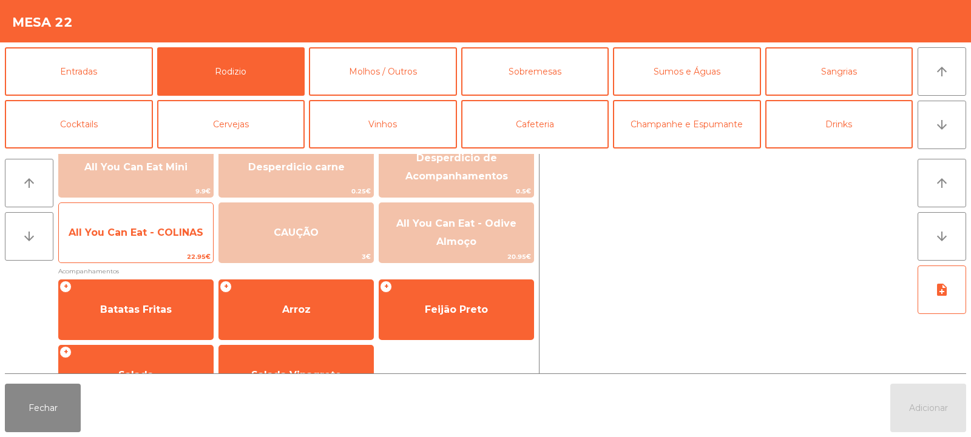
click at [163, 229] on span "All You Can Eat - COLINAS" at bounding box center [136, 233] width 135 height 12
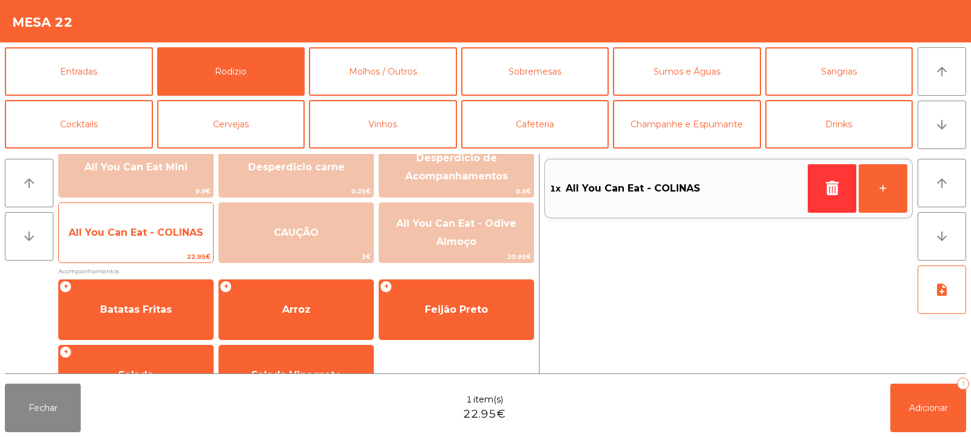
click at [162, 231] on span "All You Can Eat - COLINAS" at bounding box center [136, 233] width 135 height 12
click at [168, 231] on span "All You Can Eat - COLINAS" at bounding box center [136, 233] width 135 height 12
click at [167, 230] on span "All You Can Eat - COLINAS" at bounding box center [136, 233] width 135 height 12
click at [167, 232] on span "All You Can Eat - COLINAS" at bounding box center [136, 233] width 135 height 12
click at [166, 232] on span "All You Can Eat - COLINAS" at bounding box center [136, 233] width 135 height 12
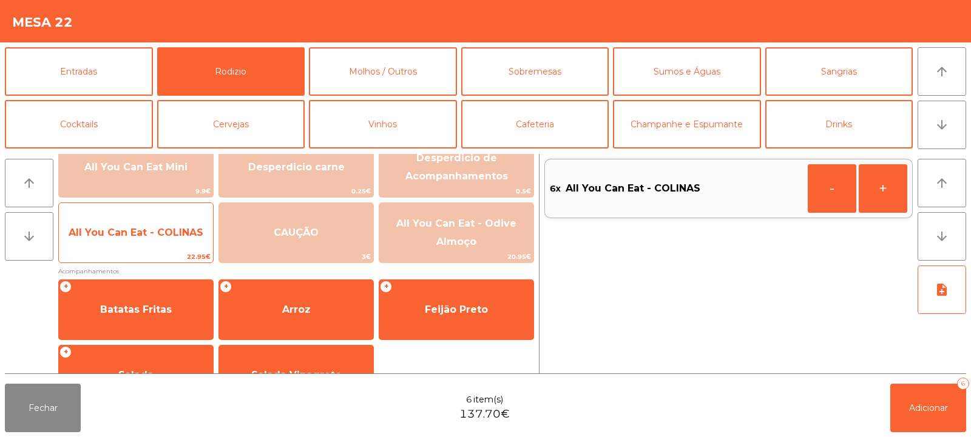
click at [172, 237] on span "All You Can Eat - COLINAS" at bounding box center [136, 233] width 135 height 12
click at [172, 231] on span "All You Can Eat - COLINAS" at bounding box center [136, 233] width 135 height 12
click at [174, 233] on span "All You Can Eat - COLINAS" at bounding box center [136, 233] width 135 height 12
click at [180, 232] on span "All You Can Eat - COLINAS" at bounding box center [136, 233] width 135 height 12
click at [175, 231] on span "All You Can Eat - COLINAS" at bounding box center [136, 233] width 135 height 12
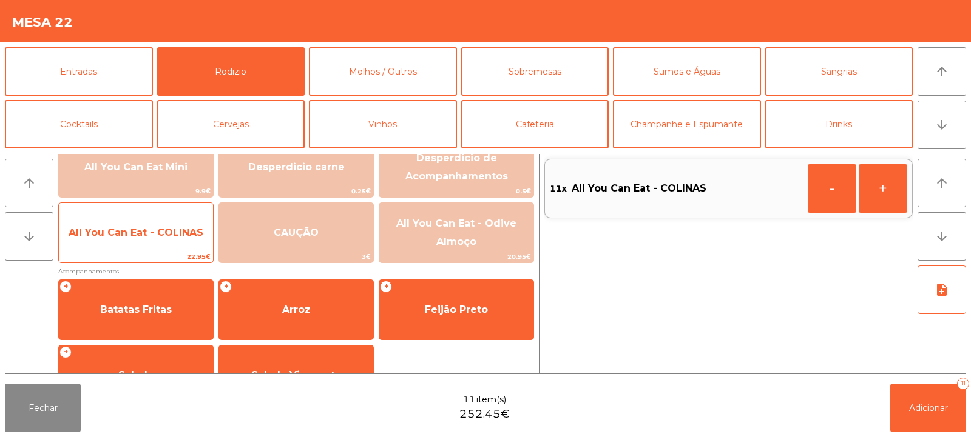
click at [181, 229] on span "All You Can Eat - COLINAS" at bounding box center [136, 233] width 135 height 12
click at [183, 227] on span "All You Can Eat - COLINAS" at bounding box center [136, 233] width 135 height 12
click at [174, 232] on span "All You Can Eat - COLINAS" at bounding box center [136, 233] width 135 height 12
click at [174, 231] on span "All You Can Eat - COLINAS" at bounding box center [136, 233] width 135 height 12
click at [174, 234] on span "All You Can Eat - COLINAS" at bounding box center [136, 233] width 135 height 12
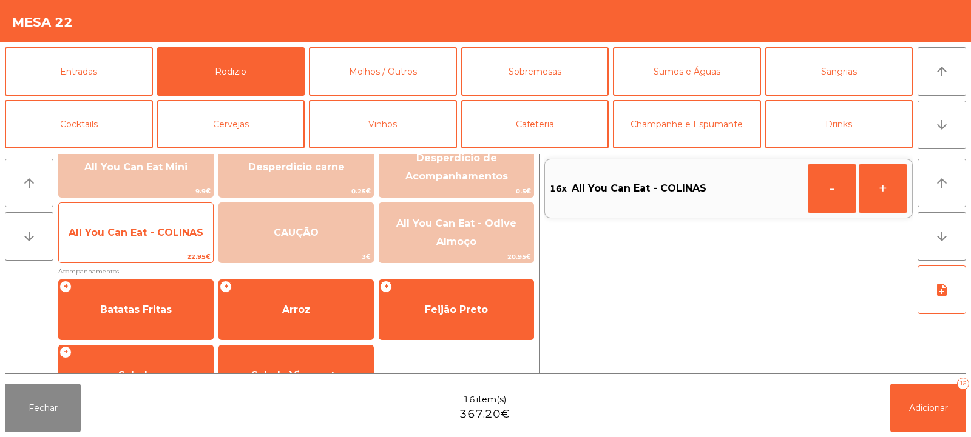
click at [168, 237] on span "All You Can Eat - COLINAS" at bounding box center [136, 233] width 135 height 12
click at [171, 234] on span "All You Can Eat - COLINAS" at bounding box center [136, 233] width 135 height 12
click at [155, 253] on span "22.95€" at bounding box center [136, 257] width 154 height 12
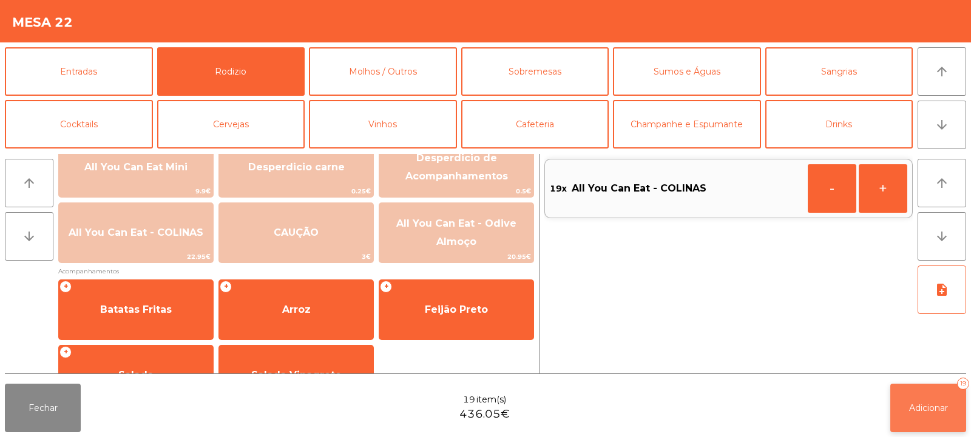
click at [912, 407] on span "Adicionar" at bounding box center [928, 408] width 39 height 11
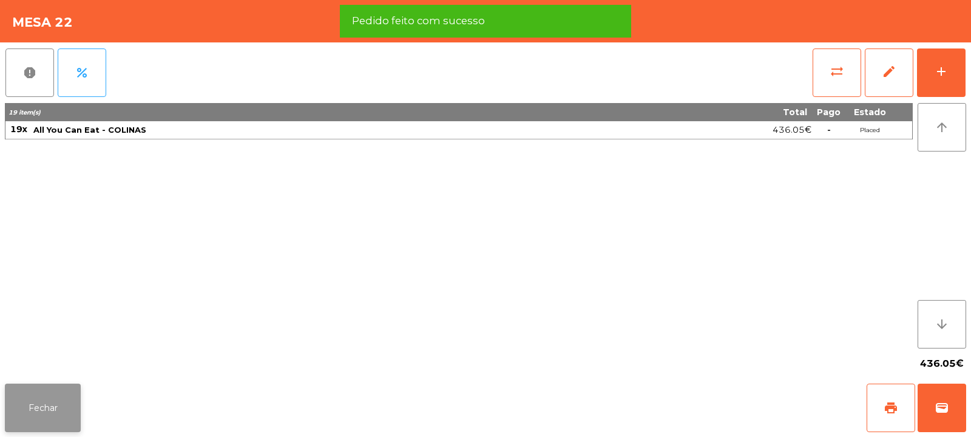
click at [46, 410] on button "Fechar" at bounding box center [43, 408] width 76 height 49
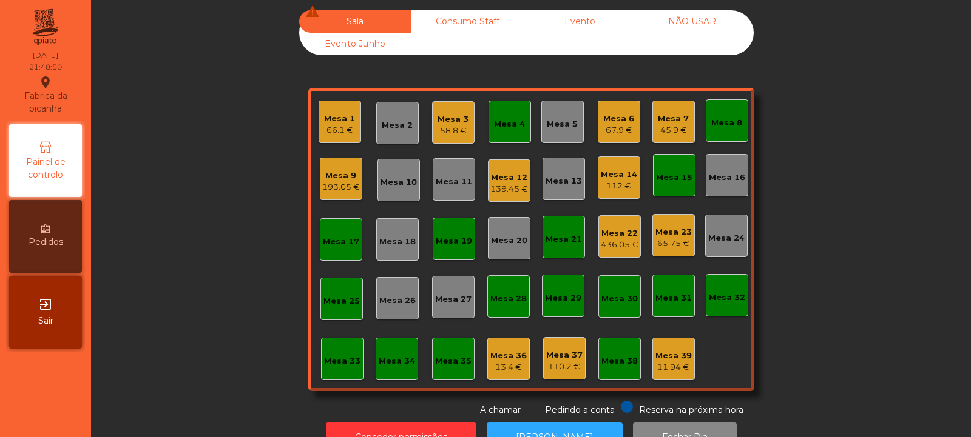
click at [397, 247] on div "Mesa 18" at bounding box center [397, 242] width 36 height 12
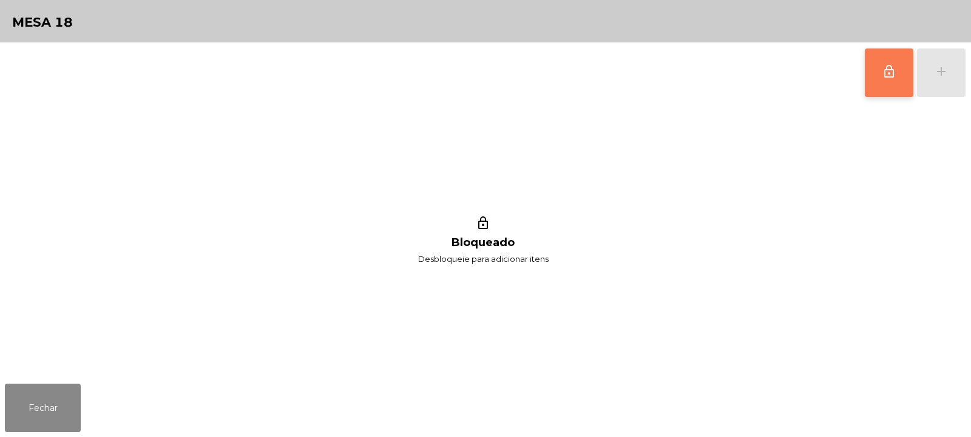
click at [881, 79] on button "lock_outline" at bounding box center [889, 73] width 49 height 49
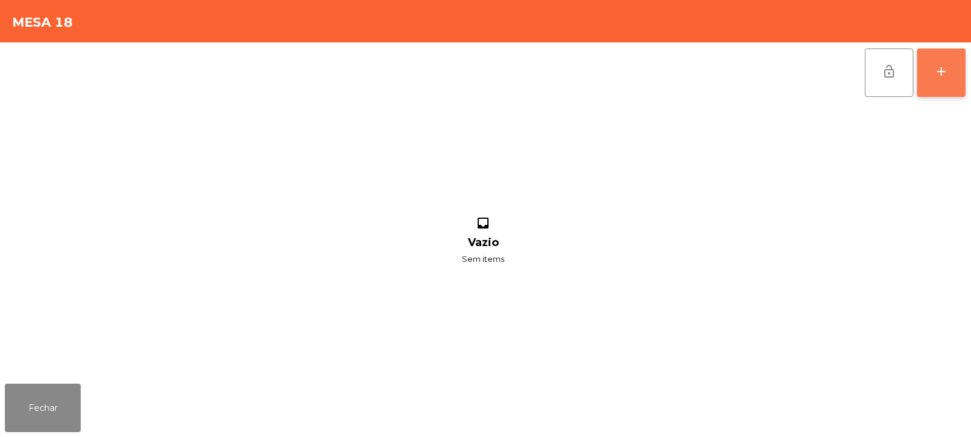
click at [952, 79] on button "add" at bounding box center [941, 73] width 49 height 49
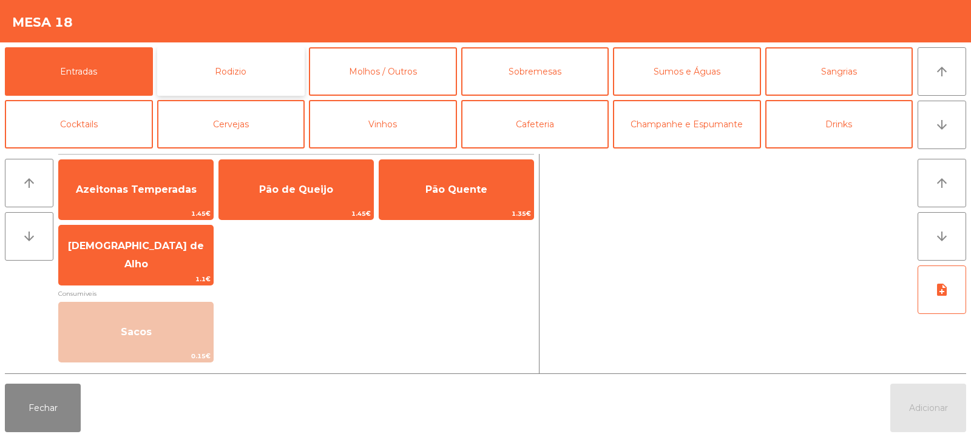
click at [217, 62] on button "Rodizio" at bounding box center [231, 71] width 148 height 49
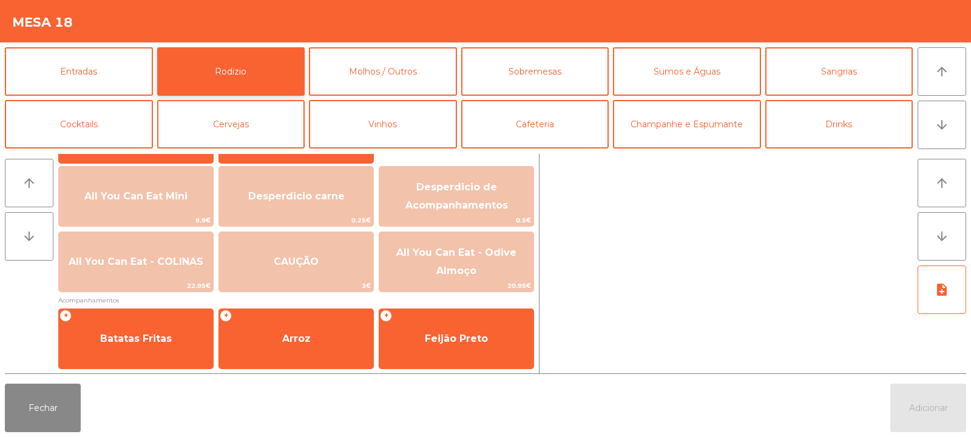
scroll to position [132, 0]
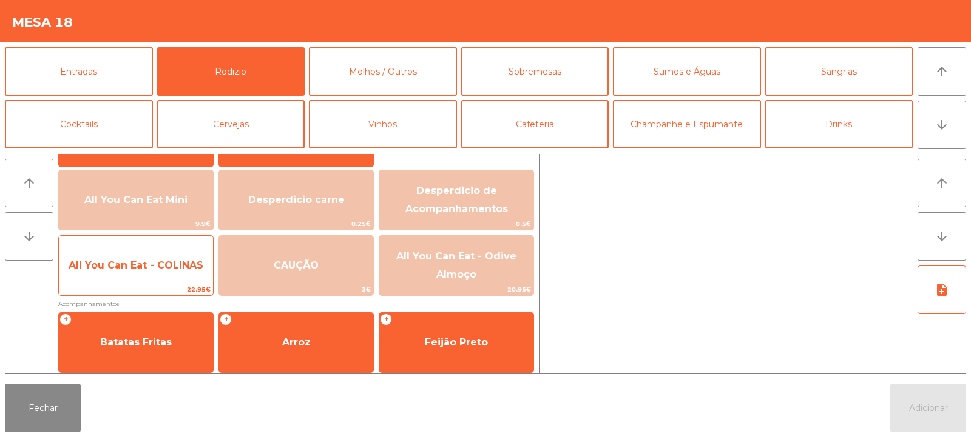
click at [147, 268] on span "All You Can Eat - COLINAS" at bounding box center [136, 266] width 135 height 12
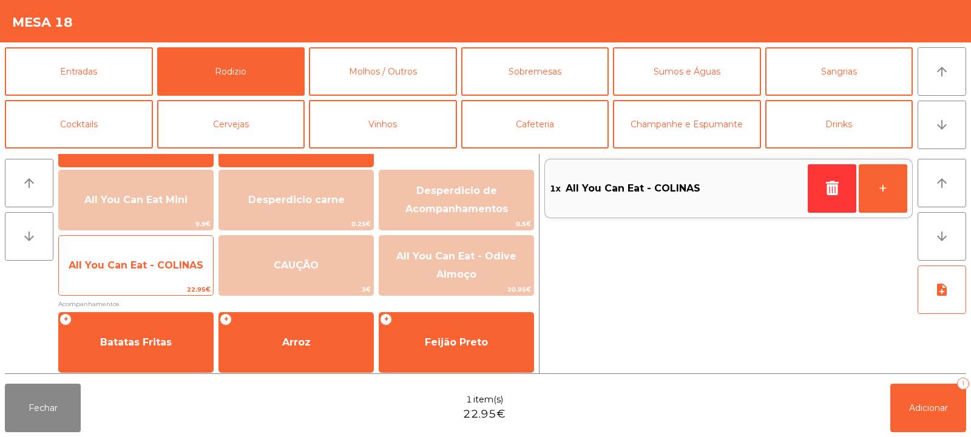
click at [157, 274] on span "All You Can Eat - COLINAS" at bounding box center [136, 265] width 154 height 33
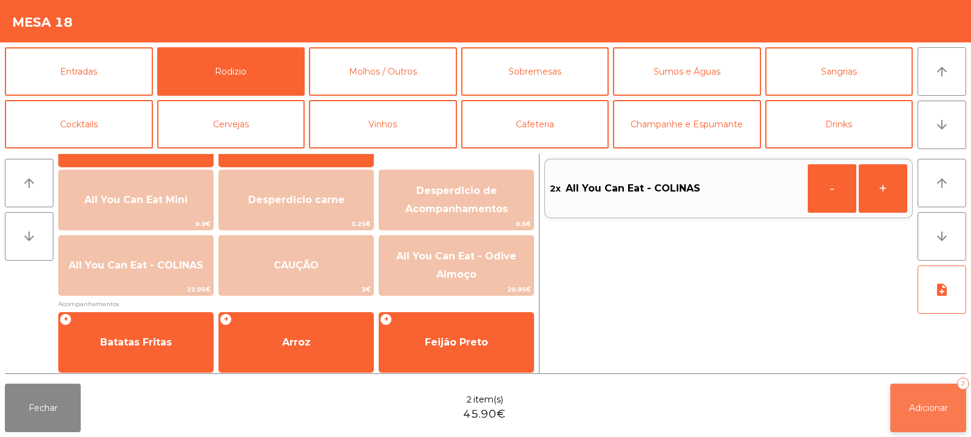
click at [928, 411] on span "Adicionar" at bounding box center [928, 408] width 39 height 11
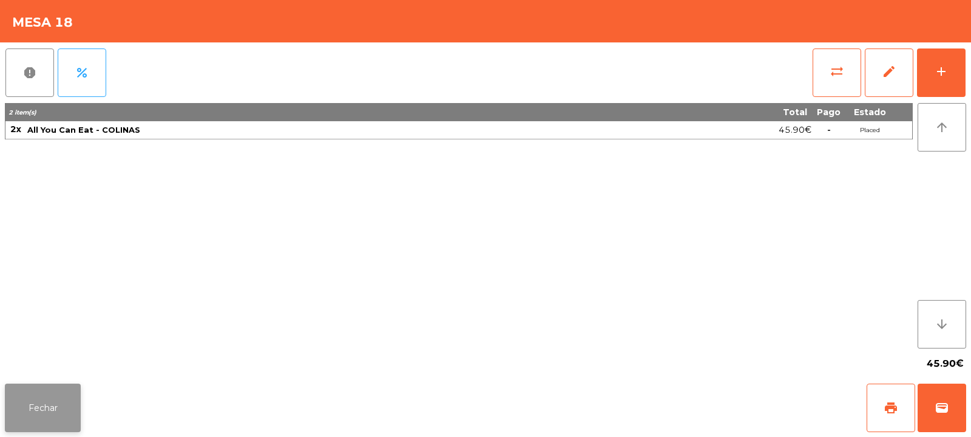
click at [46, 409] on button "Fechar" at bounding box center [43, 408] width 76 height 49
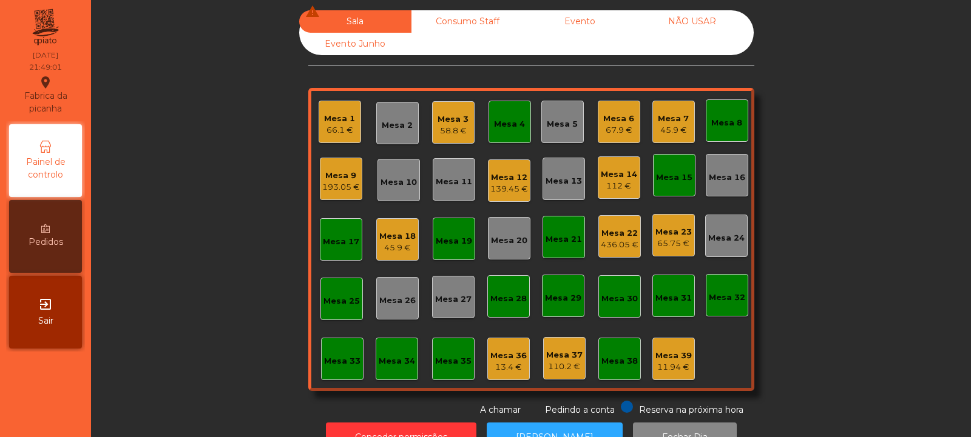
click at [332, 181] on div "193.05 €" at bounding box center [341, 187] width 38 height 12
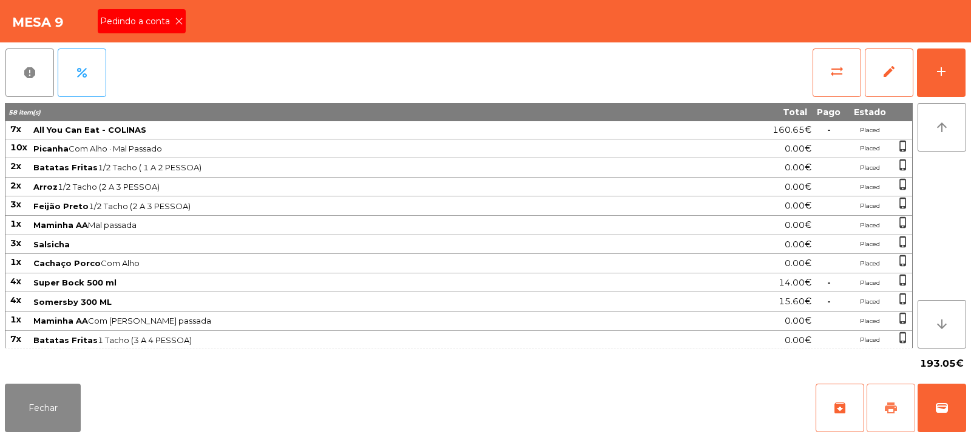
click at [893, 411] on span "print" at bounding box center [890, 408] width 15 height 15
click at [30, 400] on button "Fechar" at bounding box center [43, 408] width 76 height 49
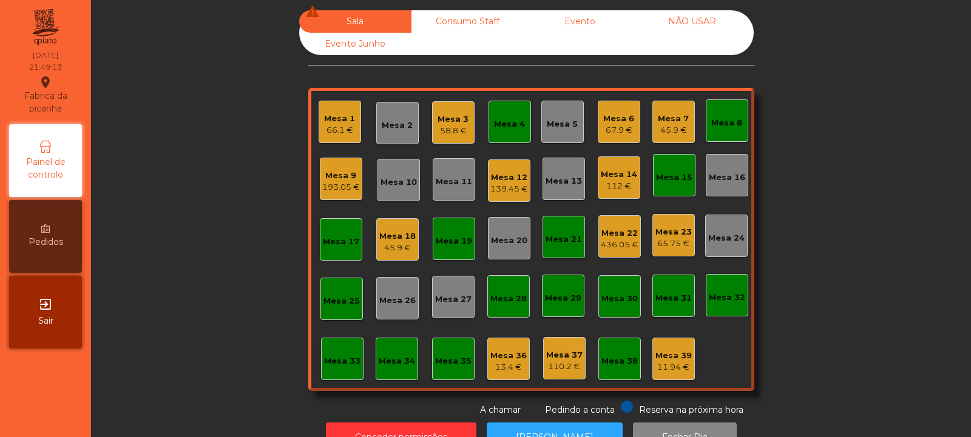
click at [499, 195] on div "139.45 €" at bounding box center [509, 189] width 38 height 12
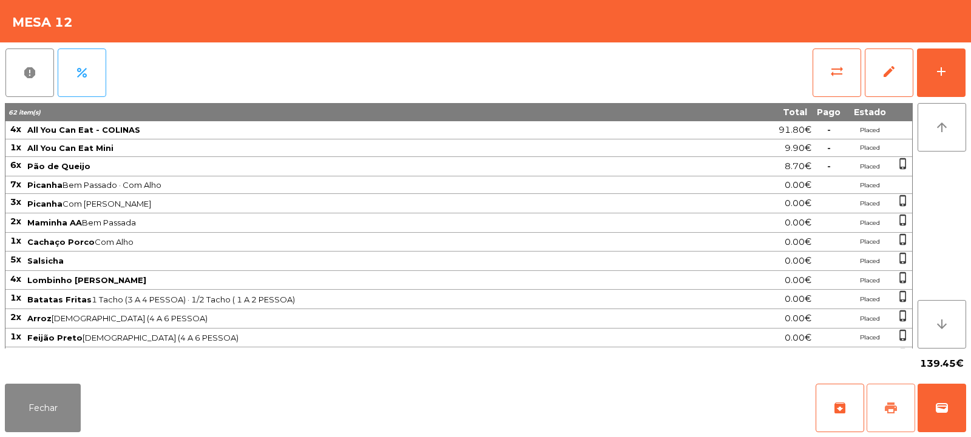
click at [882, 407] on button "print" at bounding box center [890, 408] width 49 height 49
click at [890, 405] on span "print" at bounding box center [890, 408] width 15 height 15
click at [949, 402] on button "wallet" at bounding box center [941, 408] width 49 height 49
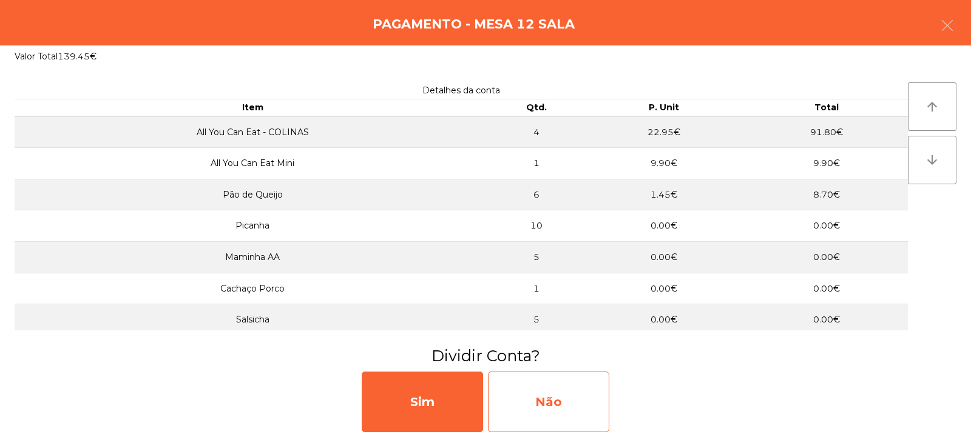
click at [542, 401] on div "Não" at bounding box center [548, 402] width 121 height 61
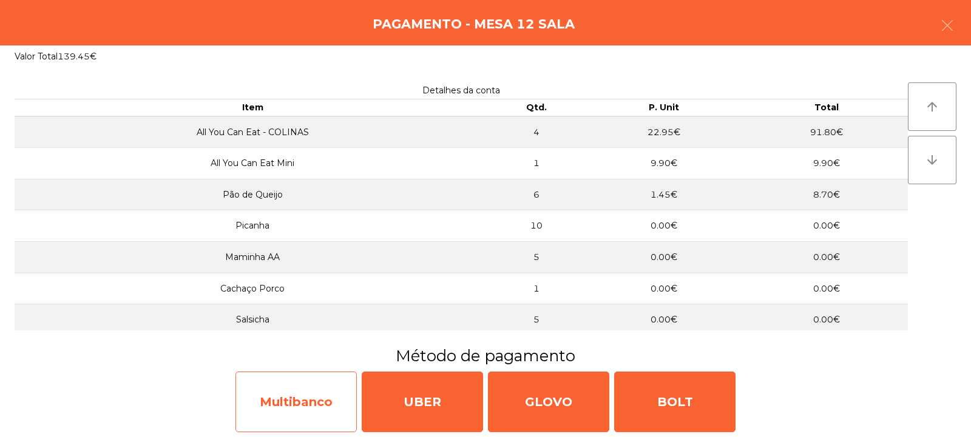
click at [296, 407] on div "Multibanco" at bounding box center [295, 402] width 121 height 61
select select "**"
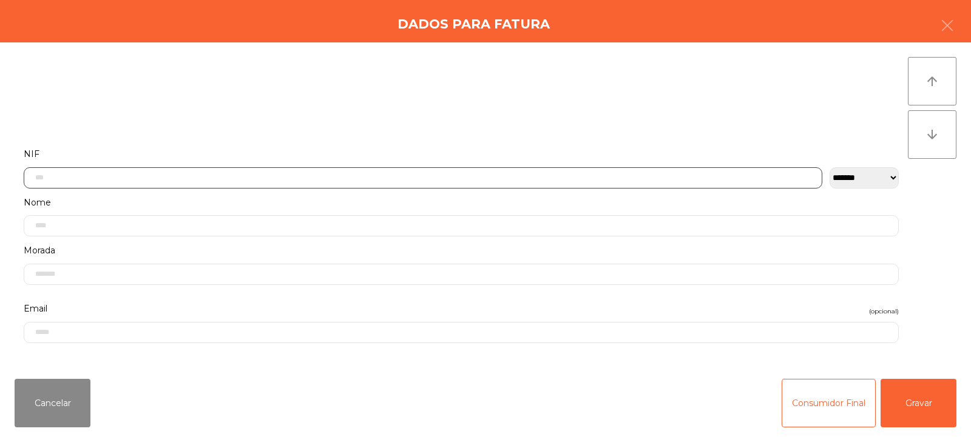
click at [84, 174] on input "text" at bounding box center [423, 177] width 798 height 21
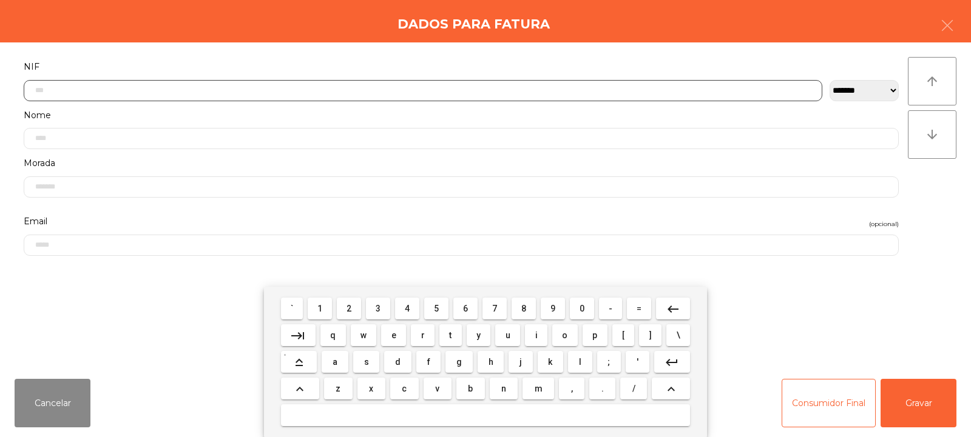
scroll to position [89, 0]
type input "*********"
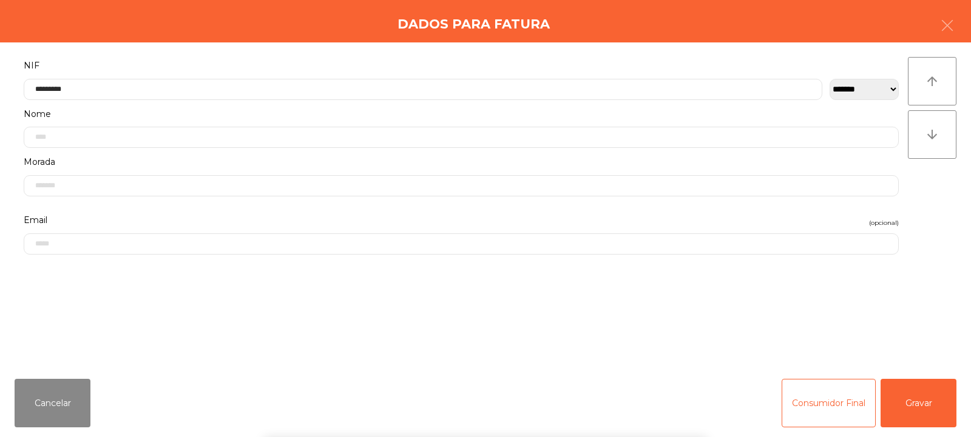
click at [927, 200] on div "arrow_upward arrow_downward" at bounding box center [932, 206] width 49 height 298
click at [915, 394] on button "Gravar" at bounding box center [918, 403] width 76 height 49
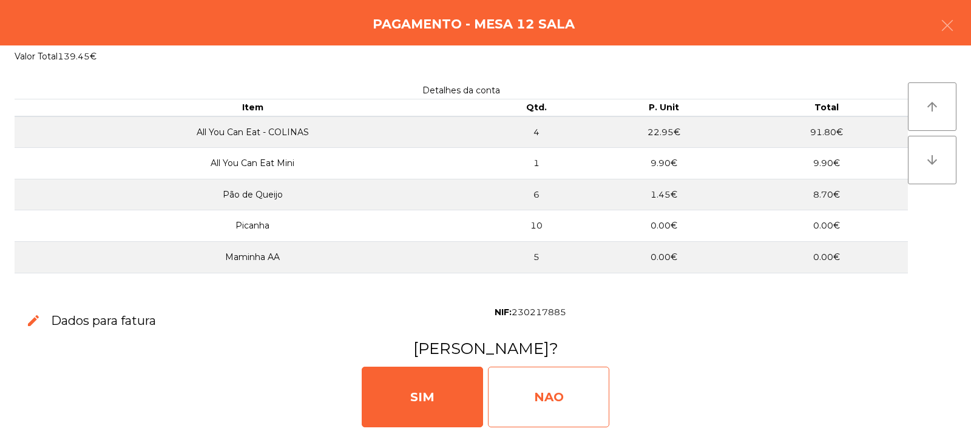
click at [549, 380] on div "NAO" at bounding box center [548, 397] width 121 height 61
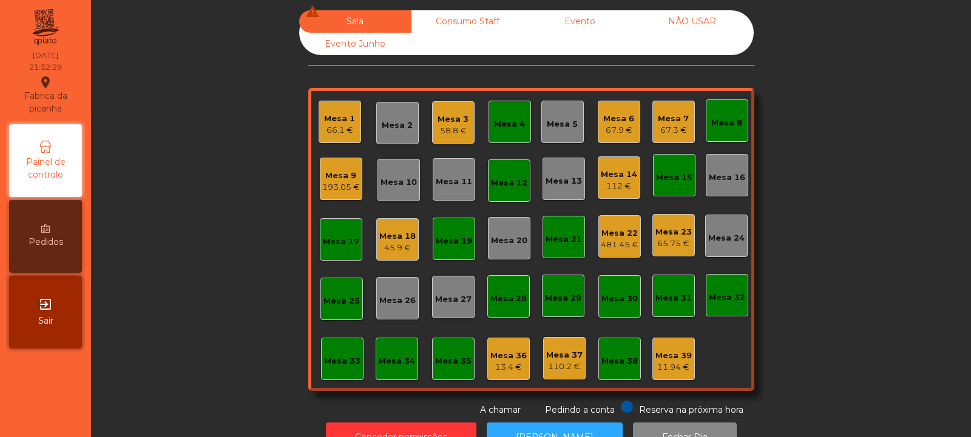
click at [337, 186] on div "193.05 €" at bounding box center [341, 187] width 38 height 12
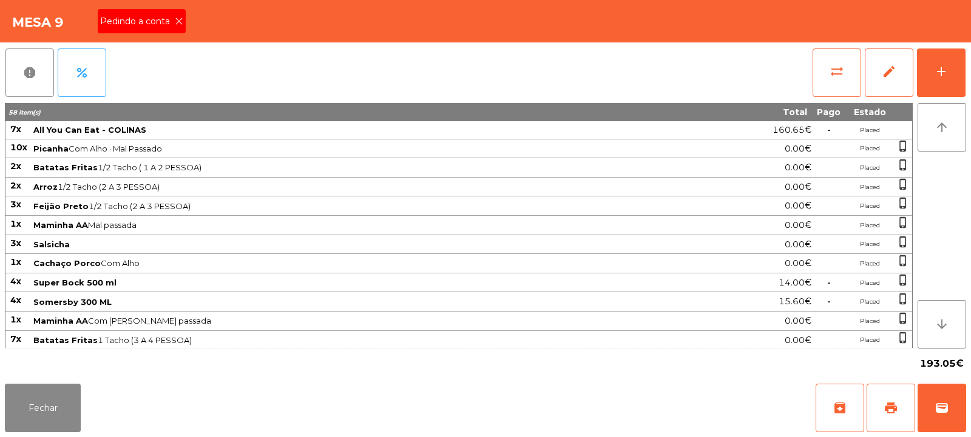
click at [168, 11] on div "Pedindo a conta" at bounding box center [142, 21] width 88 height 24
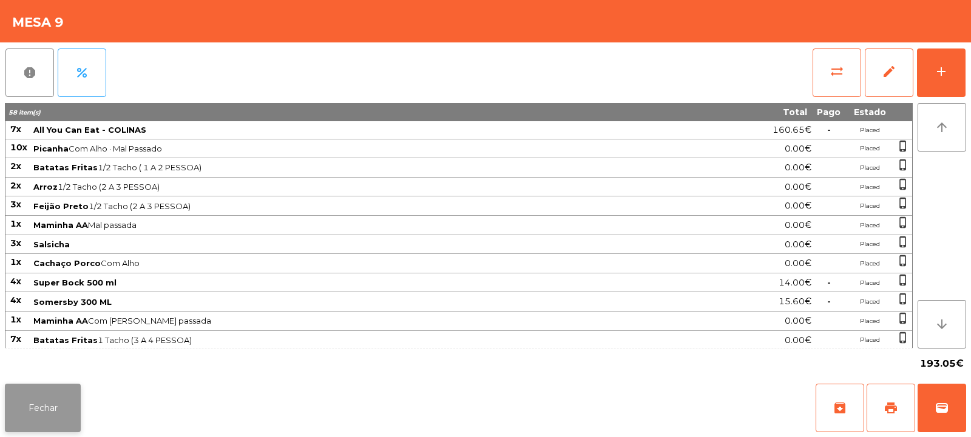
click at [17, 408] on button "Fechar" at bounding box center [43, 408] width 76 height 49
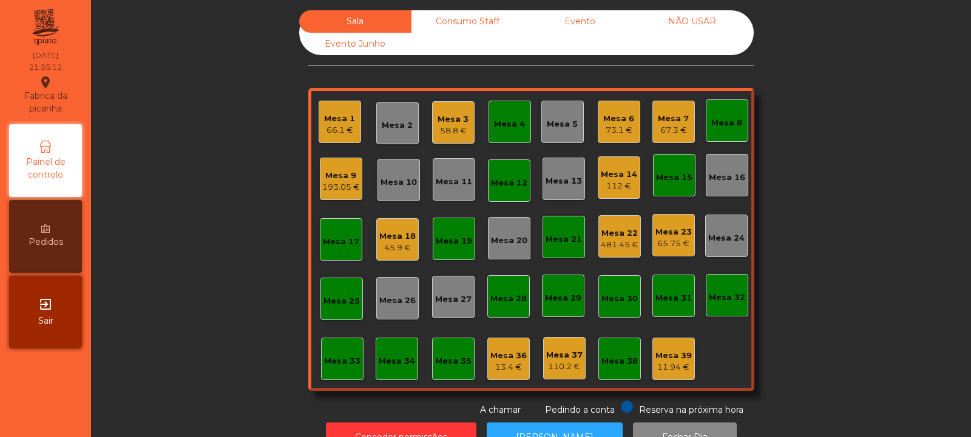
click at [443, 117] on div "Mesa 3" at bounding box center [452, 119] width 31 height 12
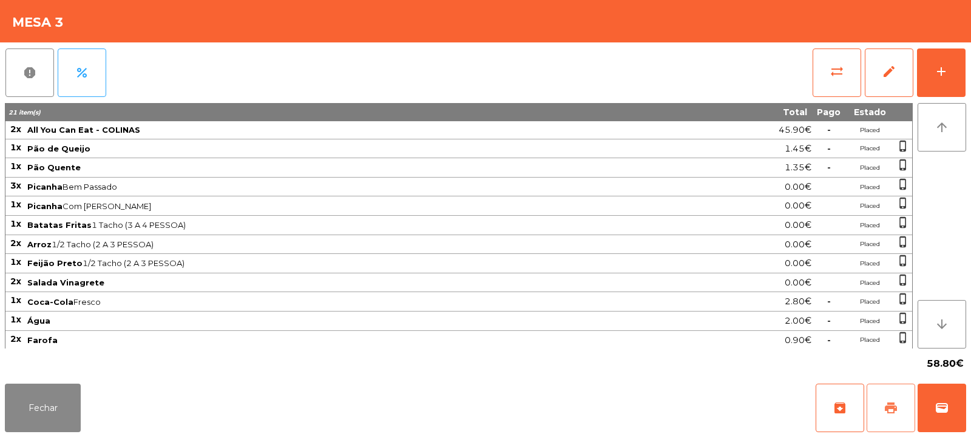
click at [891, 426] on button "print" at bounding box center [890, 408] width 49 height 49
click at [49, 405] on button "Fechar" at bounding box center [43, 408] width 76 height 49
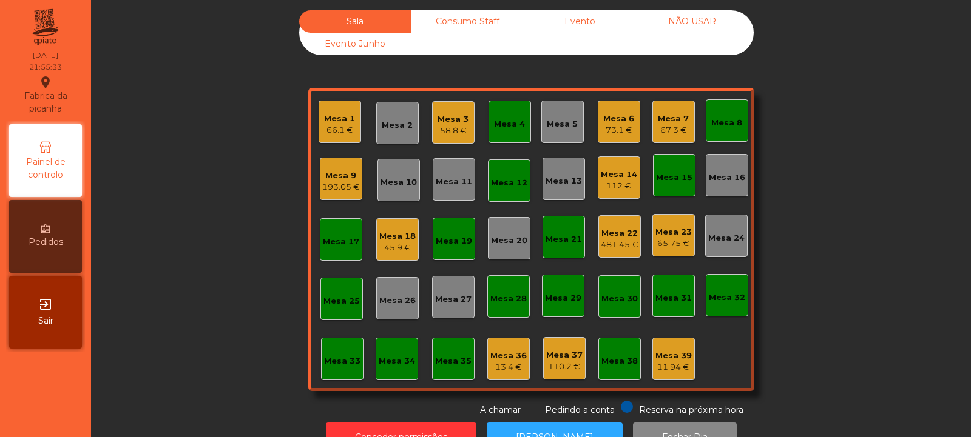
scroll to position [41, 0]
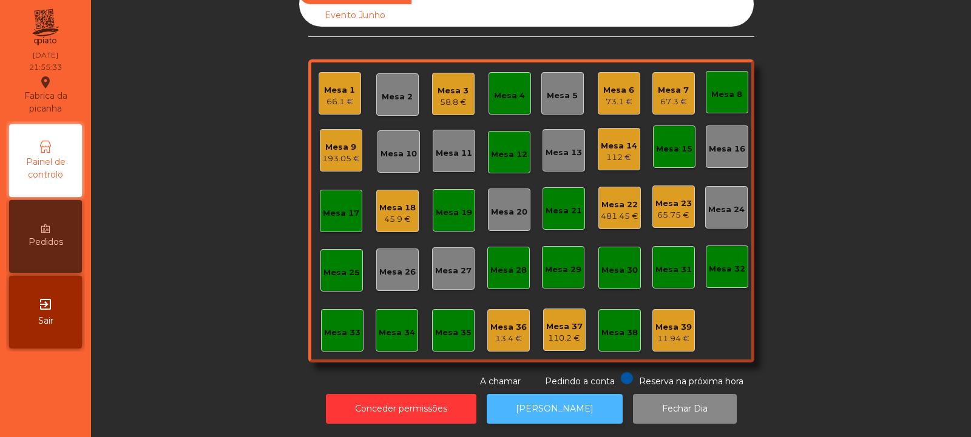
click at [557, 397] on button "[PERSON_NAME]" at bounding box center [555, 409] width 136 height 30
click at [335, 141] on div "Mesa 9" at bounding box center [341, 147] width 38 height 12
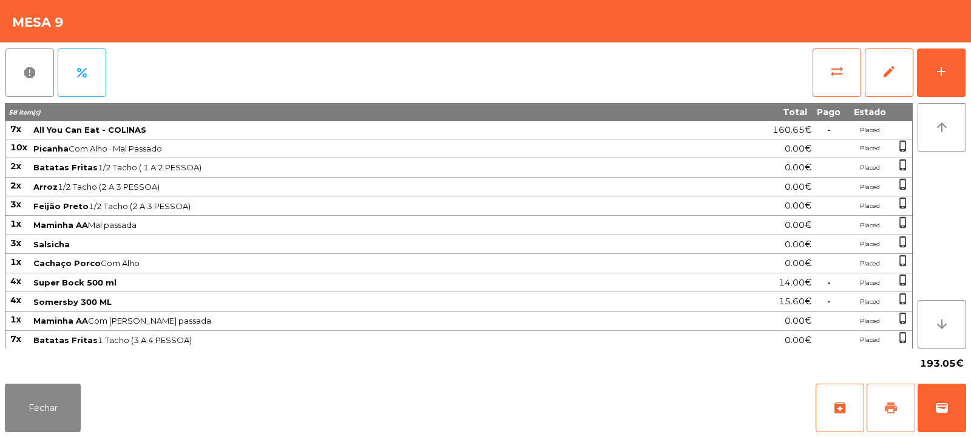
click at [886, 399] on button "print" at bounding box center [890, 408] width 49 height 49
click at [935, 414] on span "wallet" at bounding box center [941, 408] width 15 height 15
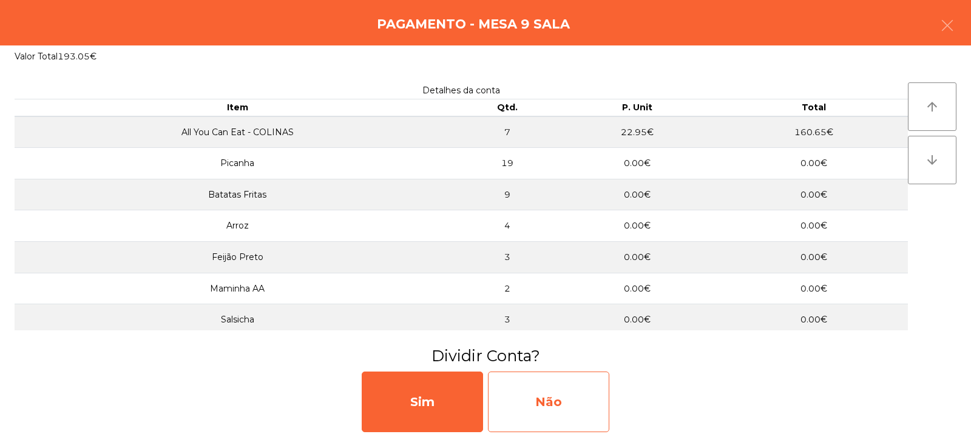
click at [507, 406] on div "Não" at bounding box center [548, 402] width 121 height 61
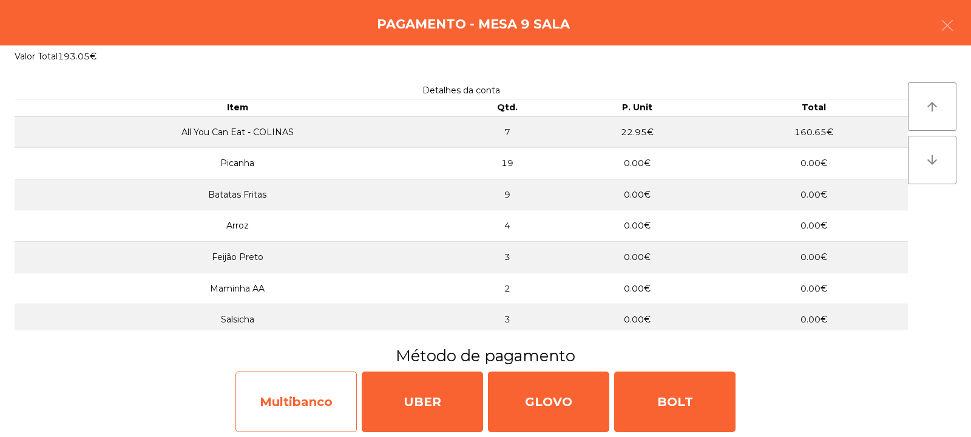
click at [295, 404] on div "Multibanco" at bounding box center [295, 402] width 121 height 61
select select "**"
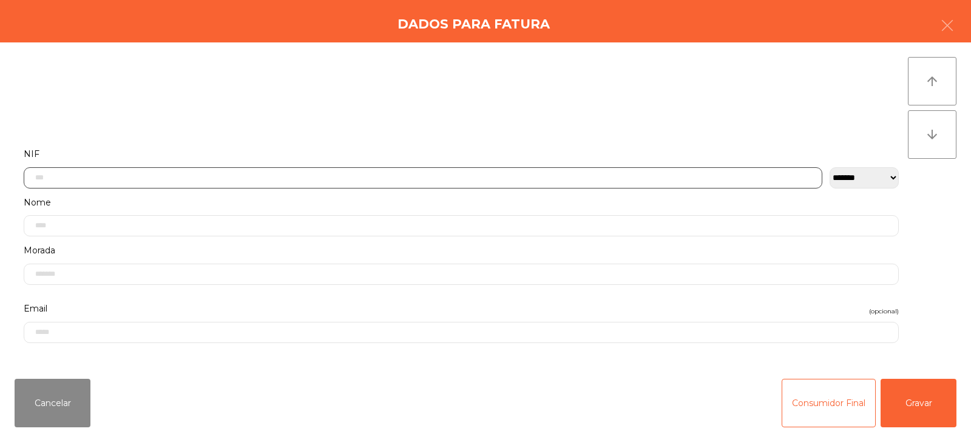
click at [203, 179] on input "text" at bounding box center [423, 177] width 798 height 21
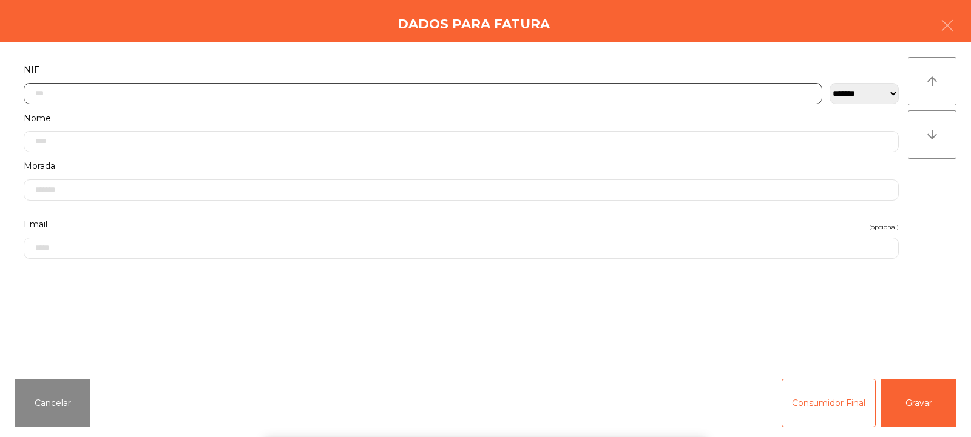
scroll to position [89, 0]
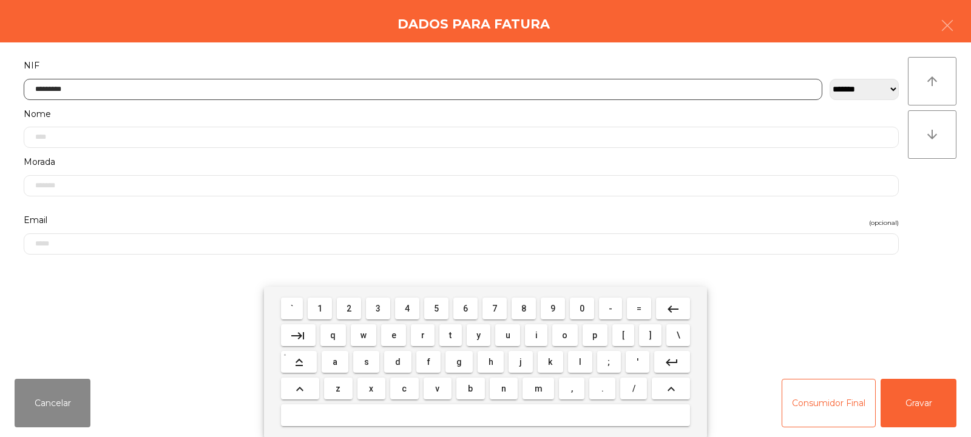
type input "*********"
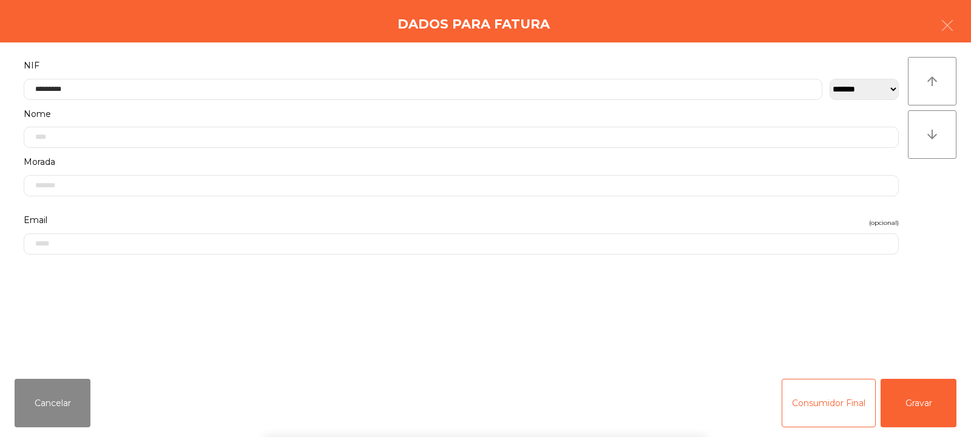
click at [921, 197] on div "arrow_upward arrow_downward" at bounding box center [932, 206] width 49 height 298
click at [924, 403] on button "Gravar" at bounding box center [918, 403] width 76 height 49
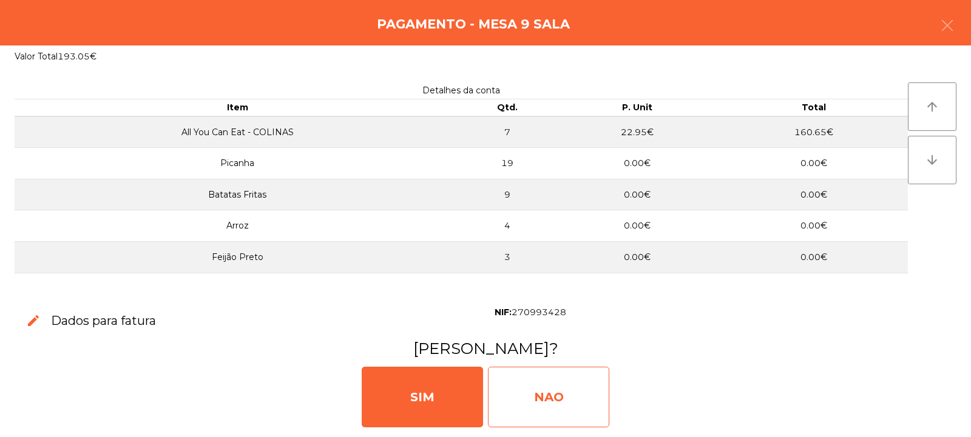
click at [511, 406] on div "NAO" at bounding box center [548, 397] width 121 height 61
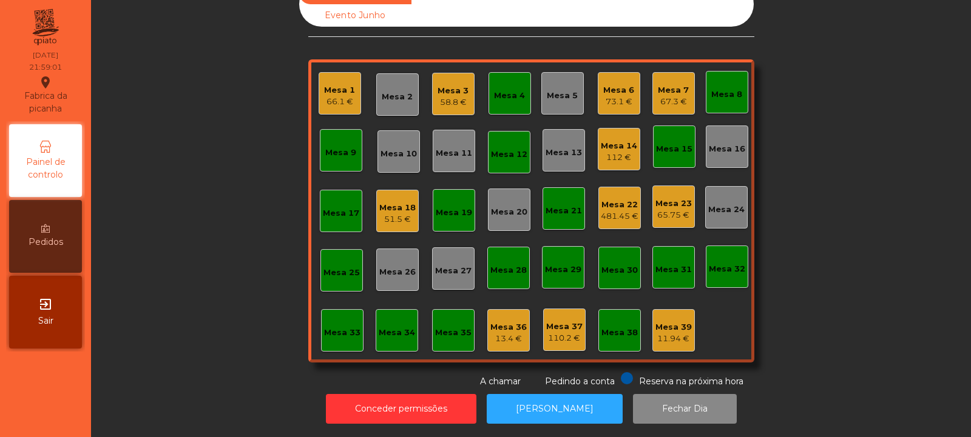
click at [568, 147] on div "Mesa 13" at bounding box center [563, 153] width 36 height 12
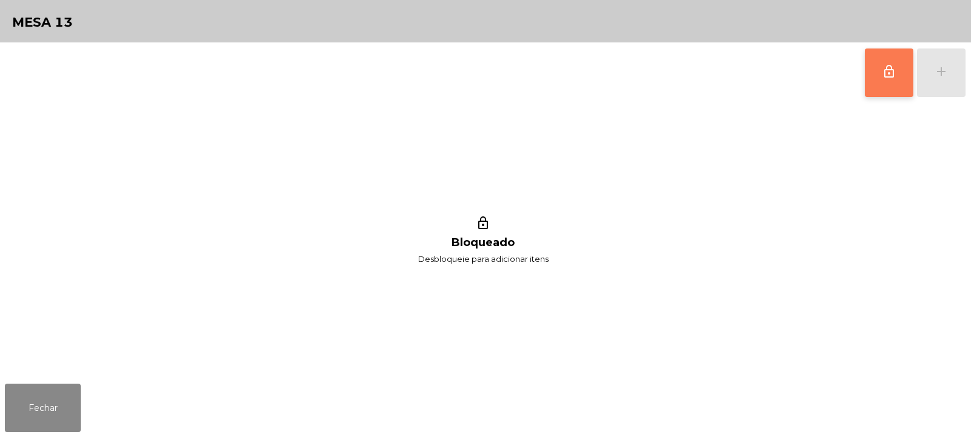
click at [889, 87] on button "lock_outline" at bounding box center [889, 73] width 49 height 49
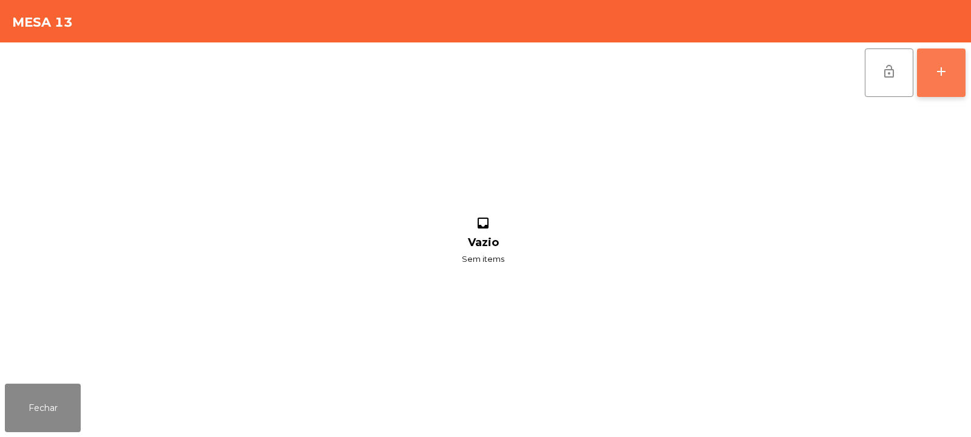
click at [952, 59] on button "add" at bounding box center [941, 73] width 49 height 49
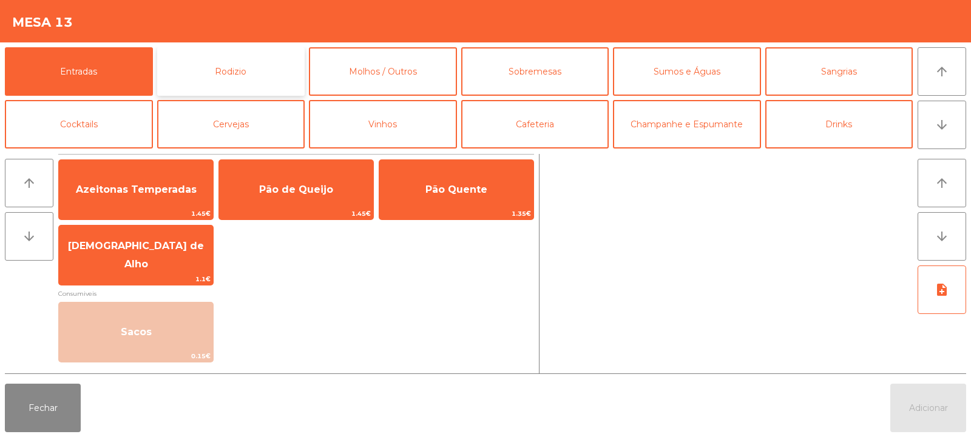
click at [248, 69] on button "Rodizio" at bounding box center [231, 71] width 148 height 49
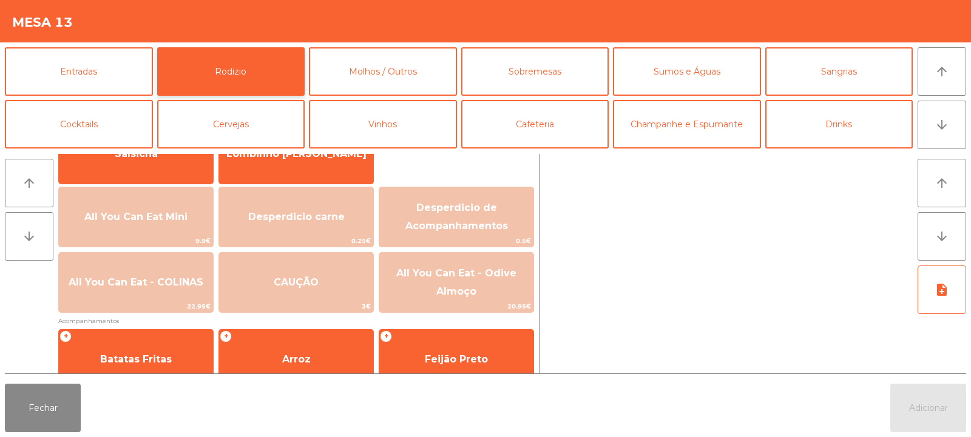
scroll to position [127, 0]
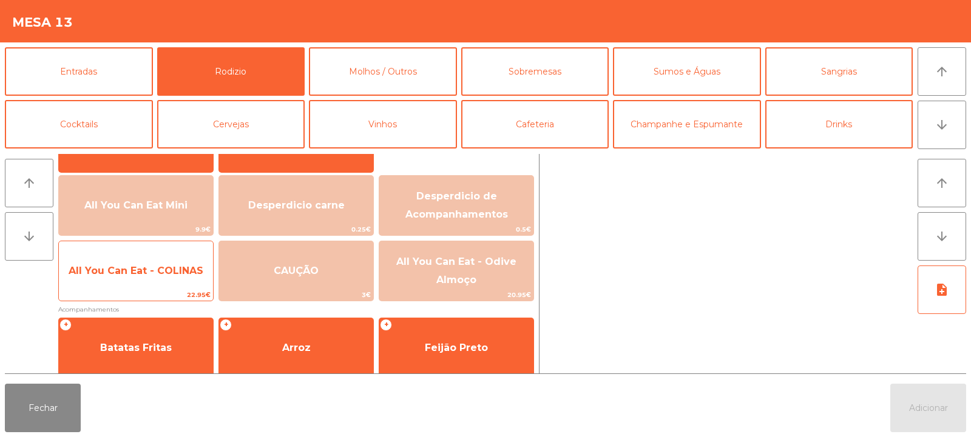
click at [152, 256] on span "All You Can Eat - COLINAS" at bounding box center [136, 271] width 154 height 33
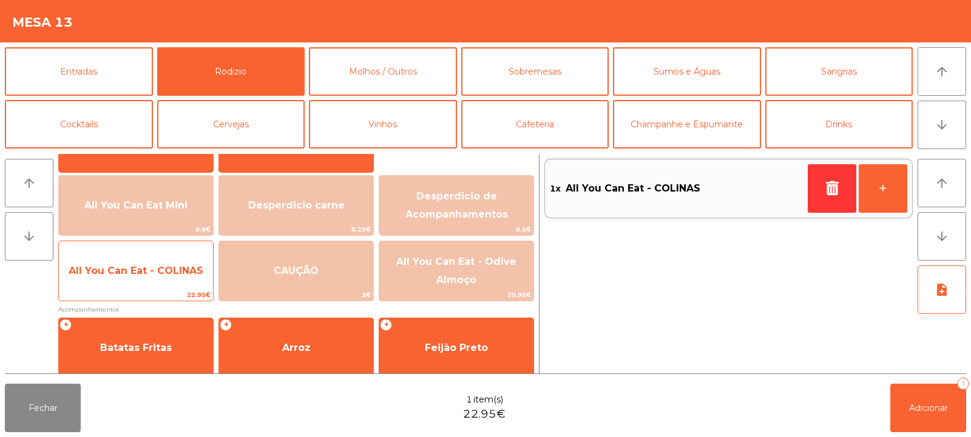
click at [146, 267] on span "All You Can Eat - COLINAS" at bounding box center [136, 271] width 135 height 12
click at [142, 282] on span "All You Can Eat - COLINAS" at bounding box center [136, 271] width 154 height 33
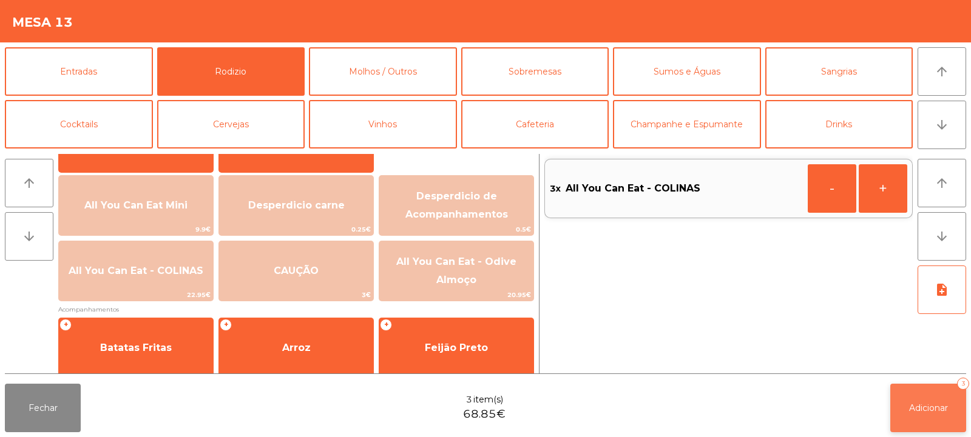
click at [912, 412] on span "Adicionar" at bounding box center [928, 408] width 39 height 11
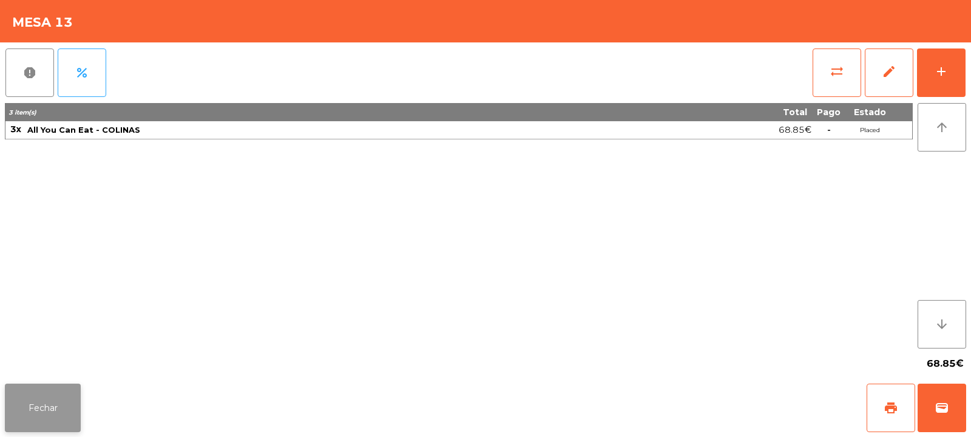
click at [26, 404] on button "Fechar" at bounding box center [43, 408] width 76 height 49
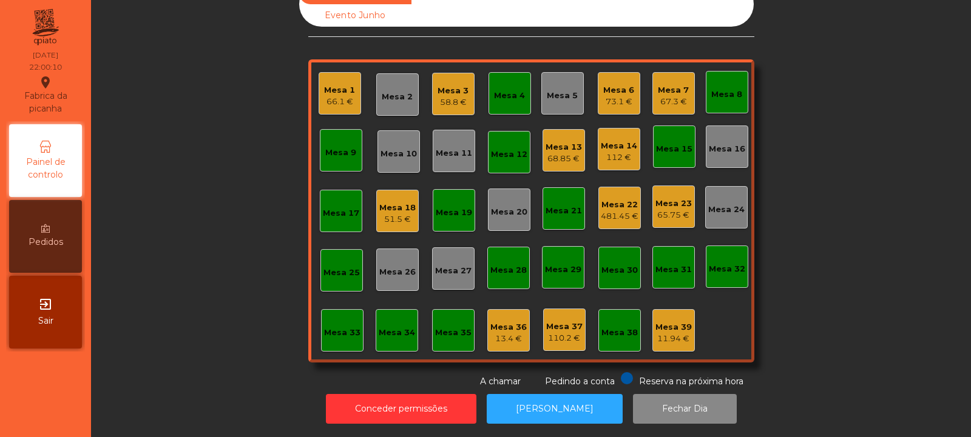
click at [731, 84] on div "Mesa 8" at bounding box center [726, 92] width 31 height 17
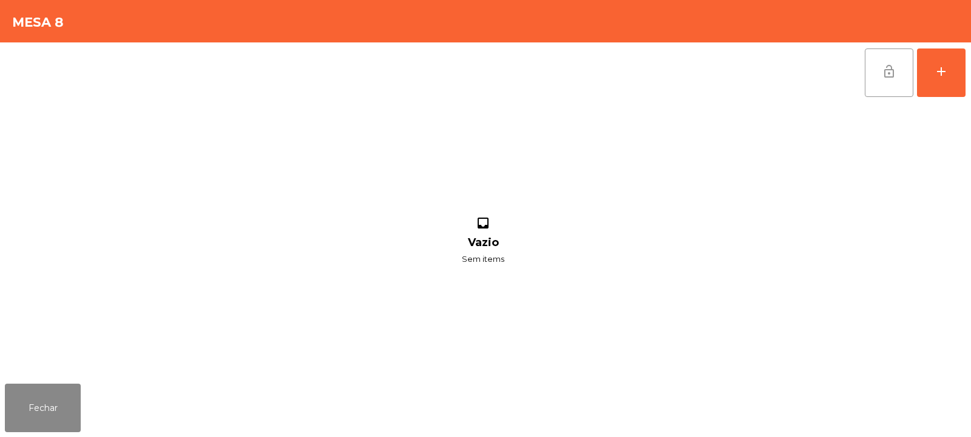
click at [889, 86] on button "lock_open" at bounding box center [889, 73] width 49 height 49
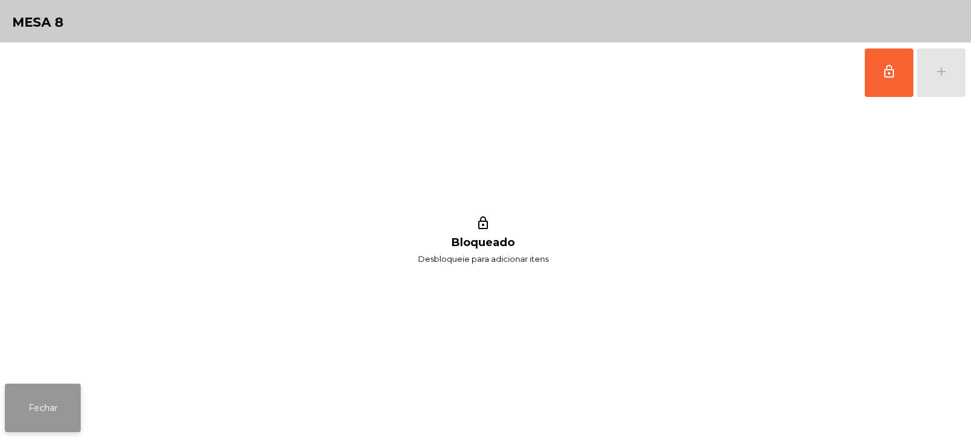
click at [52, 394] on button "Fechar" at bounding box center [43, 408] width 76 height 49
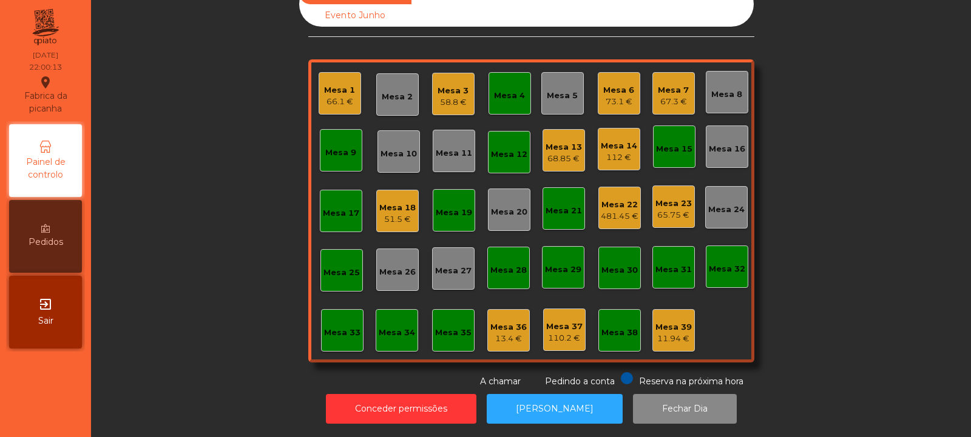
click at [497, 90] on div "Mesa 4" at bounding box center [509, 96] width 31 height 12
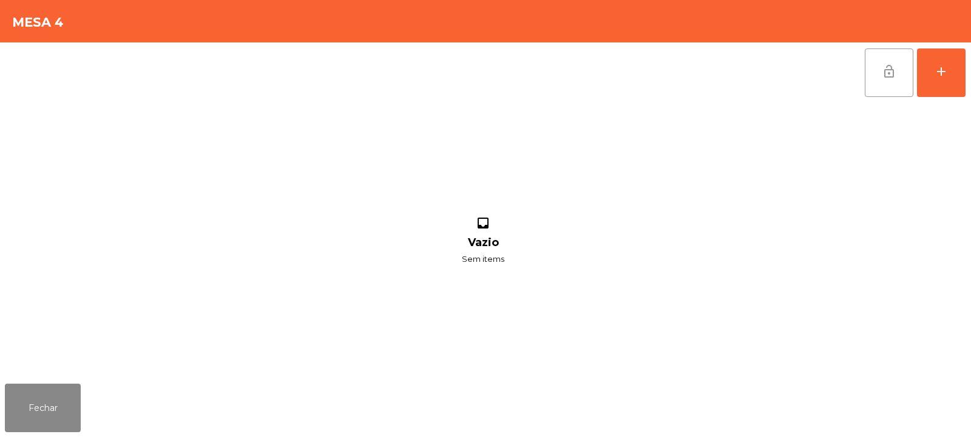
click at [888, 91] on button "lock_open" at bounding box center [889, 73] width 49 height 49
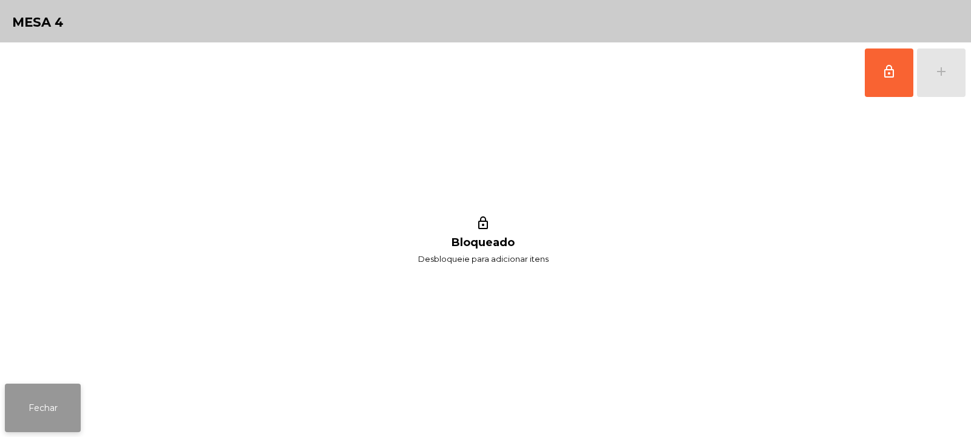
click at [49, 403] on button "Fechar" at bounding box center [43, 408] width 76 height 49
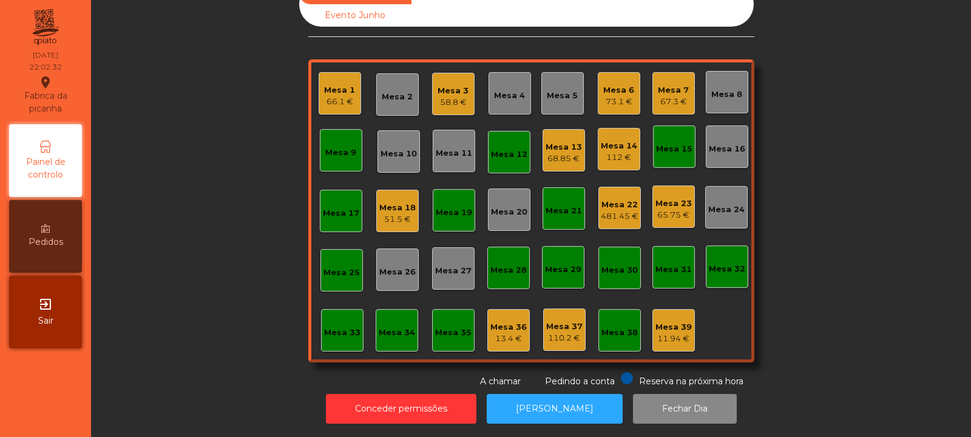
click at [497, 161] on div "Mesa 12" at bounding box center [509, 152] width 42 height 42
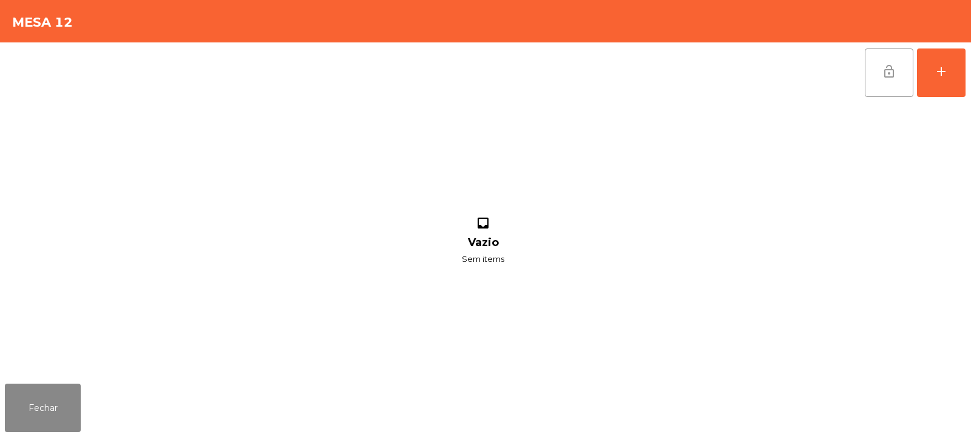
click at [893, 87] on button "lock_open" at bounding box center [889, 73] width 49 height 49
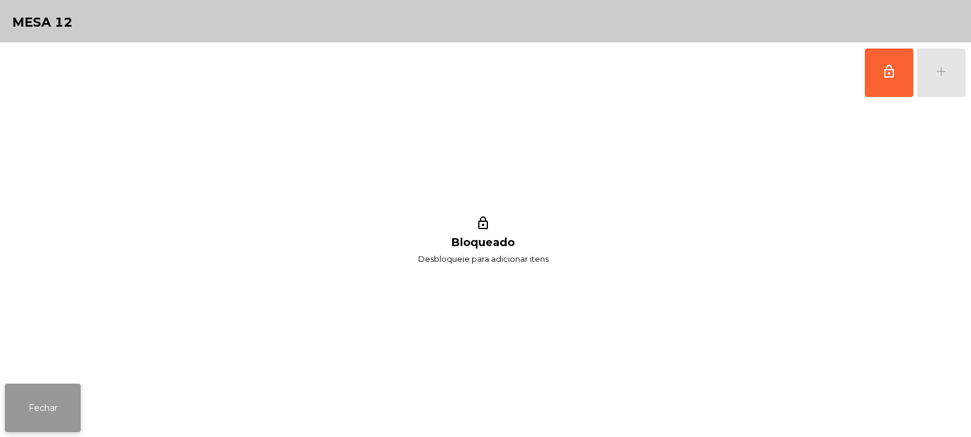
click at [22, 391] on button "Fechar" at bounding box center [43, 408] width 76 height 49
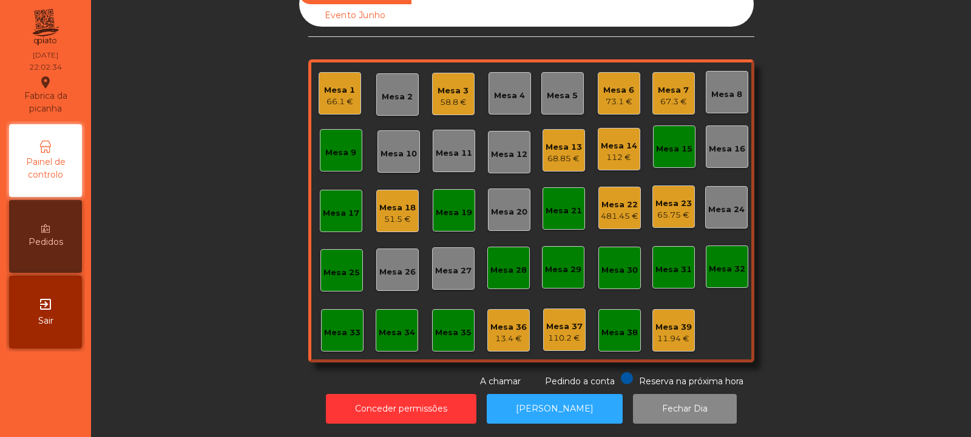
click at [341, 130] on div "Mesa 9" at bounding box center [341, 150] width 42 height 42
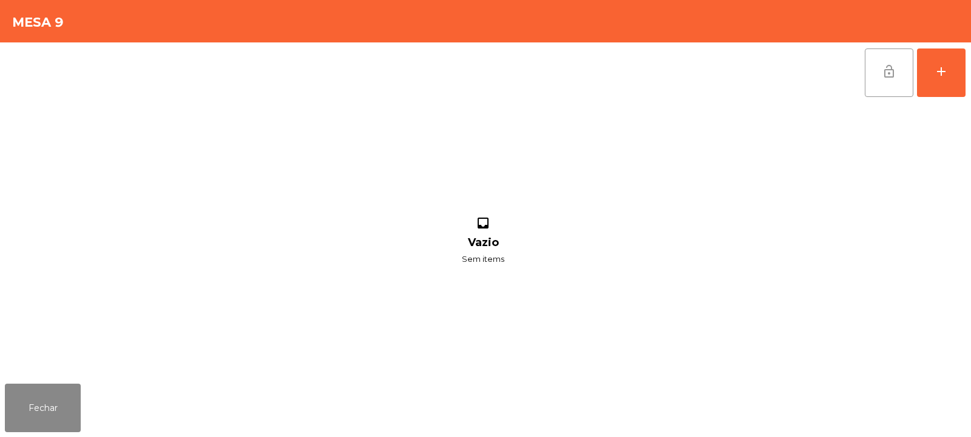
click at [893, 75] on span "lock_open" at bounding box center [888, 71] width 15 height 15
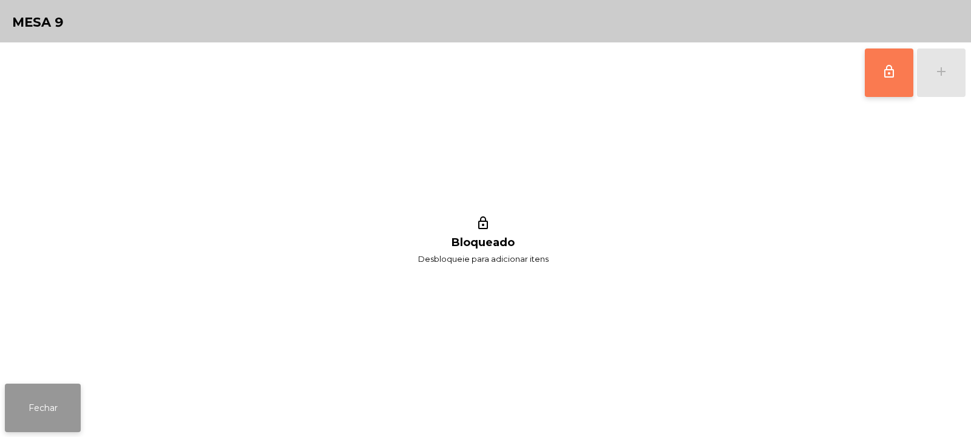
click at [53, 397] on button "Fechar" at bounding box center [43, 408] width 76 height 49
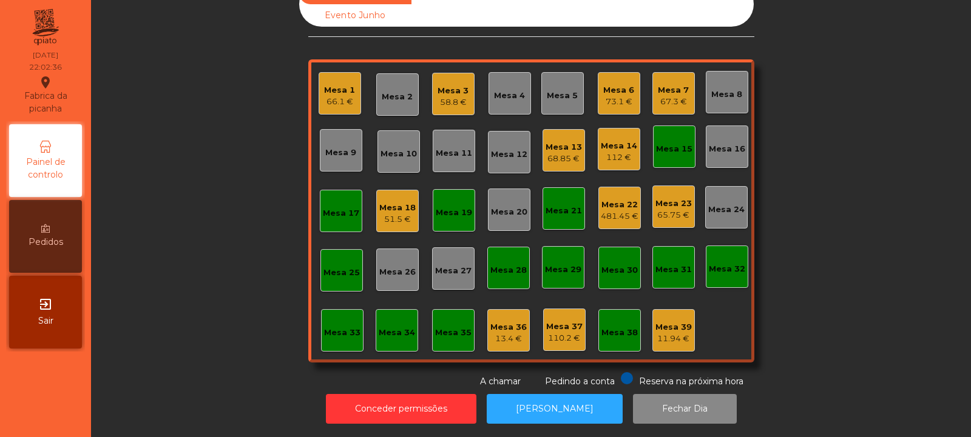
click at [337, 207] on div "Mesa 17" at bounding box center [341, 213] width 36 height 12
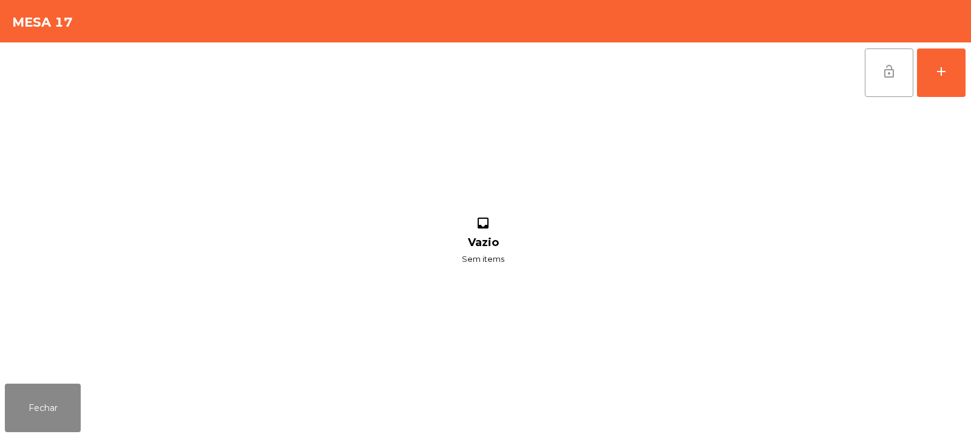
click at [885, 67] on span "lock_open" at bounding box center [888, 71] width 15 height 15
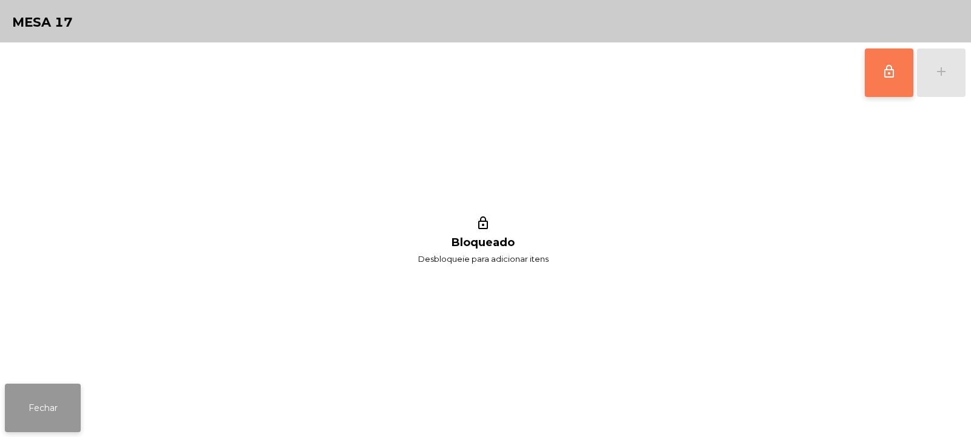
click at [39, 402] on button "Fechar" at bounding box center [43, 408] width 76 height 49
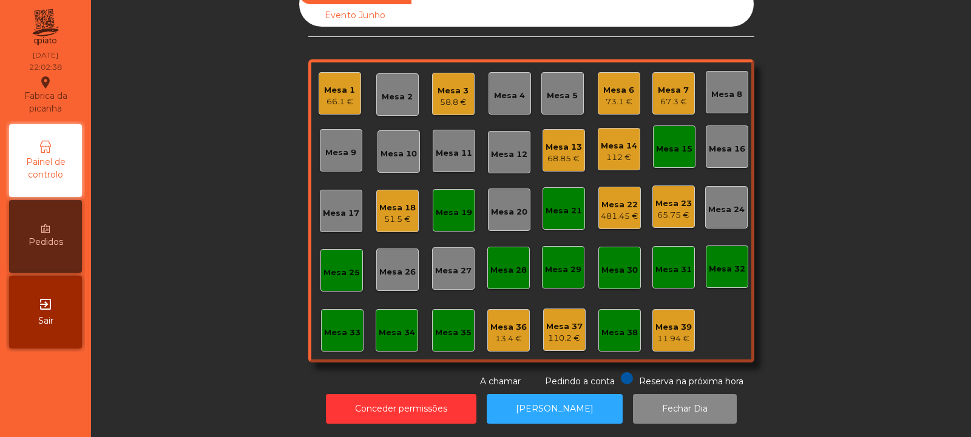
click at [681, 138] on div "Mesa 15" at bounding box center [674, 146] width 36 height 17
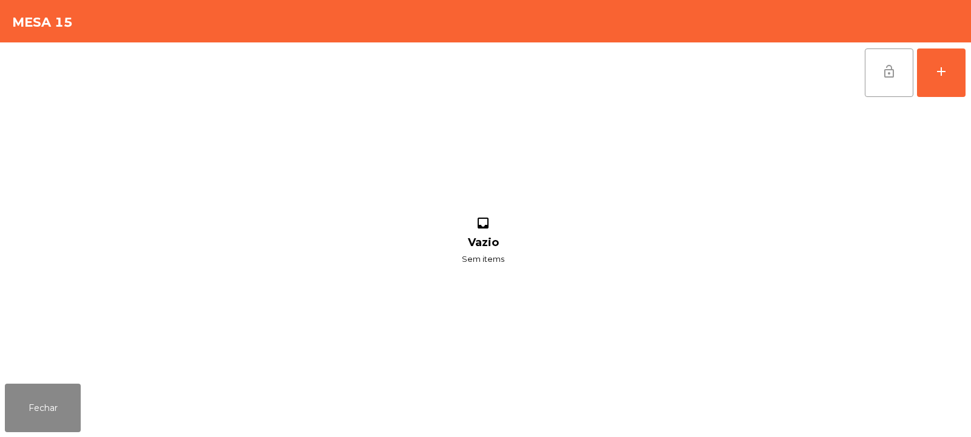
click at [899, 76] on button "lock_open" at bounding box center [889, 73] width 49 height 49
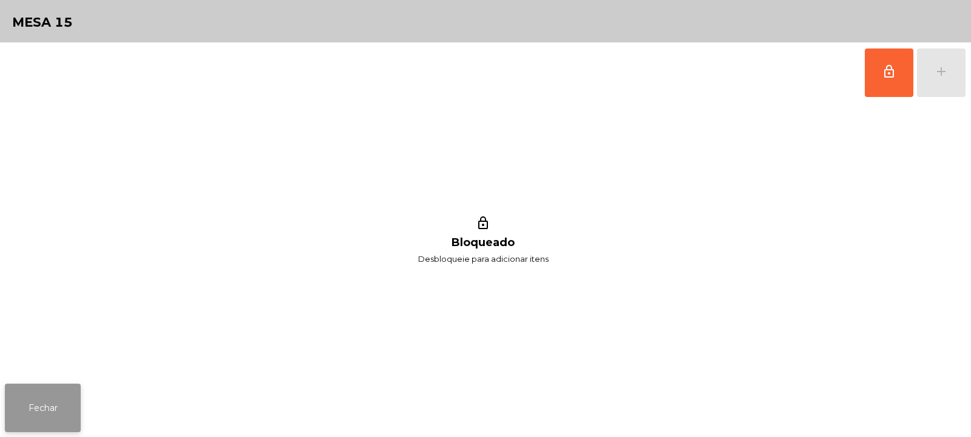
click at [66, 410] on button "Fechar" at bounding box center [43, 408] width 76 height 49
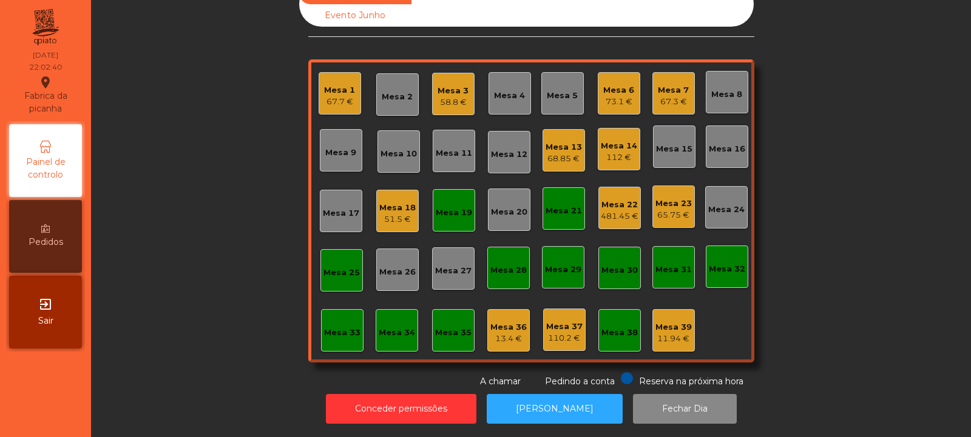
click at [457, 207] on div "Mesa 19" at bounding box center [454, 213] width 36 height 12
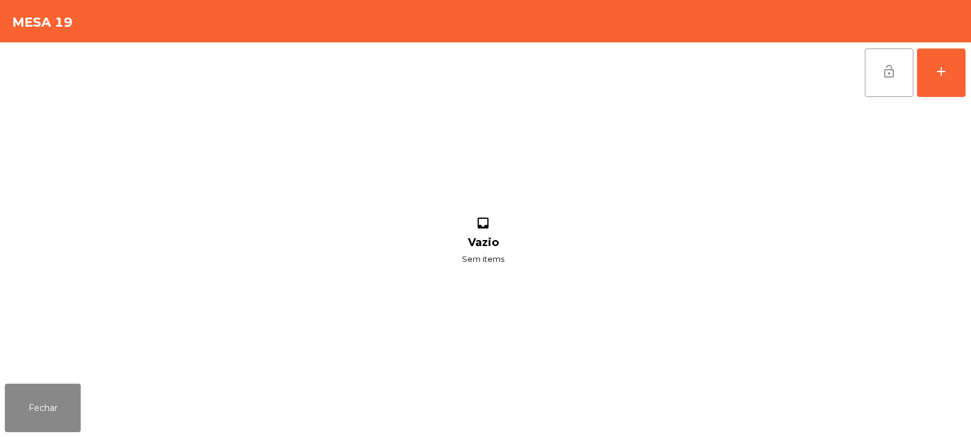
click at [888, 83] on button "lock_open" at bounding box center [889, 73] width 49 height 49
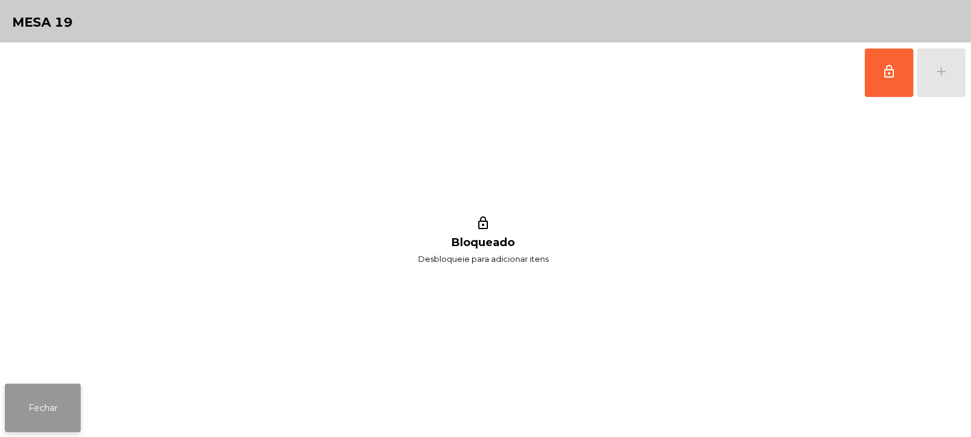
click at [80, 421] on button "Fechar" at bounding box center [43, 408] width 76 height 49
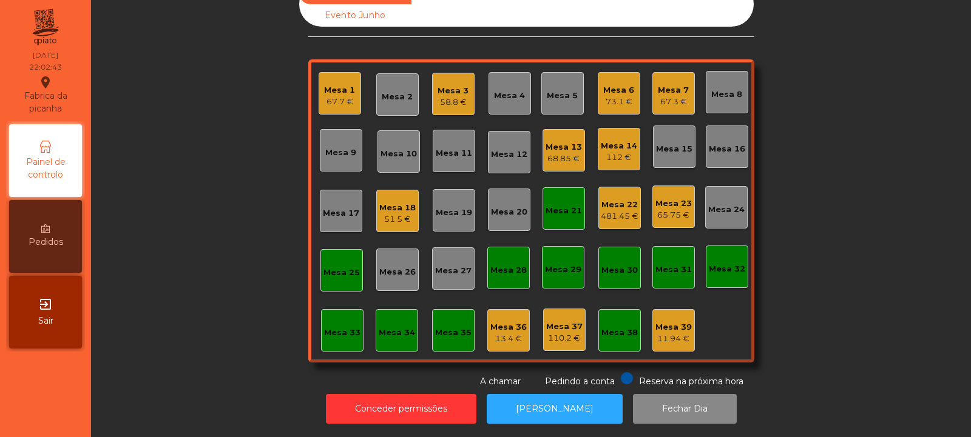
click at [572, 200] on div "Mesa 21" at bounding box center [563, 208] width 36 height 17
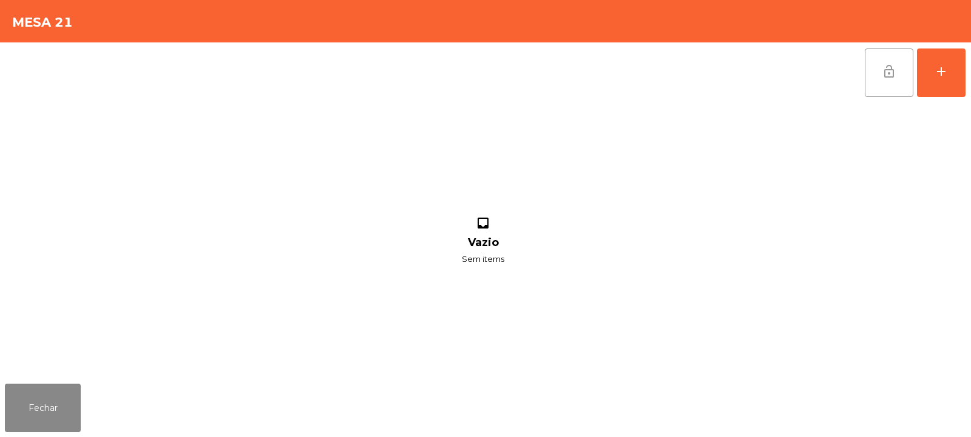
click at [899, 77] on button "lock_open" at bounding box center [889, 73] width 49 height 49
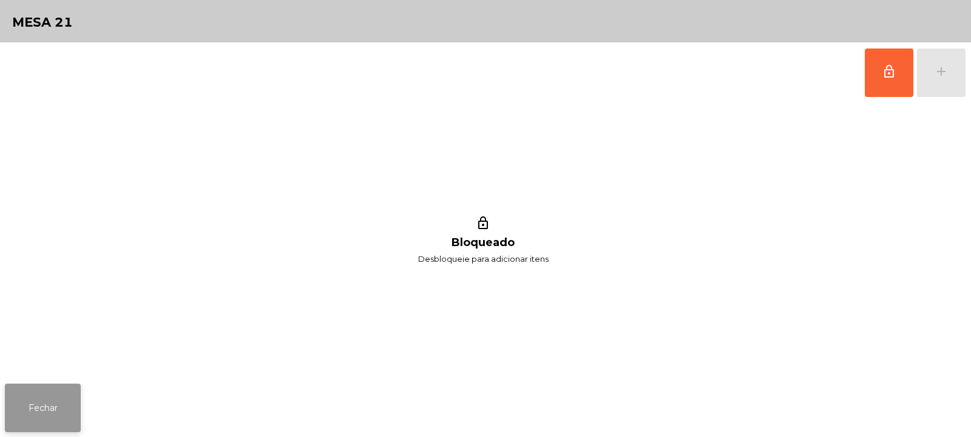
click at [58, 393] on button "Fechar" at bounding box center [43, 408] width 76 height 49
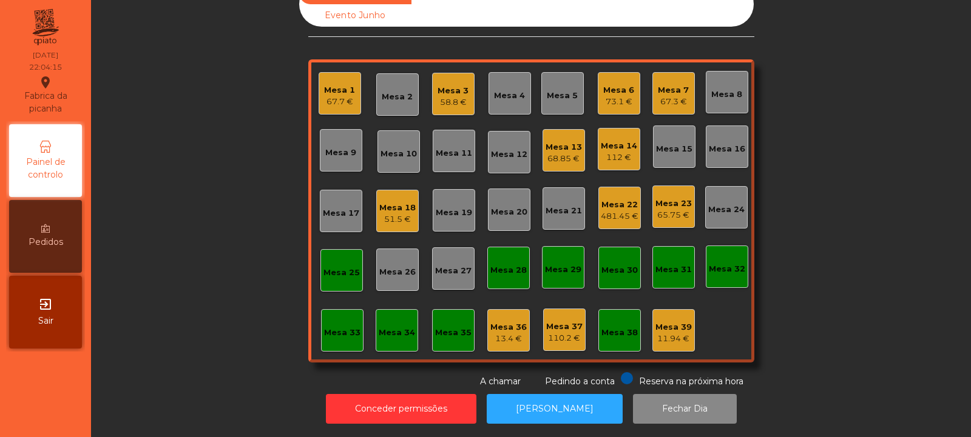
click at [489, 101] on div "Mesa 4" at bounding box center [509, 93] width 42 height 42
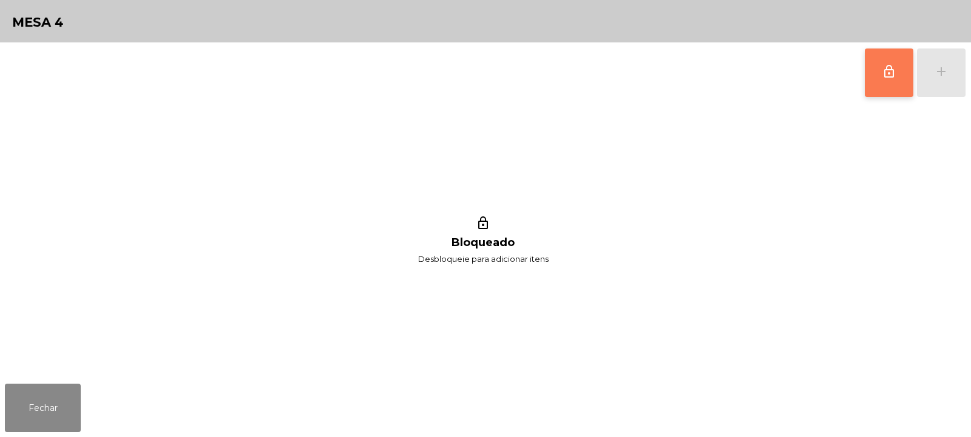
click at [887, 81] on button "lock_outline" at bounding box center [889, 73] width 49 height 49
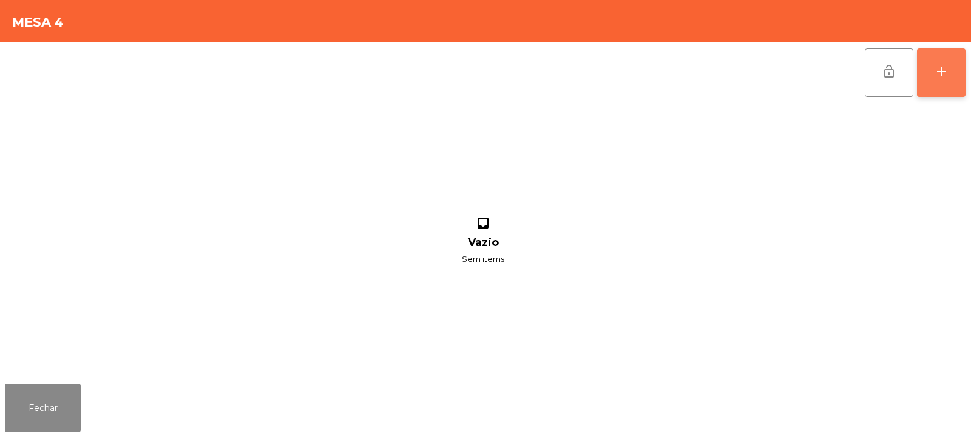
click at [938, 66] on div "add" at bounding box center [941, 71] width 15 height 15
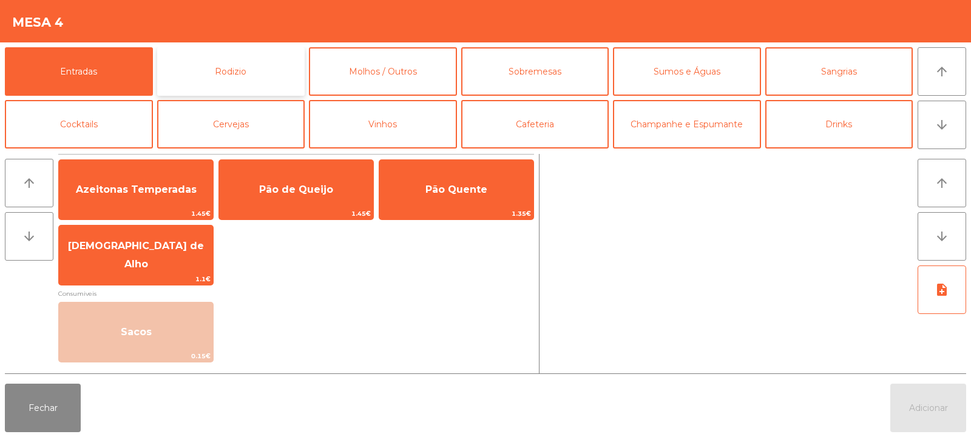
click at [254, 72] on button "Rodizio" at bounding box center [231, 71] width 148 height 49
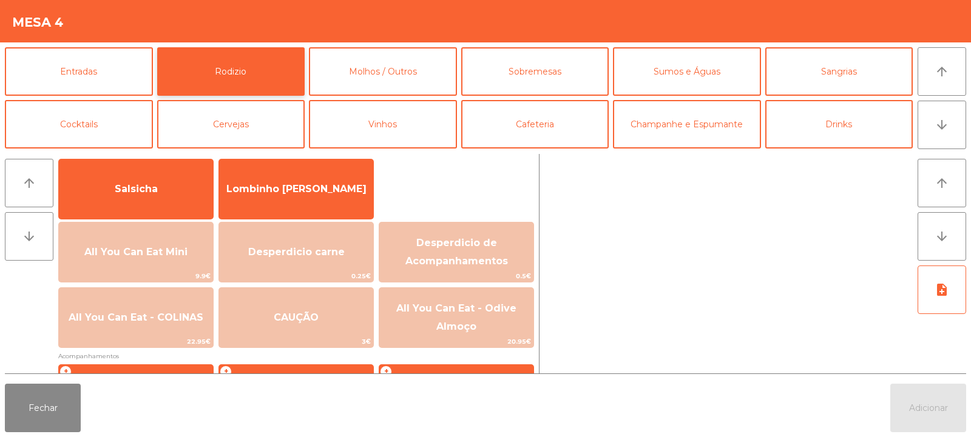
scroll to position [87, 0]
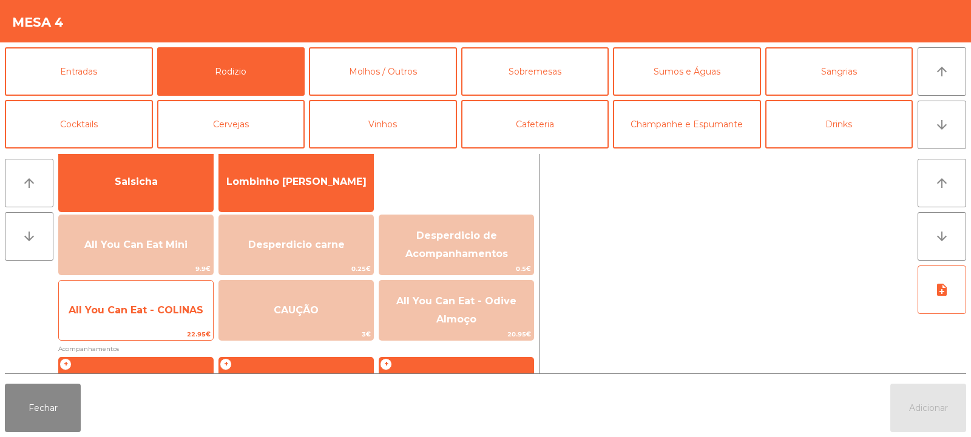
click at [153, 308] on span "All You Can Eat - COLINAS" at bounding box center [136, 311] width 135 height 12
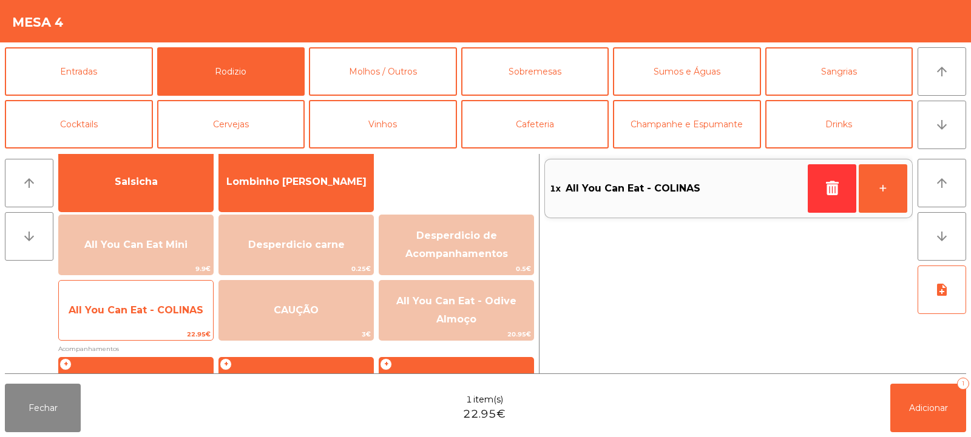
click at [146, 299] on span "All You Can Eat - COLINAS" at bounding box center [136, 310] width 154 height 33
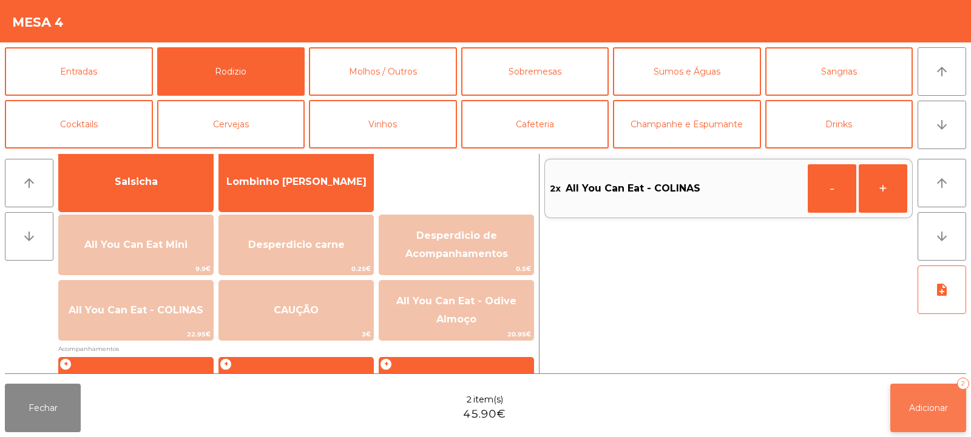
click at [933, 418] on button "Adicionar 2" at bounding box center [928, 408] width 76 height 49
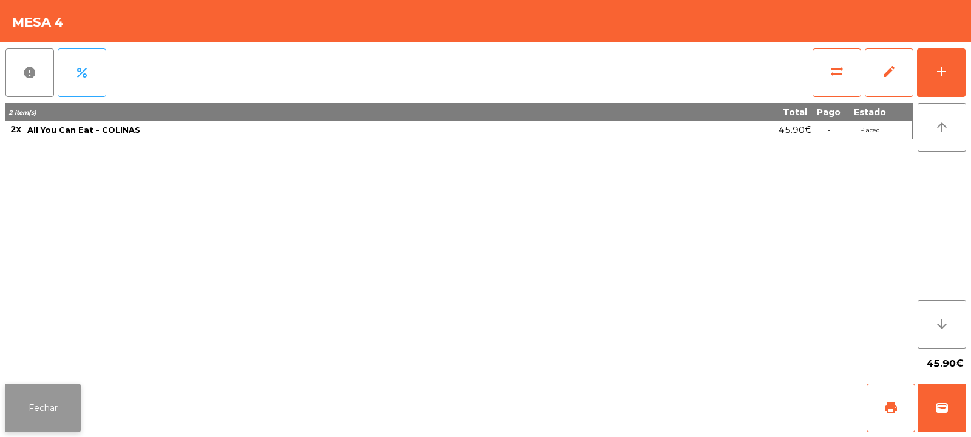
click at [7, 422] on button "Fechar" at bounding box center [43, 408] width 76 height 49
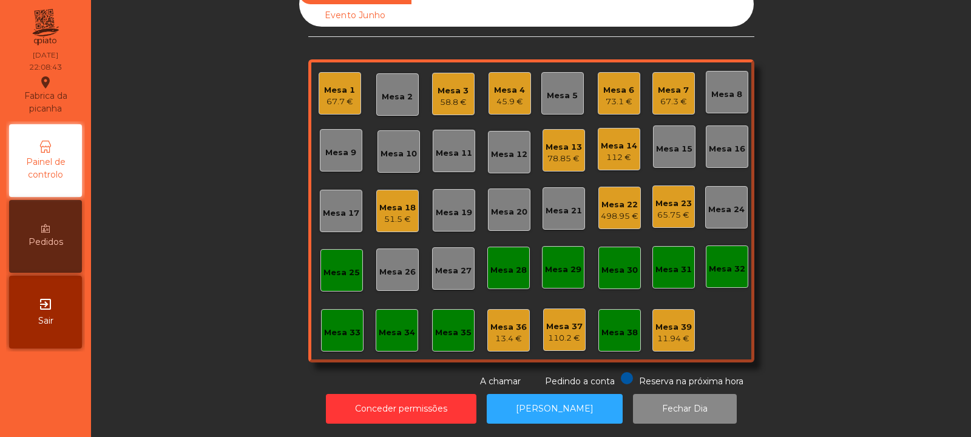
click at [448, 152] on div "Mesa 11" at bounding box center [454, 151] width 42 height 42
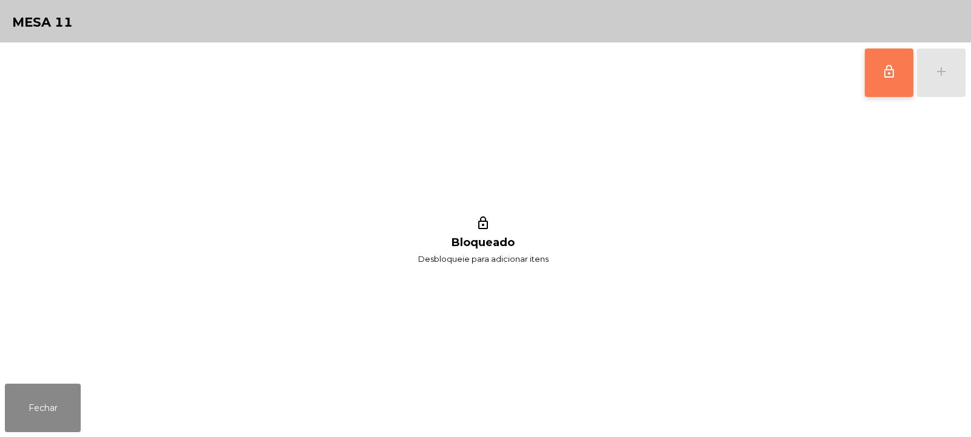
click at [900, 78] on button "lock_outline" at bounding box center [889, 73] width 49 height 49
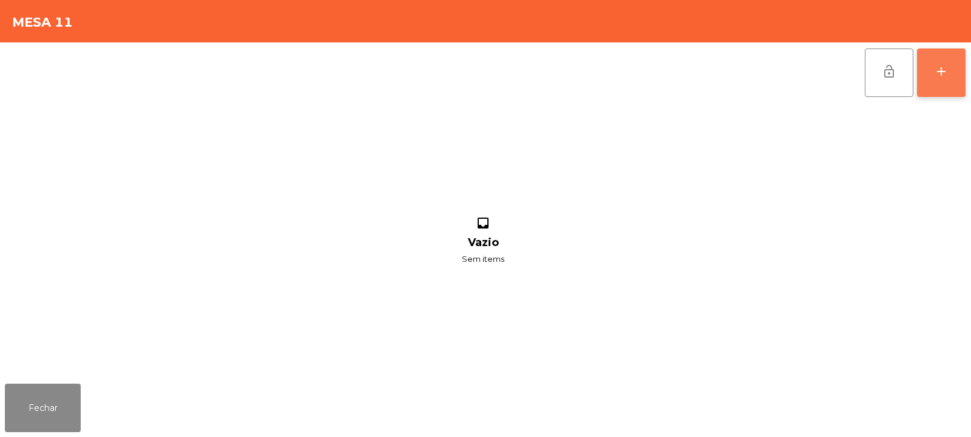
click at [945, 71] on div "add" at bounding box center [941, 71] width 15 height 15
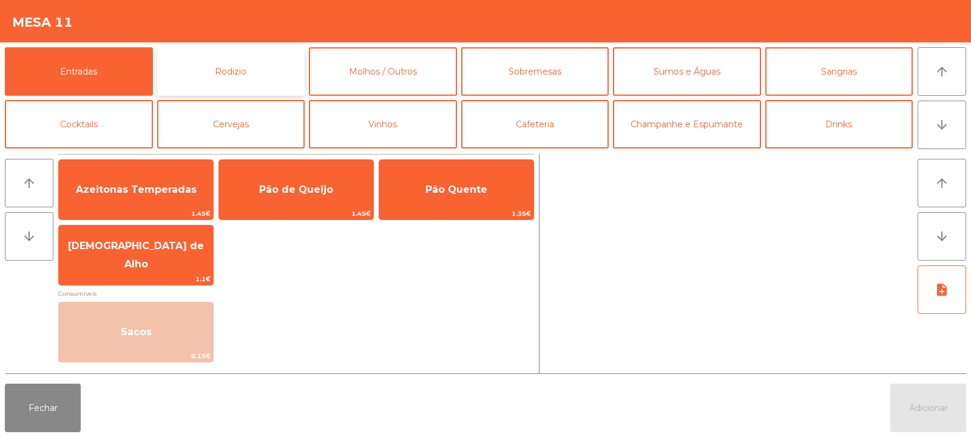
click at [251, 79] on button "Rodizio" at bounding box center [231, 71] width 148 height 49
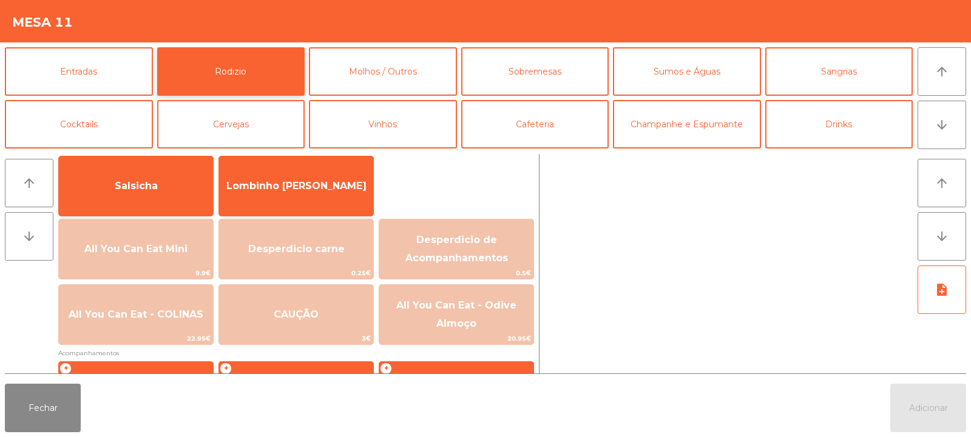
scroll to position [84, 0]
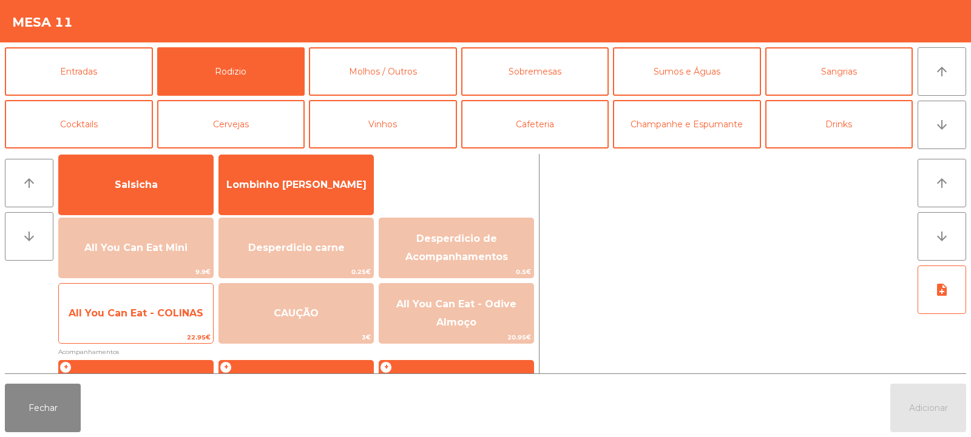
click at [144, 320] on span "All You Can Eat - COLINAS" at bounding box center [136, 313] width 154 height 33
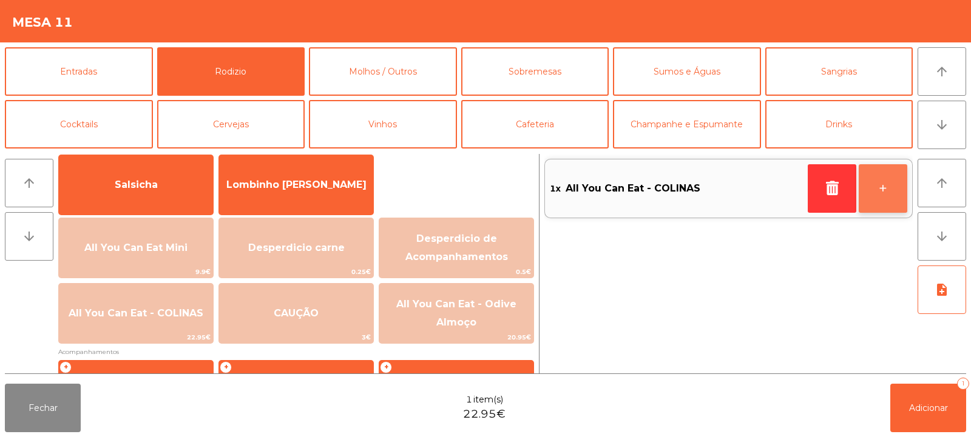
click at [892, 200] on button "+" at bounding box center [882, 188] width 49 height 49
click at [880, 192] on button "+" at bounding box center [882, 188] width 49 height 49
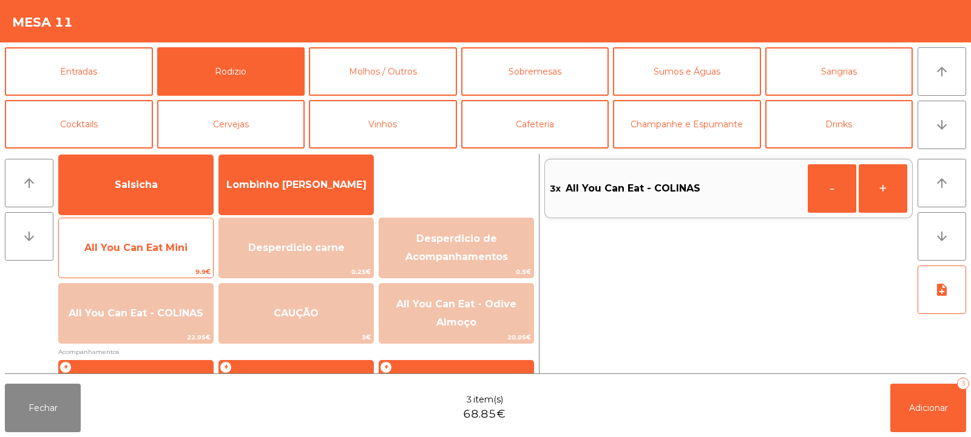
click at [140, 248] on span "All You Can Eat Mini" at bounding box center [135, 248] width 103 height 12
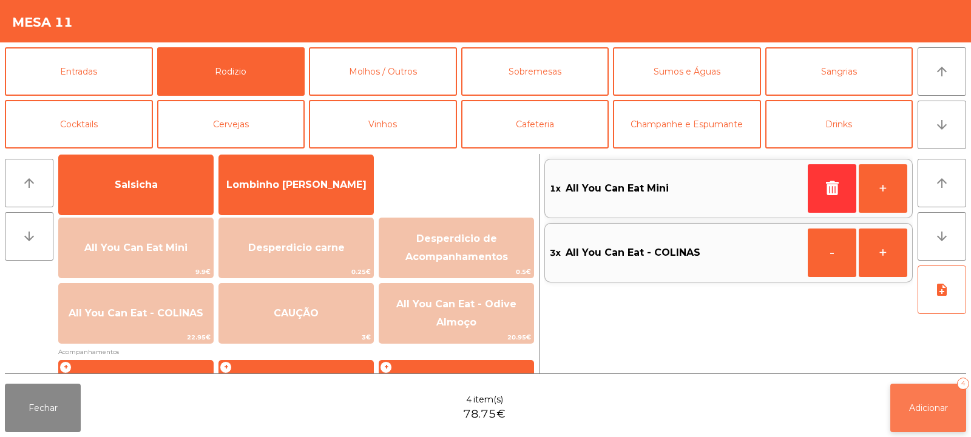
click at [934, 399] on button "Adicionar 4" at bounding box center [928, 408] width 76 height 49
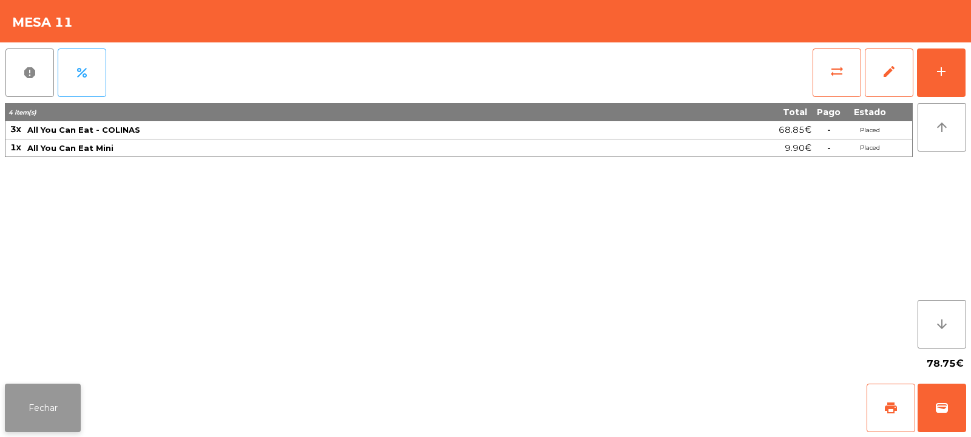
click at [46, 417] on button "Fechar" at bounding box center [43, 408] width 76 height 49
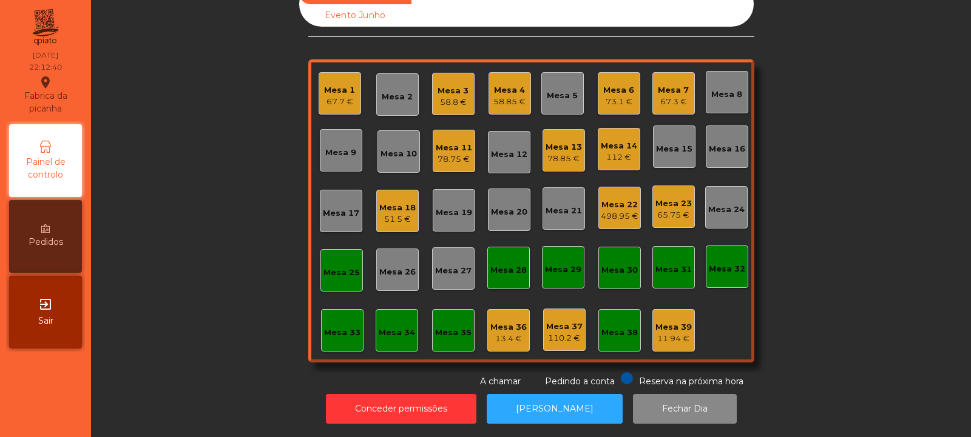
click at [662, 209] on div "65.75 €" at bounding box center [673, 215] width 36 height 12
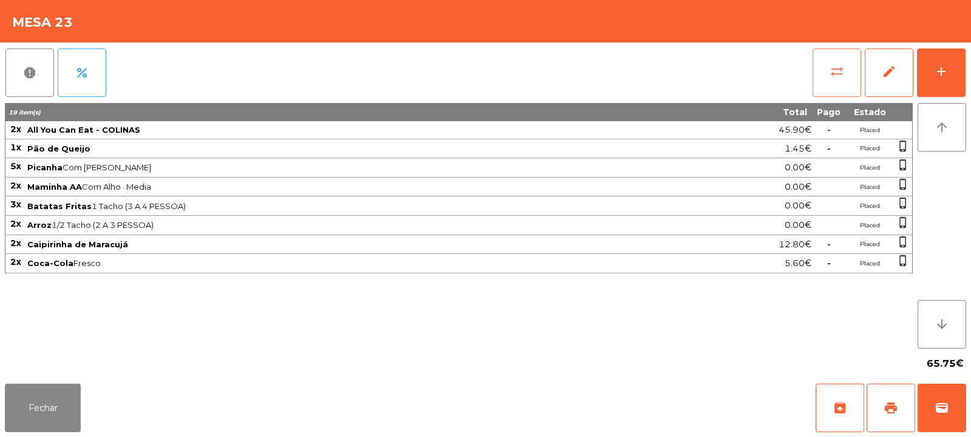
click at [828, 66] on button "sync_alt" at bounding box center [836, 73] width 49 height 49
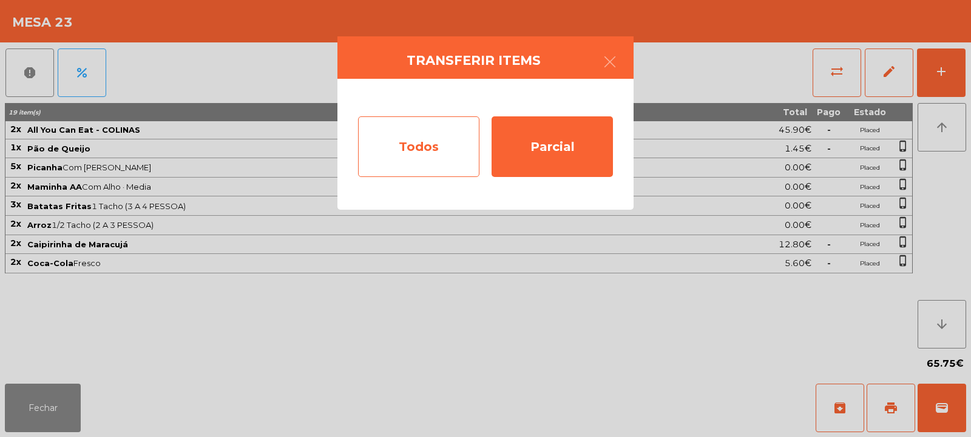
click at [417, 157] on div "Todos" at bounding box center [418, 146] width 121 height 61
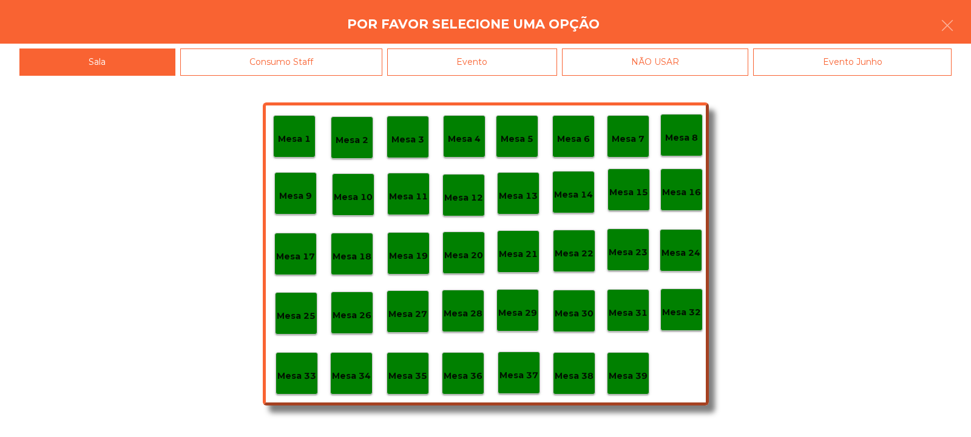
click at [293, 365] on div "Mesa 33" at bounding box center [296, 374] width 39 height 19
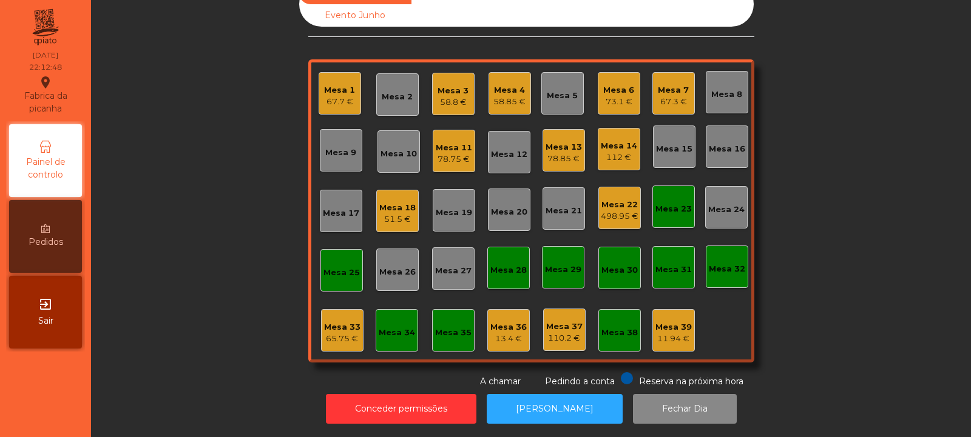
click at [664, 203] on div "Mesa 23" at bounding box center [673, 209] width 36 height 12
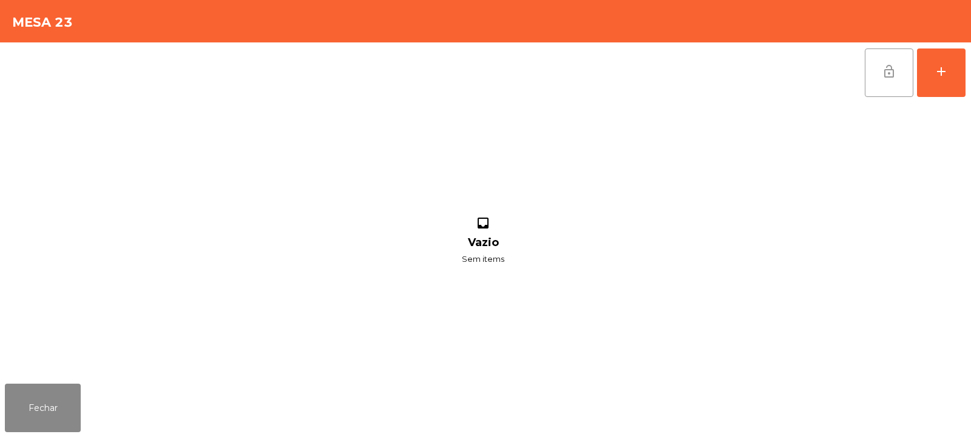
click at [891, 73] on span "lock_open" at bounding box center [888, 71] width 15 height 15
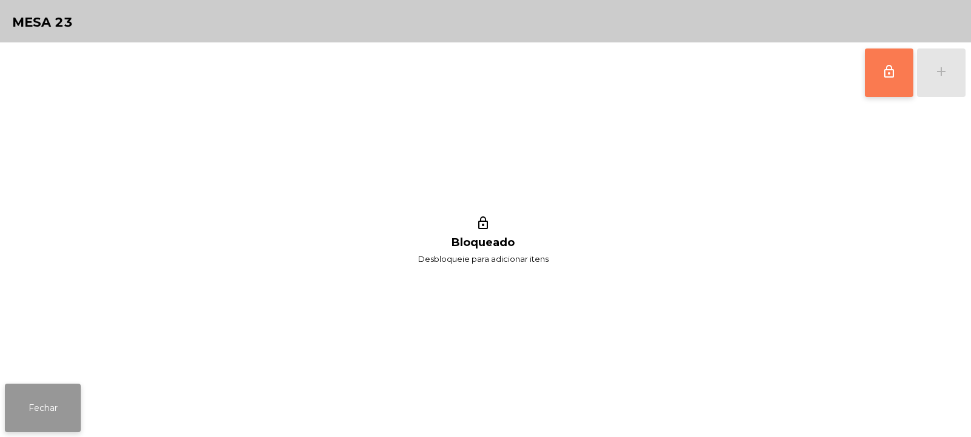
click at [47, 419] on button "Fechar" at bounding box center [43, 408] width 76 height 49
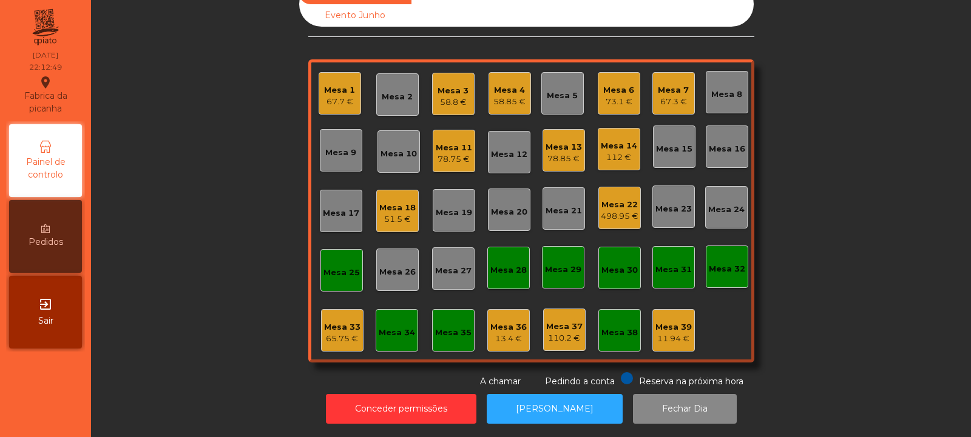
click at [612, 215] on div "Mesa 22 498.95 €" at bounding box center [619, 208] width 42 height 42
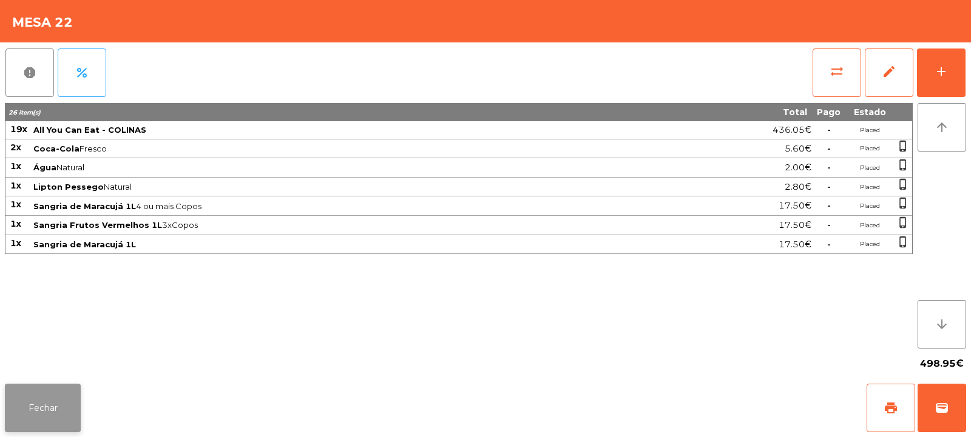
click at [47, 402] on button "Fechar" at bounding box center [43, 408] width 76 height 49
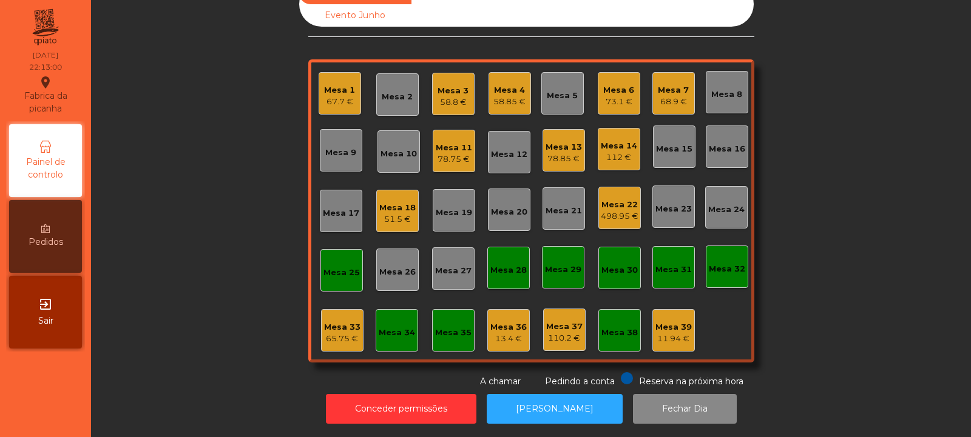
click at [448, 142] on div "Mesa 11" at bounding box center [454, 148] width 36 height 12
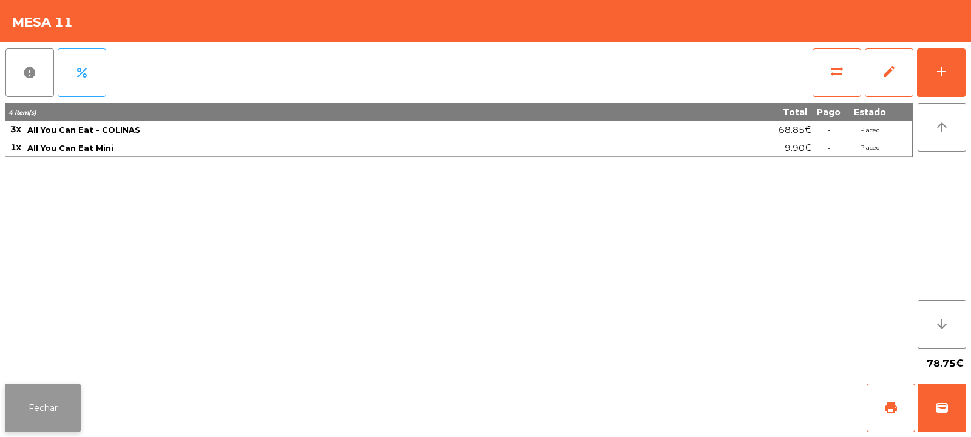
click at [58, 391] on button "Fechar" at bounding box center [43, 408] width 76 height 49
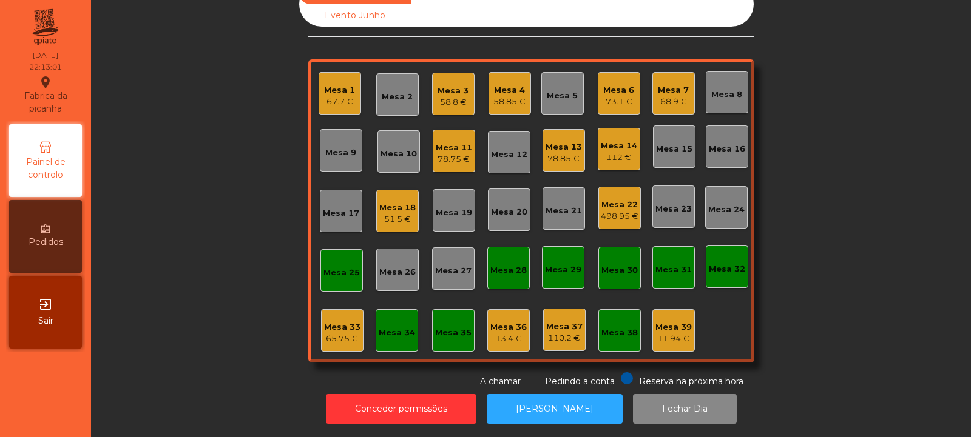
click at [555, 153] on div "78.85 €" at bounding box center [563, 159] width 36 height 12
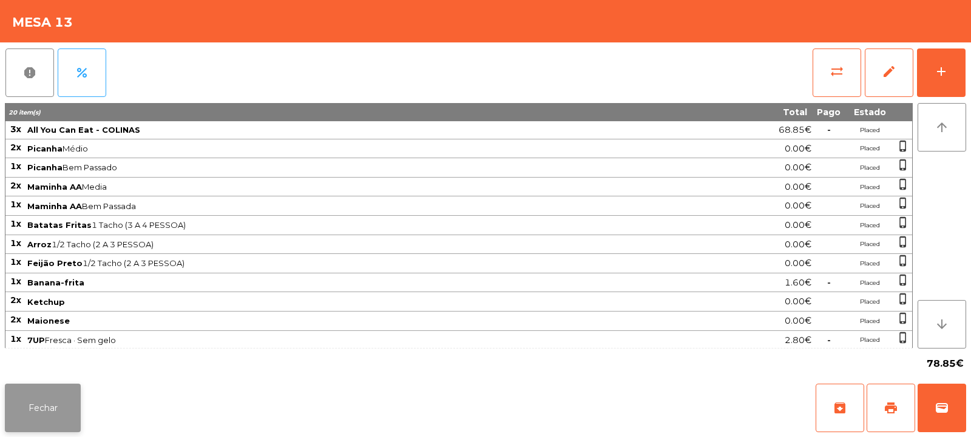
click at [36, 410] on button "Fechar" at bounding box center [43, 408] width 76 height 49
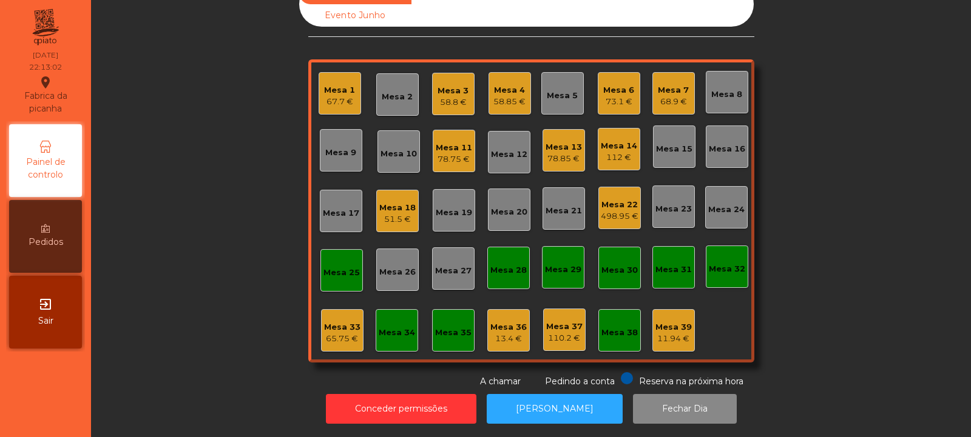
click at [619, 128] on div "Mesa 14 112 €" at bounding box center [619, 149] width 42 height 42
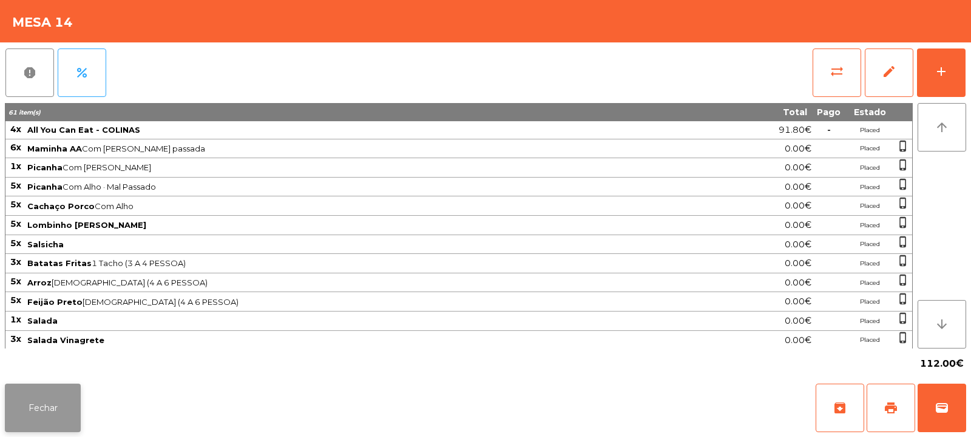
click at [49, 425] on button "Fechar" at bounding box center [43, 408] width 76 height 49
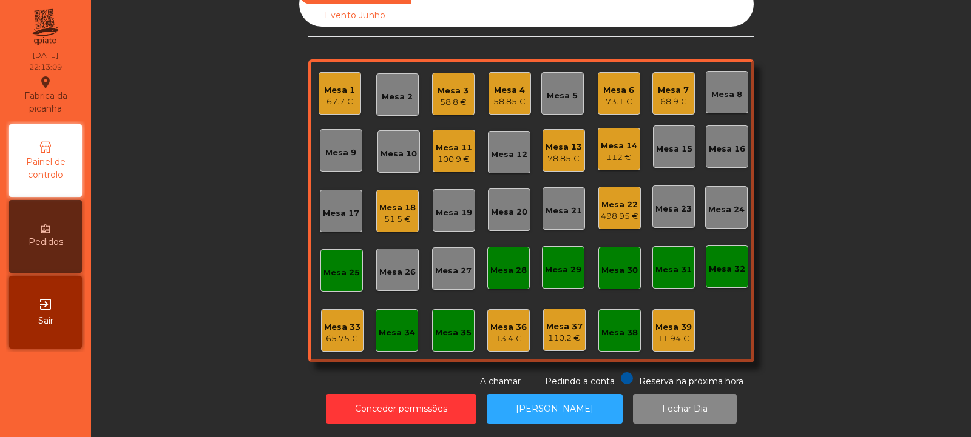
click at [443, 96] on div "58.8 €" at bounding box center [452, 102] width 31 height 12
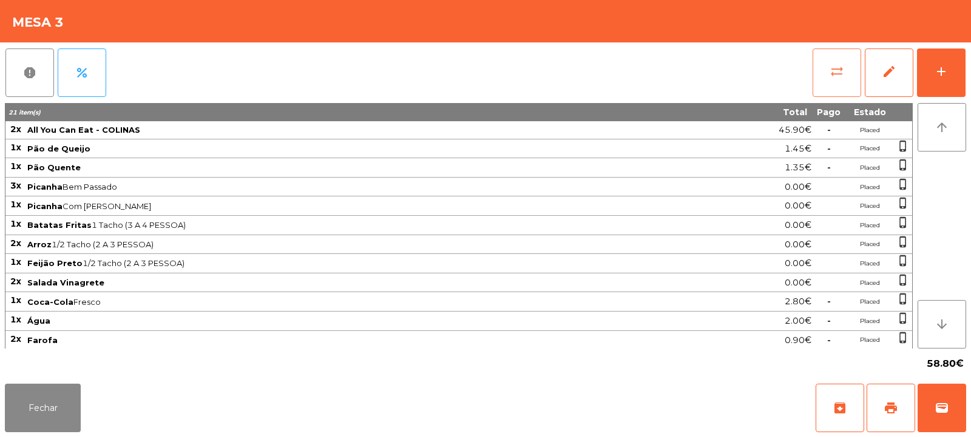
click at [840, 64] on span "sync_alt" at bounding box center [836, 71] width 15 height 15
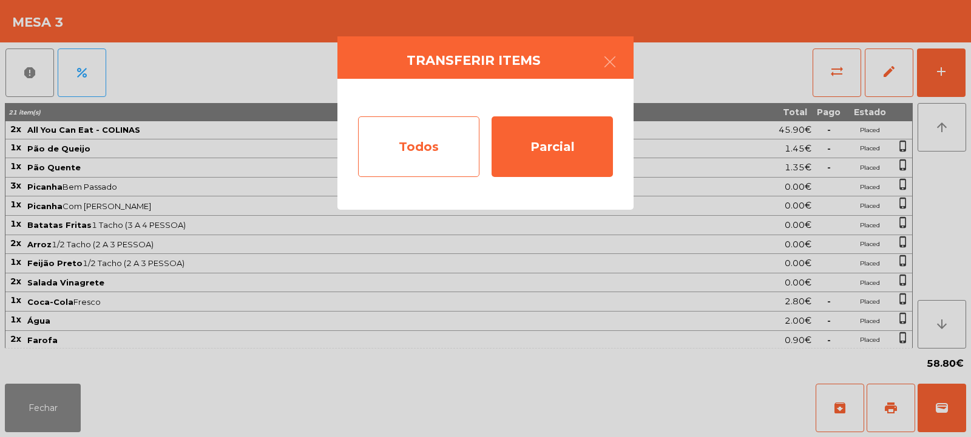
click at [404, 167] on div "Todos" at bounding box center [418, 146] width 121 height 61
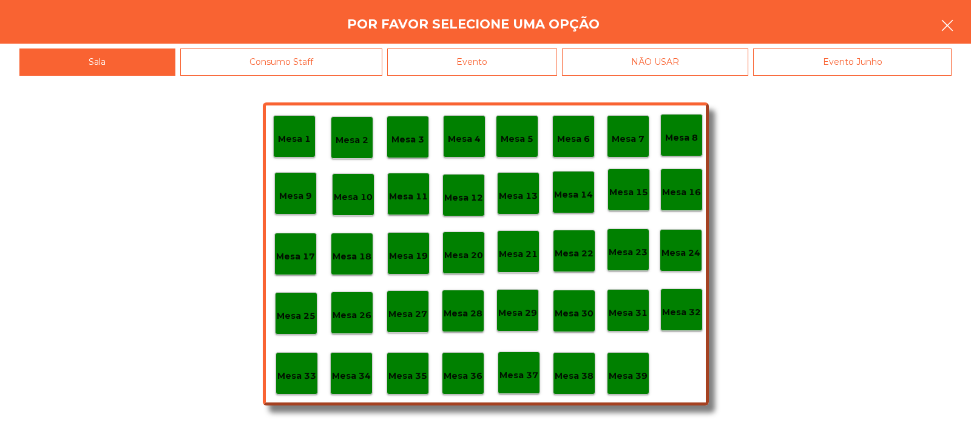
click at [956, 13] on button "button" at bounding box center [947, 26] width 34 height 36
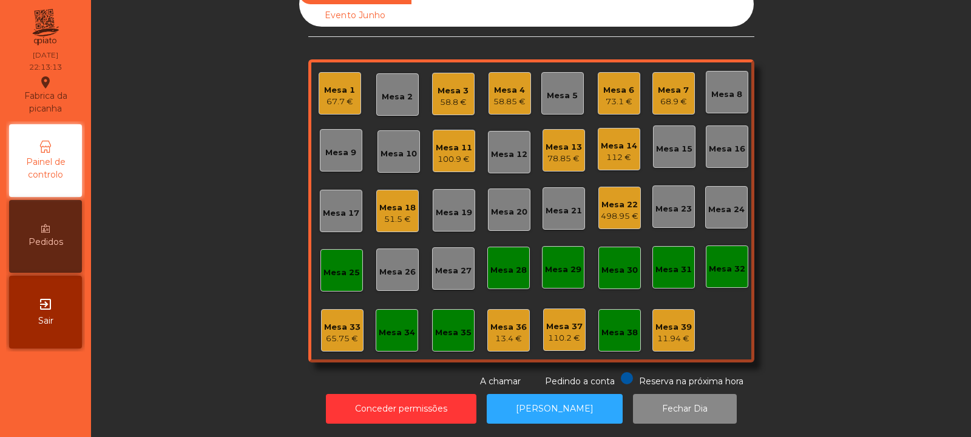
click at [439, 96] on div "58.8 €" at bounding box center [452, 102] width 31 height 12
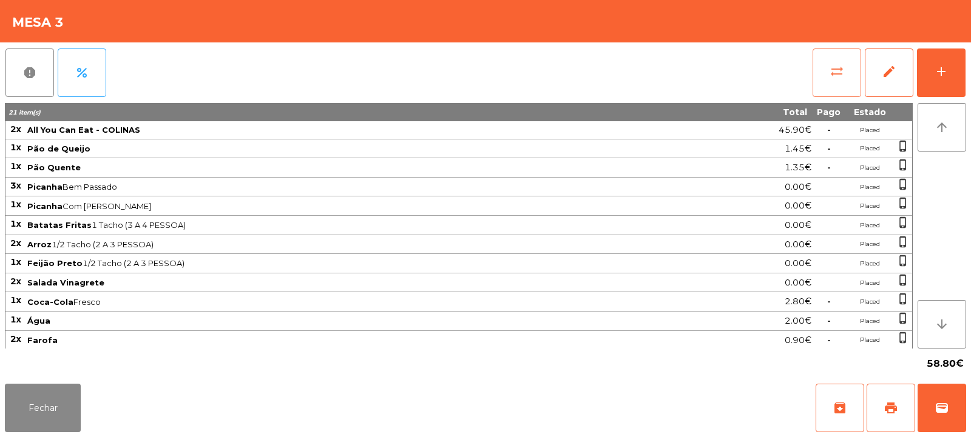
click at [826, 74] on button "sync_alt" at bounding box center [836, 73] width 49 height 49
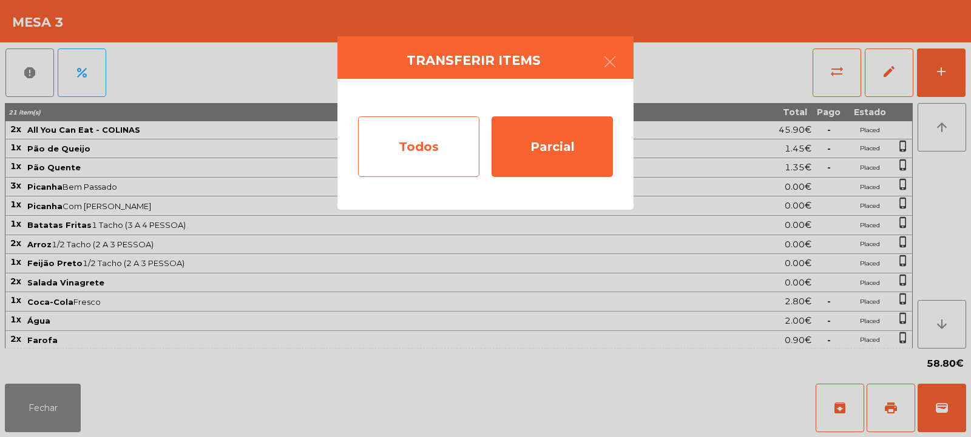
click at [412, 167] on div "Todos" at bounding box center [418, 146] width 121 height 61
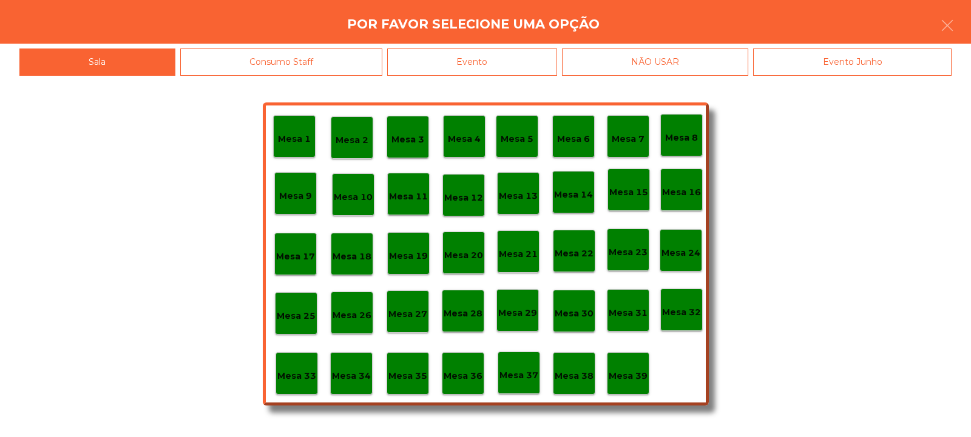
click at [526, 69] on div "Evento" at bounding box center [472, 62] width 170 height 27
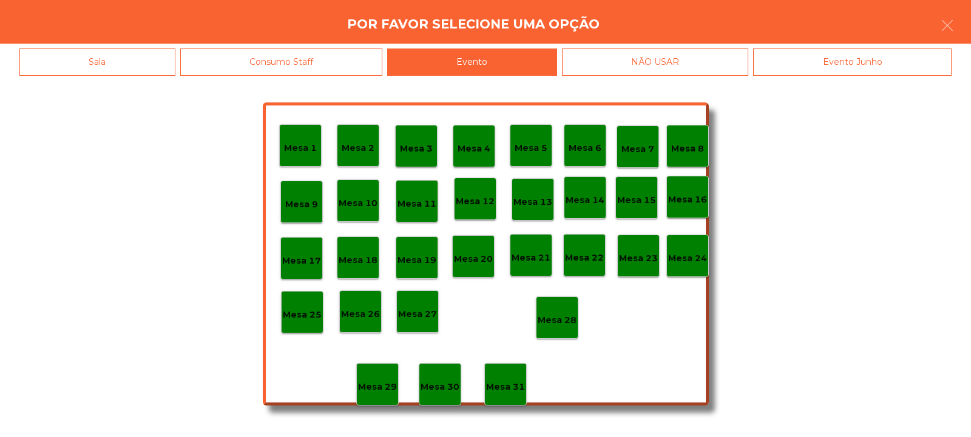
click at [562, 312] on div "Mesa 28" at bounding box center [557, 318] width 39 height 19
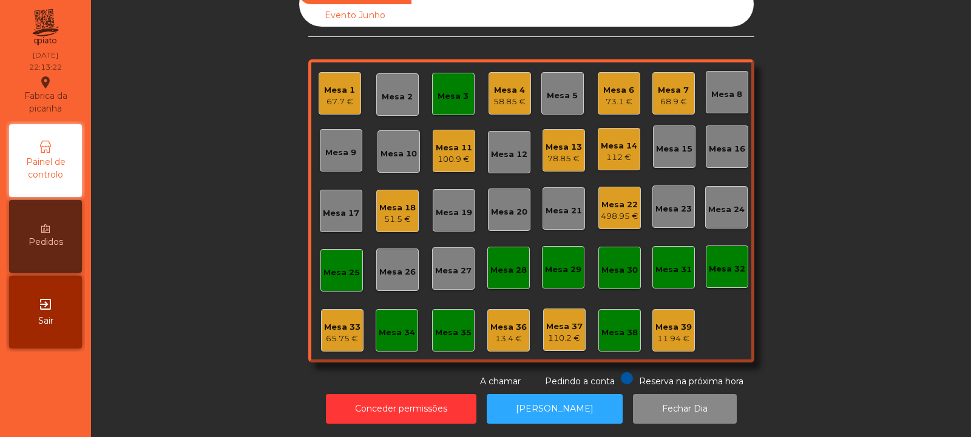
click at [452, 103] on div "Mesa 3" at bounding box center [453, 94] width 42 height 42
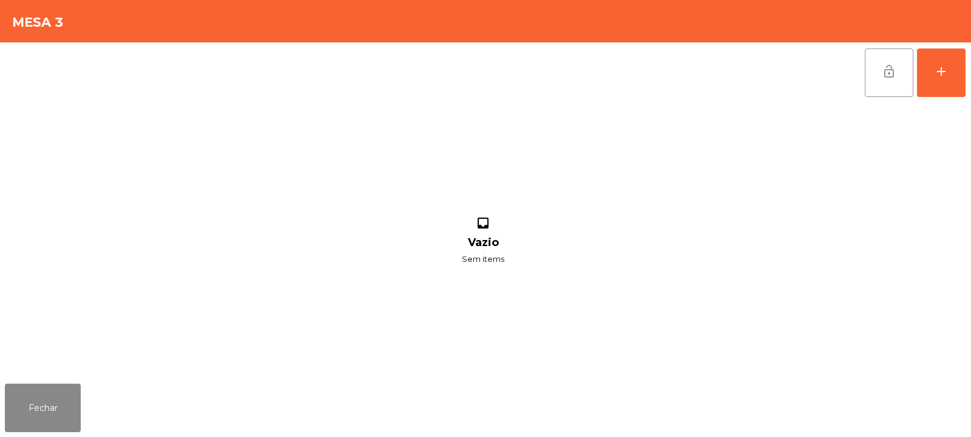
click at [885, 80] on button "lock_open" at bounding box center [889, 73] width 49 height 49
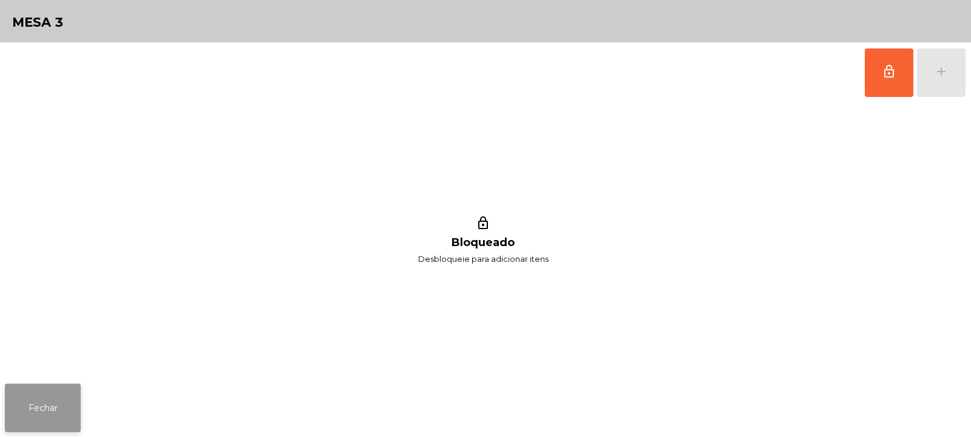
click at [43, 402] on button "Fechar" at bounding box center [43, 408] width 76 height 49
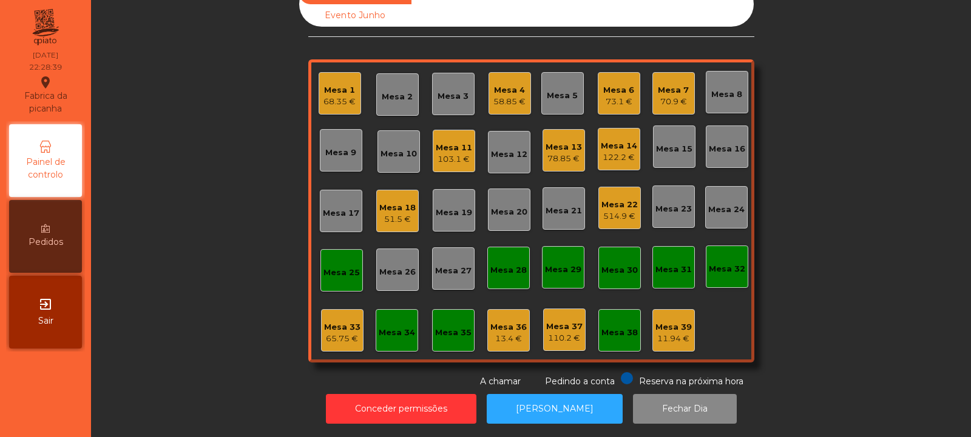
click at [443, 207] on div "Mesa 19" at bounding box center [454, 213] width 36 height 12
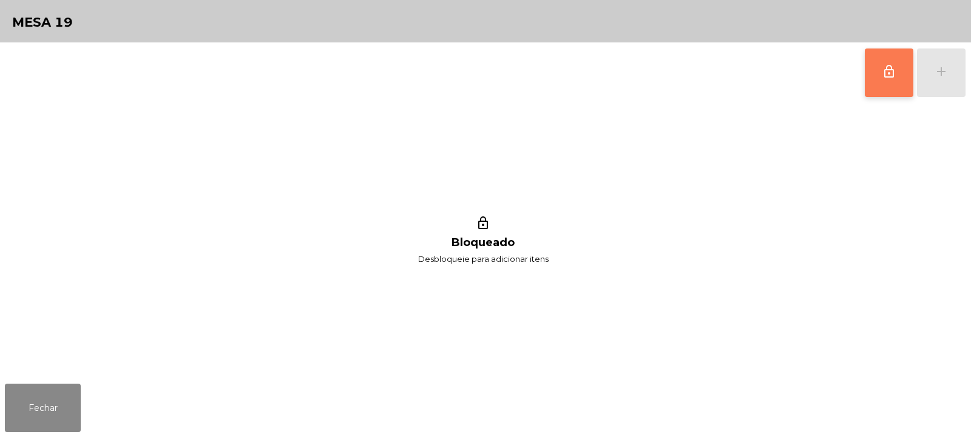
click at [872, 52] on button "lock_outline" at bounding box center [889, 73] width 49 height 49
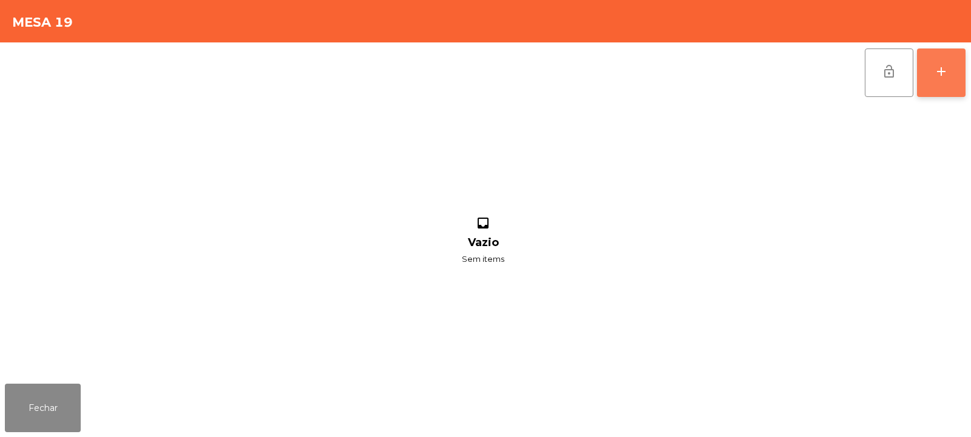
click at [929, 78] on button "add" at bounding box center [941, 73] width 49 height 49
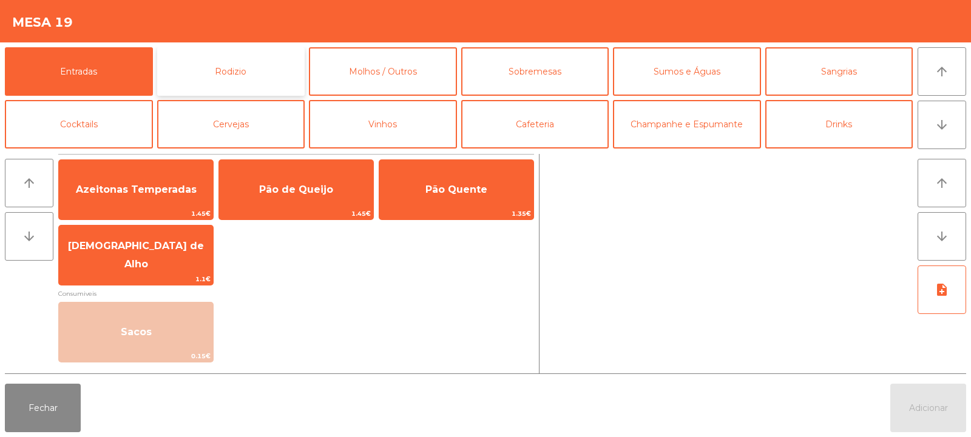
click at [224, 74] on button "Rodizio" at bounding box center [231, 71] width 148 height 49
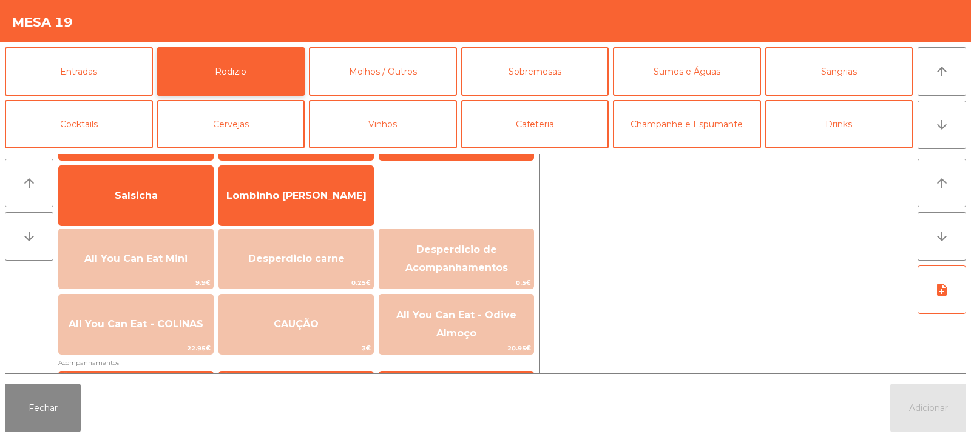
scroll to position [73, 0]
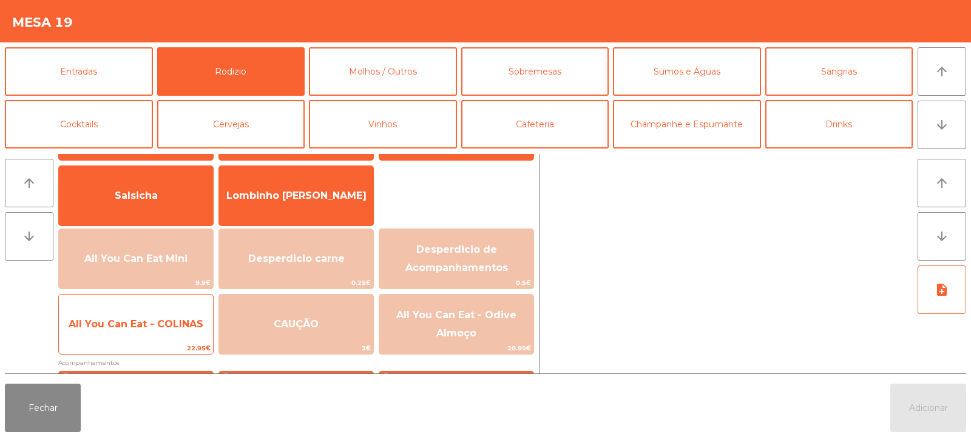
click at [177, 320] on span "All You Can Eat - COLINAS" at bounding box center [136, 325] width 135 height 12
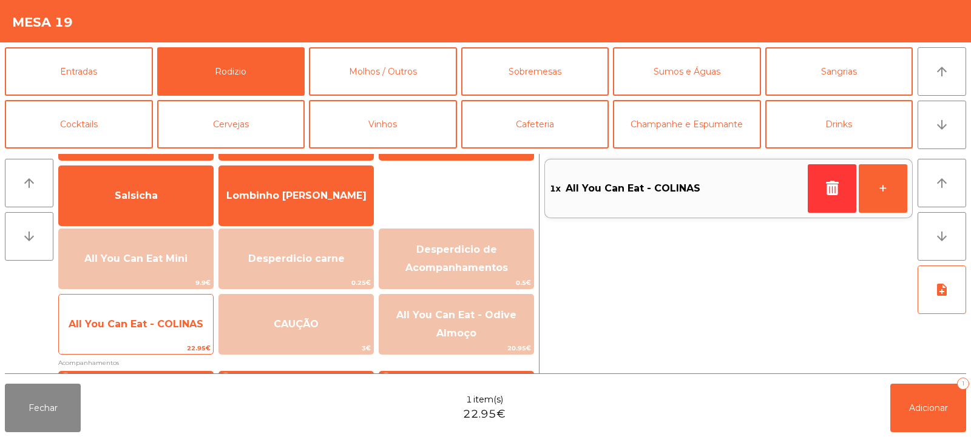
click at [146, 322] on span "All You Can Eat - COLINAS" at bounding box center [136, 325] width 135 height 12
click at [147, 328] on span "All You Can Eat - COLINAS" at bounding box center [136, 325] width 135 height 12
click at [153, 326] on span "All You Can Eat - COLINAS" at bounding box center [136, 325] width 135 height 12
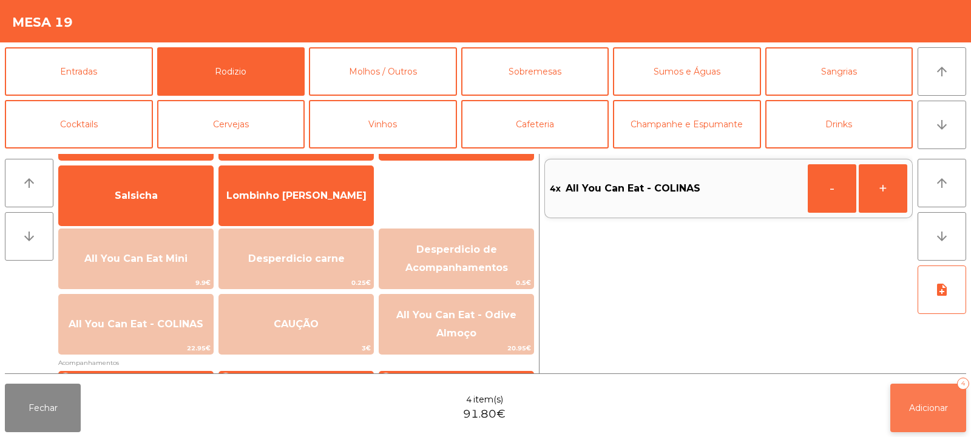
click at [936, 408] on span "Adicionar" at bounding box center [928, 408] width 39 height 11
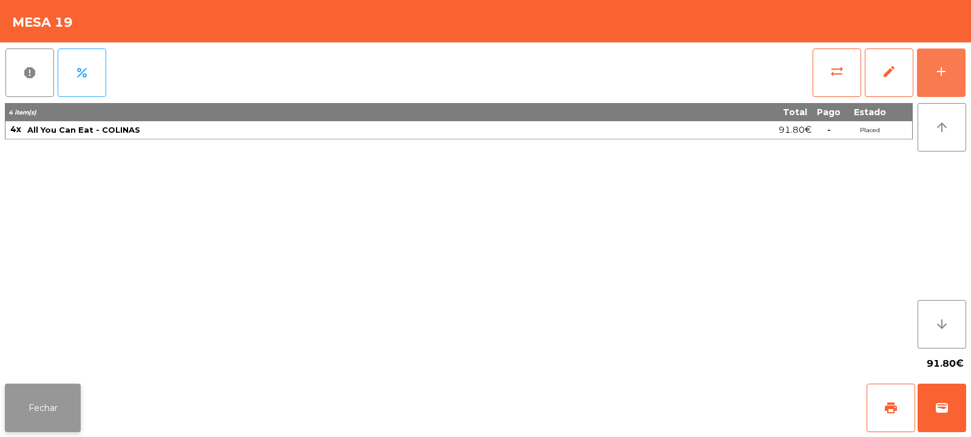
click at [47, 408] on button "Fechar" at bounding box center [43, 408] width 76 height 49
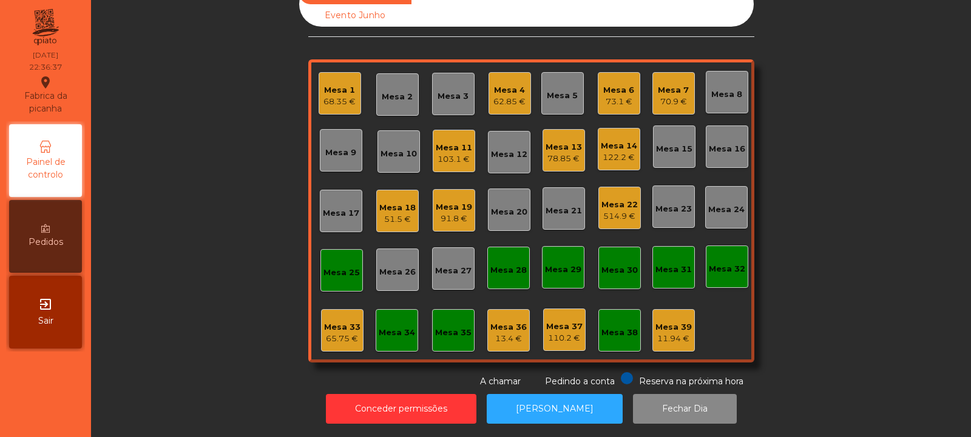
click at [509, 86] on div "Mesa 4" at bounding box center [509, 90] width 32 height 12
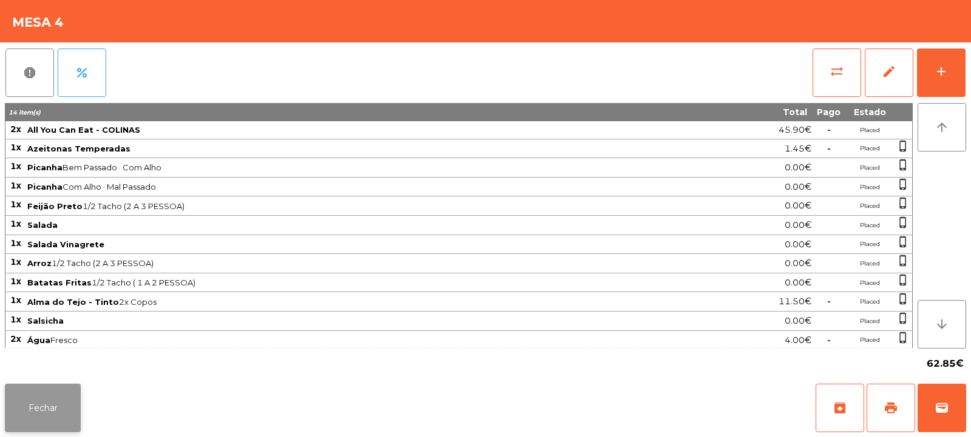
click at [36, 411] on button "Fechar" at bounding box center [43, 408] width 76 height 49
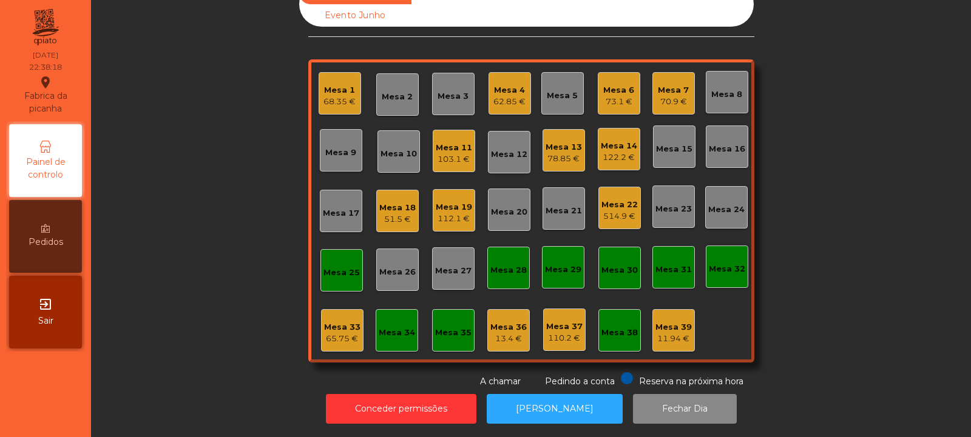
click at [601, 211] on div "514.9 €" at bounding box center [619, 217] width 36 height 12
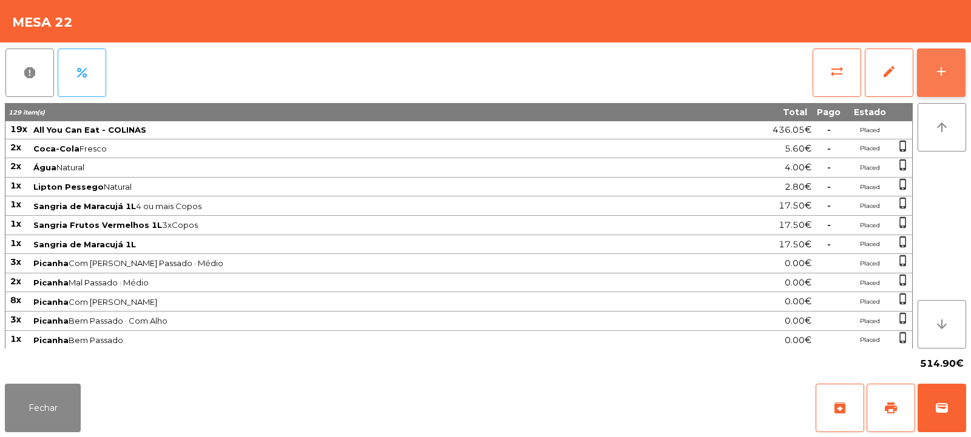
click at [937, 75] on div "add" at bounding box center [941, 71] width 15 height 15
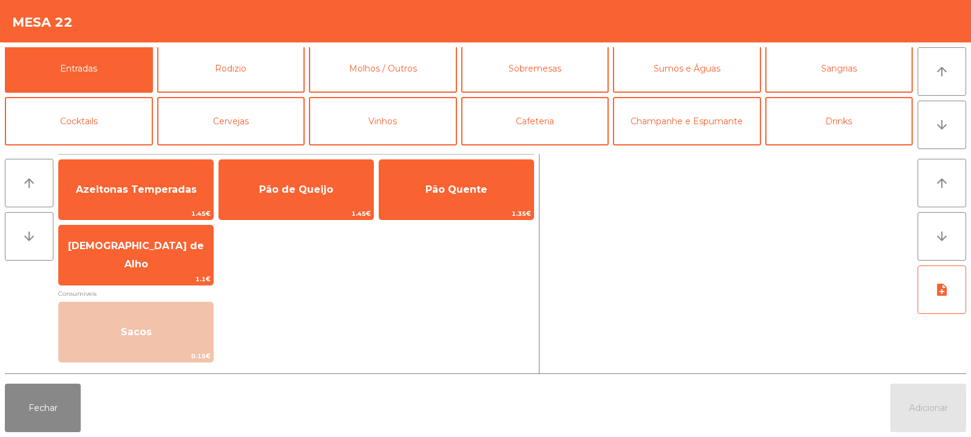
scroll to position [0, 0]
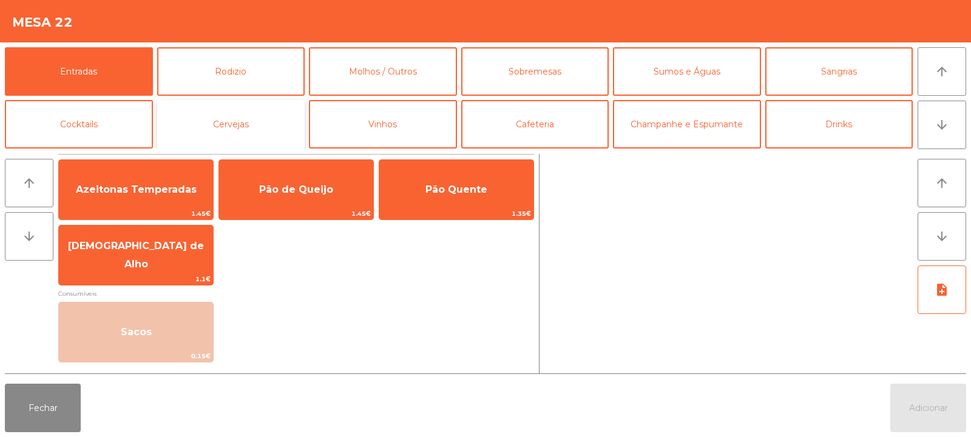
click at [245, 128] on button "Cervejas" at bounding box center [231, 124] width 148 height 49
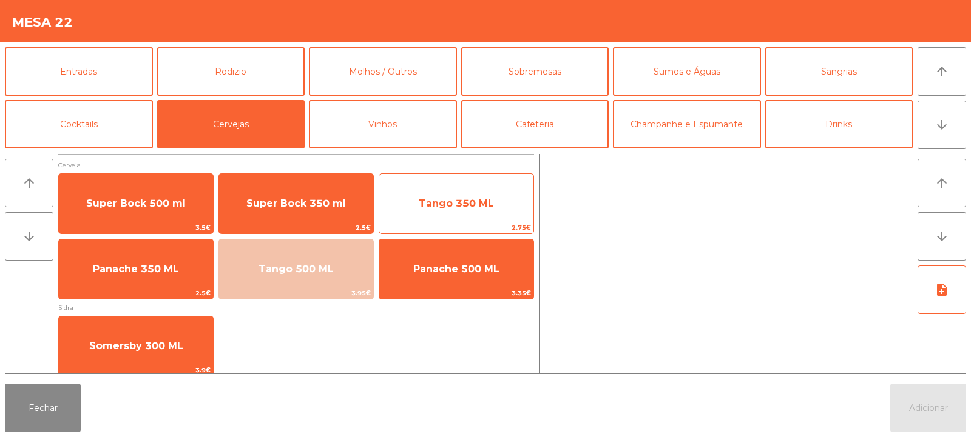
click at [457, 210] on span "Tango 350 ML" at bounding box center [456, 203] width 154 height 33
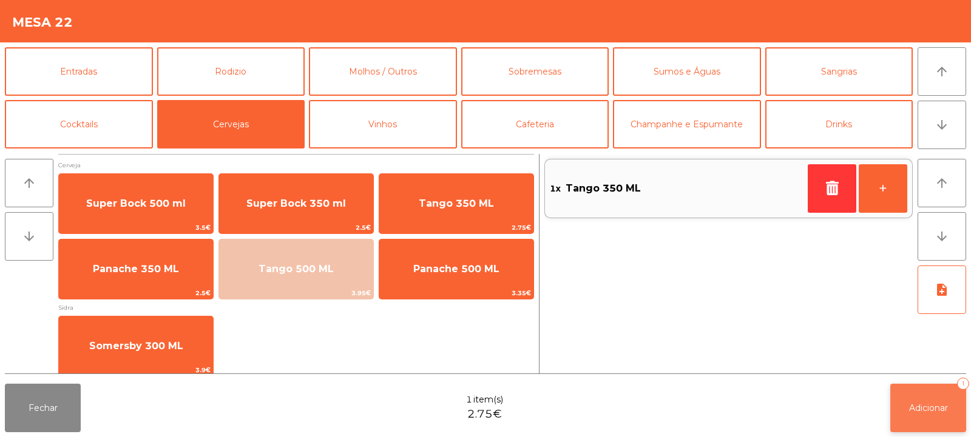
click at [929, 412] on span "Adicionar" at bounding box center [928, 408] width 39 height 11
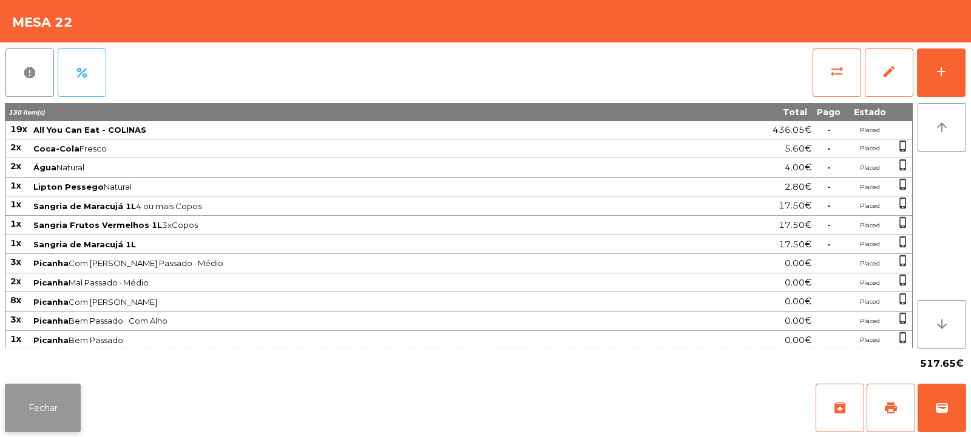
click at [46, 396] on button "Fechar" at bounding box center [43, 408] width 76 height 49
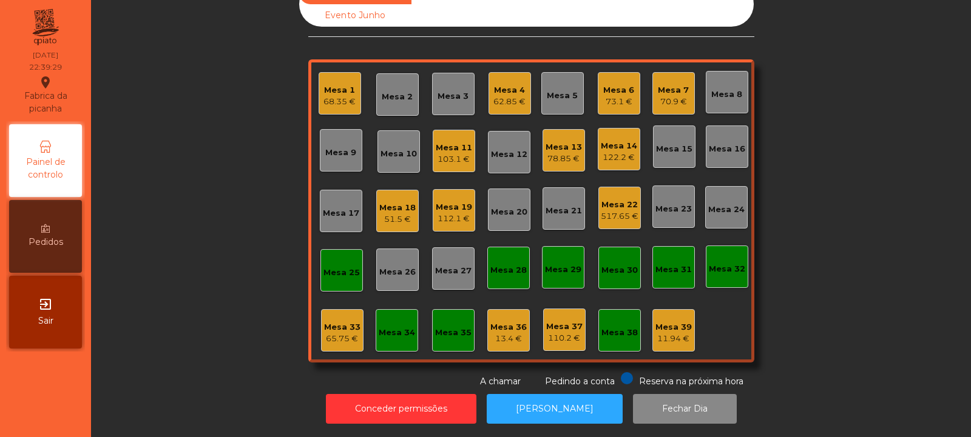
click at [610, 96] on div "73.1 €" at bounding box center [618, 102] width 31 height 12
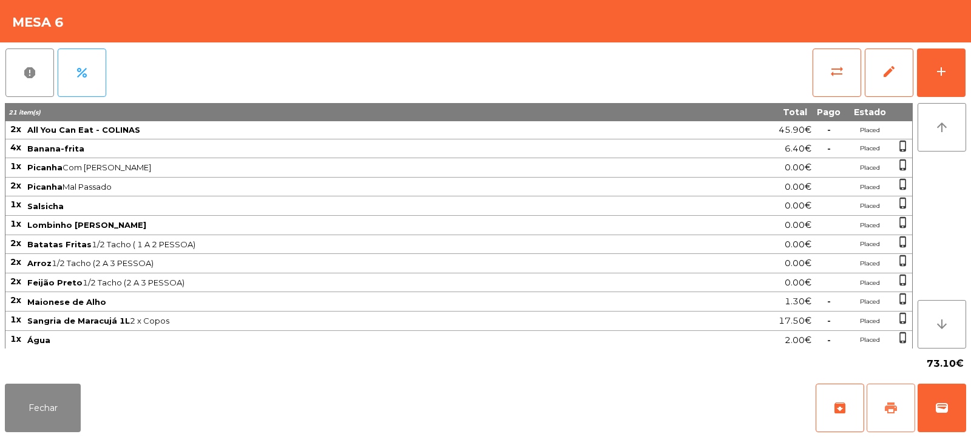
click at [883, 414] on button "print" at bounding box center [890, 408] width 49 height 49
click at [900, 407] on button "print" at bounding box center [890, 408] width 49 height 49
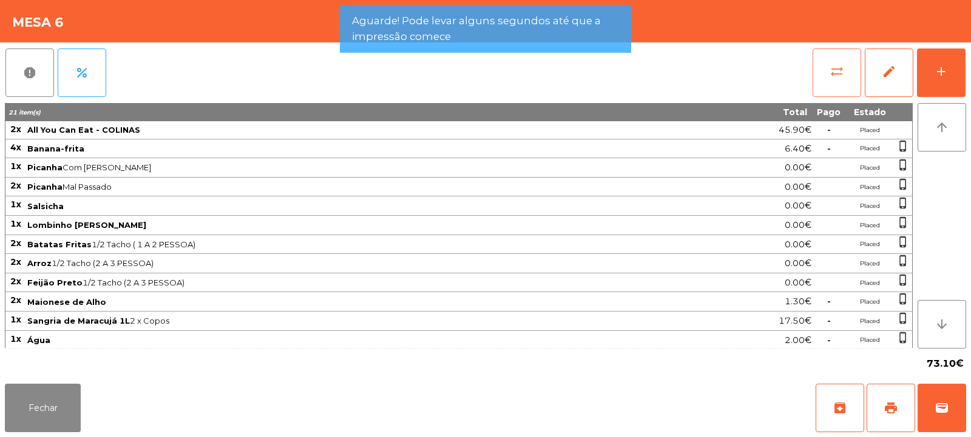
click at [847, 65] on button "sync_alt" at bounding box center [836, 73] width 49 height 49
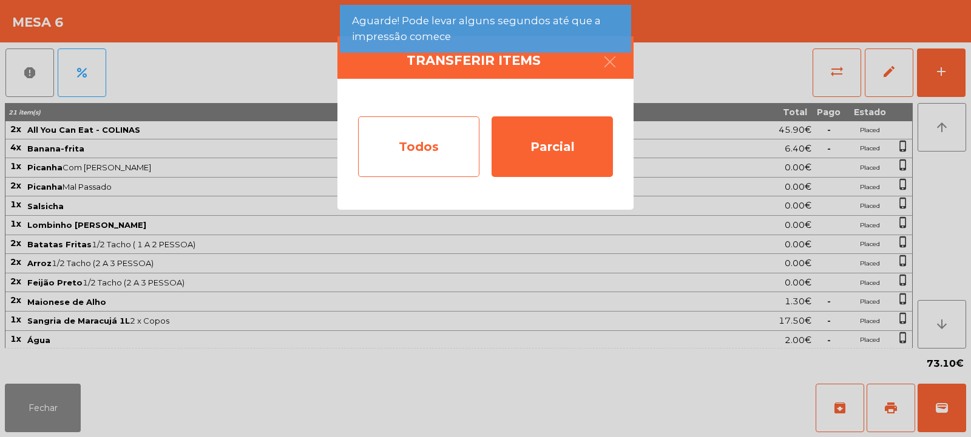
click at [388, 157] on div "Todos" at bounding box center [418, 146] width 121 height 61
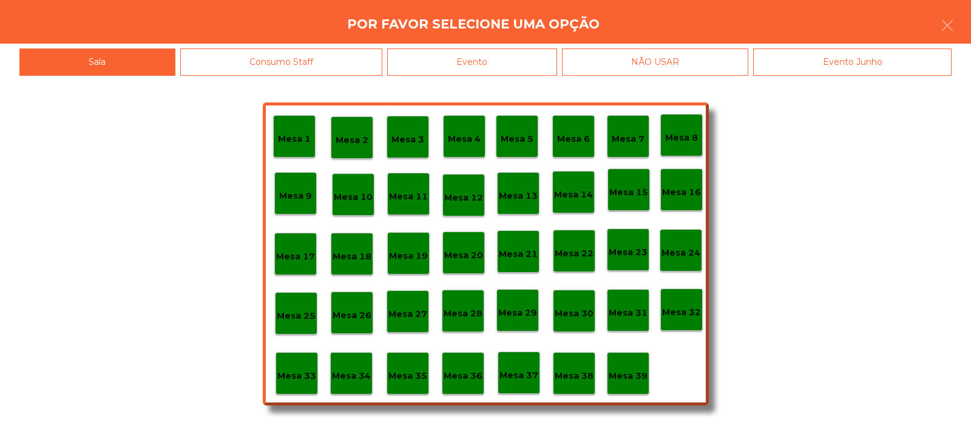
click at [520, 66] on div "Evento" at bounding box center [472, 62] width 170 height 27
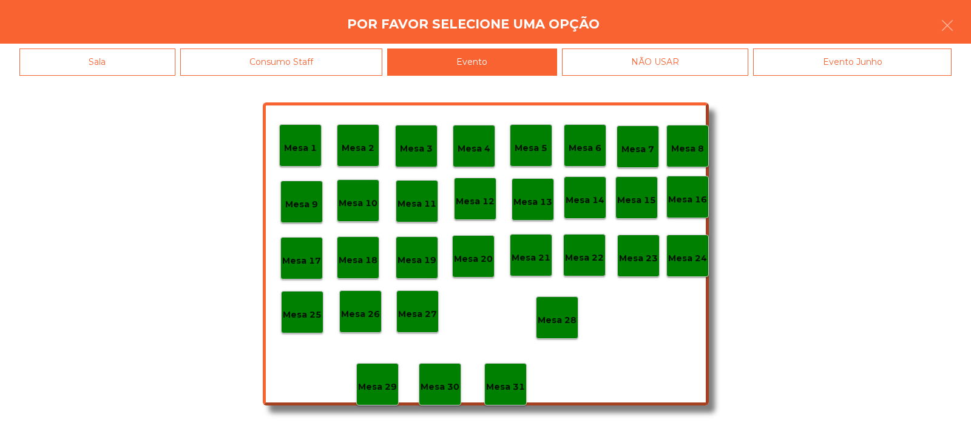
click at [558, 324] on p "Mesa 28" at bounding box center [557, 321] width 39 height 14
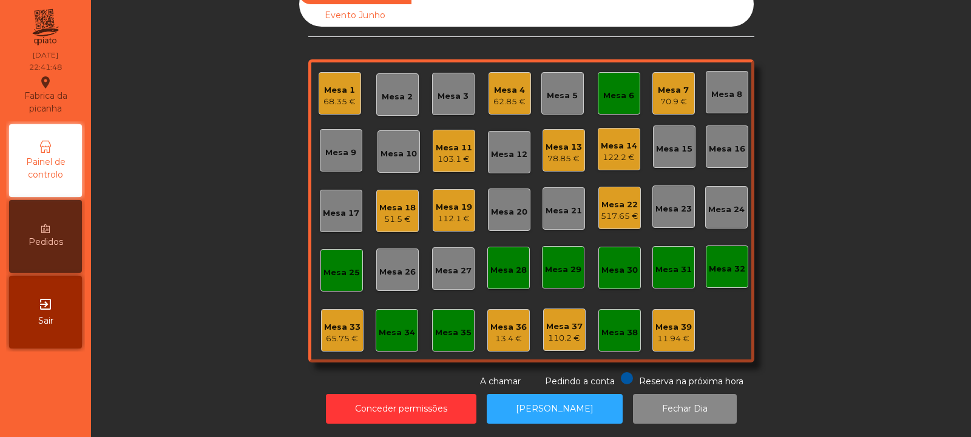
click at [727, 89] on div "Mesa 8" at bounding box center [726, 95] width 31 height 12
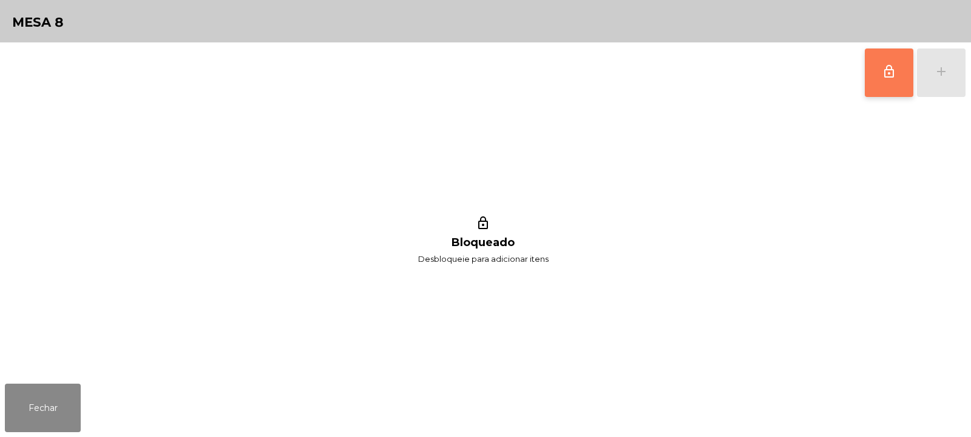
click at [887, 78] on span "lock_outline" at bounding box center [888, 71] width 15 height 15
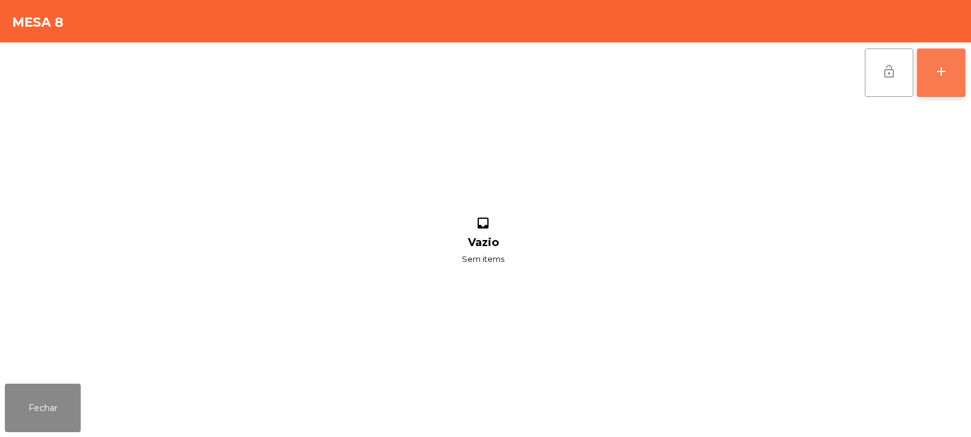
click at [932, 81] on button "add" at bounding box center [941, 73] width 49 height 49
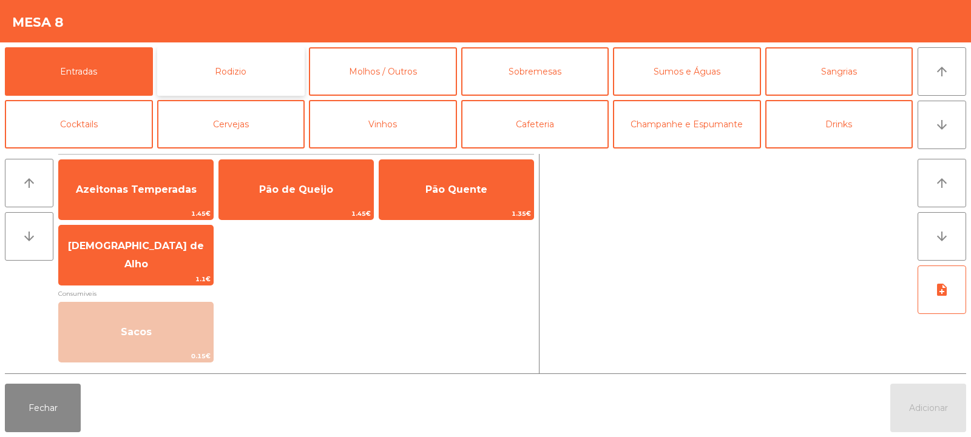
click at [261, 76] on button "Rodizio" at bounding box center [231, 71] width 148 height 49
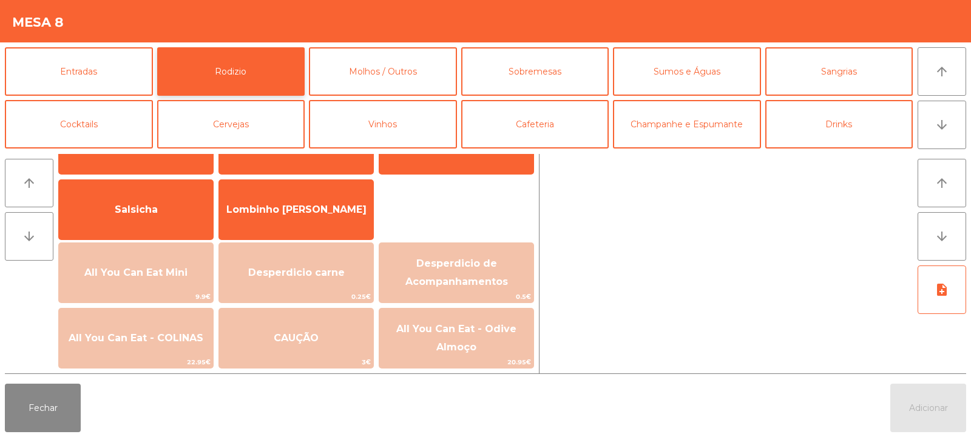
scroll to position [64, 0]
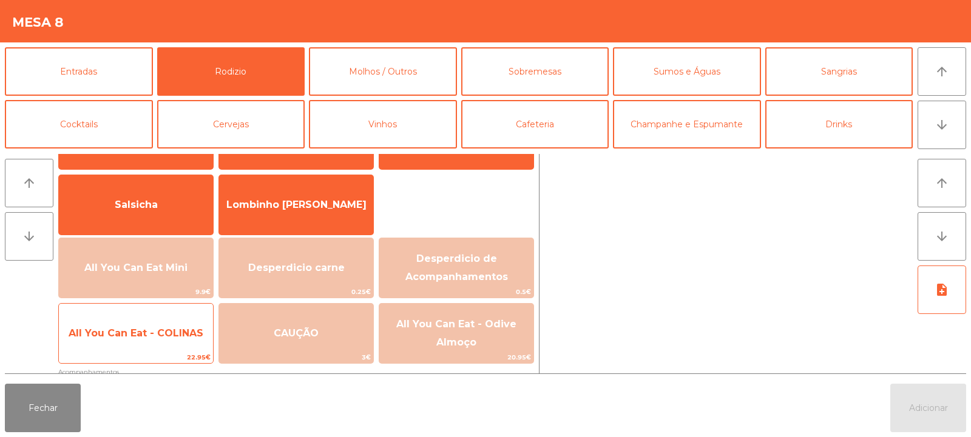
click at [181, 328] on span "All You Can Eat - COLINAS" at bounding box center [136, 334] width 135 height 12
click at [172, 340] on span "All You Can Eat - COLINAS" at bounding box center [136, 333] width 154 height 33
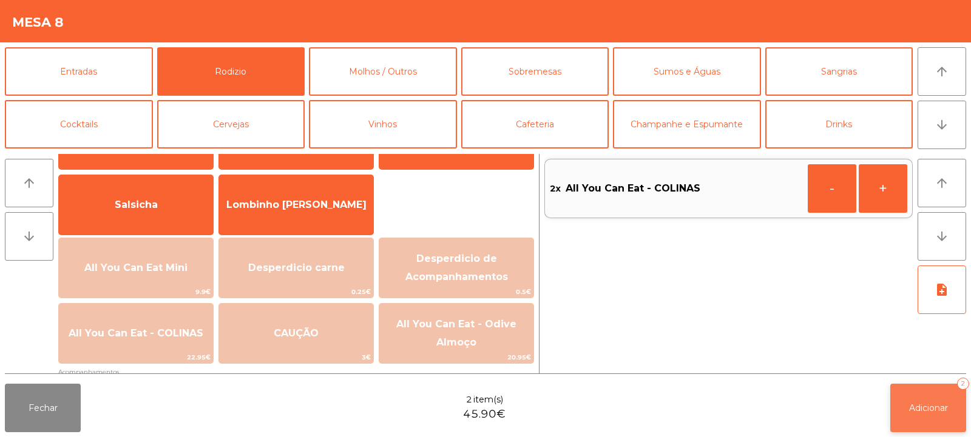
click at [926, 420] on button "Adicionar 2" at bounding box center [928, 408] width 76 height 49
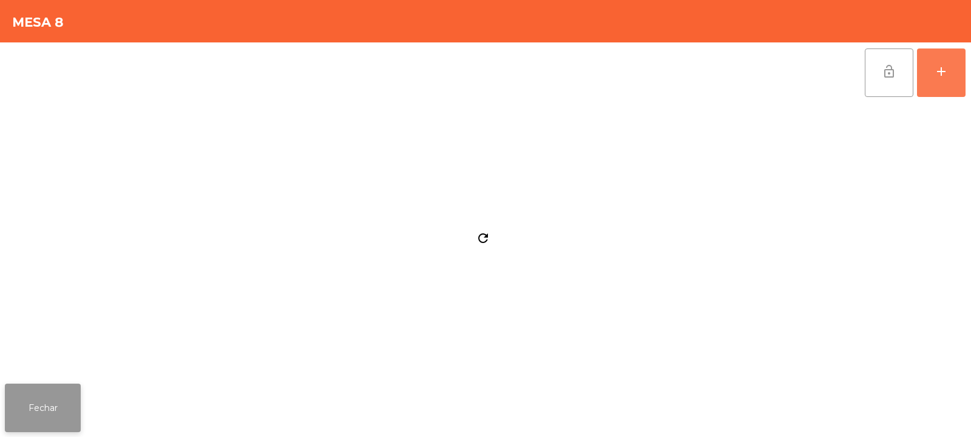
click at [41, 397] on button "Fechar" at bounding box center [43, 408] width 76 height 49
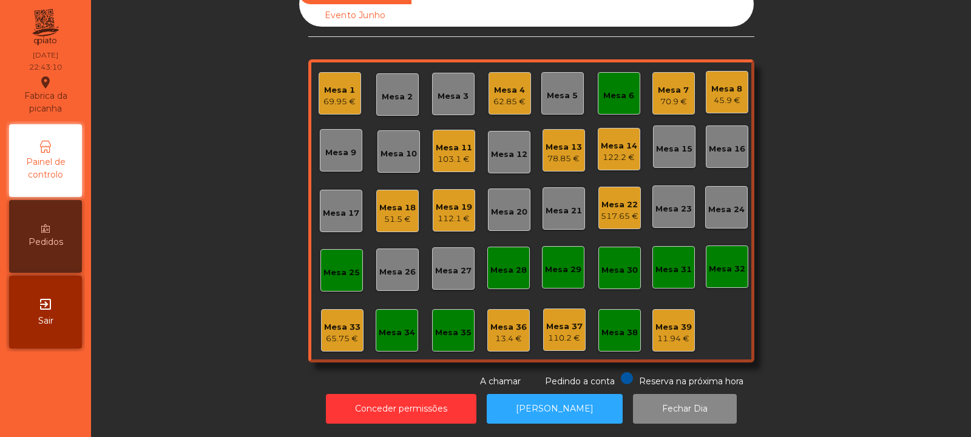
click at [396, 203] on div "Mesa 18" at bounding box center [397, 208] width 36 height 12
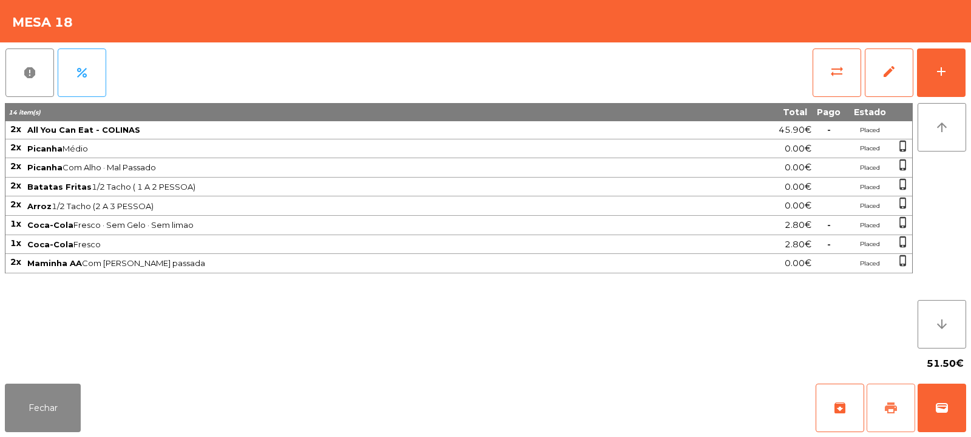
click at [880, 395] on button "print" at bounding box center [890, 408] width 49 height 49
click at [37, 405] on button "Fechar" at bounding box center [43, 408] width 76 height 49
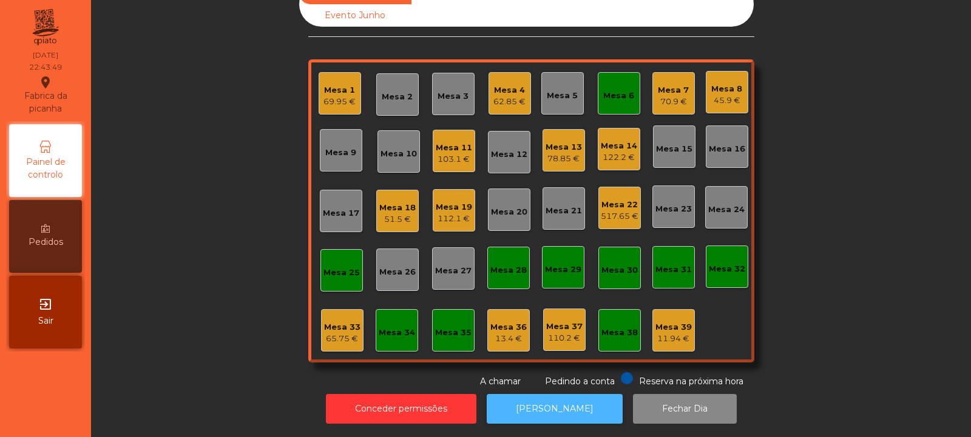
click at [563, 400] on button "[PERSON_NAME]" at bounding box center [555, 409] width 136 height 30
click at [399, 202] on div "Mesa 18" at bounding box center [397, 208] width 36 height 12
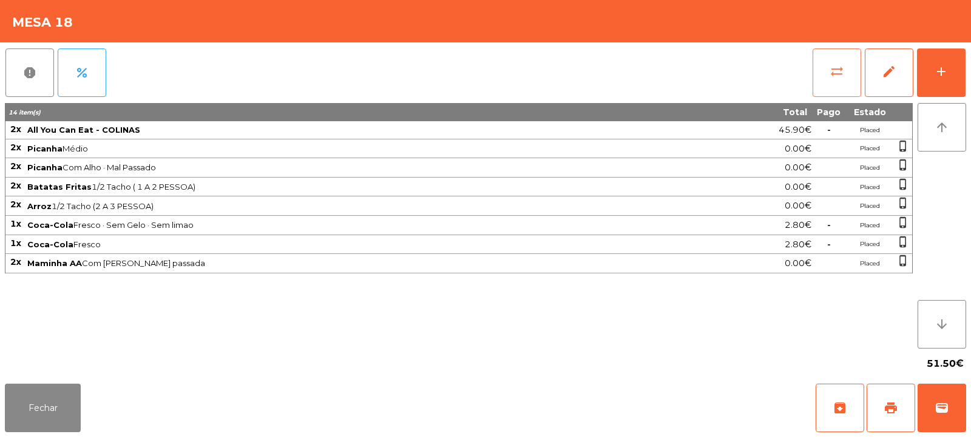
click at [838, 81] on button "sync_alt" at bounding box center [836, 73] width 49 height 49
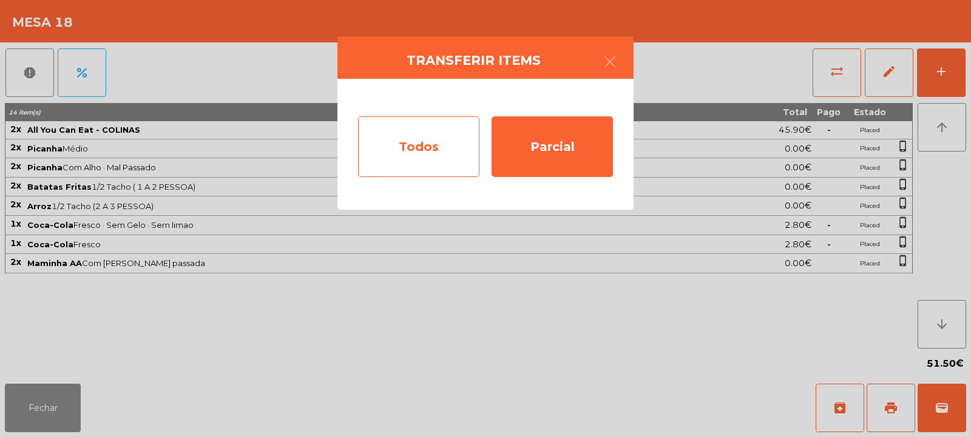
click at [420, 137] on div "Todos" at bounding box center [418, 146] width 121 height 61
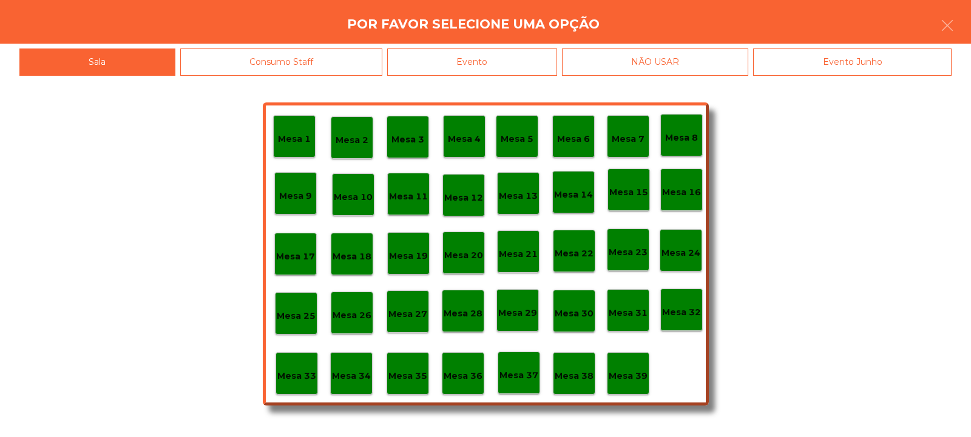
click at [488, 53] on div "Evento" at bounding box center [472, 62] width 170 height 27
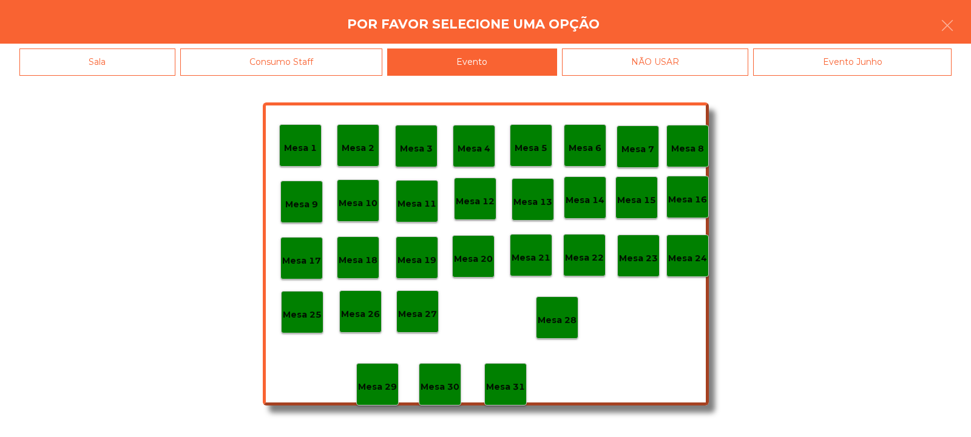
click at [559, 325] on p "Mesa 28" at bounding box center [557, 321] width 39 height 14
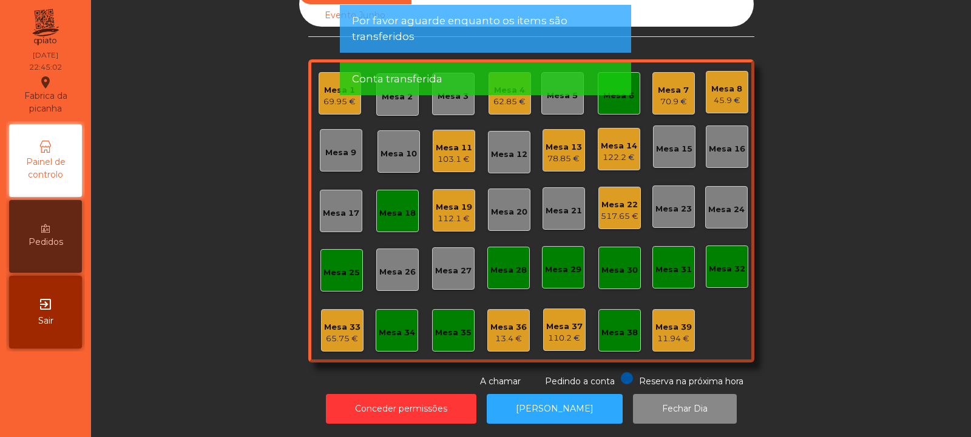
click at [400, 207] on div "Mesa 18" at bounding box center [397, 213] width 36 height 12
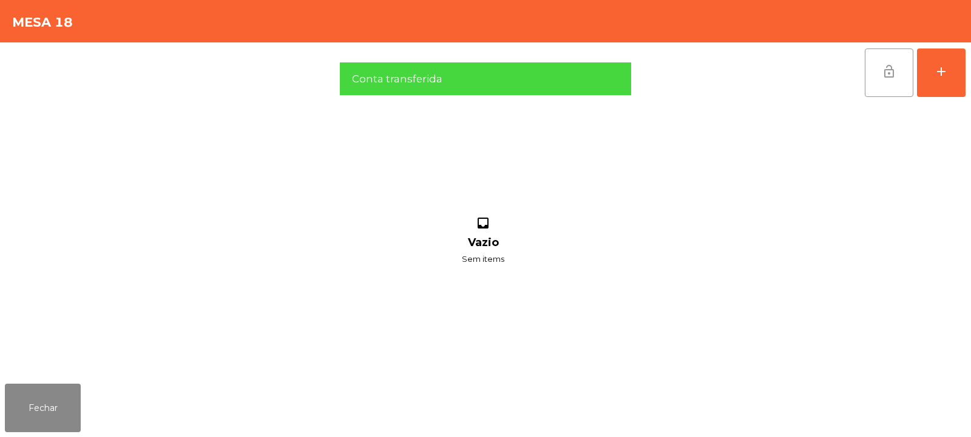
click at [881, 84] on button "lock_open" at bounding box center [889, 73] width 49 height 49
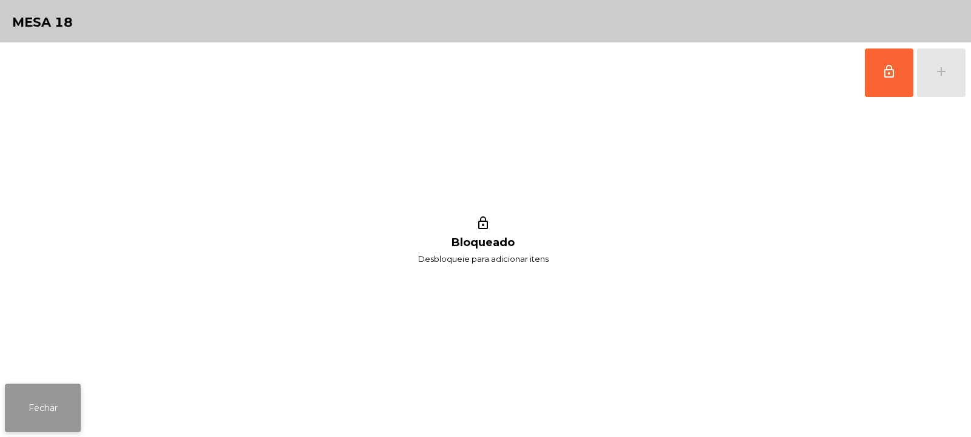
click at [55, 414] on button "Fechar" at bounding box center [43, 408] width 76 height 49
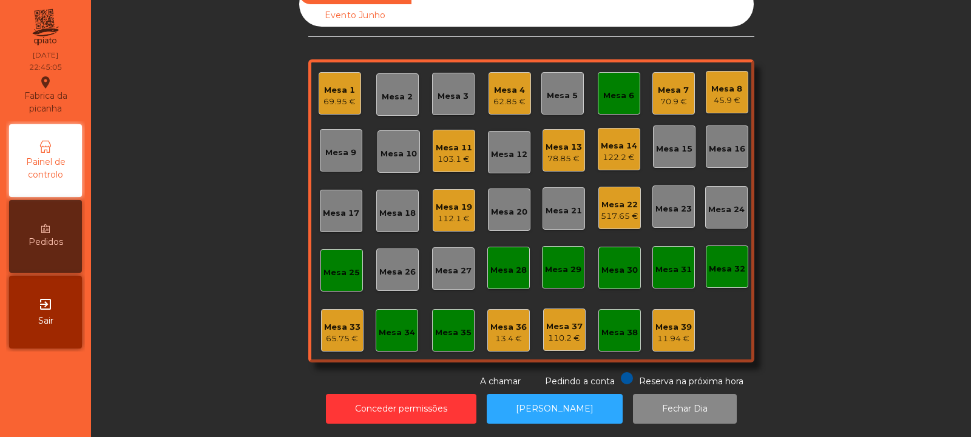
click at [341, 262] on div "Mesa 25" at bounding box center [341, 270] width 36 height 17
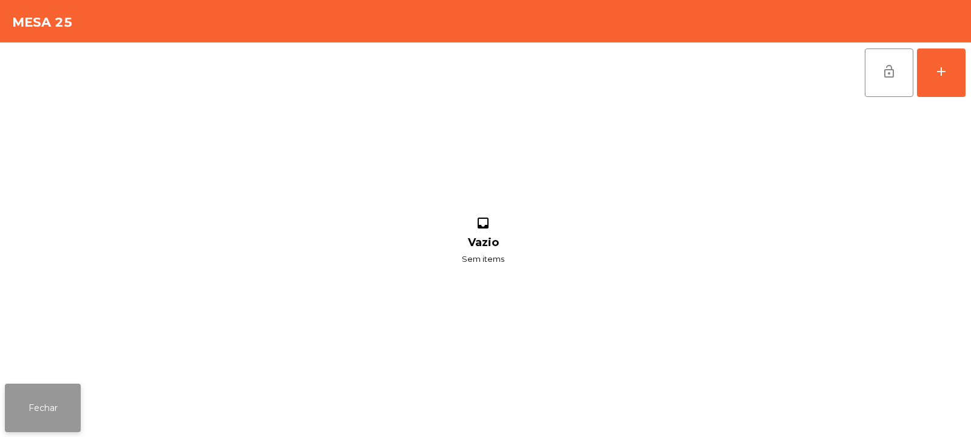
click at [45, 407] on button "Fechar" at bounding box center [43, 408] width 76 height 49
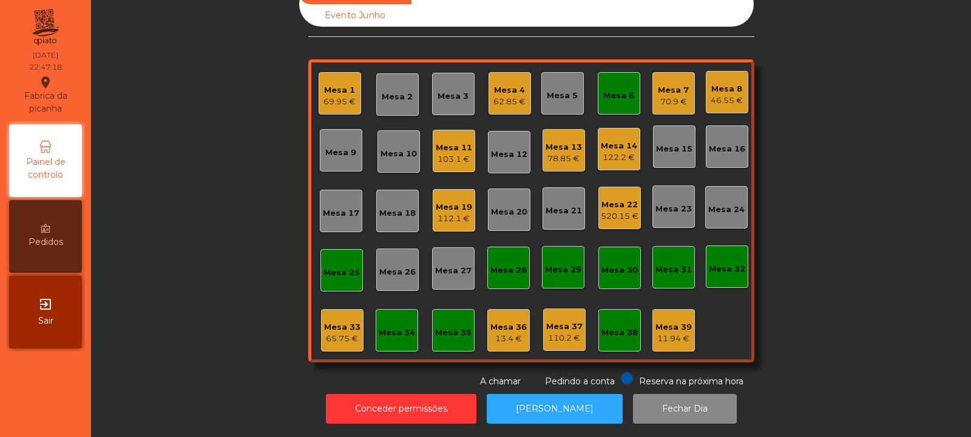
click at [626, 152] on div "122.2 €" at bounding box center [619, 158] width 36 height 12
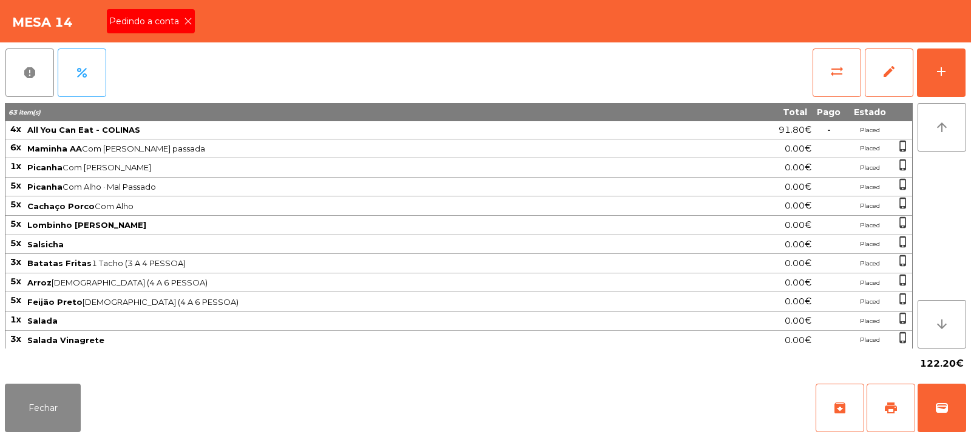
click at [187, 21] on icon at bounding box center [188, 21] width 8 height 8
click at [884, 416] on button "print" at bounding box center [890, 408] width 49 height 49
click at [885, 415] on span "print" at bounding box center [890, 408] width 15 height 15
click at [843, 64] on span "sync_alt" at bounding box center [836, 71] width 15 height 15
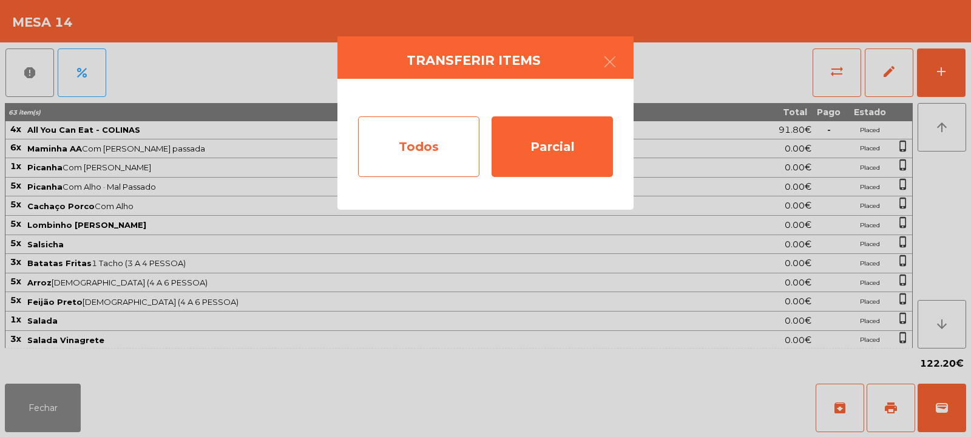
click at [417, 146] on div "Todos" at bounding box center [418, 146] width 121 height 61
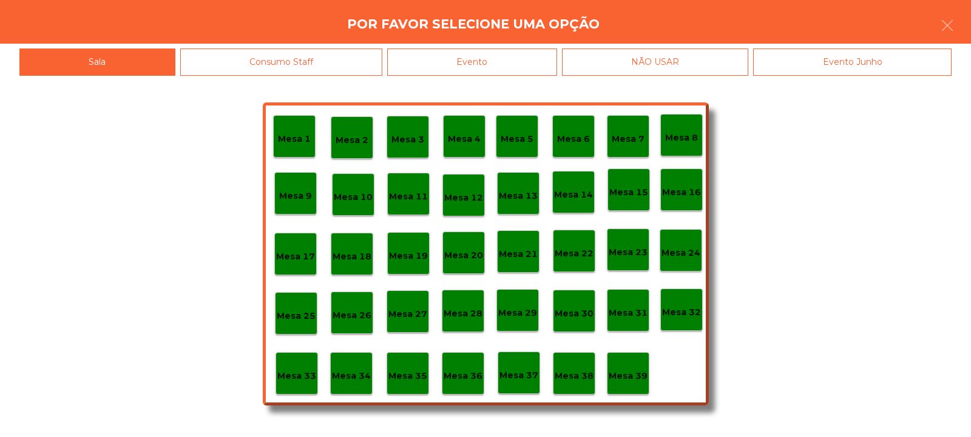
click at [483, 56] on div "Evento" at bounding box center [472, 62] width 170 height 27
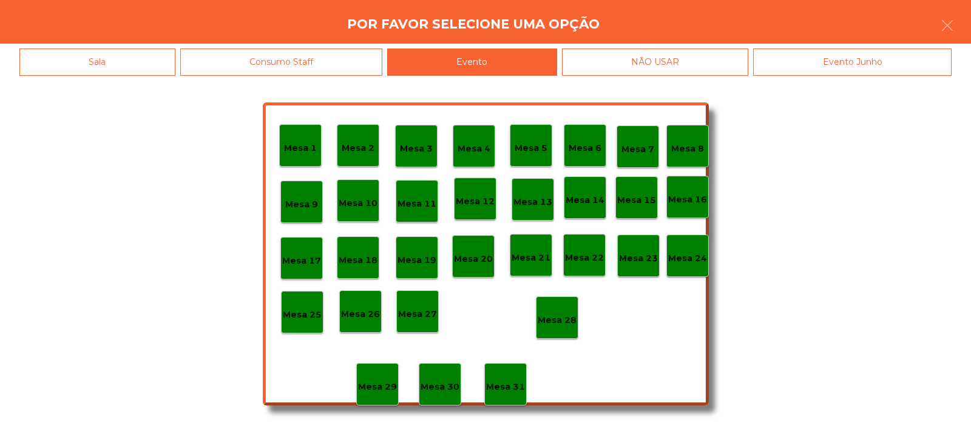
click at [555, 334] on div "Mesa 28" at bounding box center [557, 318] width 42 height 42
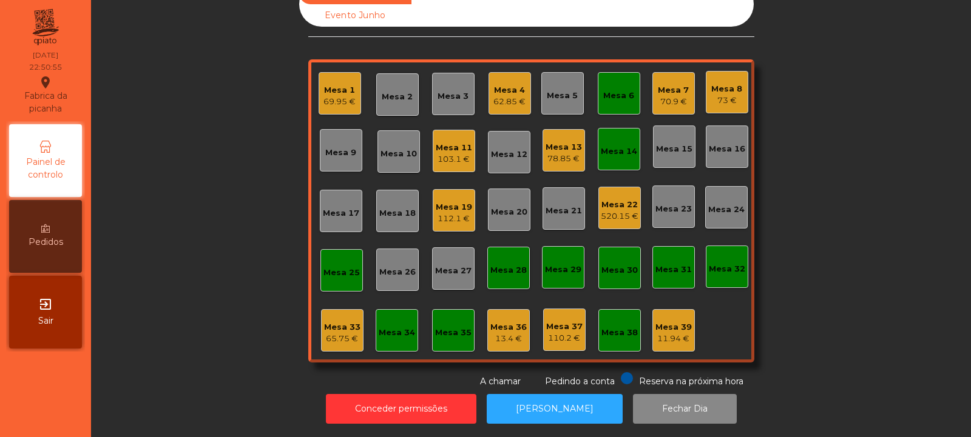
click at [611, 152] on div "Mesa 14" at bounding box center [619, 149] width 42 height 42
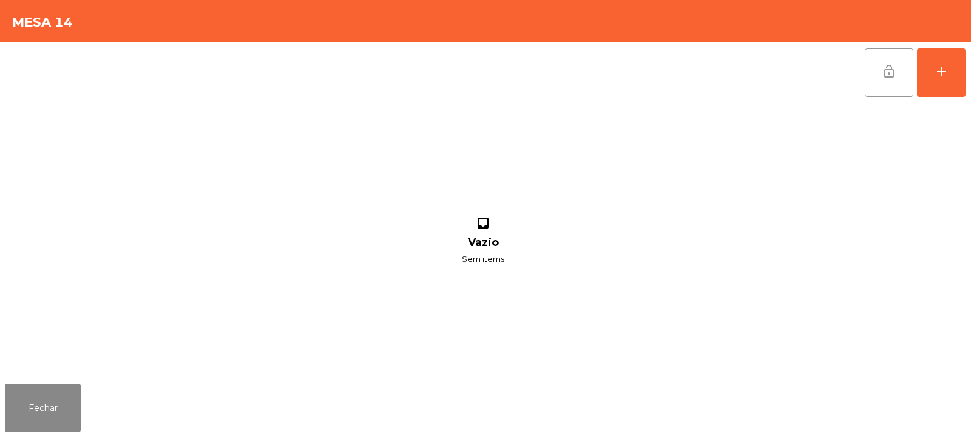
click at [886, 71] on span "lock_open" at bounding box center [888, 71] width 15 height 15
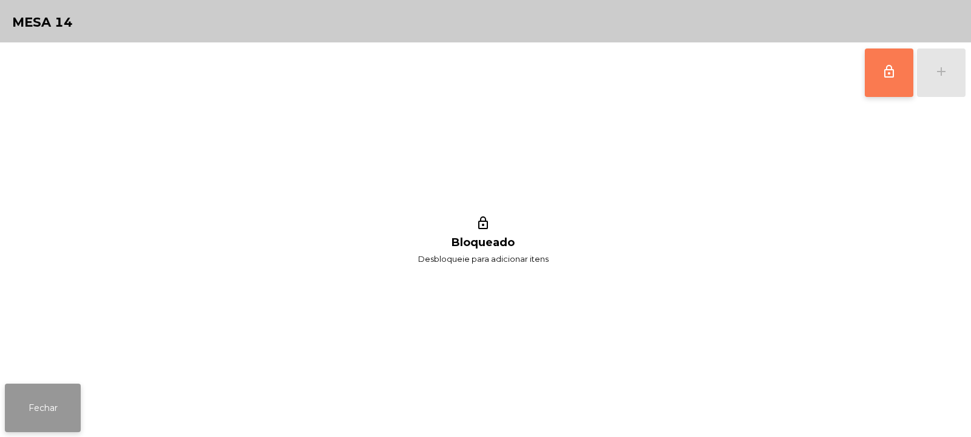
click at [38, 418] on button "Fechar" at bounding box center [43, 408] width 76 height 49
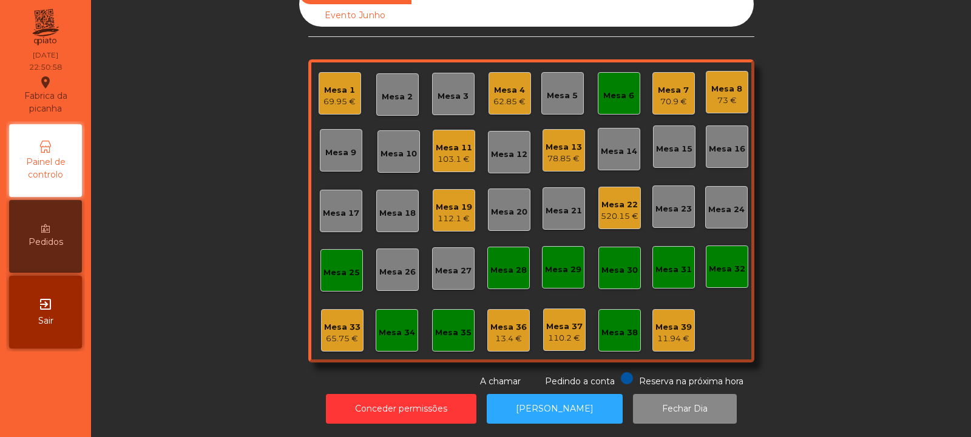
click at [623, 85] on div "Mesa 6" at bounding box center [618, 93] width 31 height 17
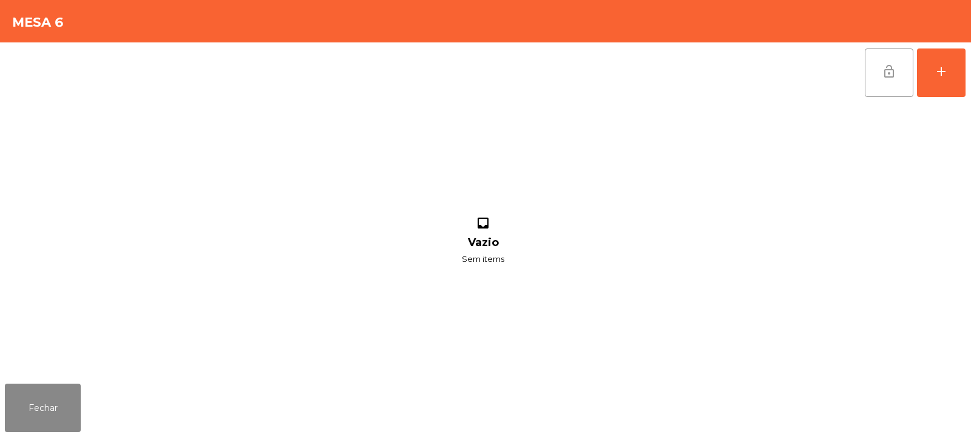
click at [888, 76] on span "lock_open" at bounding box center [888, 71] width 15 height 15
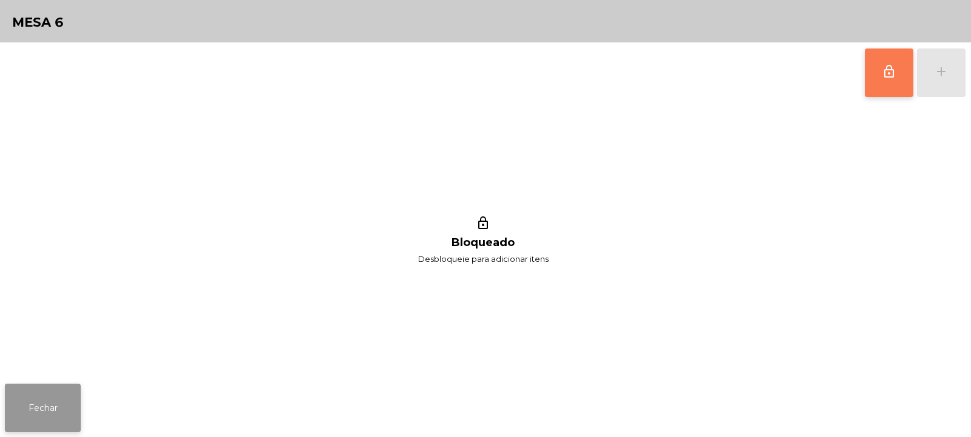
click at [52, 416] on button "Fechar" at bounding box center [43, 408] width 76 height 49
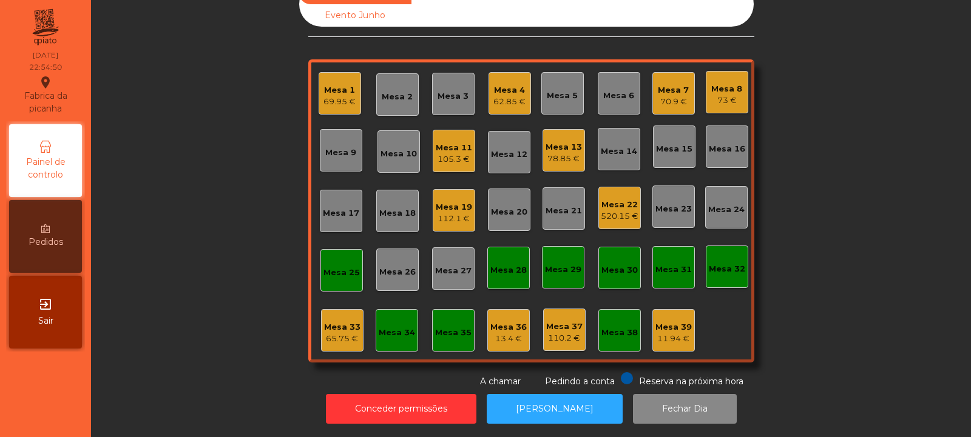
click at [502, 84] on div "Mesa 4" at bounding box center [509, 90] width 32 height 12
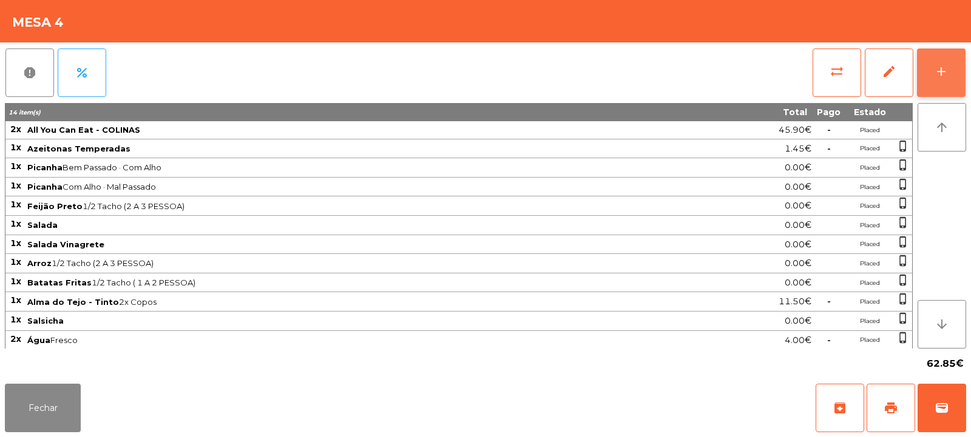
click at [933, 70] on button "add" at bounding box center [941, 73] width 49 height 49
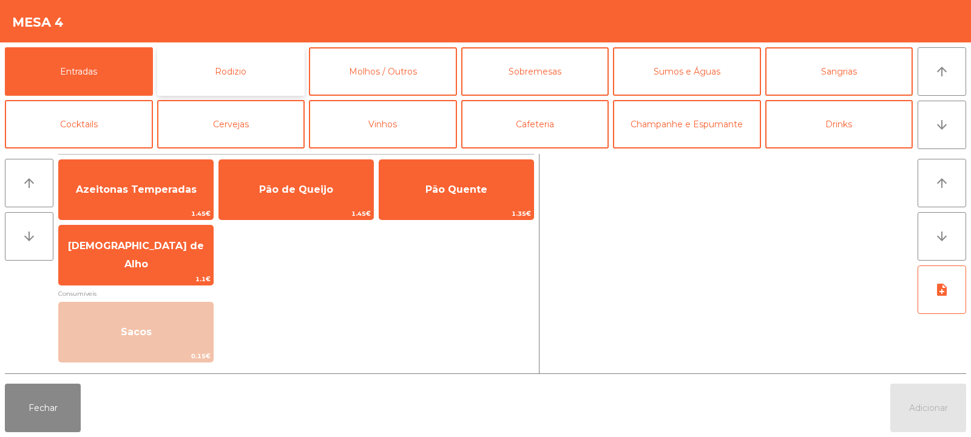
click at [235, 80] on button "Rodizio" at bounding box center [231, 71] width 148 height 49
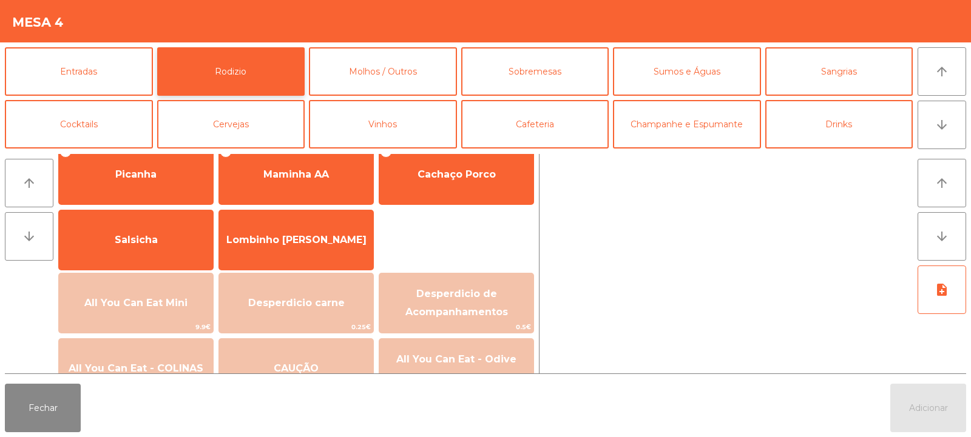
scroll to position [23, 0]
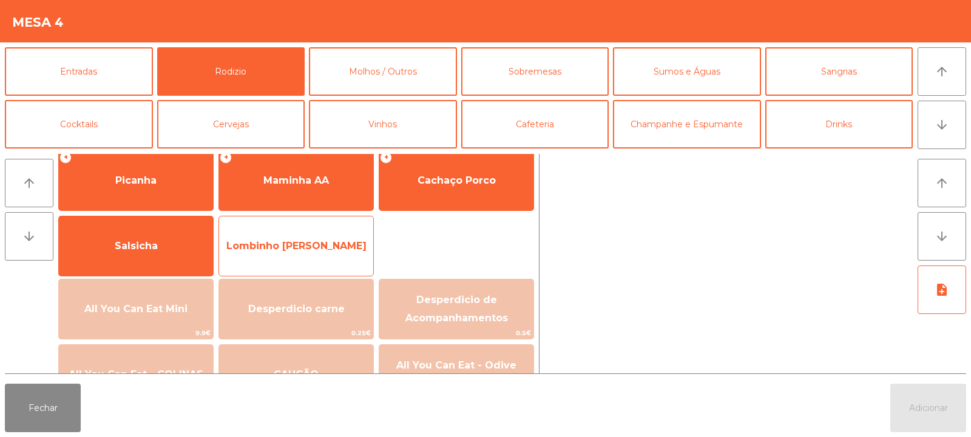
click at [301, 257] on span "Lombinho [PERSON_NAME]" at bounding box center [296, 246] width 154 height 33
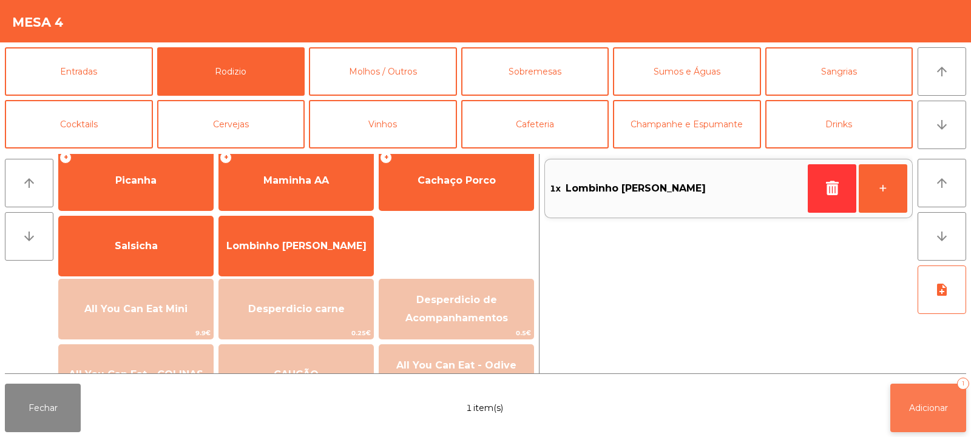
click at [929, 401] on button "Adicionar 1" at bounding box center [928, 408] width 76 height 49
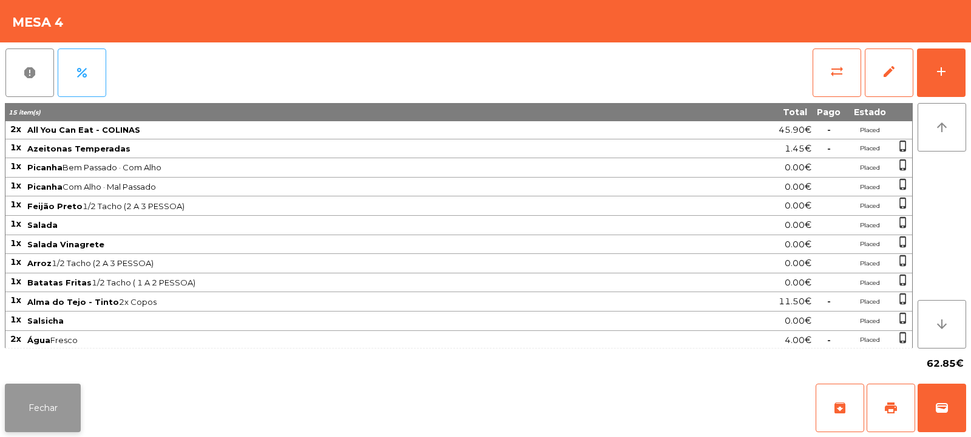
click at [27, 409] on button "Fechar" at bounding box center [43, 408] width 76 height 49
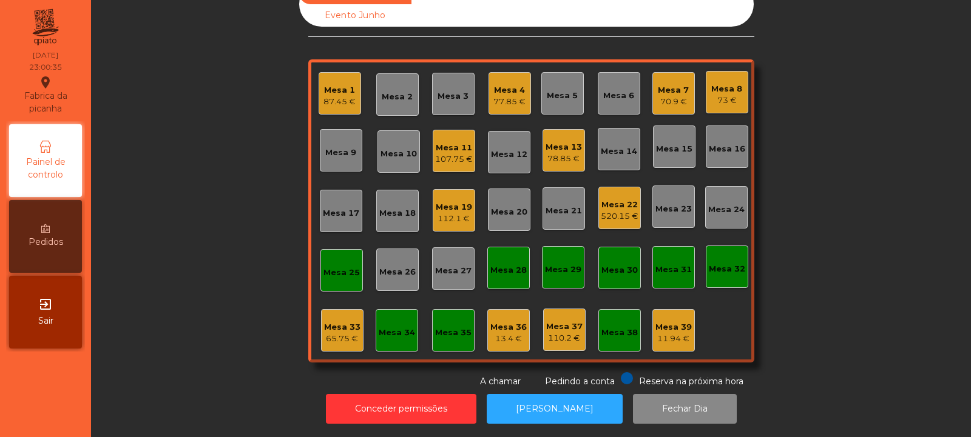
scroll to position [0, 0]
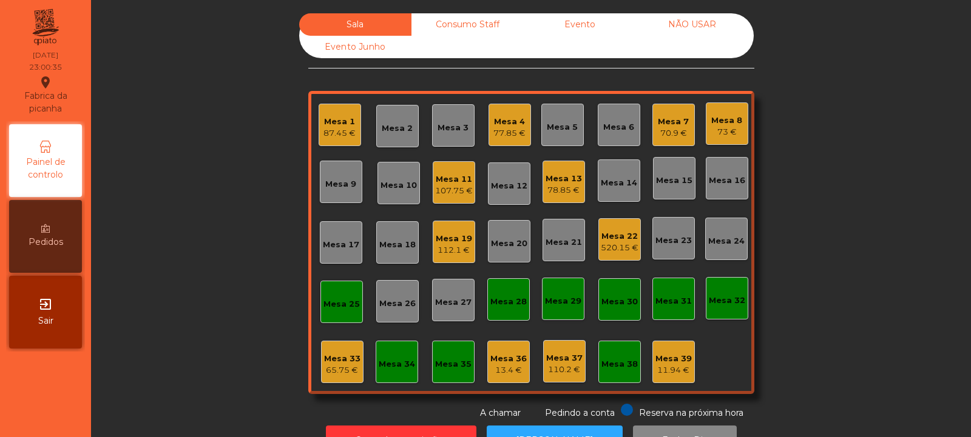
click at [456, 23] on div "Consumo Staff" at bounding box center [467, 24] width 112 height 22
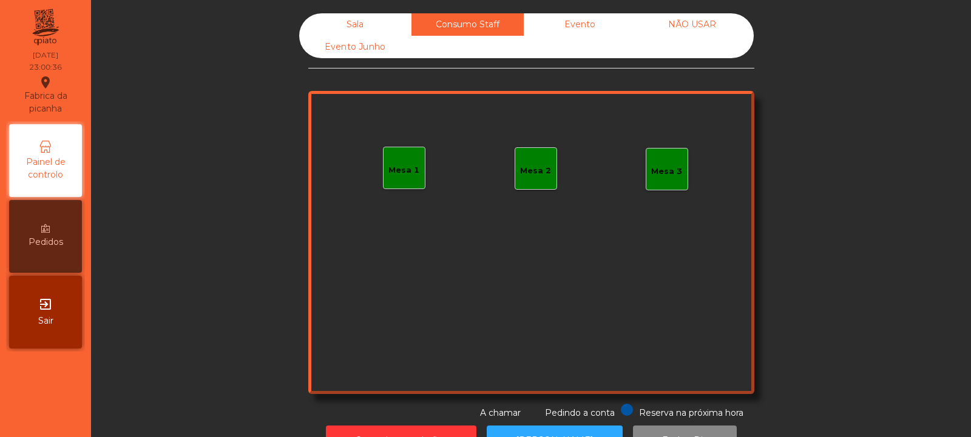
click at [411, 181] on div "Mesa 1" at bounding box center [404, 168] width 42 height 42
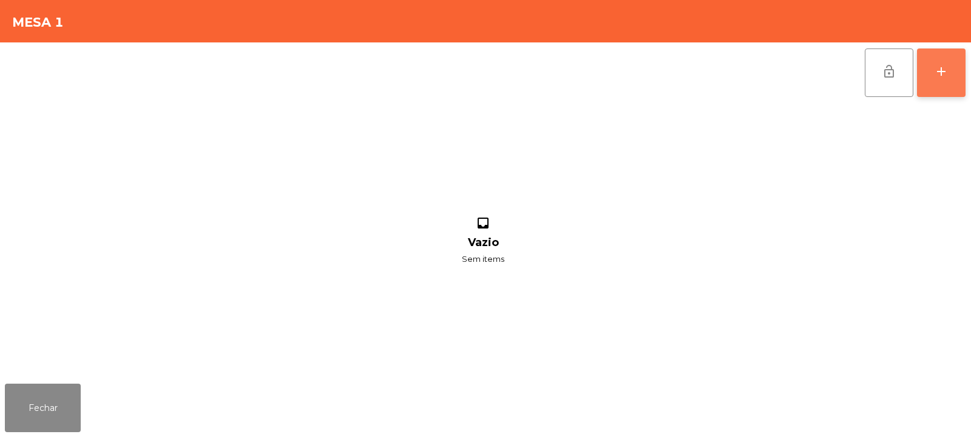
click at [943, 89] on button "add" at bounding box center [941, 73] width 49 height 49
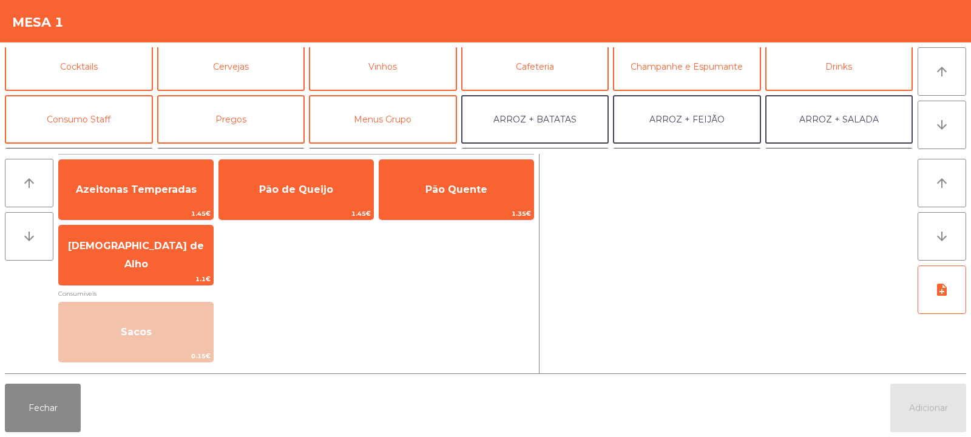
scroll to position [61, 0]
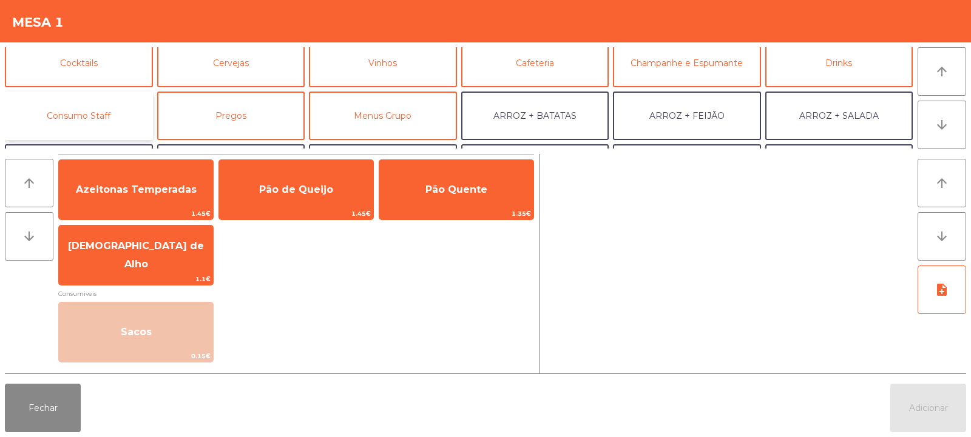
click at [112, 113] on button "Consumo Staff" at bounding box center [79, 116] width 148 height 49
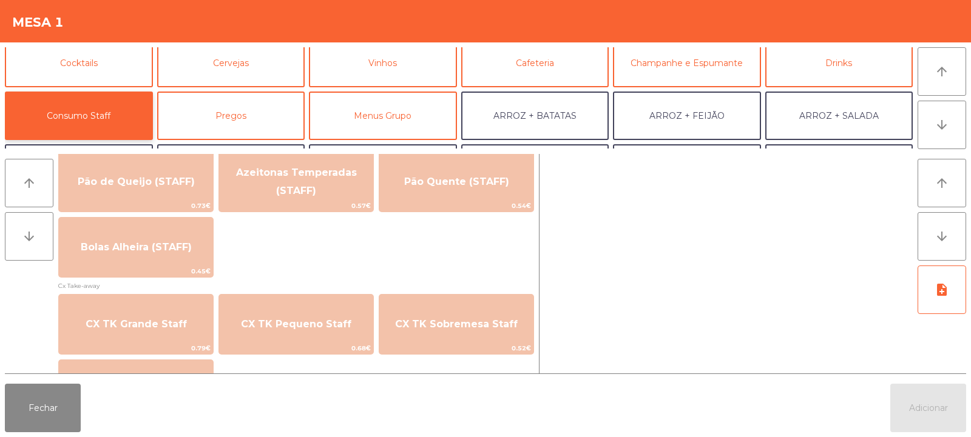
scroll to position [1010, 0]
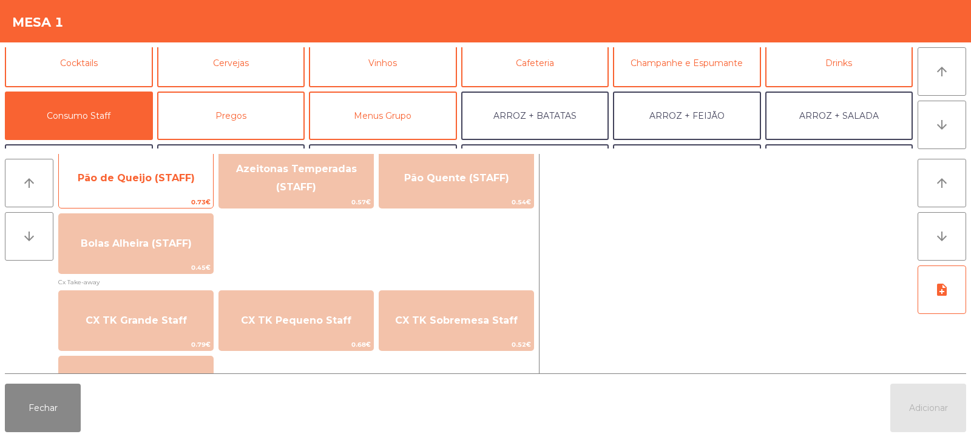
click at [147, 194] on span "Pão de Queijo (STAFF)" at bounding box center [136, 178] width 154 height 33
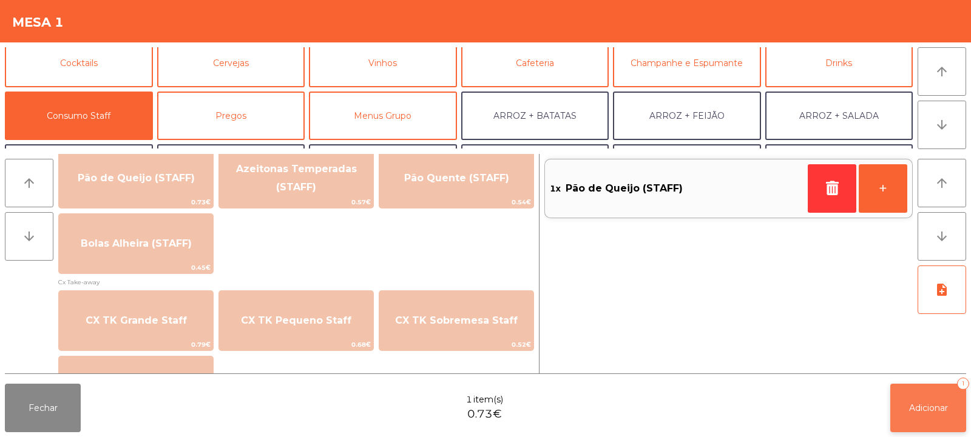
click at [912, 424] on button "Adicionar 1" at bounding box center [928, 408] width 76 height 49
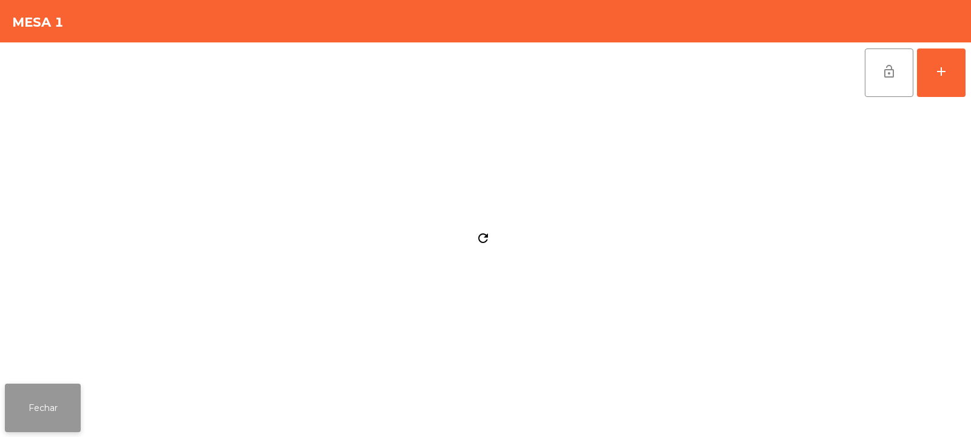
click at [39, 397] on button "Fechar" at bounding box center [43, 408] width 76 height 49
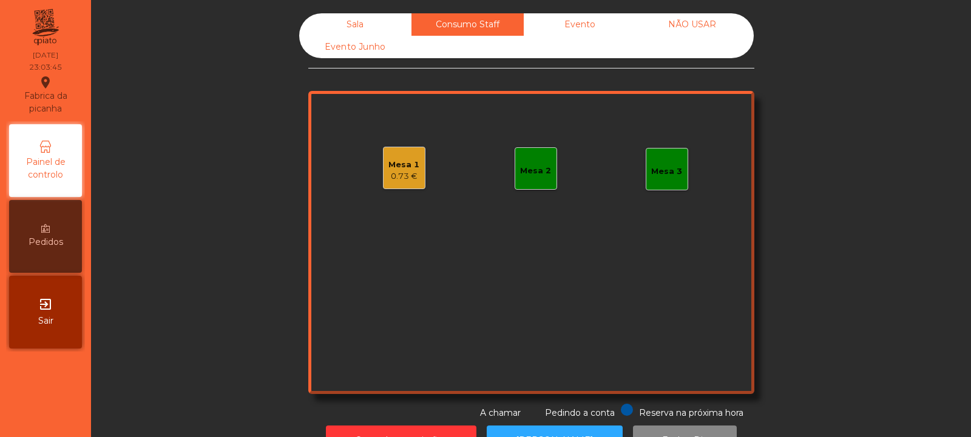
click at [347, 32] on div "Sala" at bounding box center [355, 24] width 112 height 22
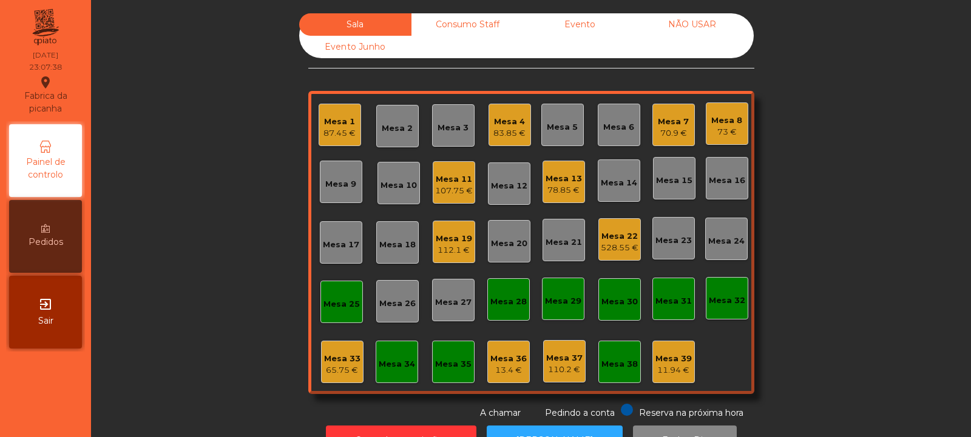
click at [457, 241] on div "Mesa 19" at bounding box center [454, 239] width 36 height 12
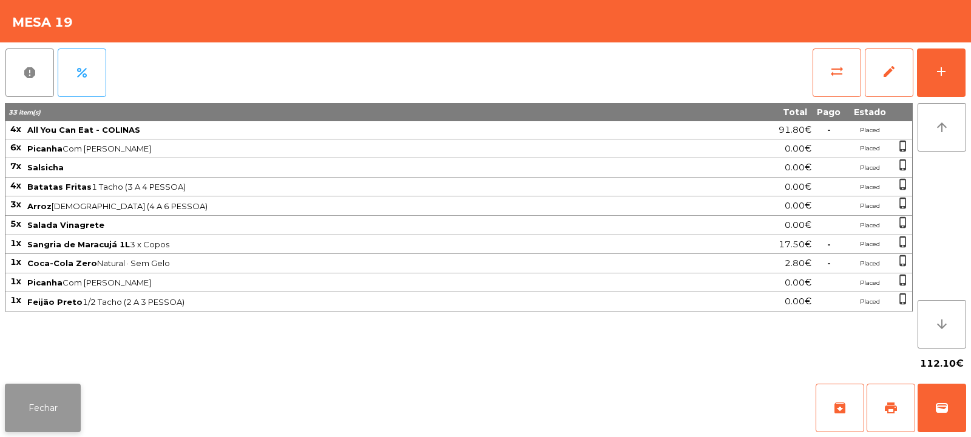
click at [46, 405] on button "Fechar" at bounding box center [43, 408] width 76 height 49
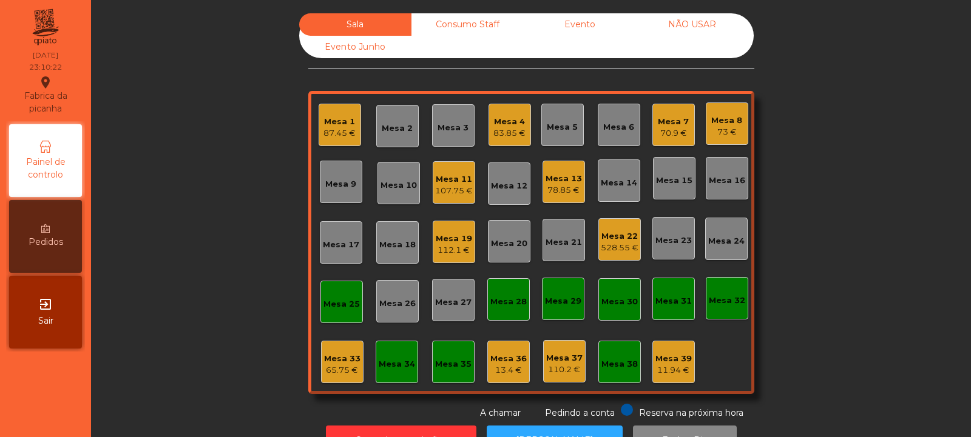
click at [628, 250] on div "528.55 €" at bounding box center [620, 248] width 38 height 12
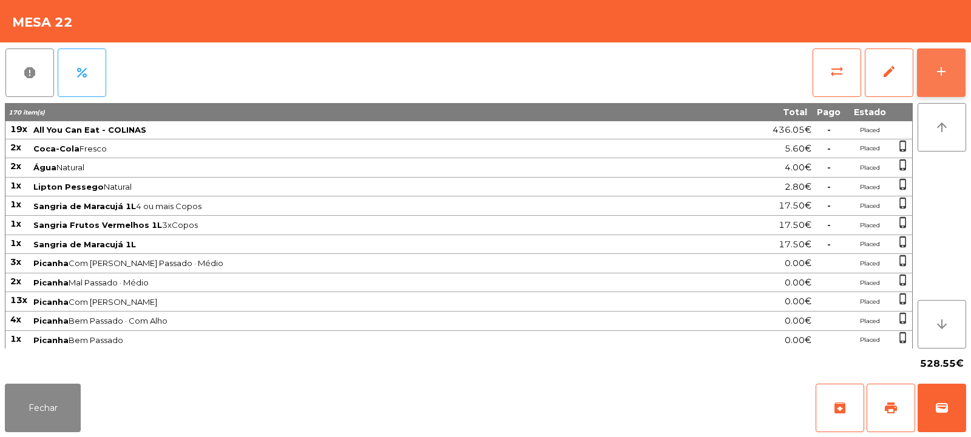
click at [936, 84] on button "add" at bounding box center [941, 73] width 49 height 49
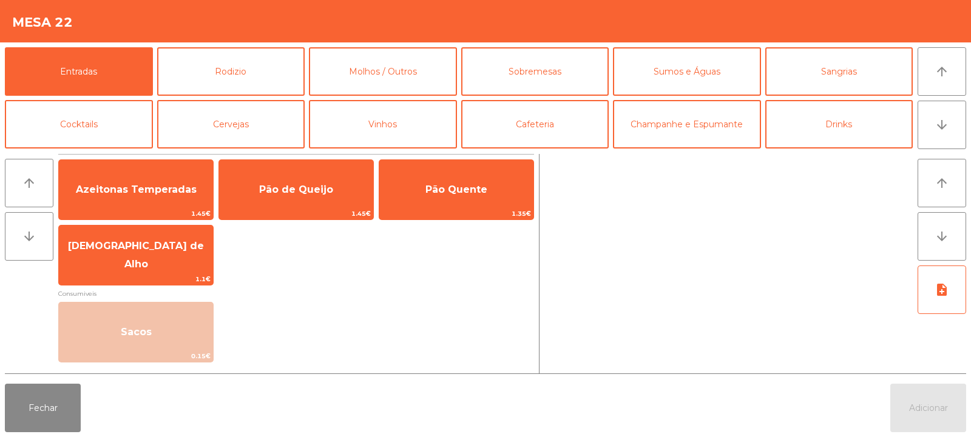
click at [659, 173] on div at bounding box center [728, 264] width 368 height 220
click at [696, 73] on button "Sumos e Águas" at bounding box center [687, 71] width 148 height 49
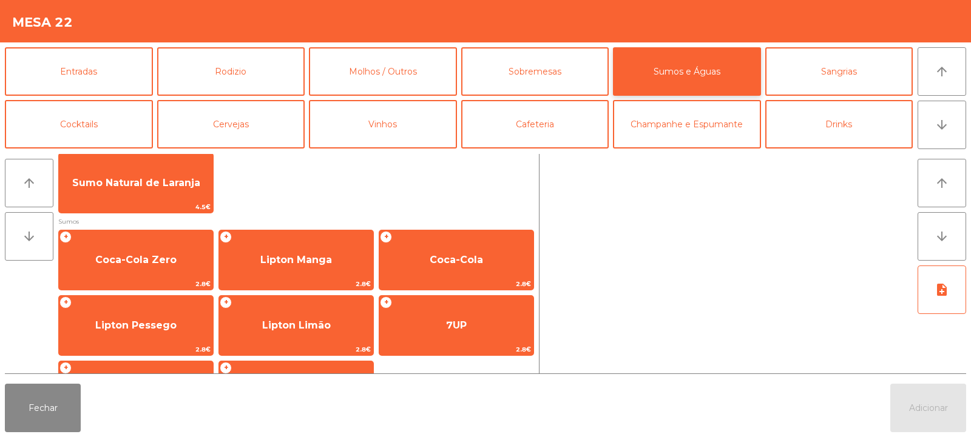
scroll to position [137, 0]
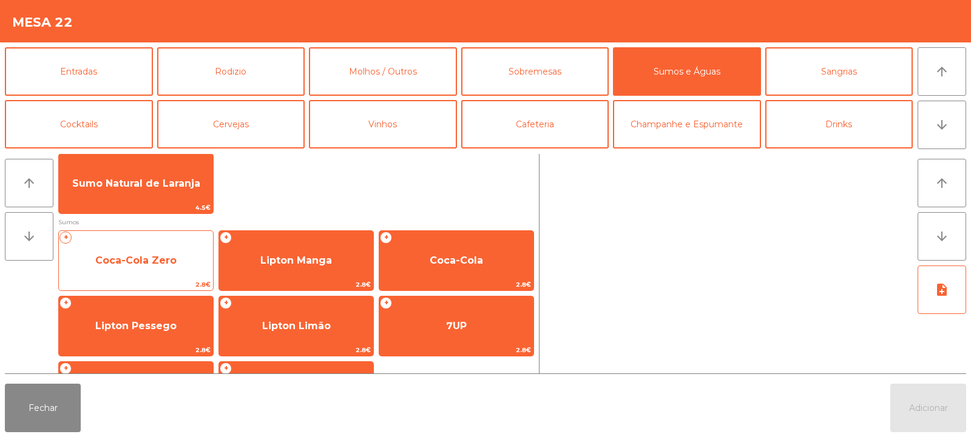
click at [178, 269] on span "Coca-Cola Zero" at bounding box center [136, 260] width 154 height 33
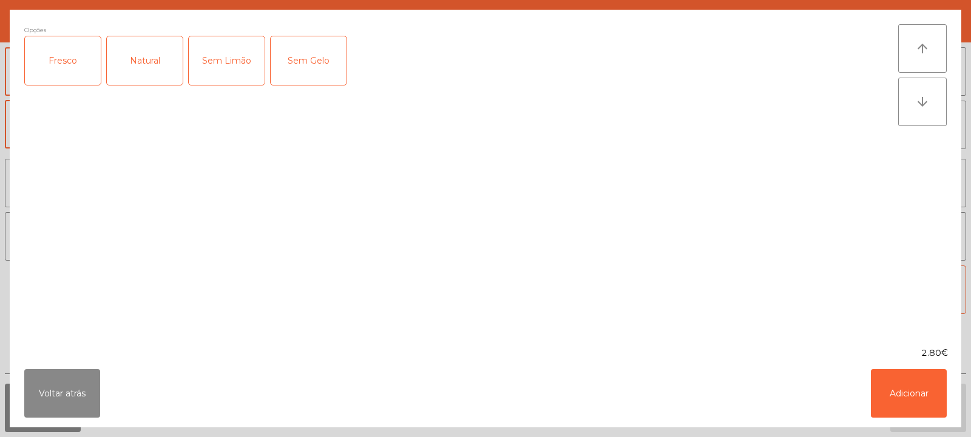
click at [81, 59] on div "Fresco" at bounding box center [63, 60] width 76 height 49
click at [895, 398] on button "Adicionar" at bounding box center [909, 393] width 76 height 49
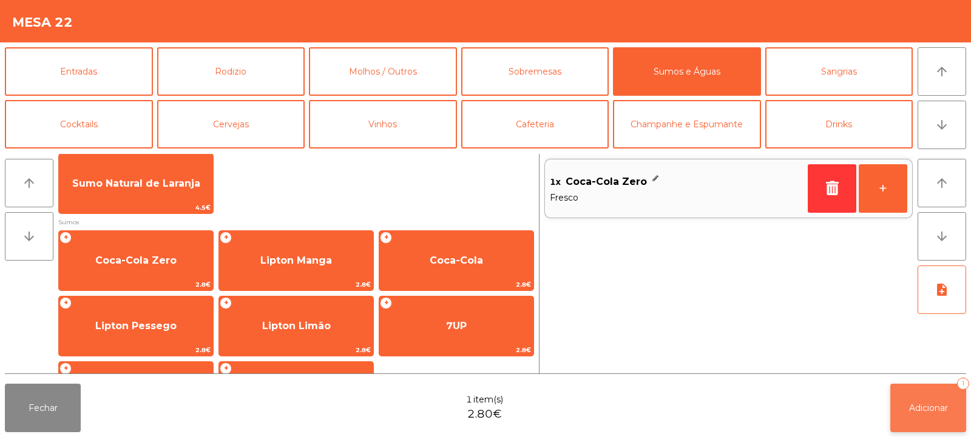
click at [913, 416] on button "Adicionar 1" at bounding box center [928, 408] width 76 height 49
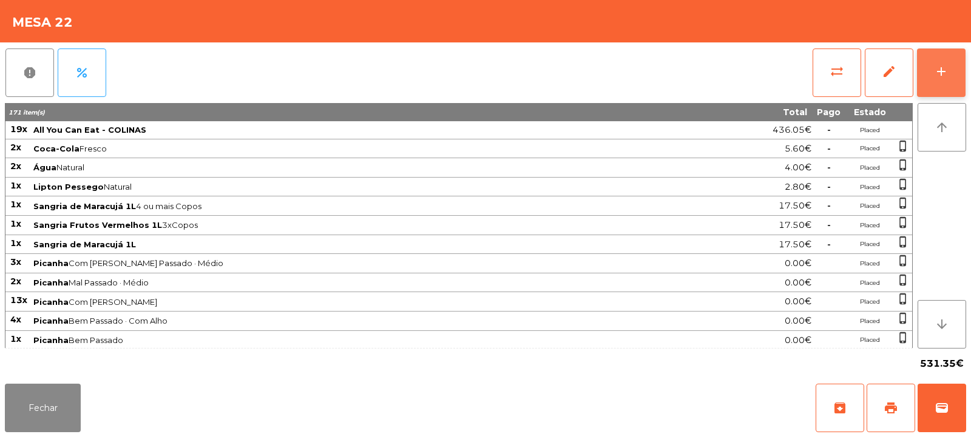
click at [951, 74] on button "add" at bounding box center [941, 73] width 49 height 49
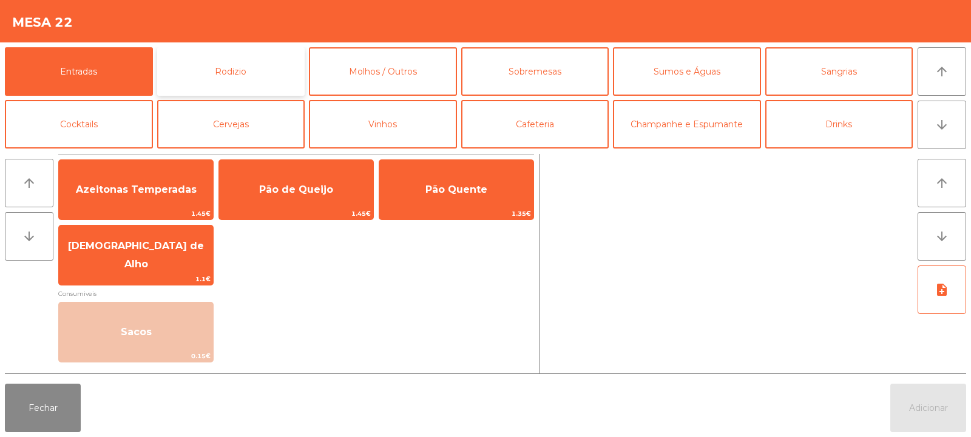
click at [262, 74] on button "Rodizio" at bounding box center [231, 71] width 148 height 49
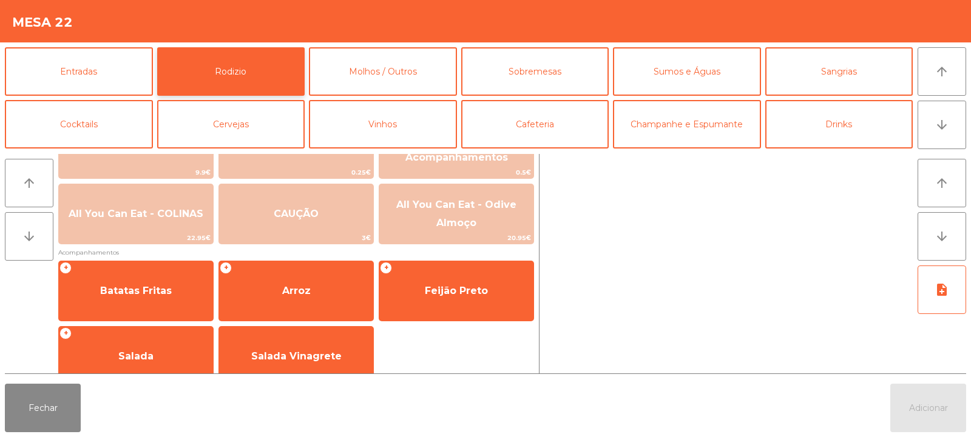
scroll to position [202, 0]
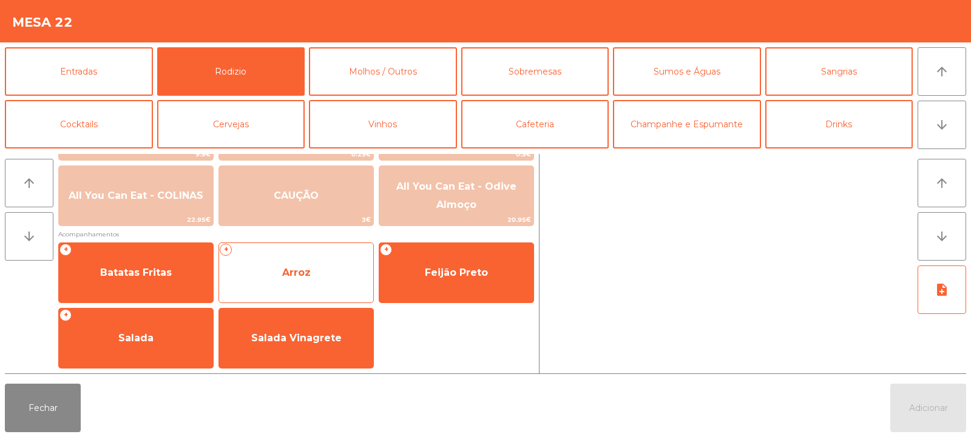
click at [326, 283] on span "Arroz" at bounding box center [296, 273] width 154 height 33
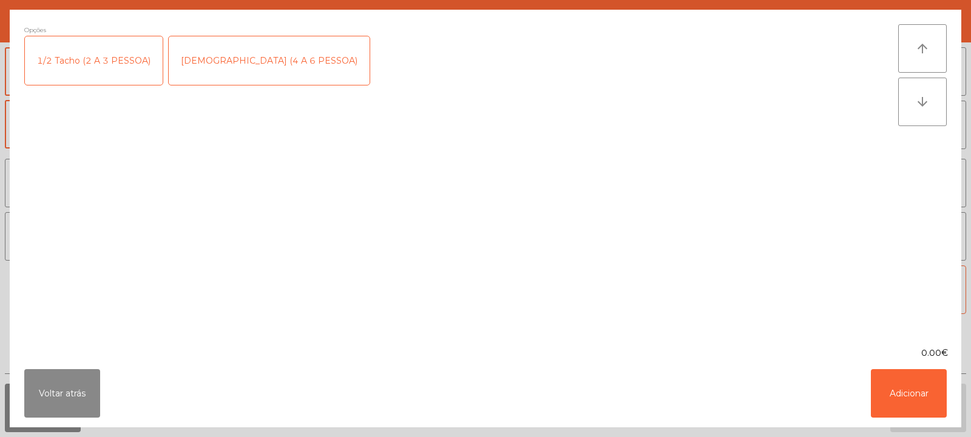
click at [219, 68] on div "[DEMOGRAPHIC_DATA] (4 A 6 PESSOA)" at bounding box center [269, 60] width 201 height 49
click at [906, 394] on button "Adicionar" at bounding box center [909, 393] width 76 height 49
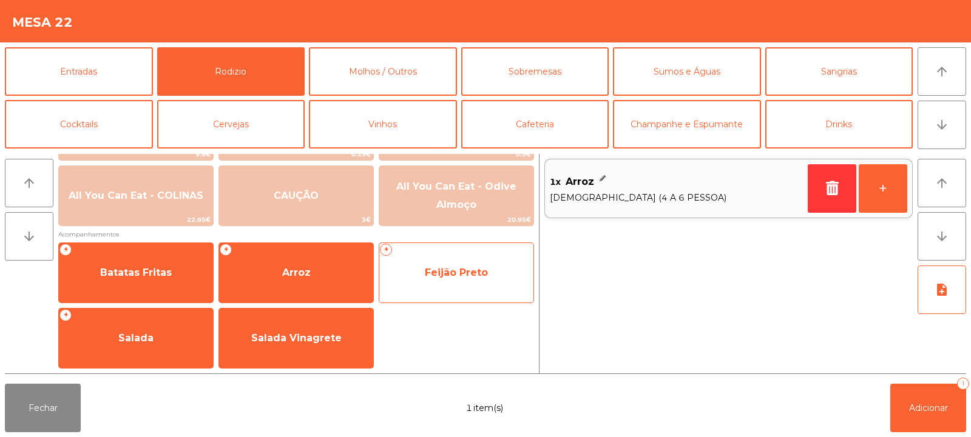
click at [450, 278] on span "Feijão Preto" at bounding box center [456, 273] width 154 height 33
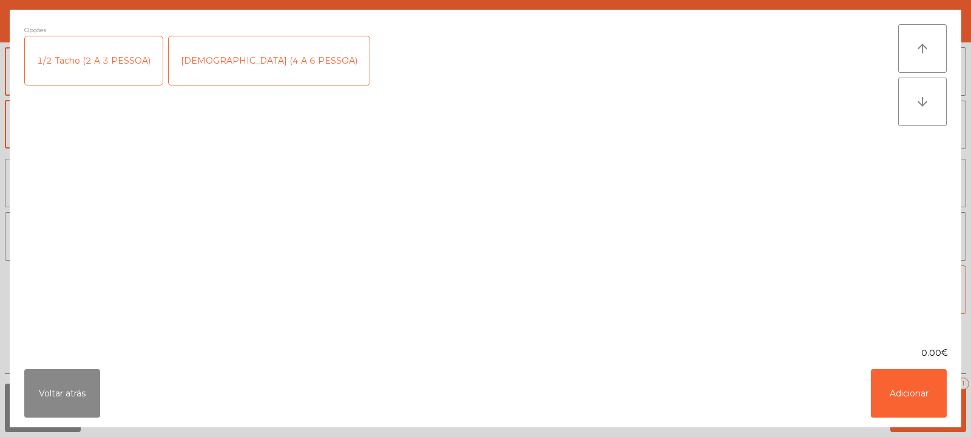
click at [218, 70] on div "[DEMOGRAPHIC_DATA] (4 A 6 PESSOA)" at bounding box center [269, 60] width 201 height 49
click at [923, 396] on button "Adicionar" at bounding box center [909, 393] width 76 height 49
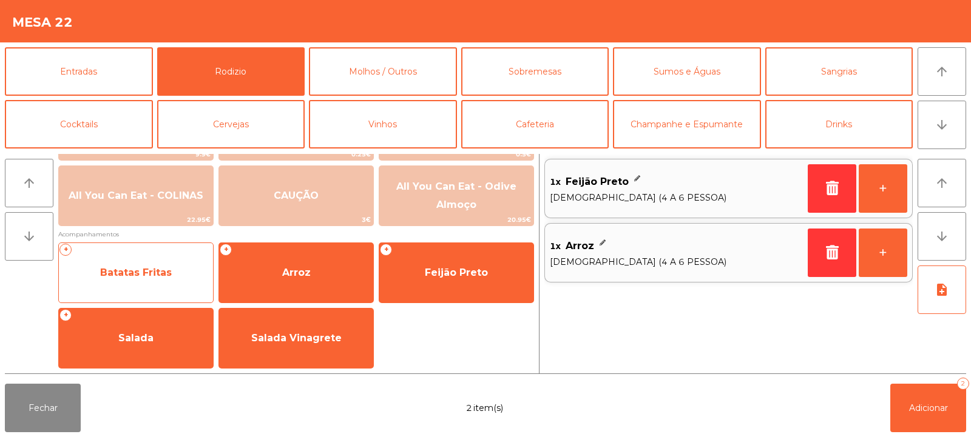
click at [164, 279] on span "Batatas Fritas" at bounding box center [136, 273] width 154 height 33
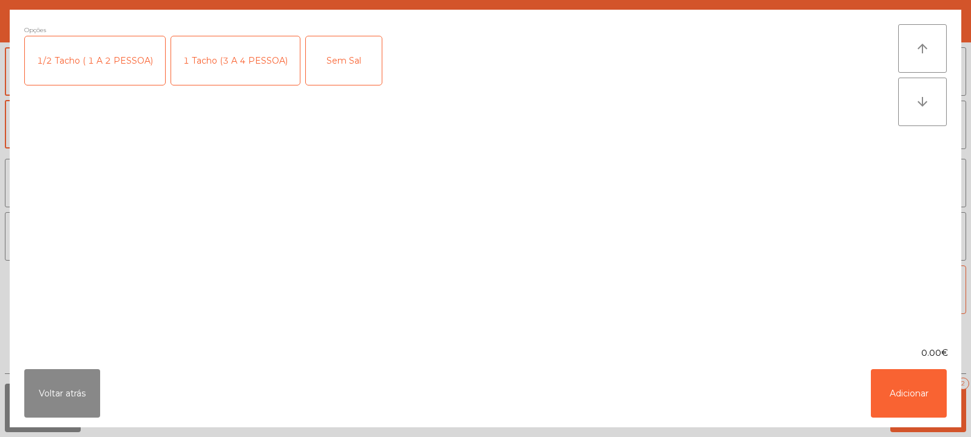
click at [234, 63] on div "1 Tacho (3 A 4 PESSOA)" at bounding box center [235, 60] width 129 height 49
click at [919, 390] on button "Adicionar" at bounding box center [909, 393] width 76 height 49
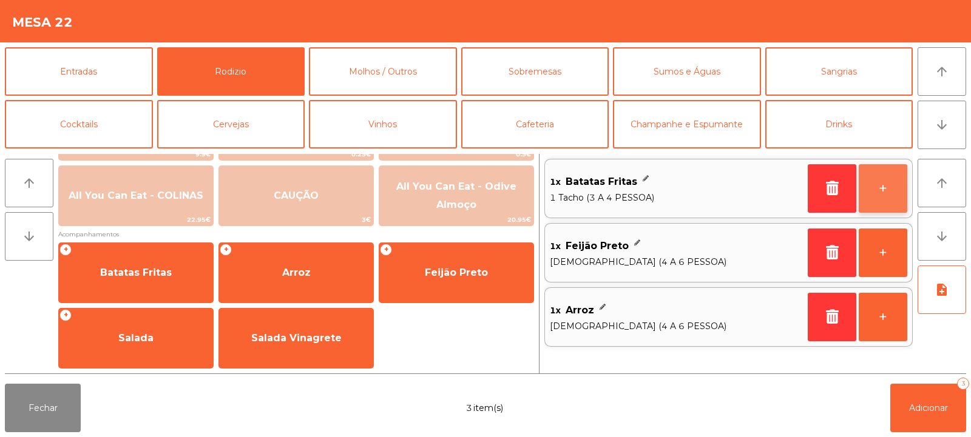
click at [883, 197] on button "+" at bounding box center [882, 188] width 49 height 49
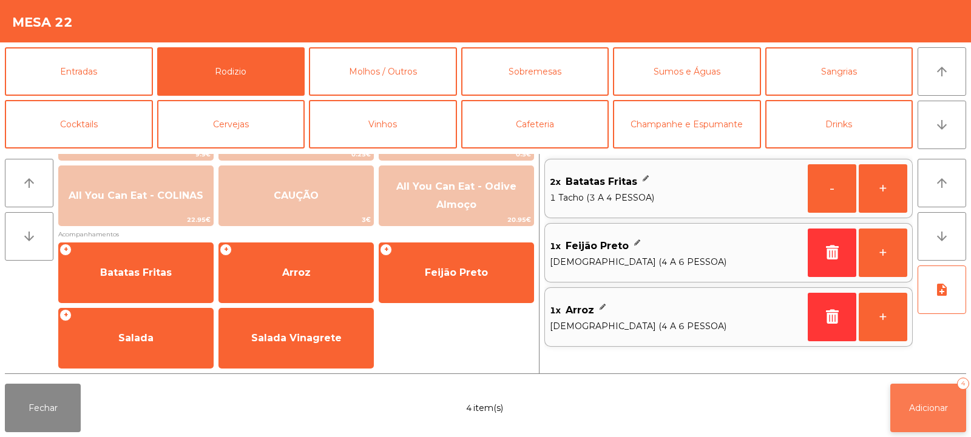
click at [934, 421] on button "Adicionar 4" at bounding box center [928, 408] width 76 height 49
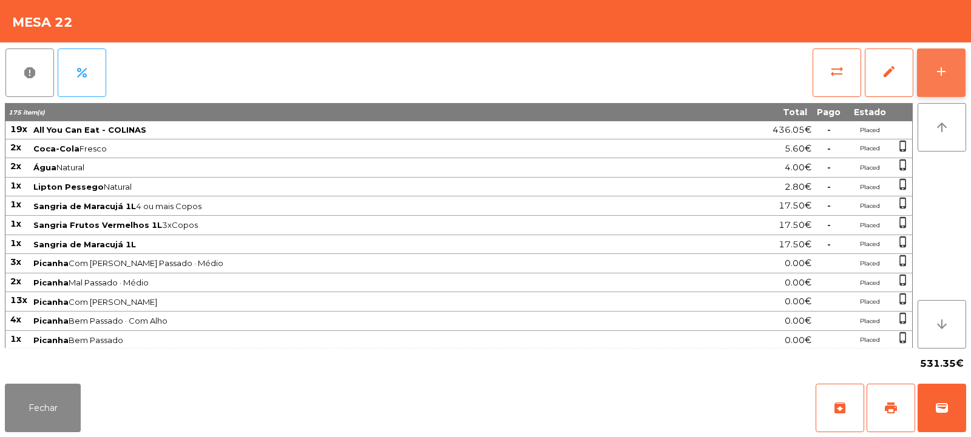
click at [935, 73] on div "add" at bounding box center [941, 71] width 15 height 15
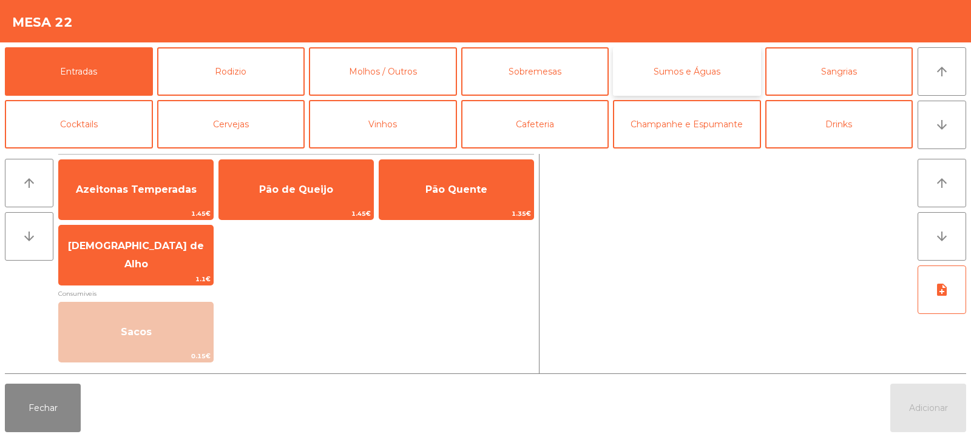
click at [704, 77] on button "Sumos e Águas" at bounding box center [687, 71] width 148 height 49
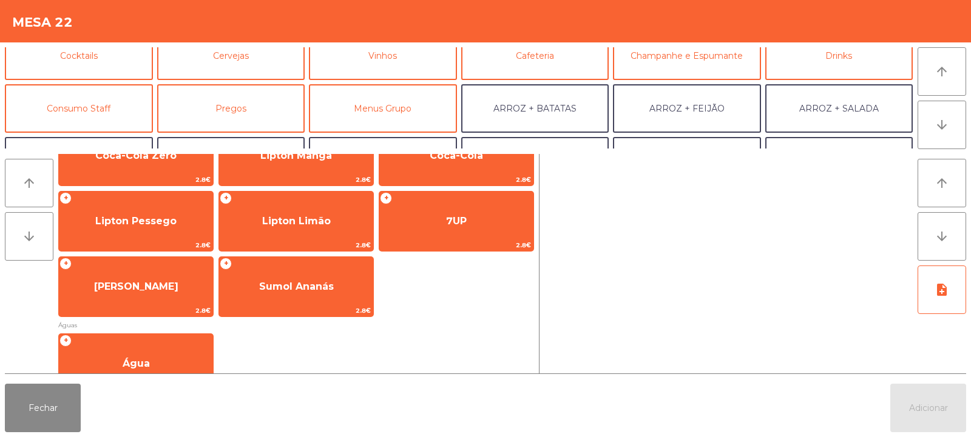
scroll to position [0, 0]
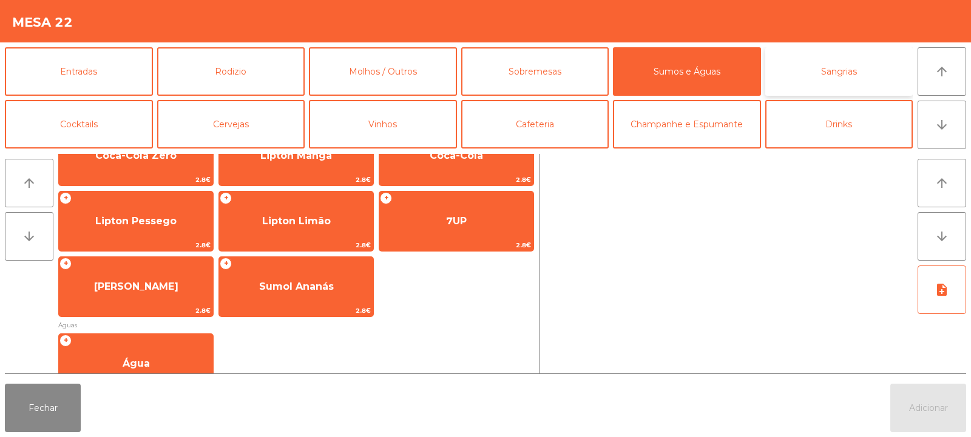
click at [820, 73] on button "Sangrias" at bounding box center [839, 71] width 148 height 49
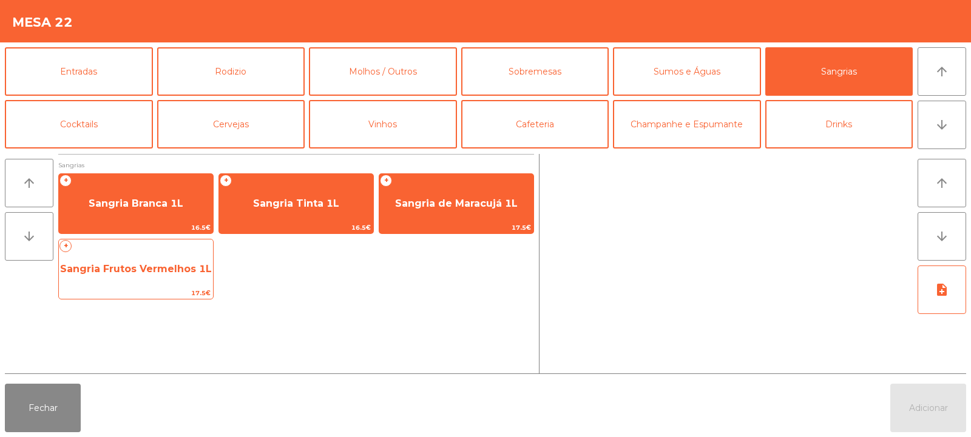
click at [166, 285] on span "Sangria Frutos Vermelhos 1L" at bounding box center [136, 269] width 154 height 33
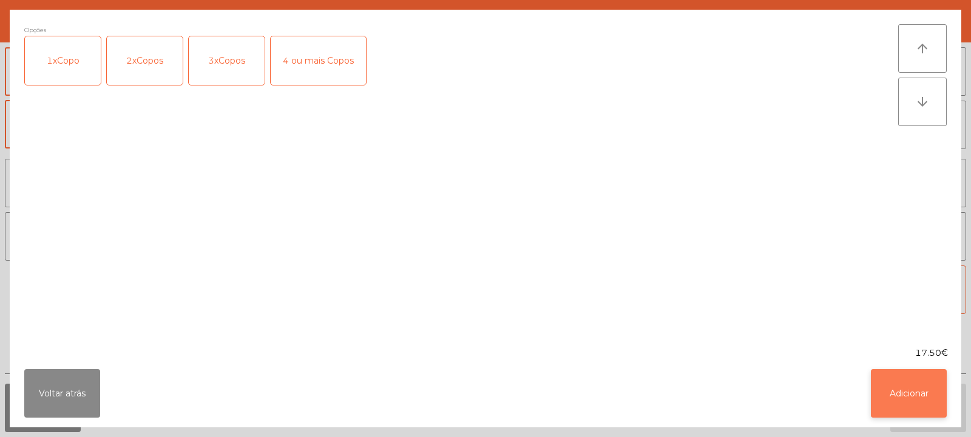
click at [912, 396] on button "Adicionar" at bounding box center [909, 393] width 76 height 49
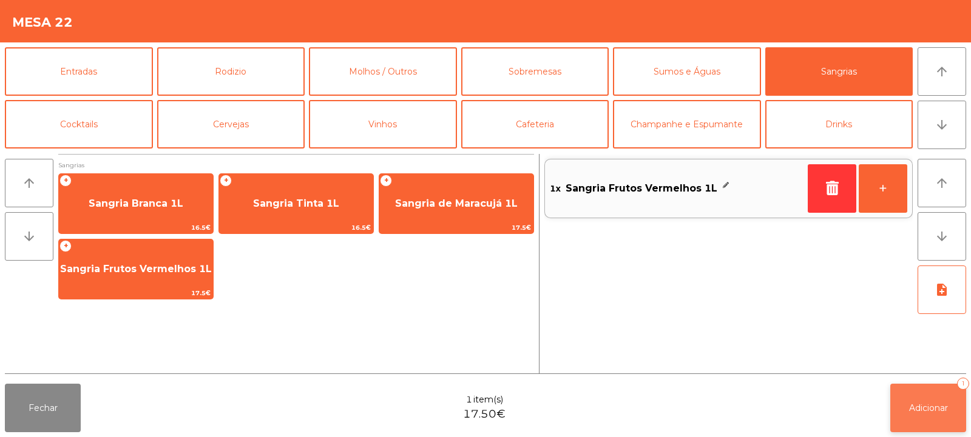
click at [919, 400] on button "Adicionar 1" at bounding box center [928, 408] width 76 height 49
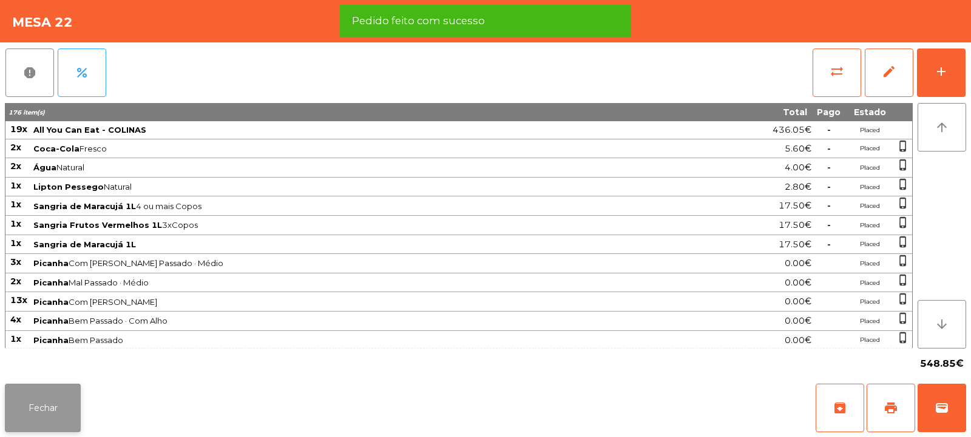
click at [53, 402] on button "Fechar" at bounding box center [43, 408] width 76 height 49
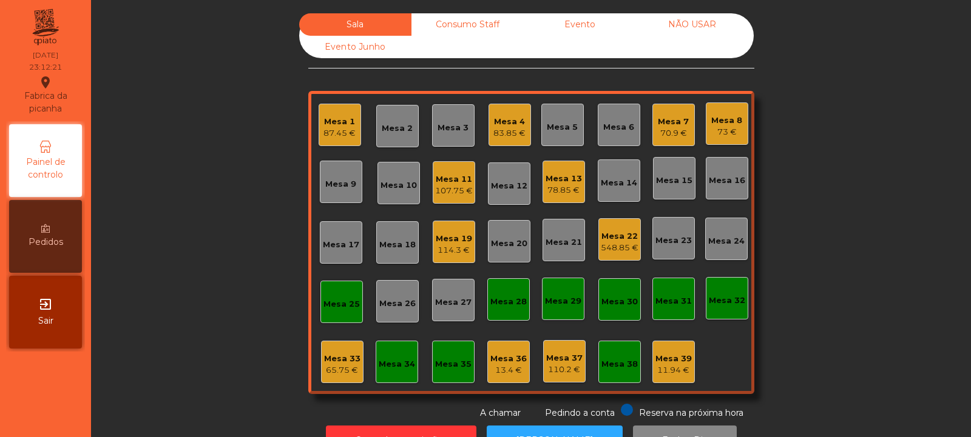
click at [505, 118] on div "Mesa 4" at bounding box center [509, 122] width 32 height 12
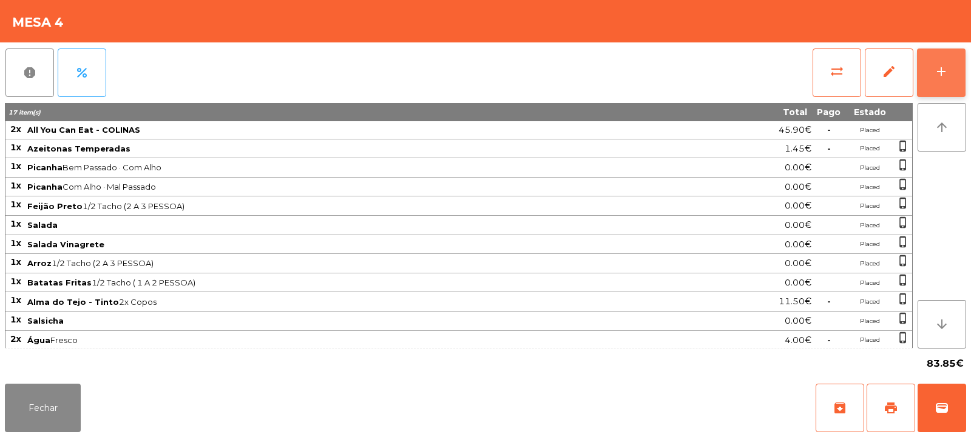
click at [949, 75] on button "add" at bounding box center [941, 73] width 49 height 49
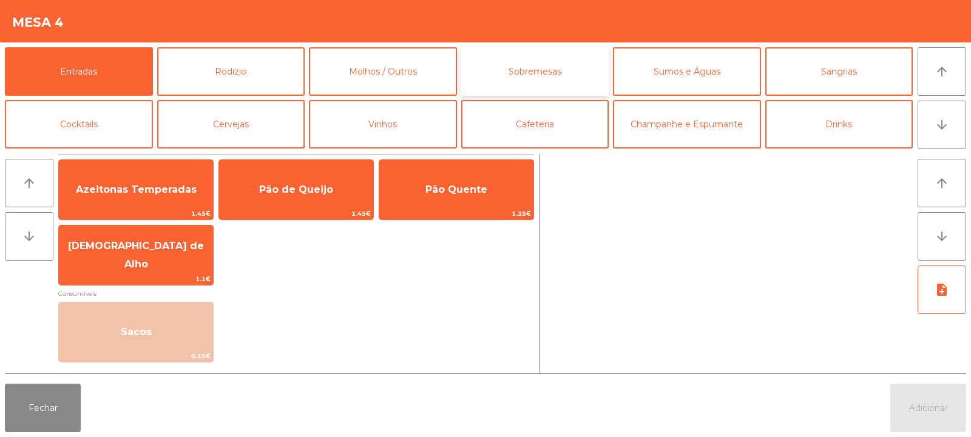
click at [533, 80] on button "Sobremesas" at bounding box center [535, 71] width 148 height 49
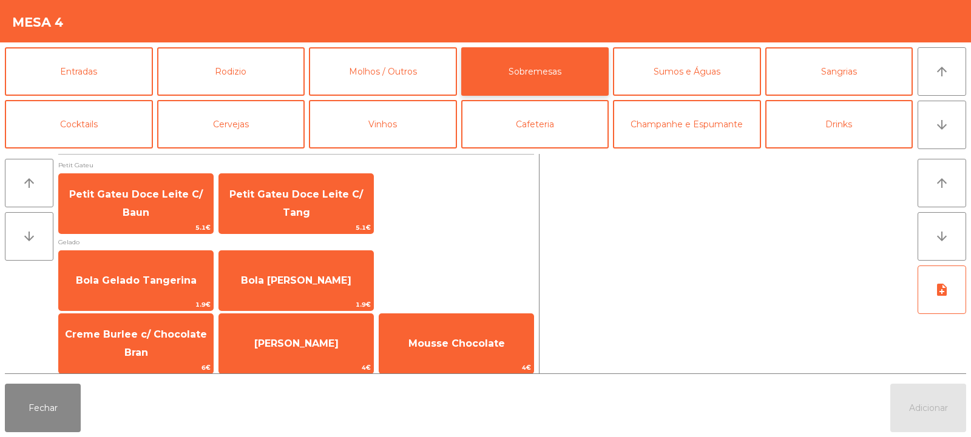
scroll to position [5, 0]
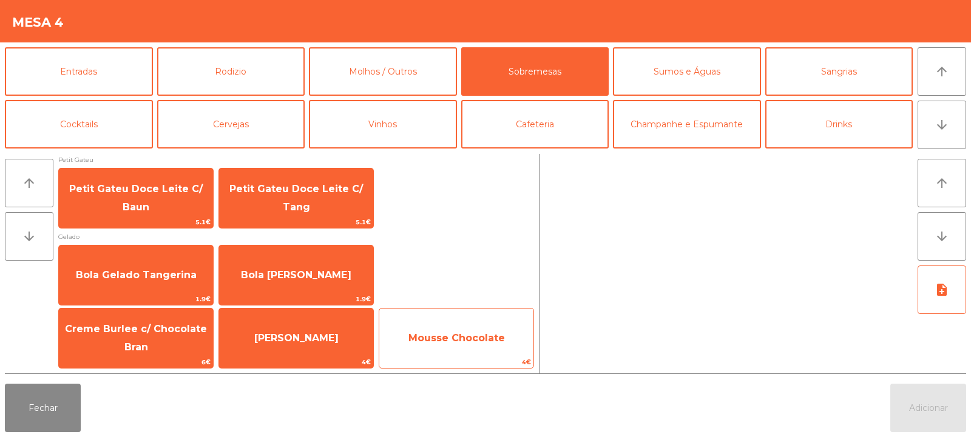
click at [462, 331] on span "Mousse Chocolate" at bounding box center [456, 338] width 154 height 33
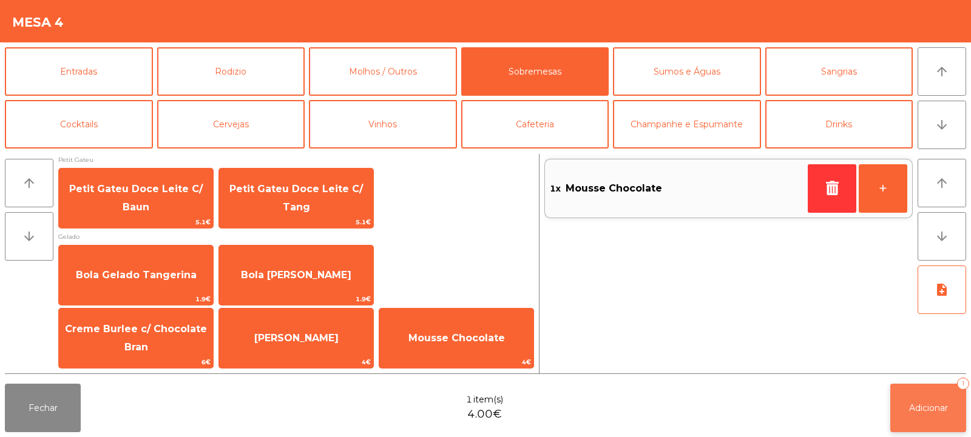
click at [925, 410] on span "Adicionar" at bounding box center [928, 408] width 39 height 11
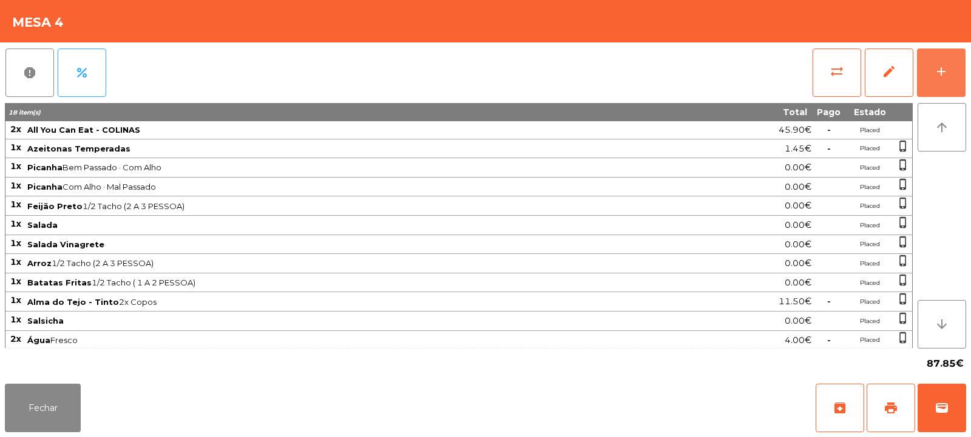
scroll to position [76, 0]
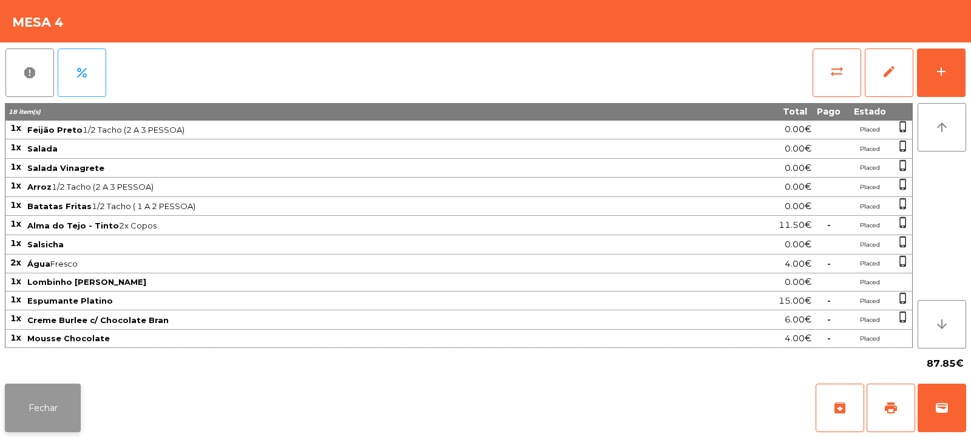
click at [41, 416] on button "Fechar" at bounding box center [43, 408] width 76 height 49
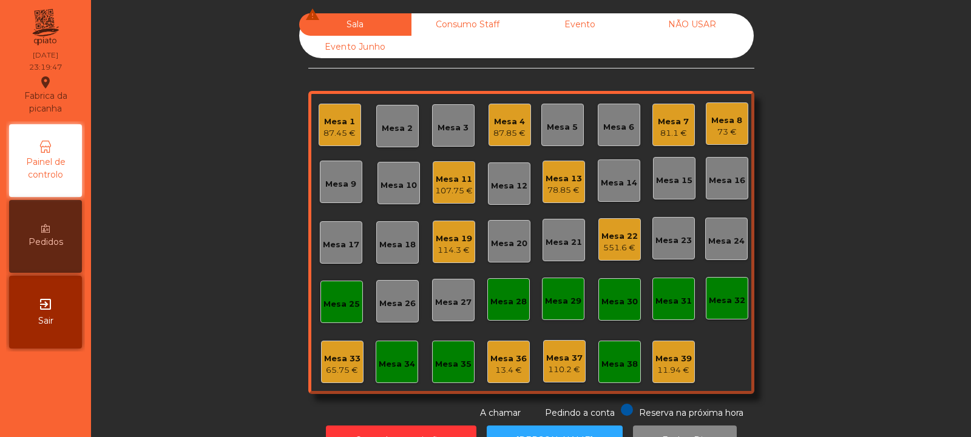
click at [456, 183] on div "Mesa 11" at bounding box center [454, 180] width 38 height 12
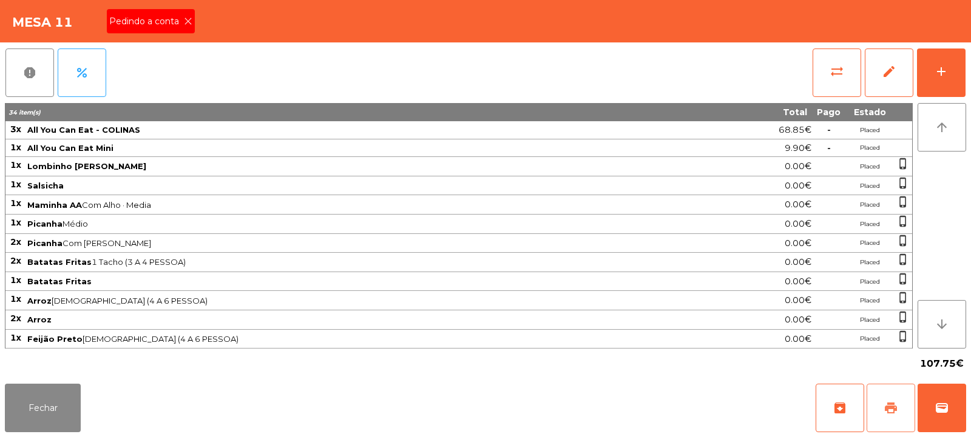
click at [889, 413] on span "print" at bounding box center [890, 408] width 15 height 15
click at [187, 21] on icon at bounding box center [188, 21] width 8 height 8
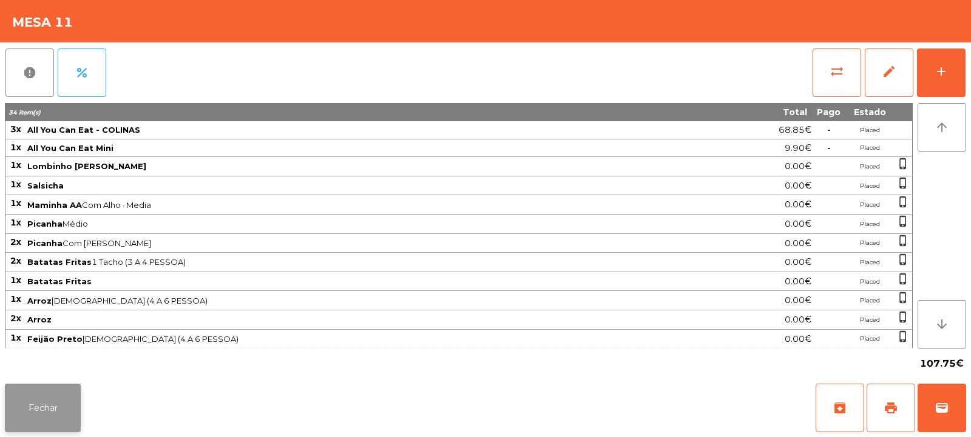
click at [18, 398] on button "Fechar" at bounding box center [43, 408] width 76 height 49
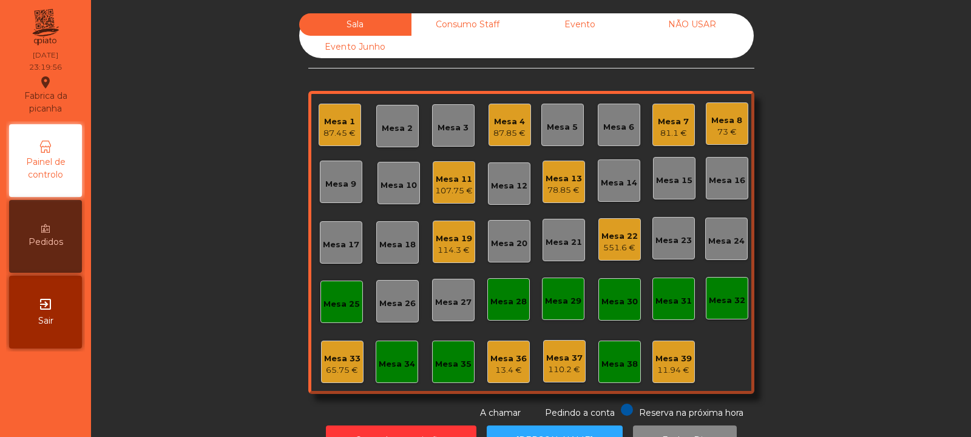
click at [493, 128] on div "87.85 €" at bounding box center [509, 133] width 32 height 12
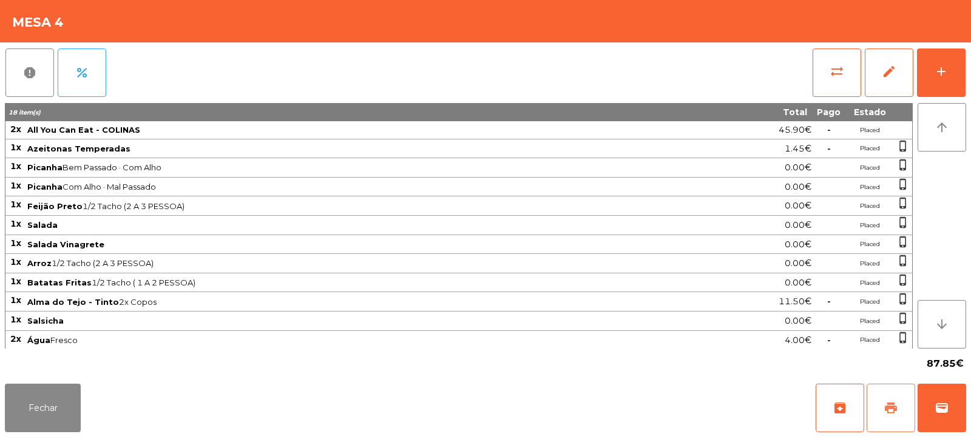
click at [886, 413] on span "print" at bounding box center [890, 408] width 15 height 15
click at [33, 388] on button "Fechar" at bounding box center [43, 408] width 76 height 49
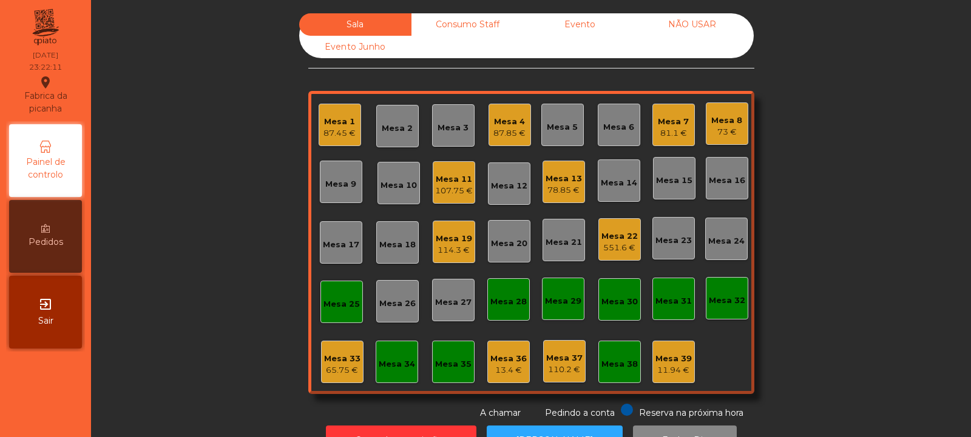
click at [562, 181] on div "Mesa 13" at bounding box center [563, 179] width 36 height 12
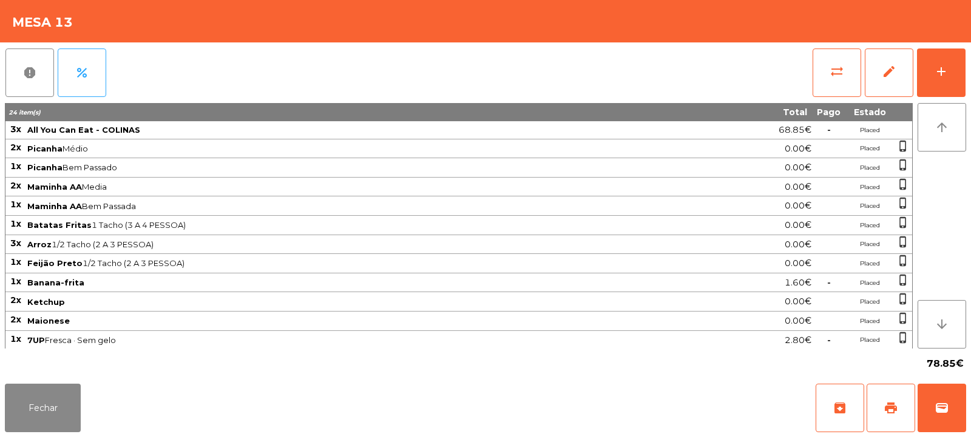
scroll to position [78, 0]
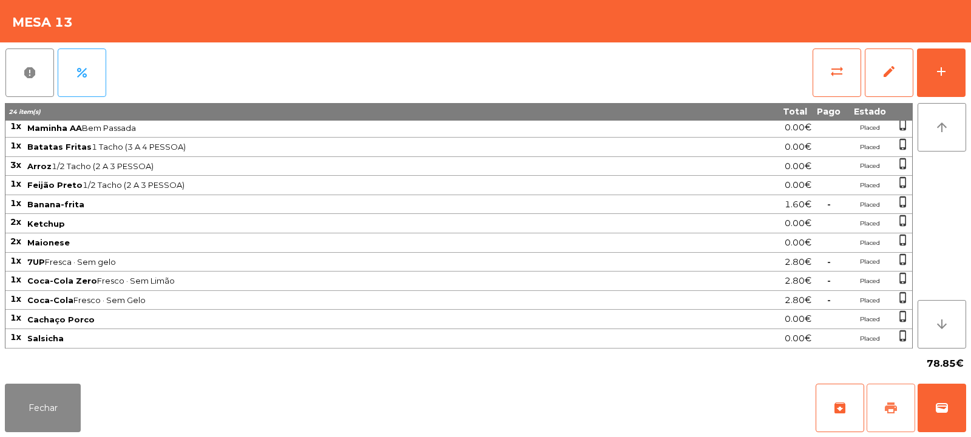
click at [902, 416] on button "print" at bounding box center [890, 408] width 49 height 49
click at [44, 403] on button "Fechar" at bounding box center [43, 408] width 76 height 49
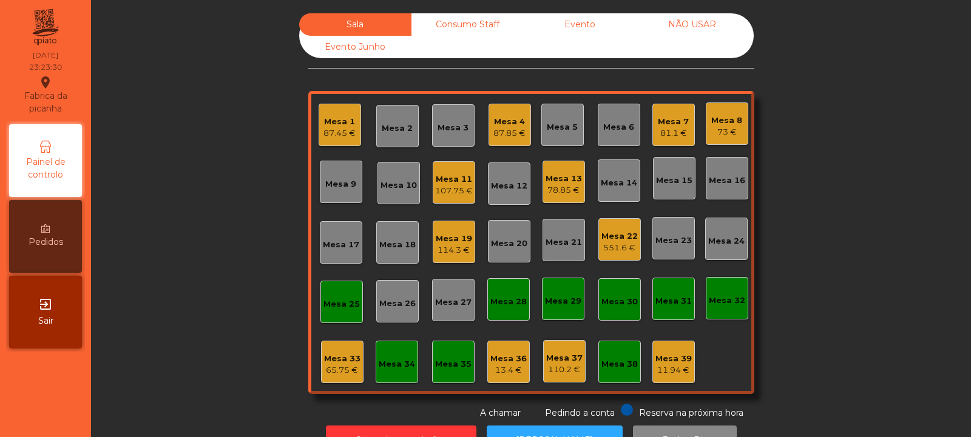
scroll to position [41, 0]
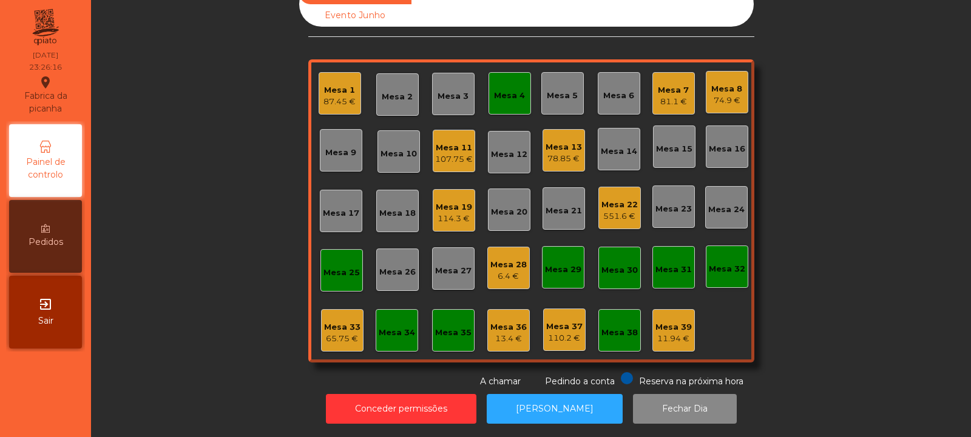
click at [568, 141] on div "Mesa 13" at bounding box center [563, 147] width 36 height 12
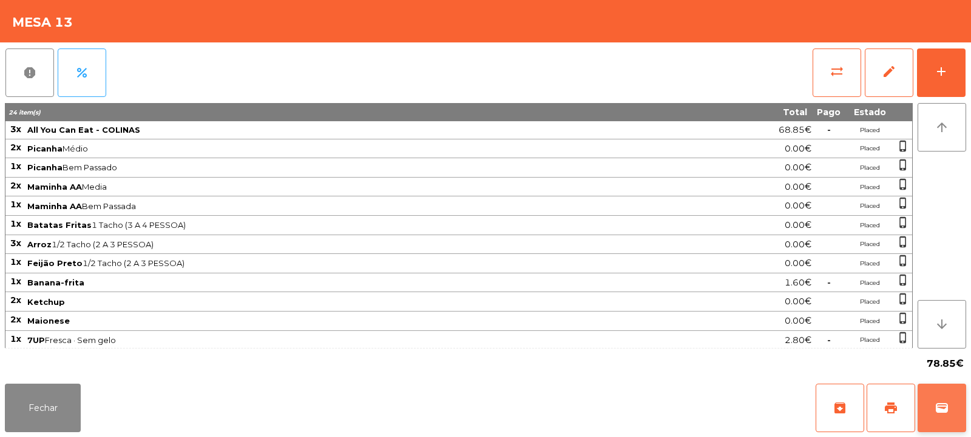
click at [940, 420] on button "wallet" at bounding box center [941, 408] width 49 height 49
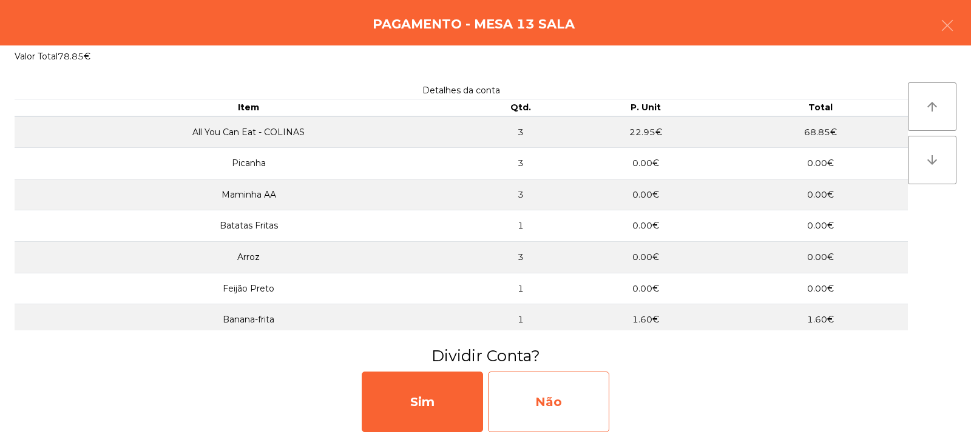
click at [520, 394] on div "Não" at bounding box center [548, 402] width 121 height 61
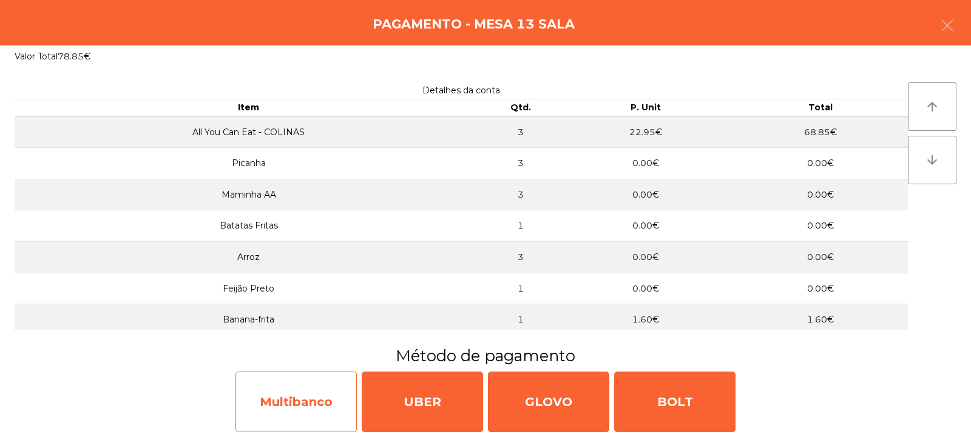
click at [306, 426] on div "Multibanco" at bounding box center [295, 402] width 121 height 61
select select "**"
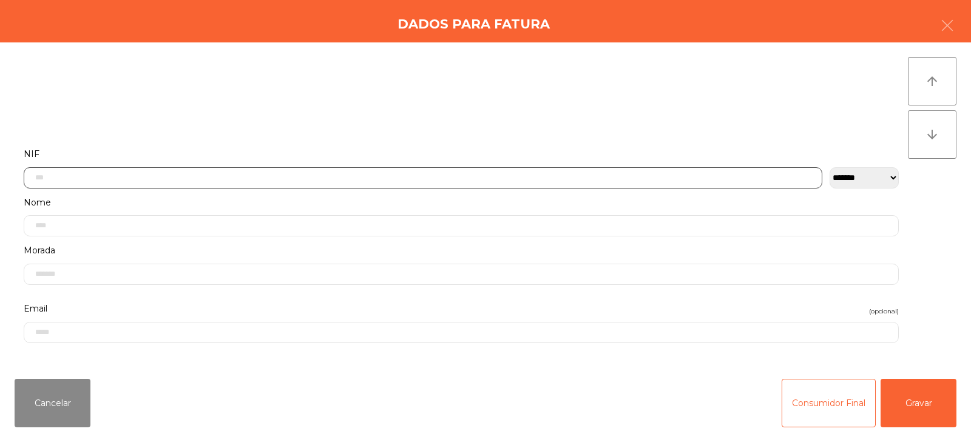
click at [160, 174] on input "text" at bounding box center [423, 177] width 798 height 21
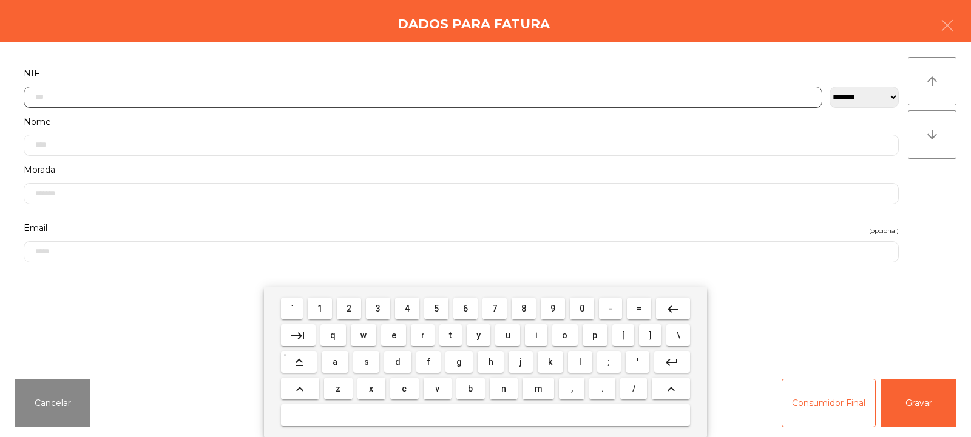
scroll to position [89, 0]
type input "*********"
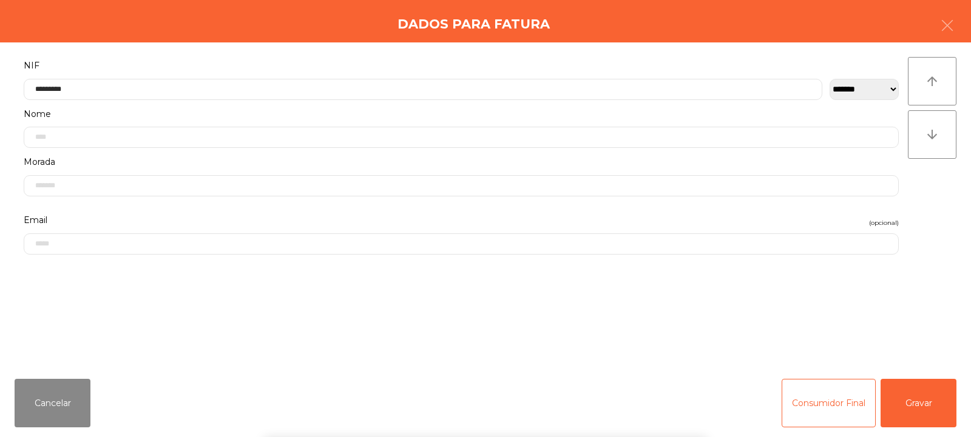
click at [922, 212] on div "arrow_upward arrow_downward" at bounding box center [932, 206] width 49 height 298
click at [920, 404] on button "Gravar" at bounding box center [918, 403] width 76 height 49
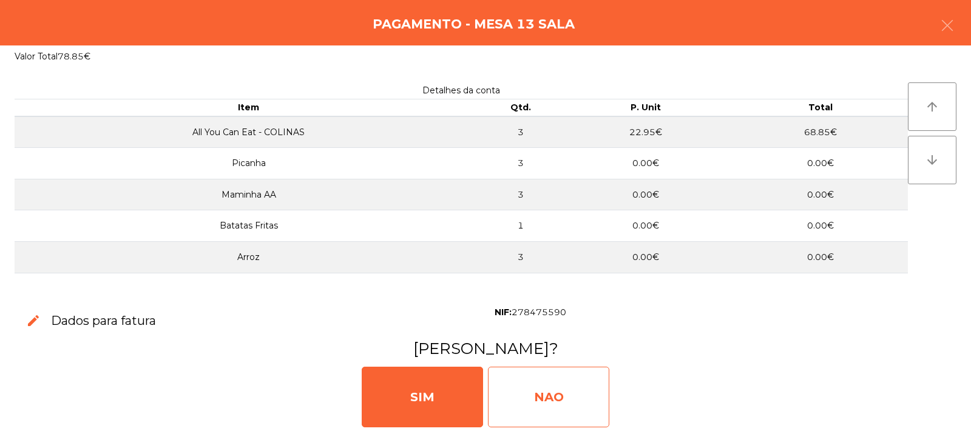
click at [547, 394] on div "NAO" at bounding box center [548, 397] width 121 height 61
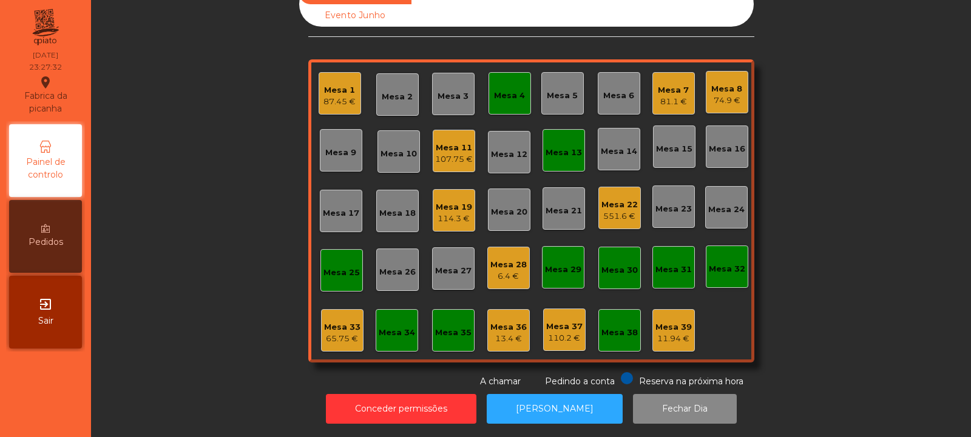
click at [451, 144] on div "Mesa 11" at bounding box center [454, 148] width 38 height 12
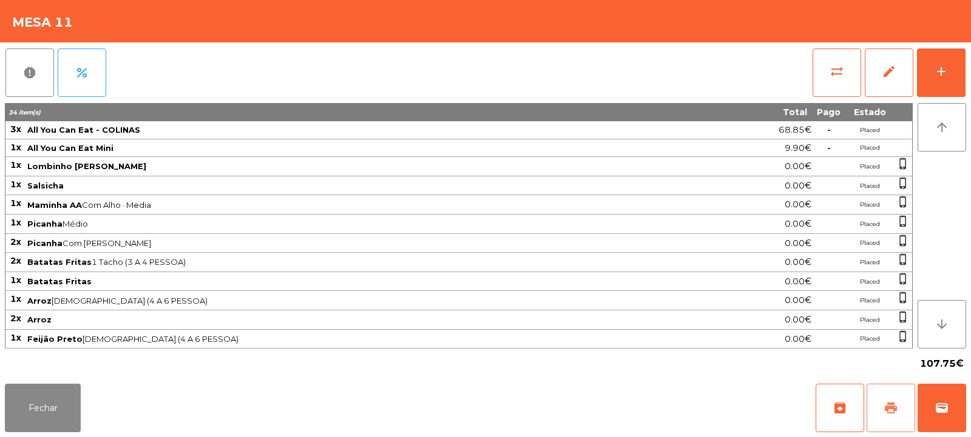
click at [895, 411] on span "print" at bounding box center [890, 408] width 15 height 15
click at [959, 404] on button "wallet" at bounding box center [941, 408] width 49 height 49
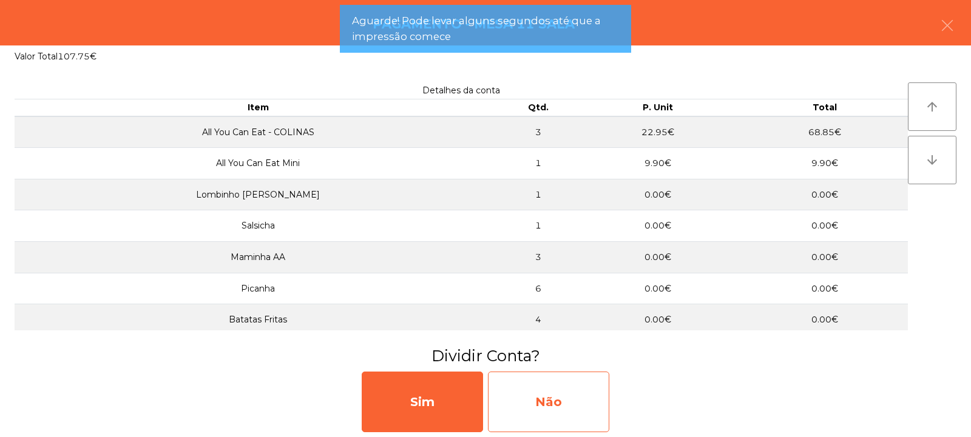
click at [585, 396] on div "Não" at bounding box center [548, 402] width 121 height 61
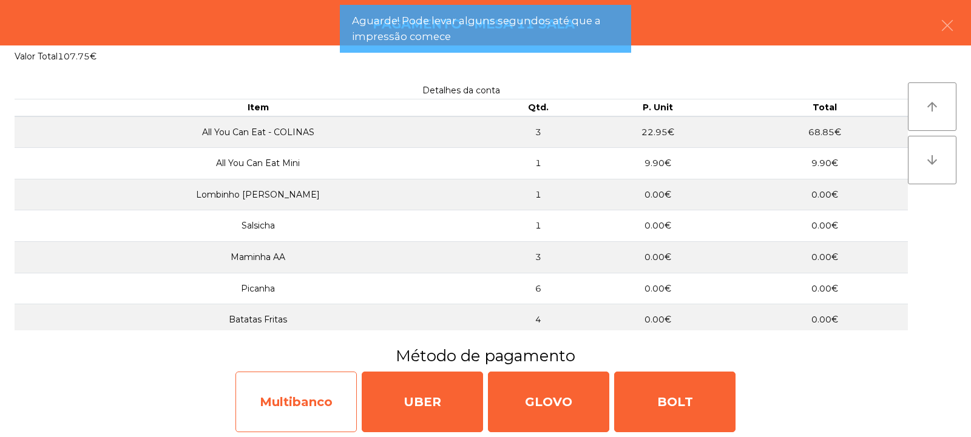
click at [315, 388] on div "Multibanco" at bounding box center [295, 402] width 121 height 61
select select "**"
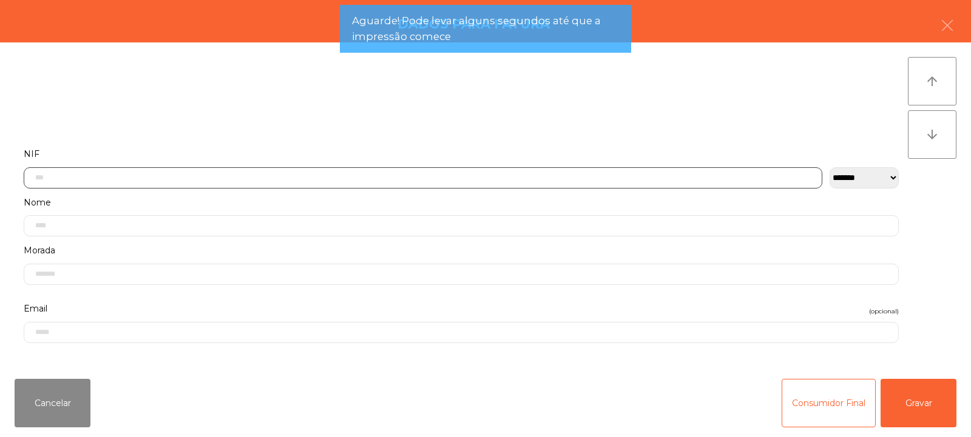
click at [341, 175] on input "text" at bounding box center [423, 177] width 798 height 21
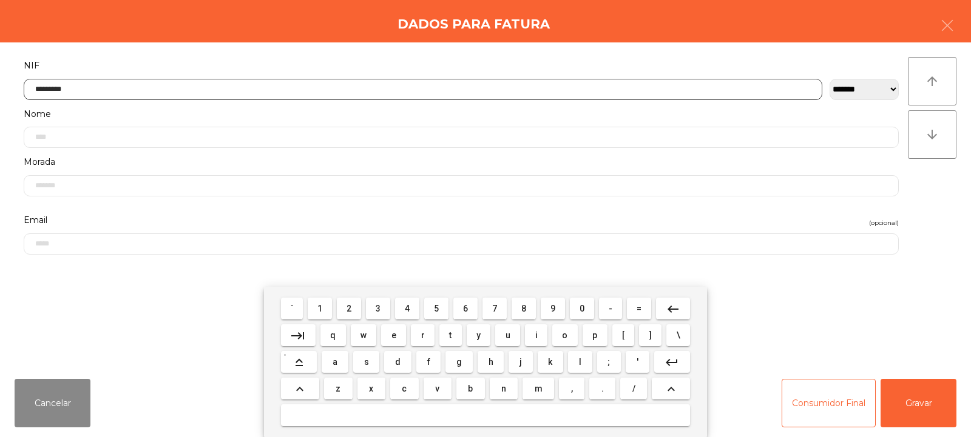
type input "*********"
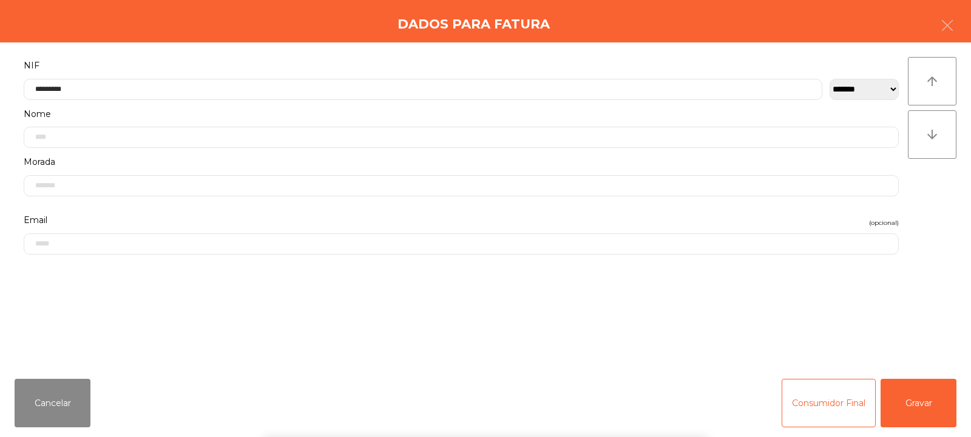
click at [935, 403] on div "` 1 2 3 4 5 6 7 8 9 0 - = keyboard_backspace keyboard_tab q w e r t y u i o p […" at bounding box center [485, 362] width 971 height 150
click at [942, 408] on button "Gravar" at bounding box center [918, 403] width 76 height 49
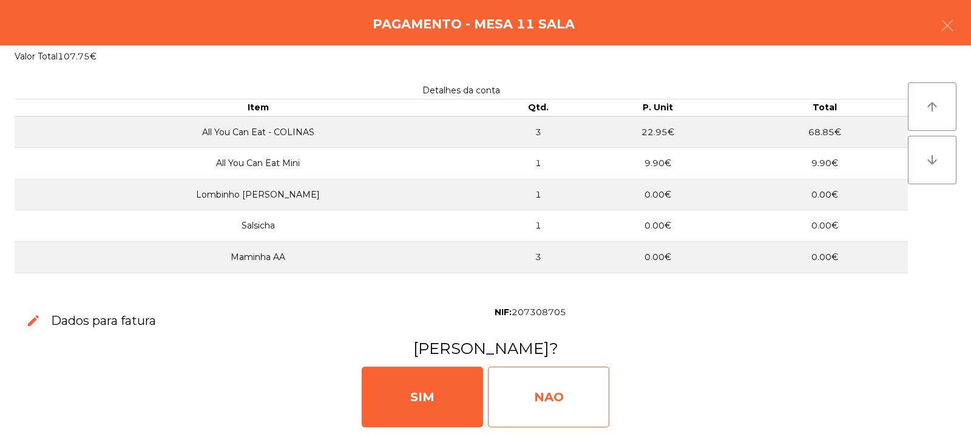
click at [569, 377] on div "NAO" at bounding box center [548, 397] width 121 height 61
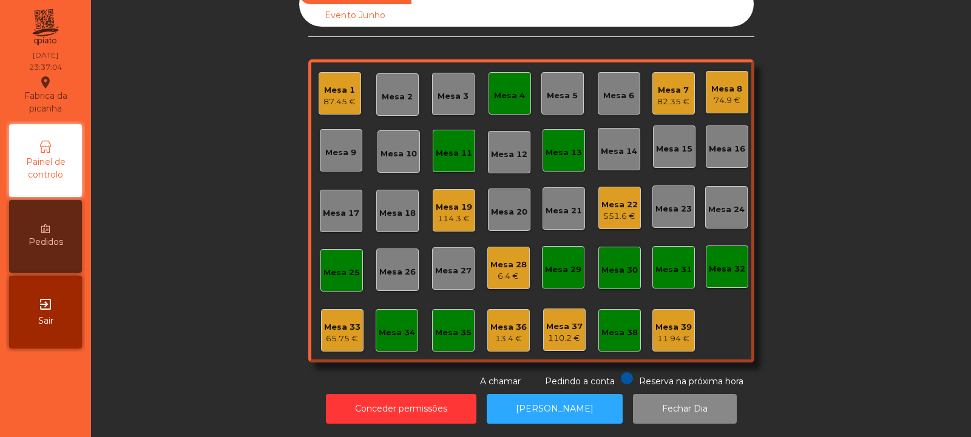
click at [440, 218] on div "Mesa 19 114.3 €" at bounding box center [454, 210] width 42 height 42
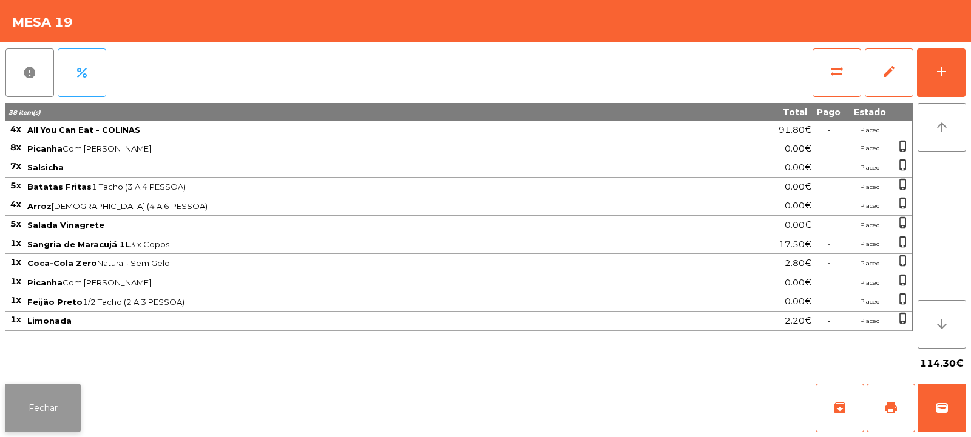
click at [77, 393] on button "Fechar" at bounding box center [43, 408] width 76 height 49
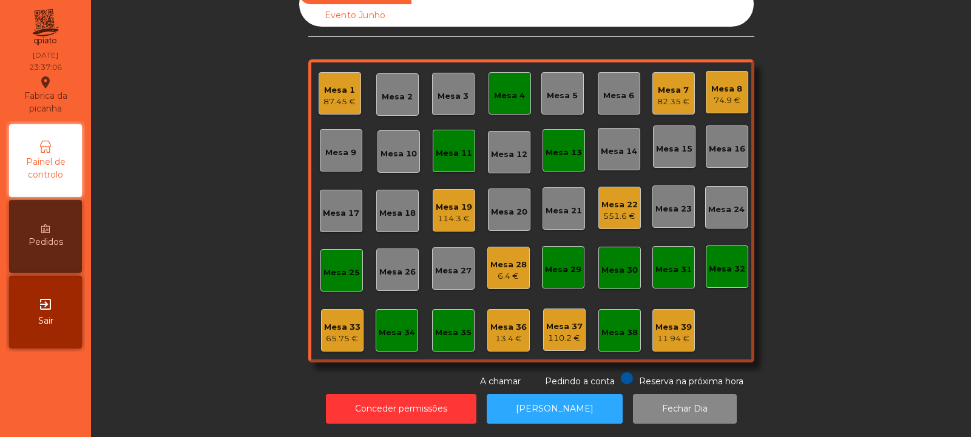
click at [614, 211] on div "551.6 €" at bounding box center [619, 217] width 36 height 12
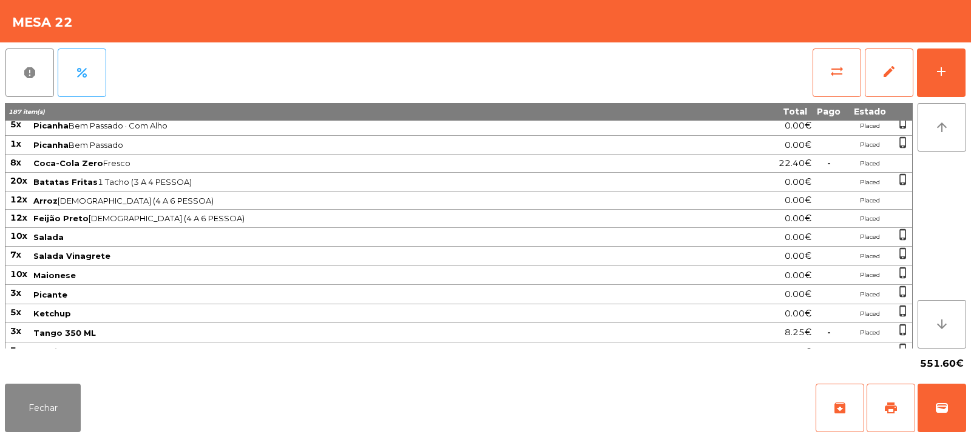
scroll to position [380, 0]
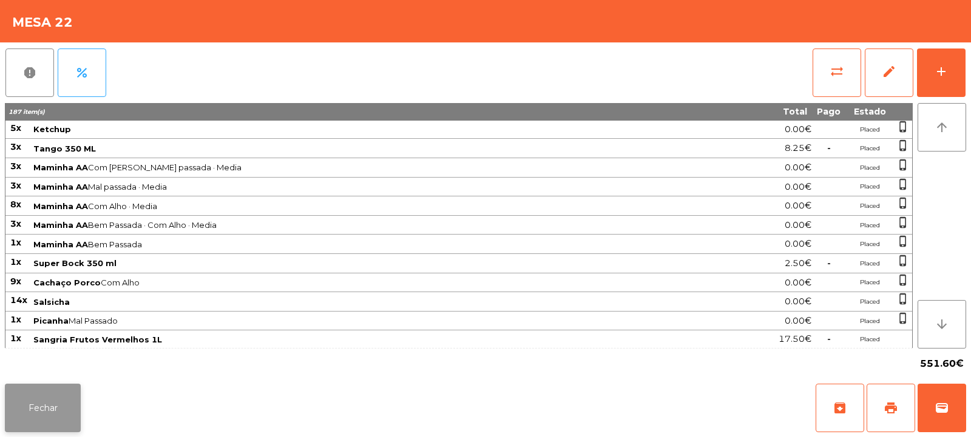
click at [56, 393] on button "Fechar" at bounding box center [43, 408] width 76 height 49
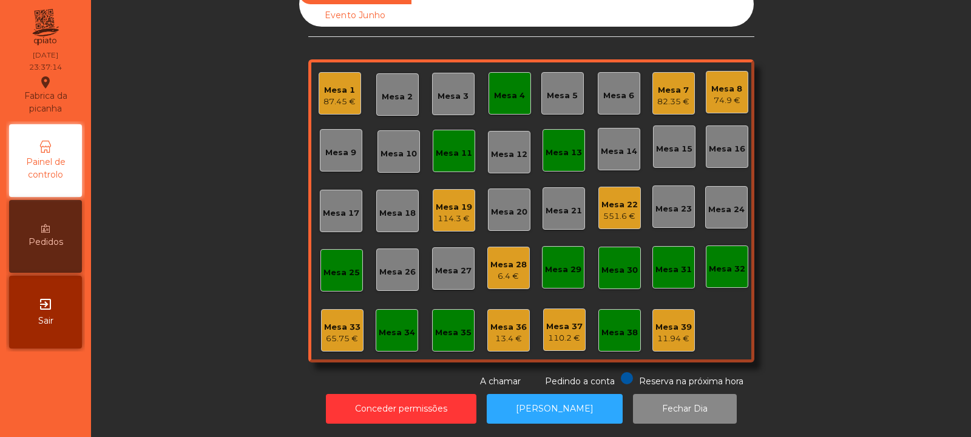
click at [325, 317] on div "Mesa 33 65.75 €" at bounding box center [342, 331] width 36 height 29
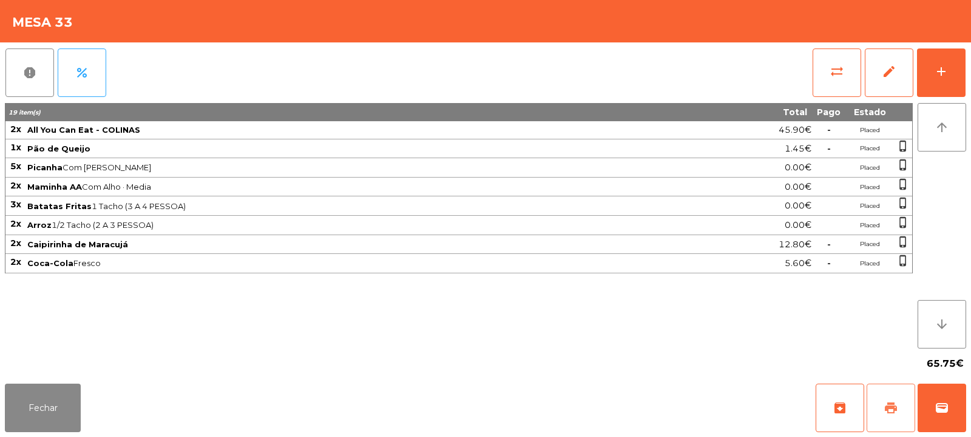
click at [900, 403] on button "print" at bounding box center [890, 408] width 49 height 49
click at [70, 408] on button "Fechar" at bounding box center [43, 408] width 76 height 49
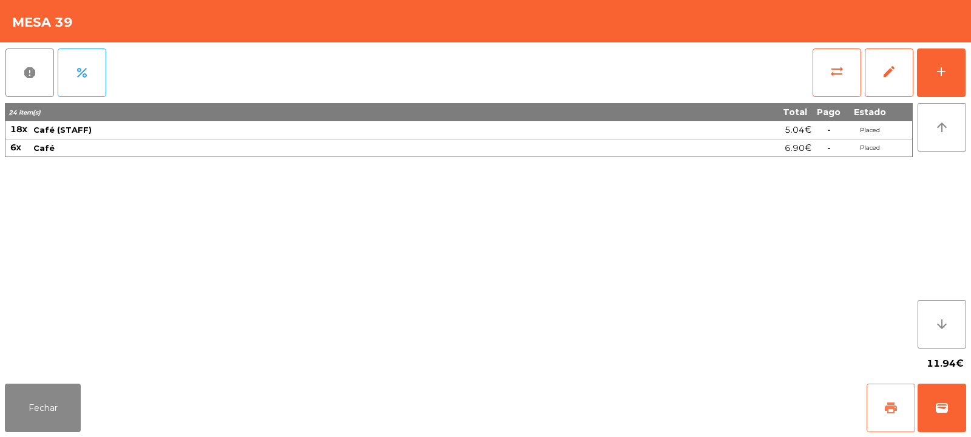
click at [885, 408] on span "print" at bounding box center [890, 408] width 15 height 15
click at [48, 410] on button "Fechar" at bounding box center [43, 408] width 76 height 49
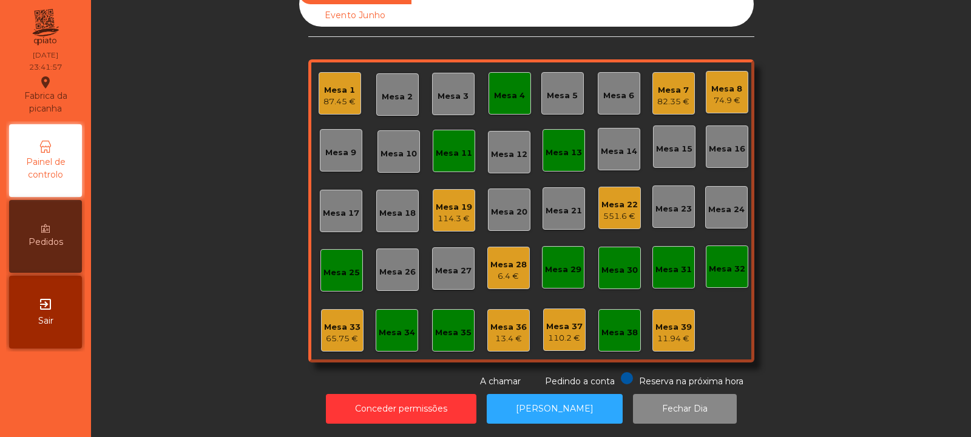
click at [487, 251] on div "Mesa 28 6.4 €" at bounding box center [508, 268] width 42 height 42
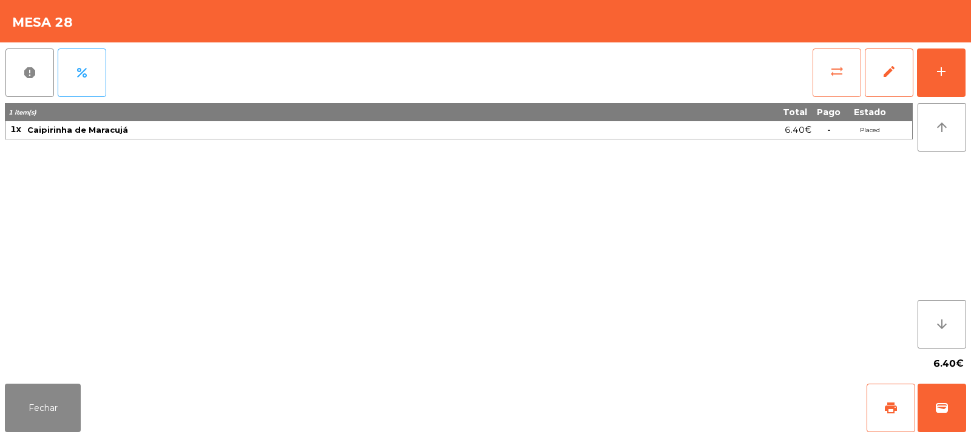
click at [821, 71] on button "sync_alt" at bounding box center [836, 73] width 49 height 49
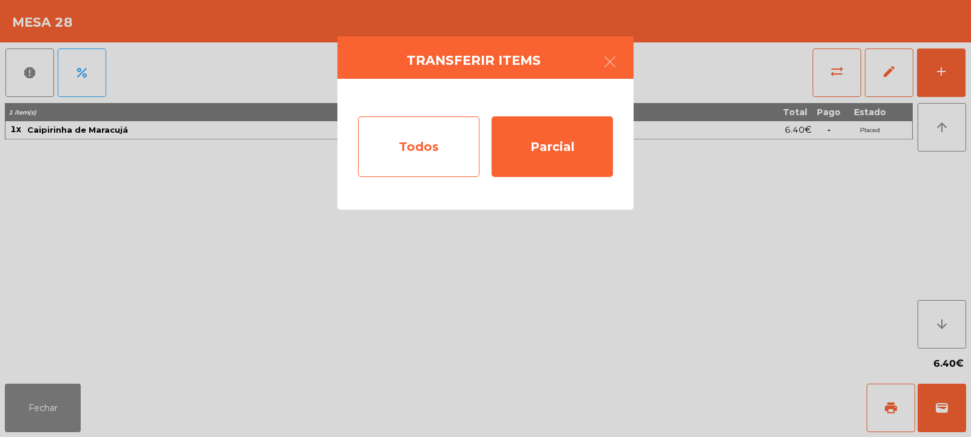
click at [431, 136] on div "Todos" at bounding box center [418, 146] width 121 height 61
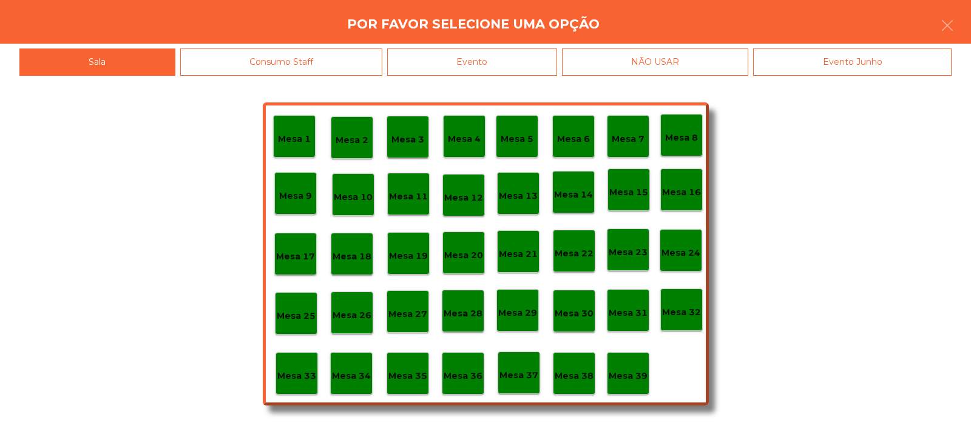
click at [501, 65] on div "Evento" at bounding box center [472, 62] width 170 height 27
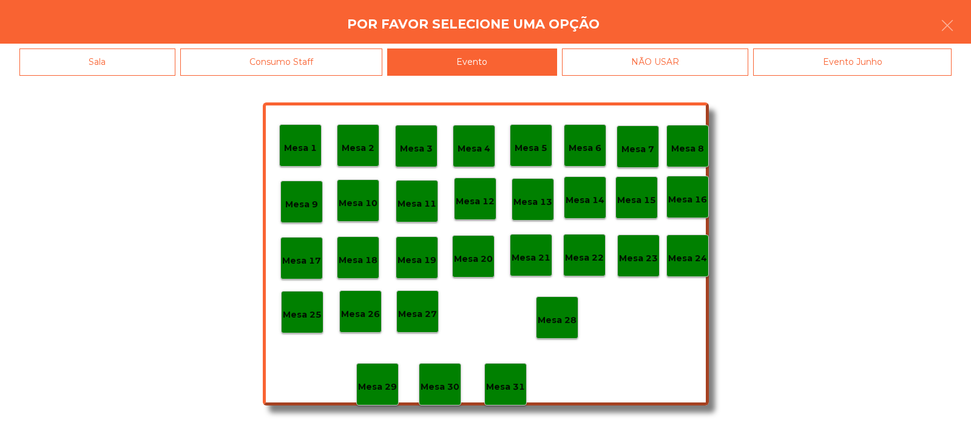
click at [554, 329] on div "Mesa 28" at bounding box center [557, 318] width 42 height 42
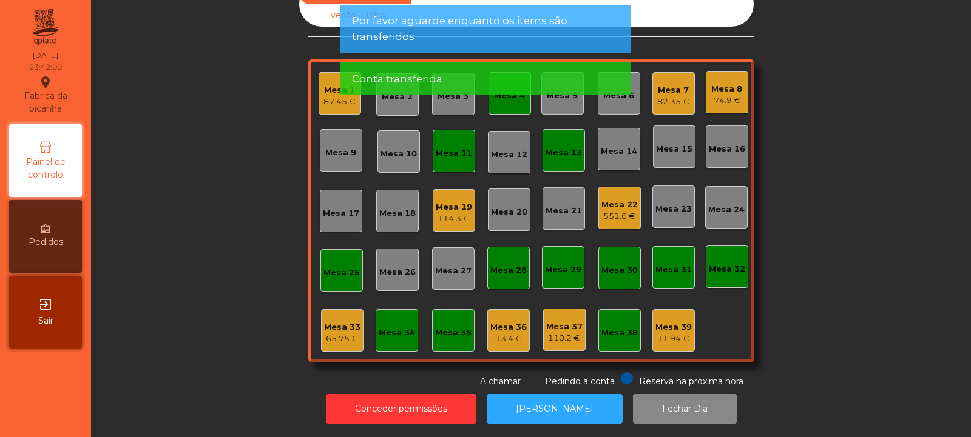
click at [329, 322] on div "Mesa 33" at bounding box center [342, 328] width 36 height 12
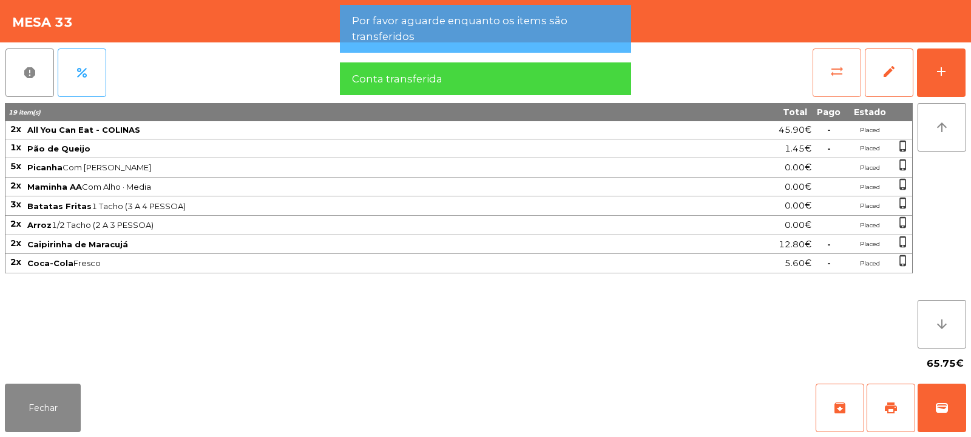
click at [832, 57] on button "sync_alt" at bounding box center [836, 73] width 49 height 49
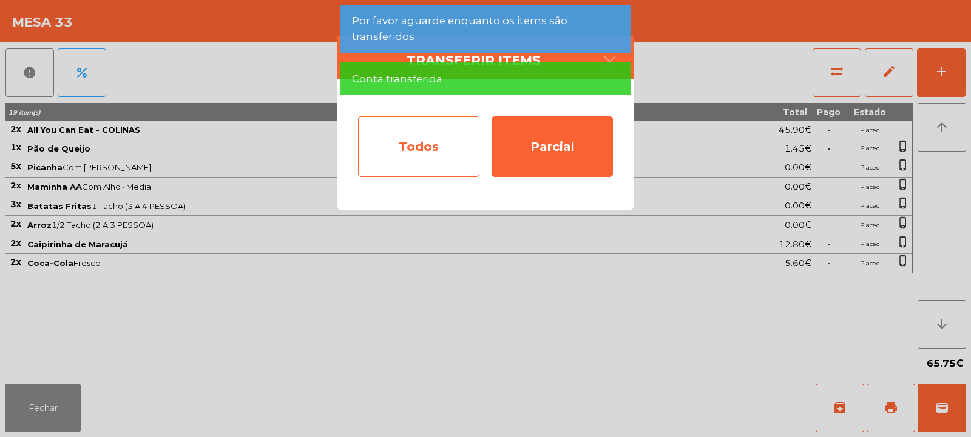
click at [429, 134] on div "Todos" at bounding box center [418, 146] width 121 height 61
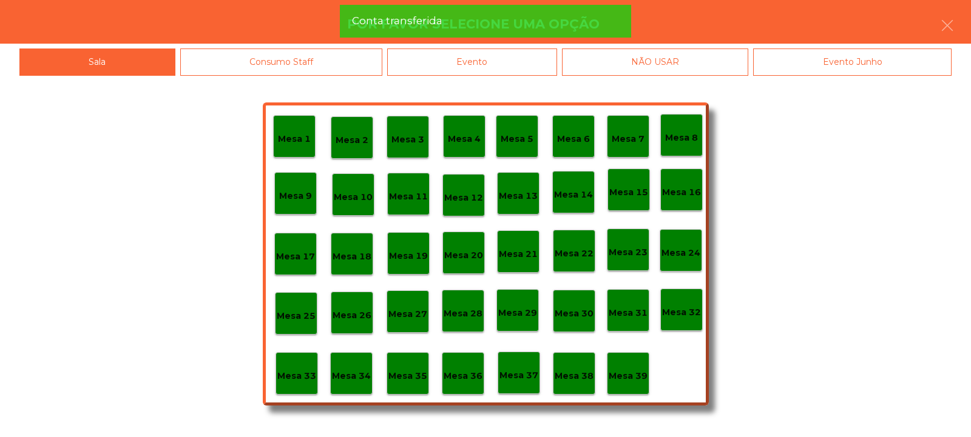
click at [629, 374] on p "Mesa 39" at bounding box center [627, 376] width 39 height 14
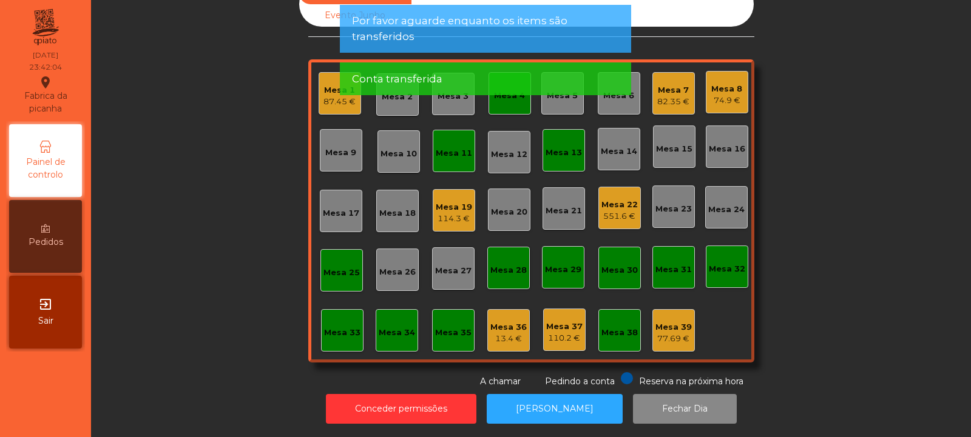
click at [492, 333] on div "13.4 €" at bounding box center [508, 339] width 36 height 12
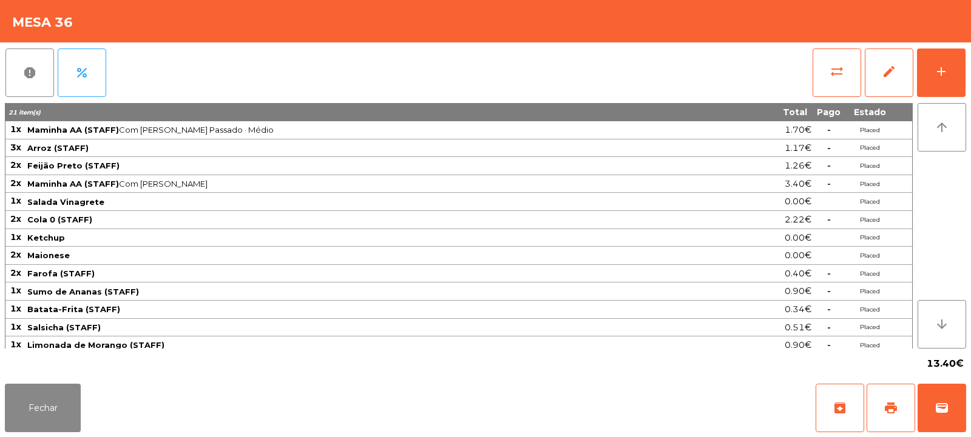
scroll to position [24, 0]
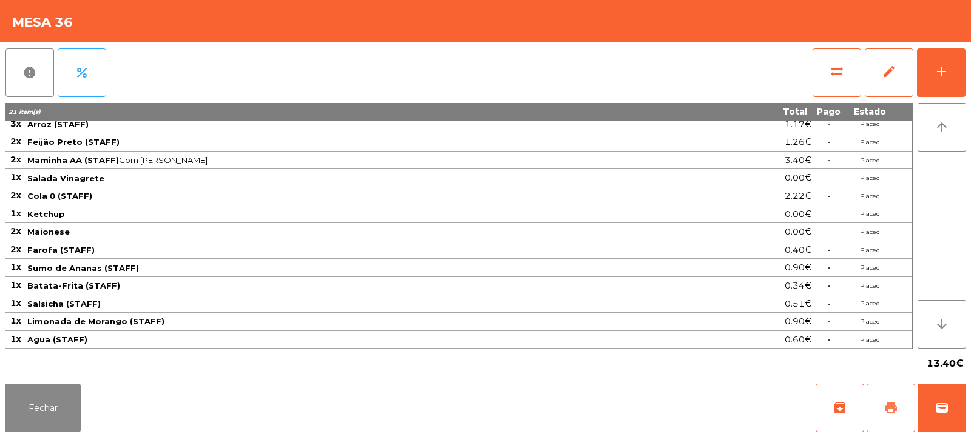
click at [891, 414] on span "print" at bounding box center [890, 408] width 15 height 15
click at [818, 52] on button "sync_alt" at bounding box center [836, 73] width 49 height 49
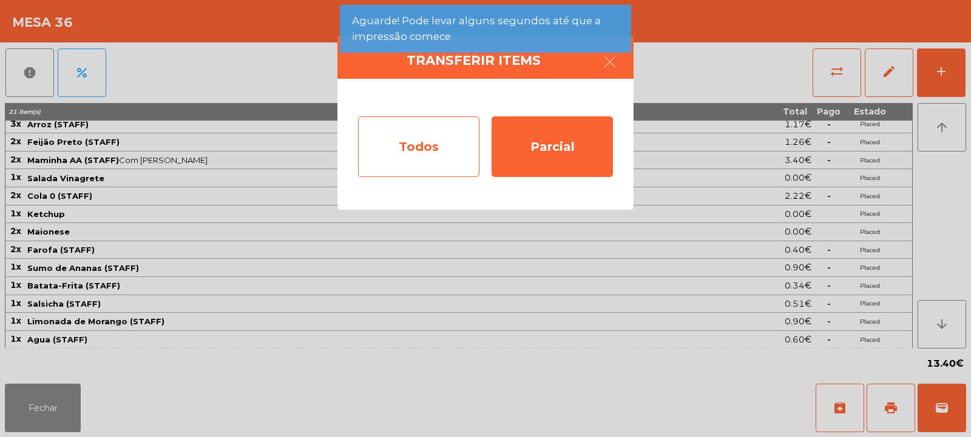
click at [411, 135] on div "Todos" at bounding box center [418, 146] width 121 height 61
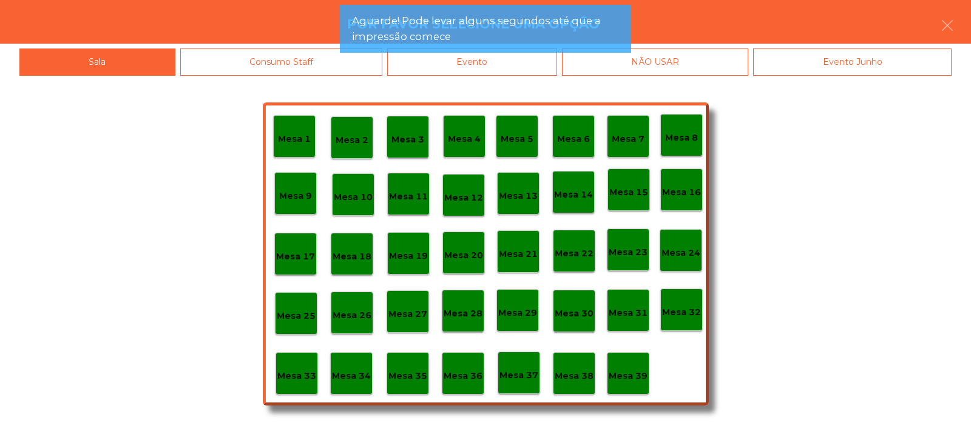
click at [635, 366] on div "Mesa 39" at bounding box center [627, 374] width 39 height 19
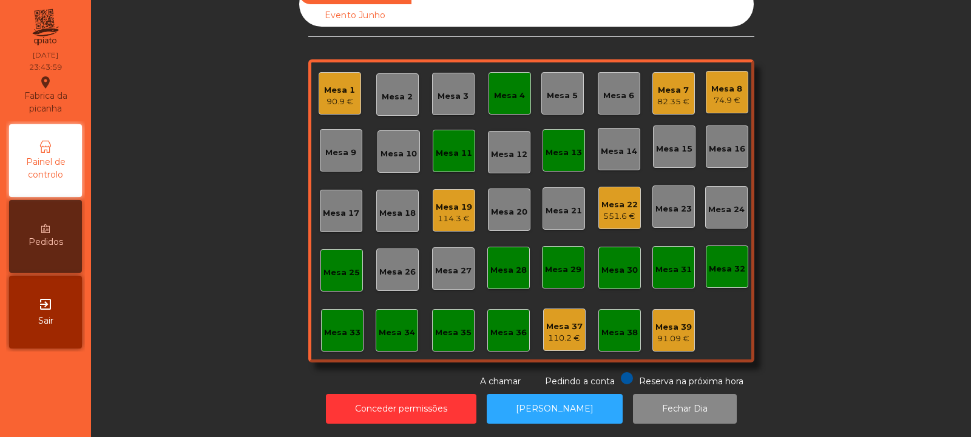
click at [330, 96] on div "90.9 €" at bounding box center [339, 102] width 31 height 12
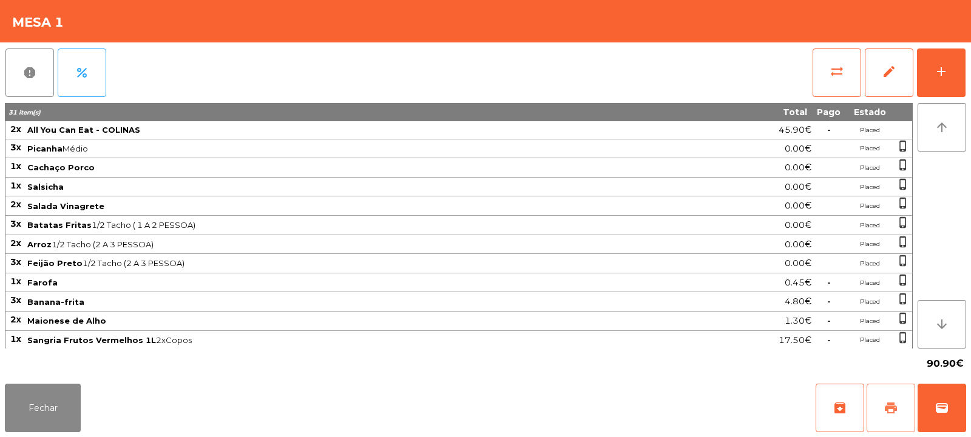
click at [891, 401] on span "print" at bounding box center [890, 408] width 15 height 15
click at [55, 393] on button "Fechar" at bounding box center [43, 408] width 76 height 49
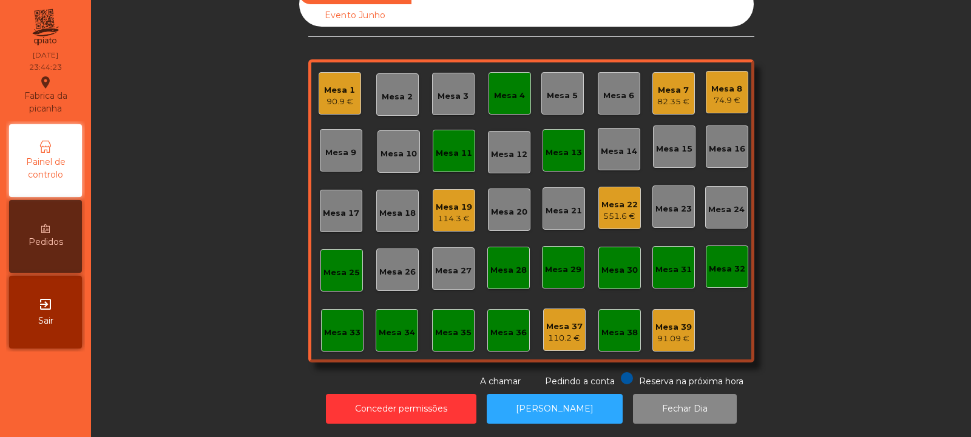
click at [668, 96] on div "82.35 €" at bounding box center [673, 102] width 32 height 12
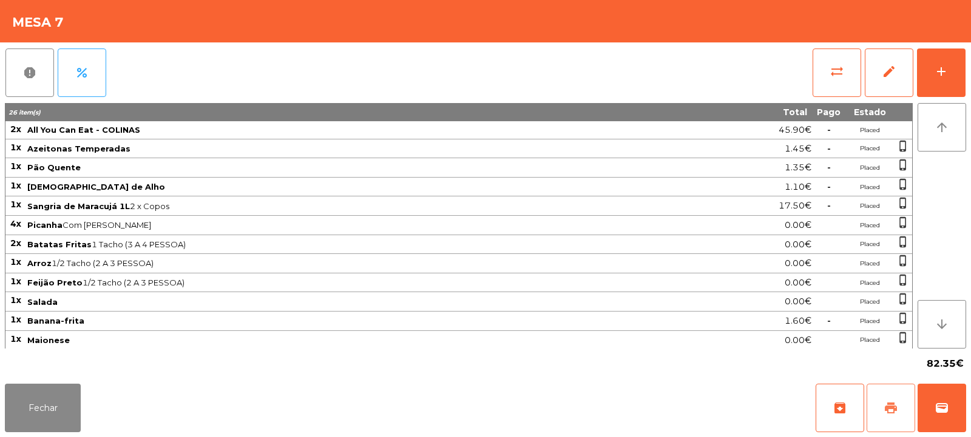
click at [896, 415] on span "print" at bounding box center [890, 408] width 15 height 15
click at [47, 395] on button "Fechar" at bounding box center [43, 408] width 76 height 49
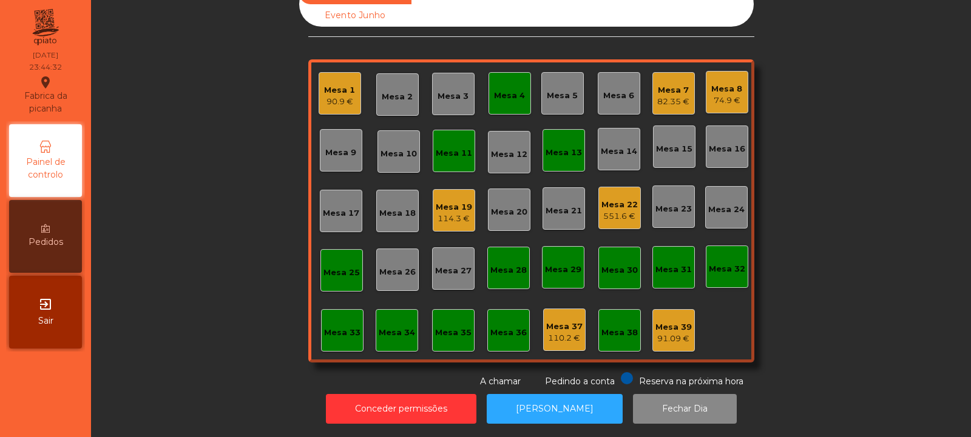
click at [739, 71] on div "Mesa 8 74.9 €" at bounding box center [727, 92] width 42 height 42
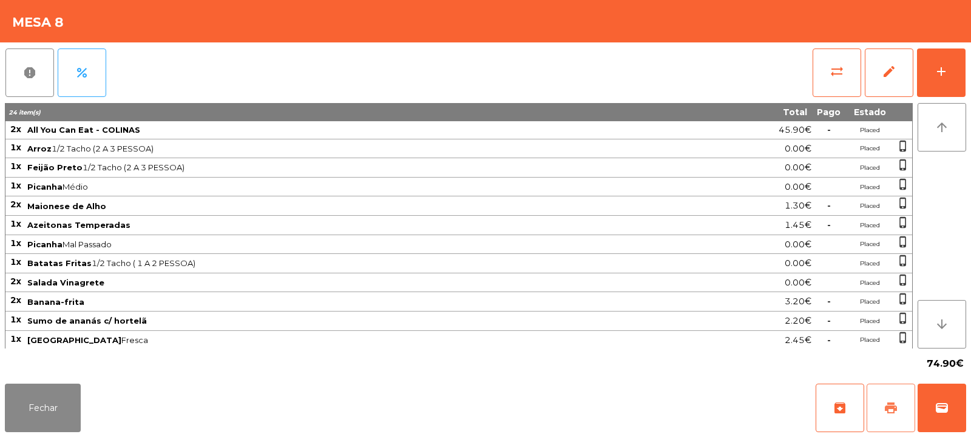
click at [893, 403] on span "print" at bounding box center [890, 408] width 15 height 15
click at [41, 402] on button "Fechar" at bounding box center [43, 408] width 76 height 49
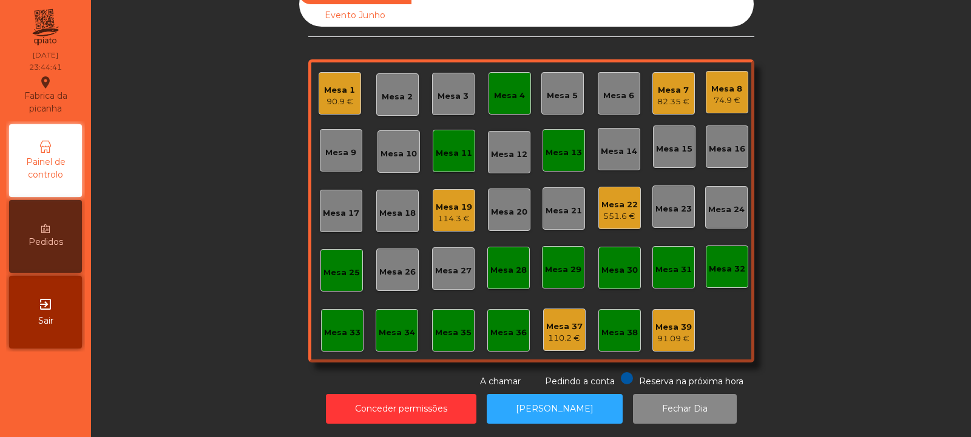
click at [453, 213] on div "114.3 €" at bounding box center [454, 219] width 36 height 12
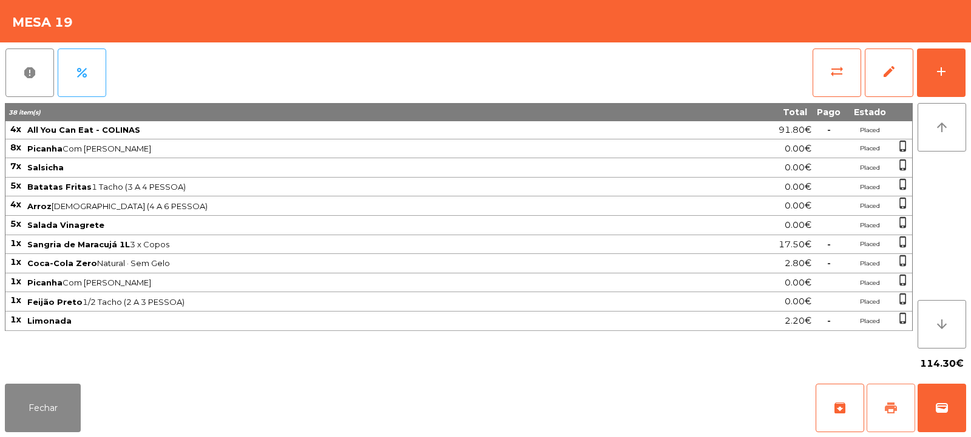
click at [884, 407] on span "print" at bounding box center [890, 408] width 15 height 15
click at [22, 421] on button "Fechar" at bounding box center [43, 408] width 76 height 49
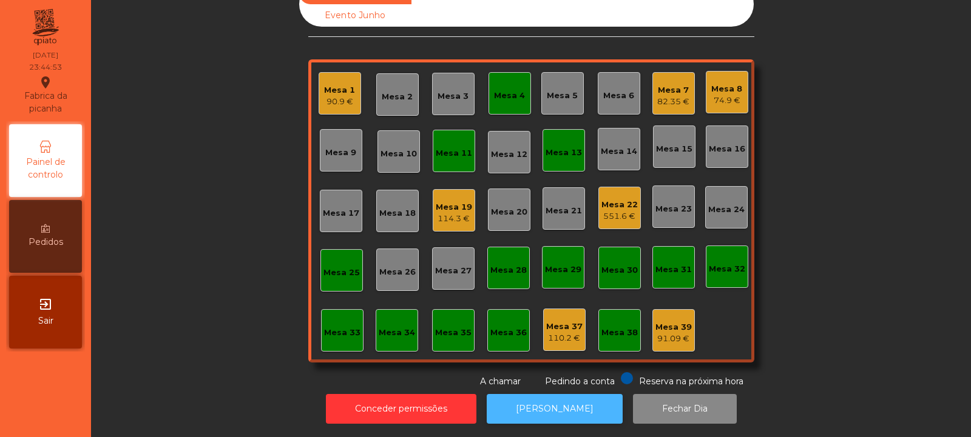
click at [572, 405] on button "[PERSON_NAME]" at bounding box center [555, 409] width 136 height 30
click at [458, 197] on div "Mesa 19 114.3 €" at bounding box center [454, 211] width 36 height 29
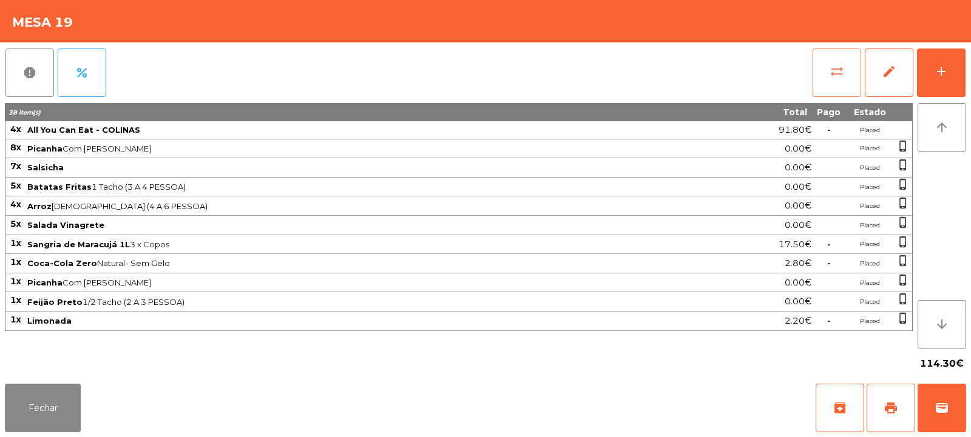
click at [832, 73] on span "sync_alt" at bounding box center [836, 71] width 15 height 15
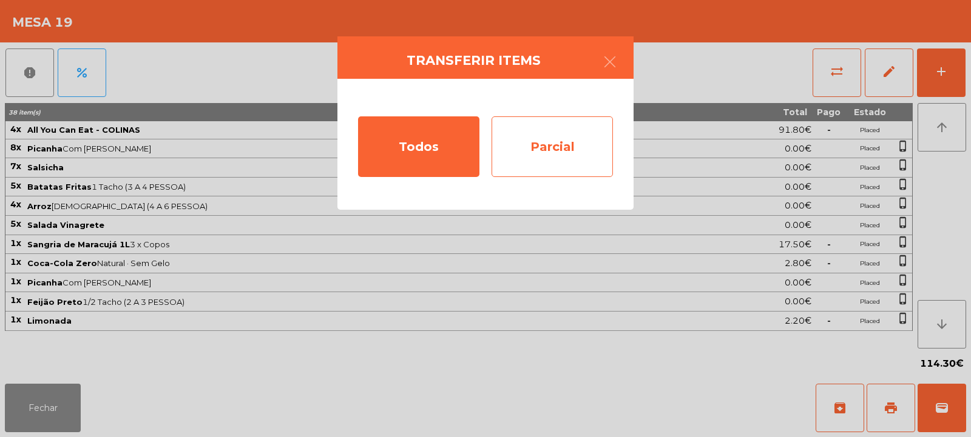
click at [558, 158] on div "Parcial" at bounding box center [551, 146] width 121 height 61
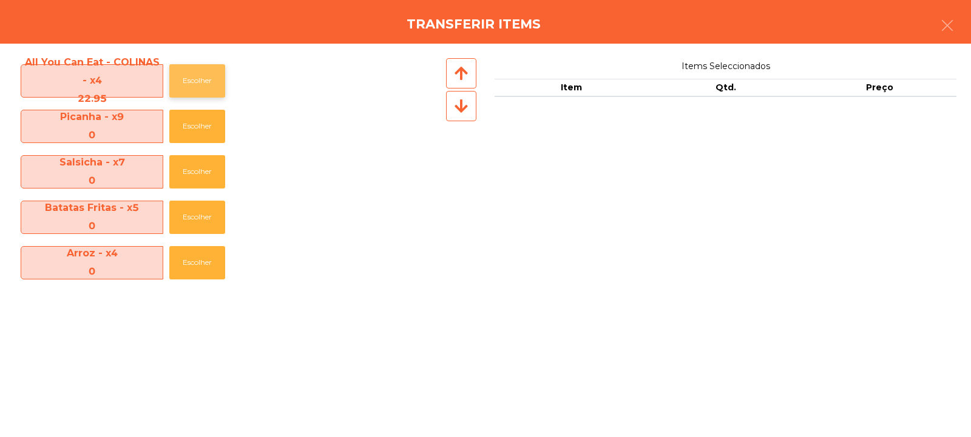
click at [196, 84] on button "Escolher" at bounding box center [197, 80] width 56 height 33
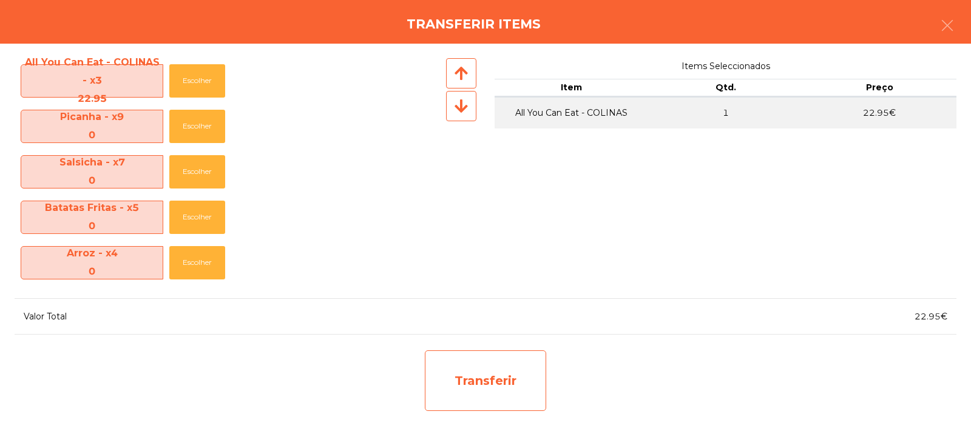
click at [484, 355] on div "Transferir" at bounding box center [485, 381] width 121 height 61
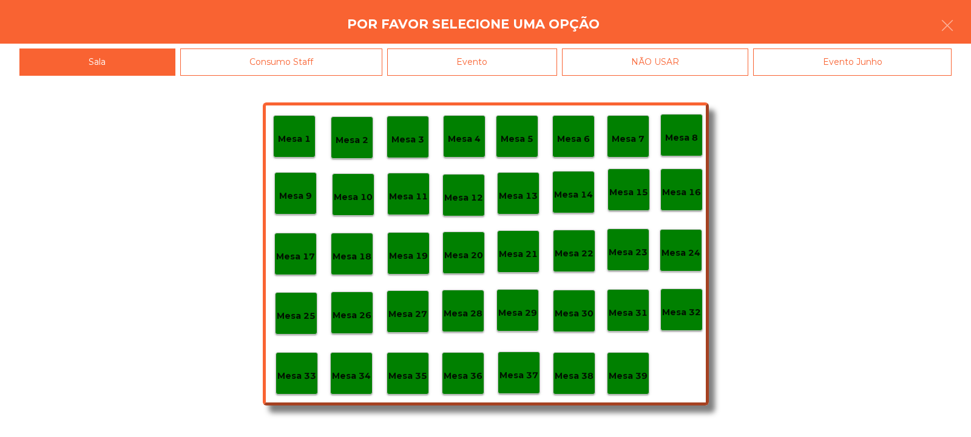
click at [511, 372] on p "Mesa 37" at bounding box center [518, 376] width 39 height 14
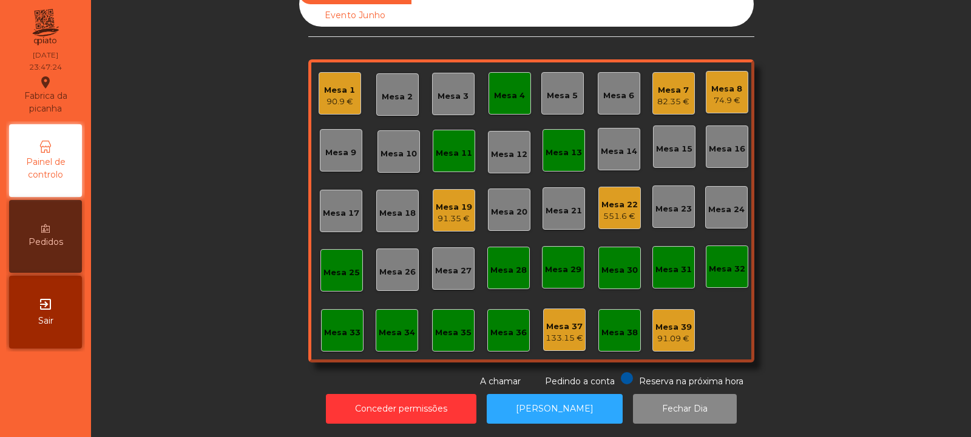
click at [453, 202] on div "Mesa 19" at bounding box center [454, 207] width 36 height 12
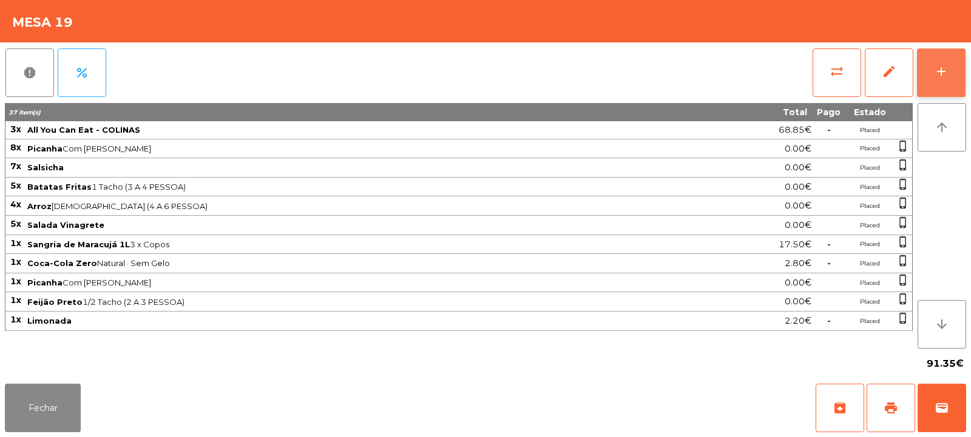
click at [948, 85] on button "add" at bounding box center [941, 73] width 49 height 49
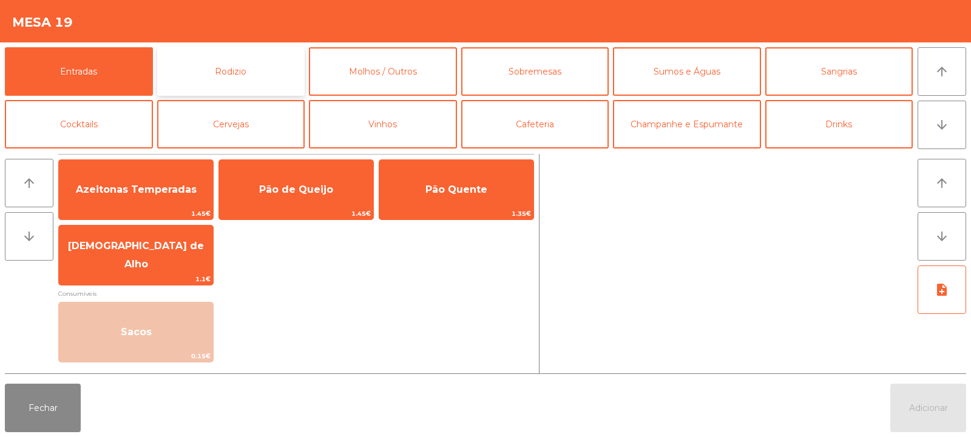
click at [250, 70] on button "Rodizio" at bounding box center [231, 71] width 148 height 49
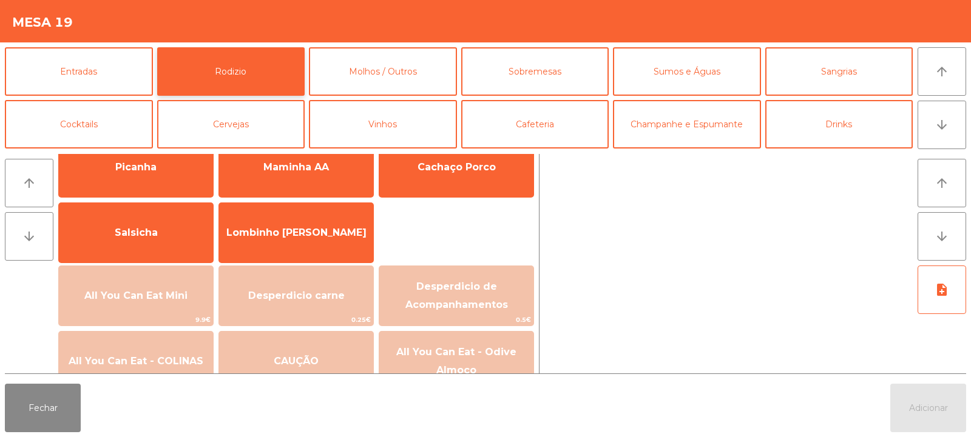
scroll to position [60, 0]
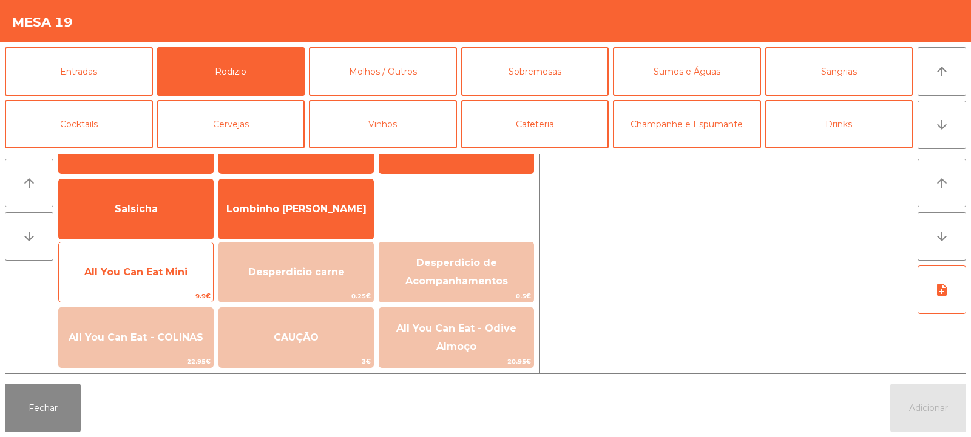
click at [166, 265] on span "All You Can Eat Mini" at bounding box center [136, 272] width 154 height 33
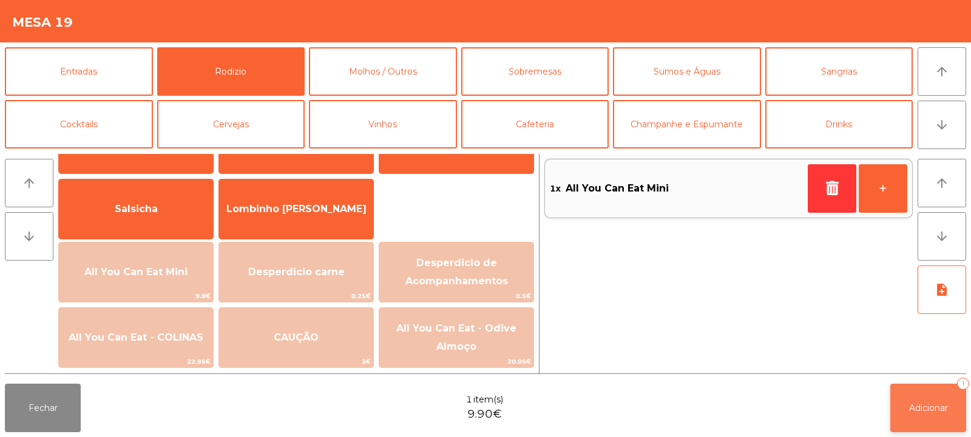
click at [924, 410] on span "Adicionar" at bounding box center [928, 408] width 39 height 11
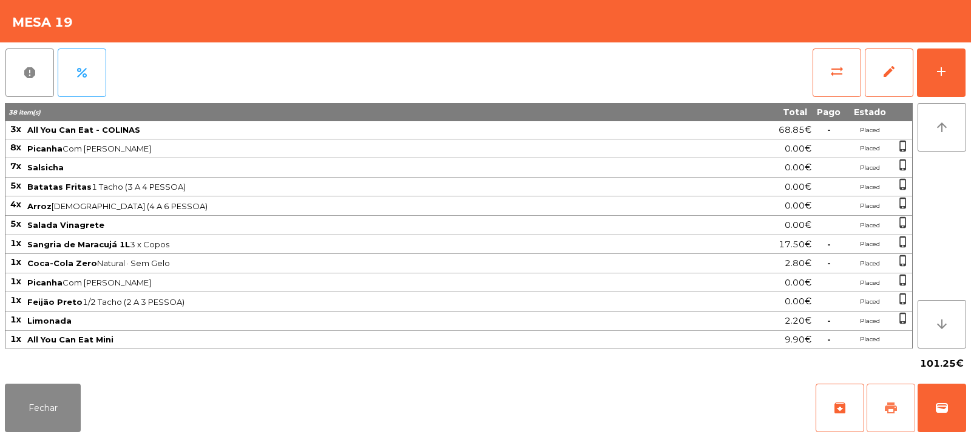
click at [895, 410] on span "print" at bounding box center [890, 408] width 15 height 15
click at [59, 419] on button "Fechar" at bounding box center [43, 408] width 76 height 49
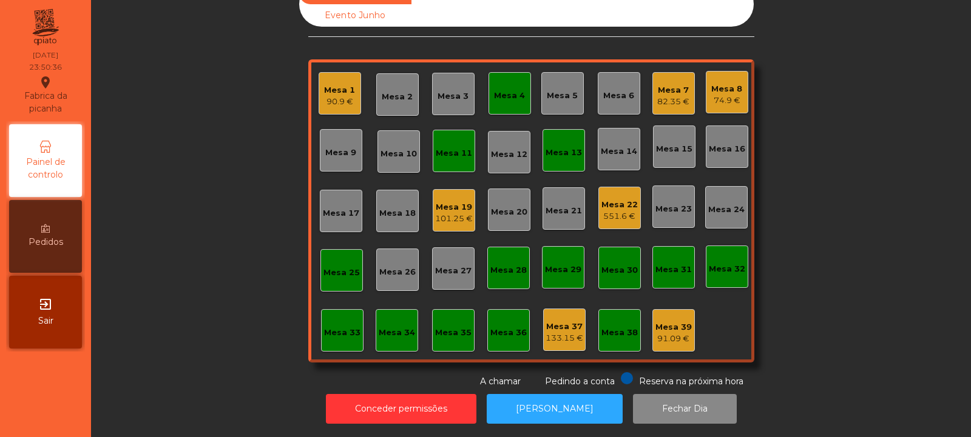
click at [440, 213] on div "101.25 €" at bounding box center [454, 219] width 38 height 12
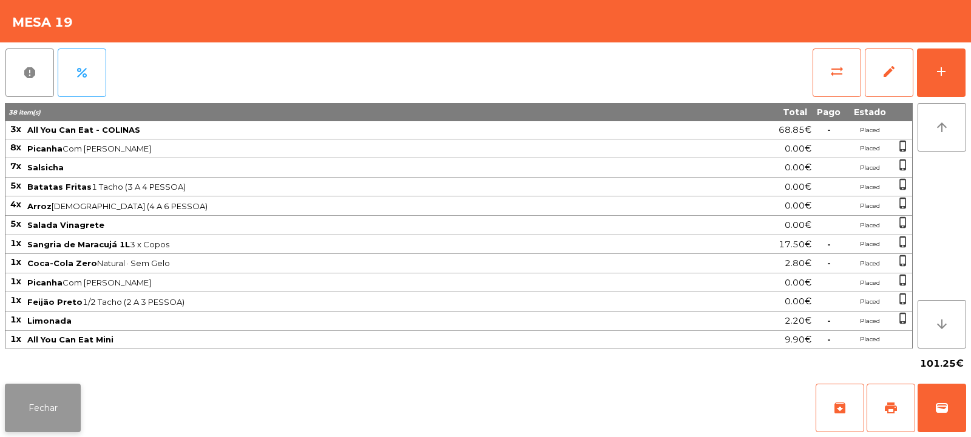
click at [53, 409] on button "Fechar" at bounding box center [43, 408] width 76 height 49
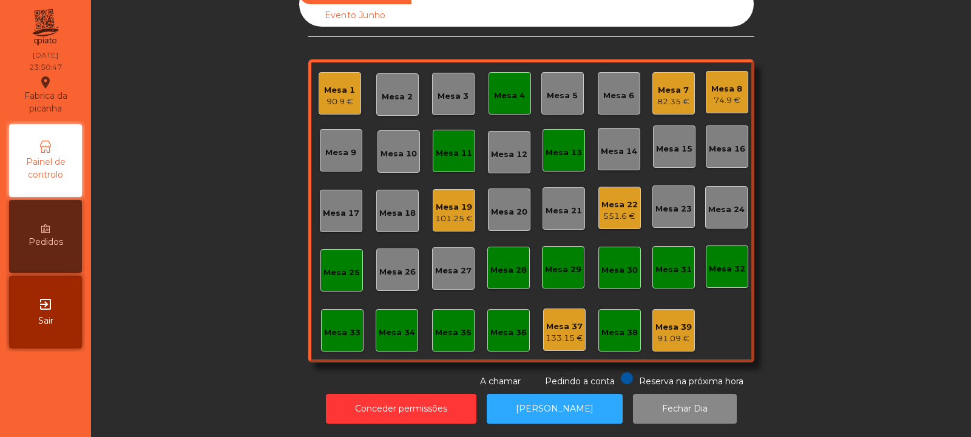
click at [667, 99] on div "Mesa 7 82.35 €" at bounding box center [673, 93] width 42 height 42
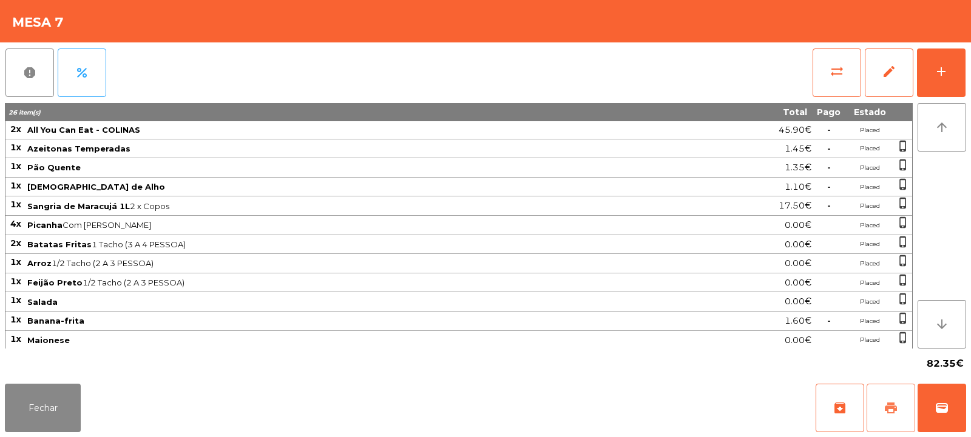
click at [892, 412] on span "print" at bounding box center [890, 408] width 15 height 15
click at [51, 409] on button "Fechar" at bounding box center [43, 408] width 76 height 49
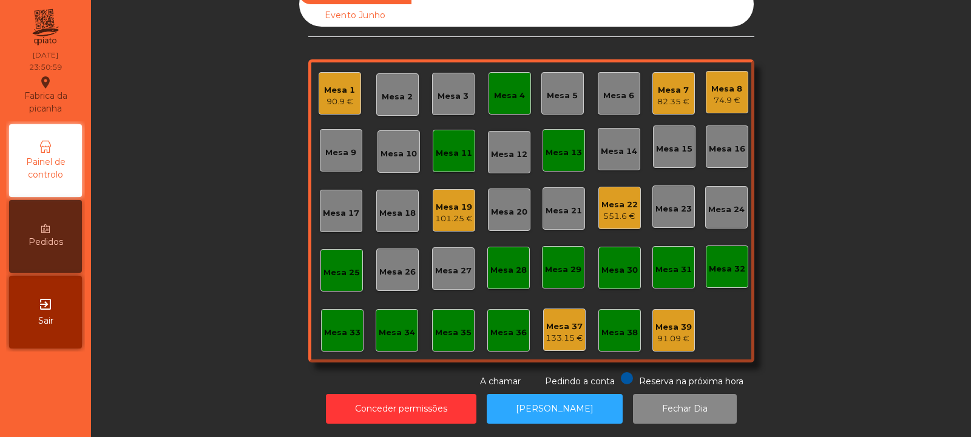
click at [450, 201] on div "Mesa 19" at bounding box center [454, 207] width 38 height 12
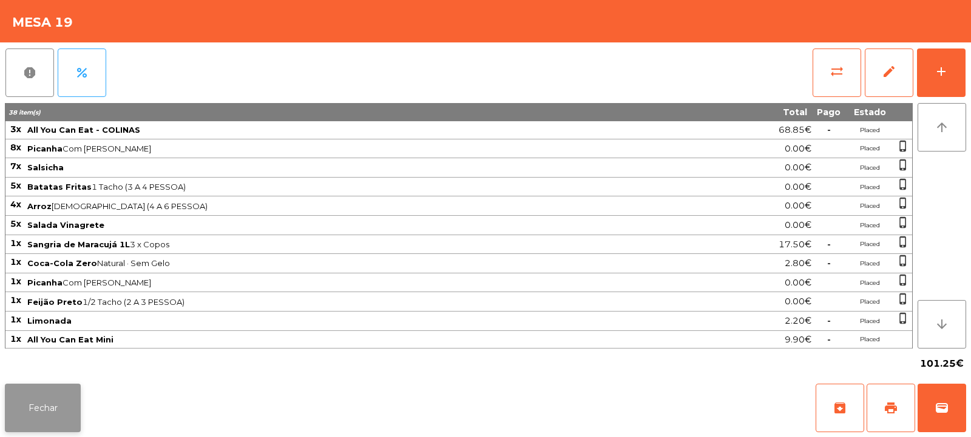
click at [30, 411] on button "Fechar" at bounding box center [43, 408] width 76 height 49
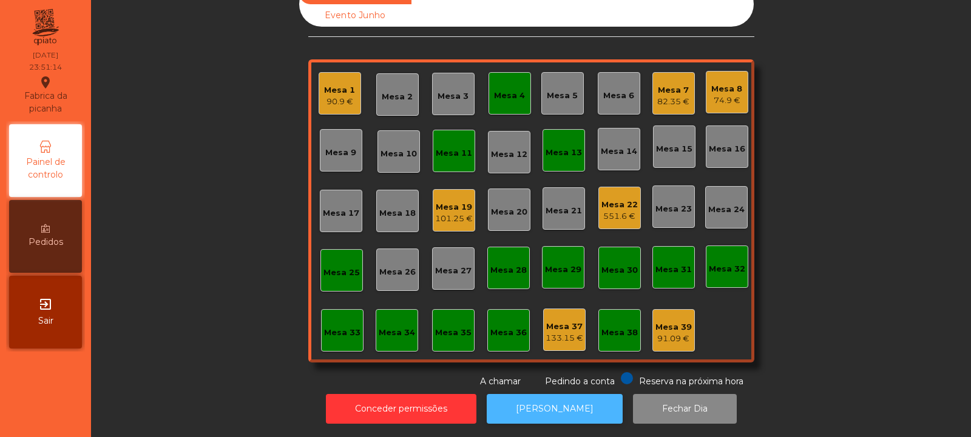
click at [539, 407] on button "[PERSON_NAME]" at bounding box center [555, 409] width 136 height 30
click at [443, 201] on div "Mesa 19" at bounding box center [454, 207] width 38 height 12
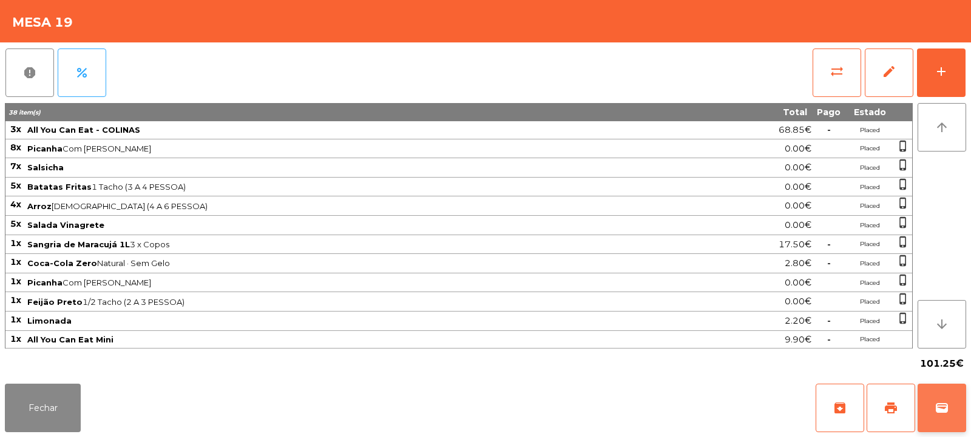
click at [937, 409] on span "wallet" at bounding box center [941, 408] width 15 height 15
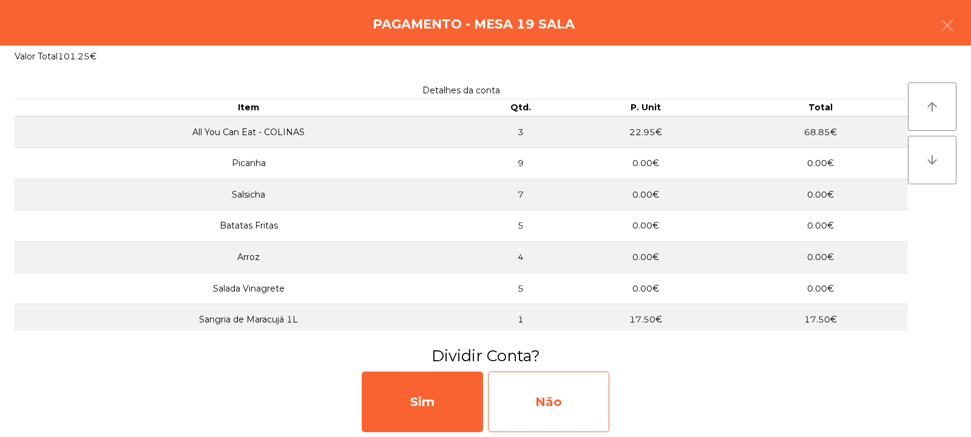
click at [549, 406] on div "Não" at bounding box center [548, 402] width 121 height 61
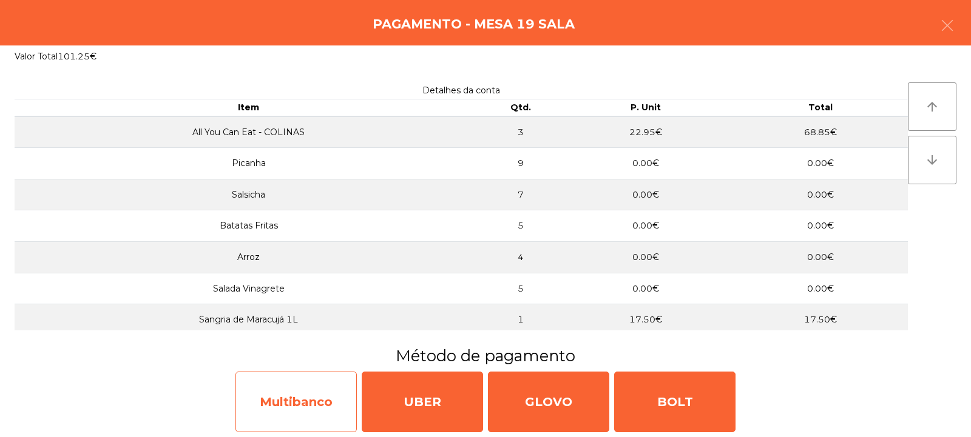
click at [298, 403] on div "Multibanco" at bounding box center [295, 402] width 121 height 61
select select "**"
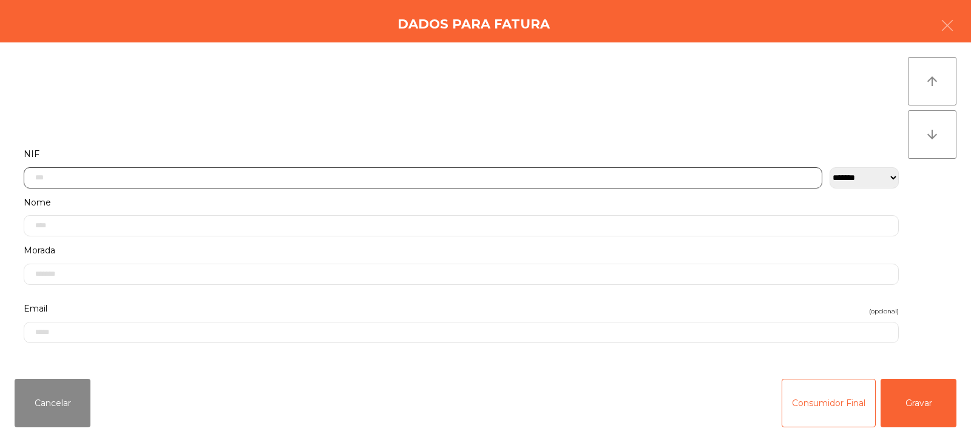
click at [97, 178] on input "text" at bounding box center [423, 177] width 798 height 21
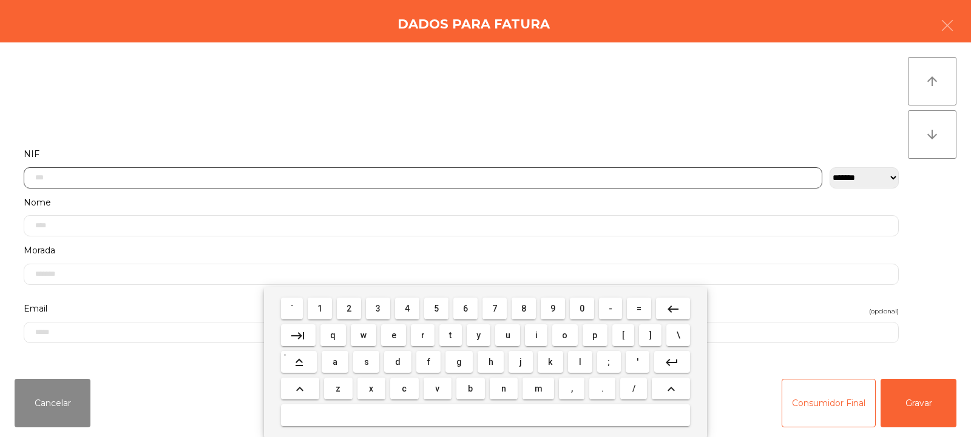
scroll to position [89, 0]
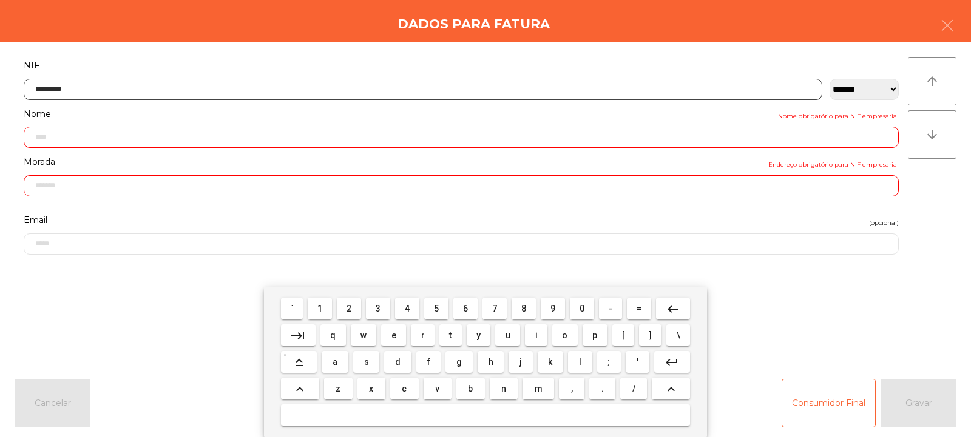
type input "*********"
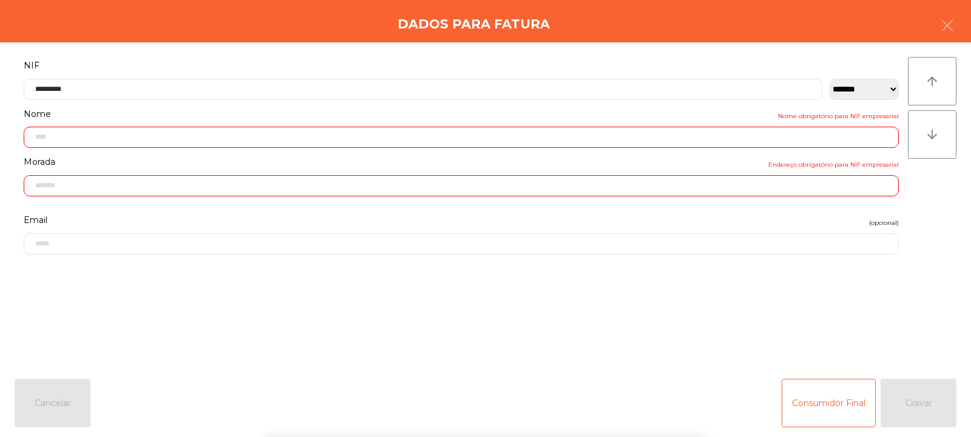
click at [929, 199] on div "arrow_upward arrow_downward" at bounding box center [932, 206] width 49 height 298
type input "**********"
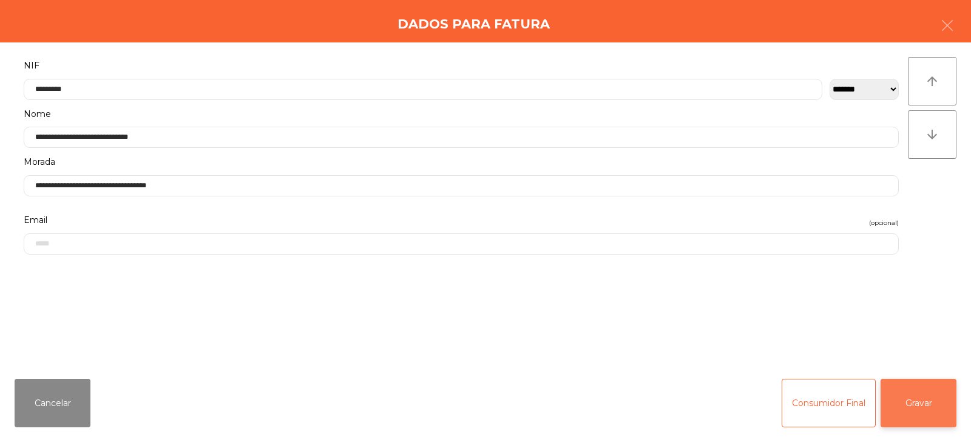
click at [921, 411] on button "Gravar" at bounding box center [918, 403] width 76 height 49
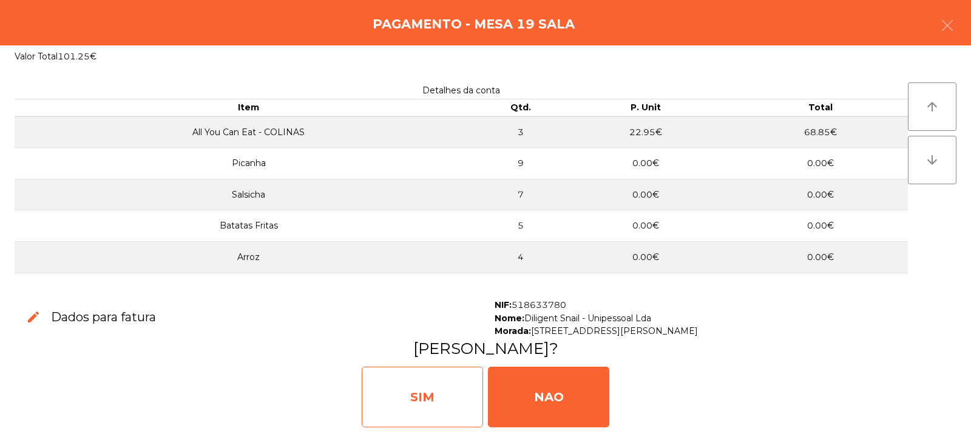
click at [439, 380] on div "SIM" at bounding box center [422, 397] width 121 height 61
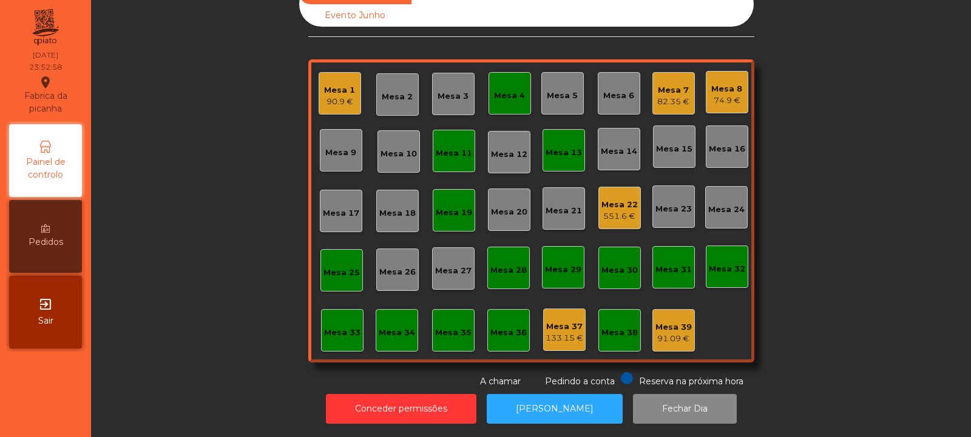
click at [665, 84] on div "Mesa 7" at bounding box center [673, 90] width 32 height 12
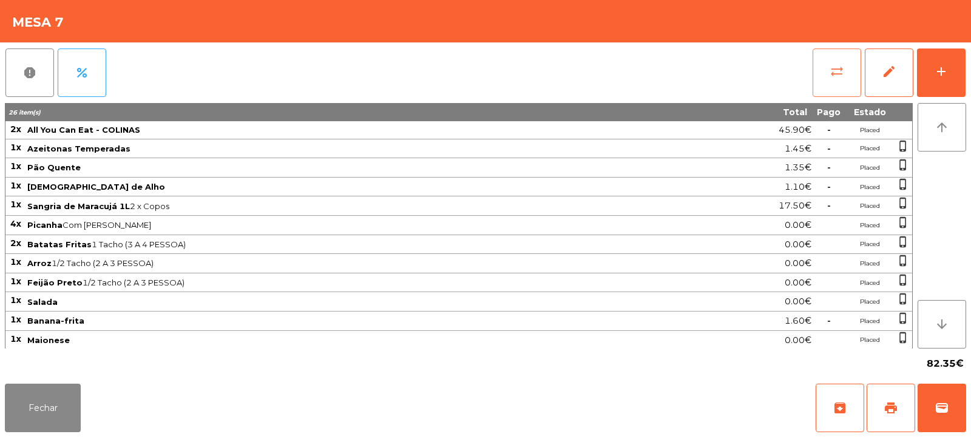
click at [832, 81] on button "sync_alt" at bounding box center [836, 73] width 49 height 49
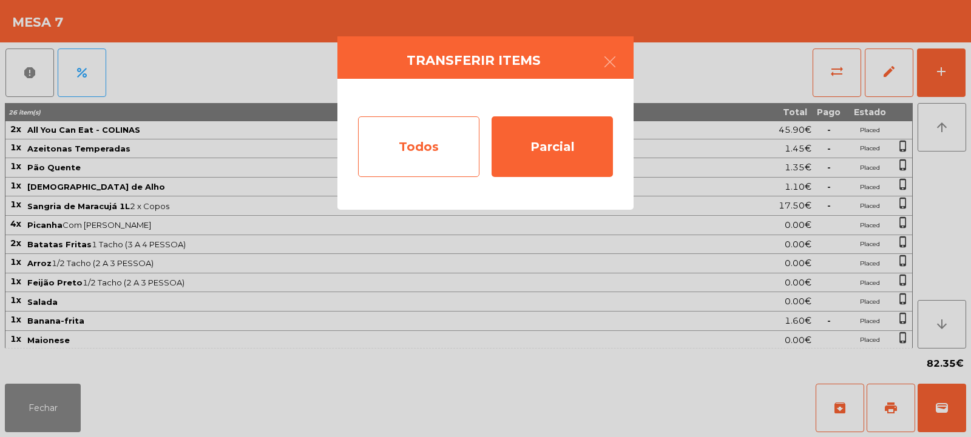
click at [428, 157] on div "Todos" at bounding box center [418, 146] width 121 height 61
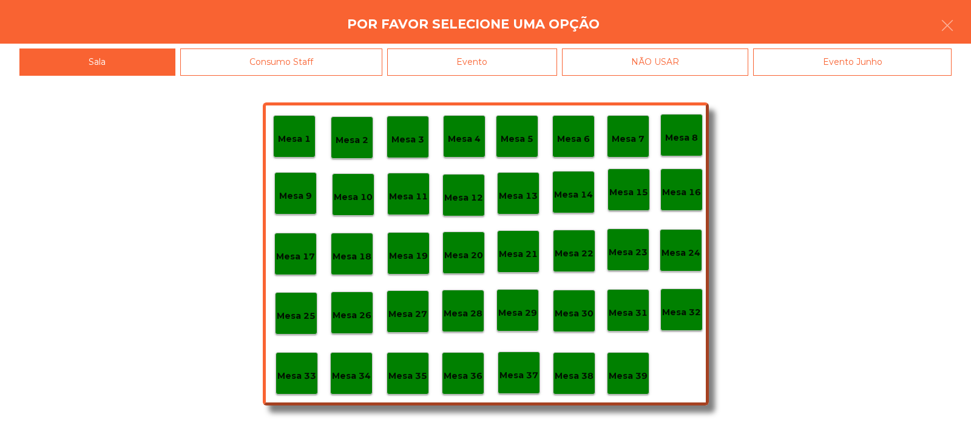
click at [629, 365] on div "Mesa 39" at bounding box center [627, 374] width 39 height 19
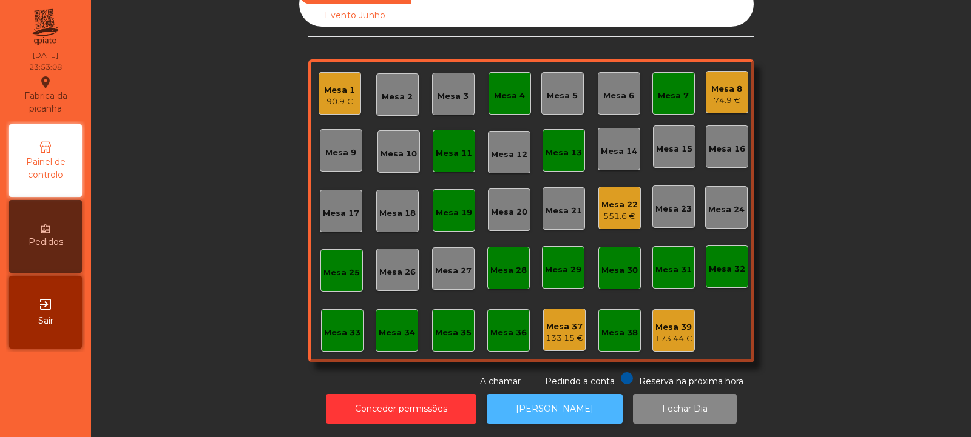
click at [584, 407] on button "[PERSON_NAME]" at bounding box center [555, 409] width 136 height 30
click at [726, 95] on div "74.9 €" at bounding box center [726, 101] width 31 height 12
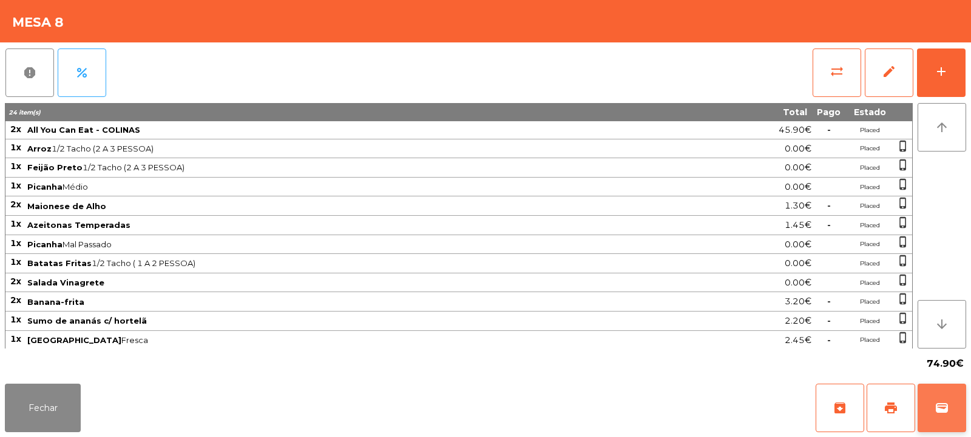
click at [943, 402] on span "wallet" at bounding box center [941, 408] width 15 height 15
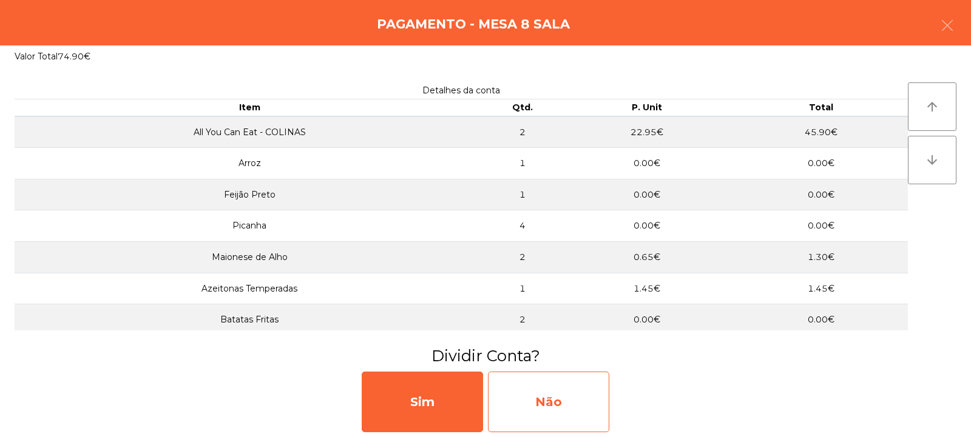
click at [536, 405] on div "Não" at bounding box center [548, 402] width 121 height 61
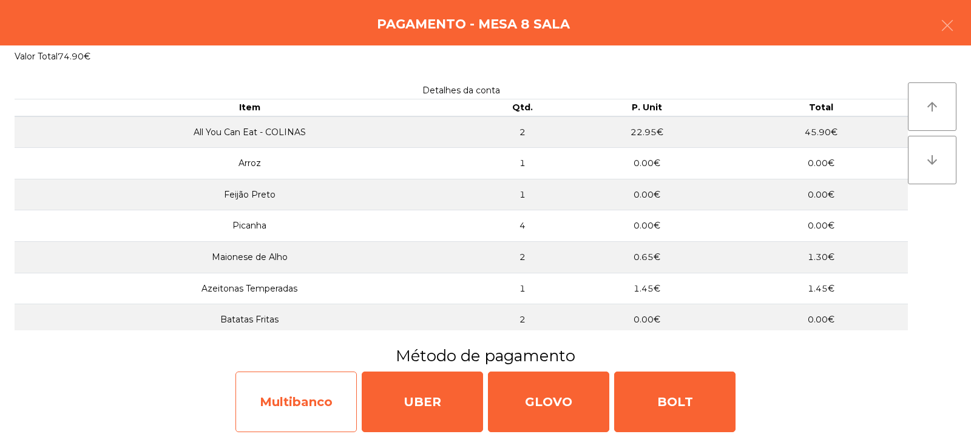
click at [297, 405] on div "Multibanco" at bounding box center [295, 402] width 121 height 61
select select "**"
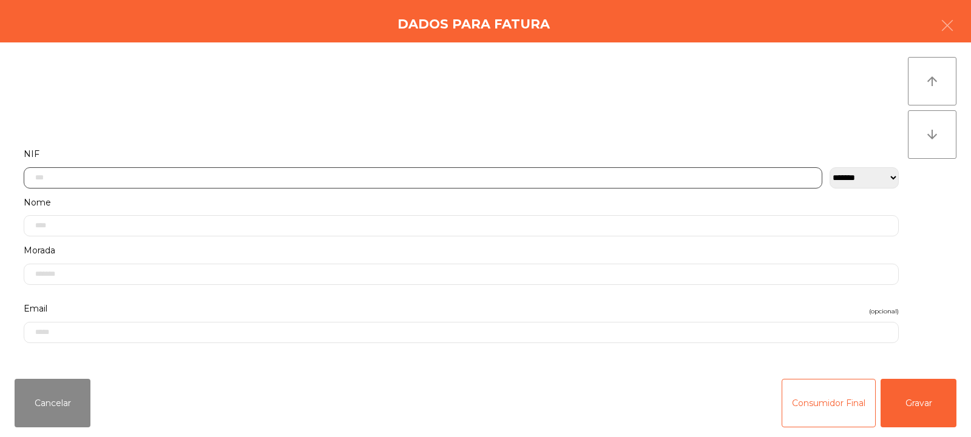
click at [109, 180] on input "text" at bounding box center [423, 177] width 798 height 21
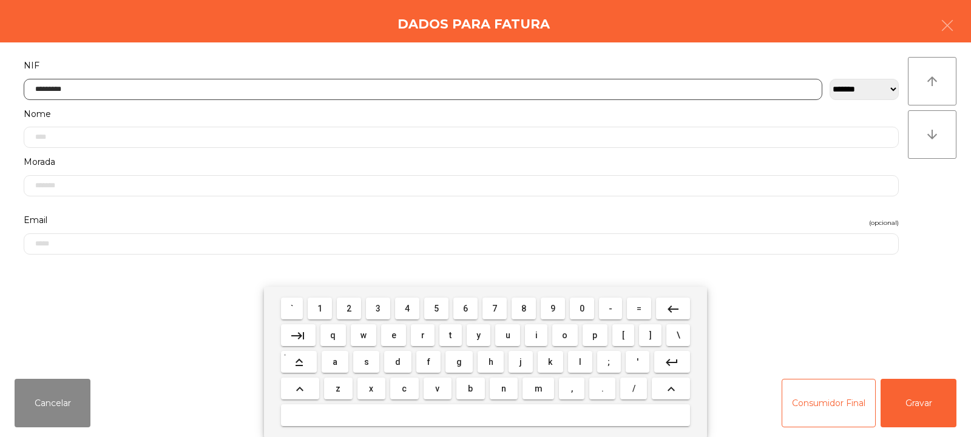
type input "*********"
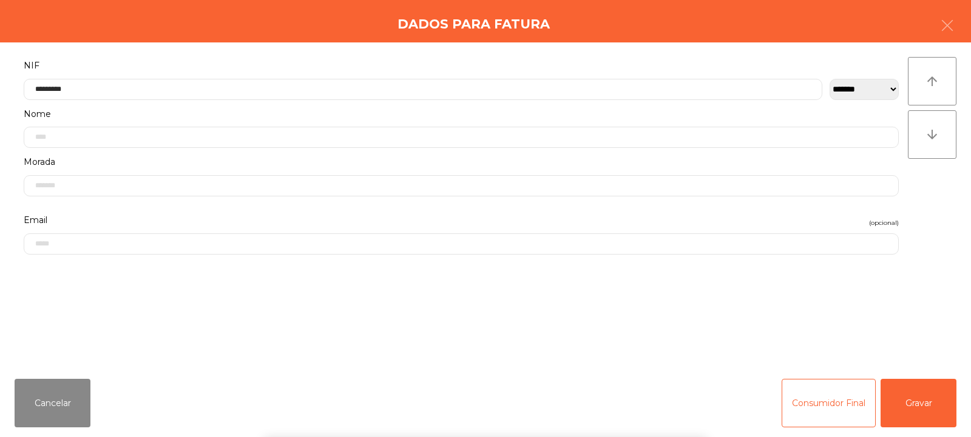
click at [915, 192] on div "arrow_upward arrow_downward" at bounding box center [932, 206] width 49 height 298
click at [916, 402] on button "Gravar" at bounding box center [918, 403] width 76 height 49
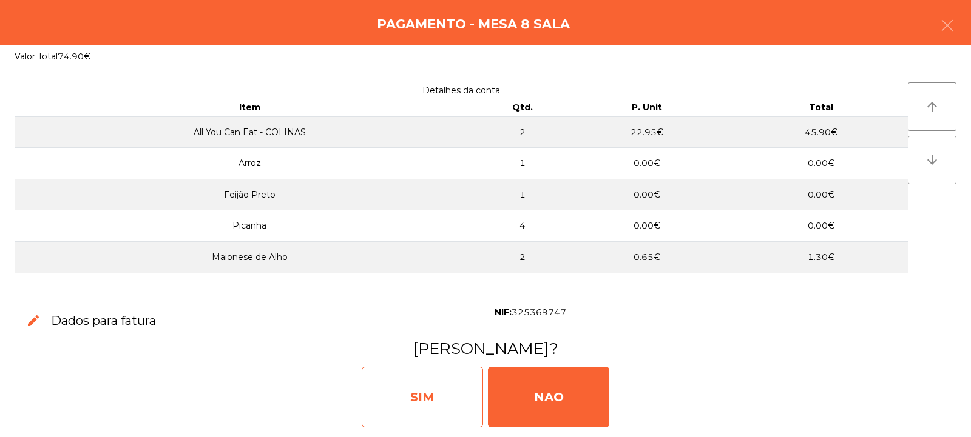
click at [425, 396] on div "SIM" at bounding box center [422, 397] width 121 height 61
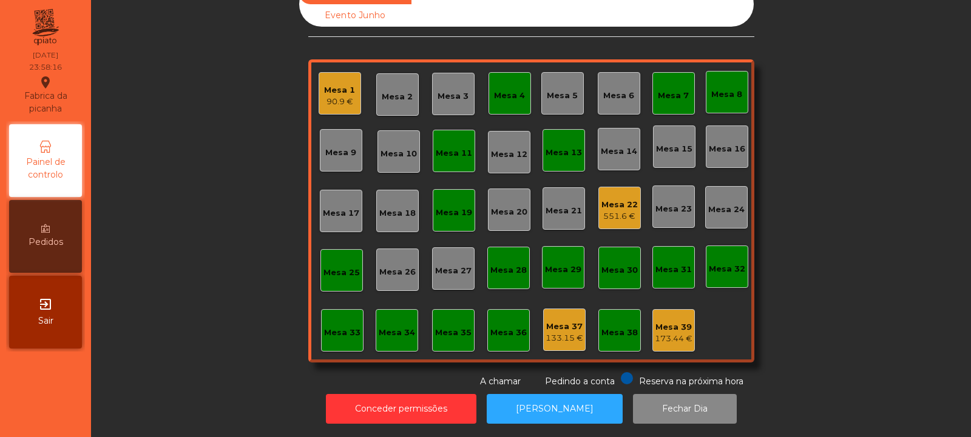
click at [601, 199] on div "Mesa 22" at bounding box center [619, 205] width 36 height 12
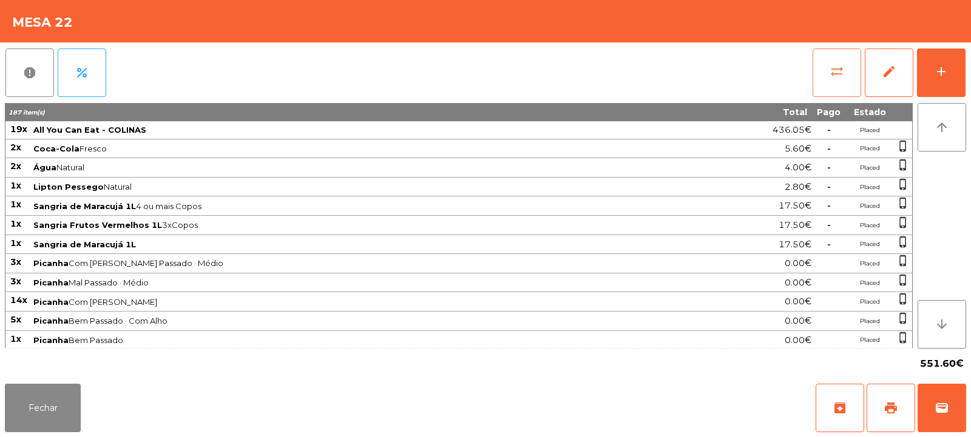
click at [832, 85] on button "sync_alt" at bounding box center [836, 73] width 49 height 49
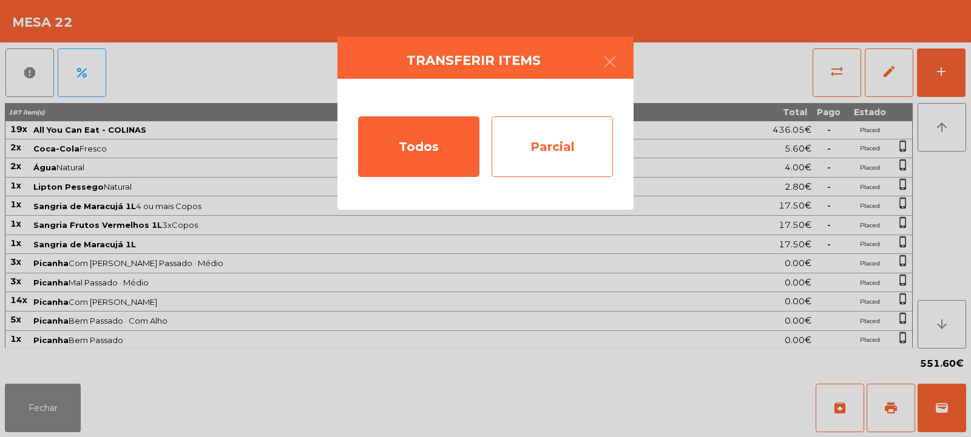
click at [572, 131] on div "Parcial" at bounding box center [551, 146] width 121 height 61
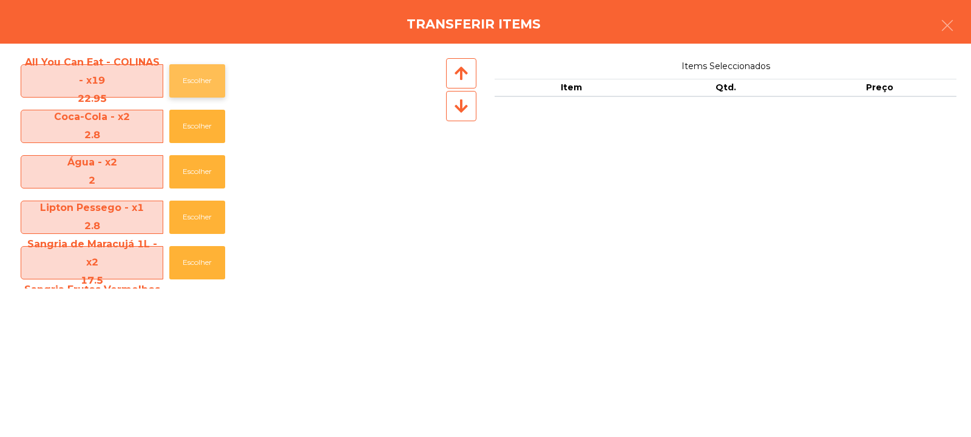
click at [192, 75] on button "Escolher" at bounding box center [197, 80] width 56 height 33
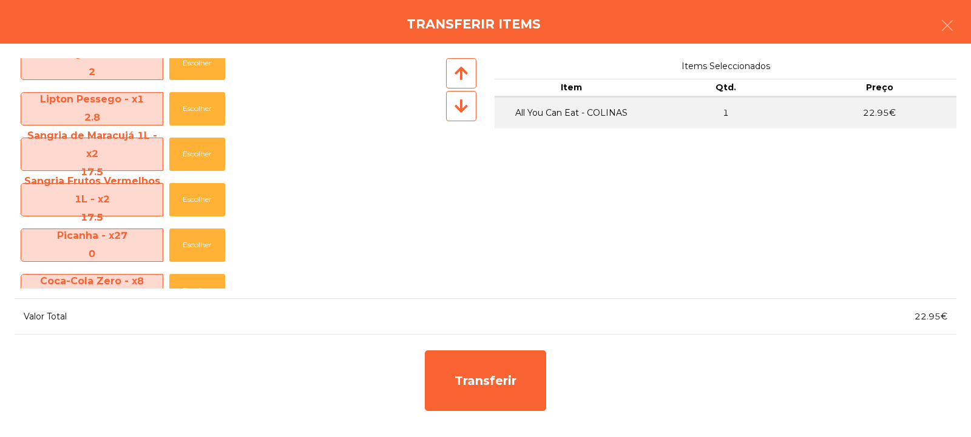
scroll to position [0, 0]
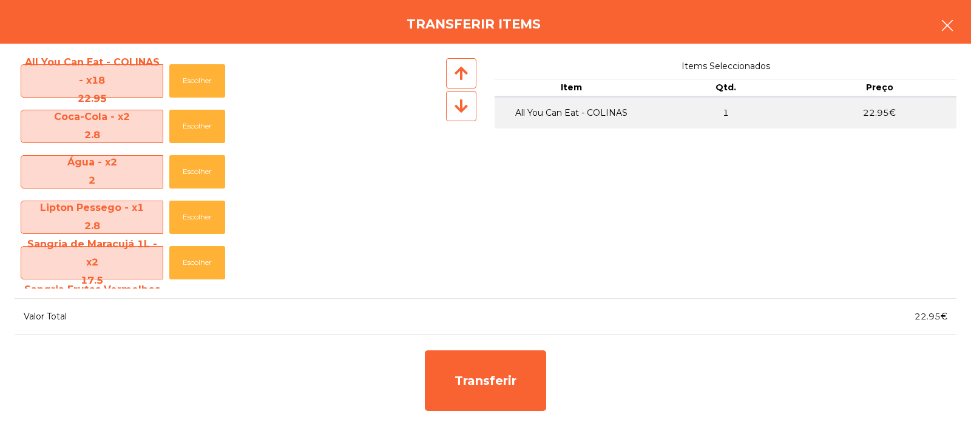
click at [941, 30] on icon "button" at bounding box center [947, 25] width 15 height 15
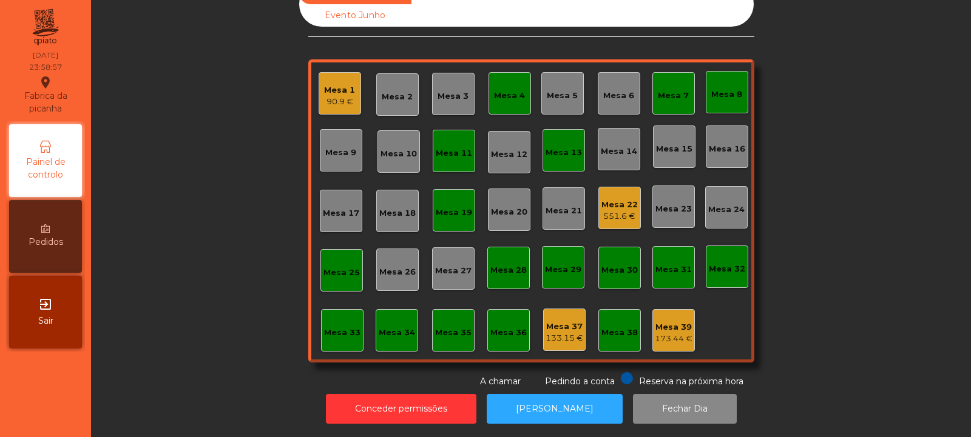
click at [610, 201] on div "Mesa 22" at bounding box center [619, 205] width 36 height 12
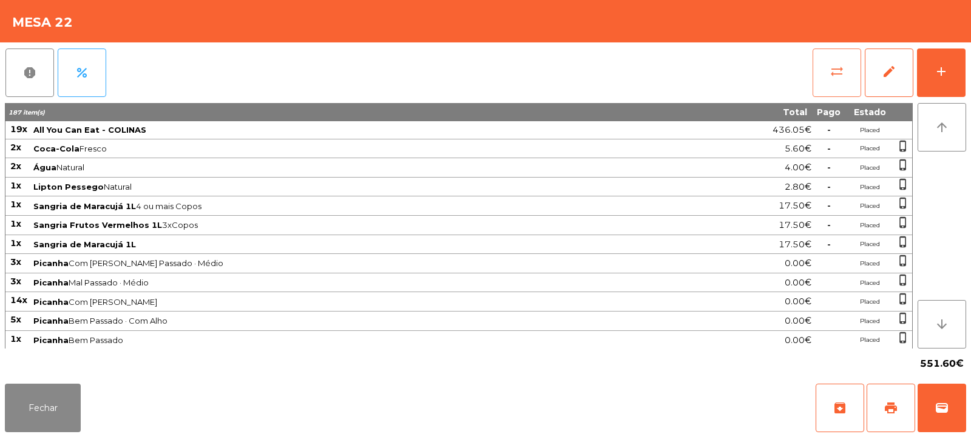
click at [840, 78] on span "sync_alt" at bounding box center [836, 71] width 15 height 15
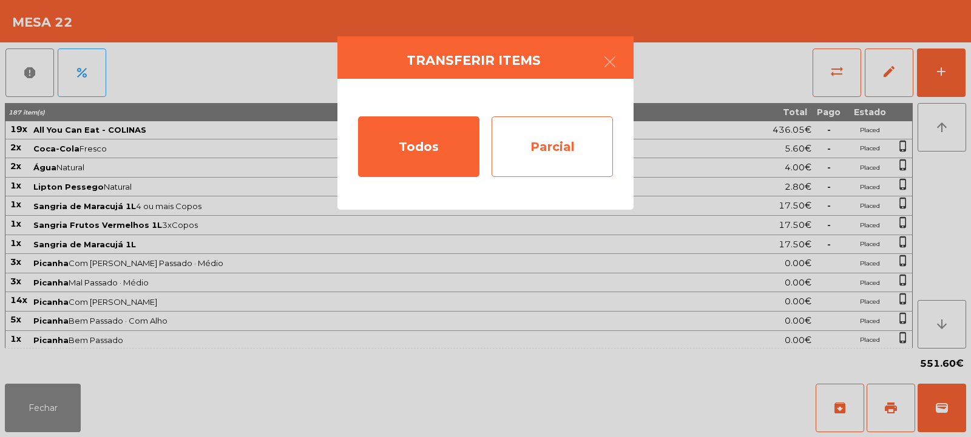
click at [584, 126] on div "Parcial" at bounding box center [551, 146] width 121 height 61
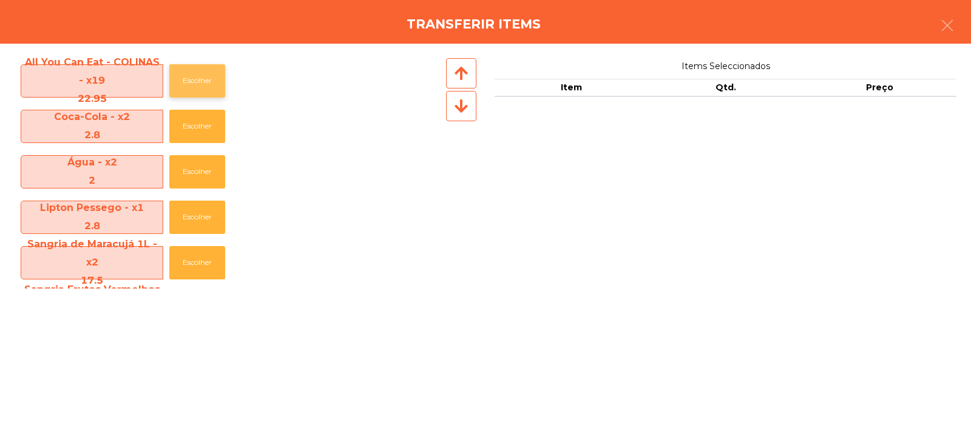
click at [177, 83] on button "Escolher" at bounding box center [197, 80] width 56 height 33
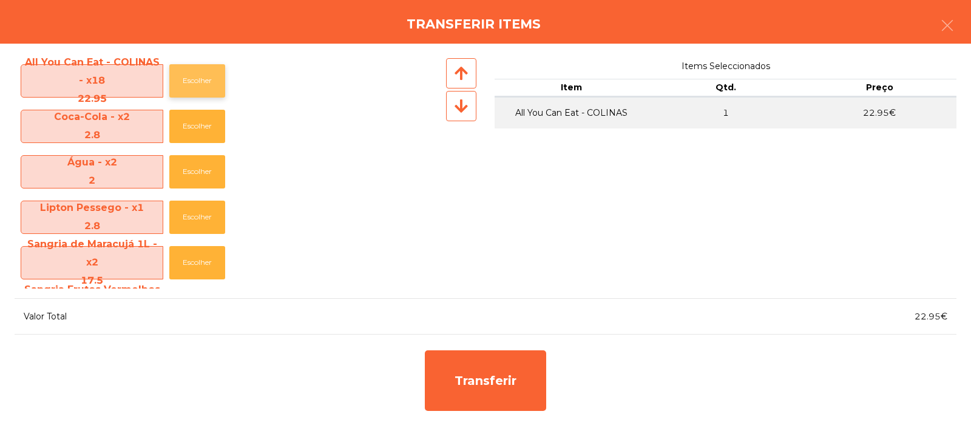
click at [185, 81] on button "Escolher" at bounding box center [197, 80] width 56 height 33
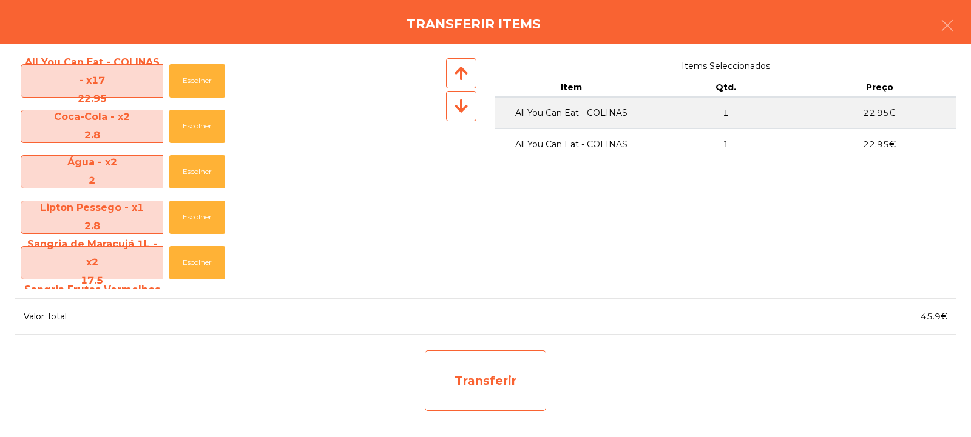
click at [526, 375] on div "Transferir" at bounding box center [485, 381] width 121 height 61
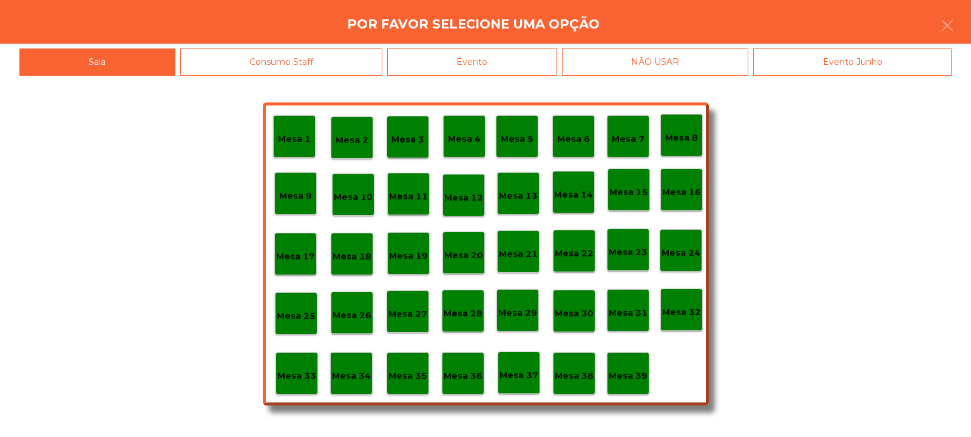
click at [507, 372] on p "Mesa 37" at bounding box center [518, 376] width 39 height 14
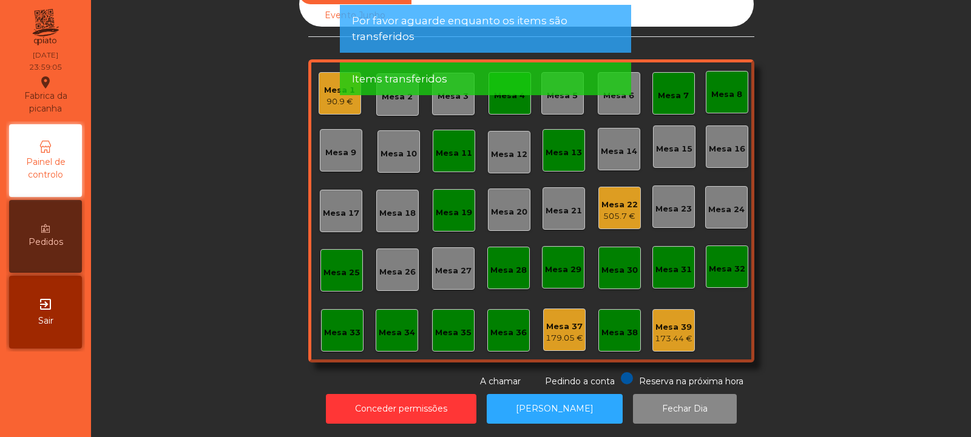
click at [611, 199] on div "Mesa 22" at bounding box center [619, 205] width 36 height 12
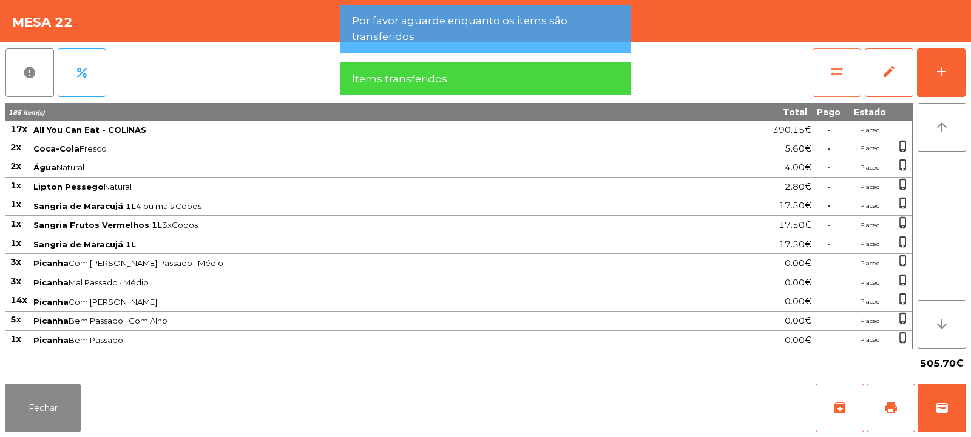
click at [827, 72] on button "sync_alt" at bounding box center [836, 73] width 49 height 49
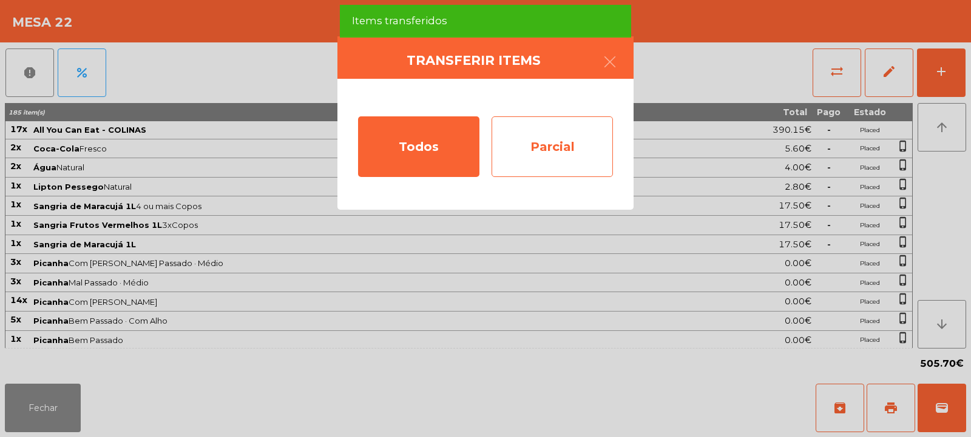
click at [570, 126] on div "Parcial" at bounding box center [551, 146] width 121 height 61
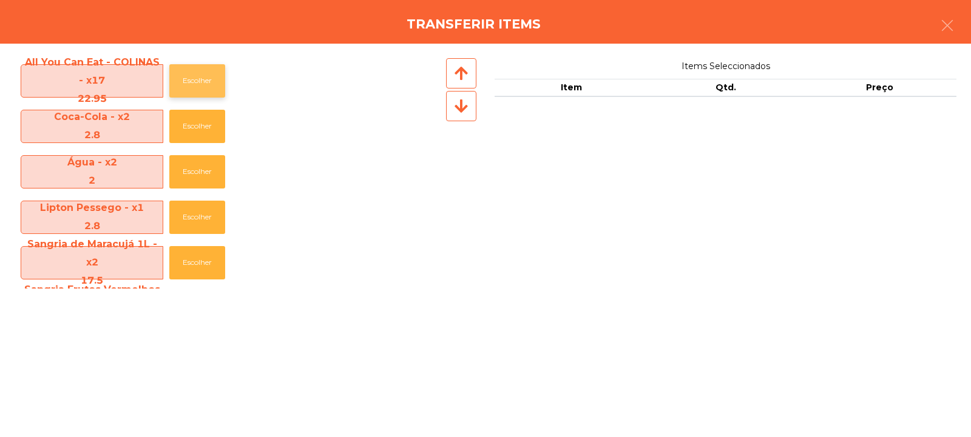
click at [210, 77] on button "Escolher" at bounding box center [197, 80] width 56 height 33
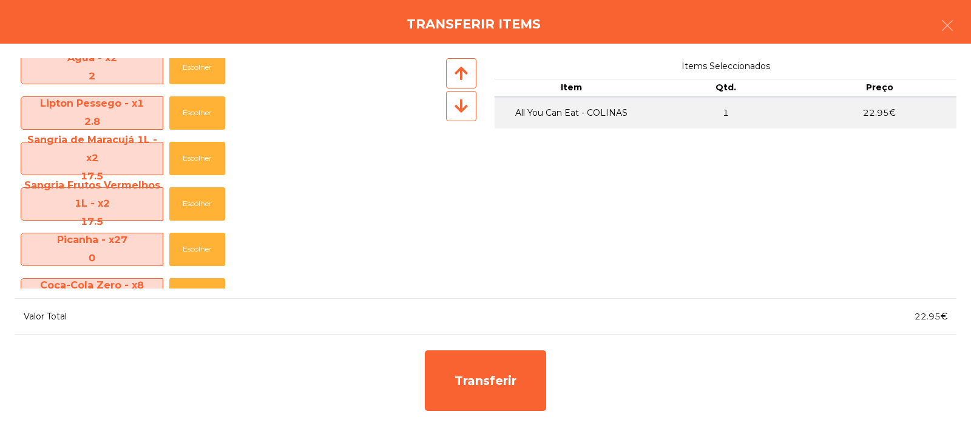
scroll to position [111, 0]
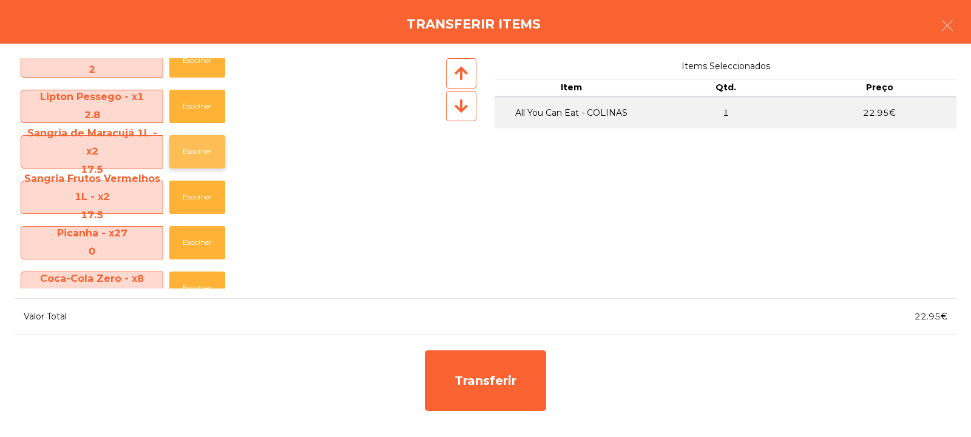
click at [169, 158] on button "Escolher" at bounding box center [197, 151] width 56 height 33
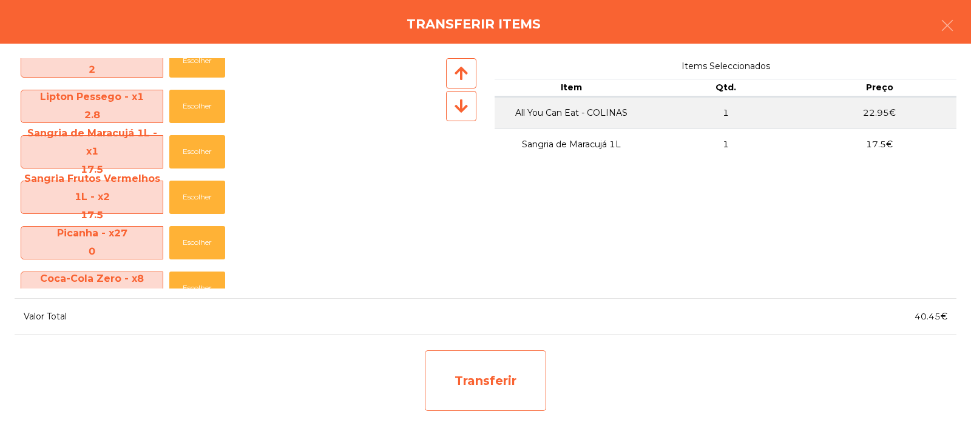
click at [504, 360] on div "Transferir" at bounding box center [485, 381] width 121 height 61
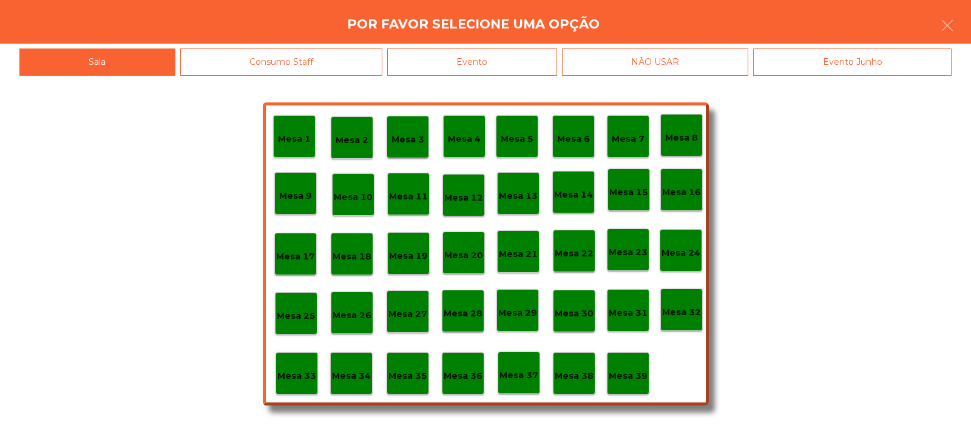
click at [517, 380] on p "Mesa 37" at bounding box center [518, 376] width 39 height 14
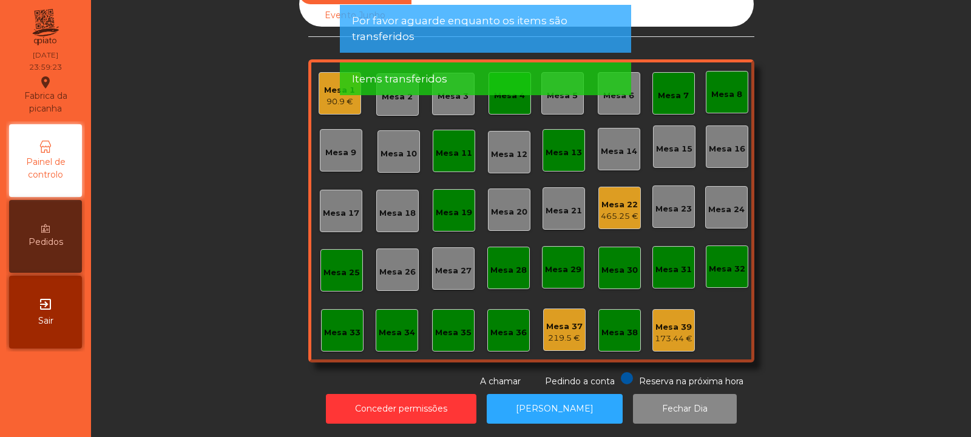
click at [604, 211] on div "465.25 €" at bounding box center [620, 217] width 38 height 12
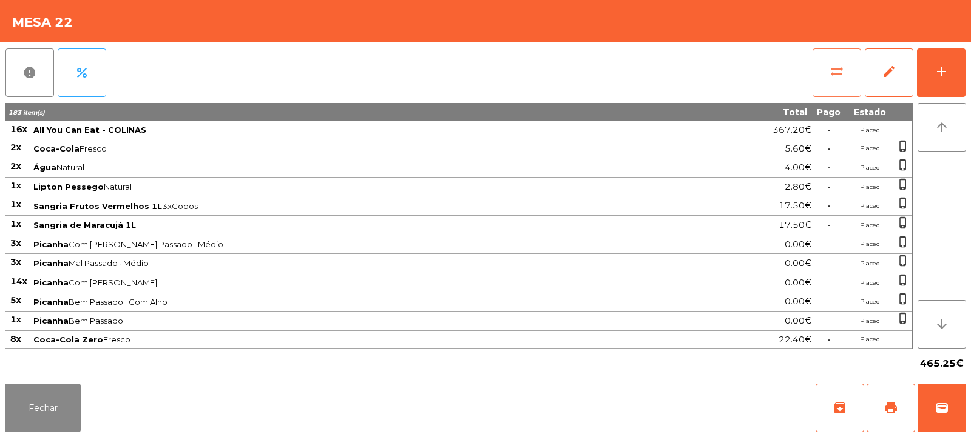
click at [831, 66] on span "sync_alt" at bounding box center [836, 71] width 15 height 15
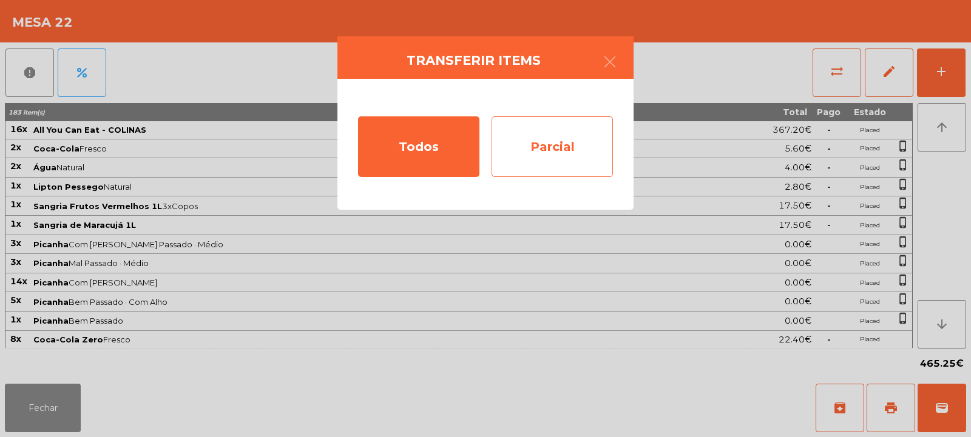
click at [579, 137] on div "Parcial" at bounding box center [551, 146] width 121 height 61
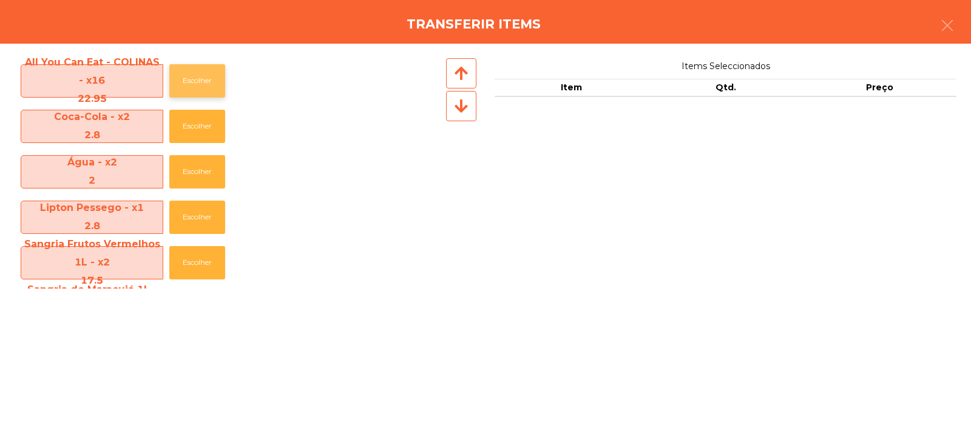
click at [200, 81] on button "Escolher" at bounding box center [197, 80] width 56 height 33
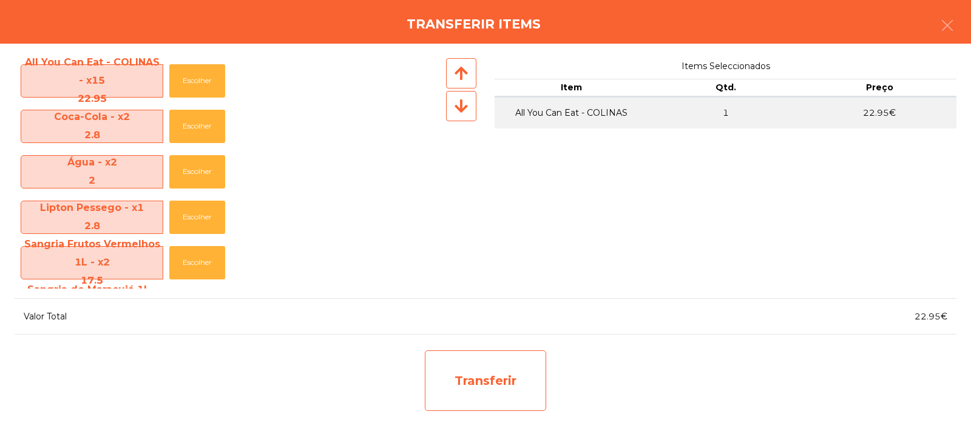
click at [490, 382] on div "Transferir" at bounding box center [485, 381] width 121 height 61
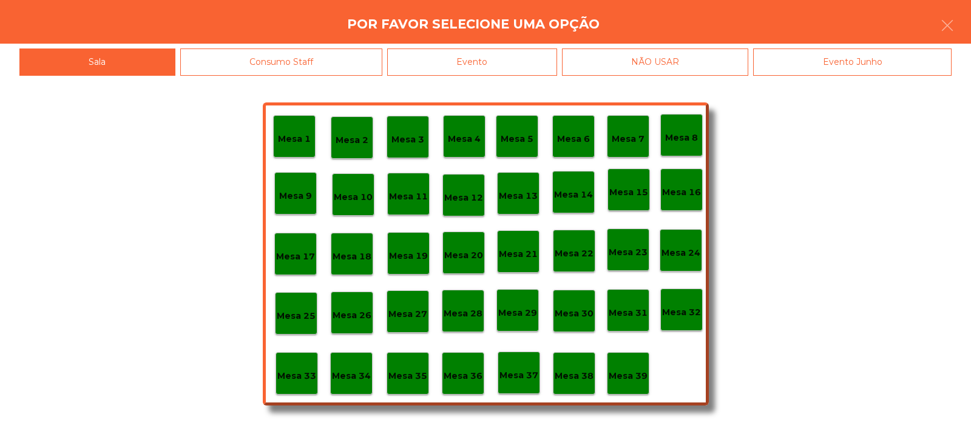
click at [509, 382] on p "Mesa 37" at bounding box center [518, 376] width 39 height 14
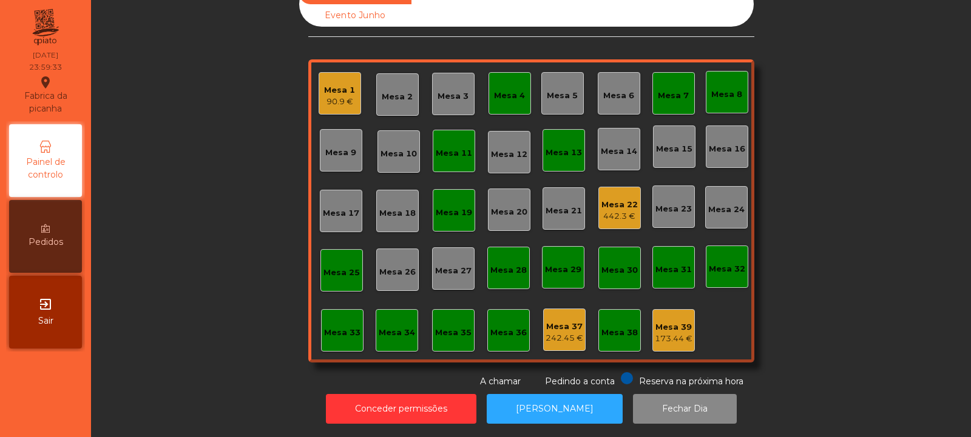
click at [607, 200] on div "Mesa 22" at bounding box center [619, 205] width 36 height 12
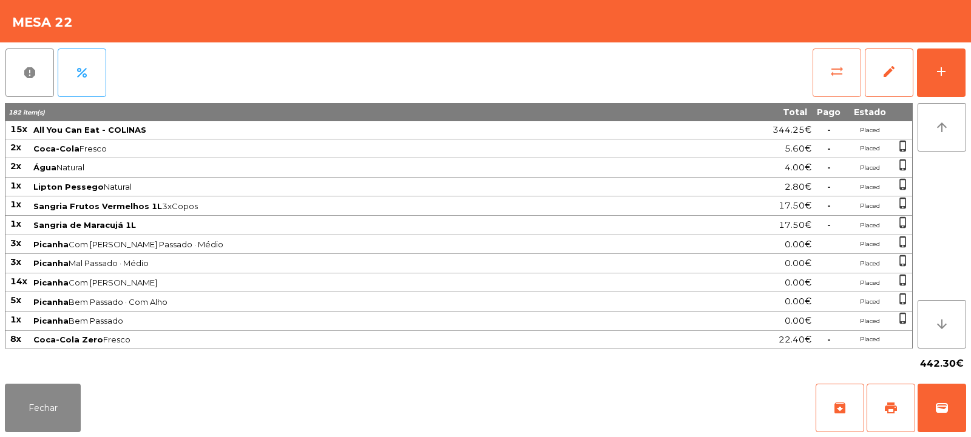
click at [836, 86] on button "sync_alt" at bounding box center [836, 73] width 49 height 49
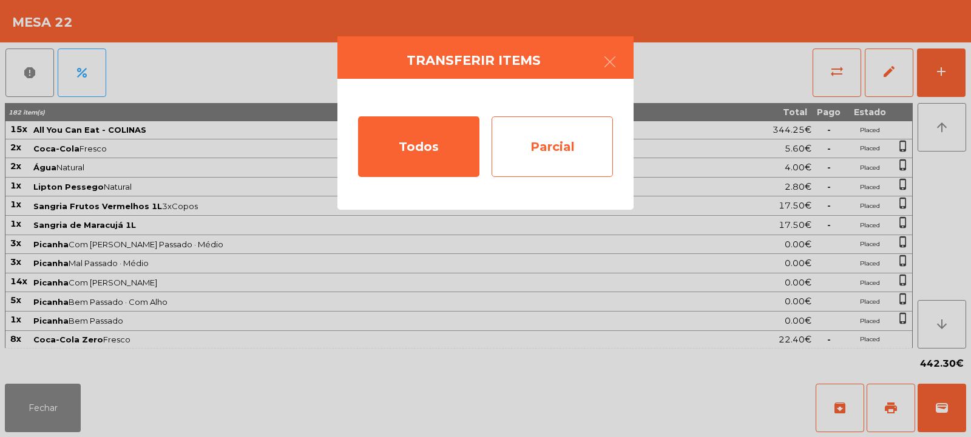
click at [578, 164] on div "Parcial" at bounding box center [551, 146] width 121 height 61
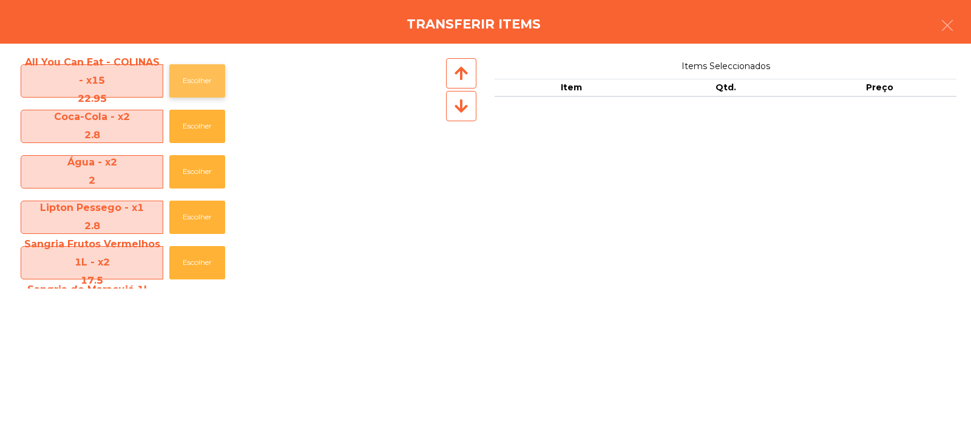
click at [199, 81] on button "Escolher" at bounding box center [197, 80] width 56 height 33
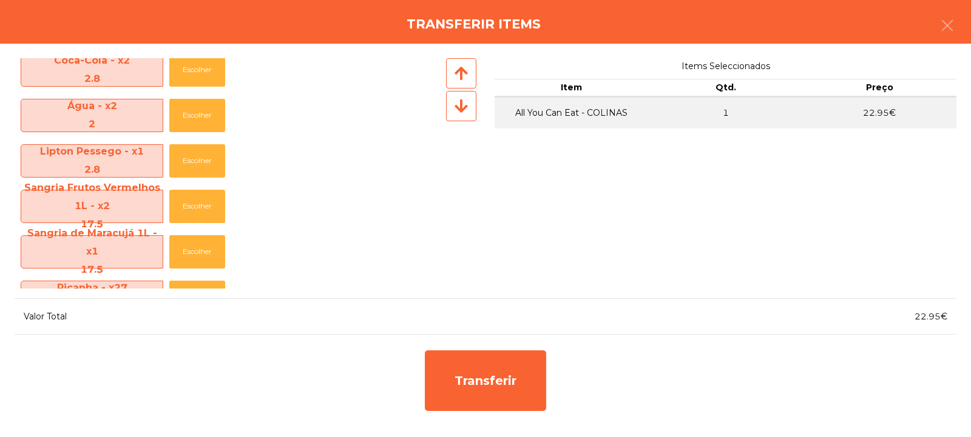
scroll to position [81, 0]
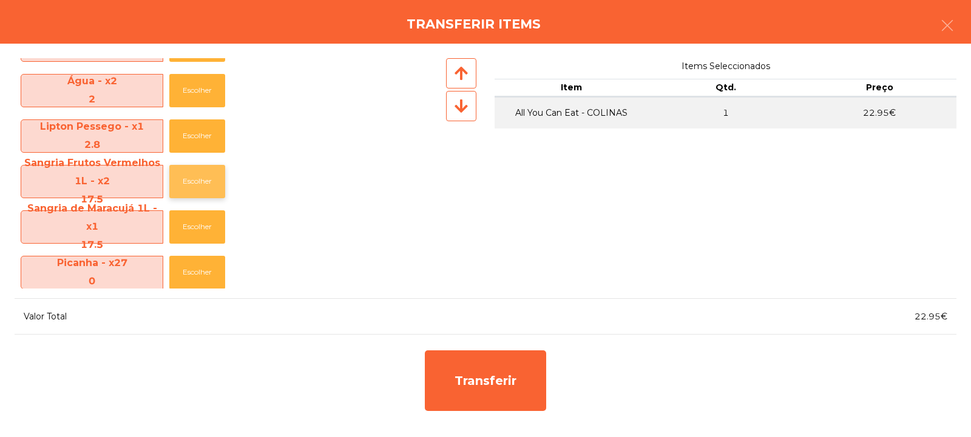
click at [194, 181] on button "Escolher" at bounding box center [197, 181] width 56 height 33
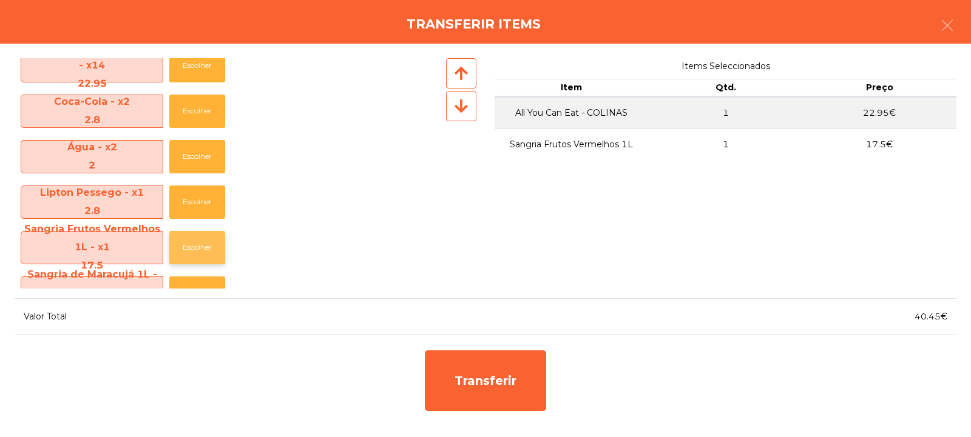
scroll to position [0, 0]
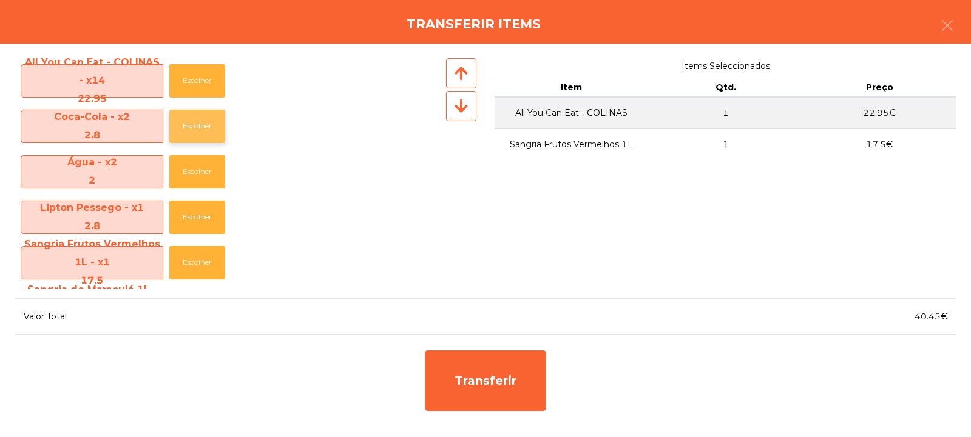
click at [192, 128] on button "Escolher" at bounding box center [197, 126] width 56 height 33
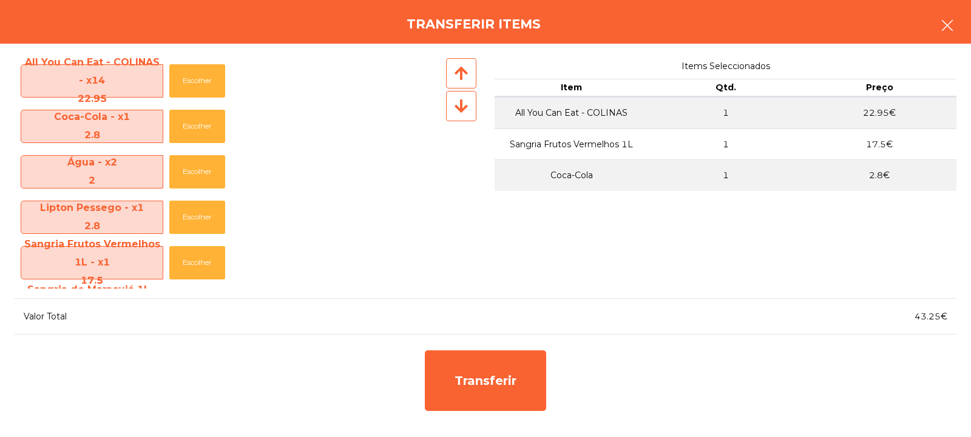
click at [932, 30] on button "button" at bounding box center [947, 26] width 34 height 36
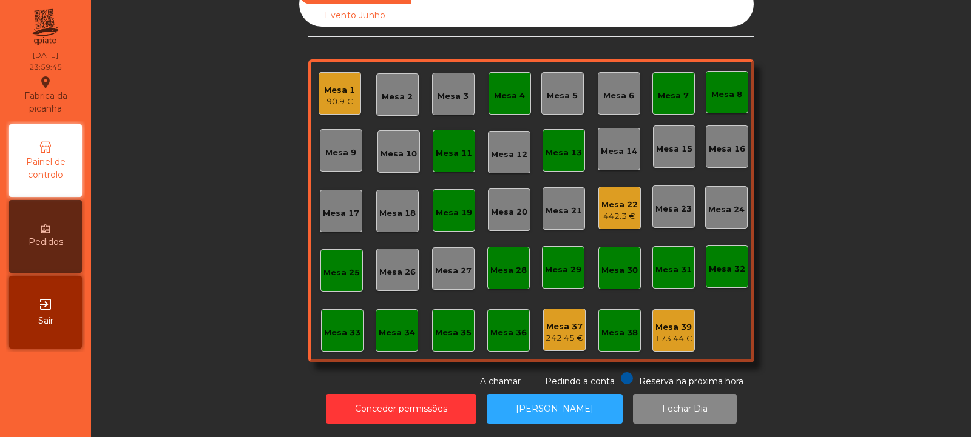
click at [611, 199] on div "Mesa 22" at bounding box center [619, 205] width 36 height 12
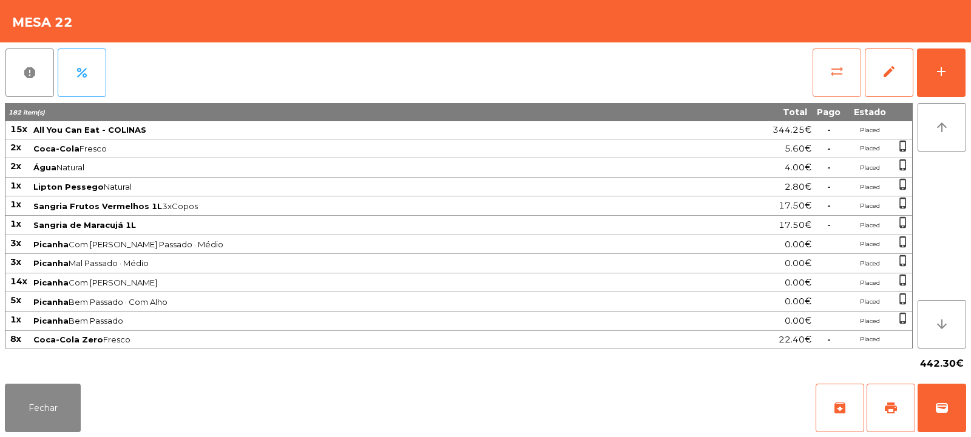
click at [834, 82] on button "sync_alt" at bounding box center [836, 73] width 49 height 49
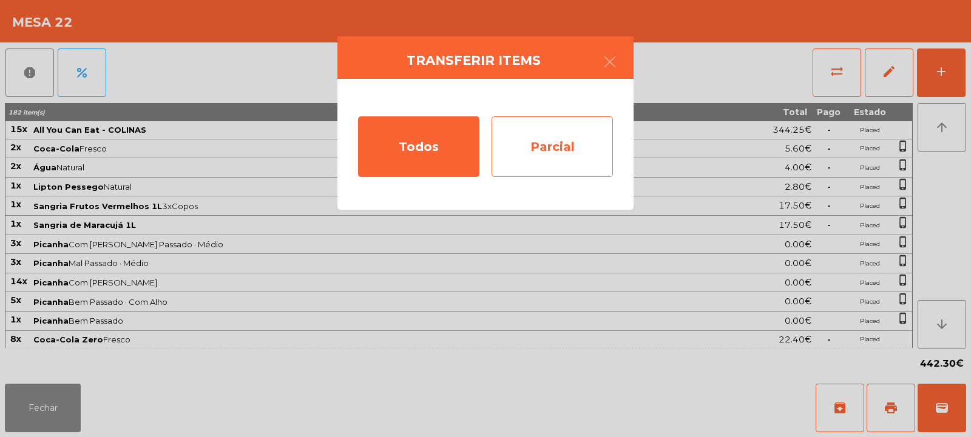
click at [584, 166] on div "Parcial" at bounding box center [551, 146] width 121 height 61
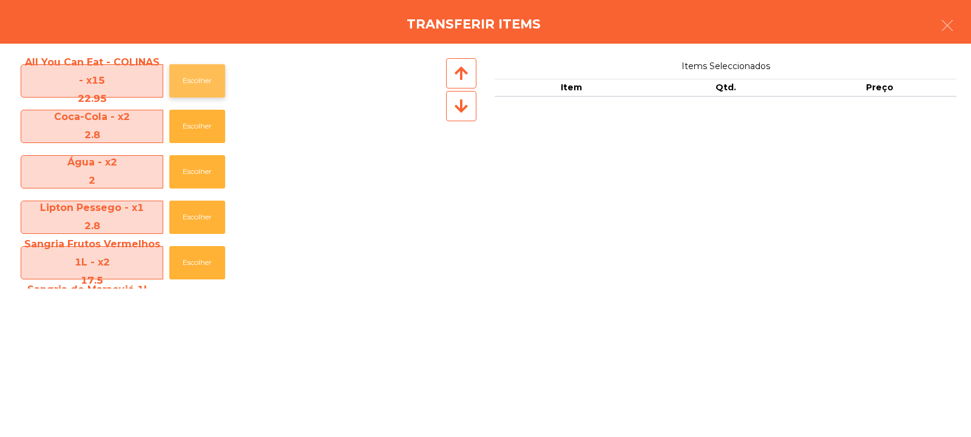
click at [192, 78] on button "Escolher" at bounding box center [197, 80] width 56 height 33
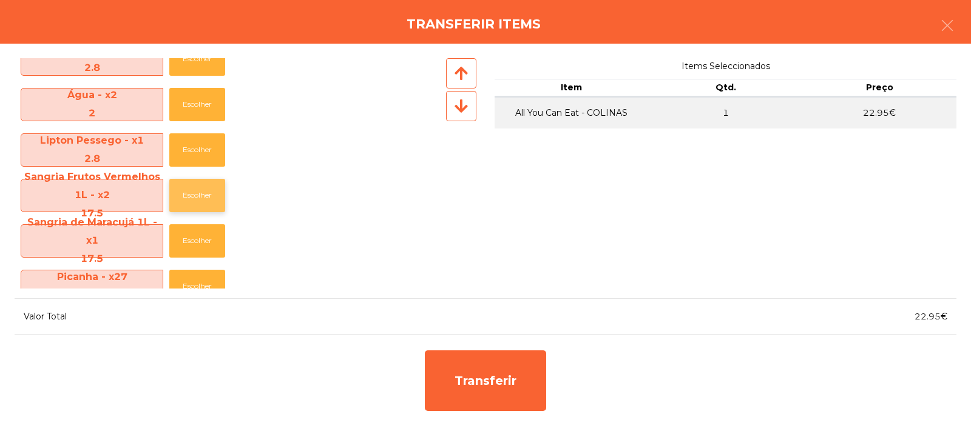
click at [195, 199] on button "Escolher" at bounding box center [197, 195] width 56 height 33
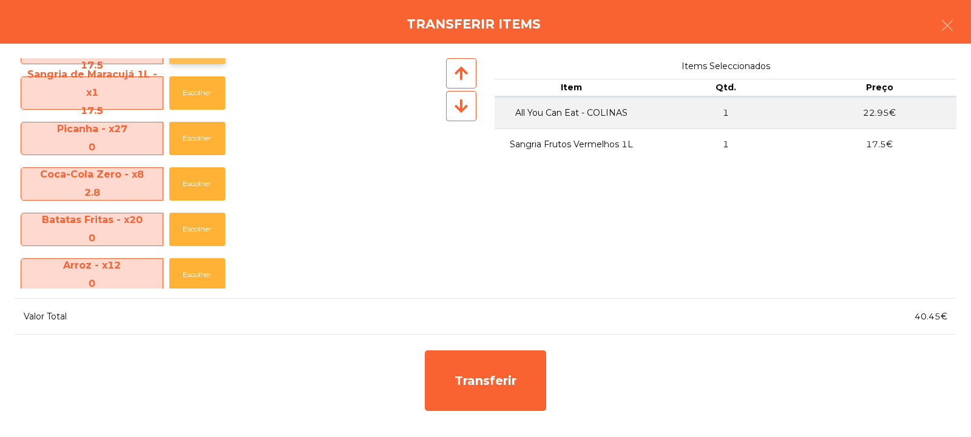
scroll to position [244, 0]
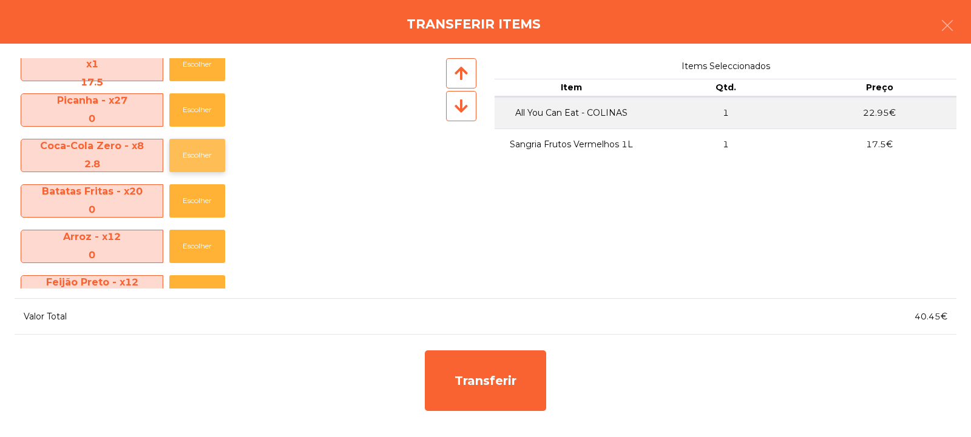
click at [206, 167] on button "Escolher" at bounding box center [197, 155] width 56 height 33
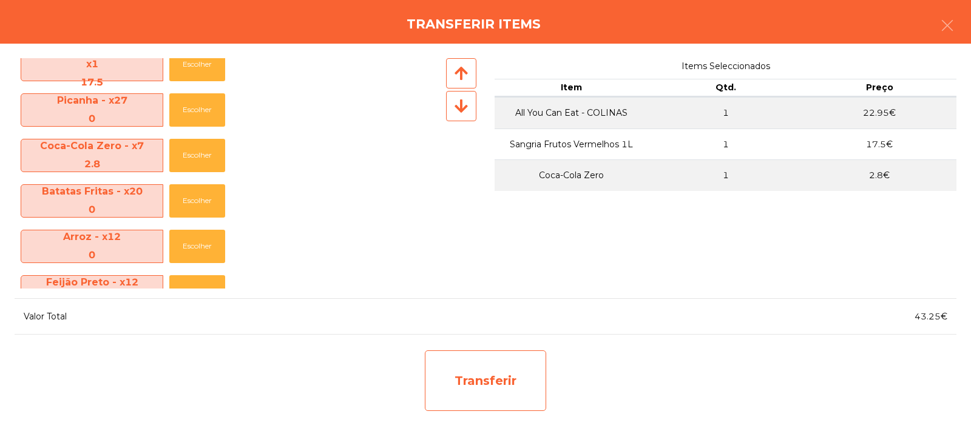
click at [471, 385] on div "Transferir" at bounding box center [485, 381] width 121 height 61
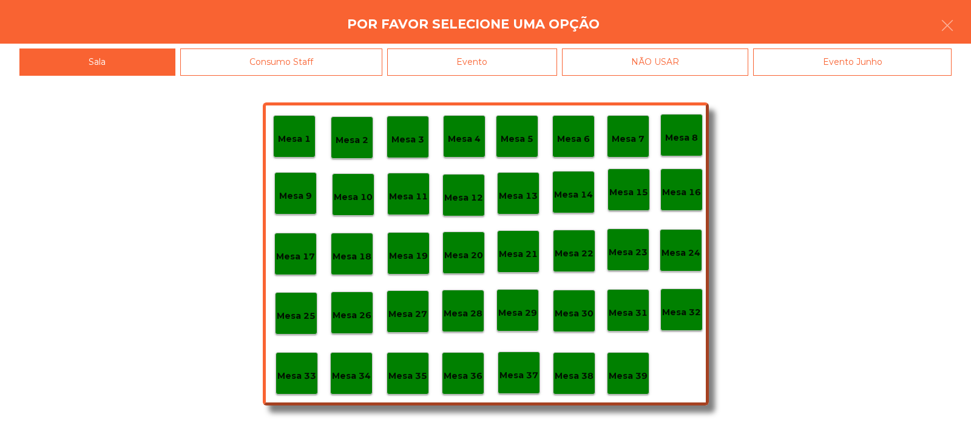
click at [276, 380] on div "Mesa 33" at bounding box center [296, 373] width 42 height 42
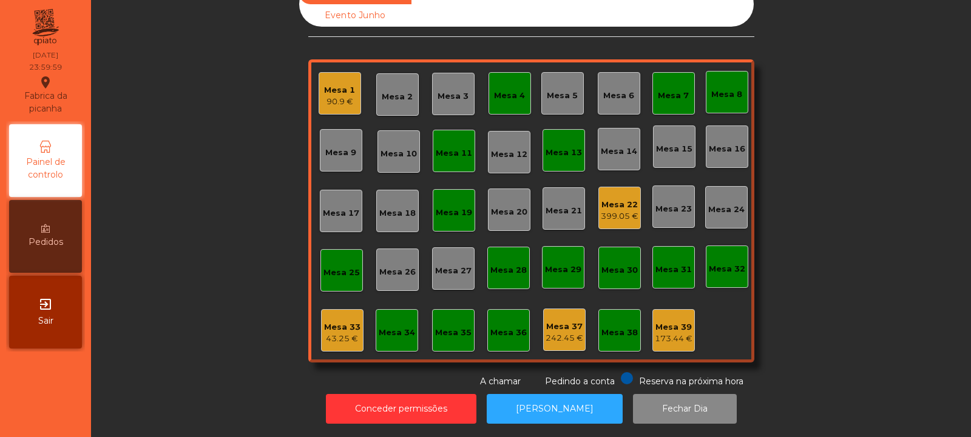
click at [547, 338] on div "Mesa 37 242.45 €" at bounding box center [564, 330] width 42 height 42
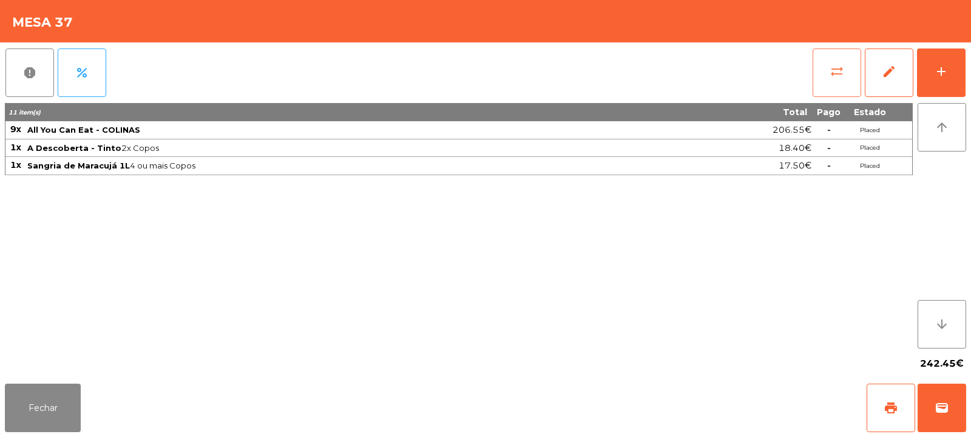
click at [836, 59] on button "sync_alt" at bounding box center [836, 73] width 49 height 49
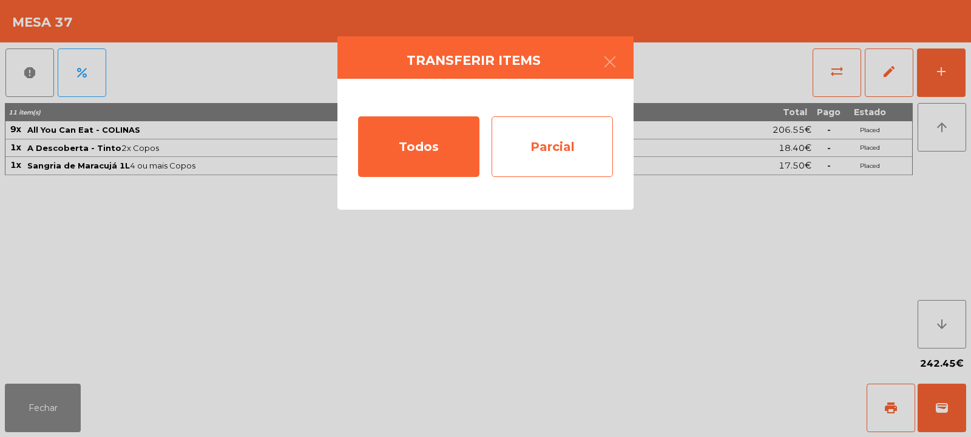
click at [568, 142] on div "Parcial" at bounding box center [551, 146] width 121 height 61
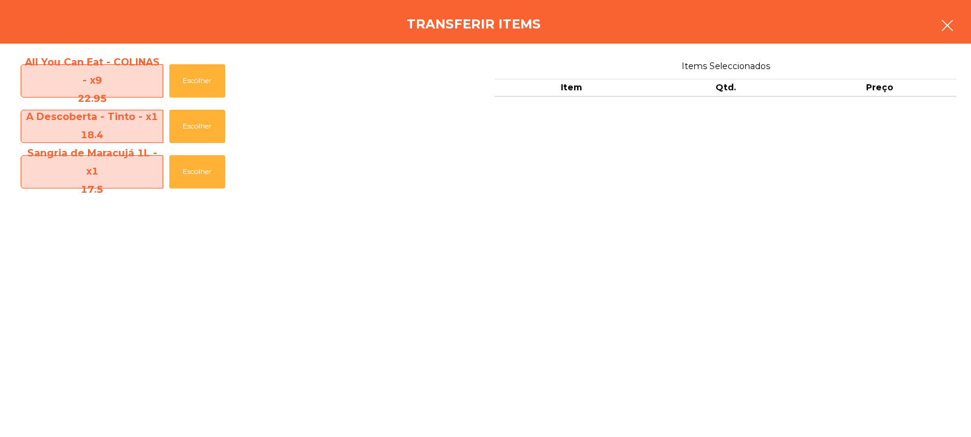
click at [931, 36] on button "button" at bounding box center [947, 26] width 34 height 36
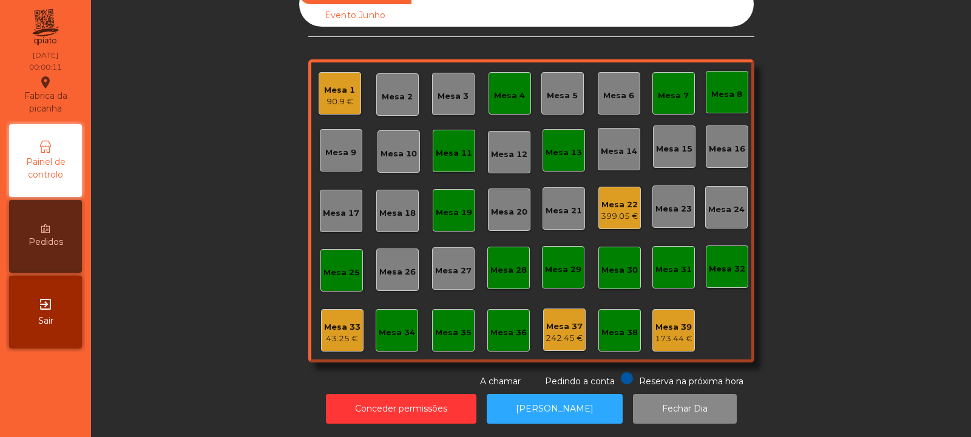
click at [610, 199] on div "Mesa 22" at bounding box center [620, 205] width 38 height 12
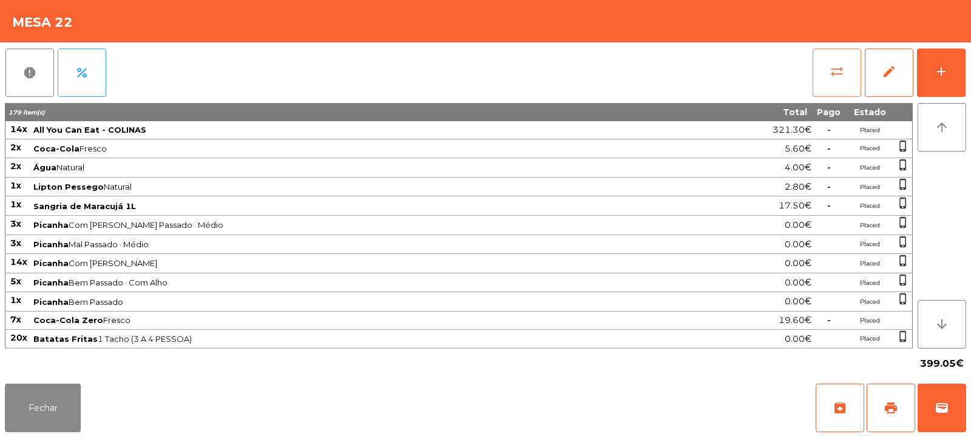
click at [822, 69] on button "sync_alt" at bounding box center [836, 73] width 49 height 49
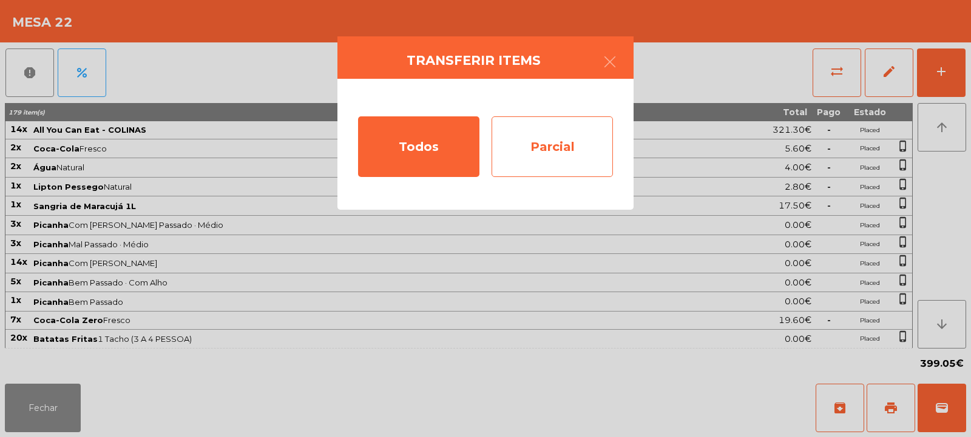
click at [568, 143] on div "Parcial" at bounding box center [551, 146] width 121 height 61
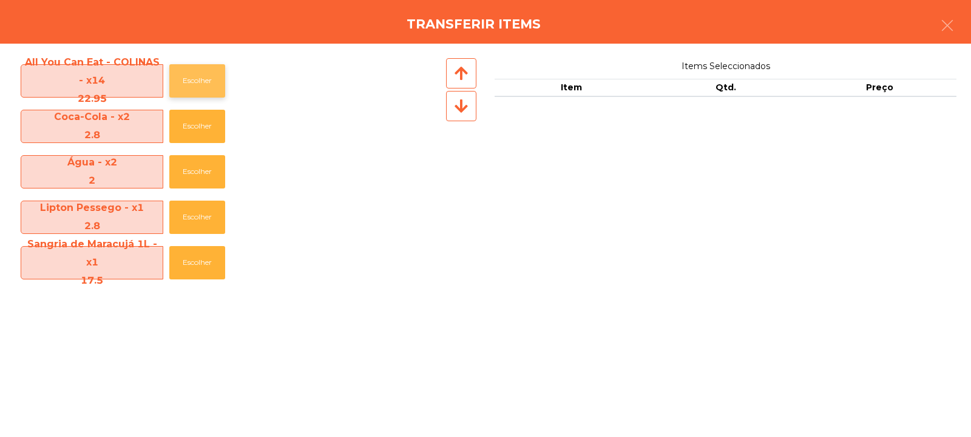
click at [203, 80] on button "Escolher" at bounding box center [197, 80] width 56 height 33
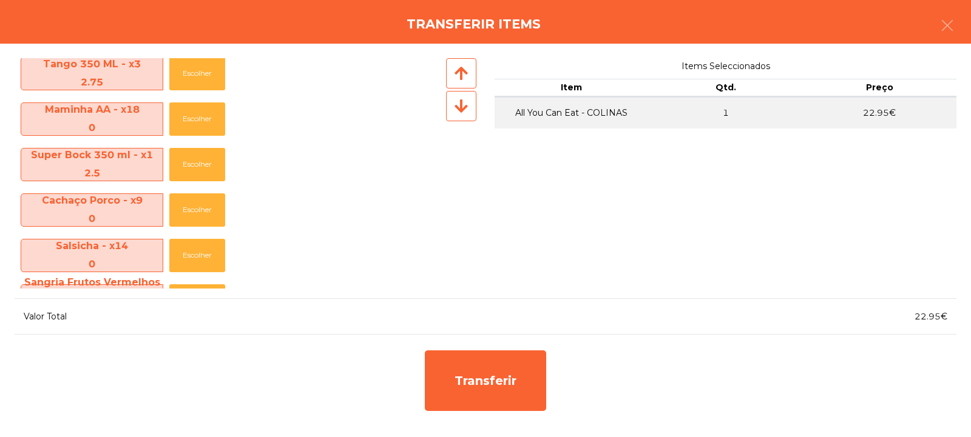
scroll to position [691, 0]
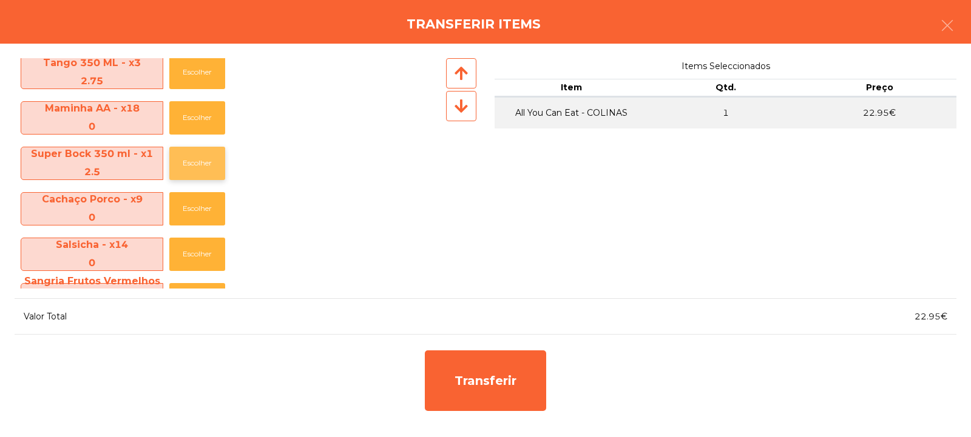
click at [180, 168] on button "Escolher" at bounding box center [197, 163] width 56 height 33
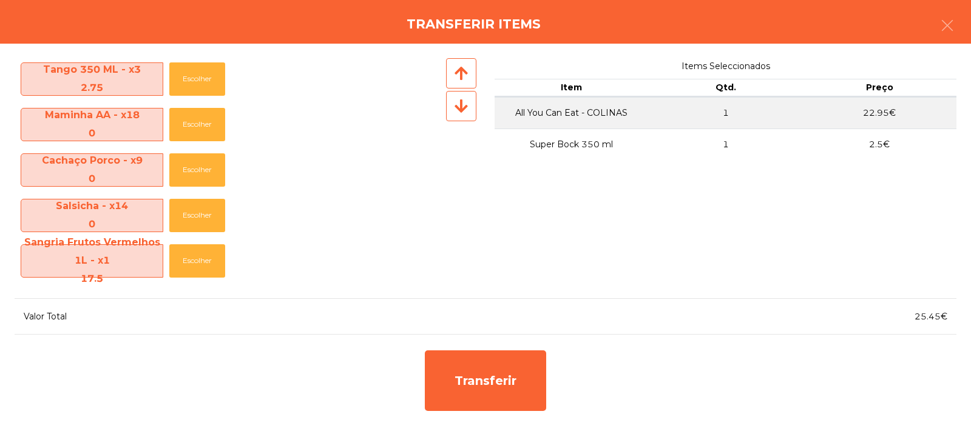
scroll to position [684, 0]
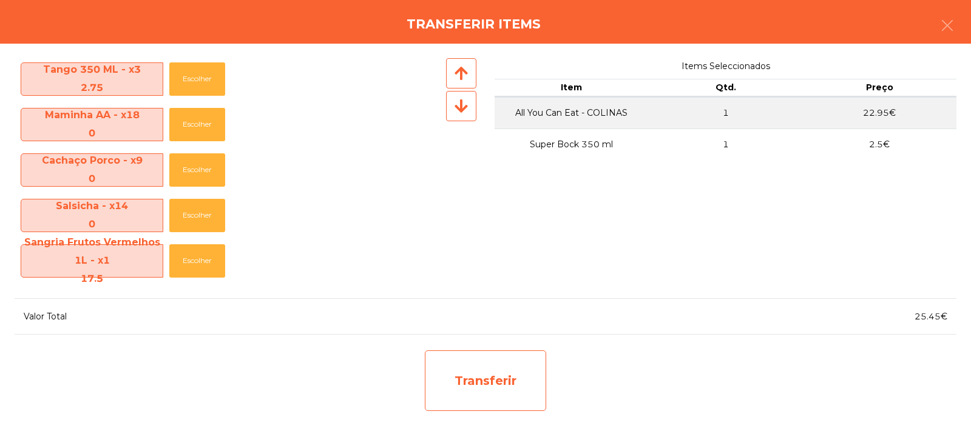
click at [479, 378] on div "Transferir" at bounding box center [485, 381] width 121 height 61
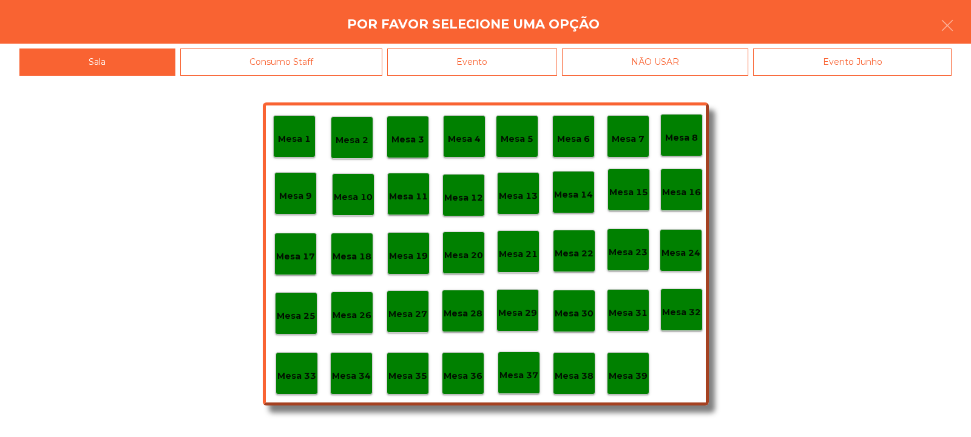
click at [295, 380] on p "Mesa 33" at bounding box center [296, 376] width 39 height 14
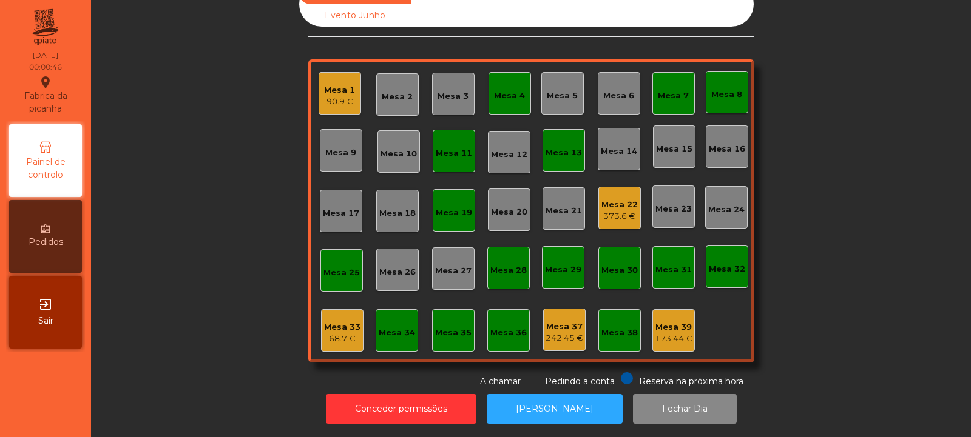
click at [615, 211] on div "373.6 €" at bounding box center [619, 217] width 36 height 12
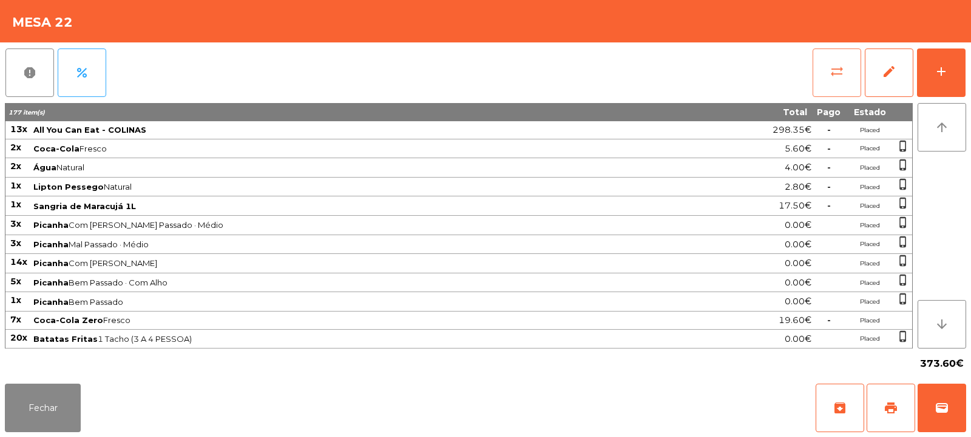
click at [834, 81] on button "sync_alt" at bounding box center [836, 73] width 49 height 49
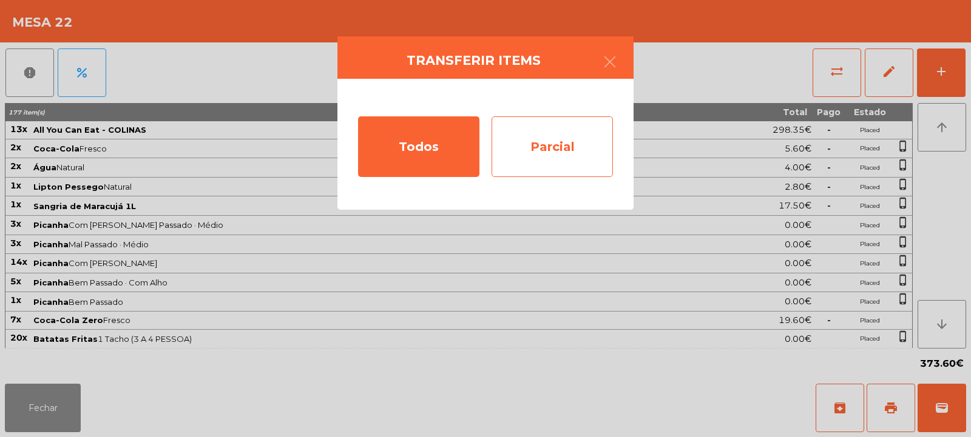
click at [570, 177] on div "Parcial" at bounding box center [551, 146] width 121 height 61
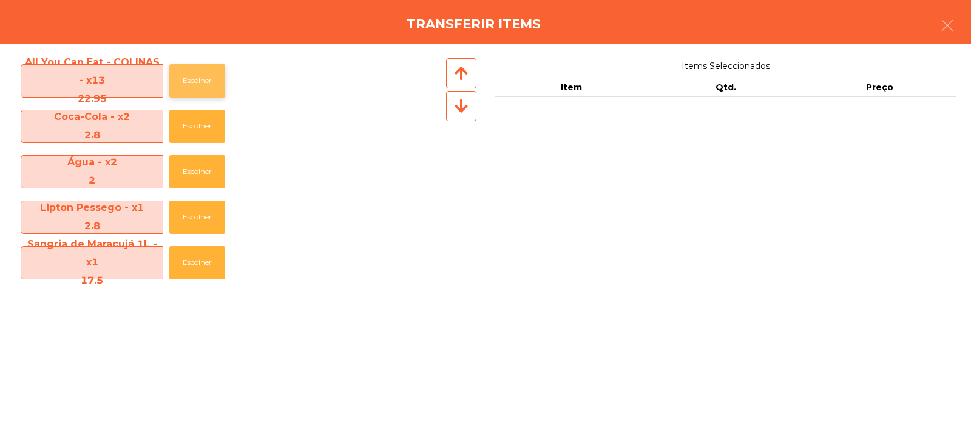
click at [206, 70] on button "Escolher" at bounding box center [197, 80] width 56 height 33
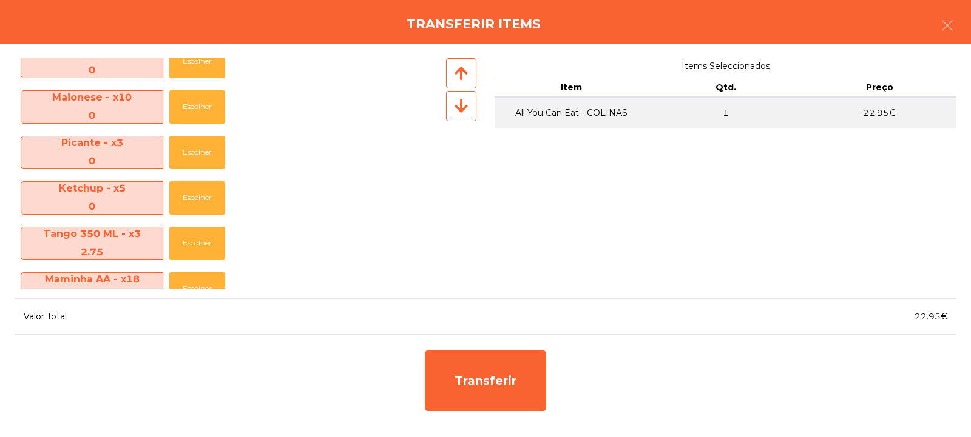
scroll to position [547, 0]
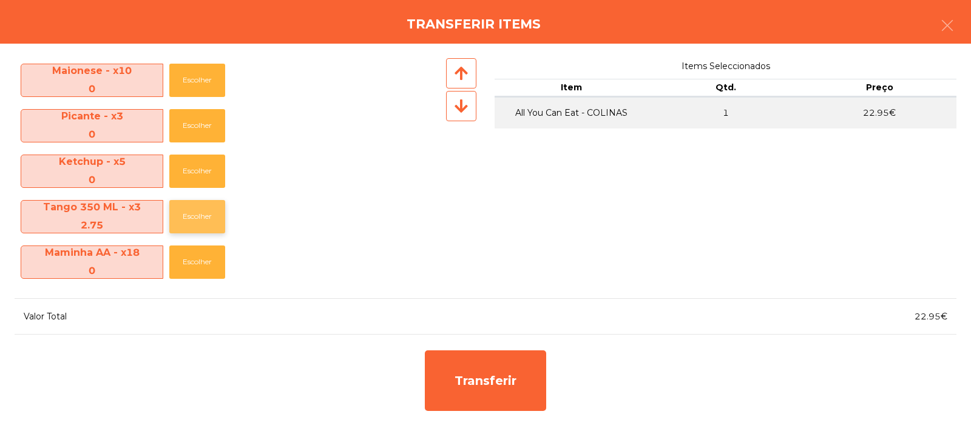
click at [200, 219] on button "Escolher" at bounding box center [197, 216] width 56 height 33
click at [204, 217] on button "Escolher" at bounding box center [197, 216] width 56 height 33
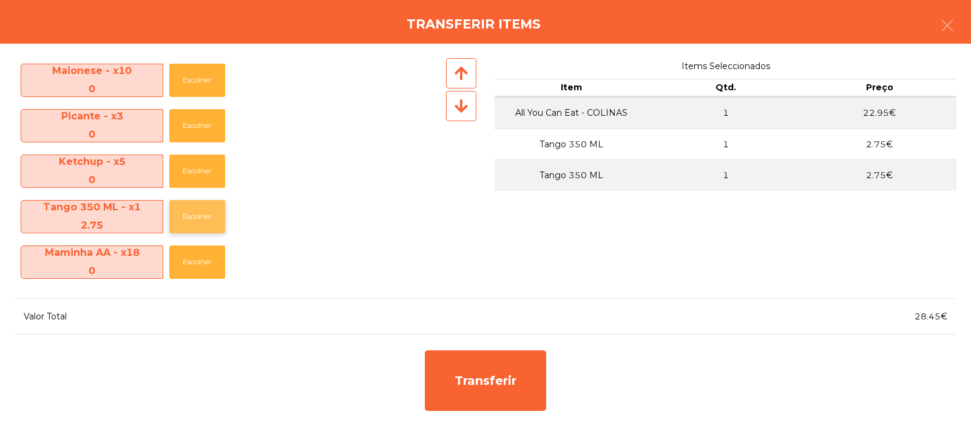
click at [199, 226] on button "Escolher" at bounding box center [197, 216] width 56 height 33
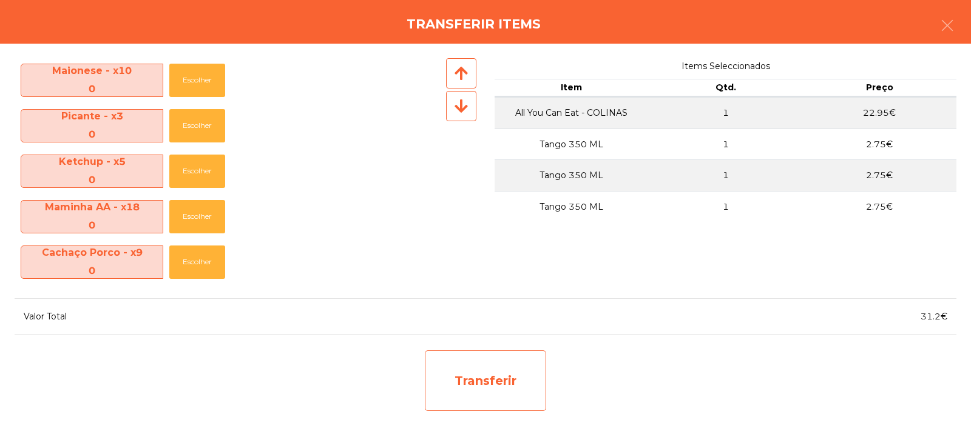
click at [462, 386] on div "Transferir" at bounding box center [485, 381] width 121 height 61
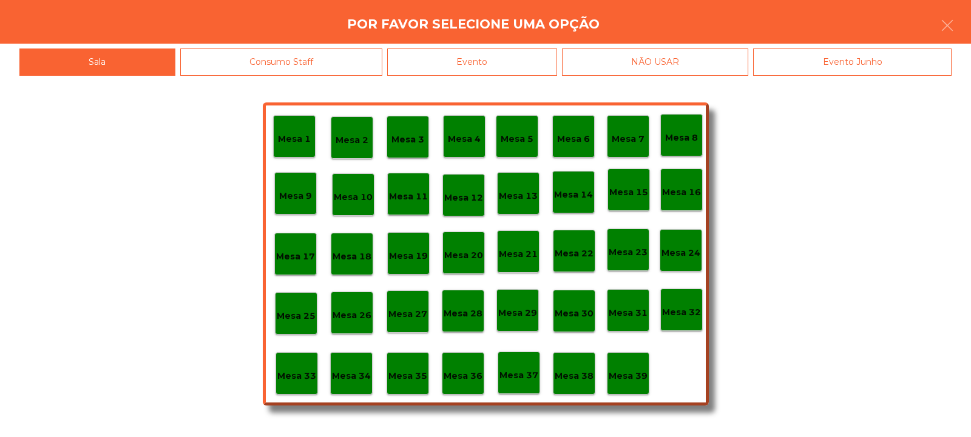
click at [298, 383] on div "Mesa 33" at bounding box center [296, 373] width 42 height 42
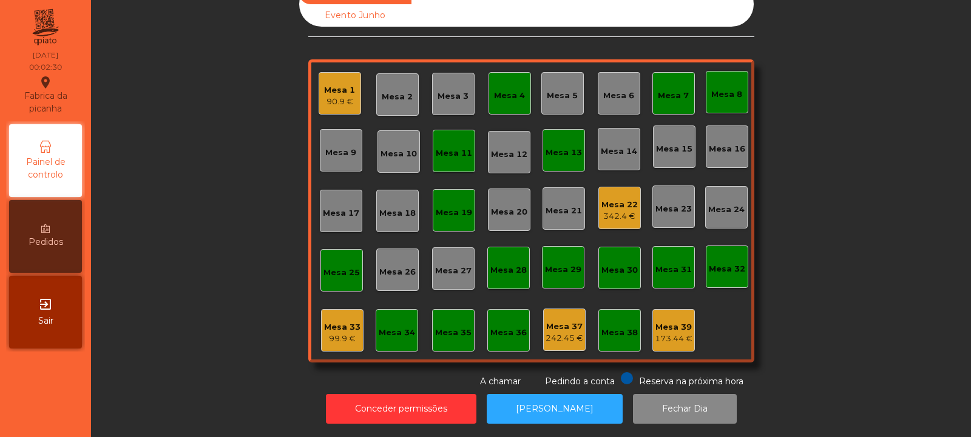
click at [334, 334] on div "99.9 €" at bounding box center [342, 339] width 36 height 12
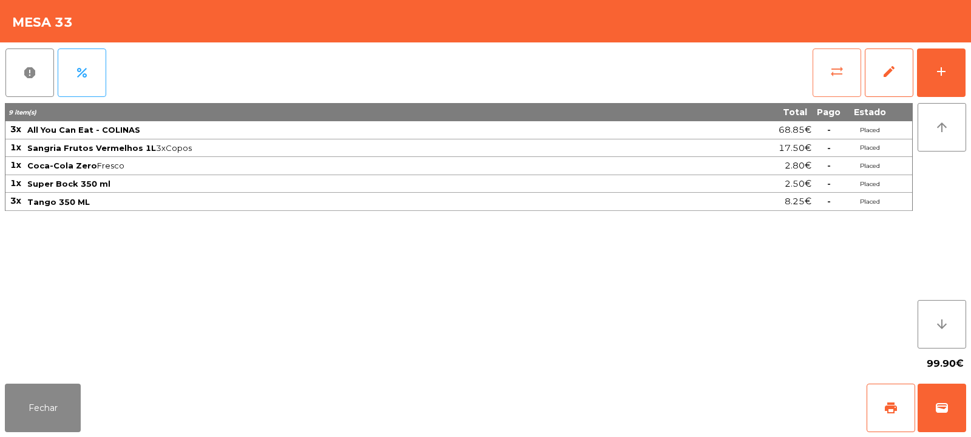
click at [831, 83] on button "sync_alt" at bounding box center [836, 73] width 49 height 49
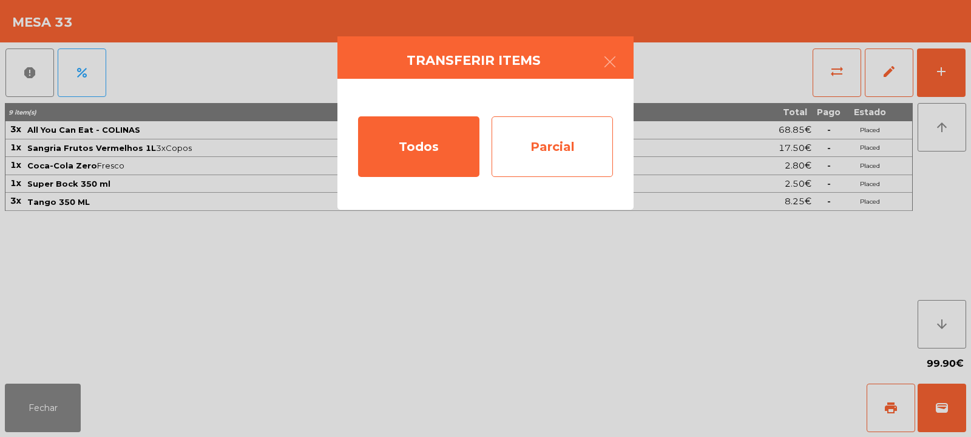
click at [553, 133] on div "Parcial" at bounding box center [551, 146] width 121 height 61
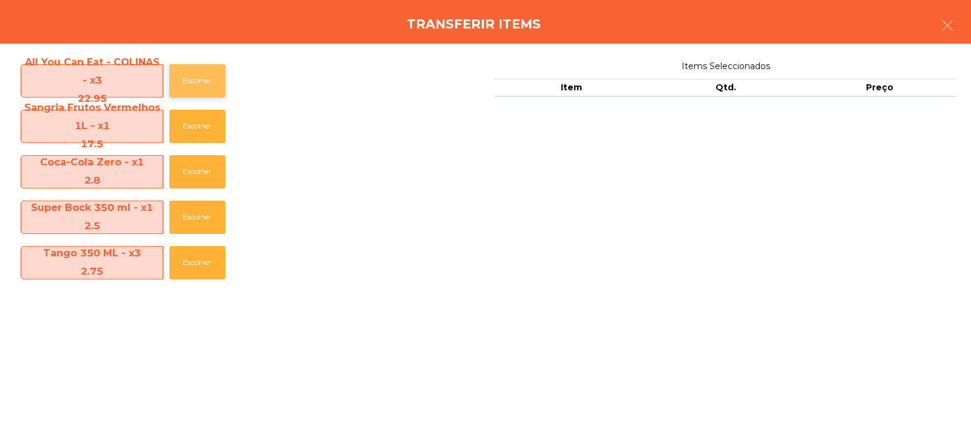
click at [187, 79] on button "Escolher" at bounding box center [197, 80] width 56 height 33
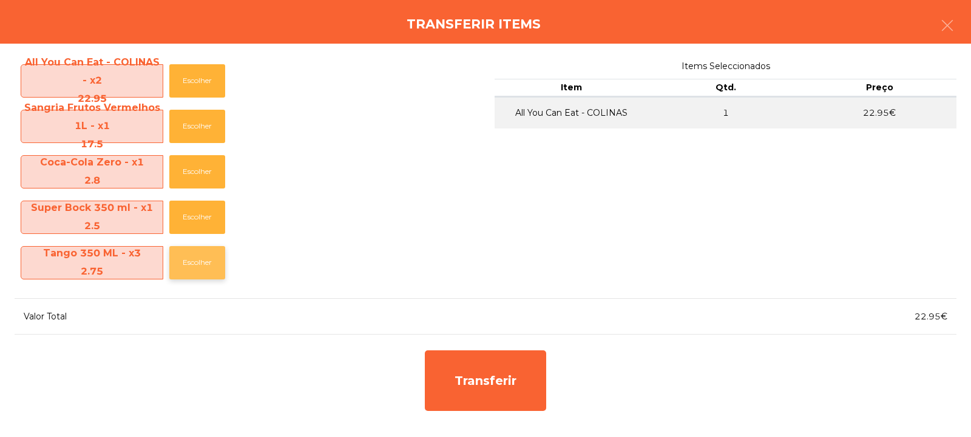
click at [194, 264] on button "Escolher" at bounding box center [197, 262] width 56 height 33
click at [195, 259] on button "Escolher" at bounding box center [197, 262] width 56 height 33
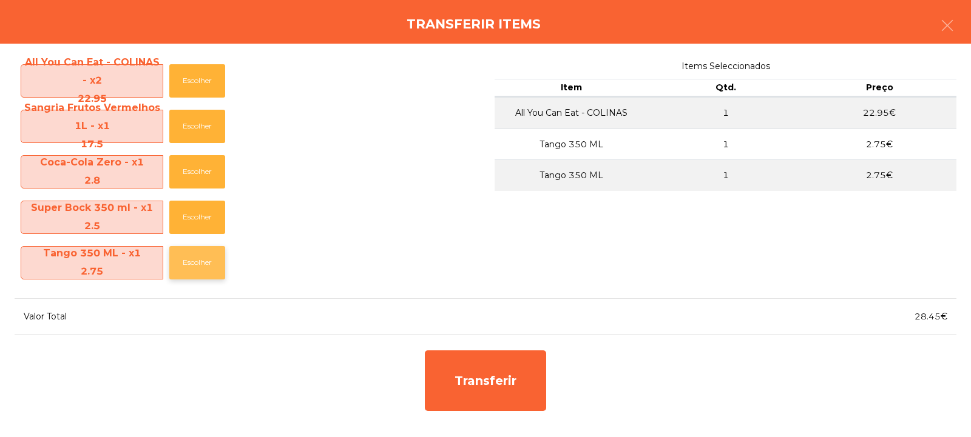
click at [204, 269] on button "Escolher" at bounding box center [197, 262] width 56 height 33
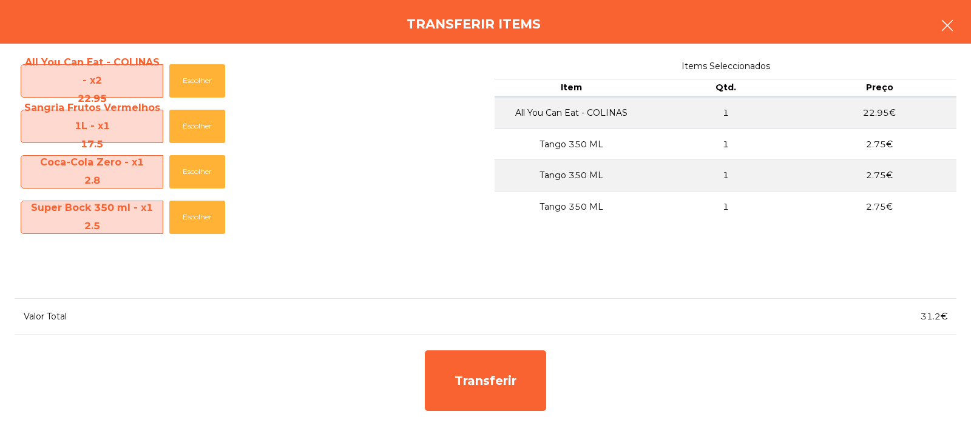
click at [940, 27] on icon "button" at bounding box center [947, 25] width 15 height 15
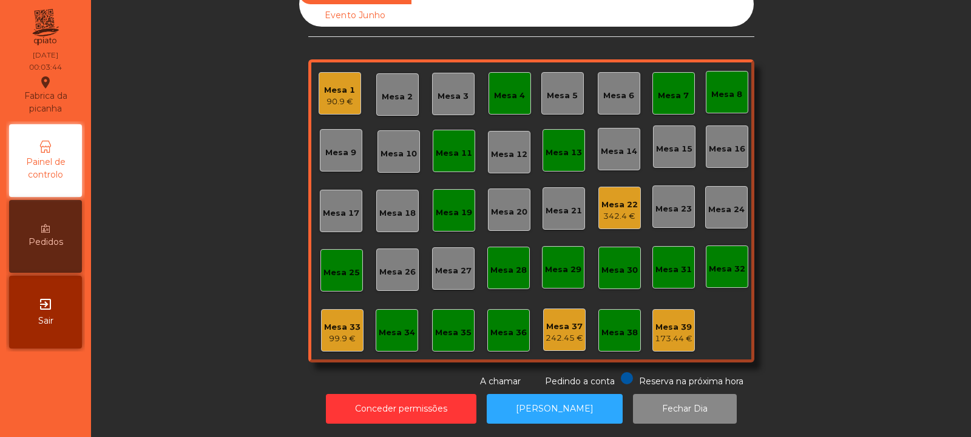
click at [607, 215] on div "Mesa 22 342.4 €" at bounding box center [619, 208] width 42 height 42
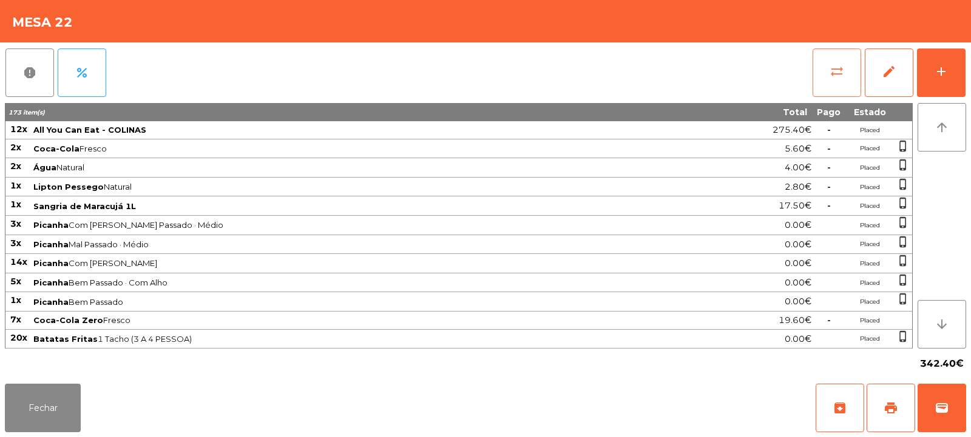
click at [844, 71] on button "sync_alt" at bounding box center [836, 73] width 49 height 49
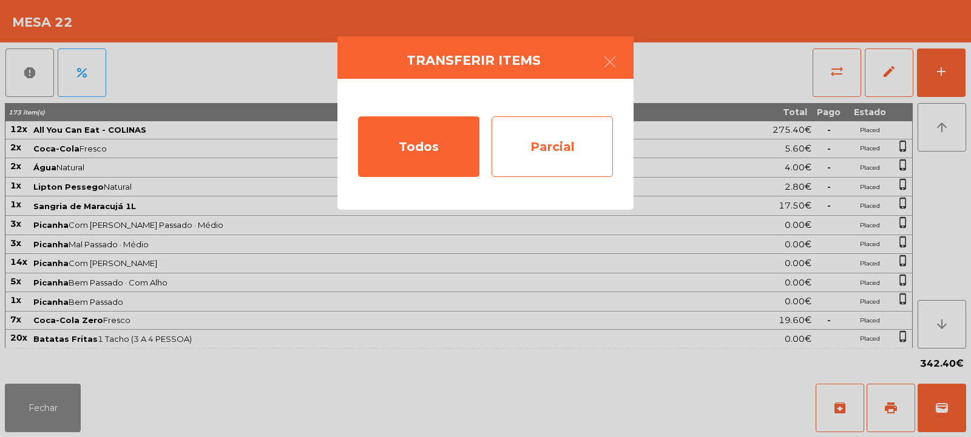
click at [539, 173] on div "Parcial" at bounding box center [551, 146] width 121 height 61
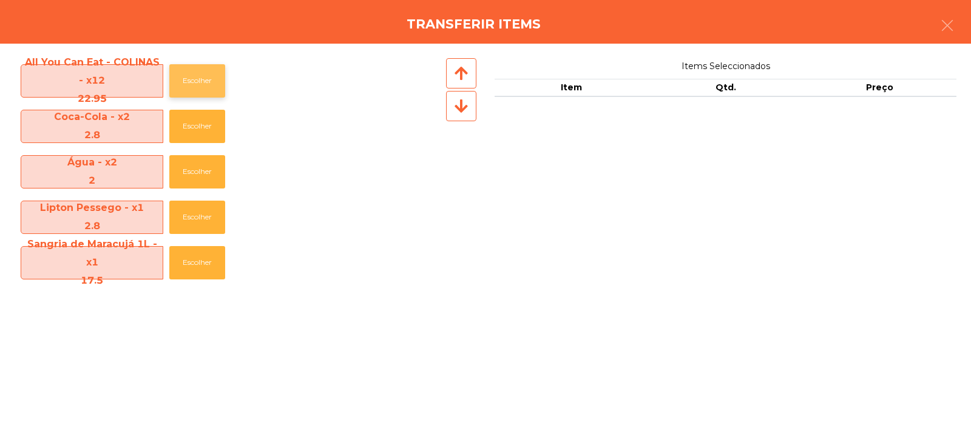
click at [197, 83] on button "Escolher" at bounding box center [197, 80] width 56 height 33
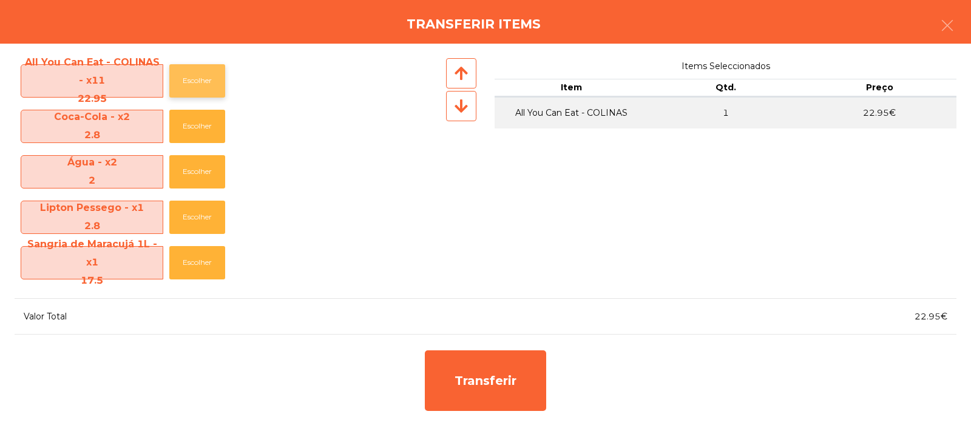
scroll to position [10, 0]
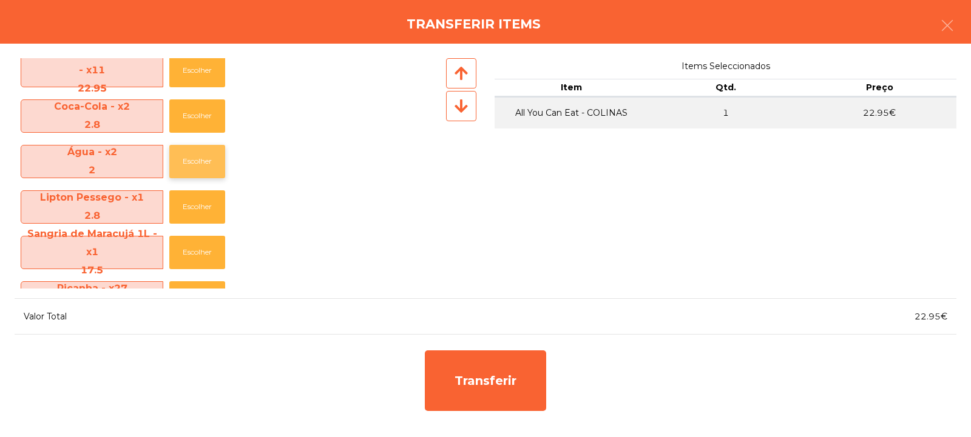
click at [200, 158] on button "Escolher" at bounding box center [197, 161] width 56 height 33
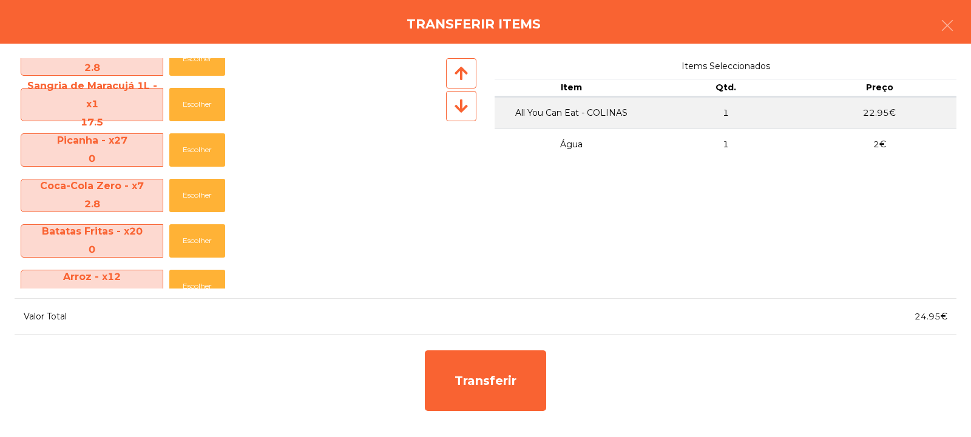
scroll to position [191, 0]
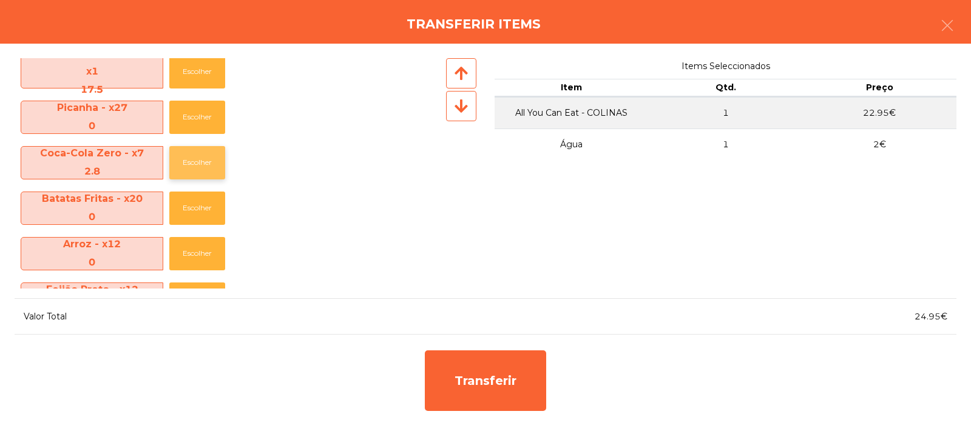
click at [199, 170] on button "Escolher" at bounding box center [197, 162] width 56 height 33
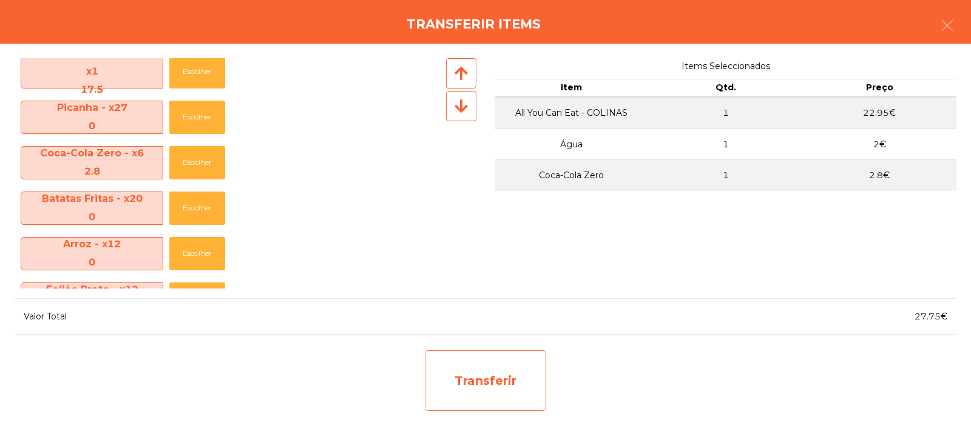
click at [504, 369] on div "Transferir" at bounding box center [485, 381] width 121 height 61
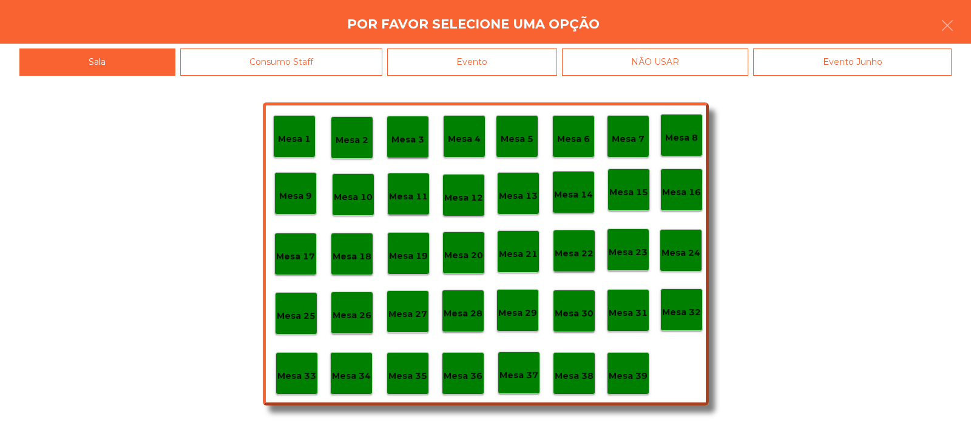
click at [295, 383] on div "Mesa 33" at bounding box center [296, 373] width 42 height 42
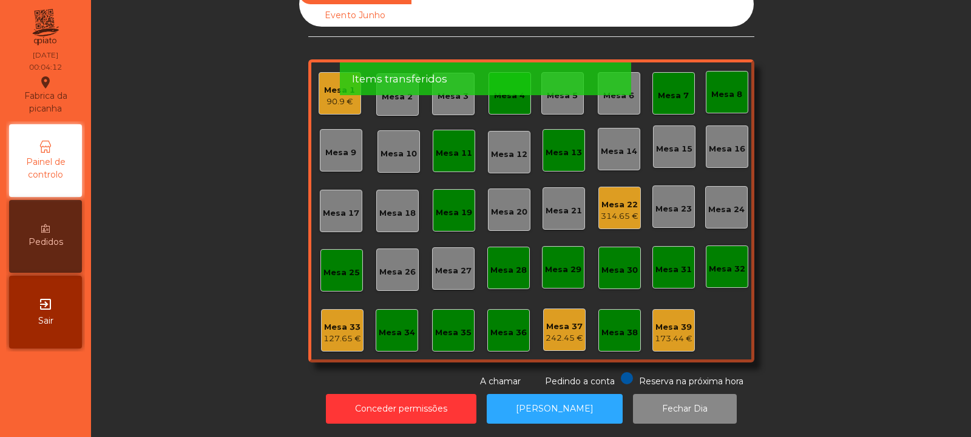
click at [627, 211] on div "314.65 €" at bounding box center [620, 217] width 38 height 12
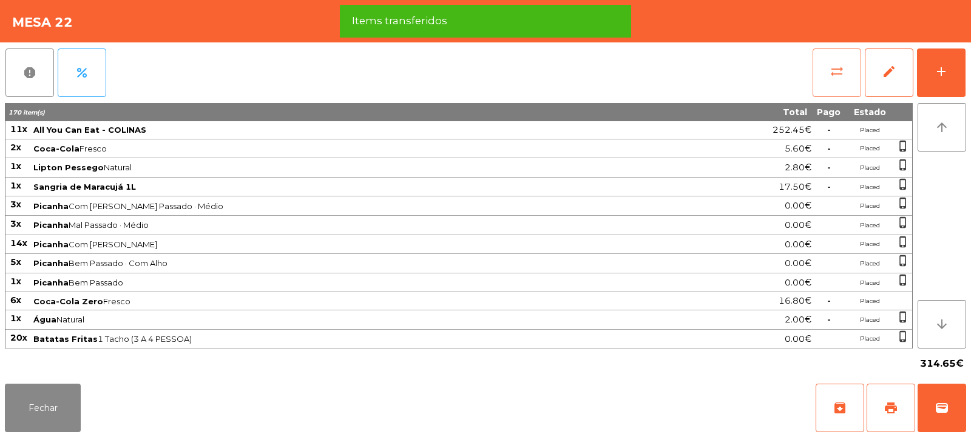
click at [845, 75] on button "sync_alt" at bounding box center [836, 73] width 49 height 49
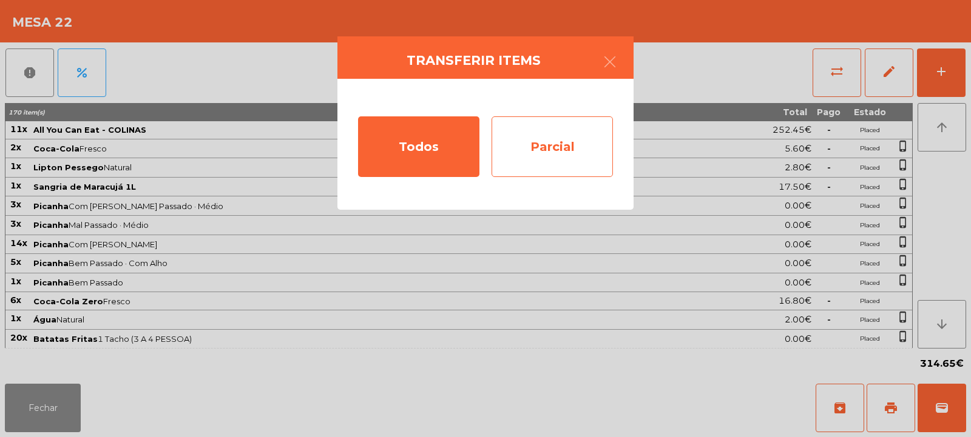
click at [570, 152] on div "Parcial" at bounding box center [551, 146] width 121 height 61
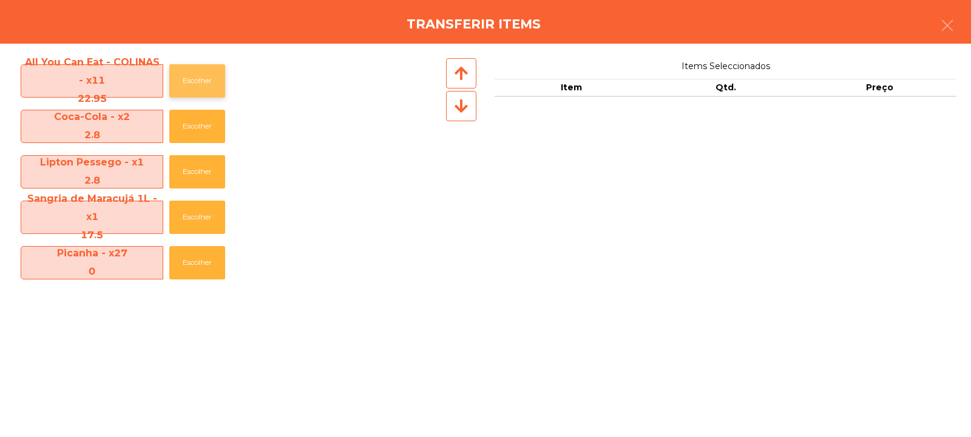
click at [184, 84] on button "Escolher" at bounding box center [197, 80] width 56 height 33
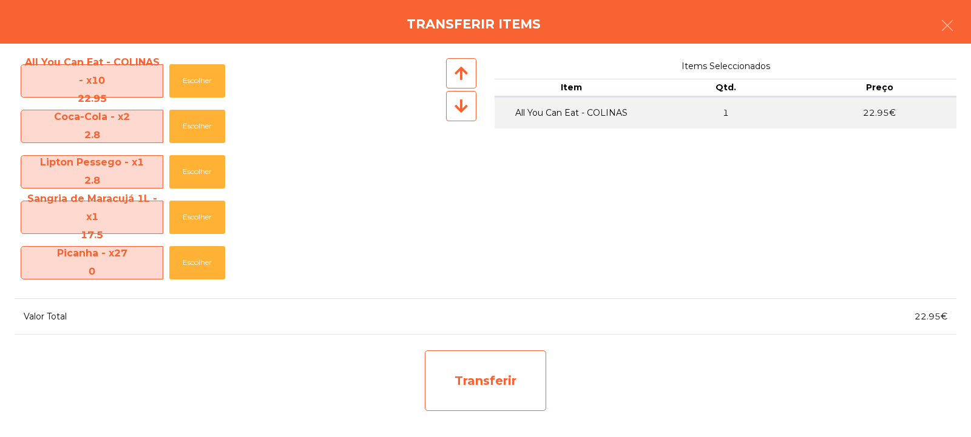
click at [467, 380] on div "Transferir" at bounding box center [485, 381] width 121 height 61
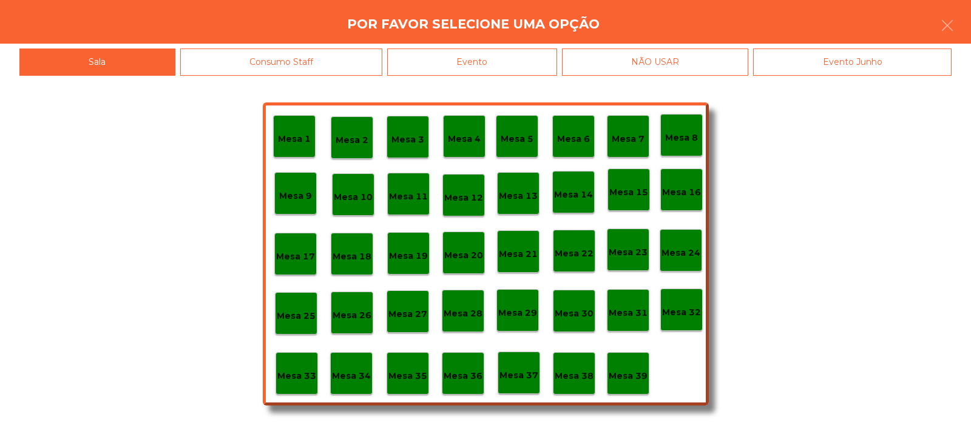
click at [275, 371] on div "Mesa 33" at bounding box center [296, 373] width 42 height 42
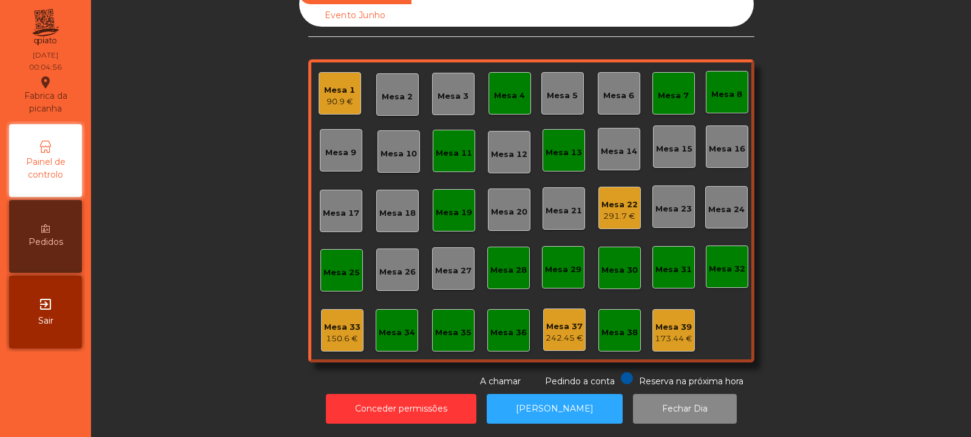
click at [604, 215] on div "Mesa 22 291.7 €" at bounding box center [619, 208] width 42 height 42
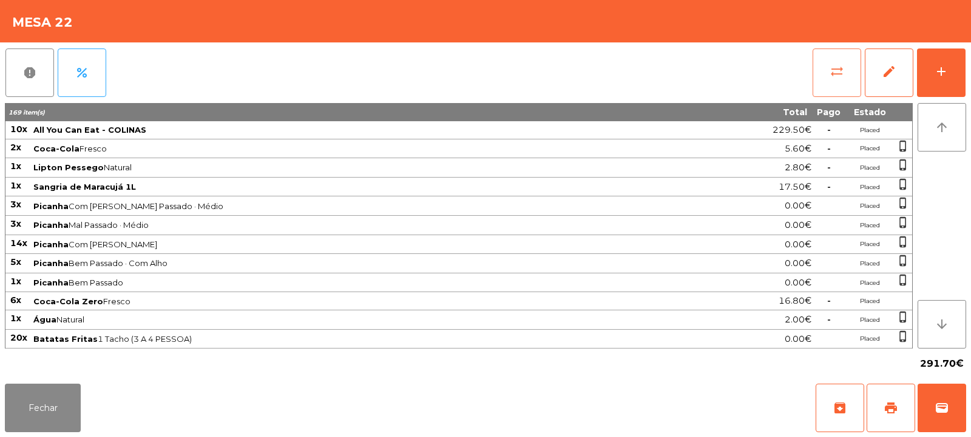
click at [833, 93] on button "sync_alt" at bounding box center [836, 73] width 49 height 49
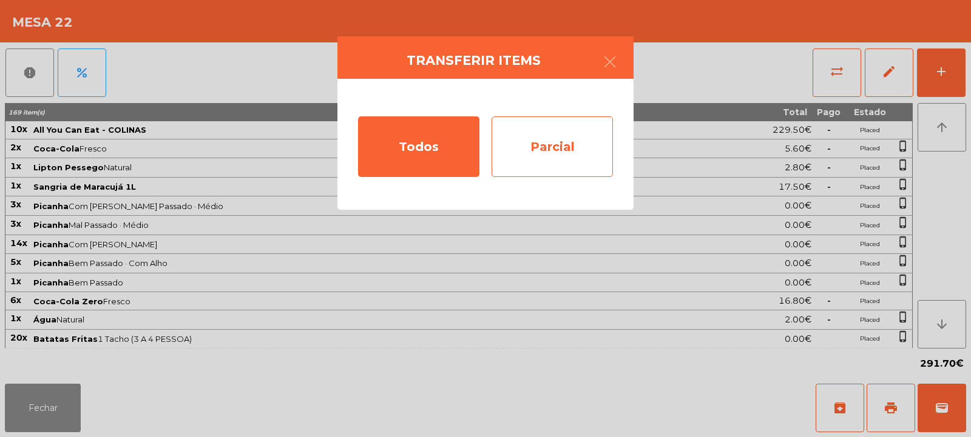
click at [533, 149] on div "Parcial" at bounding box center [551, 146] width 121 height 61
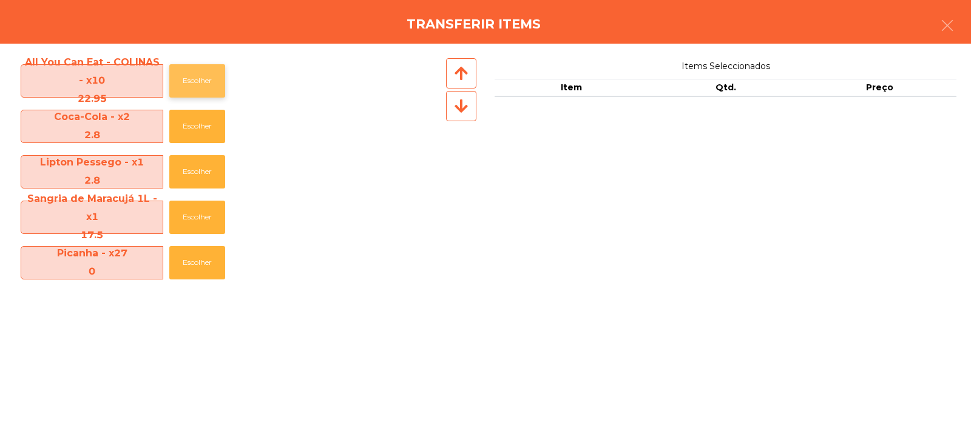
click at [207, 92] on button "Escolher" at bounding box center [197, 80] width 56 height 33
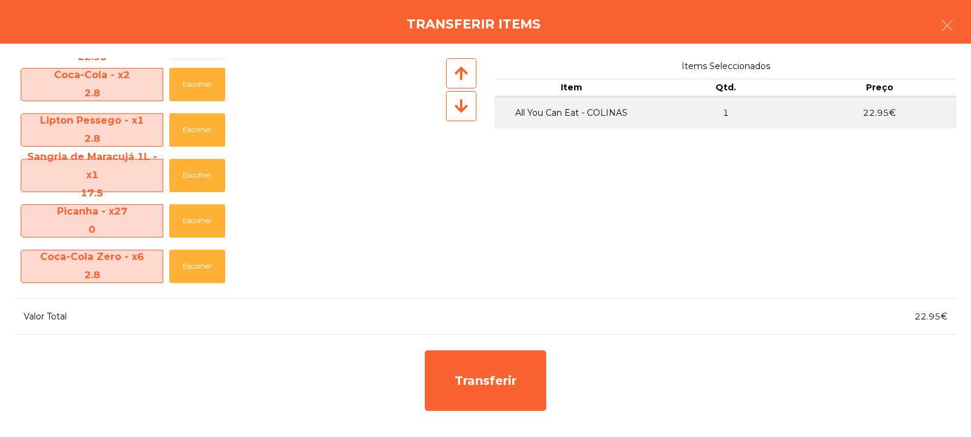
scroll to position [49, 0]
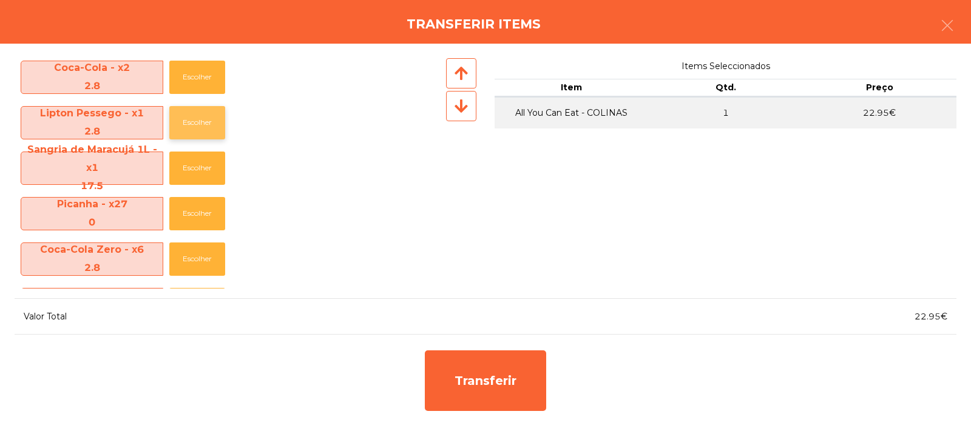
click at [189, 122] on button "Escolher" at bounding box center [197, 122] width 56 height 33
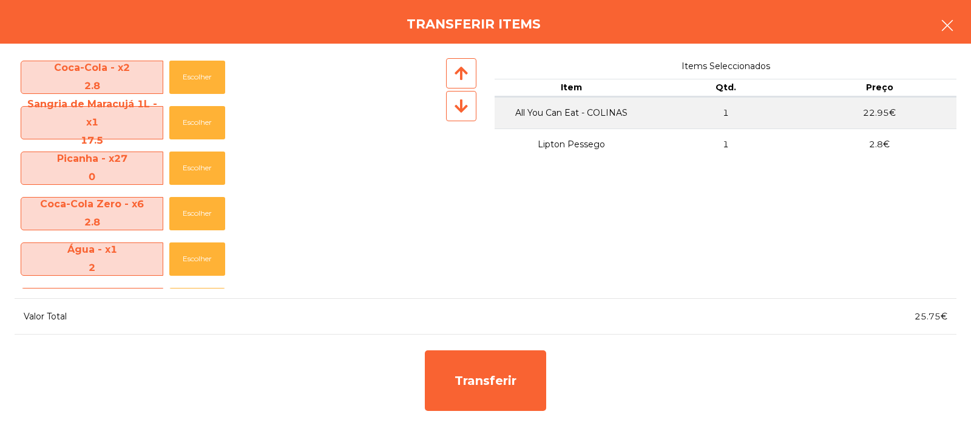
click at [946, 35] on button "button" at bounding box center [947, 26] width 34 height 36
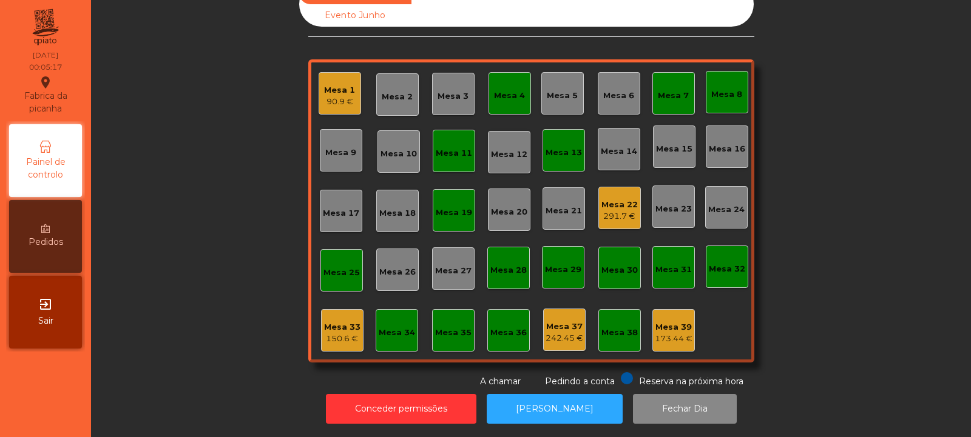
click at [612, 199] on div "Mesa 22" at bounding box center [619, 205] width 36 height 12
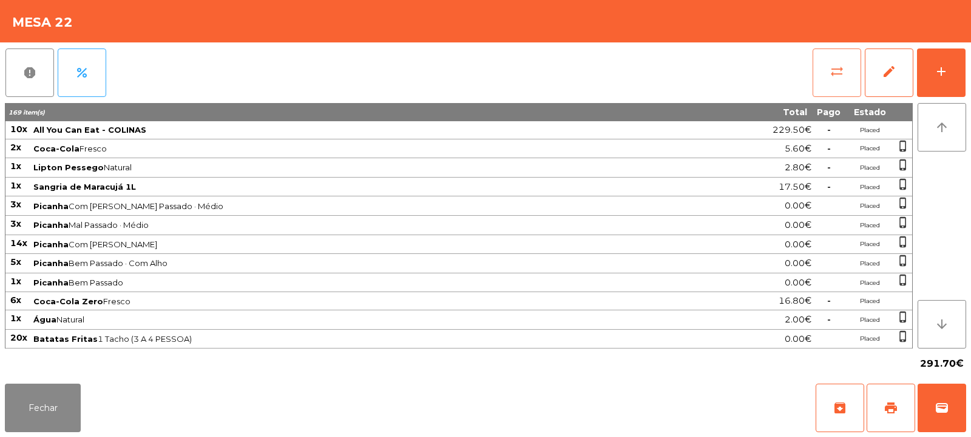
click at [837, 73] on span "sync_alt" at bounding box center [836, 71] width 15 height 15
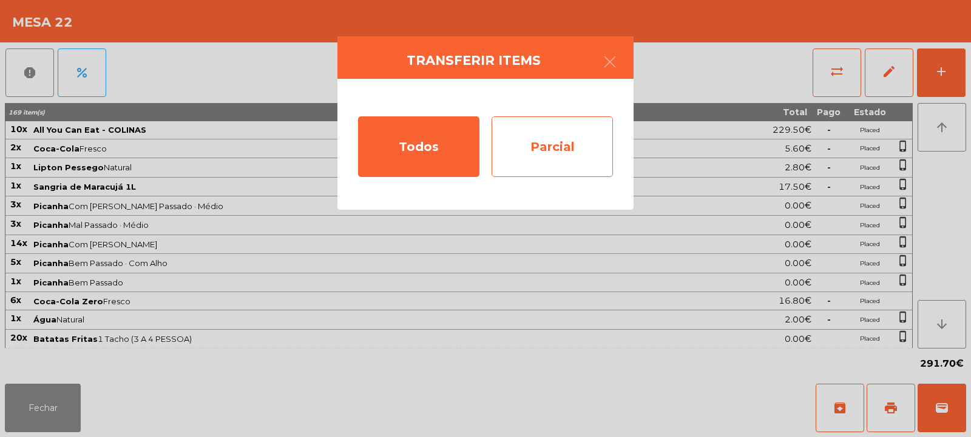
click at [562, 144] on div "Parcial" at bounding box center [551, 146] width 121 height 61
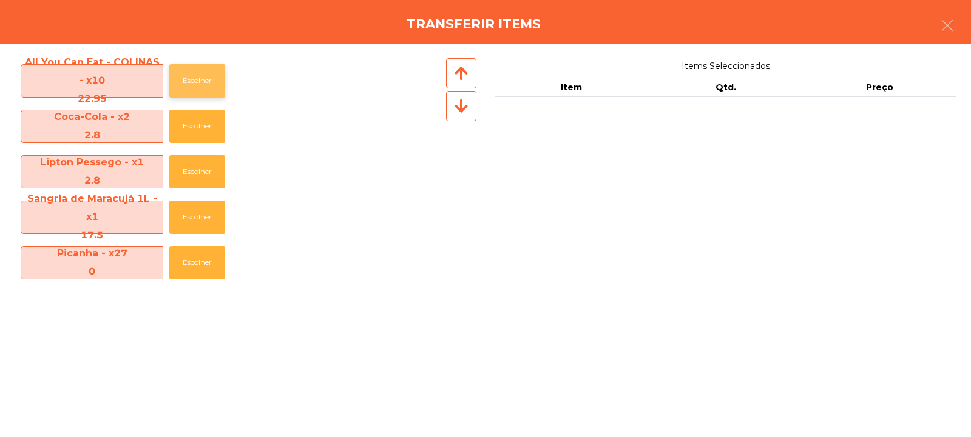
click at [200, 74] on button "Escolher" at bounding box center [197, 80] width 56 height 33
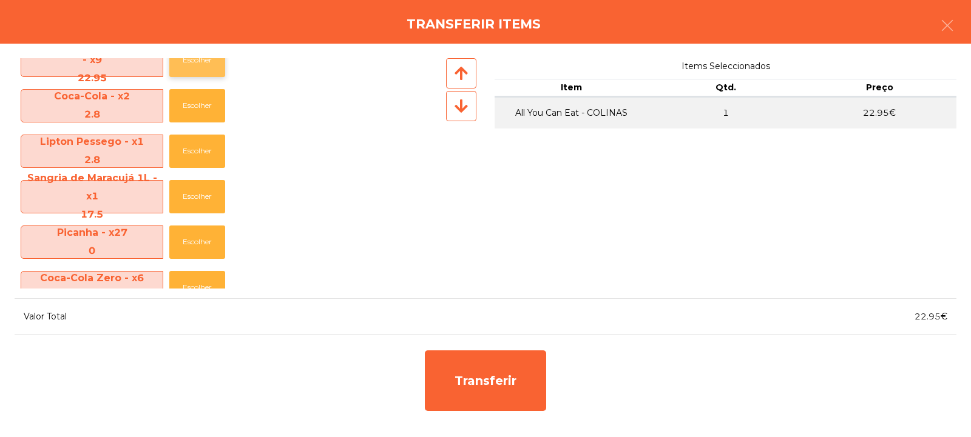
scroll to position [39, 0]
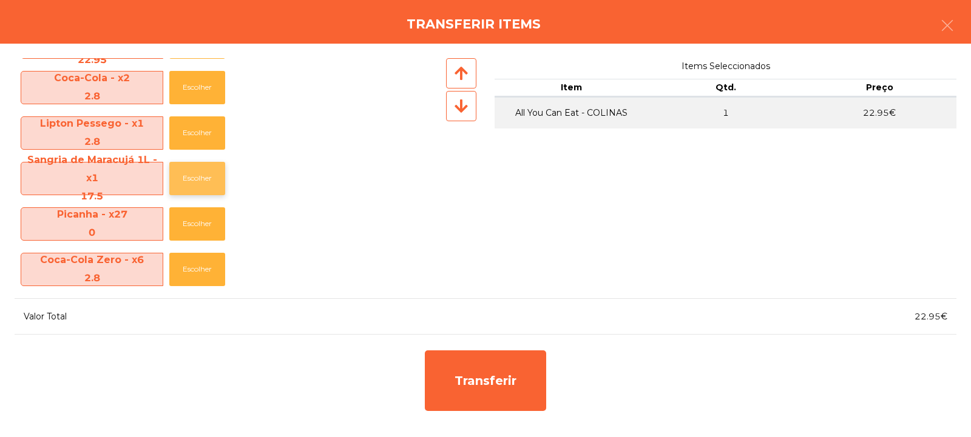
click at [203, 184] on button "Escolher" at bounding box center [197, 178] width 56 height 33
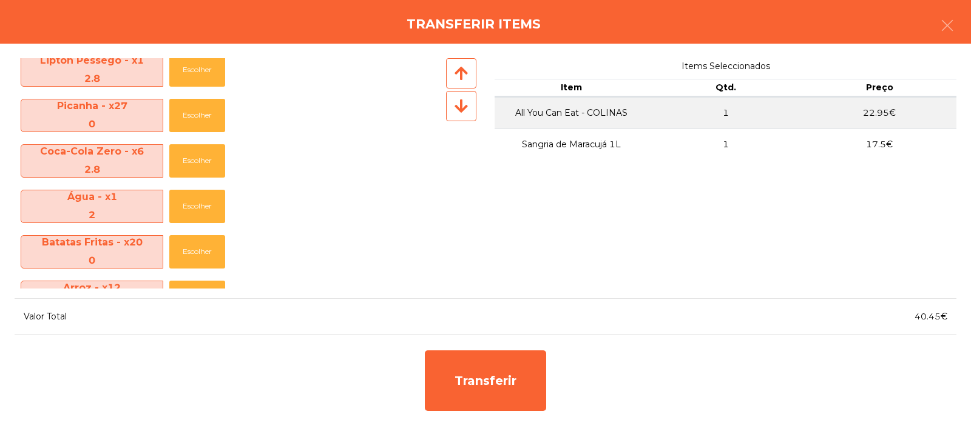
scroll to position [105, 0]
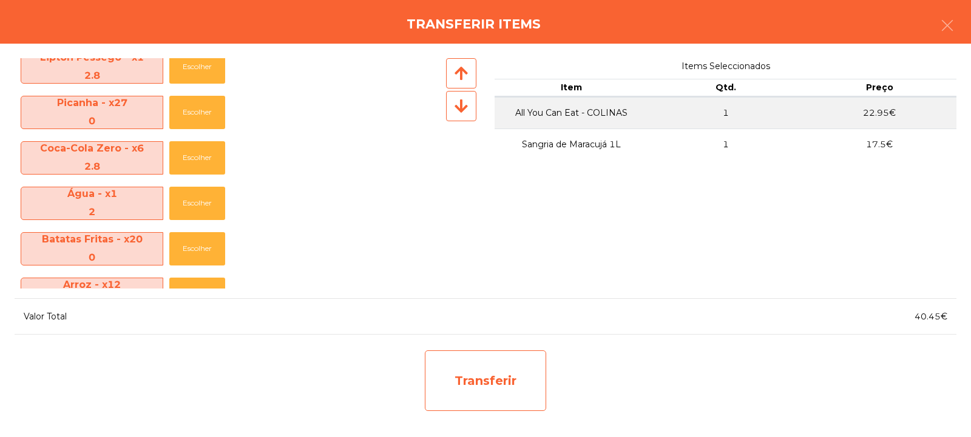
click at [473, 363] on div "Transferir" at bounding box center [485, 381] width 121 height 61
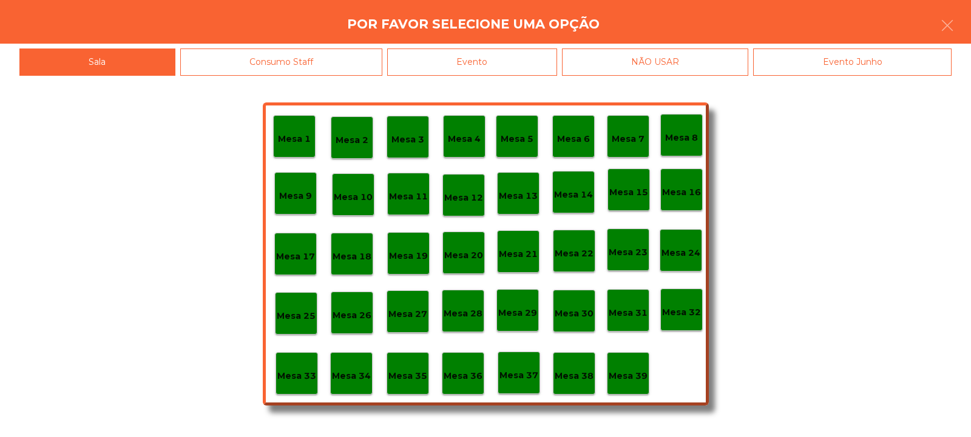
click at [281, 386] on div "Mesa 33" at bounding box center [296, 373] width 42 height 42
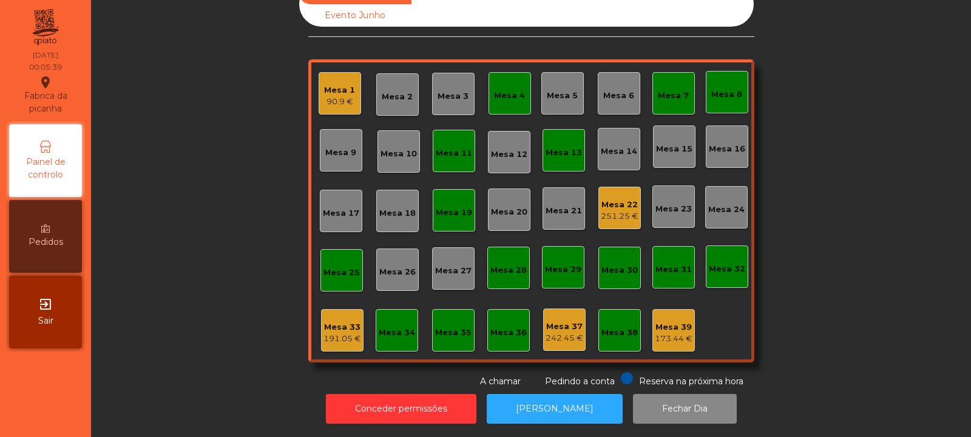
click at [598, 187] on div "Mesa 22 251.25 €" at bounding box center [619, 208] width 42 height 42
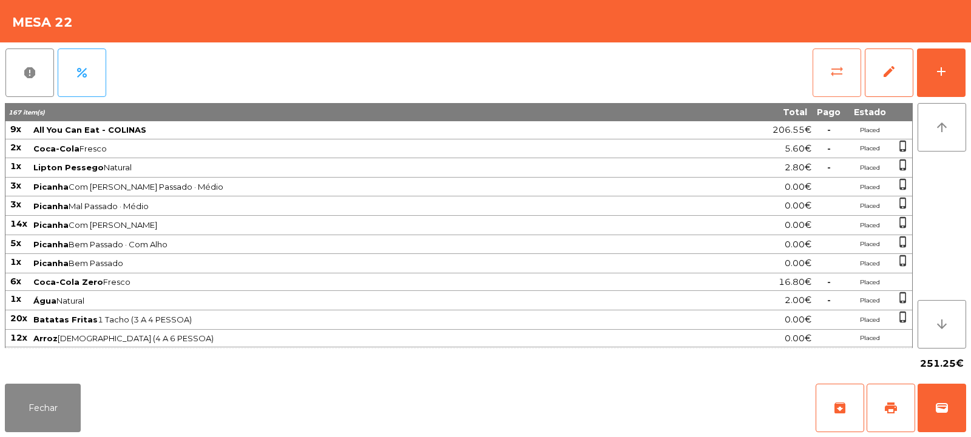
click at [820, 71] on button "sync_alt" at bounding box center [836, 73] width 49 height 49
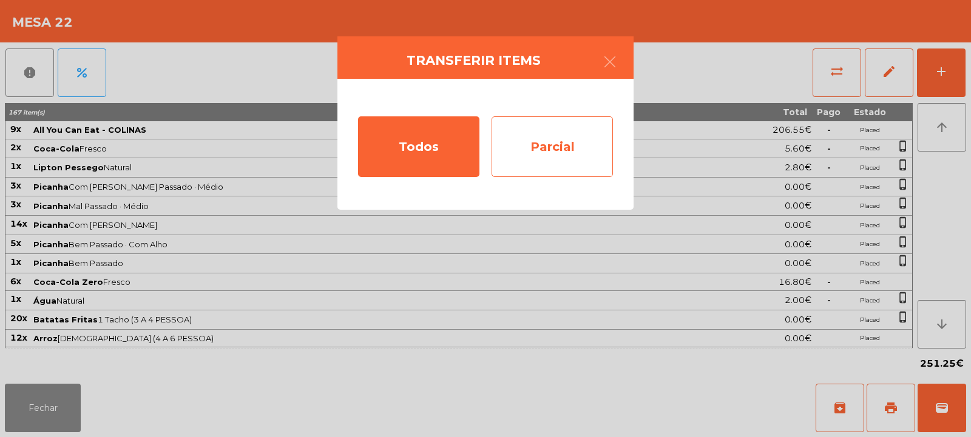
click at [556, 137] on div "Parcial" at bounding box center [551, 146] width 121 height 61
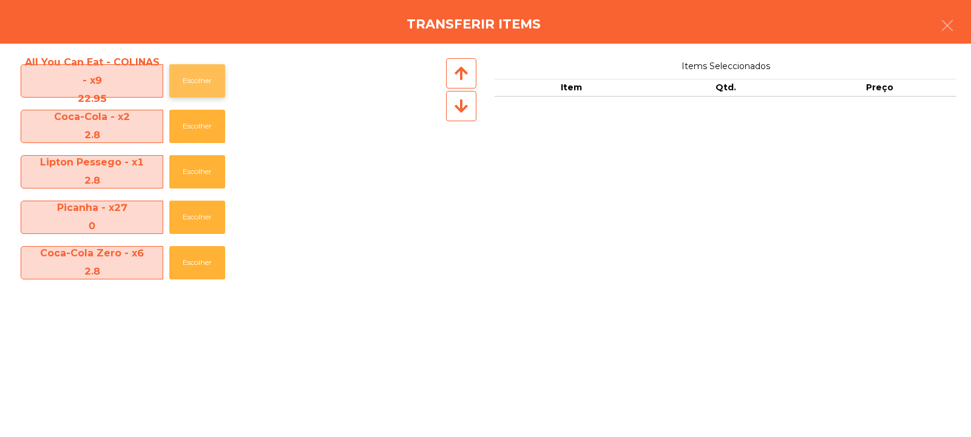
click at [206, 78] on button "Escolher" at bounding box center [197, 80] width 56 height 33
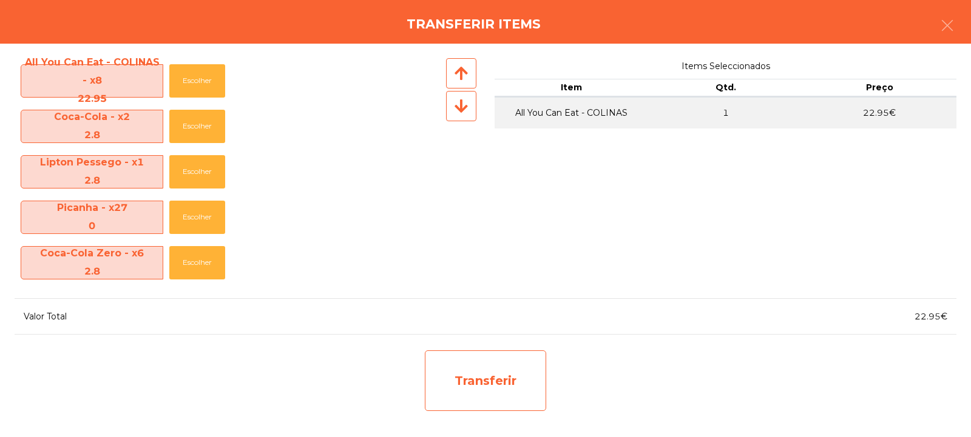
click at [437, 379] on div "Transferir" at bounding box center [485, 381] width 121 height 61
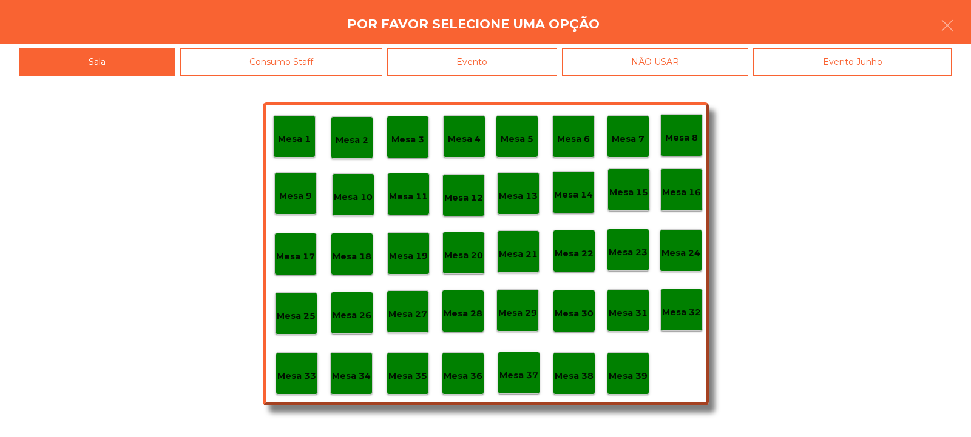
click at [299, 374] on p "Mesa 33" at bounding box center [296, 376] width 39 height 14
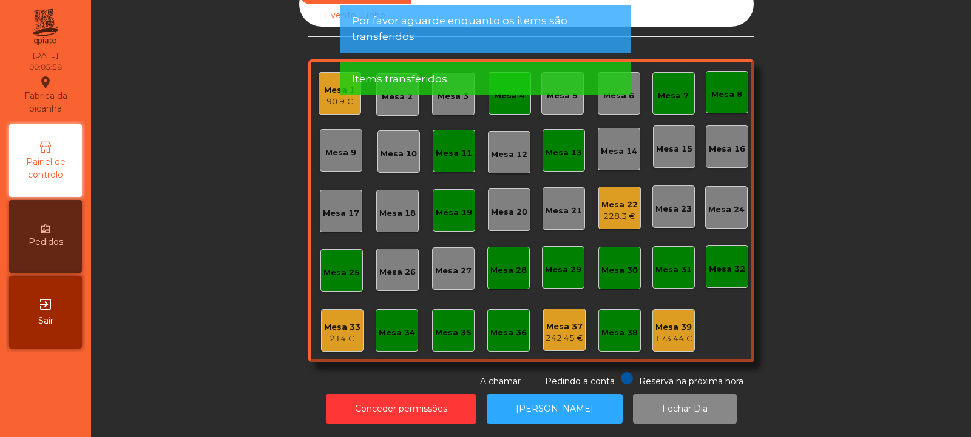
click at [625, 211] on div "228.3 €" at bounding box center [619, 217] width 36 height 12
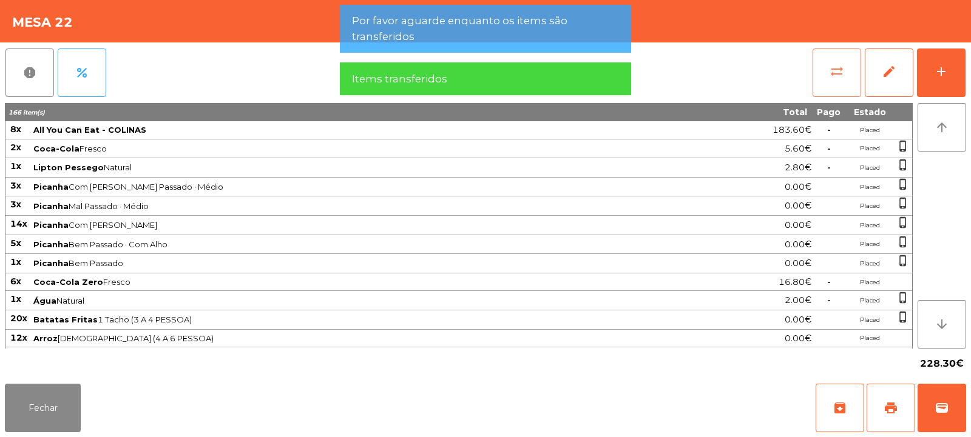
click at [818, 71] on button "sync_alt" at bounding box center [836, 73] width 49 height 49
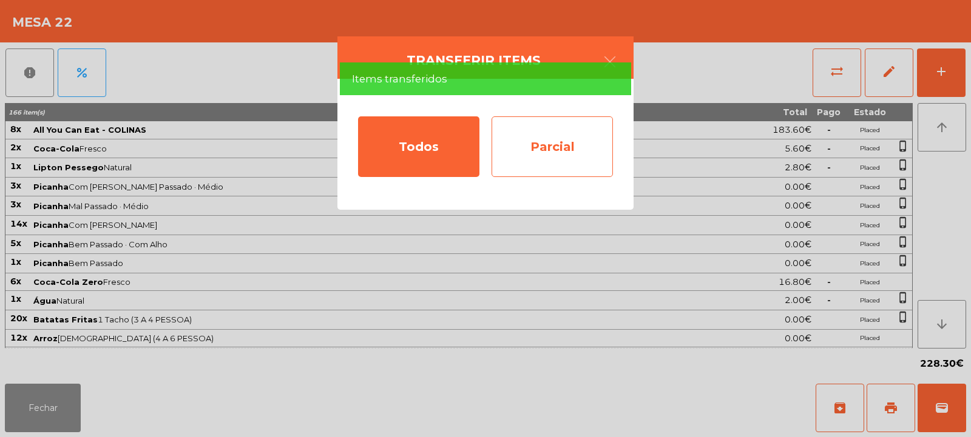
click at [594, 167] on div "Parcial" at bounding box center [551, 146] width 121 height 61
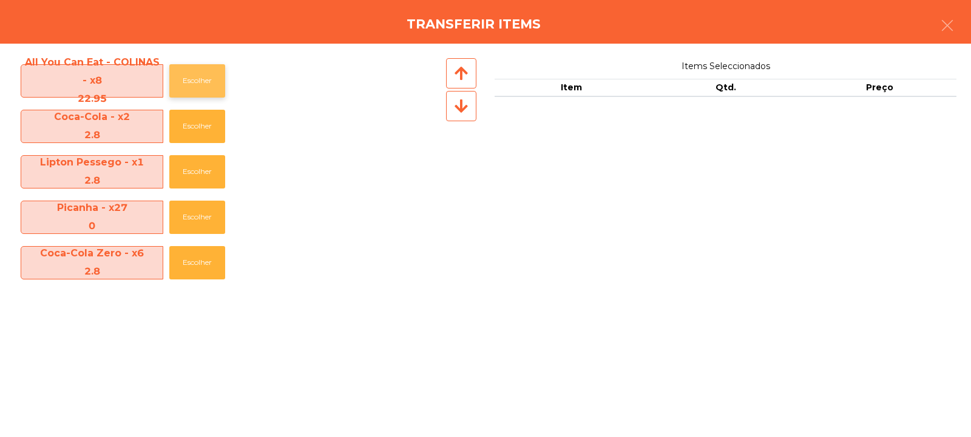
click at [198, 81] on button "Escolher" at bounding box center [197, 80] width 56 height 33
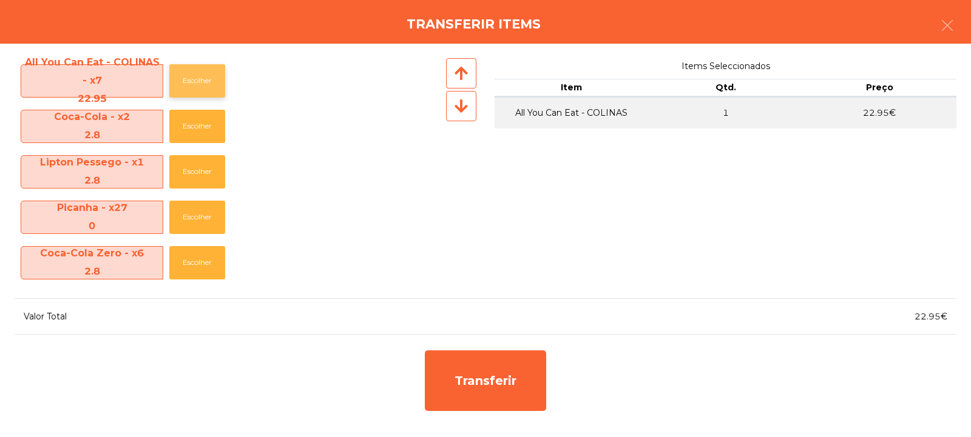
click at [200, 77] on button "Escolher" at bounding box center [197, 80] width 56 height 33
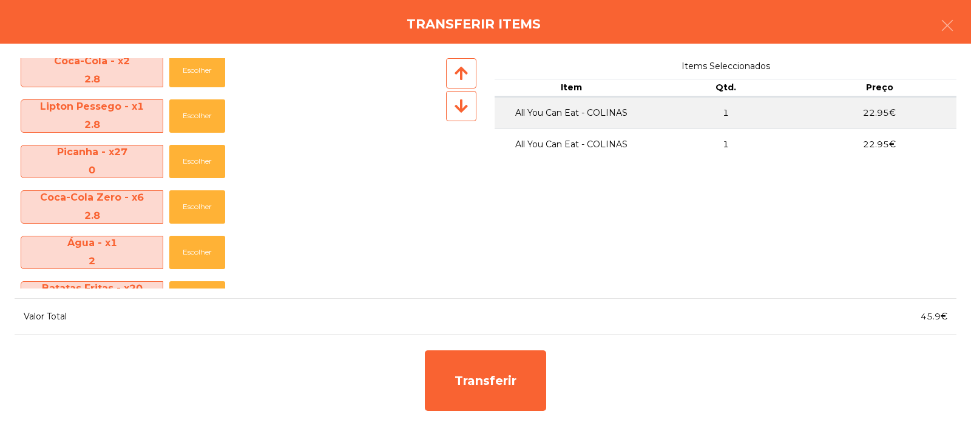
scroll to position [78, 0]
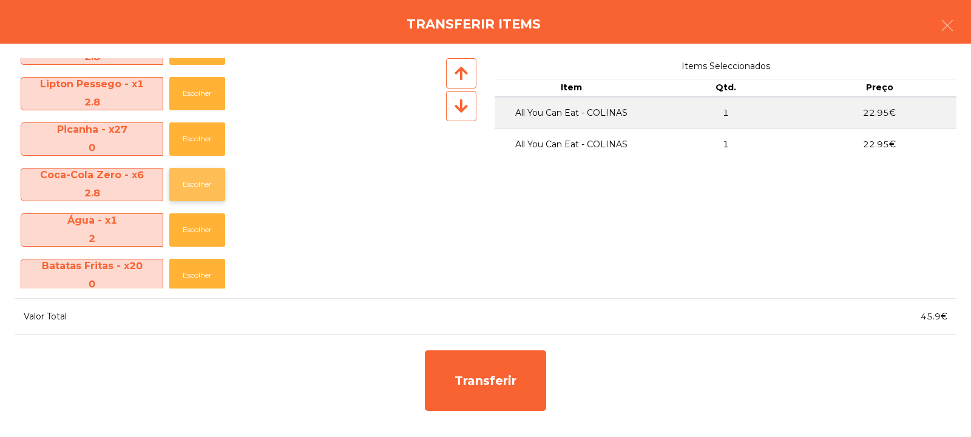
click at [178, 184] on button "Escolher" at bounding box center [197, 184] width 56 height 33
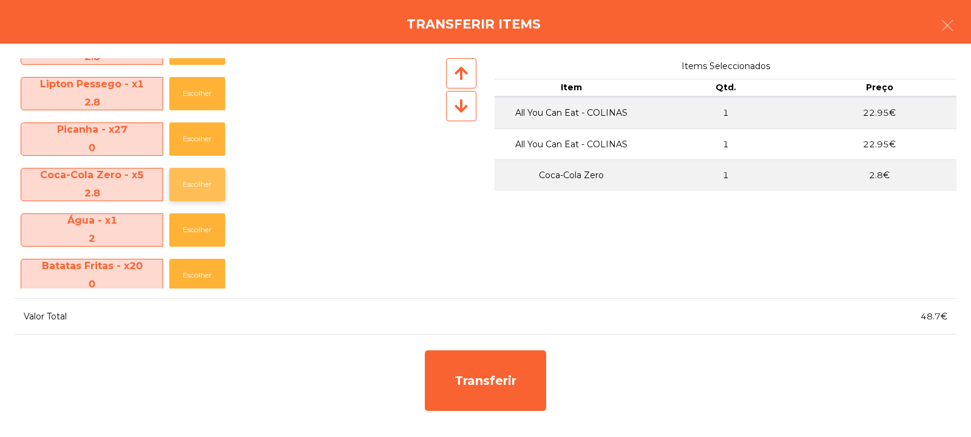
click at [184, 190] on button "Escolher" at bounding box center [197, 184] width 56 height 33
click at [182, 198] on button "Escolher" at bounding box center [197, 184] width 56 height 33
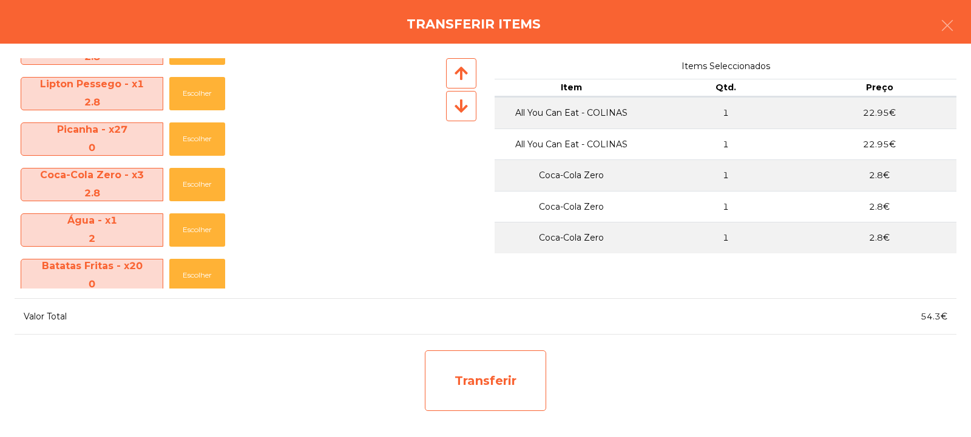
click at [507, 372] on div "Transferir" at bounding box center [485, 381] width 121 height 61
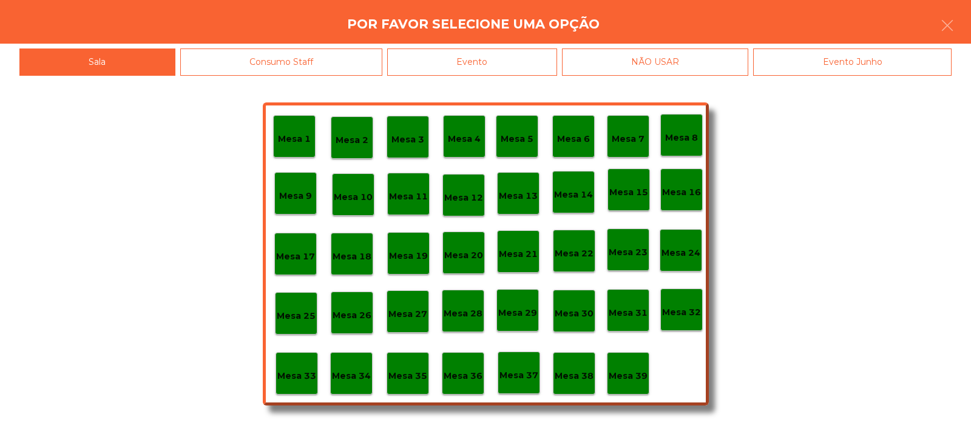
click at [297, 371] on p "Mesa 33" at bounding box center [296, 376] width 39 height 14
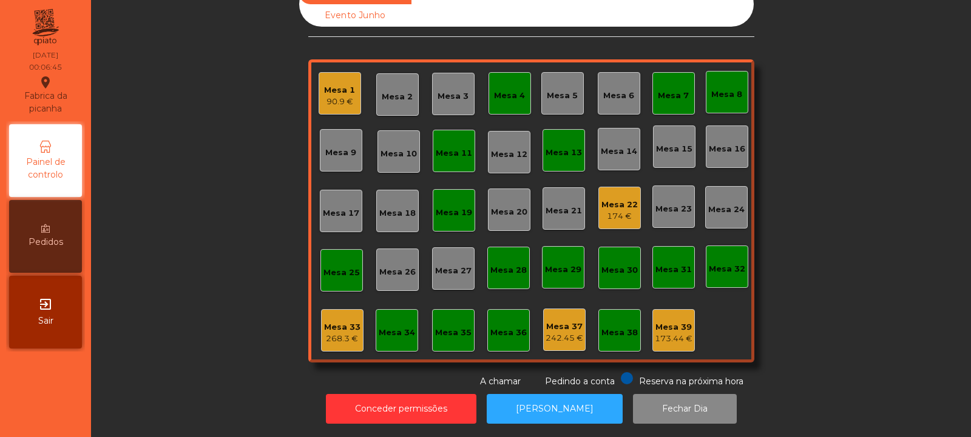
click at [603, 212] on div "174 €" at bounding box center [619, 217] width 36 height 12
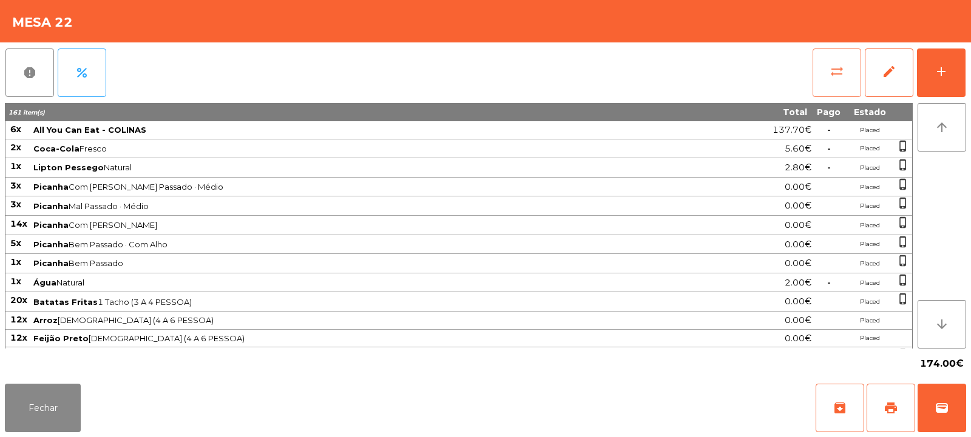
click at [820, 79] on button "sync_alt" at bounding box center [836, 73] width 49 height 49
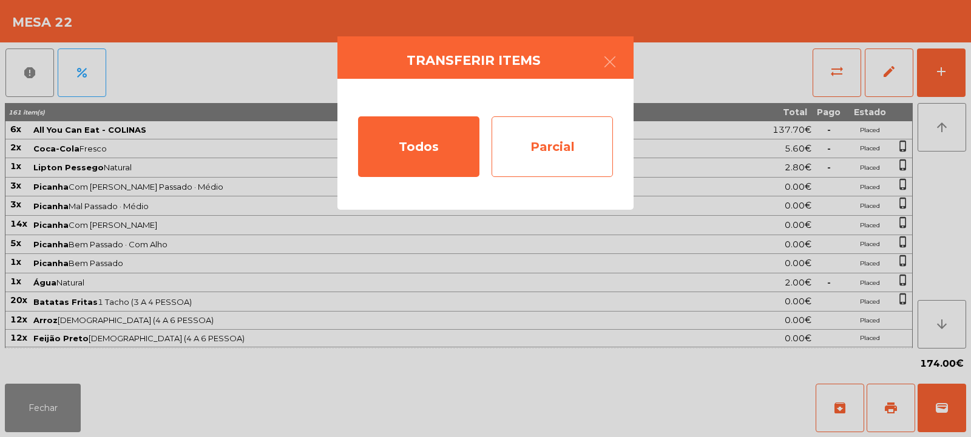
click at [555, 152] on div "Parcial" at bounding box center [551, 146] width 121 height 61
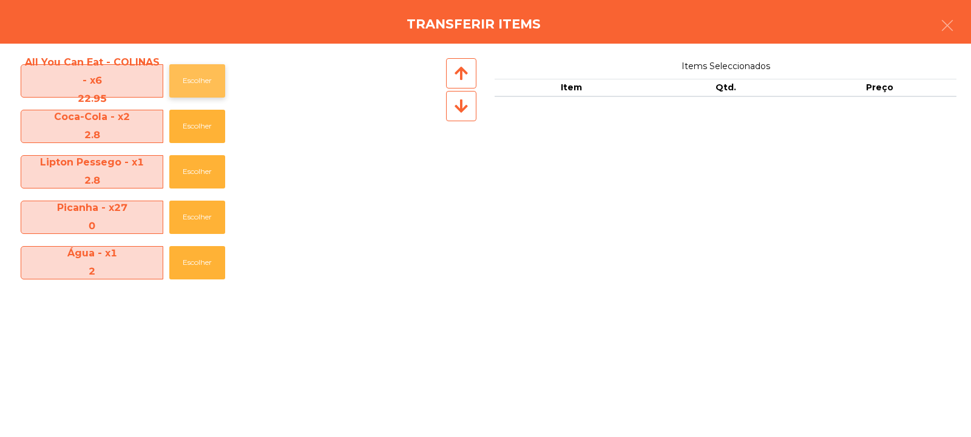
click at [183, 75] on button "Escolher" at bounding box center [197, 80] width 56 height 33
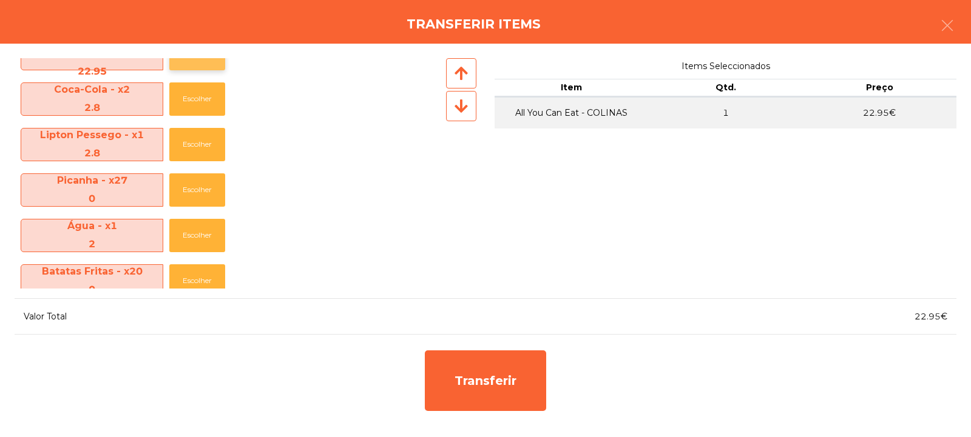
scroll to position [33, 0]
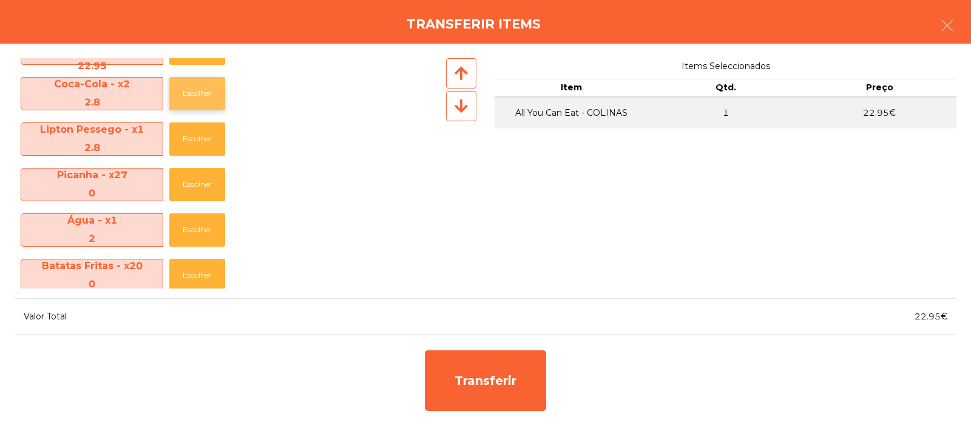
click at [190, 90] on button "Escolher" at bounding box center [197, 93] width 56 height 33
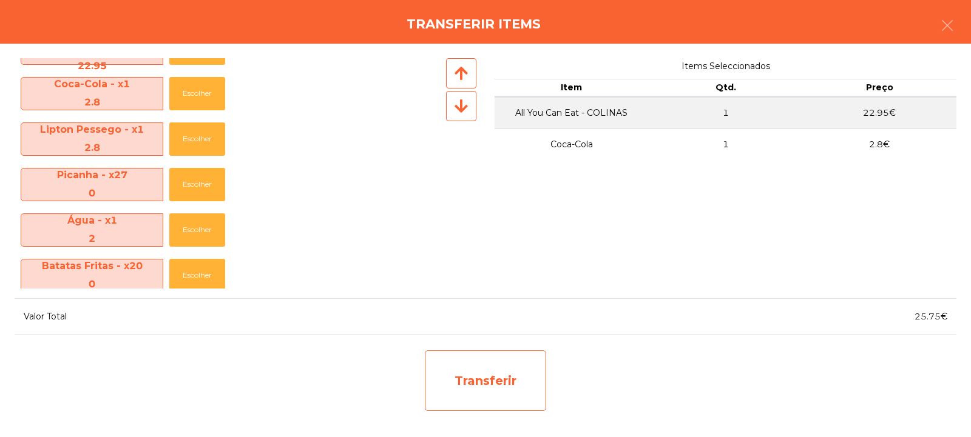
click at [486, 386] on div "Transferir" at bounding box center [485, 381] width 121 height 61
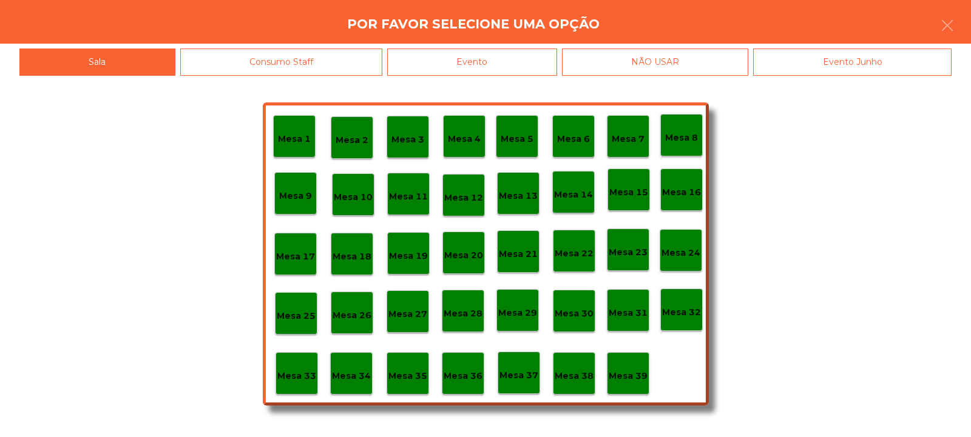
click at [291, 382] on p "Mesa 33" at bounding box center [296, 376] width 39 height 14
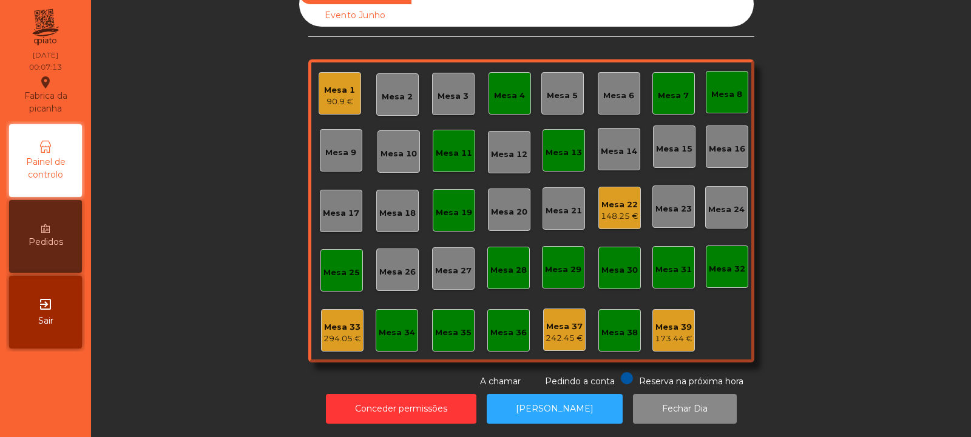
click at [618, 214] on div "Mesa 22 148.25 €" at bounding box center [619, 208] width 42 height 42
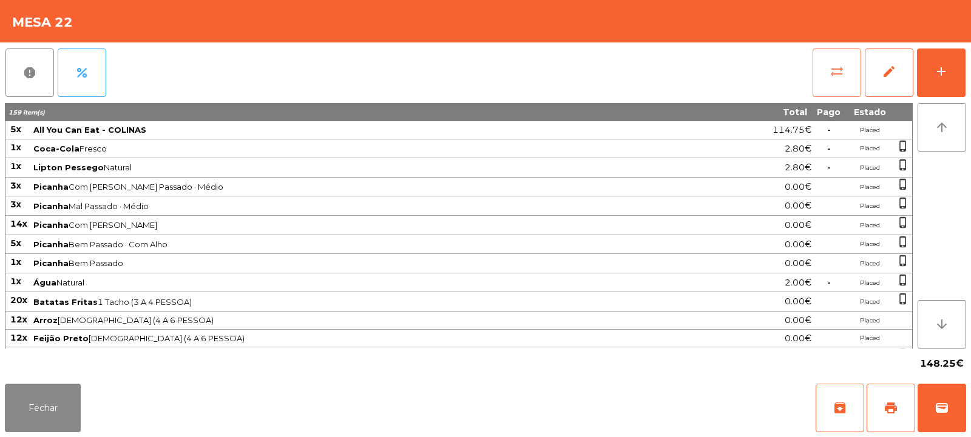
click at [817, 72] on button "sync_alt" at bounding box center [836, 73] width 49 height 49
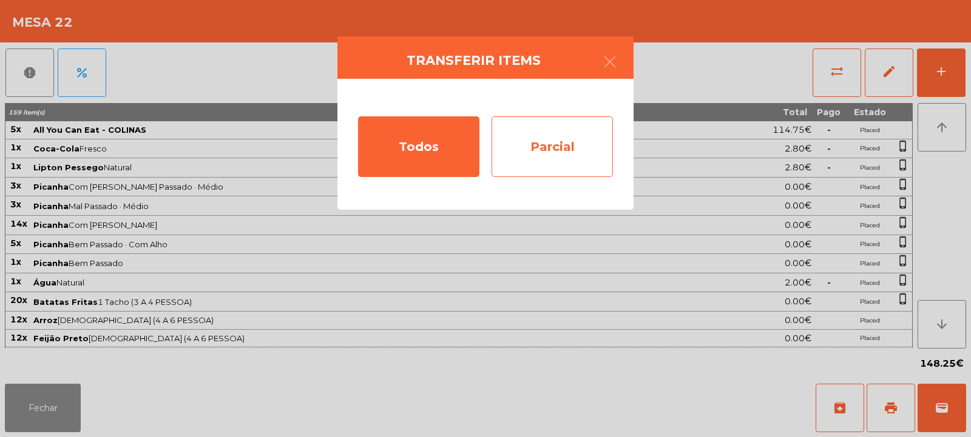
click at [588, 158] on div "Parcial" at bounding box center [551, 146] width 121 height 61
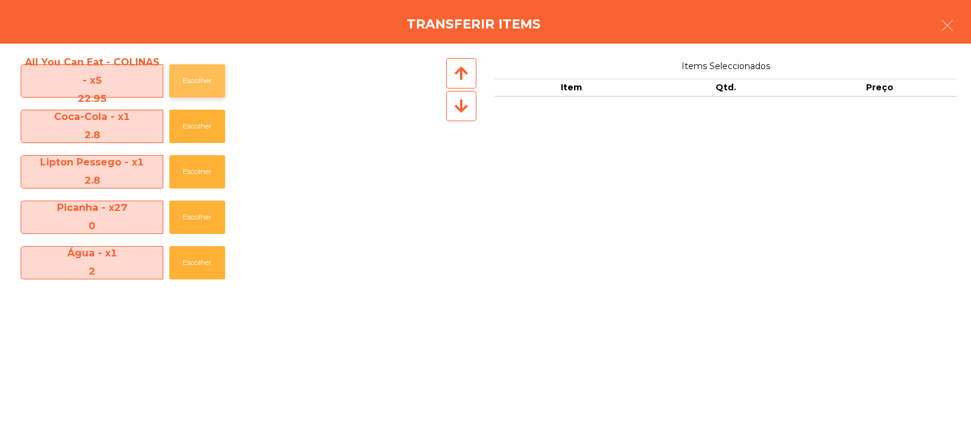
click at [203, 76] on button "Escolher" at bounding box center [197, 80] width 56 height 33
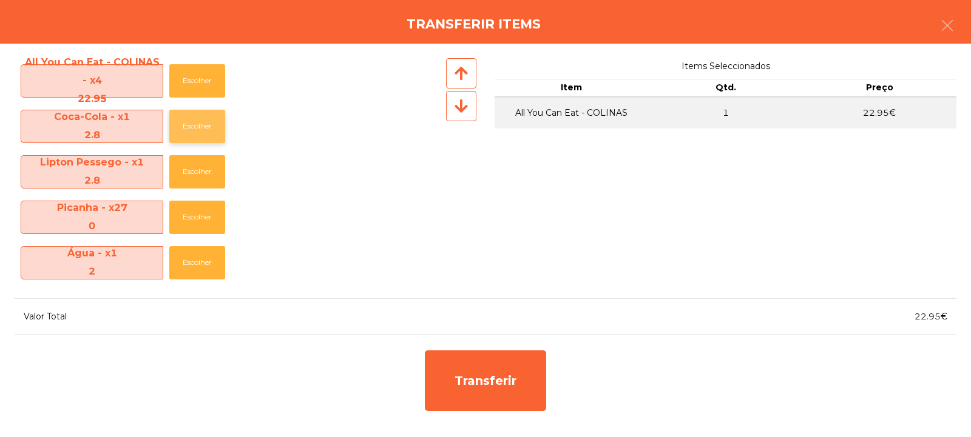
click at [192, 140] on button "Escolher" at bounding box center [197, 126] width 56 height 33
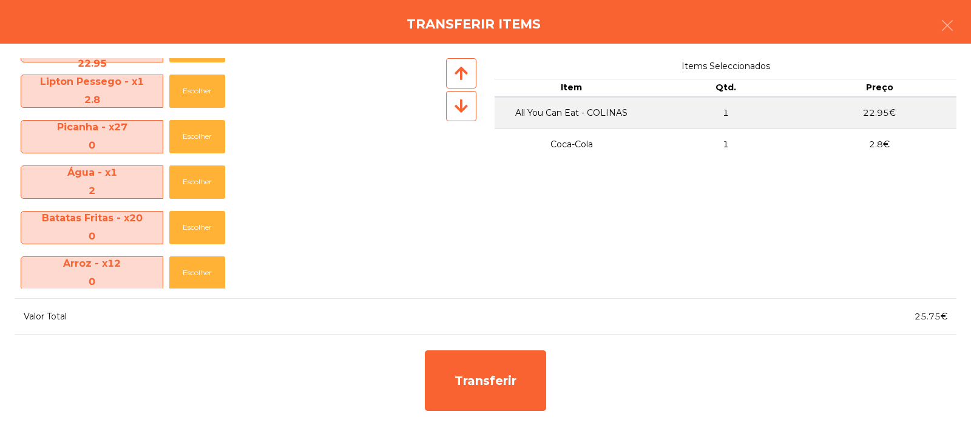
scroll to position [38, 0]
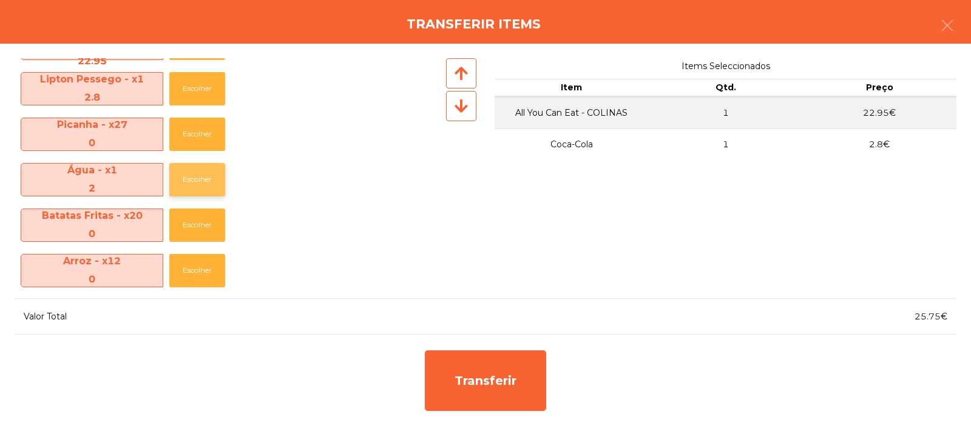
click at [181, 183] on button "Escolher" at bounding box center [197, 179] width 56 height 33
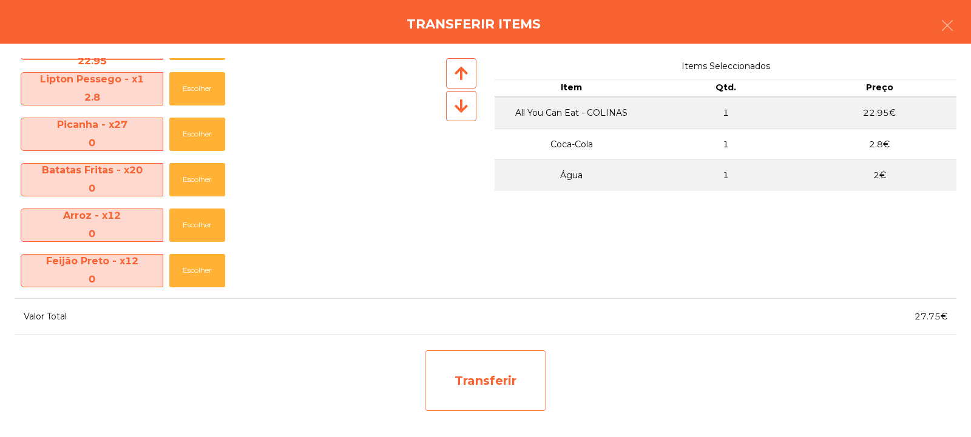
click at [473, 374] on div "Transferir" at bounding box center [485, 381] width 121 height 61
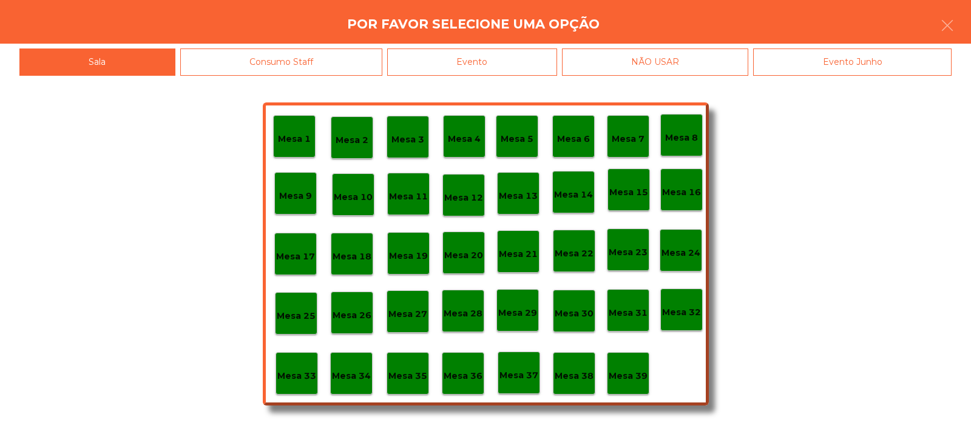
click at [291, 377] on p "Mesa 33" at bounding box center [296, 376] width 39 height 14
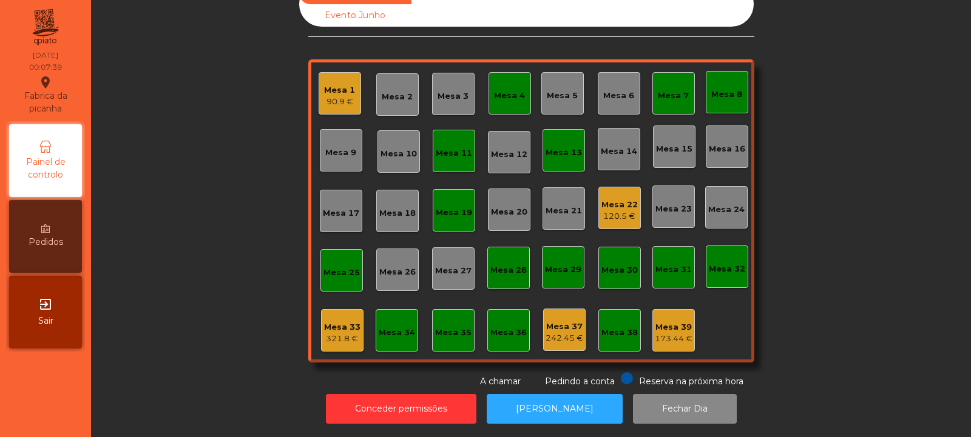
click at [616, 199] on div "Mesa 22" at bounding box center [619, 205] width 36 height 12
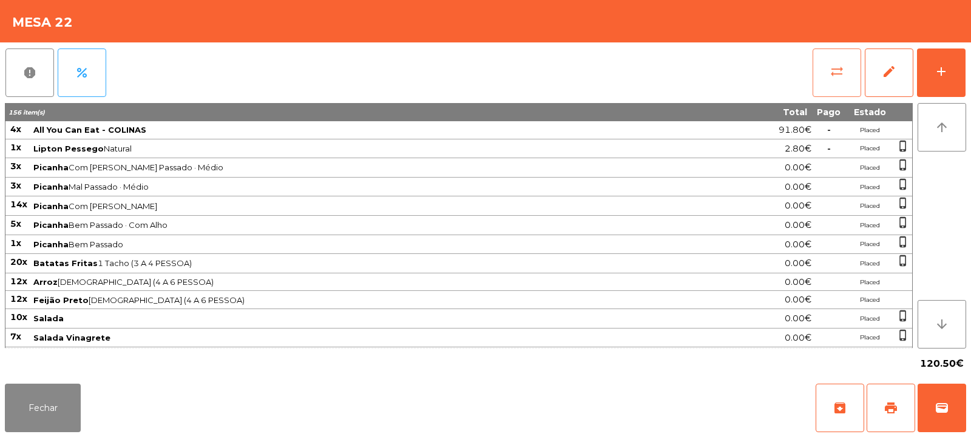
click at [837, 68] on span "sync_alt" at bounding box center [836, 71] width 15 height 15
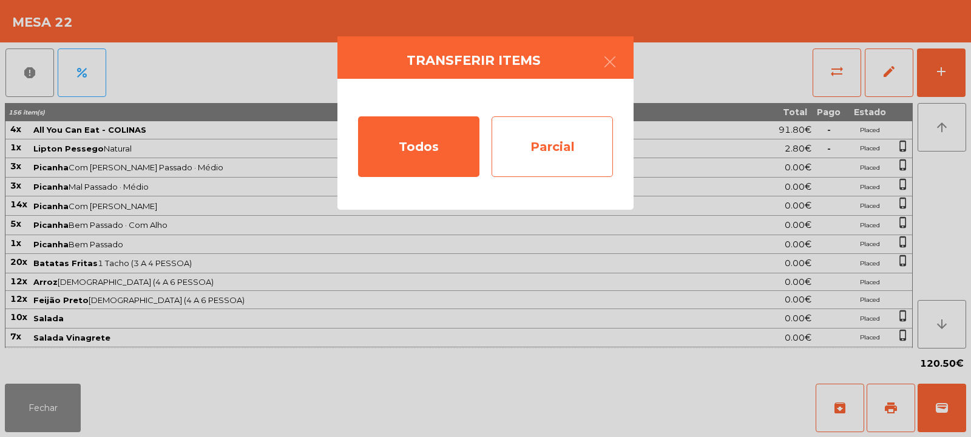
click at [554, 160] on div "Parcial" at bounding box center [551, 146] width 121 height 61
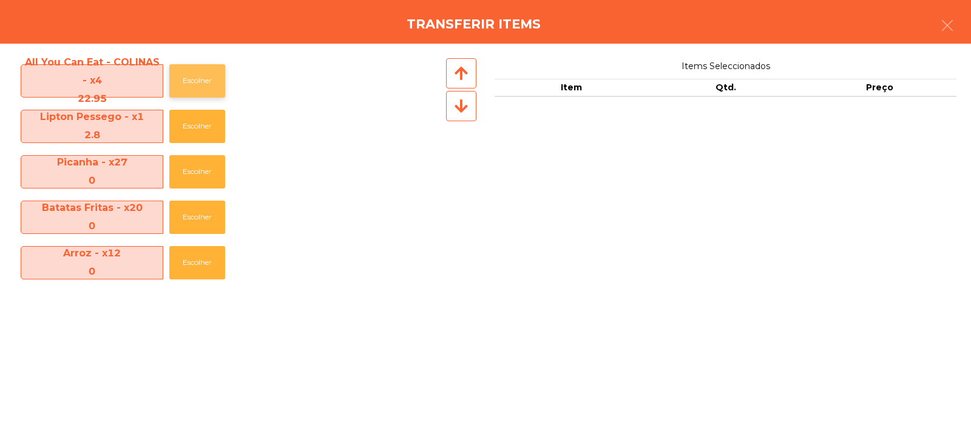
click at [203, 73] on button "Escolher" at bounding box center [197, 80] width 56 height 33
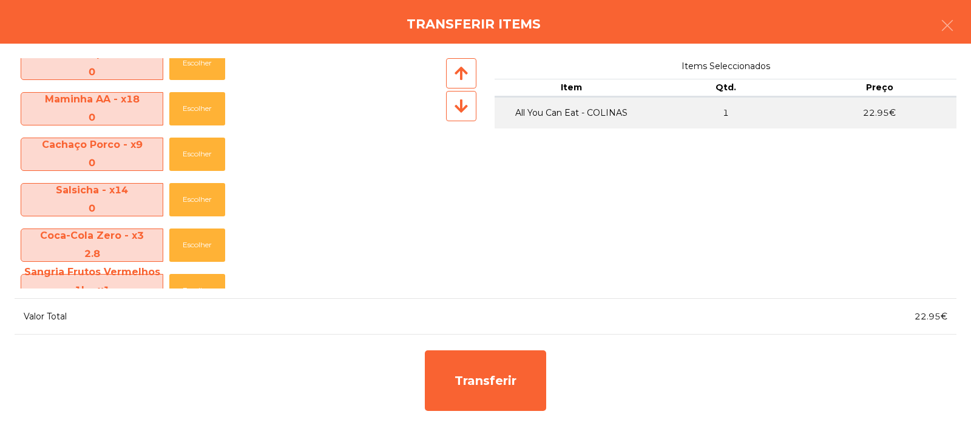
scroll to position [502, 0]
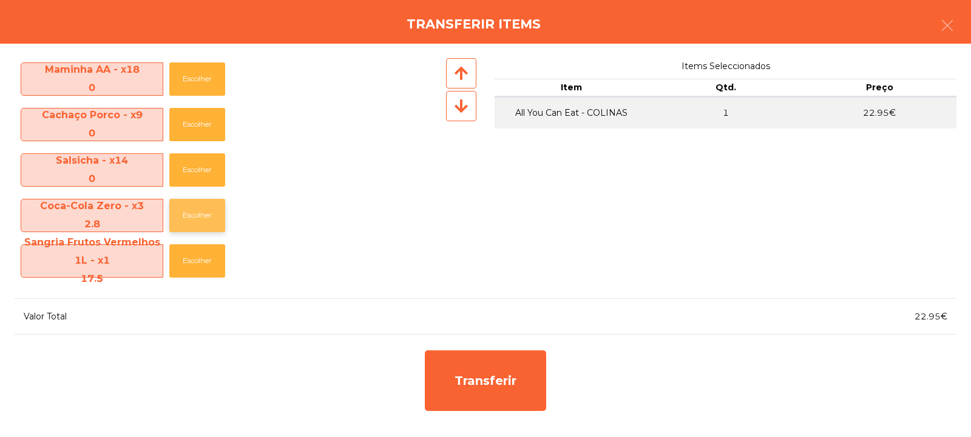
click at [201, 220] on button "Escolher" at bounding box center [197, 215] width 56 height 33
click at [195, 228] on button "Escolher" at bounding box center [197, 215] width 56 height 33
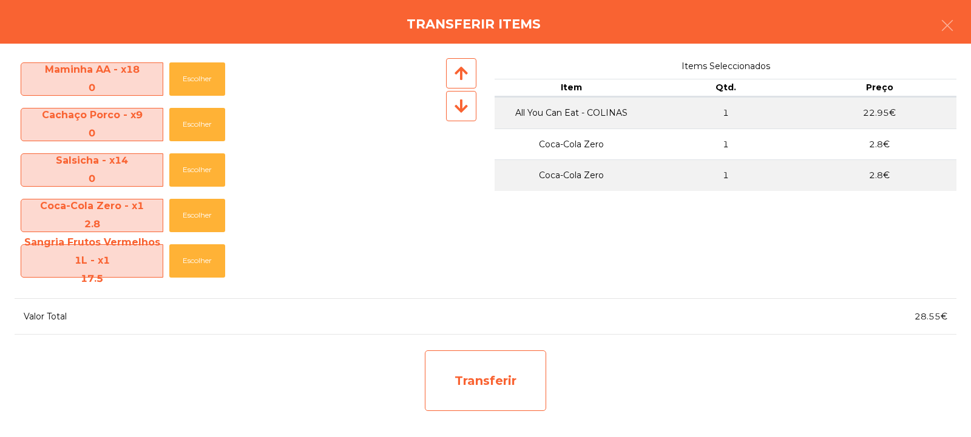
click at [499, 391] on div "Transferir" at bounding box center [485, 381] width 121 height 61
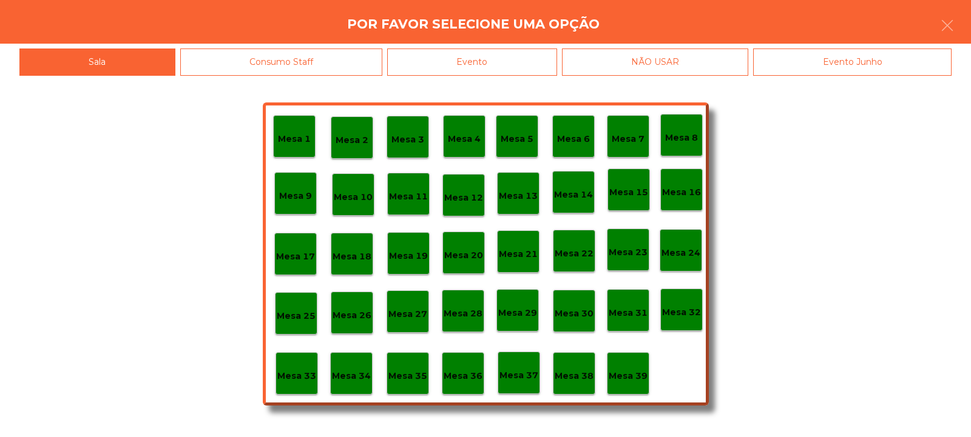
click at [280, 376] on p "Mesa 33" at bounding box center [296, 376] width 39 height 14
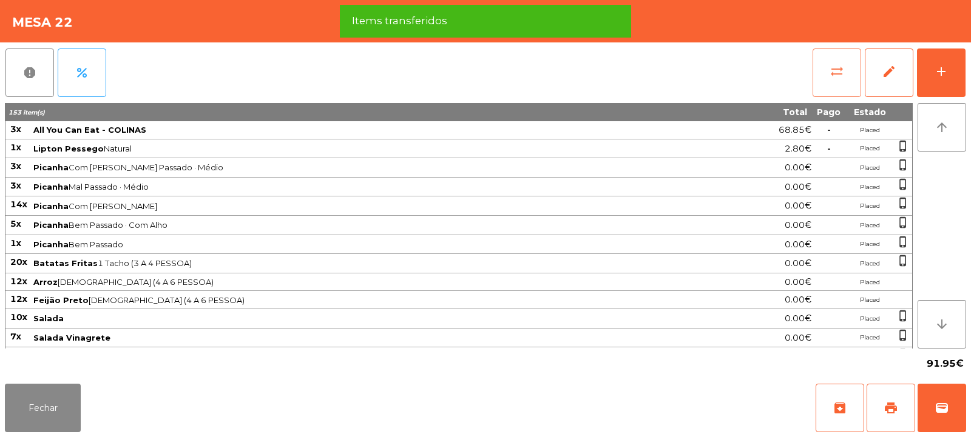
click at [846, 75] on button "sync_alt" at bounding box center [836, 73] width 49 height 49
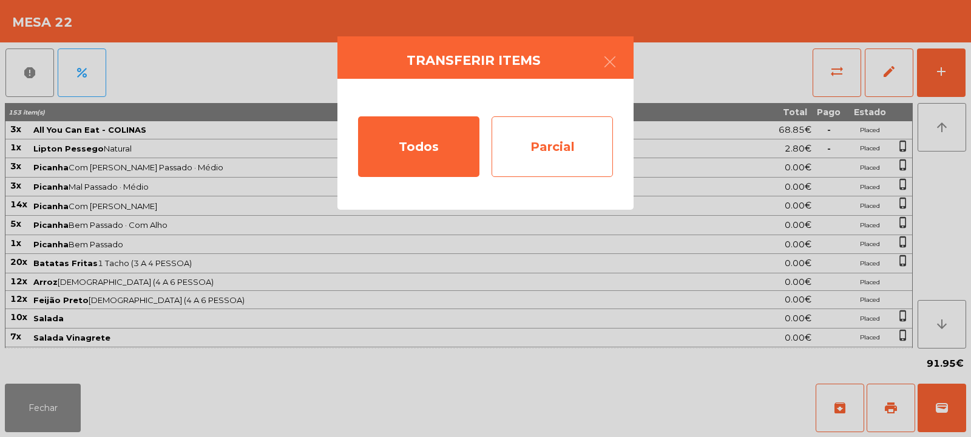
click at [564, 137] on div "Parcial" at bounding box center [551, 146] width 121 height 61
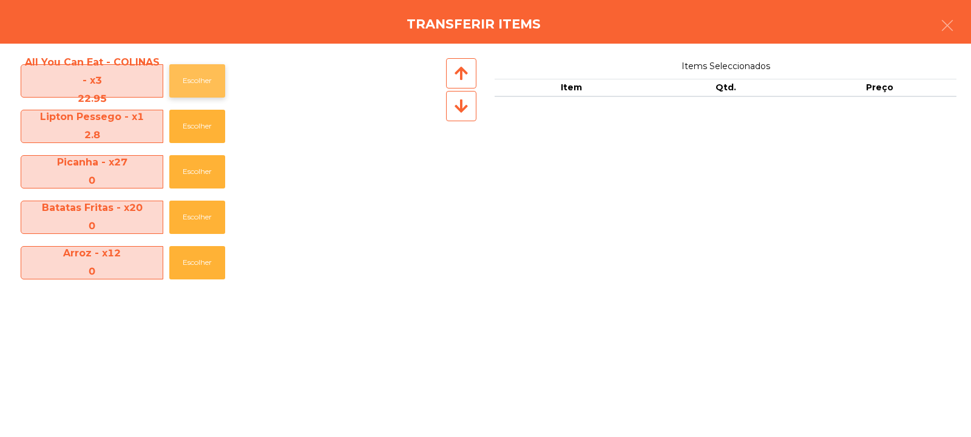
click at [194, 71] on button "Escolher" at bounding box center [197, 80] width 56 height 33
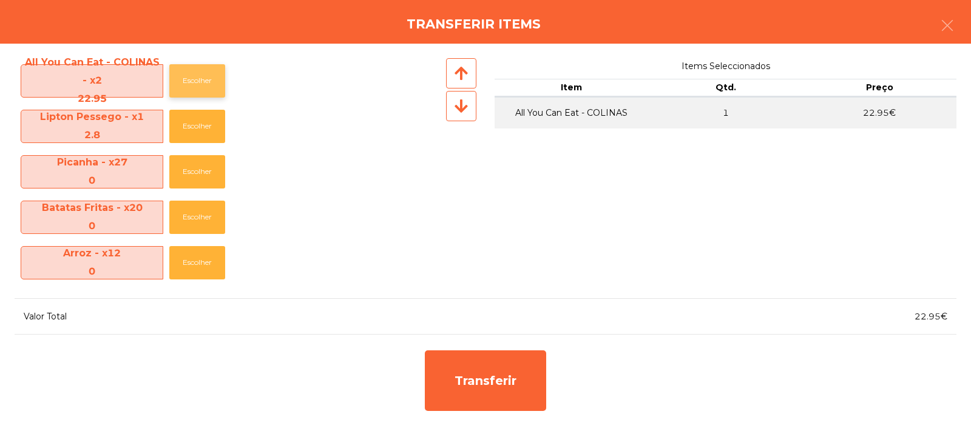
click at [178, 84] on button "Escolher" at bounding box center [197, 80] width 56 height 33
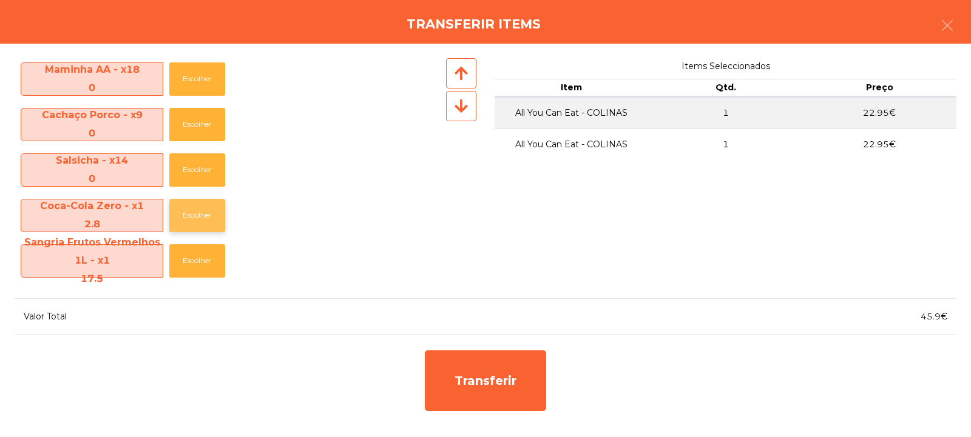
click at [194, 219] on button "Escolher" at bounding box center [197, 215] width 56 height 33
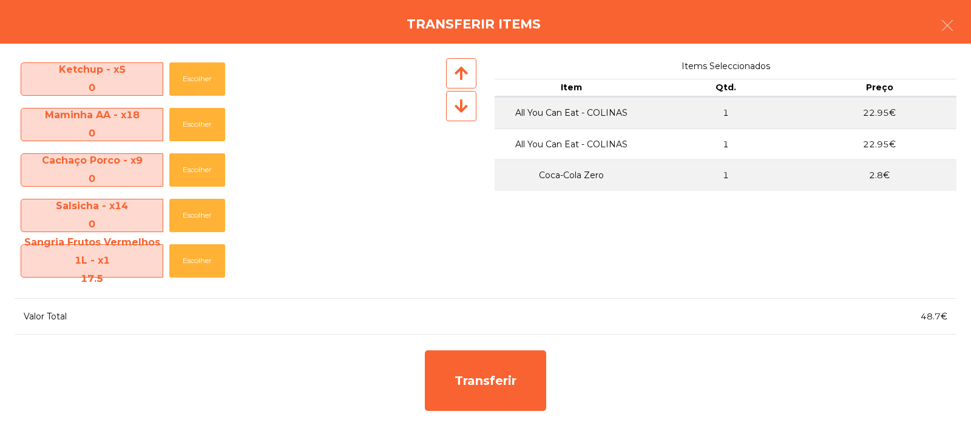
scroll to position [457, 0]
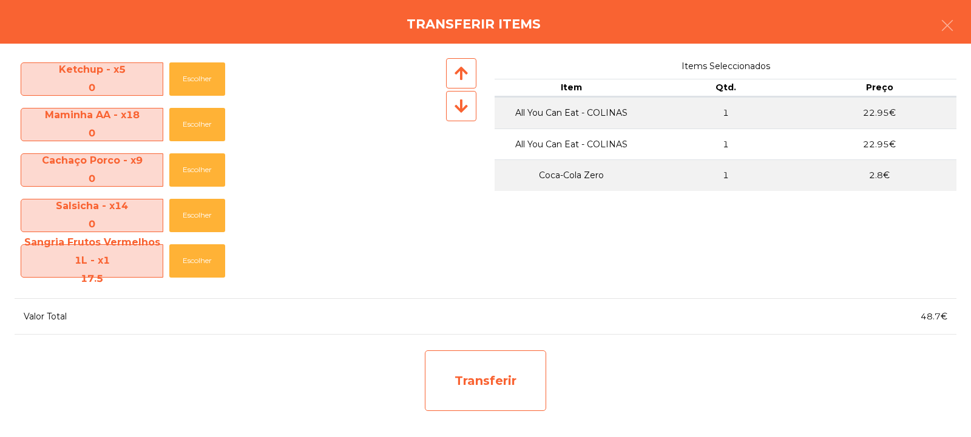
click at [491, 388] on div "Transferir" at bounding box center [485, 381] width 121 height 61
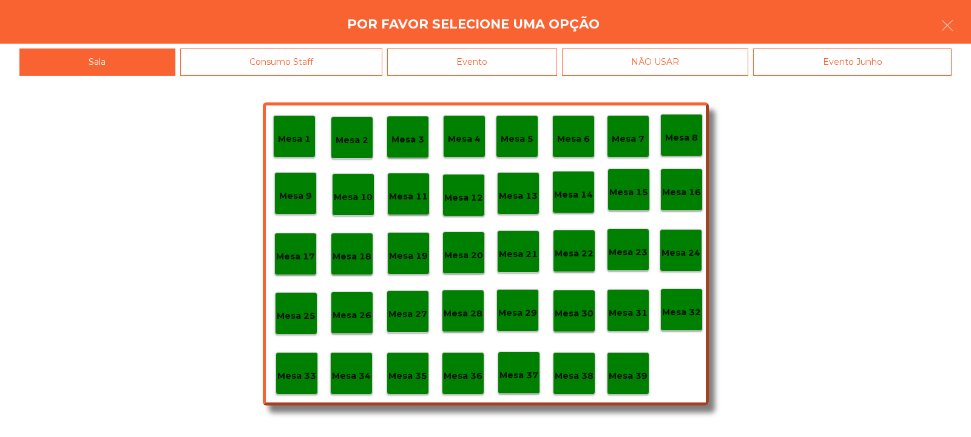
click at [295, 372] on p "Mesa 33" at bounding box center [296, 376] width 39 height 14
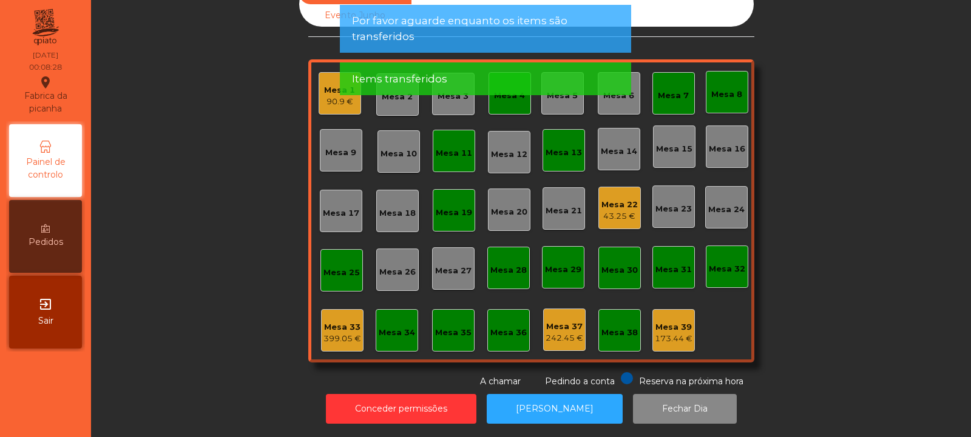
click at [618, 199] on div "Mesa 22" at bounding box center [619, 205] width 36 height 12
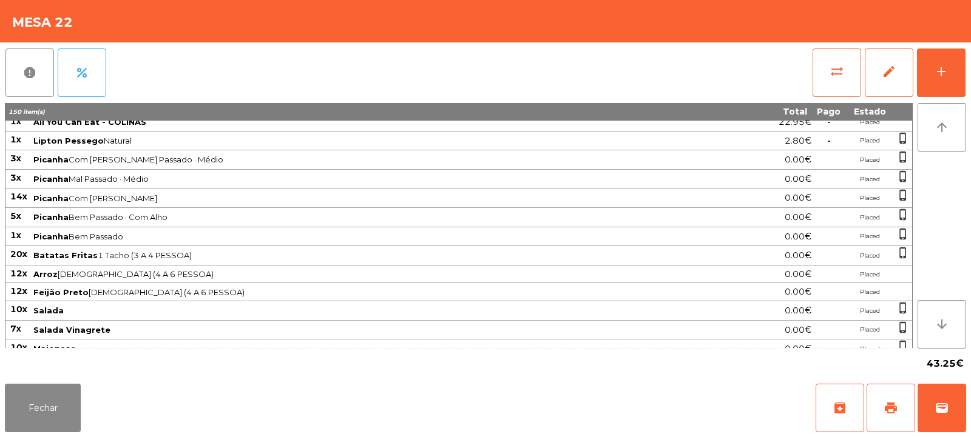
scroll to position [0, 0]
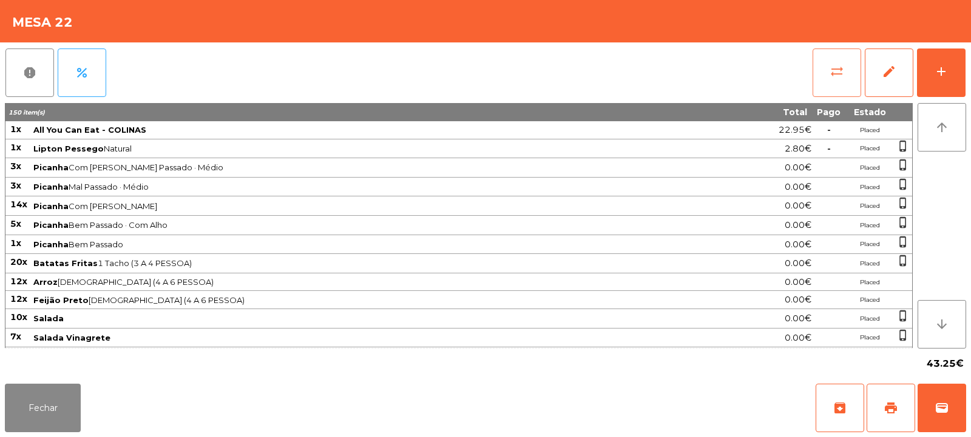
click at [825, 78] on button "sync_alt" at bounding box center [836, 73] width 49 height 49
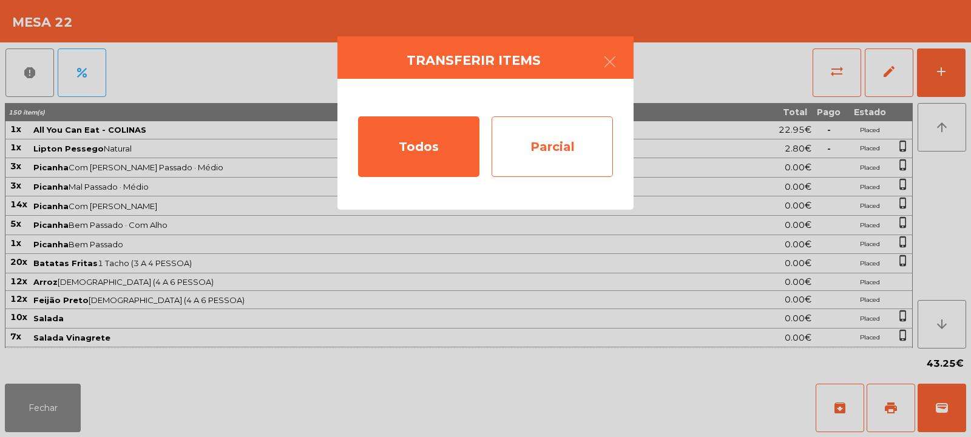
click at [570, 160] on div "Parcial" at bounding box center [551, 146] width 121 height 61
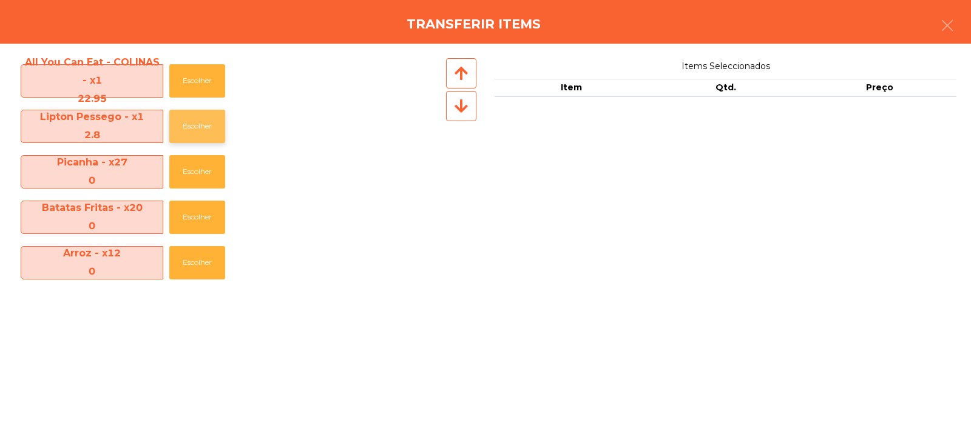
click at [187, 128] on button "Escolher" at bounding box center [197, 126] width 56 height 33
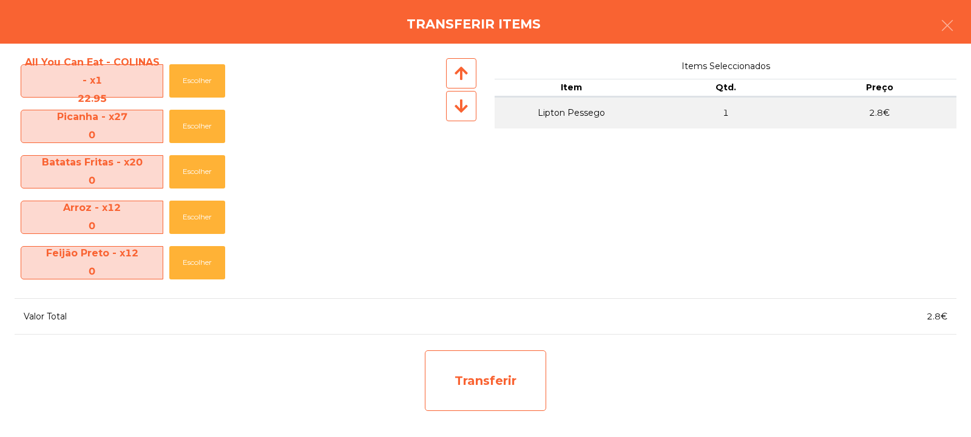
click at [488, 393] on div "Transferir" at bounding box center [485, 381] width 121 height 61
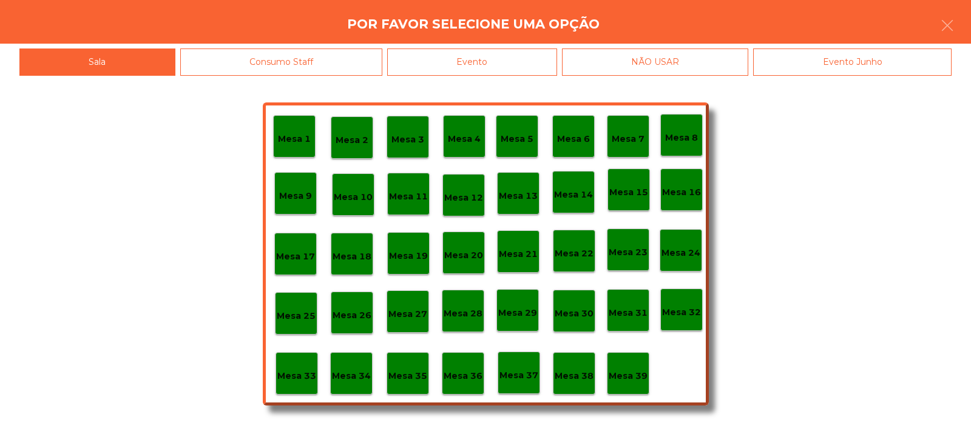
click at [293, 374] on p "Mesa 33" at bounding box center [296, 376] width 39 height 14
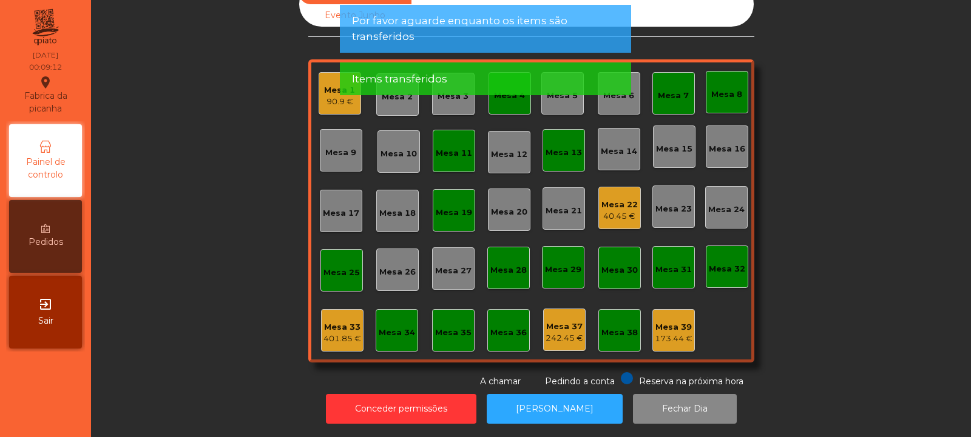
click at [599, 214] on div "Mesa 22 40.45 €" at bounding box center [619, 208] width 42 height 42
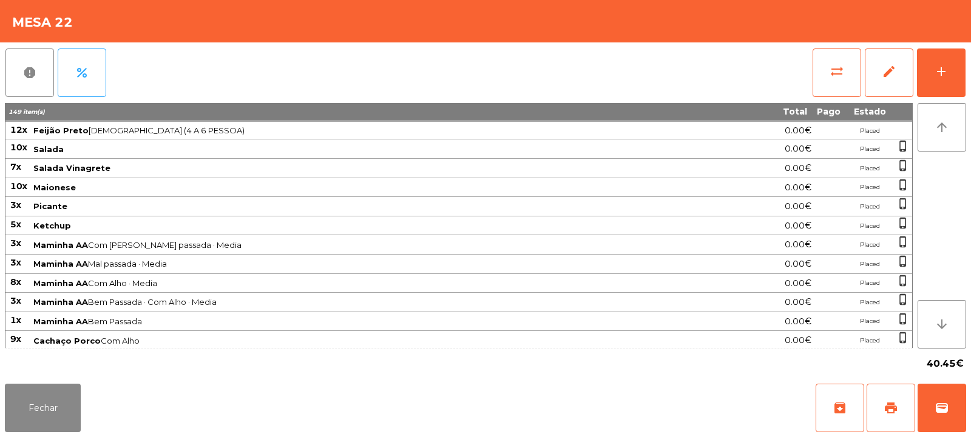
scroll to position [209, 0]
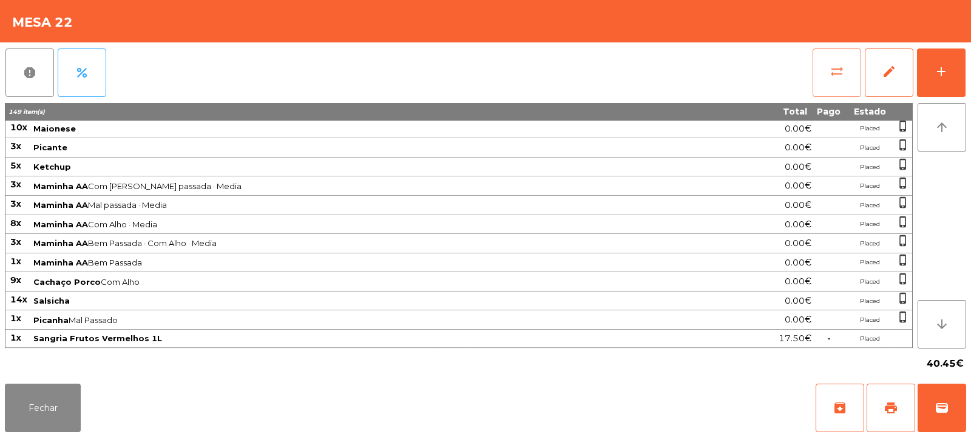
click at [838, 55] on button "sync_alt" at bounding box center [836, 73] width 49 height 49
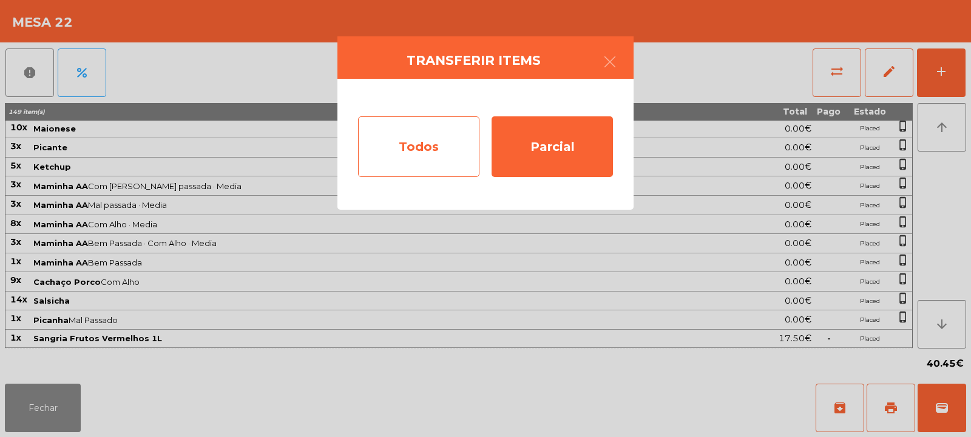
click at [411, 153] on div "Todos" at bounding box center [418, 146] width 121 height 61
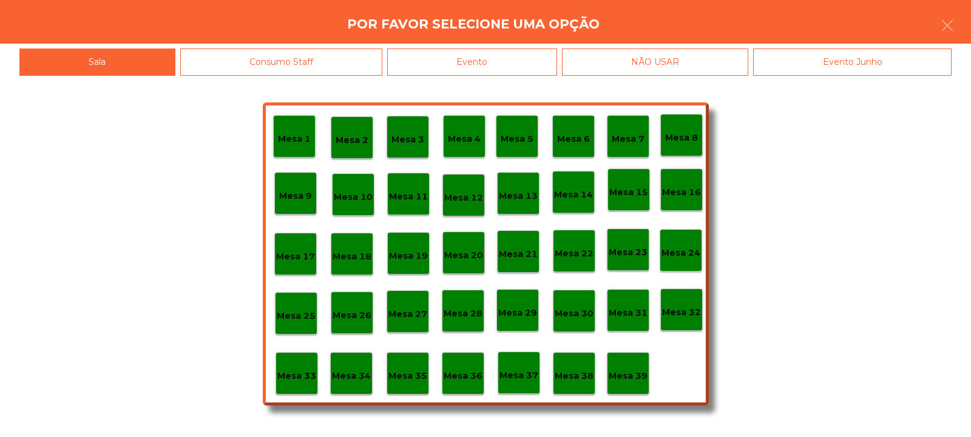
click at [290, 371] on p "Mesa 33" at bounding box center [296, 376] width 39 height 14
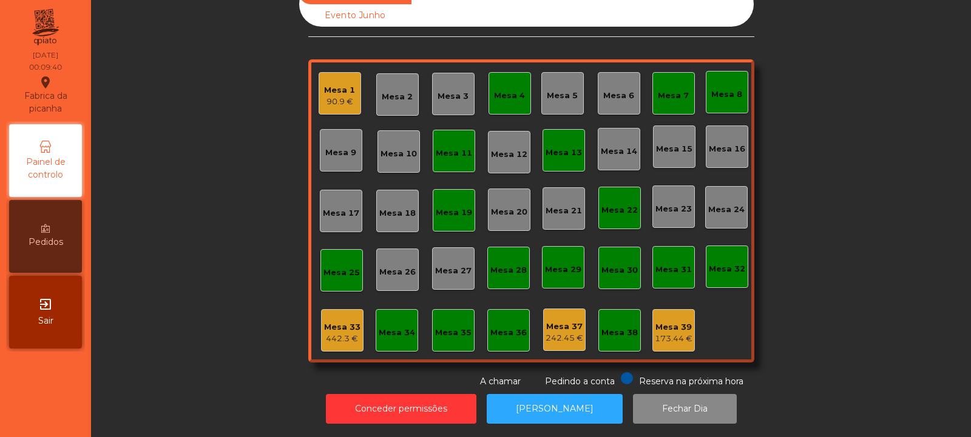
click at [564, 321] on div "Mesa 37" at bounding box center [564, 327] width 38 height 12
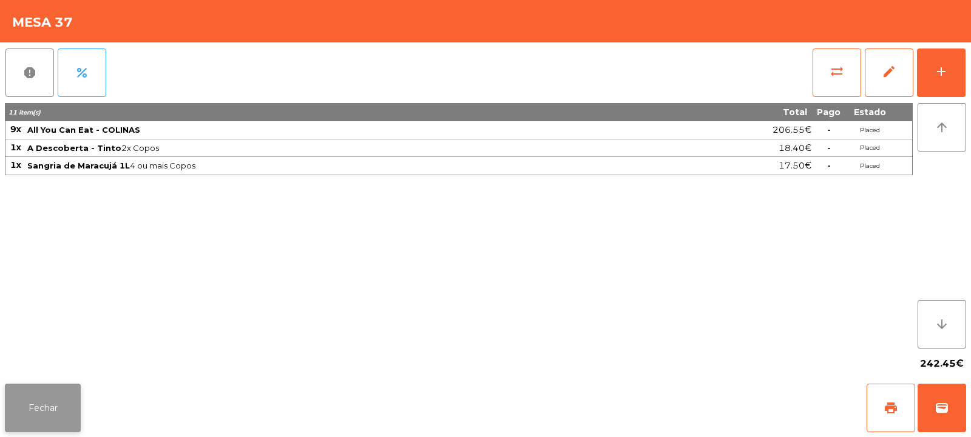
click at [44, 396] on button "Fechar" at bounding box center [43, 408] width 76 height 49
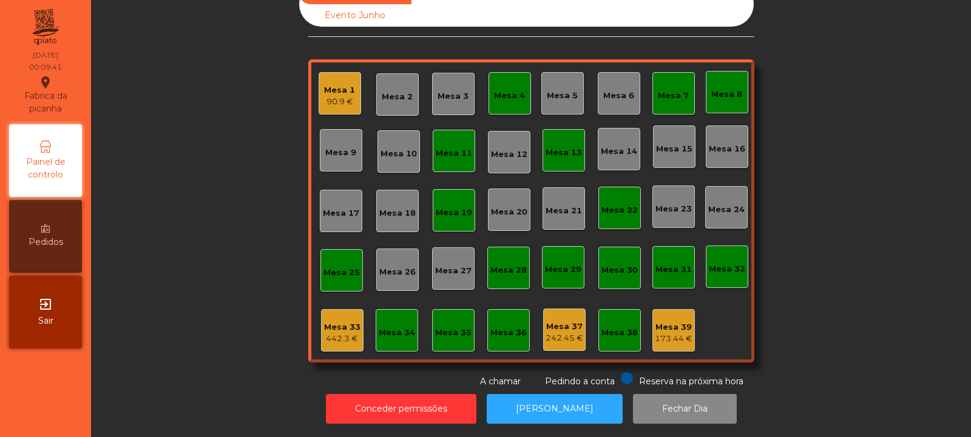
click at [338, 322] on div "Mesa 33" at bounding box center [342, 328] width 36 height 12
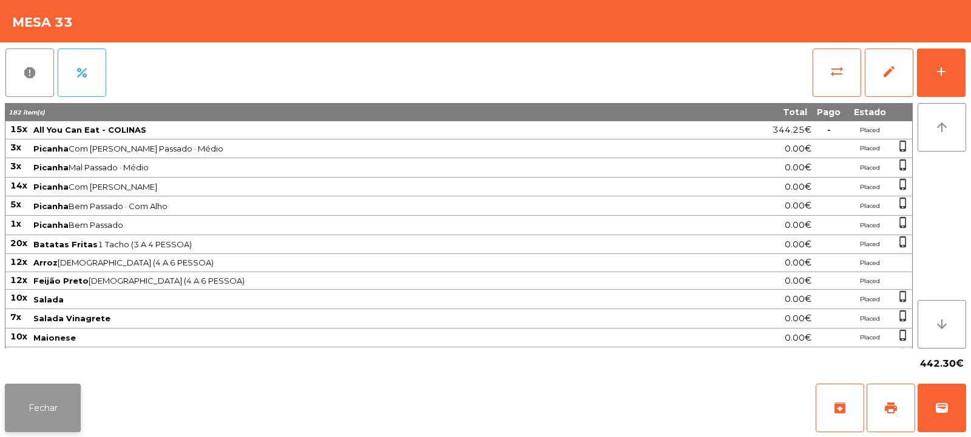
click at [47, 407] on button "Fechar" at bounding box center [43, 408] width 76 height 49
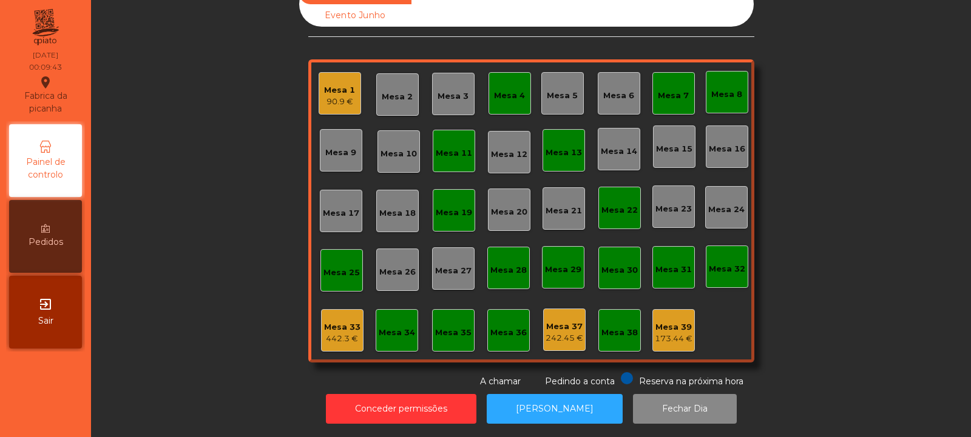
click at [557, 332] on div "242.45 €" at bounding box center [564, 338] width 38 height 12
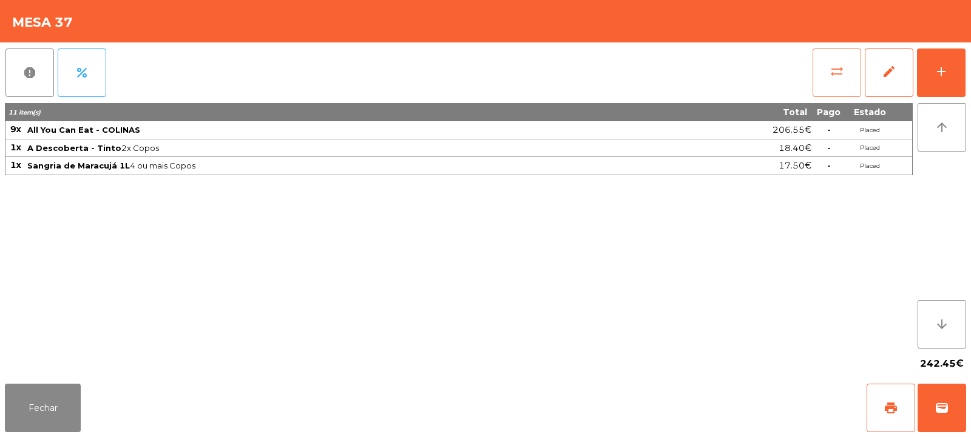
click at [824, 80] on button "sync_alt" at bounding box center [836, 73] width 49 height 49
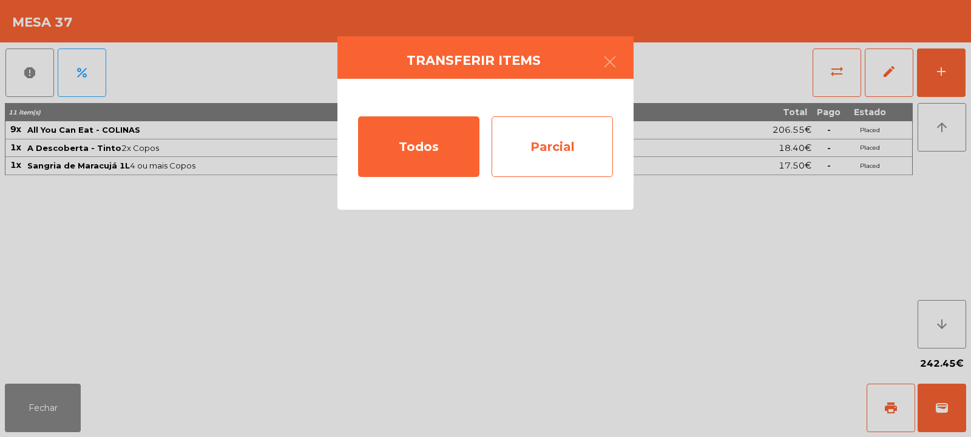
click at [573, 126] on div "Parcial" at bounding box center [551, 146] width 121 height 61
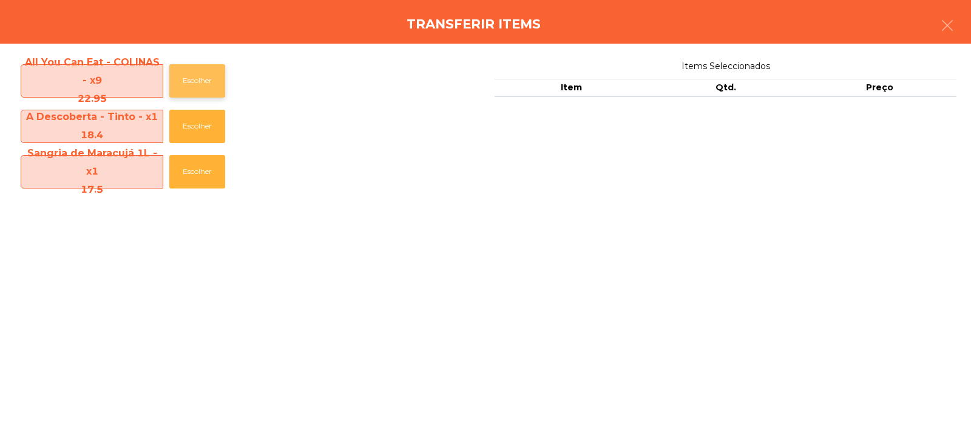
click at [195, 80] on button "Escolher" at bounding box center [197, 80] width 56 height 33
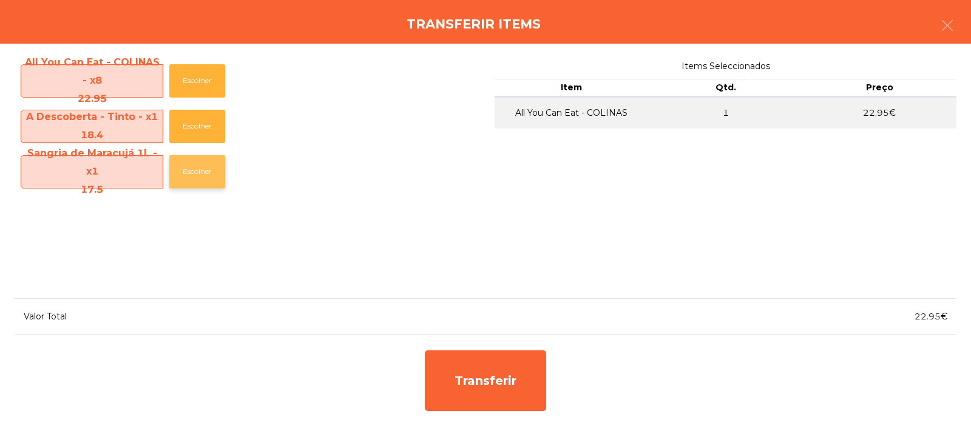
click at [204, 180] on button "Escolher" at bounding box center [197, 171] width 56 height 33
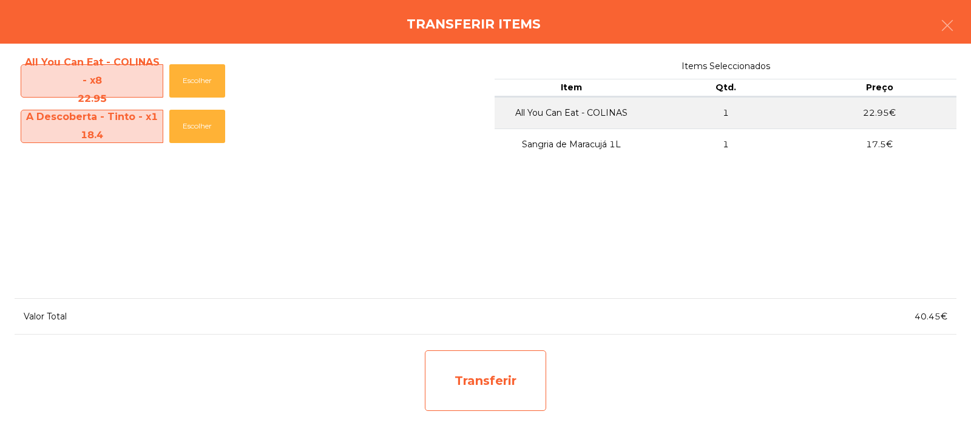
click at [473, 388] on div "Transferir" at bounding box center [485, 381] width 121 height 61
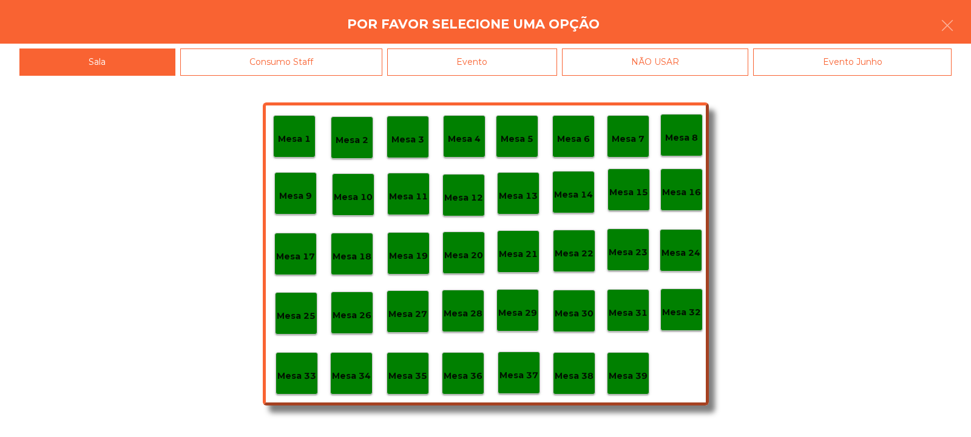
click at [280, 379] on p "Mesa 33" at bounding box center [296, 376] width 39 height 14
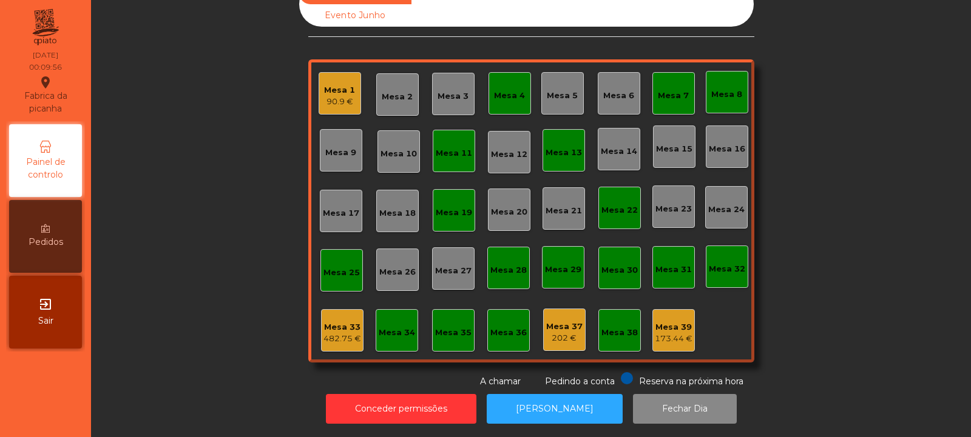
click at [332, 317] on div "Mesa 33 482.75 €" at bounding box center [342, 331] width 38 height 29
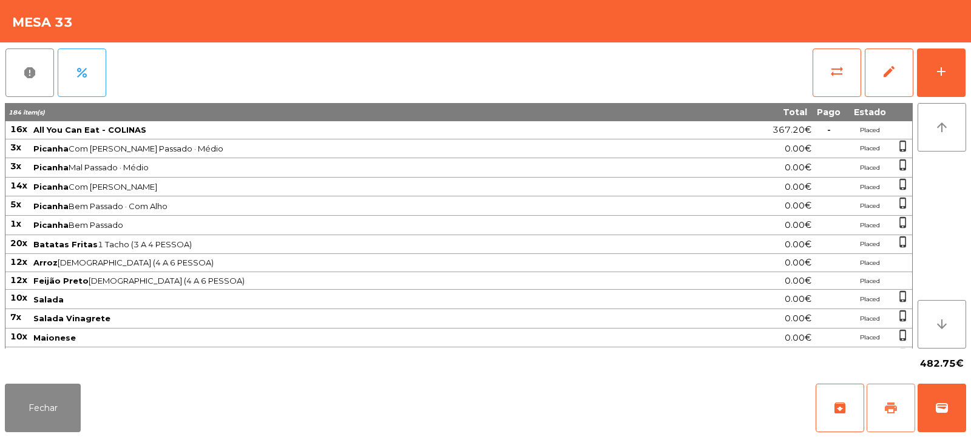
click at [881, 406] on button "print" at bounding box center [890, 408] width 49 height 49
click at [960, 417] on button "wallet" at bounding box center [941, 408] width 49 height 49
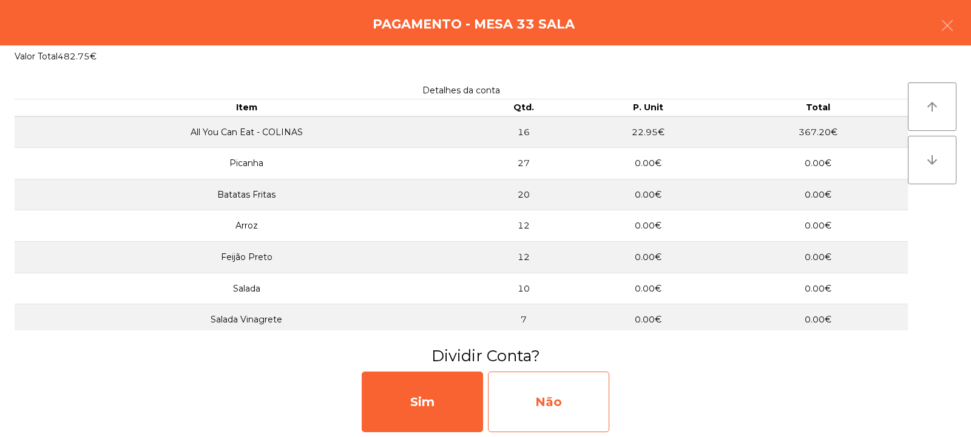
click at [548, 372] on div "Não" at bounding box center [548, 402] width 121 height 61
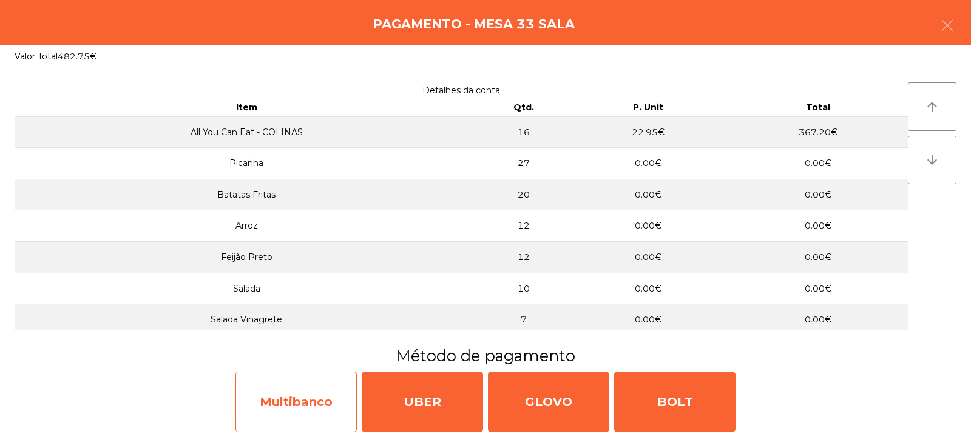
click at [280, 397] on div "Multibanco" at bounding box center [295, 402] width 121 height 61
select select "**"
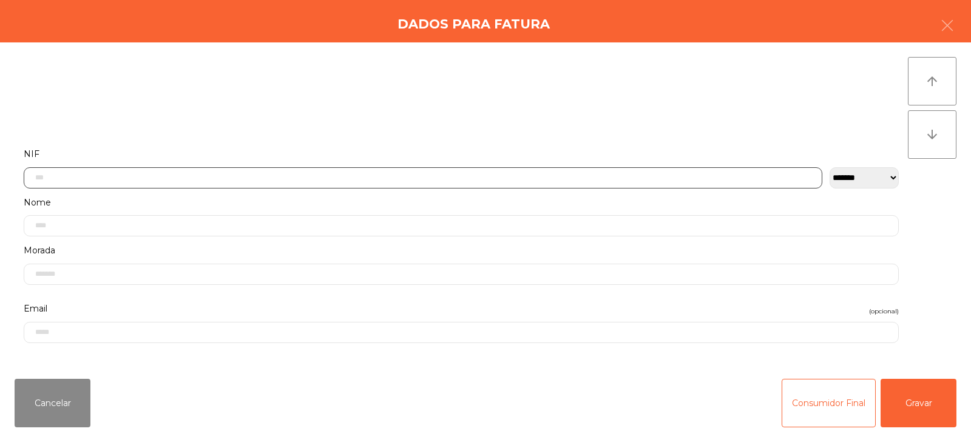
click at [249, 177] on input "text" at bounding box center [423, 177] width 798 height 21
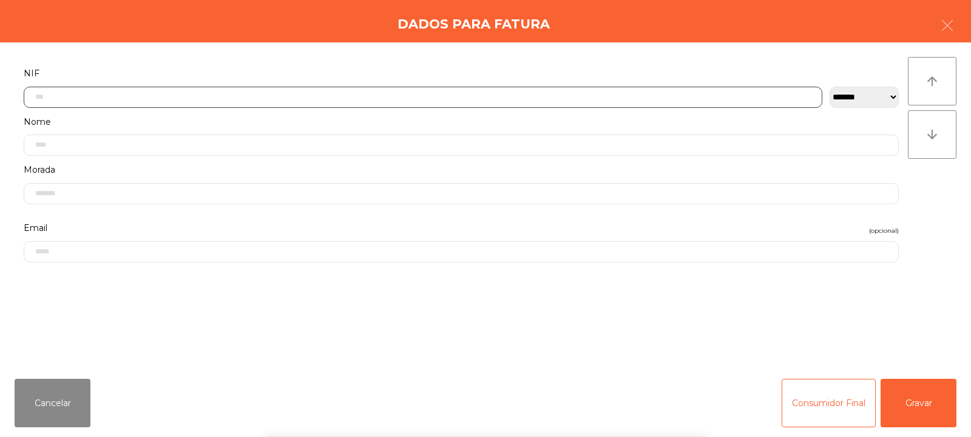
scroll to position [89, 0]
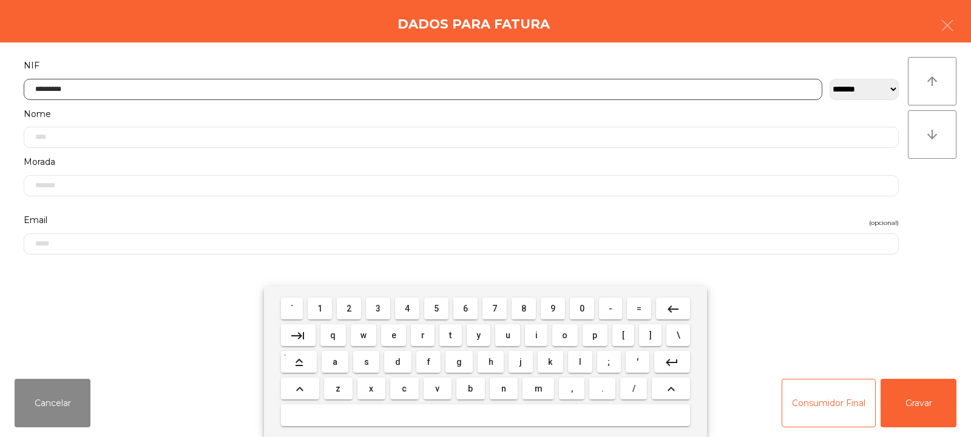
type input "*********"
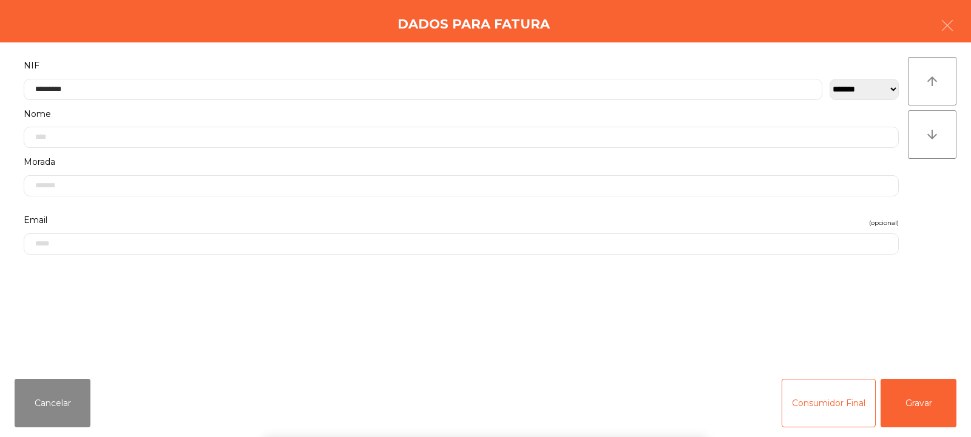
click at [935, 413] on div "` 1 2 3 4 5 6 7 8 9 0 - = keyboard_backspace keyboard_tab q w e r t y u i o p […" at bounding box center [485, 362] width 971 height 150
click at [909, 400] on button "Gravar" at bounding box center [918, 403] width 76 height 49
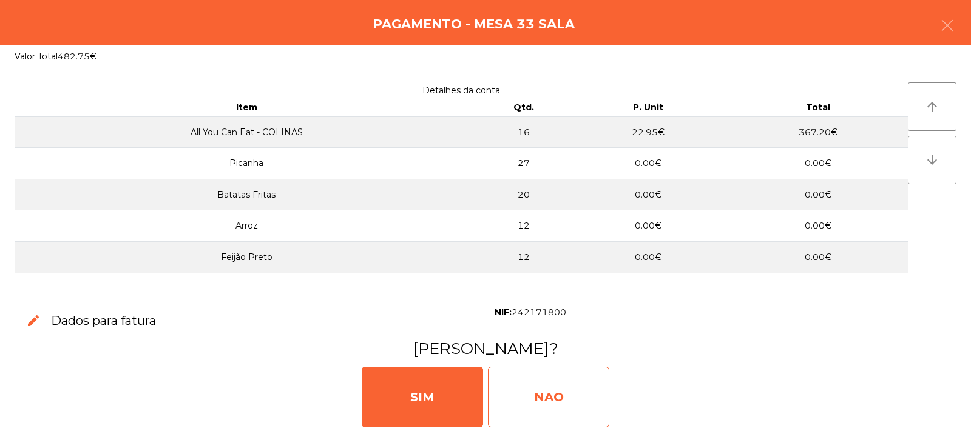
click at [563, 408] on div "NAO" at bounding box center [548, 397] width 121 height 61
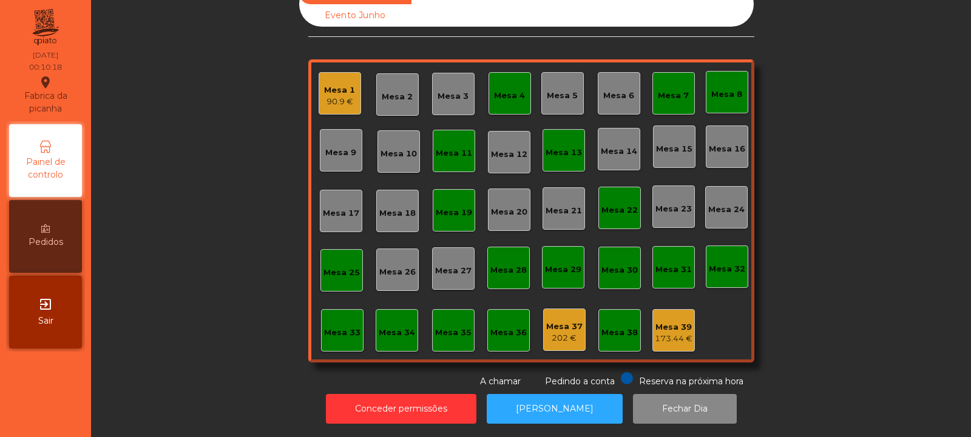
click at [670, 333] on div "173.44 €" at bounding box center [674, 339] width 38 height 12
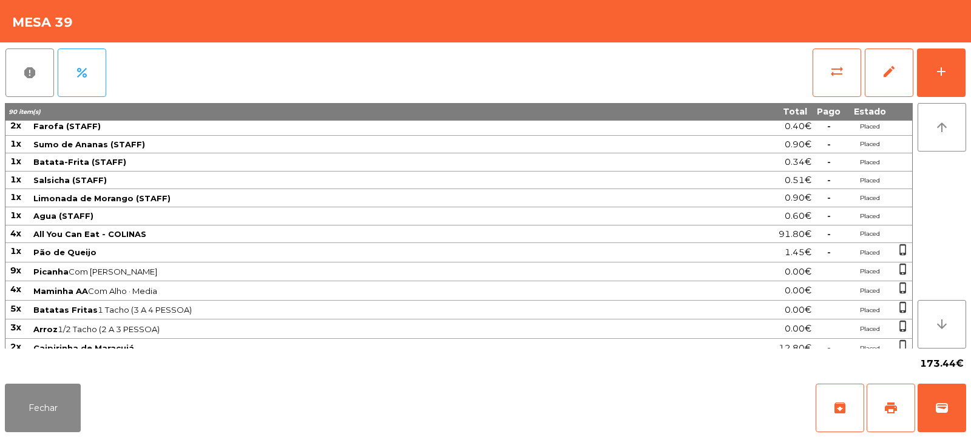
scroll to position [0, 0]
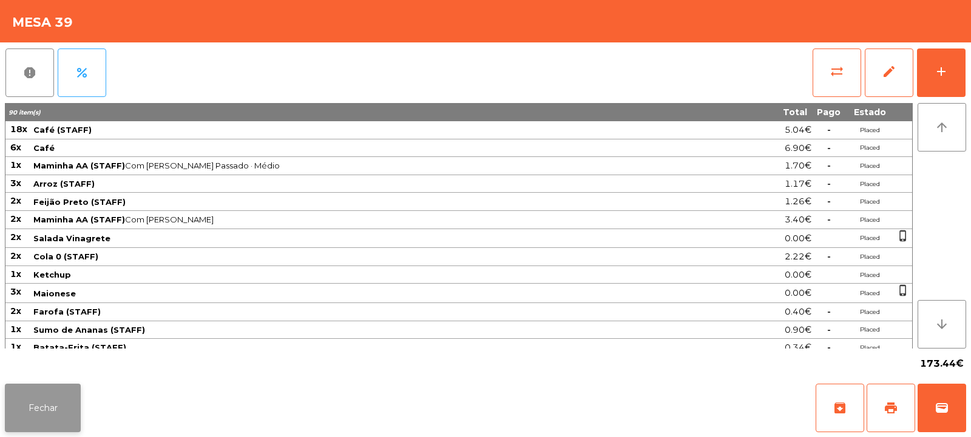
click at [42, 397] on button "Fechar" at bounding box center [43, 408] width 76 height 49
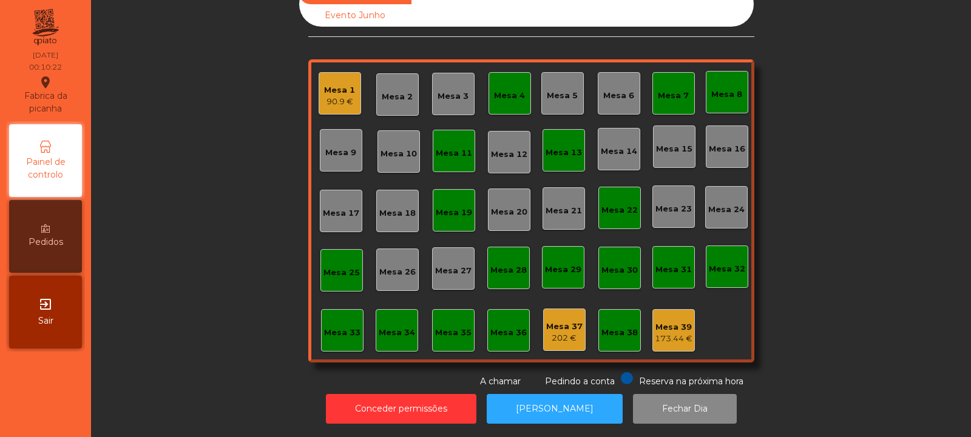
click at [345, 86] on div "Mesa 1" at bounding box center [339, 90] width 31 height 12
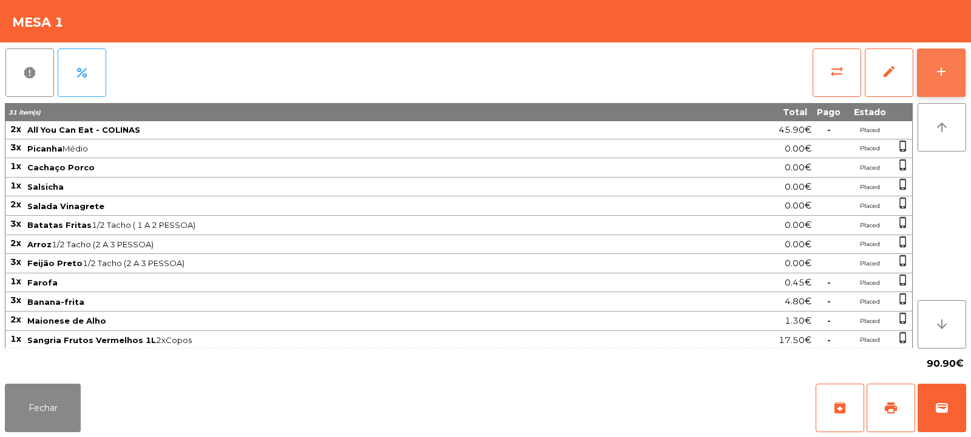
click at [934, 70] on div "add" at bounding box center [941, 71] width 15 height 15
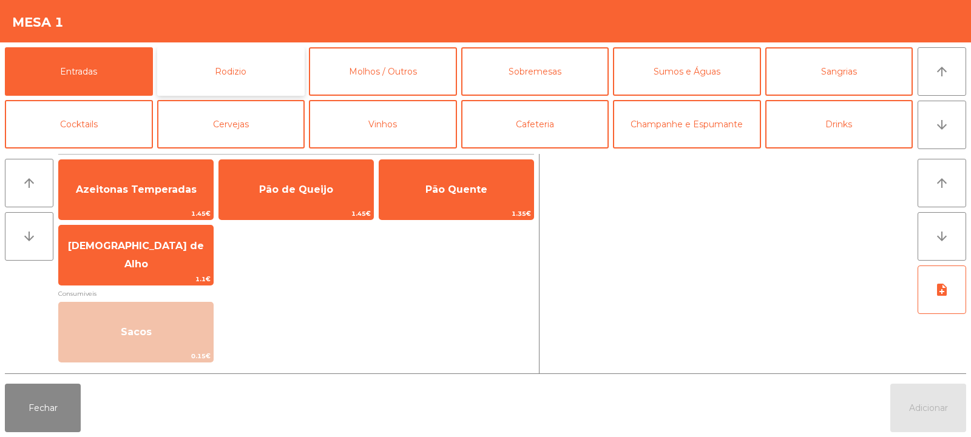
click at [208, 67] on button "Rodizio" at bounding box center [231, 71] width 148 height 49
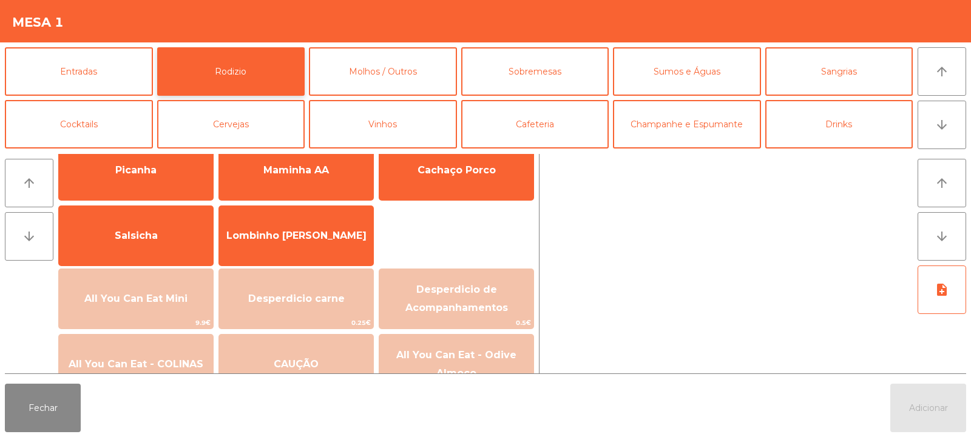
scroll to position [49, 0]
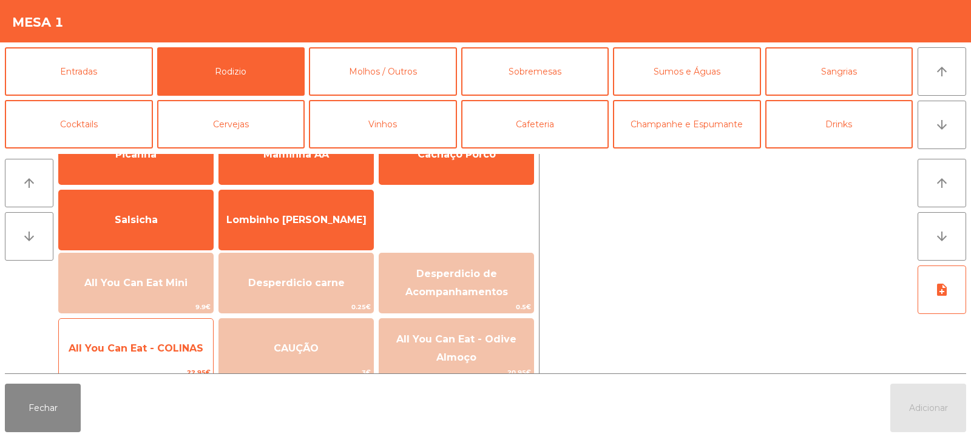
click at [135, 345] on span "All You Can Eat - COLINAS" at bounding box center [136, 349] width 135 height 12
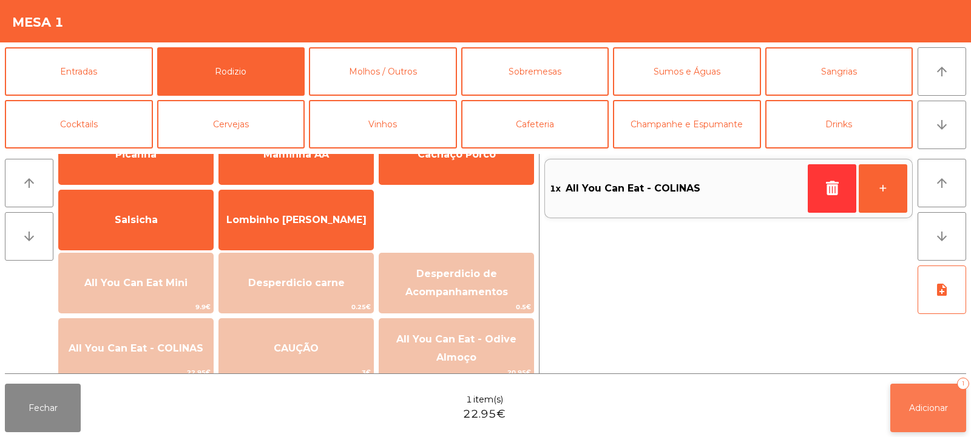
click at [905, 403] on button "Adicionar 1" at bounding box center [928, 408] width 76 height 49
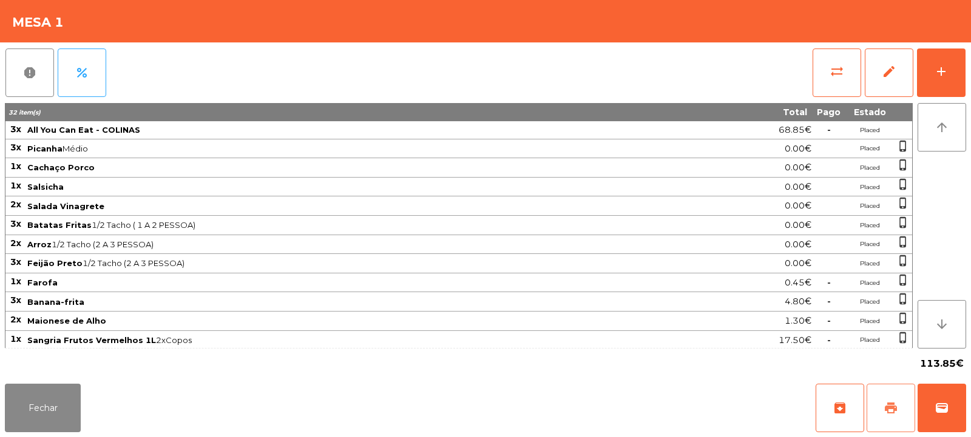
click at [880, 408] on button "print" at bounding box center [890, 408] width 49 height 49
click at [957, 393] on button "wallet" at bounding box center [941, 408] width 49 height 49
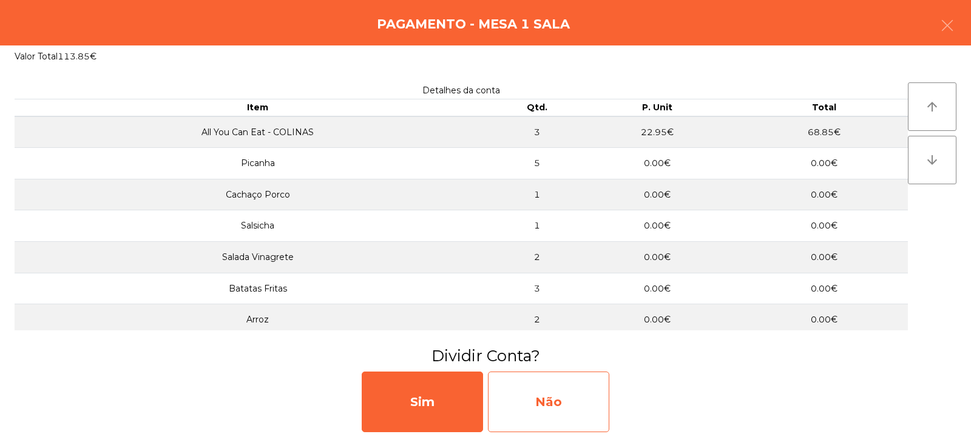
click at [582, 382] on div "Não" at bounding box center [548, 402] width 121 height 61
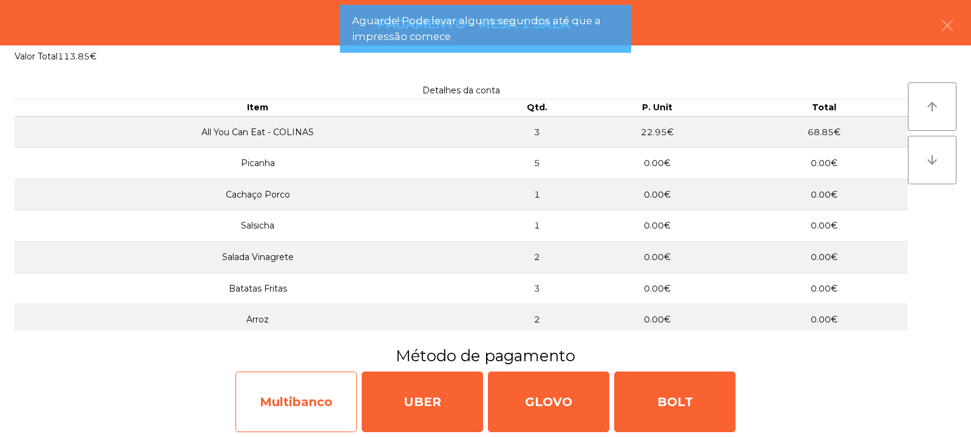
click at [302, 402] on div "Multibanco" at bounding box center [295, 402] width 121 height 61
select select "**"
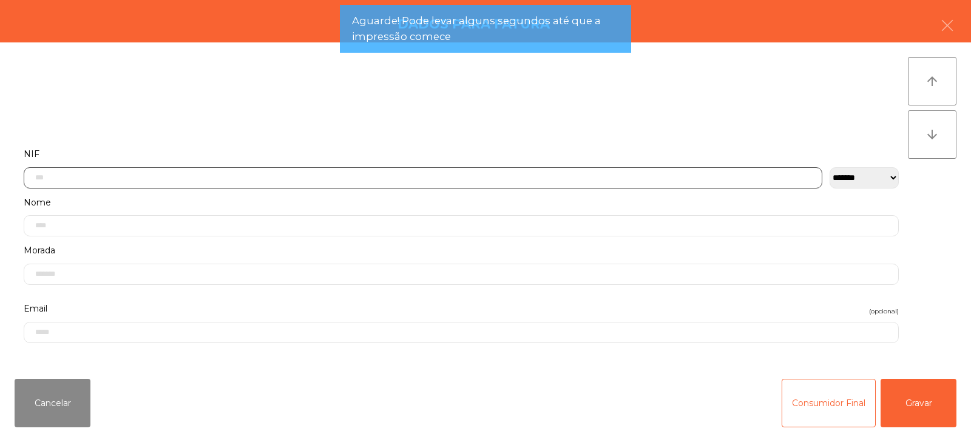
click at [286, 167] on input "text" at bounding box center [423, 177] width 798 height 21
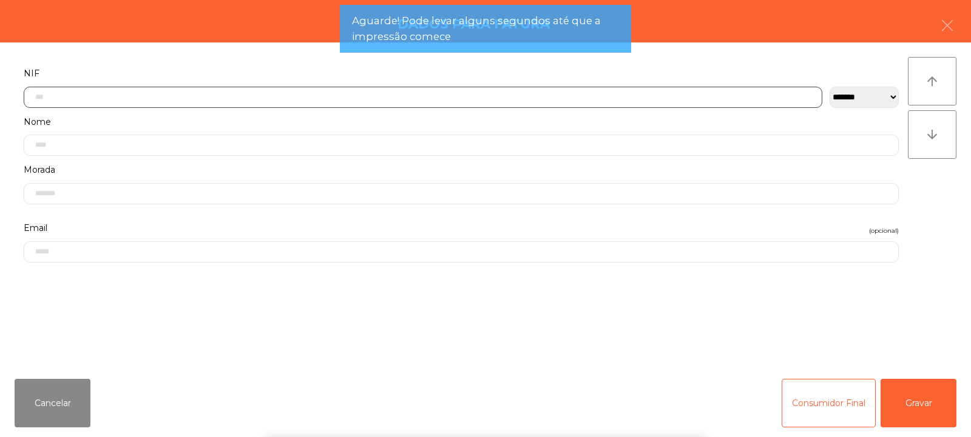
scroll to position [89, 0]
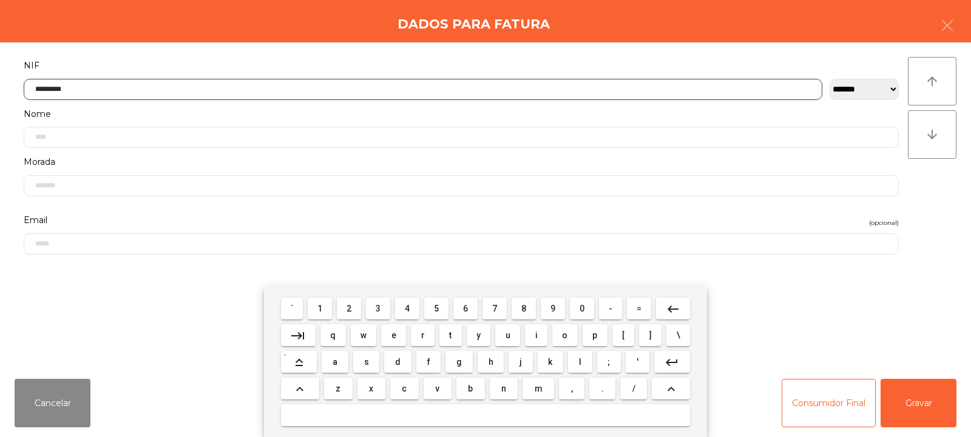
type input "*********"
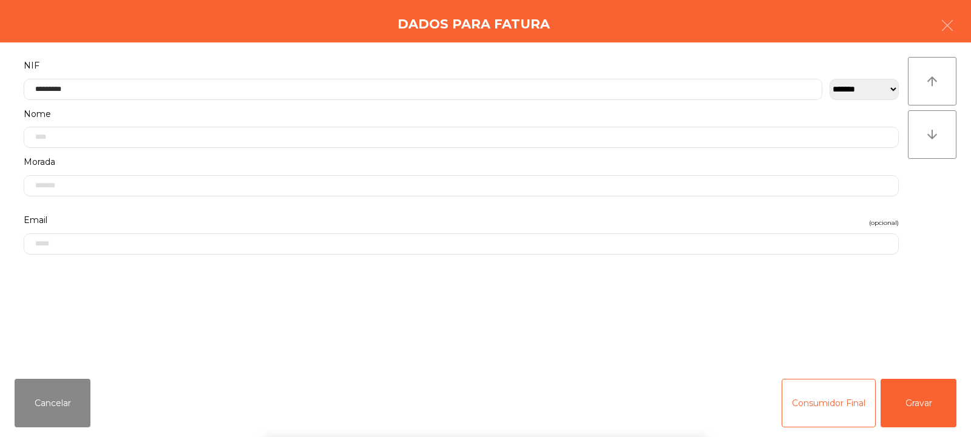
click at [919, 406] on div "` 1 2 3 4 5 6 7 8 9 0 - = keyboard_backspace keyboard_tab q w e r t y u i o p […" at bounding box center [485, 362] width 971 height 150
click at [921, 410] on button "Gravar" at bounding box center [918, 403] width 76 height 49
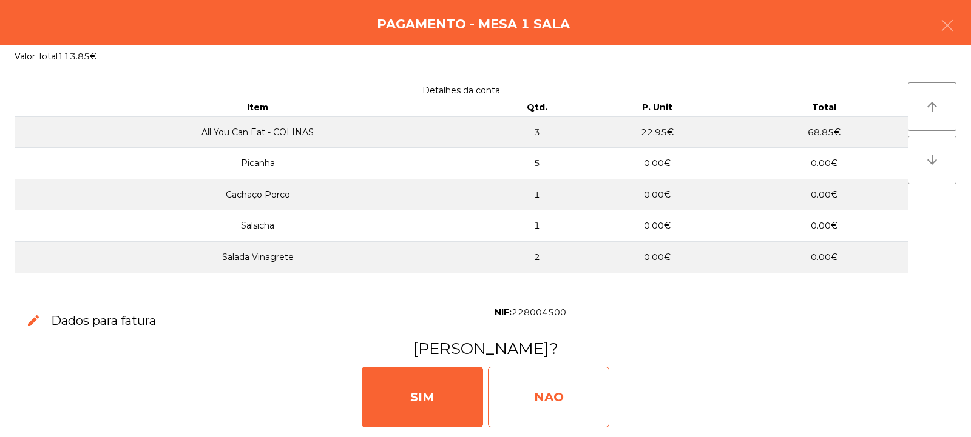
click at [544, 390] on div "NAO" at bounding box center [548, 397] width 121 height 61
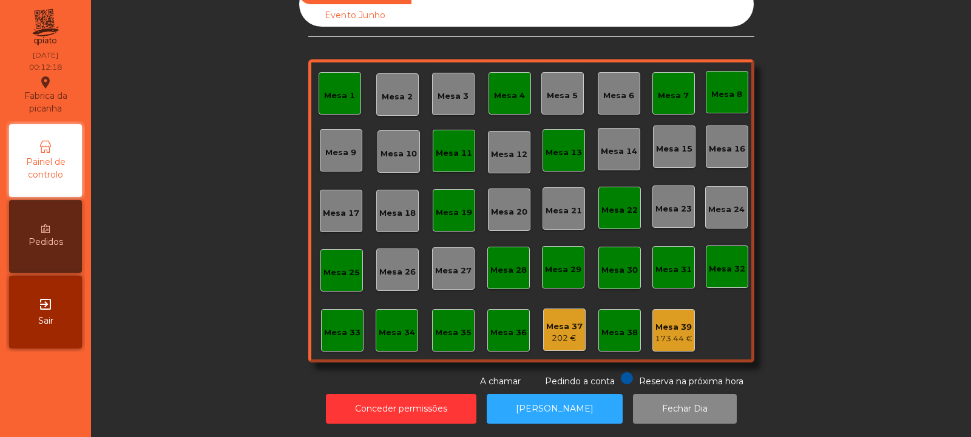
scroll to position [0, 0]
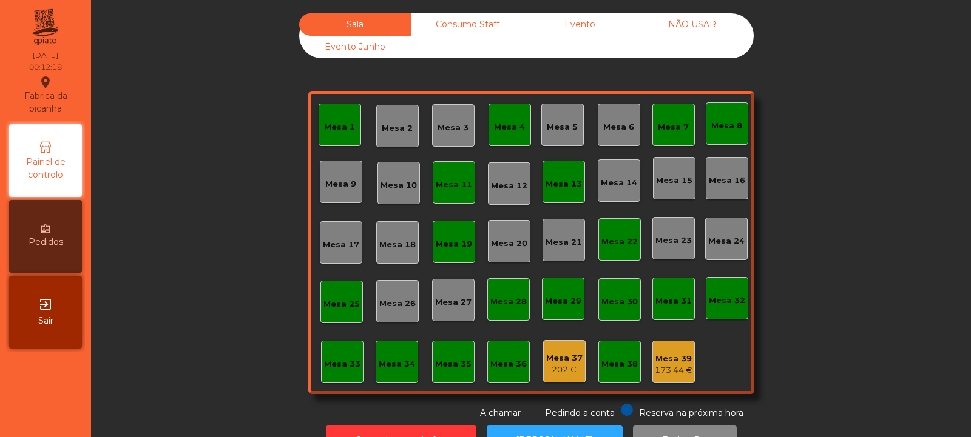
click at [465, 23] on div "Consumo Staff" at bounding box center [467, 24] width 112 height 22
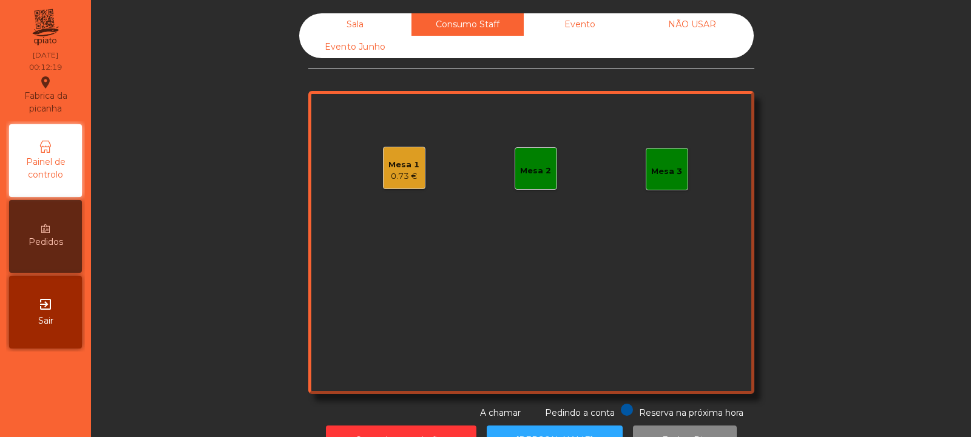
click at [392, 171] on div "0.73 €" at bounding box center [403, 176] width 31 height 12
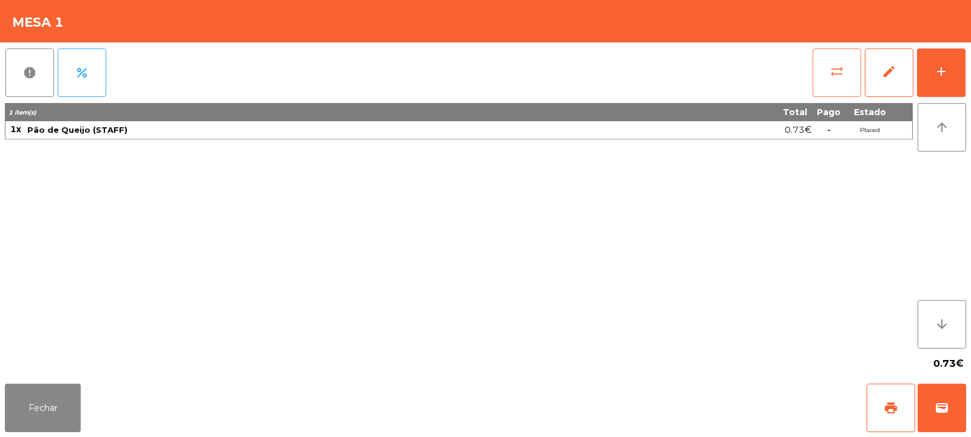
click at [816, 72] on button "sync_alt" at bounding box center [836, 73] width 49 height 49
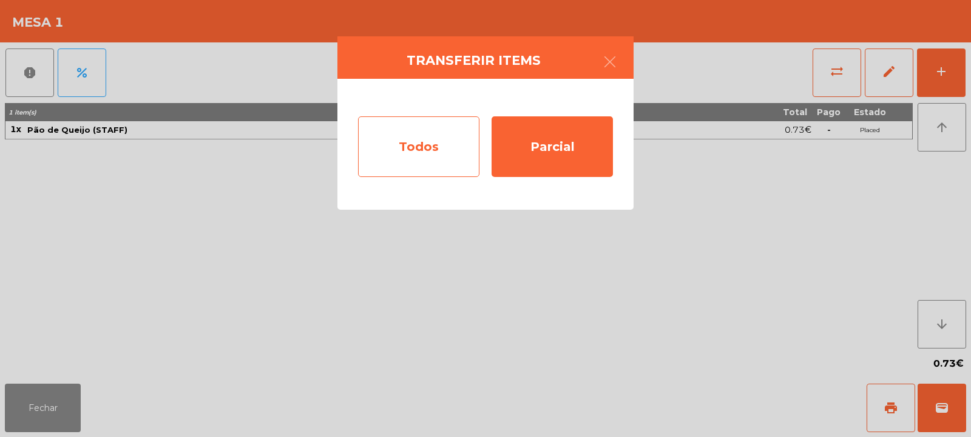
click at [429, 168] on div "Todos" at bounding box center [418, 146] width 121 height 61
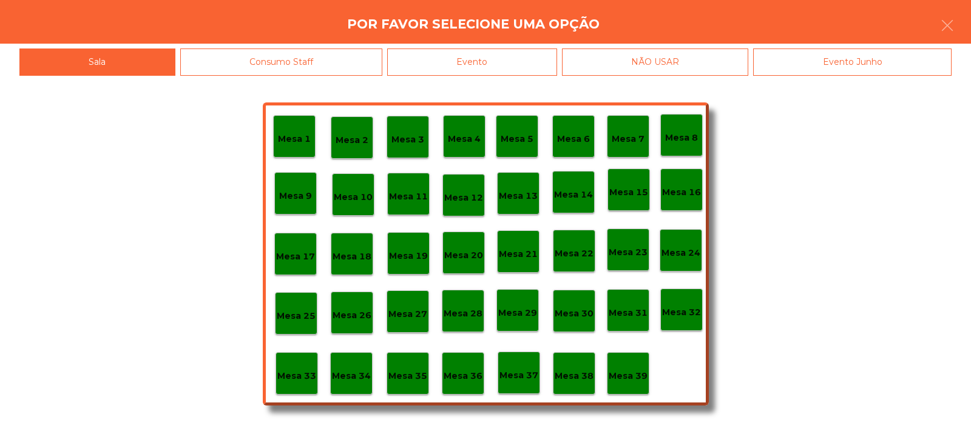
click at [639, 388] on div "Mesa 39" at bounding box center [628, 373] width 42 height 42
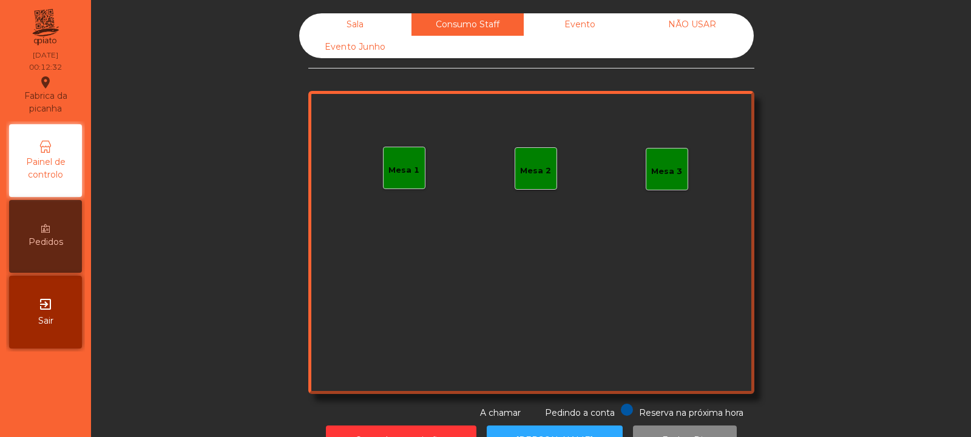
click at [367, 27] on div "Sala" at bounding box center [355, 24] width 112 height 22
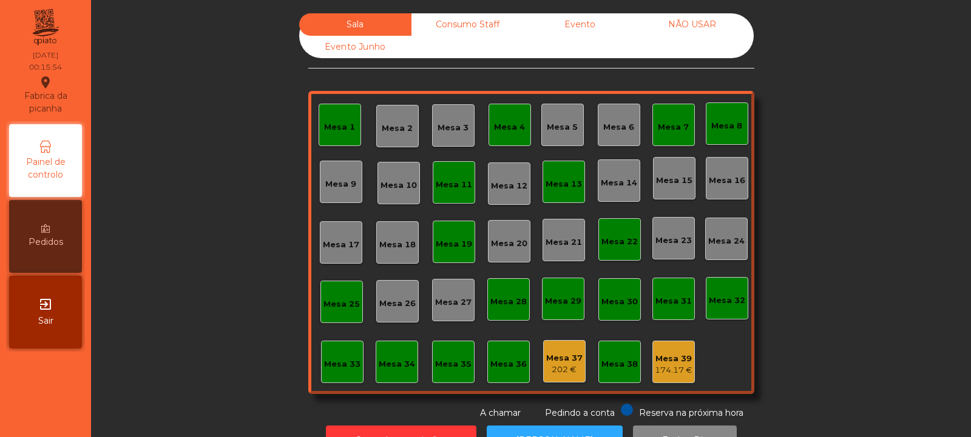
scroll to position [41, 0]
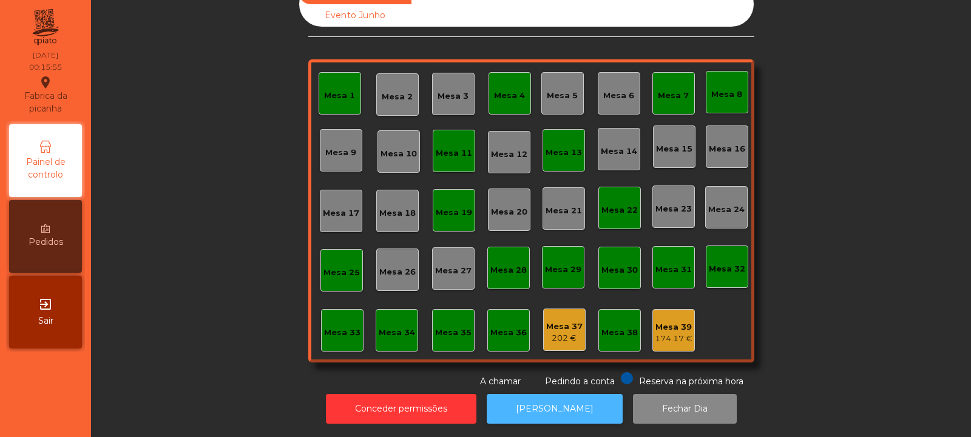
click at [558, 411] on button "[PERSON_NAME]" at bounding box center [555, 409] width 136 height 30
click at [559, 408] on button "[PERSON_NAME]" at bounding box center [555, 409] width 136 height 30
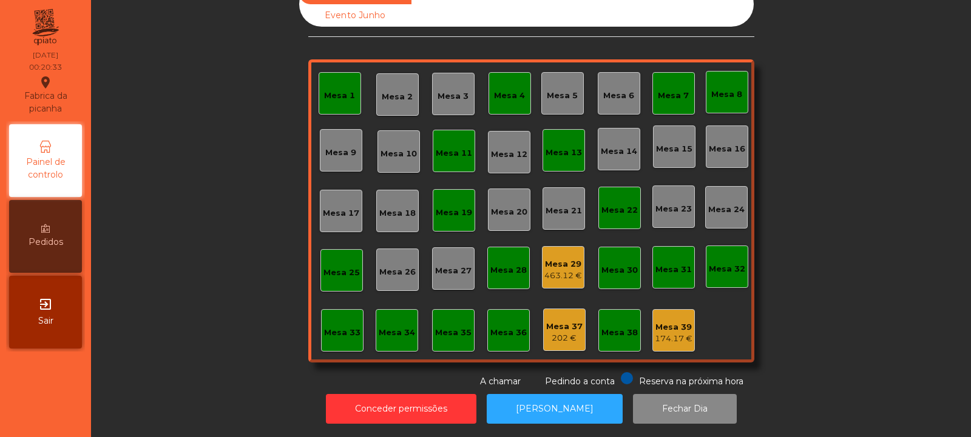
click at [560, 321] on div "Mesa 37" at bounding box center [564, 327] width 36 height 12
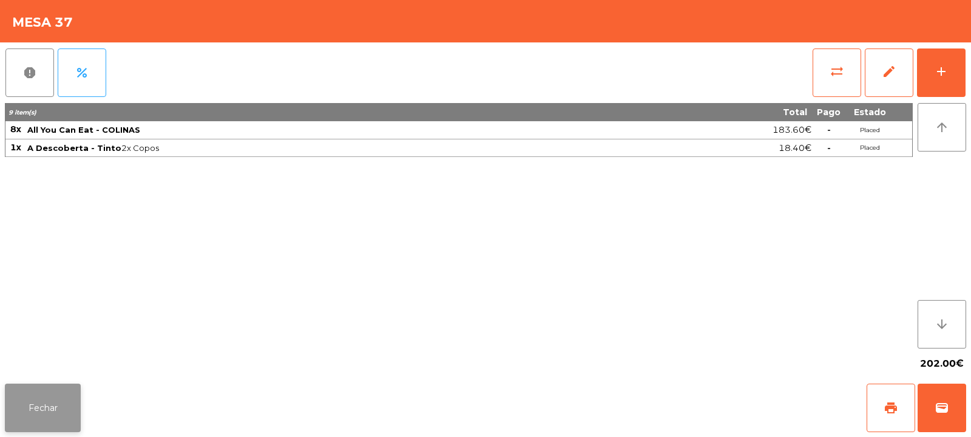
click at [61, 422] on button "Fechar" at bounding box center [43, 408] width 76 height 49
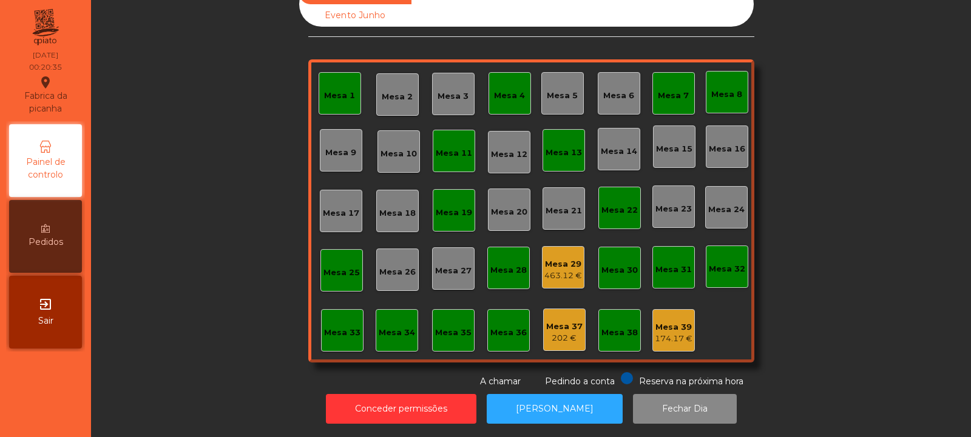
click at [660, 337] on div "Mesa 39 174.17 €" at bounding box center [673, 330] width 42 height 42
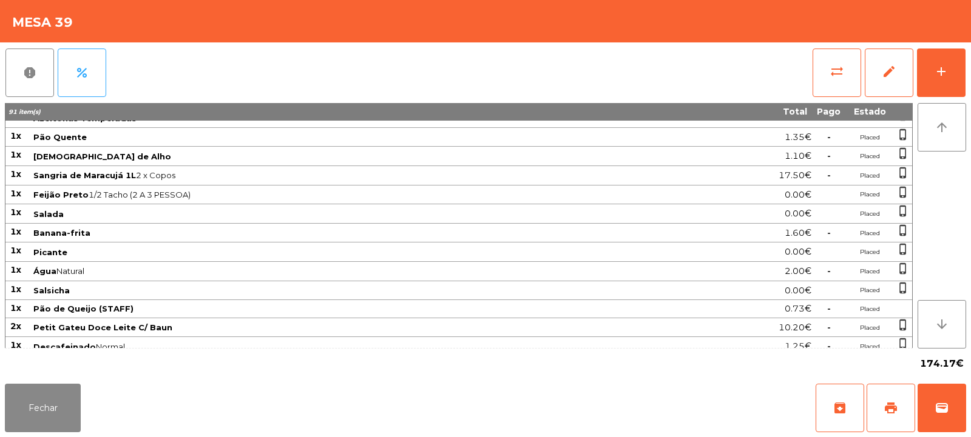
scroll to position [463, 0]
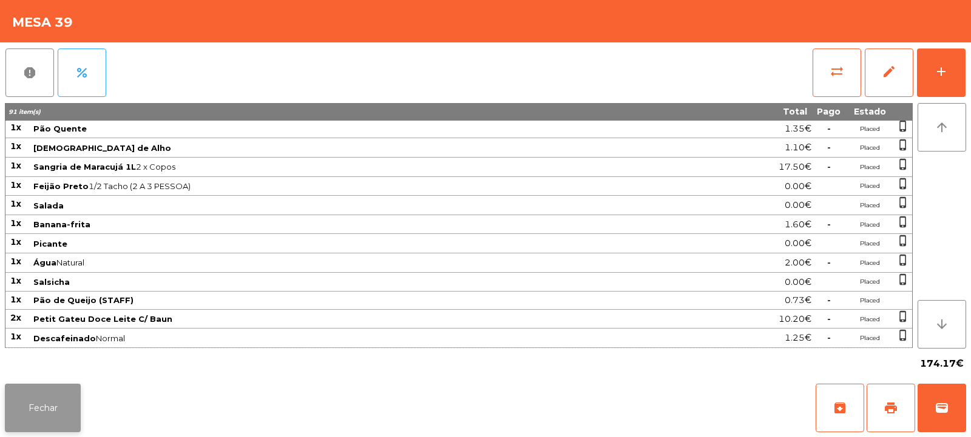
click at [49, 399] on button "Fechar" at bounding box center [43, 408] width 76 height 49
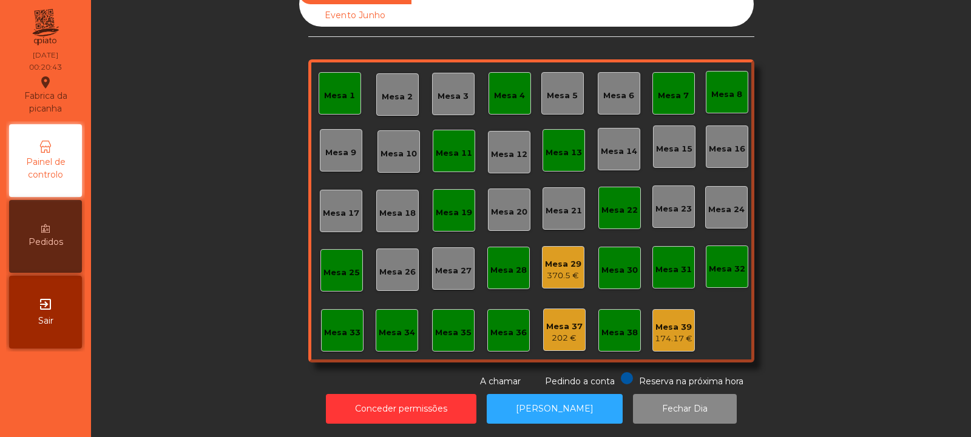
scroll to position [0, 0]
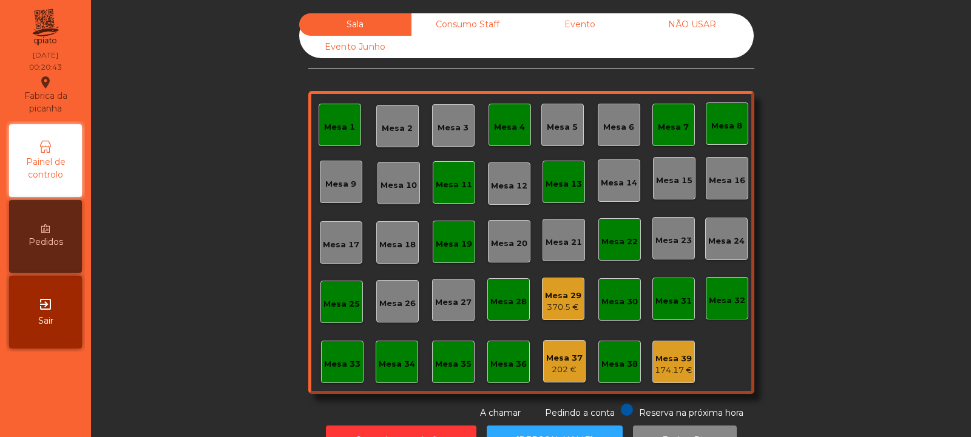
click at [465, 23] on div "Consumo Staff" at bounding box center [467, 24] width 112 height 22
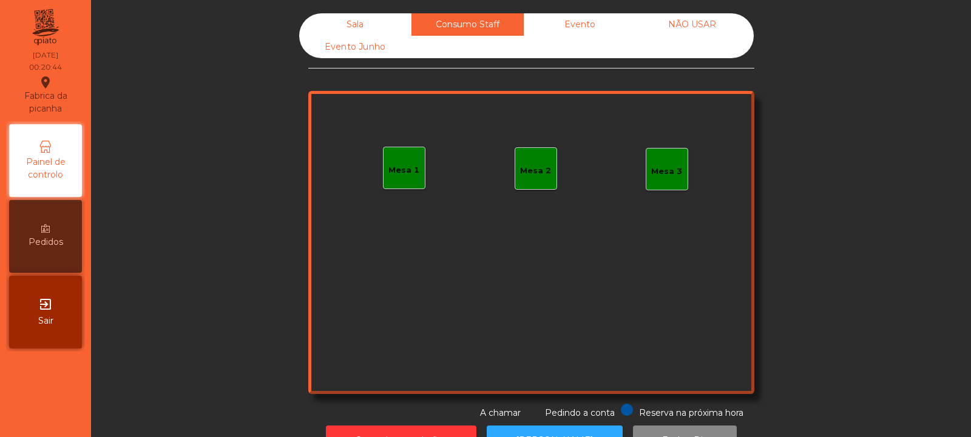
click at [570, 14] on div "Evento" at bounding box center [580, 24] width 112 height 22
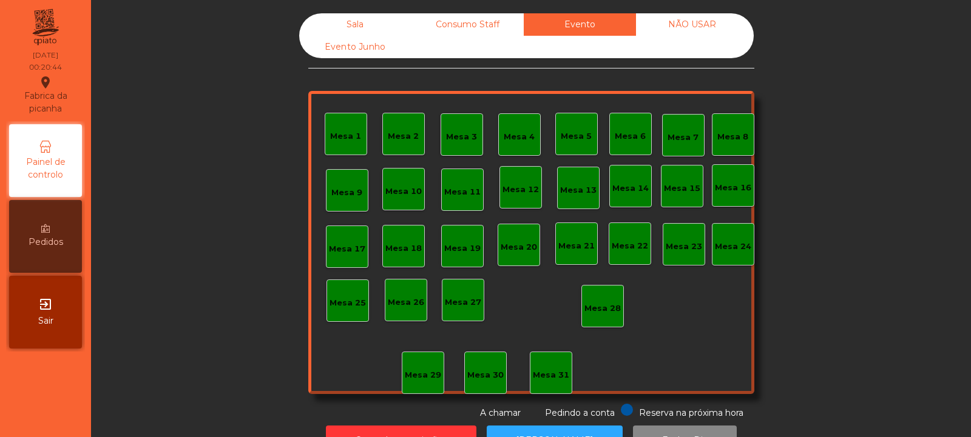
click at [463, 28] on div "Consumo Staff" at bounding box center [467, 24] width 112 height 22
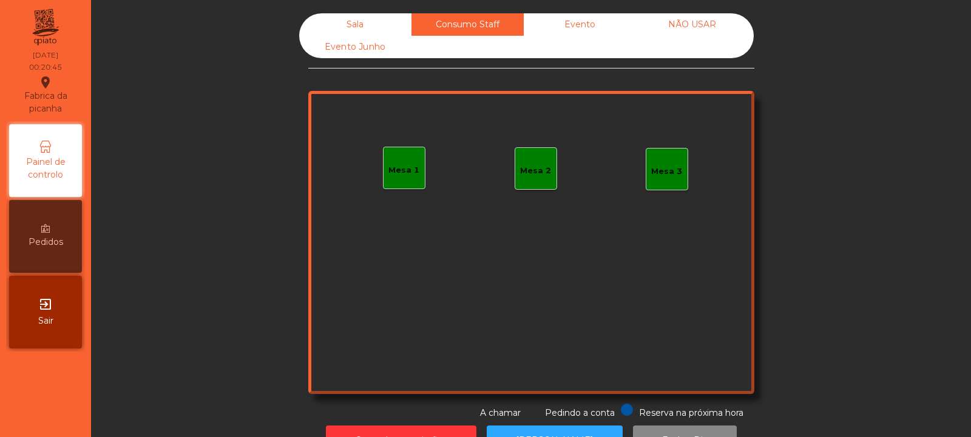
click at [348, 27] on div "Sala" at bounding box center [355, 24] width 112 height 22
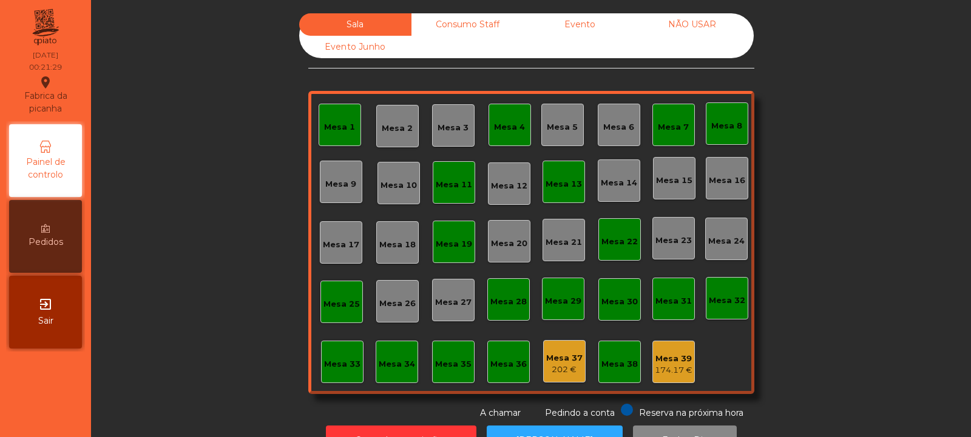
click at [507, 124] on div "Mesa 4" at bounding box center [509, 127] width 31 height 12
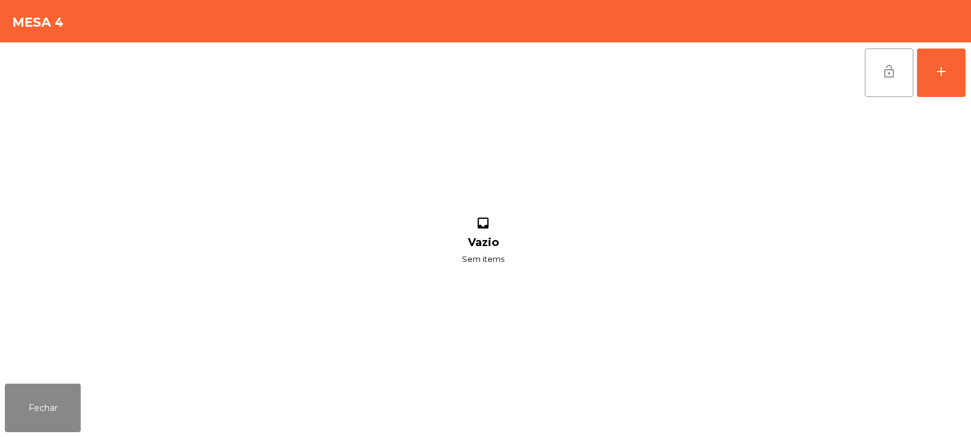
click at [869, 64] on button "lock_open" at bounding box center [889, 73] width 49 height 49
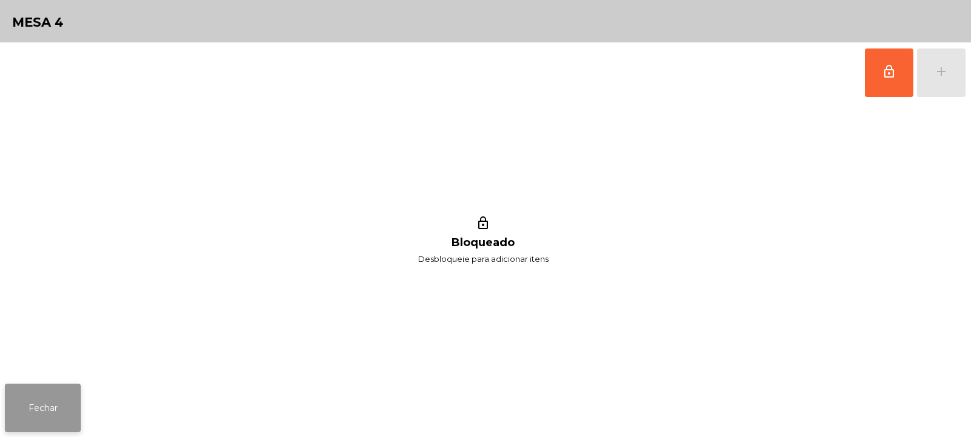
click at [49, 422] on button "Fechar" at bounding box center [43, 408] width 76 height 49
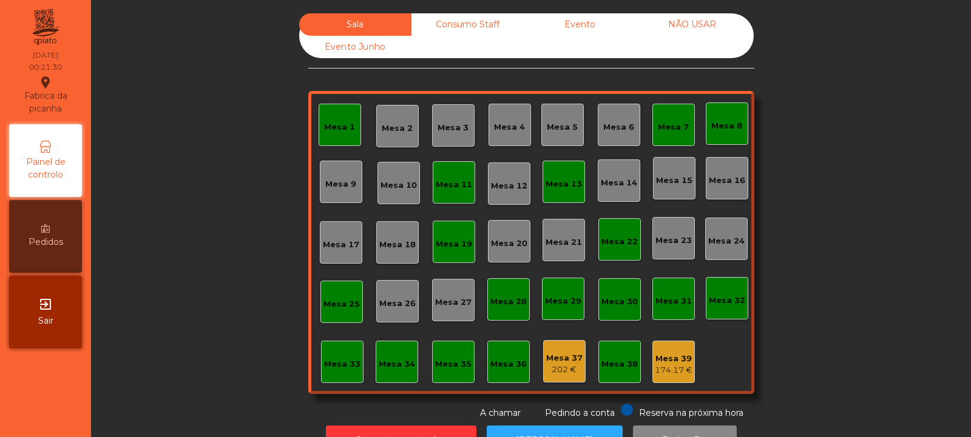
click at [320, 140] on div "Mesa 1" at bounding box center [340, 125] width 42 height 42
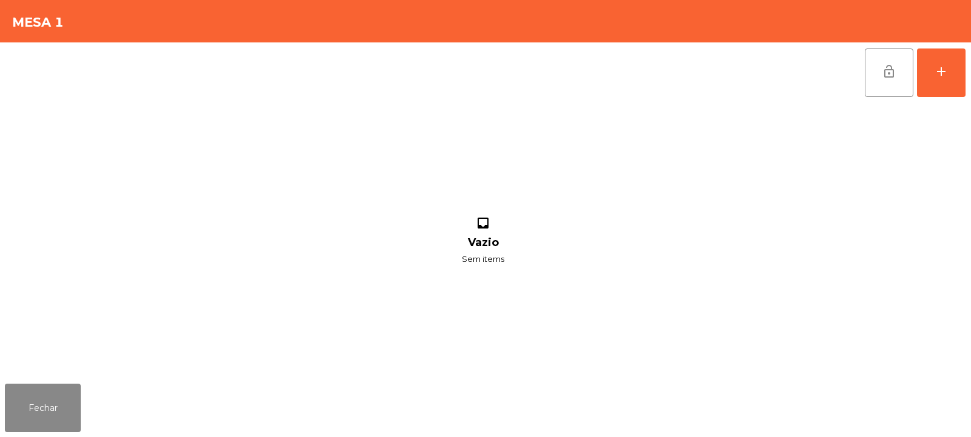
click at [881, 107] on div "inbox Vazio Sem items" at bounding box center [483, 241] width 956 height 276
click at [900, 73] on button "lock_open" at bounding box center [889, 73] width 49 height 49
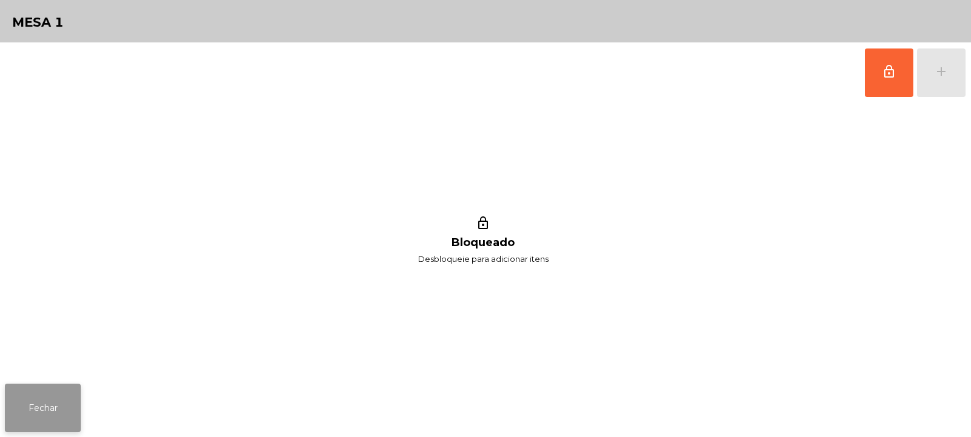
click at [42, 400] on button "Fechar" at bounding box center [43, 408] width 76 height 49
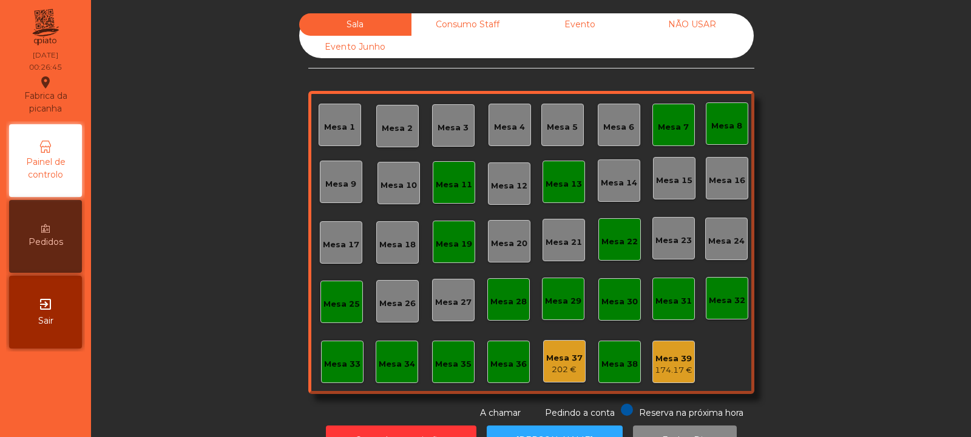
click at [433, 201] on div "Mesa 11" at bounding box center [454, 182] width 42 height 42
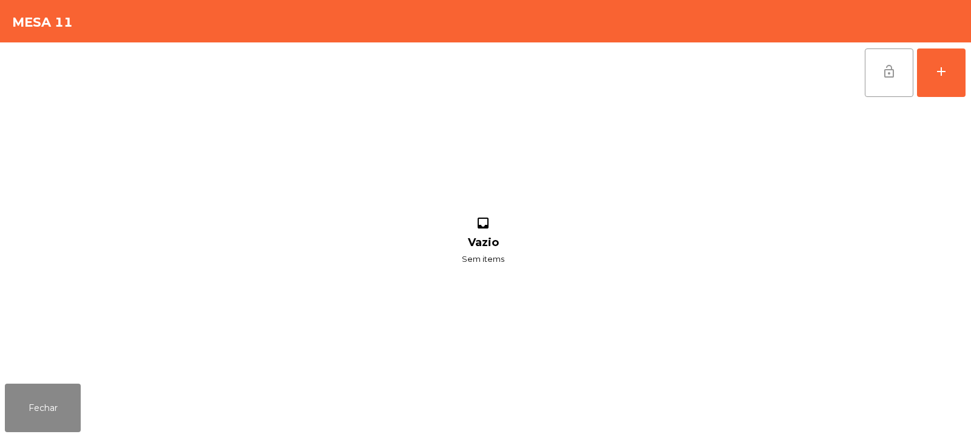
click at [871, 84] on button "lock_open" at bounding box center [889, 73] width 49 height 49
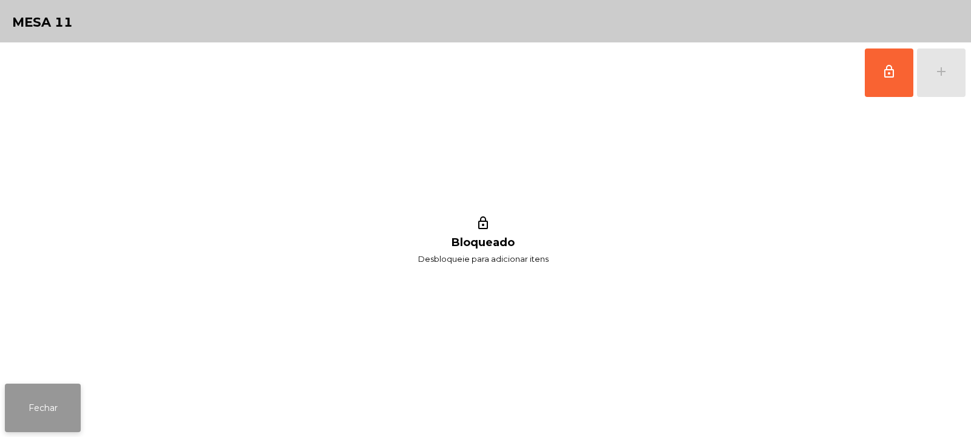
click at [69, 396] on button "Fechar" at bounding box center [43, 408] width 76 height 49
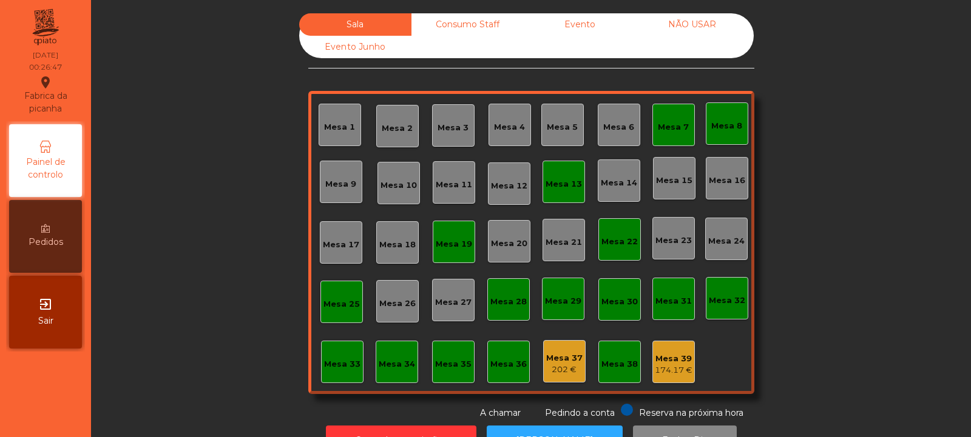
click at [661, 126] on div "Mesa 7" at bounding box center [673, 127] width 31 height 12
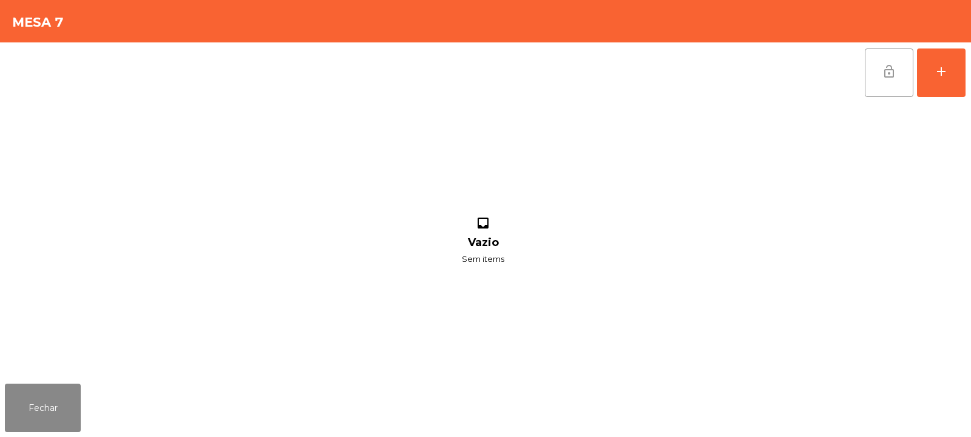
click at [881, 70] on button "lock_open" at bounding box center [889, 73] width 49 height 49
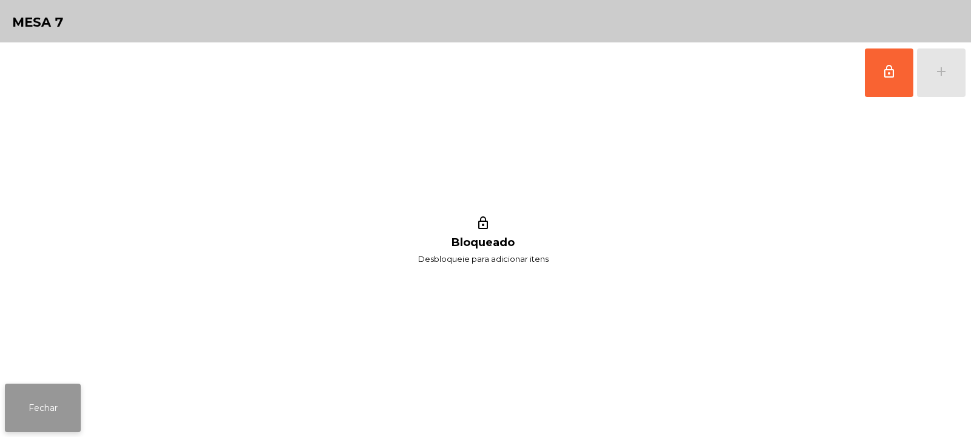
click at [33, 416] on button "Fechar" at bounding box center [43, 408] width 76 height 49
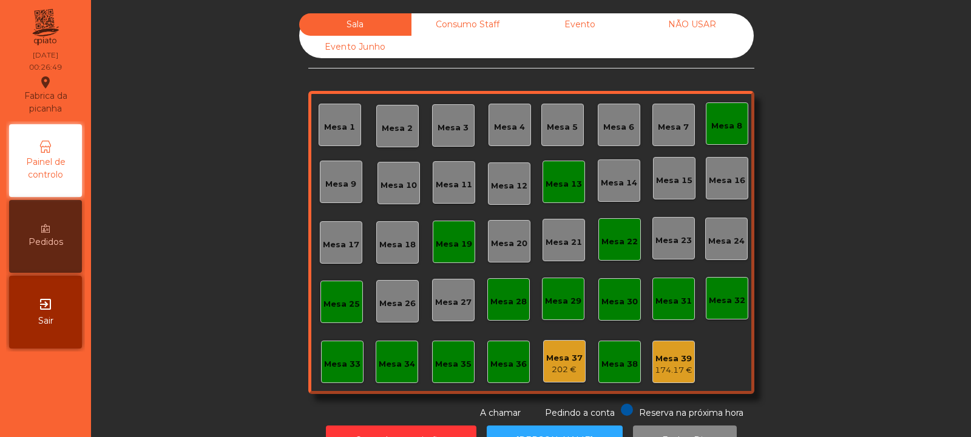
click at [545, 188] on div "Mesa 13" at bounding box center [563, 184] width 36 height 12
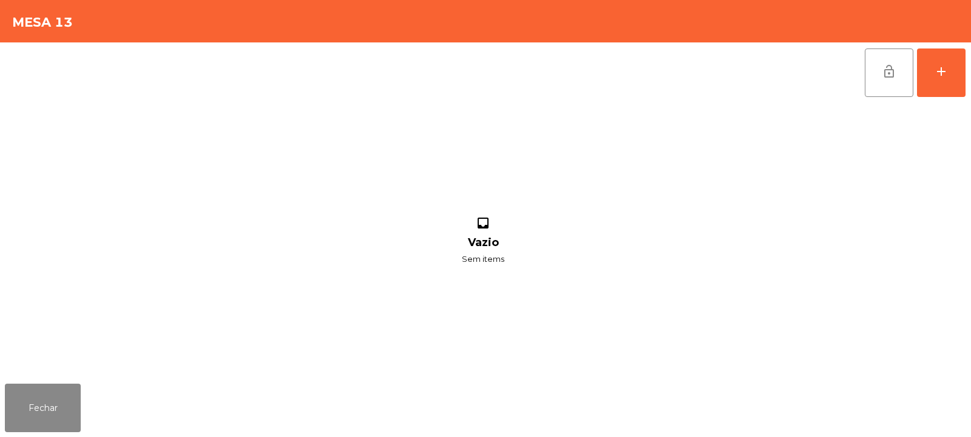
click at [894, 73] on span "lock_open" at bounding box center [888, 71] width 15 height 15
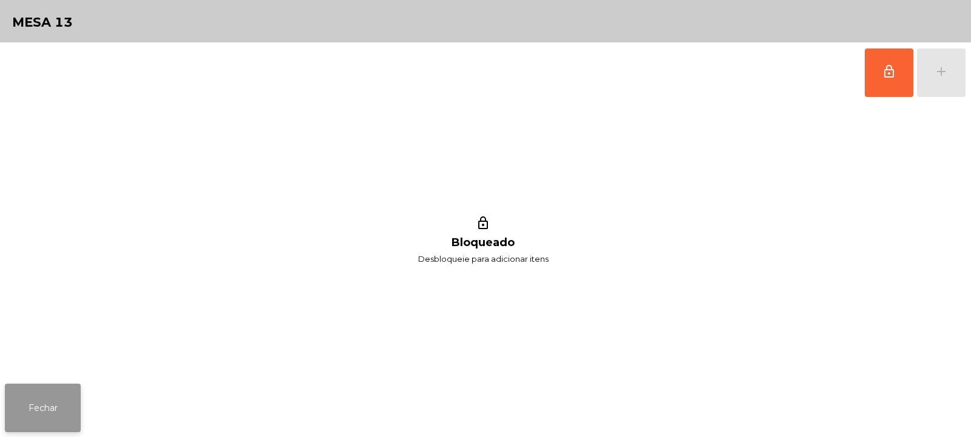
click at [59, 402] on button "Fechar" at bounding box center [43, 408] width 76 height 49
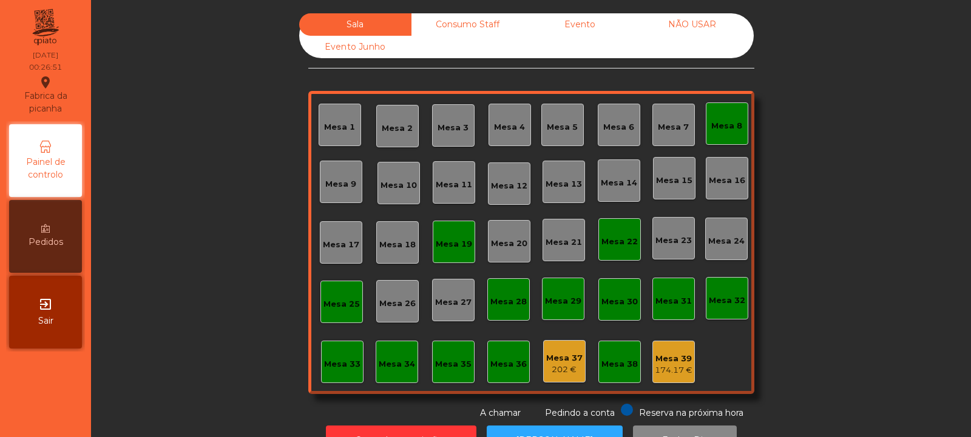
click at [729, 124] on div "Mesa 8" at bounding box center [726, 126] width 31 height 12
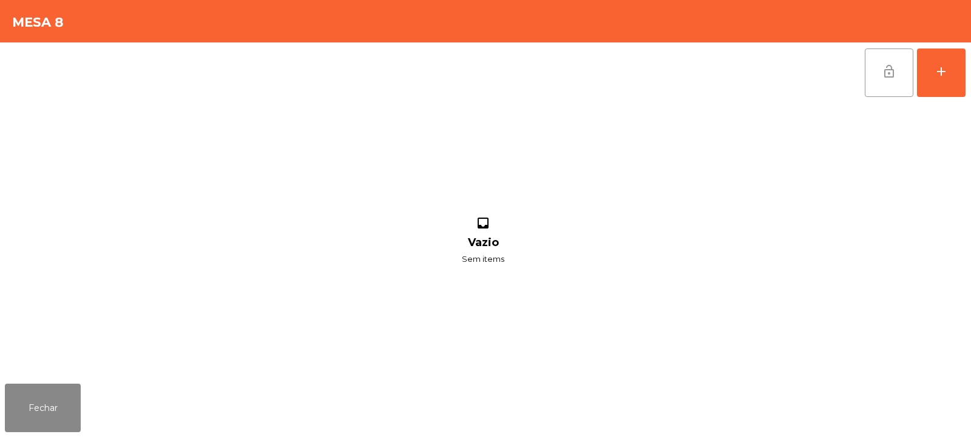
click at [894, 80] on button "lock_open" at bounding box center [889, 73] width 49 height 49
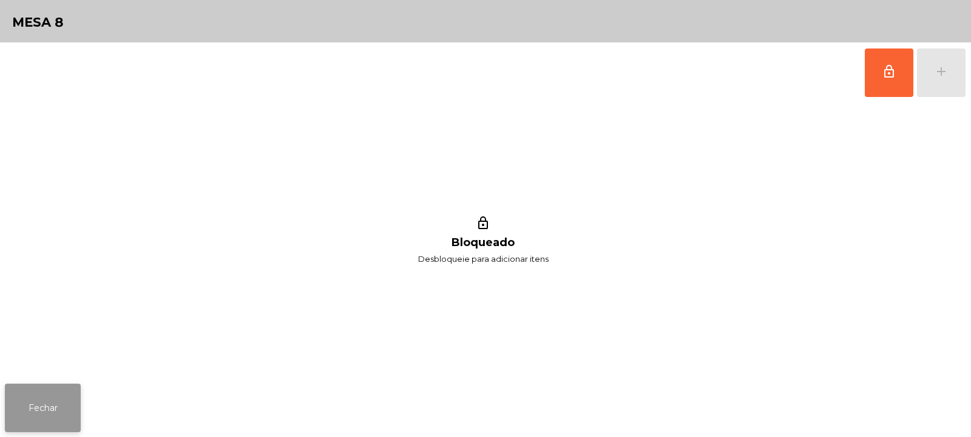
click at [74, 405] on button "Fechar" at bounding box center [43, 408] width 76 height 49
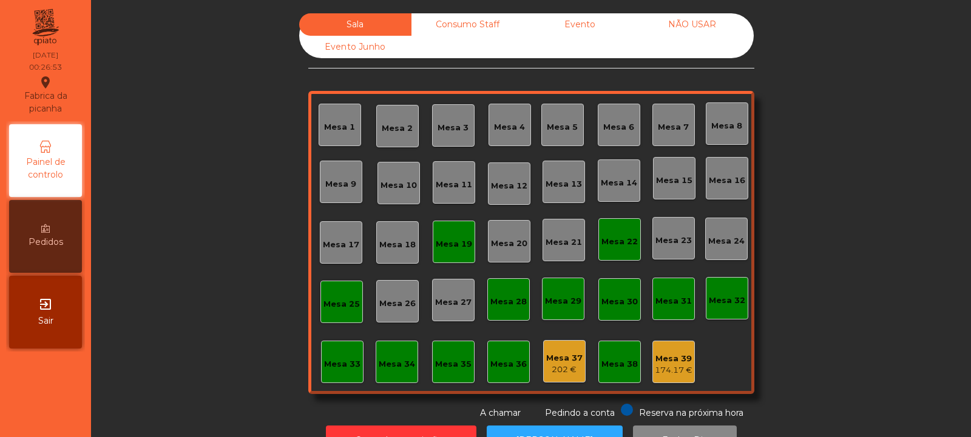
click at [448, 244] on div "Mesa 19" at bounding box center [454, 244] width 36 height 12
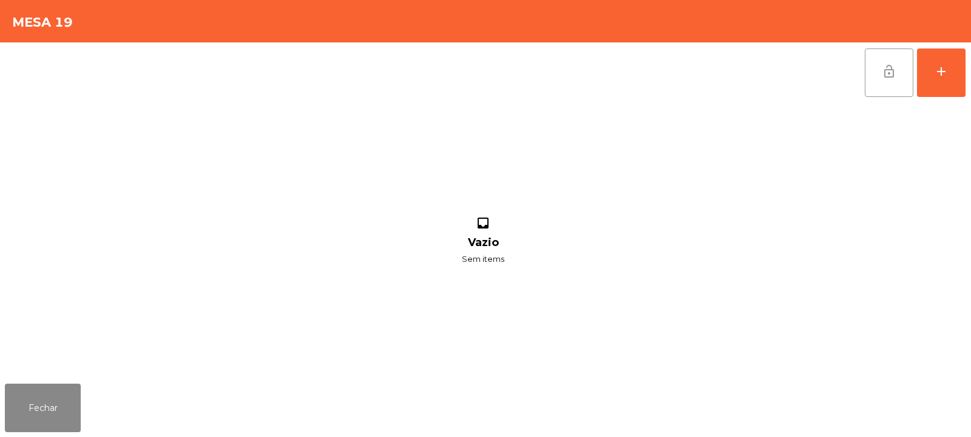
click at [887, 73] on span "lock_open" at bounding box center [888, 71] width 15 height 15
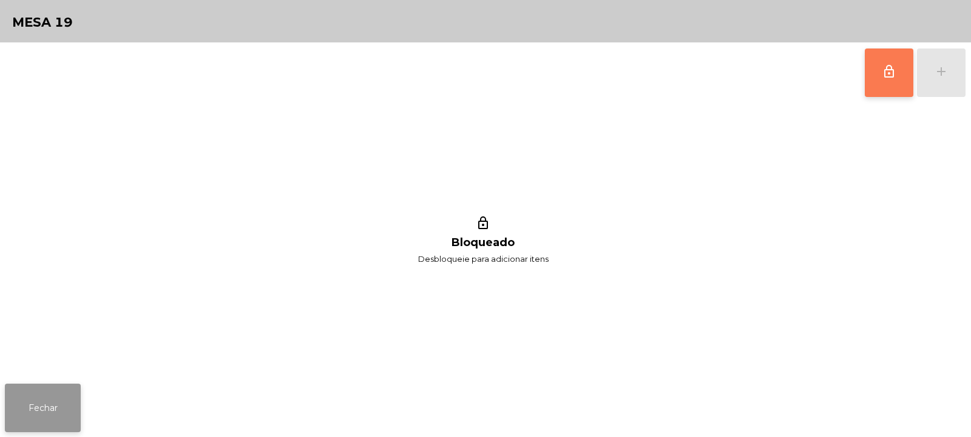
click at [44, 411] on button "Fechar" at bounding box center [43, 408] width 76 height 49
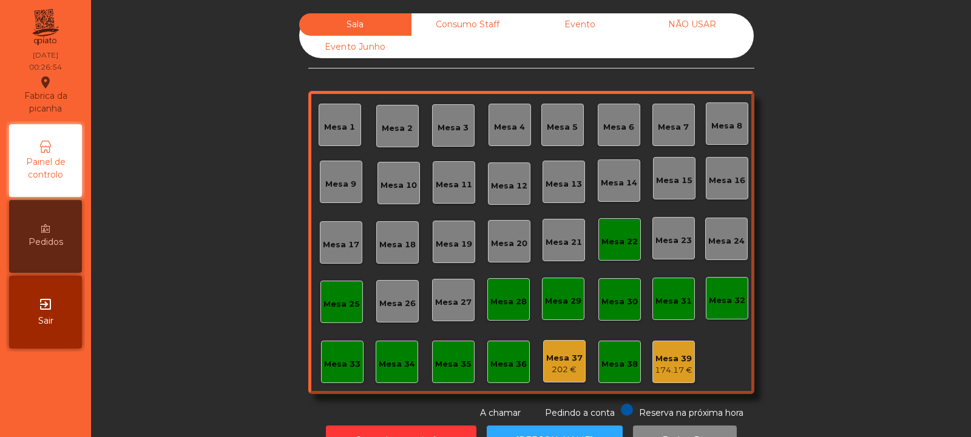
click at [614, 238] on div "Mesa 22" at bounding box center [619, 242] width 36 height 12
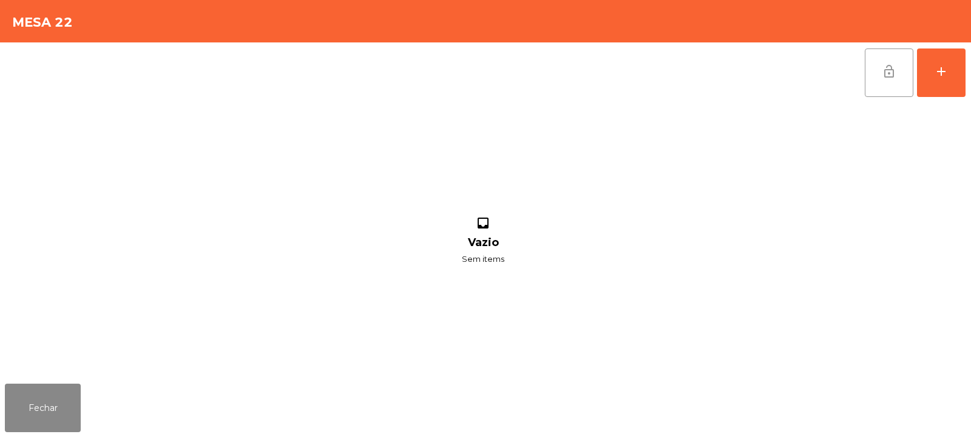
click at [871, 61] on button "lock_open" at bounding box center [889, 73] width 49 height 49
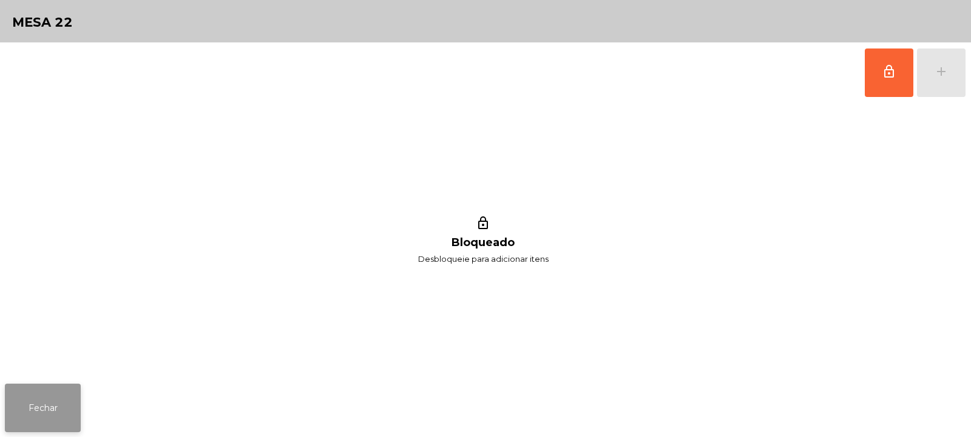
click at [61, 406] on button "Fechar" at bounding box center [43, 408] width 76 height 49
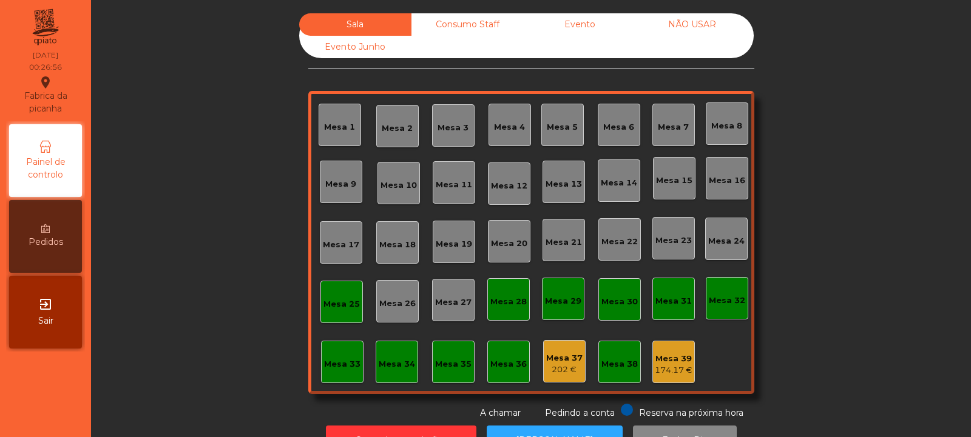
click at [331, 291] on div "Mesa 25" at bounding box center [341, 302] width 42 height 42
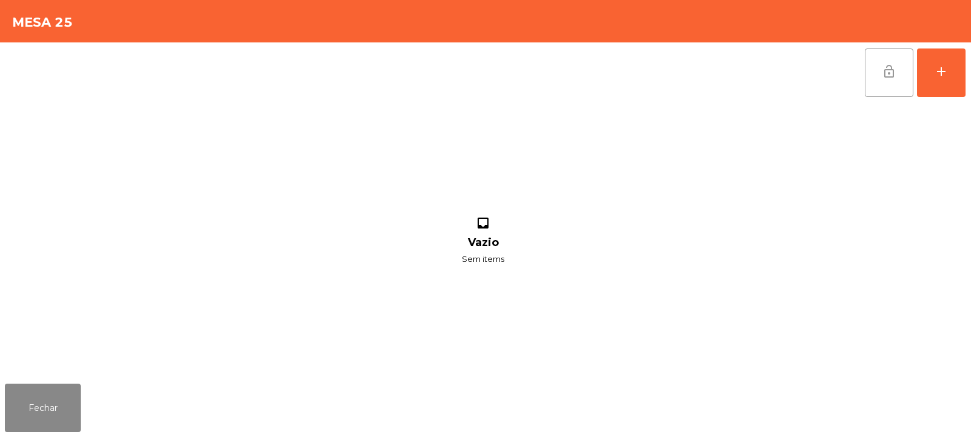
click at [894, 79] on button "lock_open" at bounding box center [889, 73] width 49 height 49
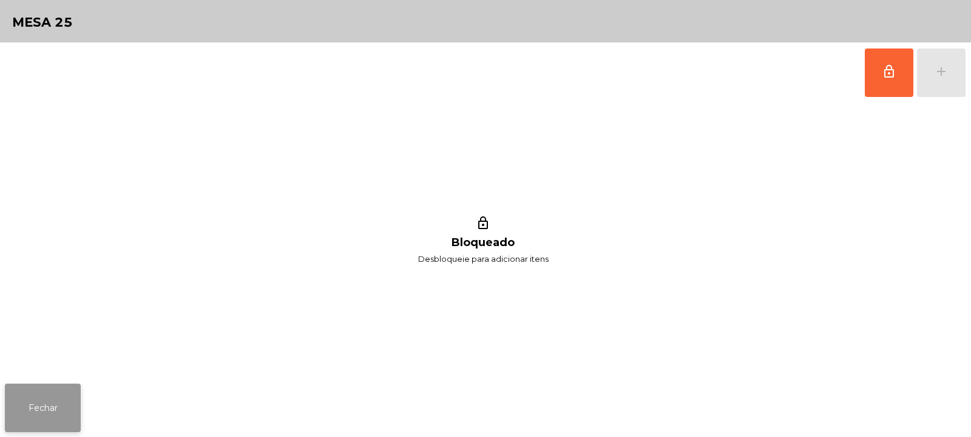
click at [53, 387] on button "Fechar" at bounding box center [43, 408] width 76 height 49
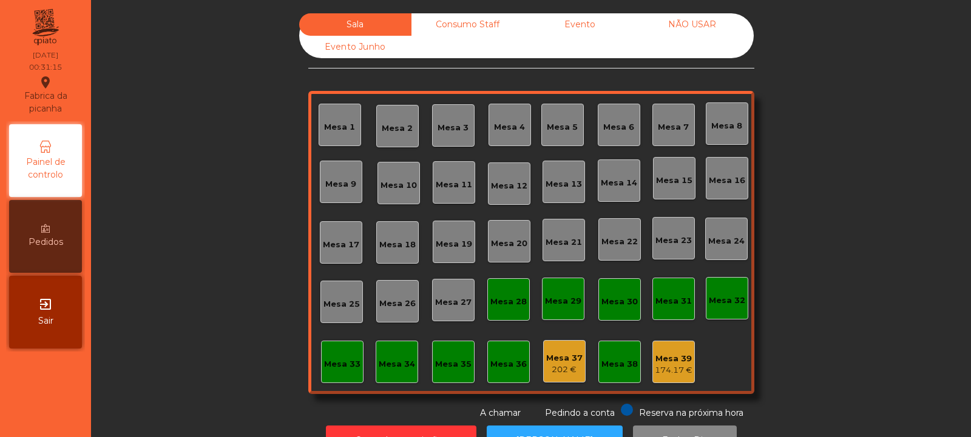
scroll to position [41, 0]
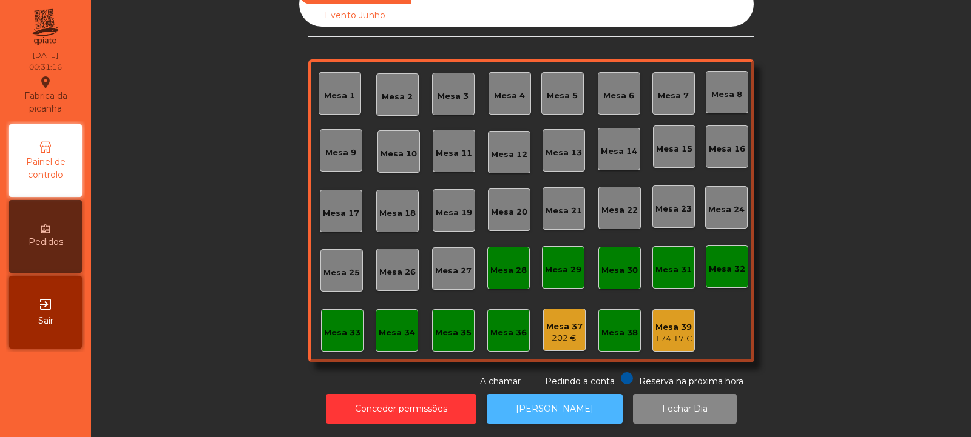
click at [545, 394] on button "[PERSON_NAME]" at bounding box center [555, 409] width 136 height 30
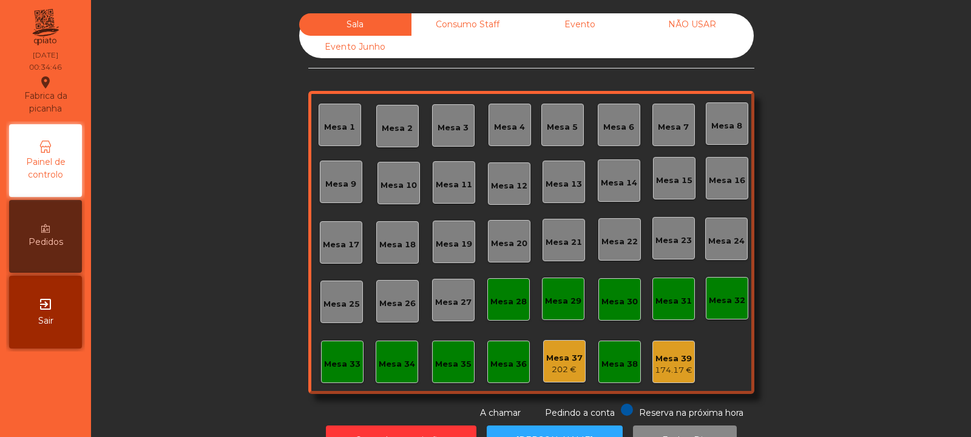
click at [553, 365] on div "202 €" at bounding box center [564, 370] width 36 height 12
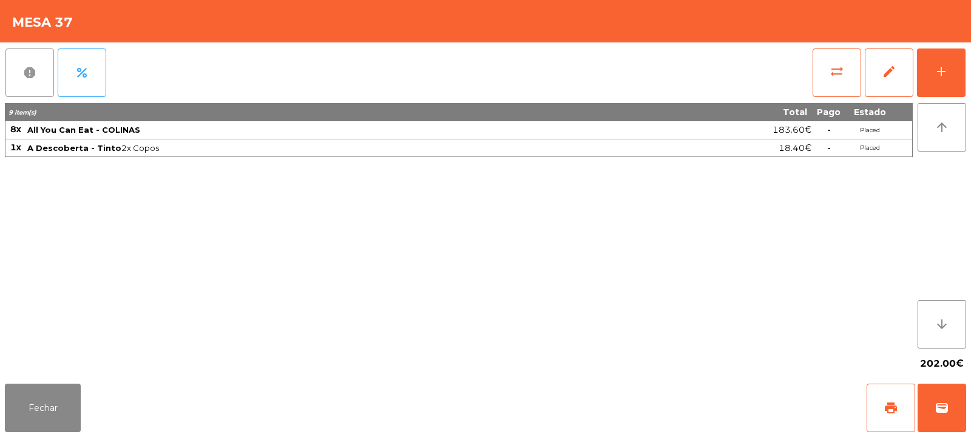
click at [35, 81] on button "report" at bounding box center [29, 73] width 49 height 49
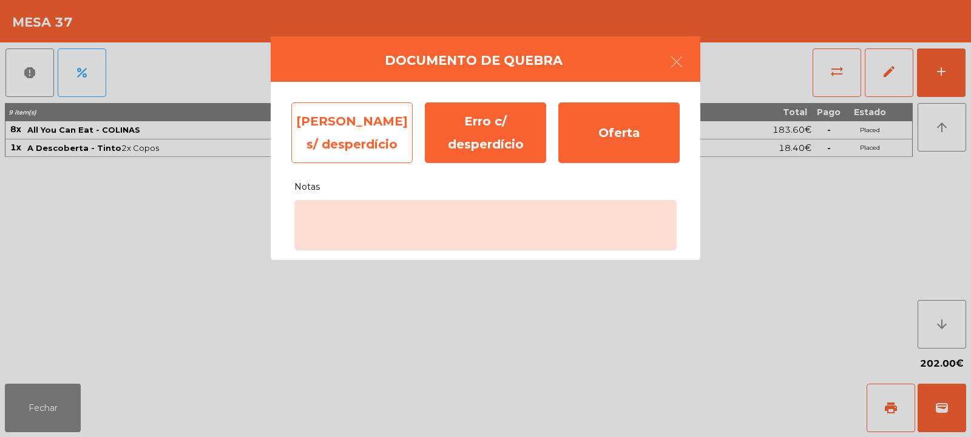
click at [376, 134] on div "Erro s/ desperdício" at bounding box center [351, 133] width 121 height 61
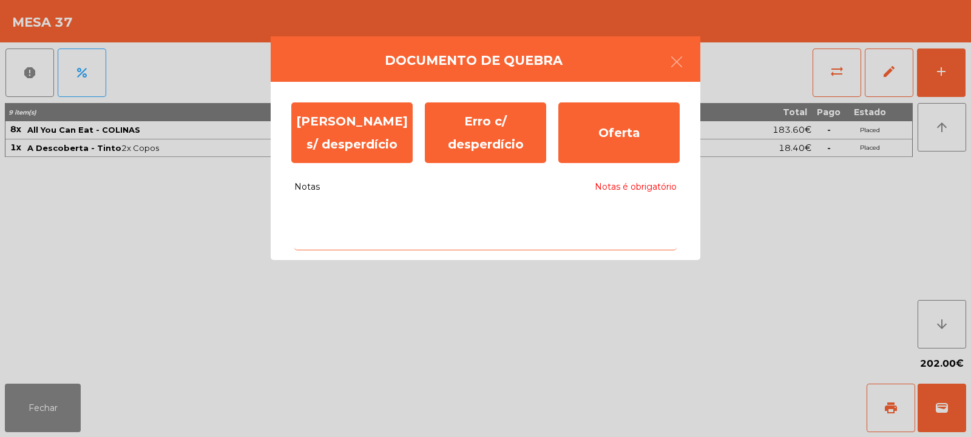
click at [470, 212] on textarea "Notas Notas é obrigatório" at bounding box center [485, 225] width 382 height 50
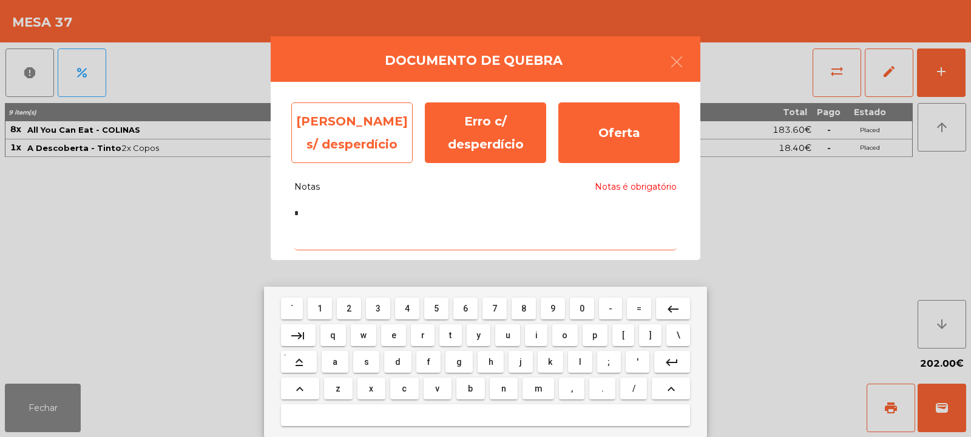
type textarea "*"
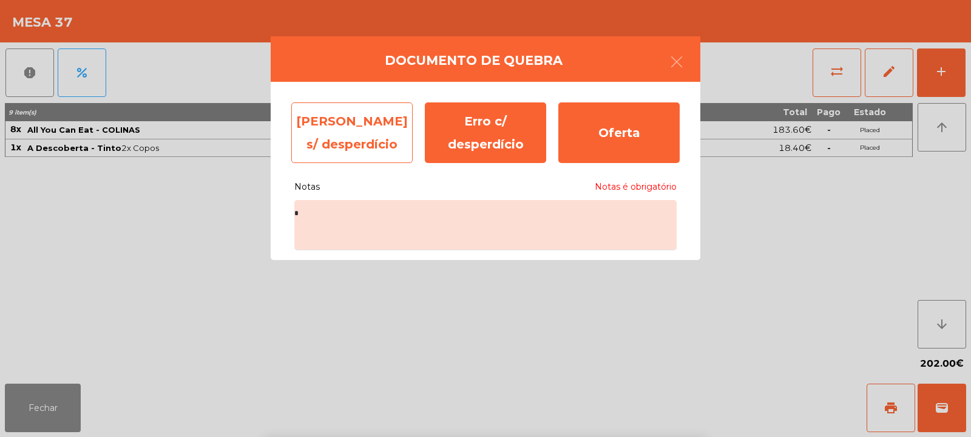
click at [357, 135] on div "Erro s/ desperdício" at bounding box center [351, 133] width 121 height 61
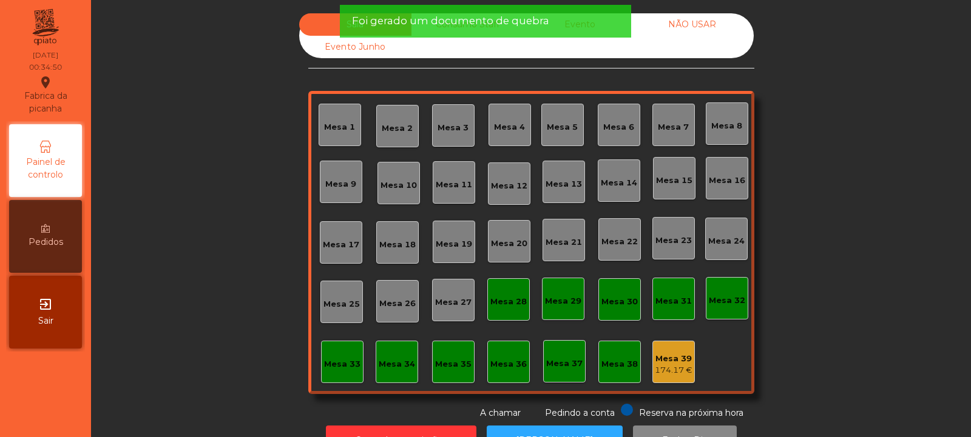
click at [683, 365] on div "174.17 €" at bounding box center [674, 371] width 38 height 12
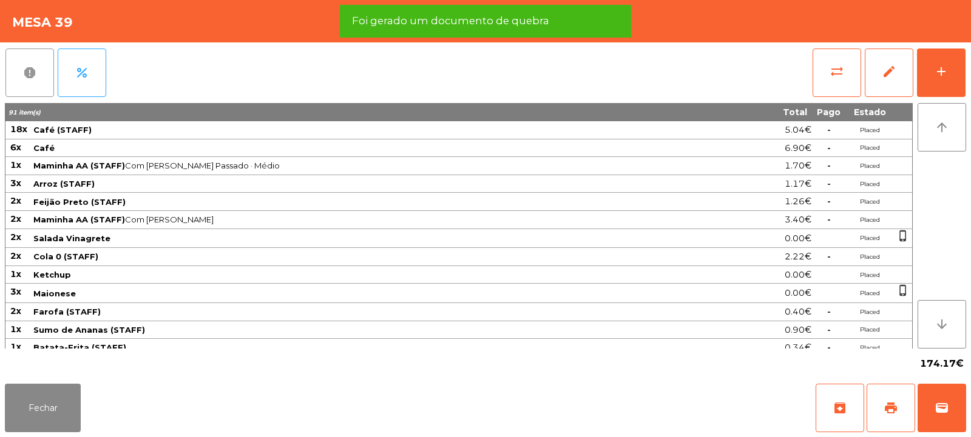
click at [17, 67] on button "report" at bounding box center [29, 73] width 49 height 49
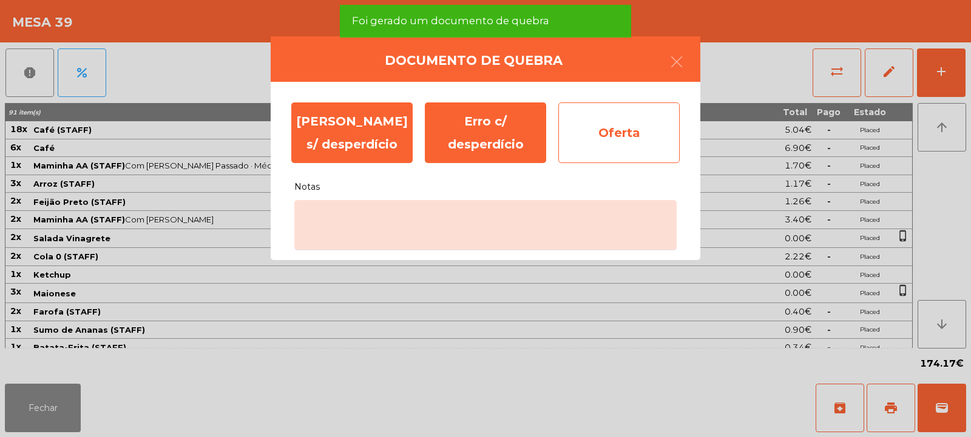
click at [627, 111] on div "Oferta" at bounding box center [618, 133] width 121 height 61
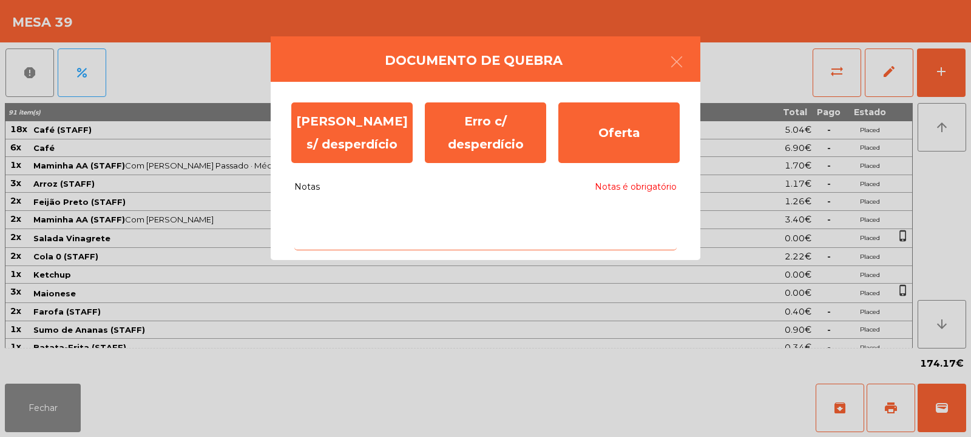
click at [437, 240] on textarea "Notas Notas é obrigatório" at bounding box center [485, 225] width 382 height 50
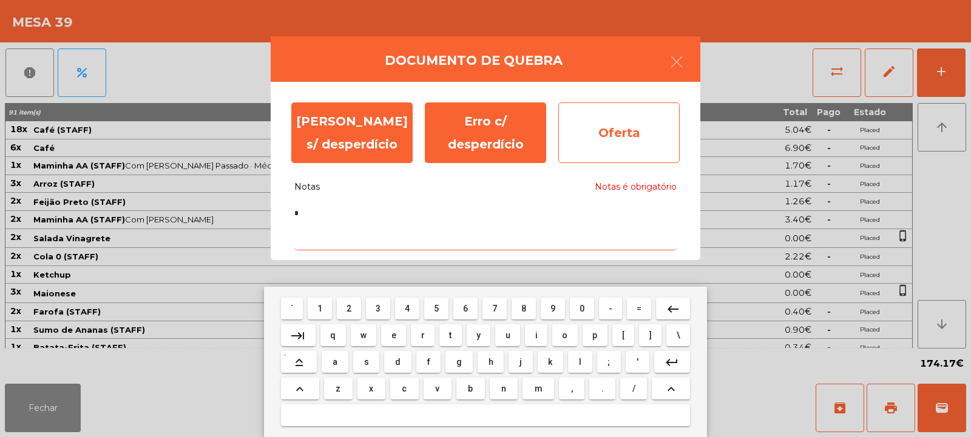
type textarea "*"
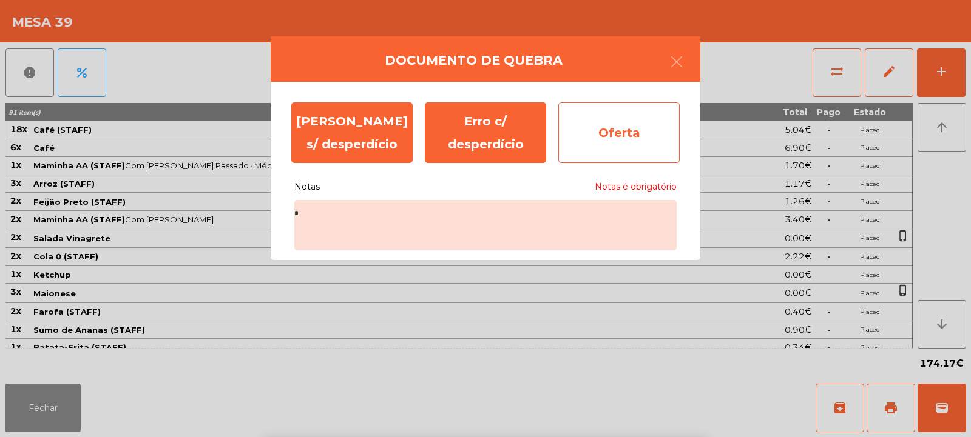
click at [605, 143] on div "Oferta" at bounding box center [618, 133] width 121 height 61
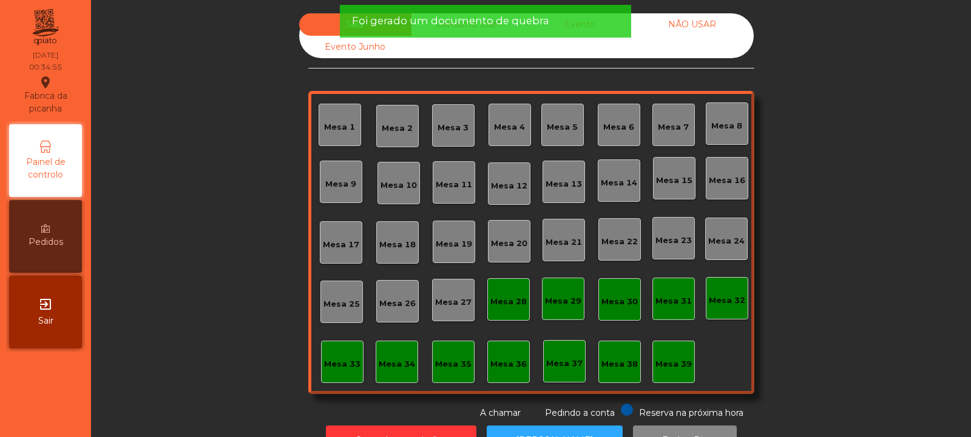
scroll to position [41, 0]
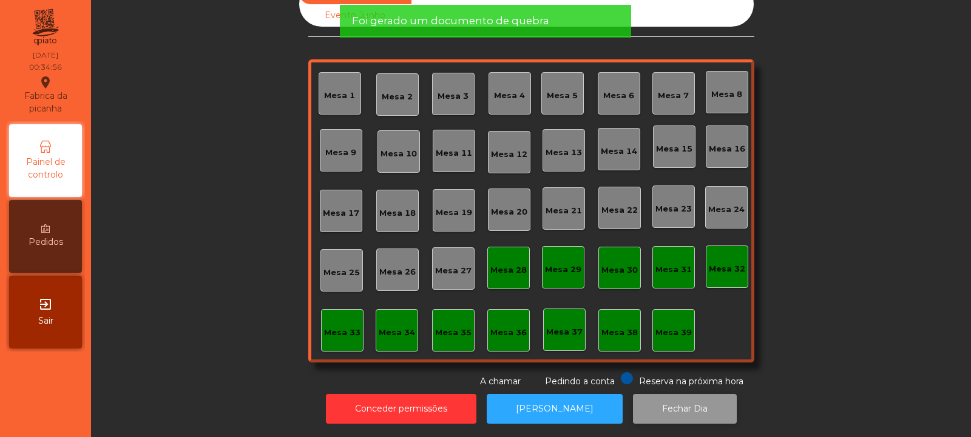
click at [656, 402] on button "Fechar Dia" at bounding box center [685, 409] width 104 height 30
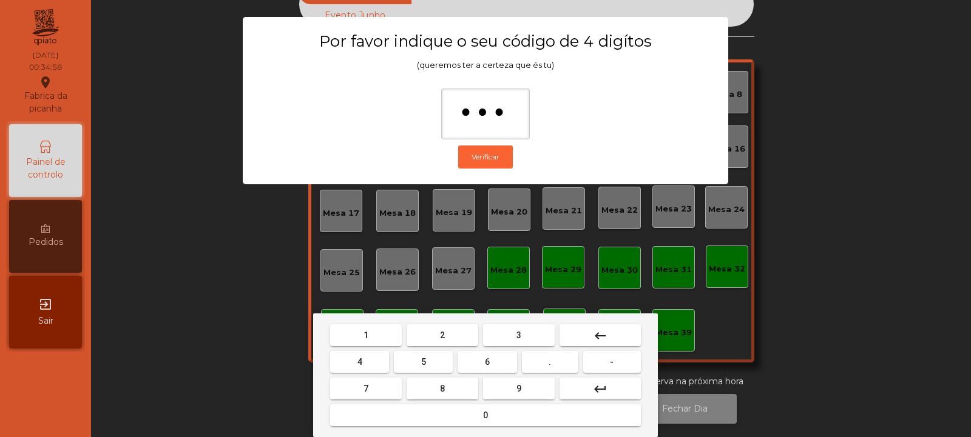
type input "****"
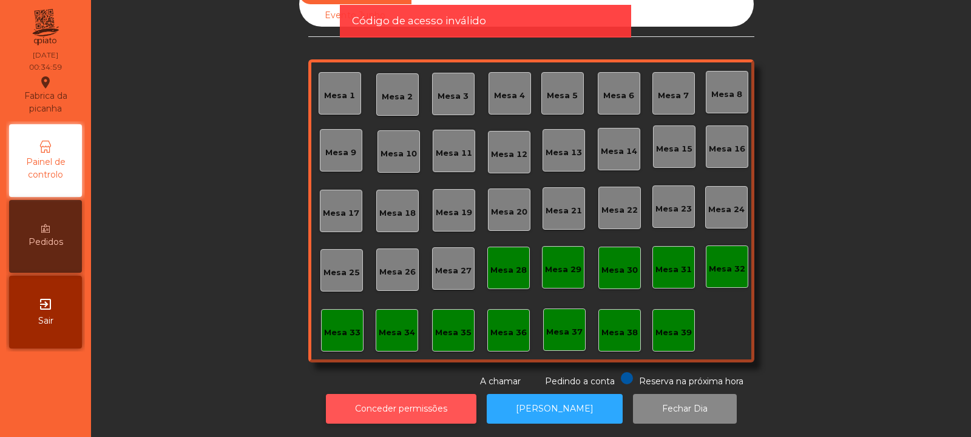
click at [434, 394] on button "Conceder permissões" at bounding box center [401, 409] width 150 height 30
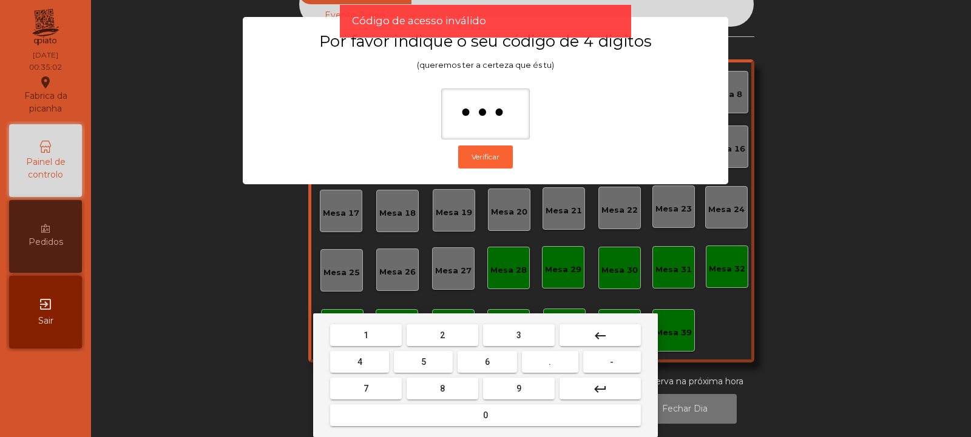
type input "****"
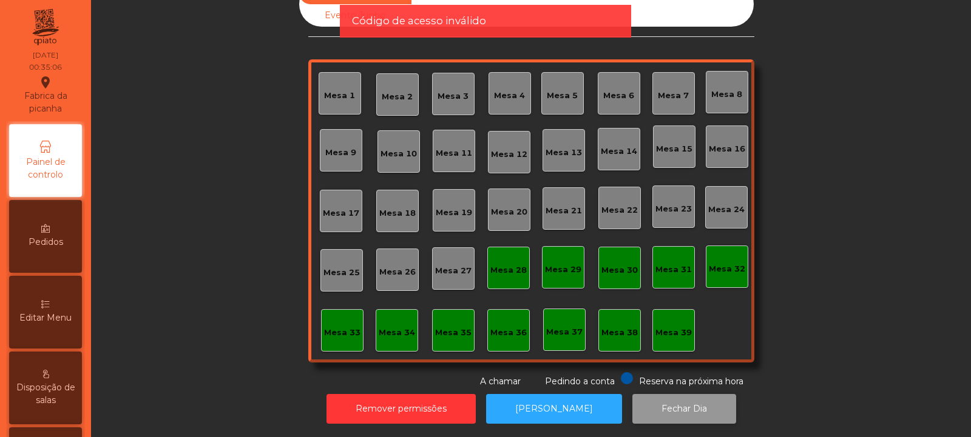
click at [663, 402] on button "Fechar Dia" at bounding box center [684, 409] width 104 height 30
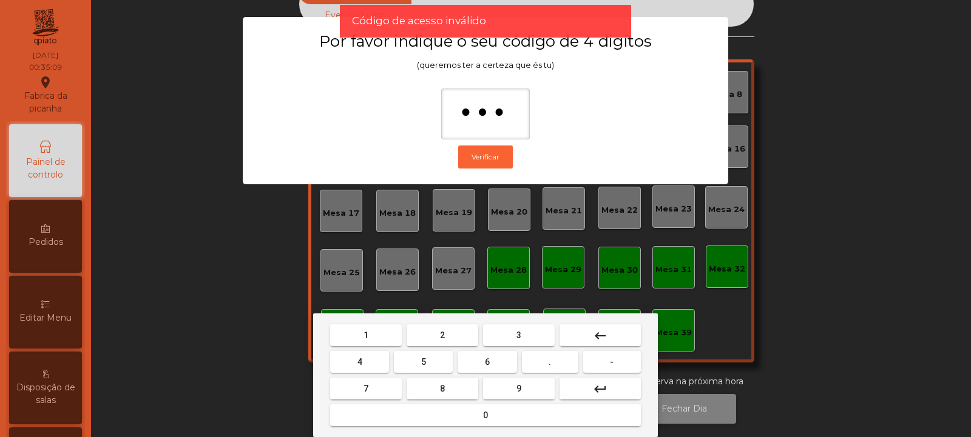
type input "****"
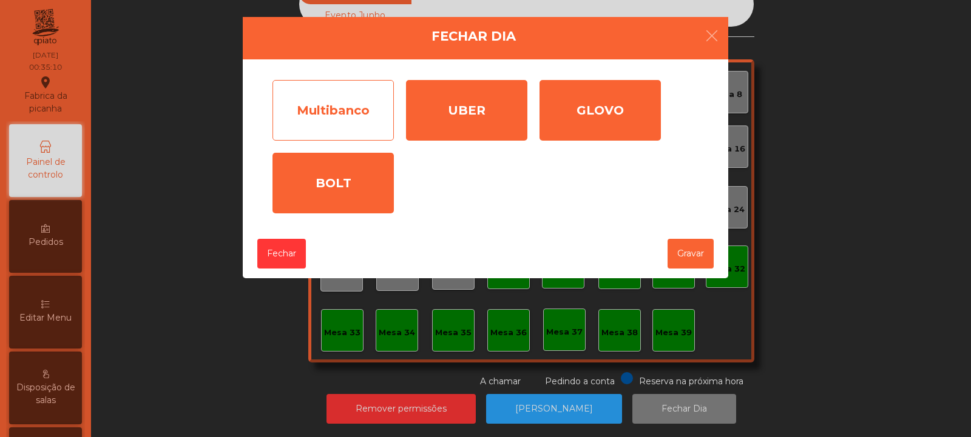
click at [328, 112] on div "Multibanco" at bounding box center [332, 110] width 121 height 61
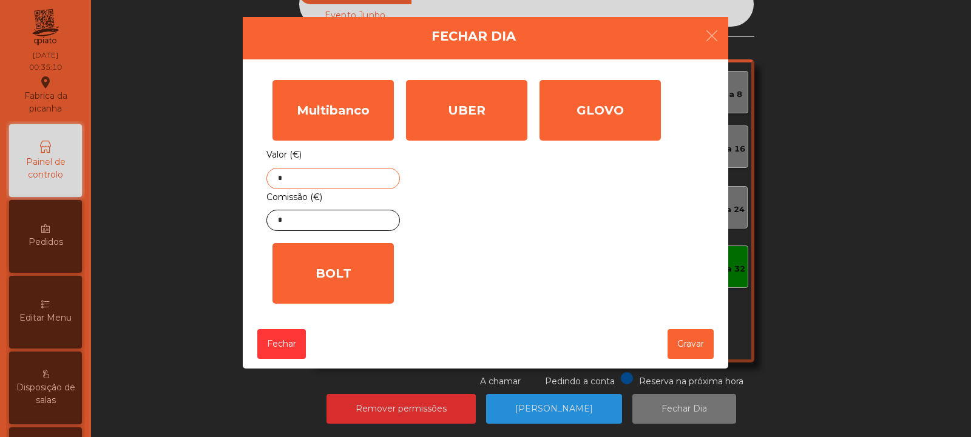
click at [319, 175] on input "*" at bounding box center [332, 178] width 133 height 21
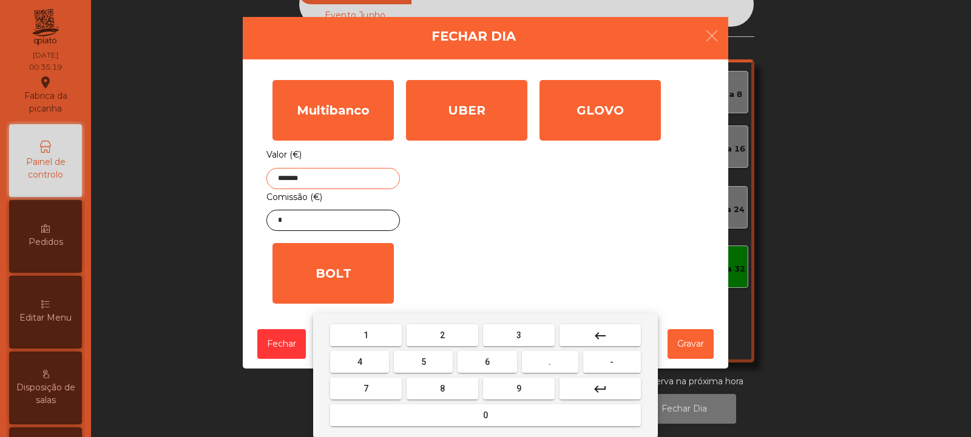
type input "*******"
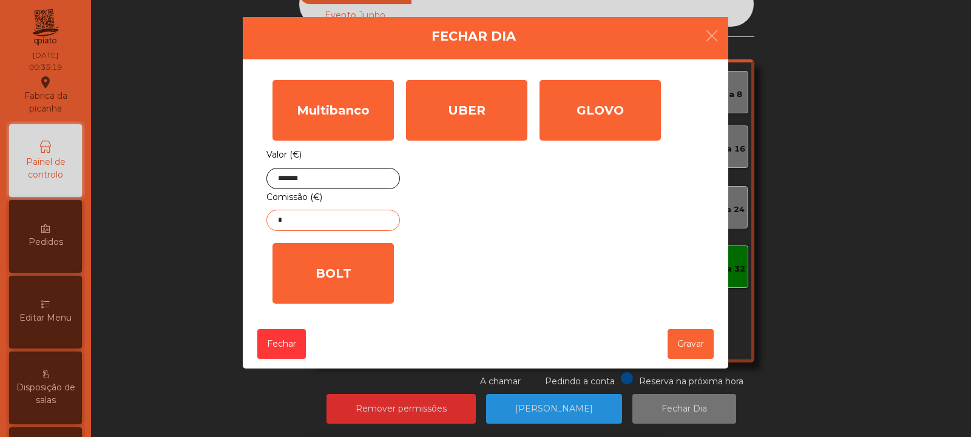
click at [359, 225] on input "*" at bounding box center [332, 220] width 133 height 21
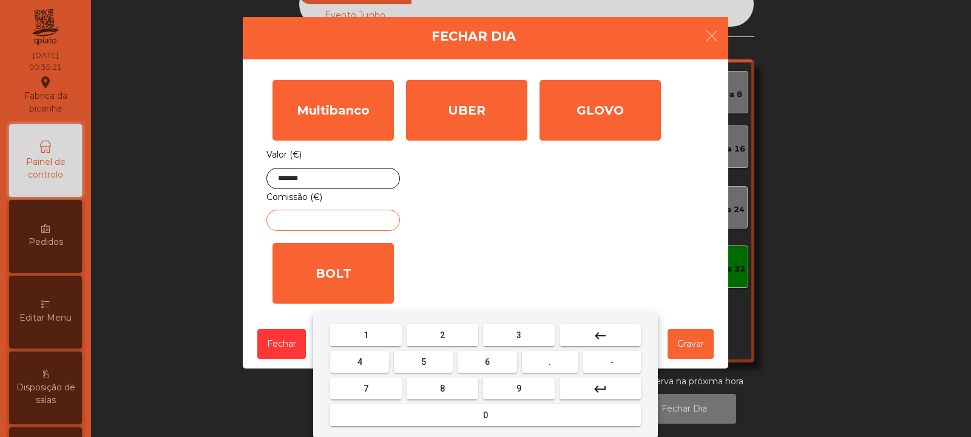
type input "*"
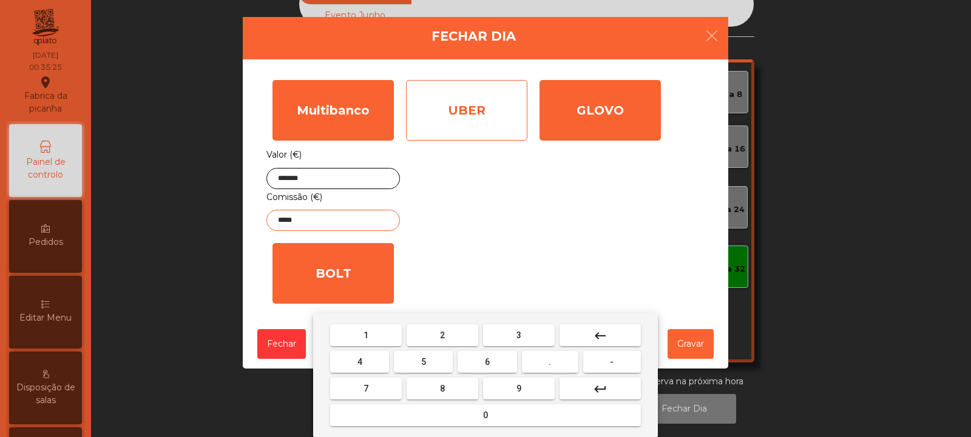
type input "*****"
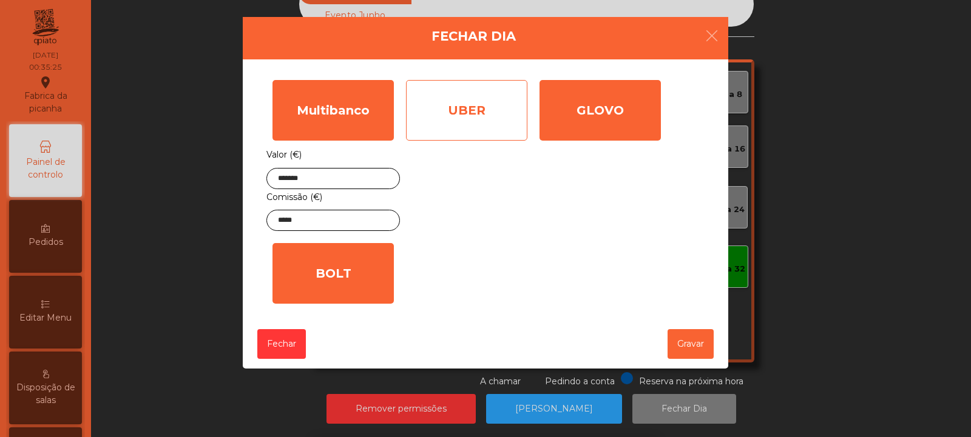
click at [512, 125] on div "UBER" at bounding box center [466, 110] width 121 height 61
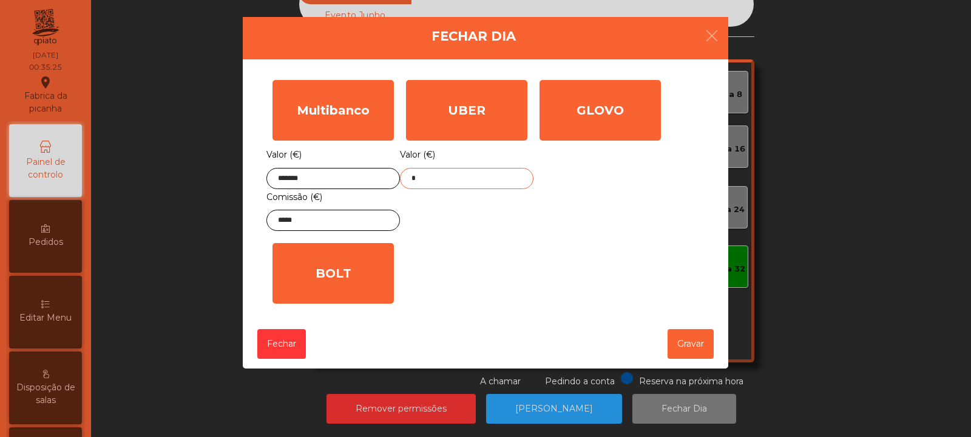
click at [483, 177] on input "*" at bounding box center [466, 178] width 133 height 21
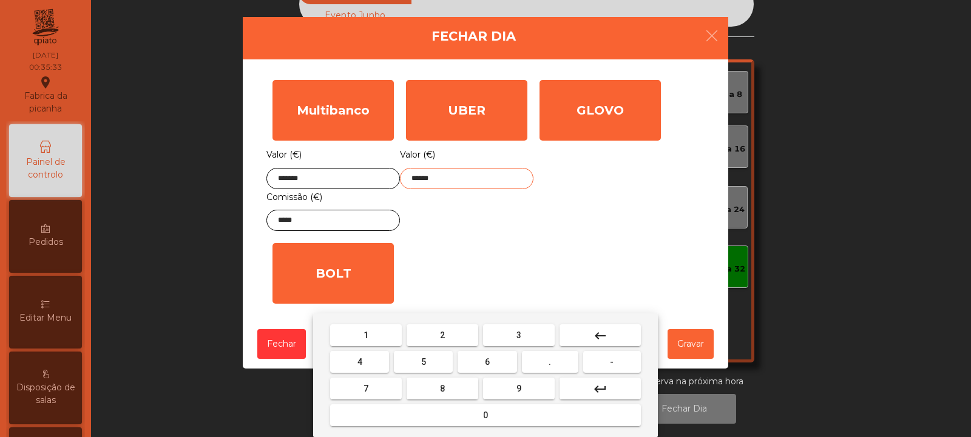
type input "******"
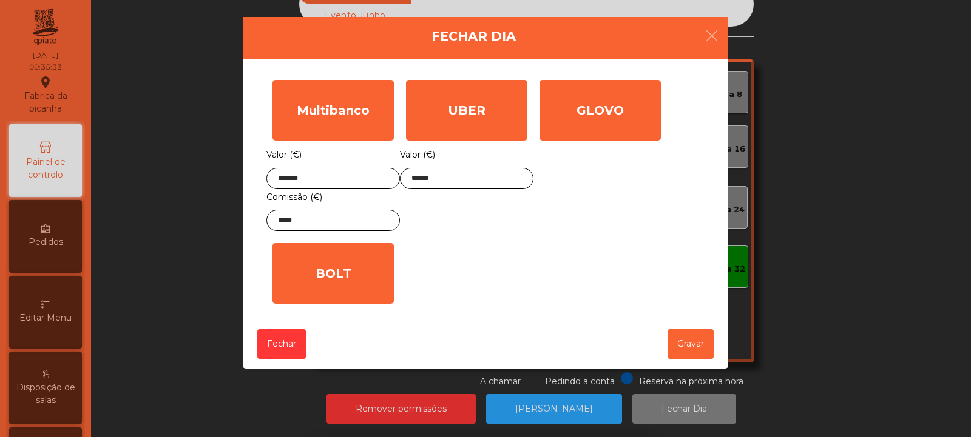
click at [701, 348] on div "1 2 3 keyboard_backspace 4 5 6 . - 7 8 9 keyboard_return 0" at bounding box center [485, 376] width 971 height 124
click at [689, 349] on button "Gravar" at bounding box center [690, 344] width 46 height 30
